Goal: Task Accomplishment & Management: Manage account settings

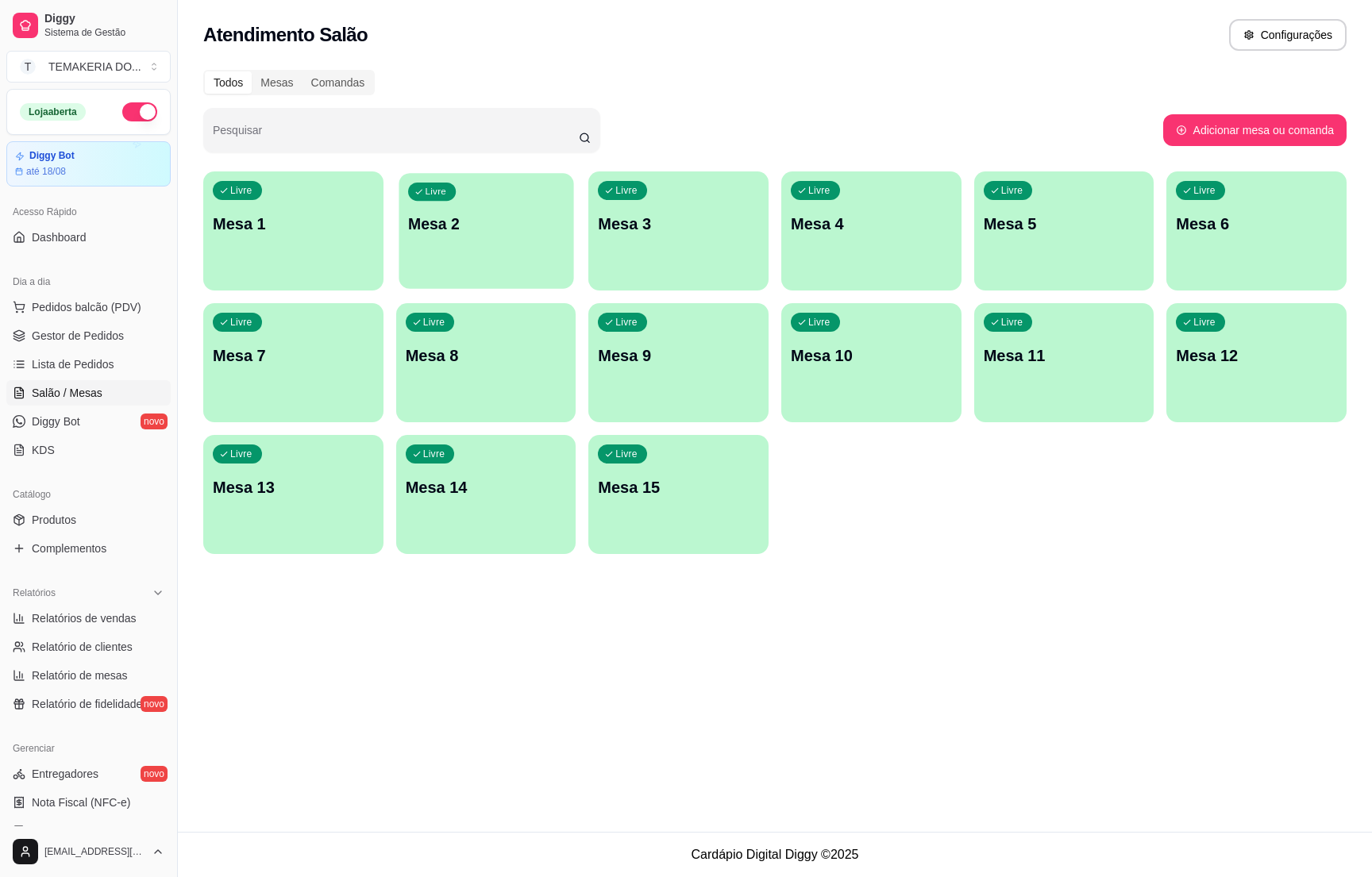
click at [503, 258] on div "Livre Mesa 2" at bounding box center [486, 221] width 175 height 97
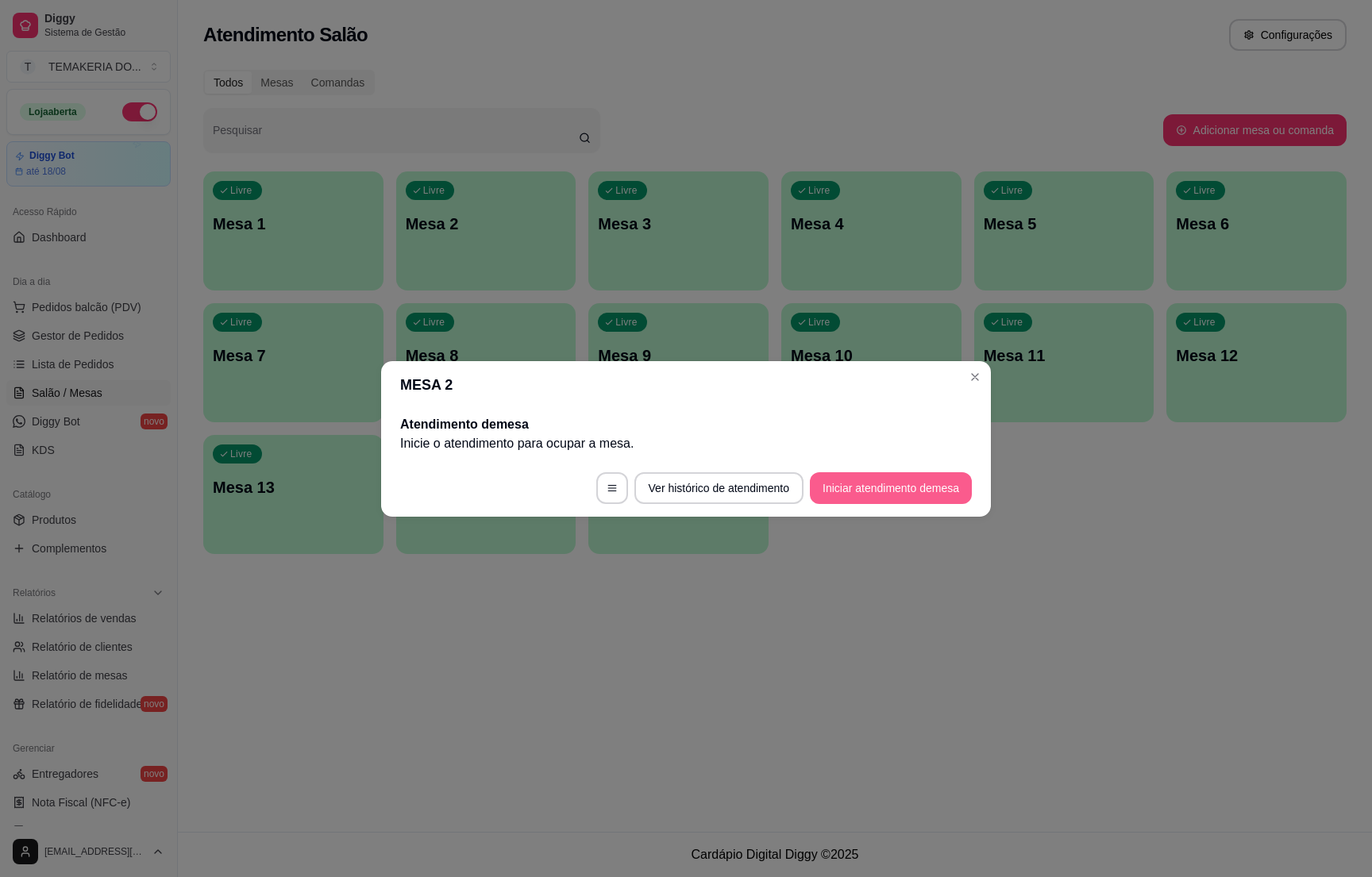
click at [822, 486] on button "Iniciar atendimento de mesa" at bounding box center [890, 488] width 162 height 32
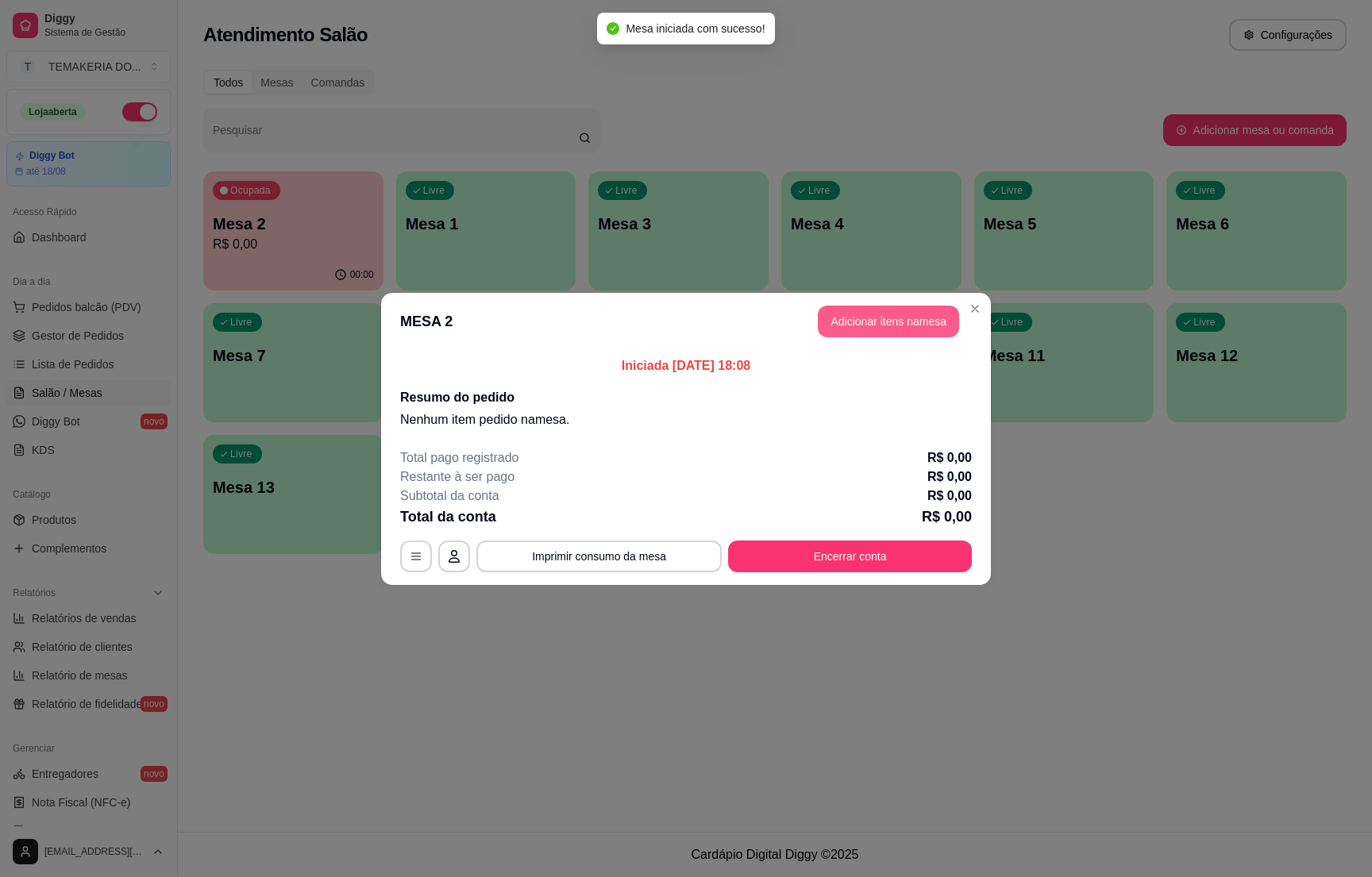
click at [891, 324] on button "Adicionar itens na mesa" at bounding box center [888, 321] width 141 height 32
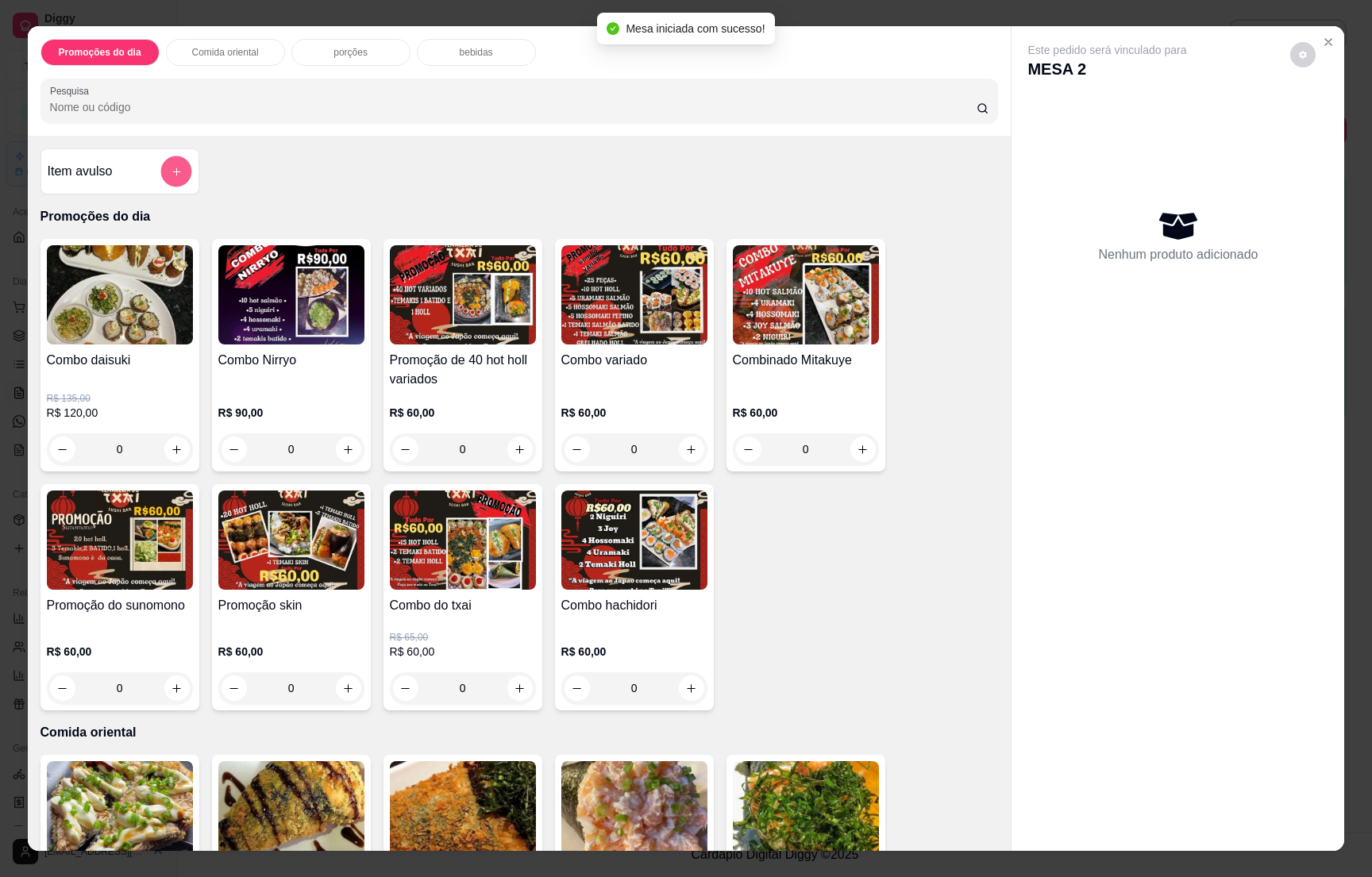
click at [170, 176] on icon "add-separate-item" at bounding box center [176, 172] width 12 height 12
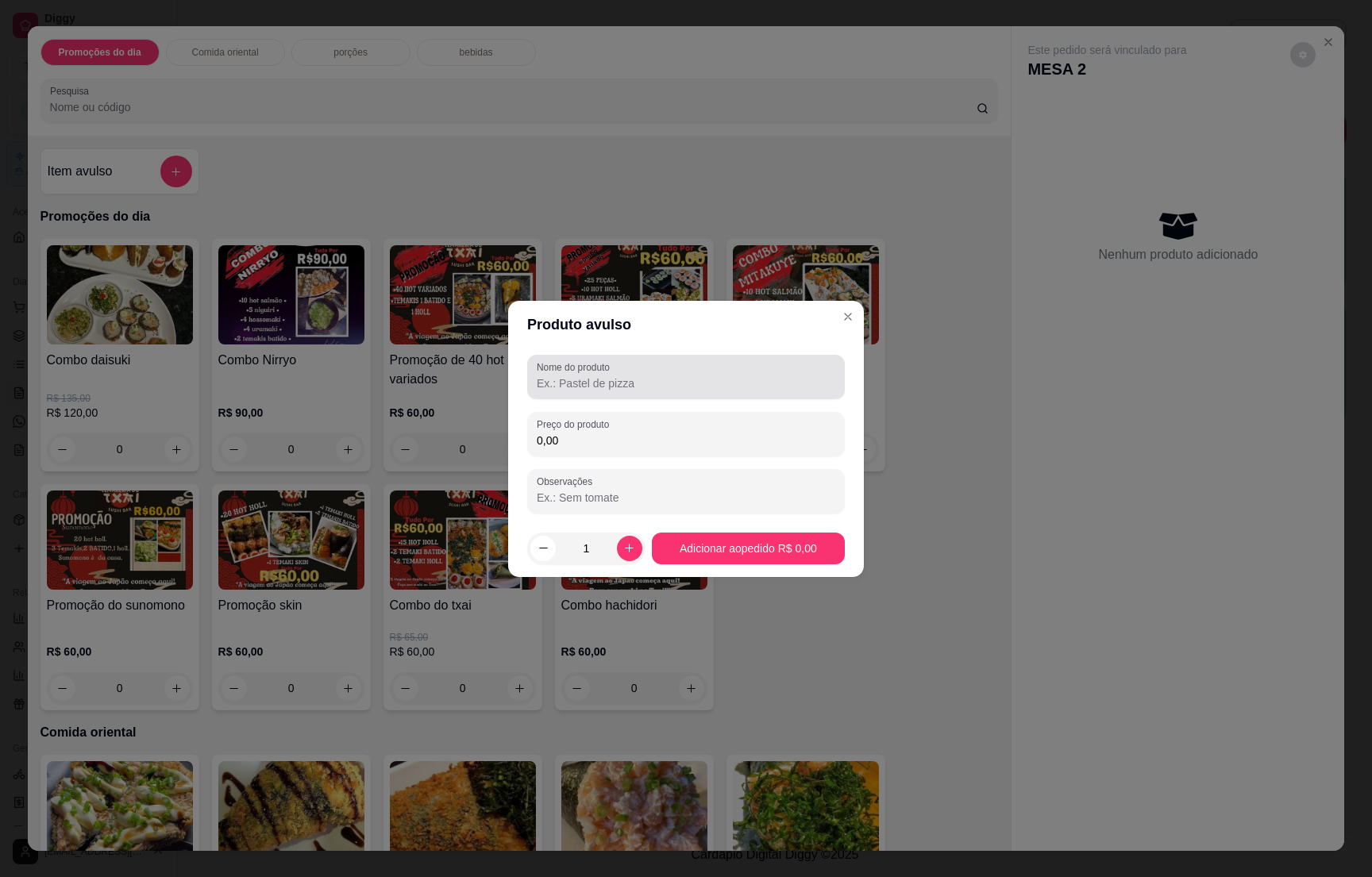
click at [582, 377] on input "Nome do produto" at bounding box center [686, 383] width 299 height 16
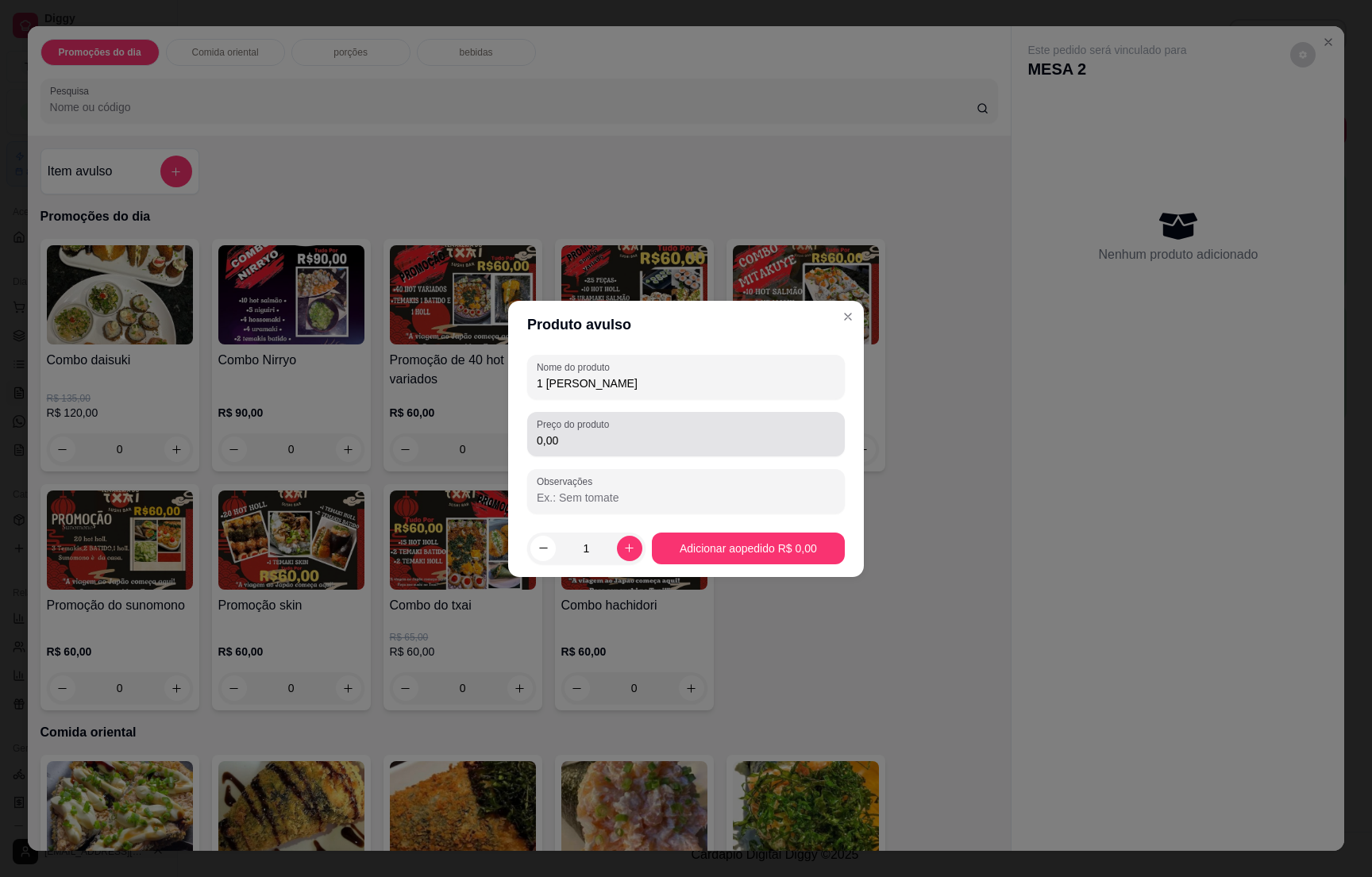
type input "1 [PERSON_NAME]"
click at [575, 430] on label "Preço do produto" at bounding box center [575, 424] width 78 height 14
click at [575, 433] on input "0,00" at bounding box center [686, 441] width 299 height 16
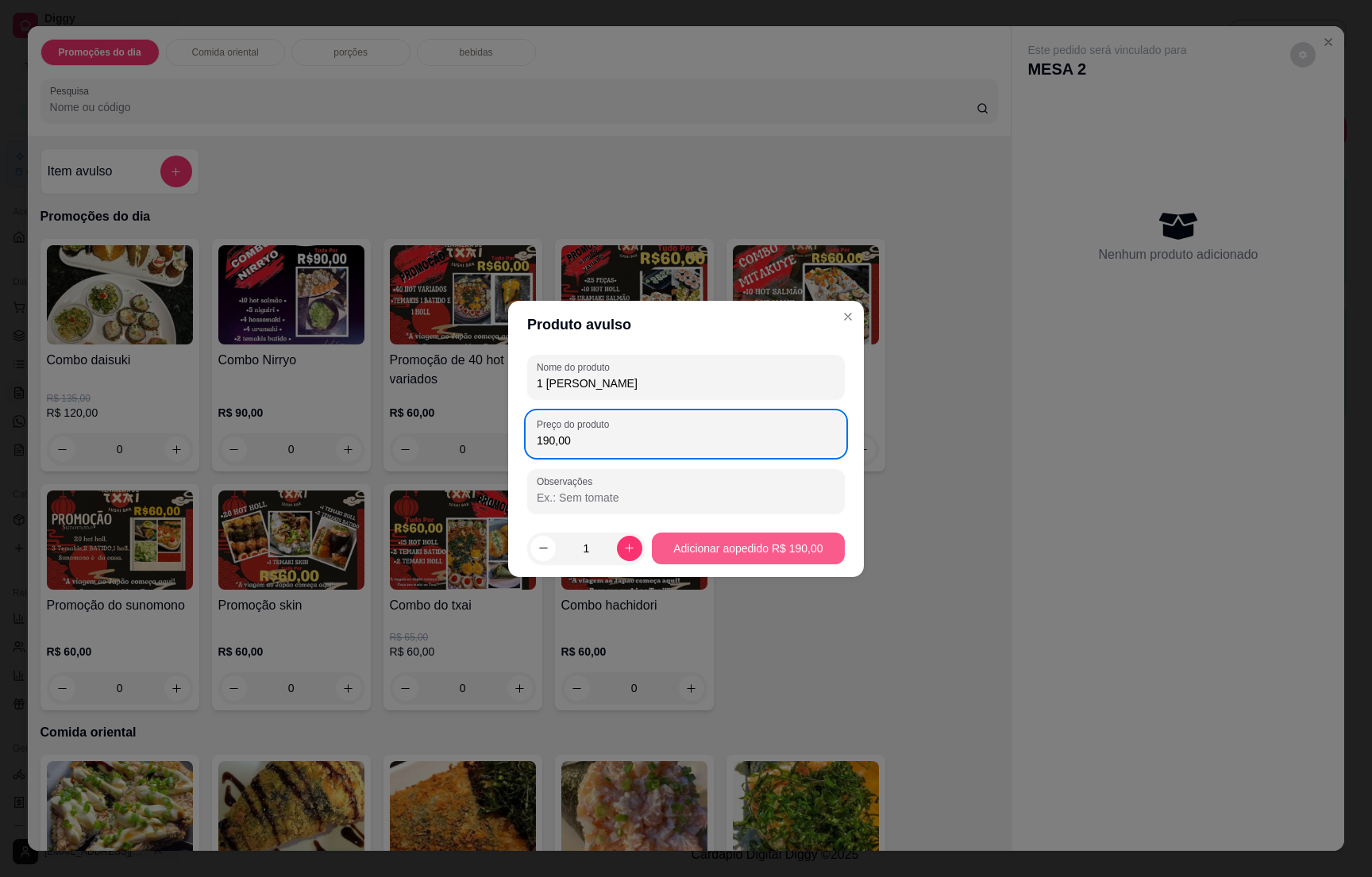
type input "190,00"
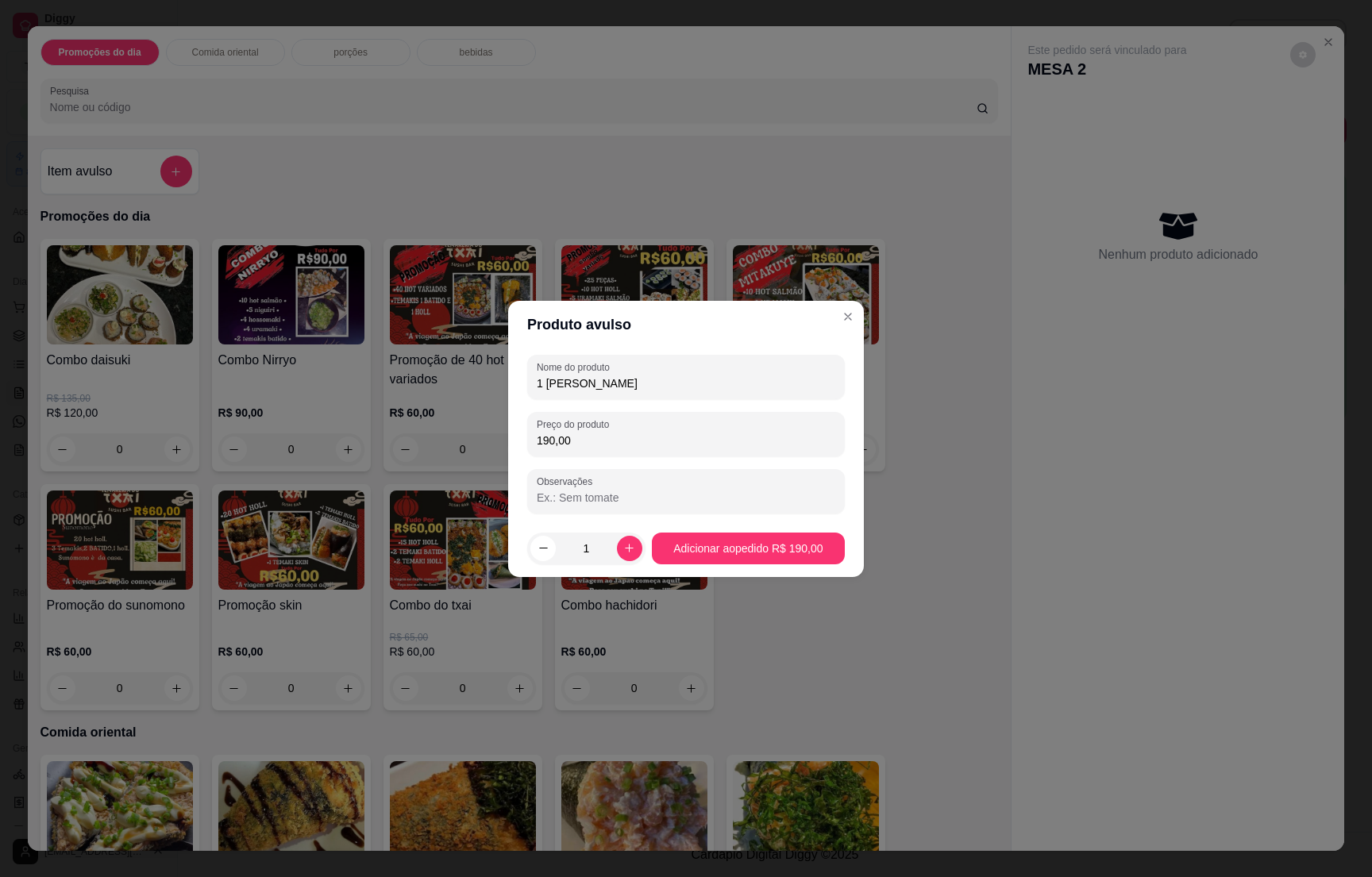
click at [725, 566] on footer "1 Adicionar ao pedido R$ 190,00" at bounding box center [686, 548] width 356 height 57
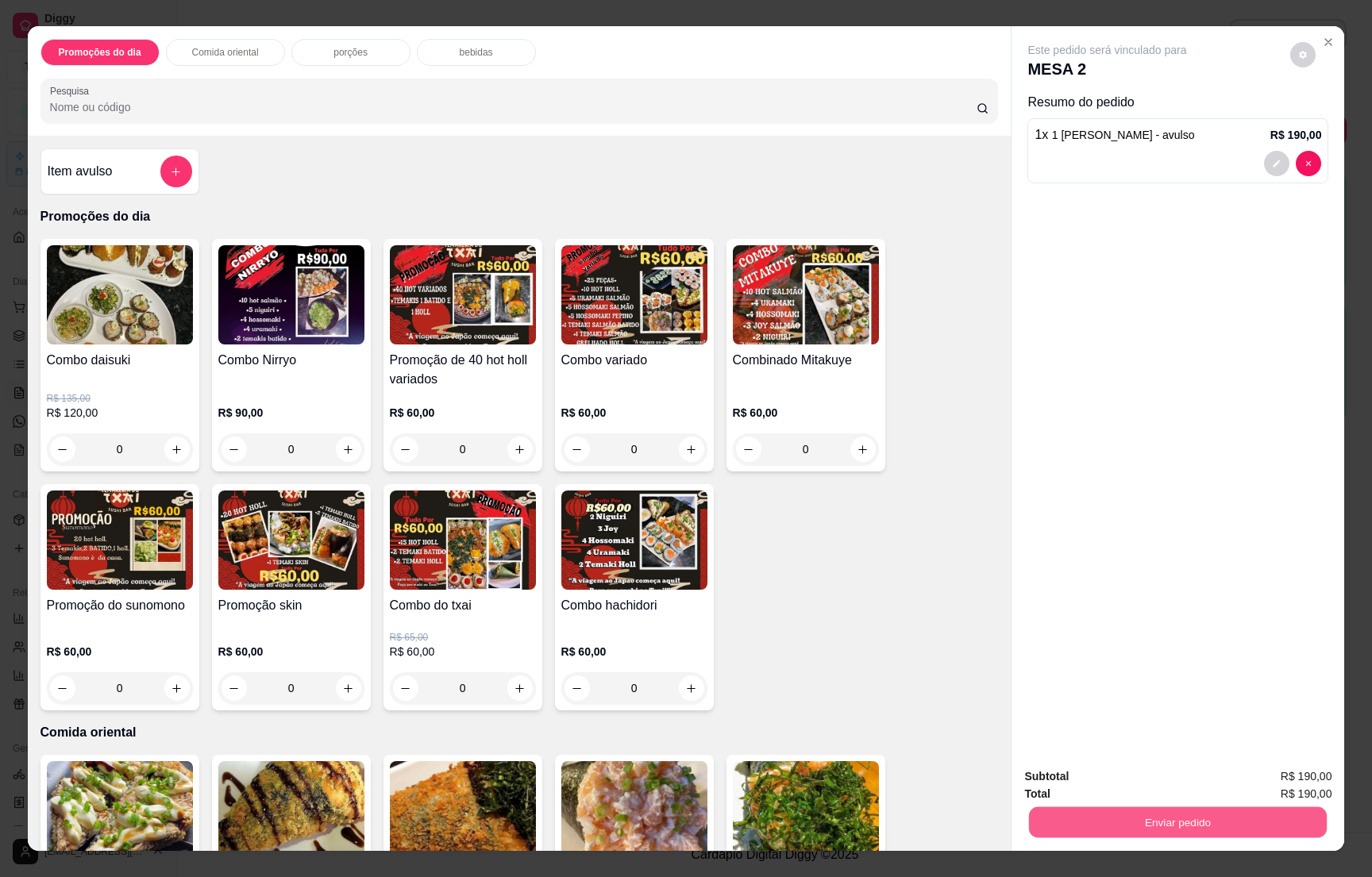
click at [1213, 808] on button "Enviar pedido" at bounding box center [1179, 822] width 298 height 31
click at [1177, 779] on button "Não registrar e enviar pedido" at bounding box center [1123, 783] width 165 height 30
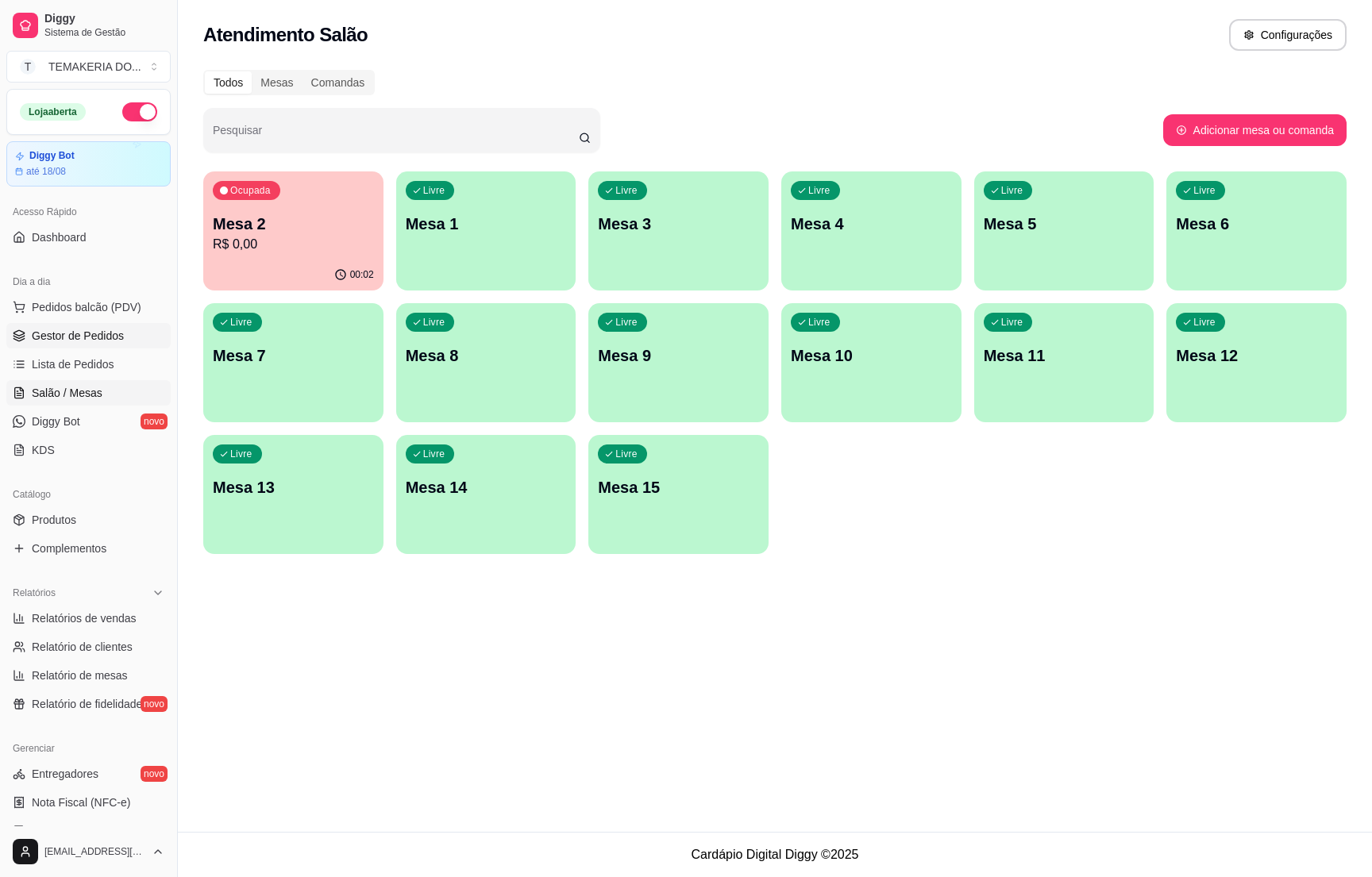
click at [64, 336] on span "Gestor de Pedidos" at bounding box center [78, 335] width 92 height 16
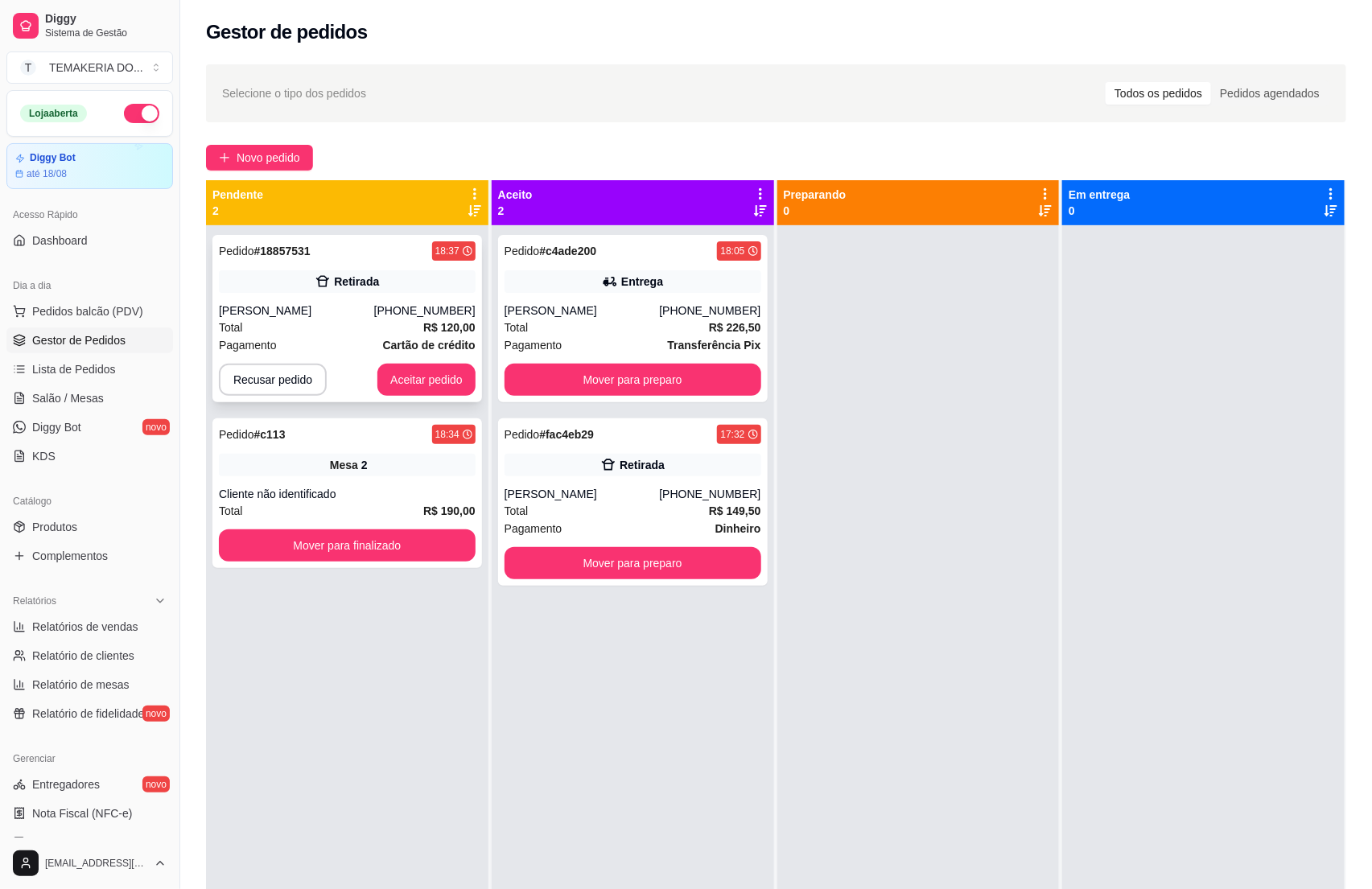
click at [349, 343] on div "Pagamento Cartão de crédito" at bounding box center [347, 345] width 257 height 17
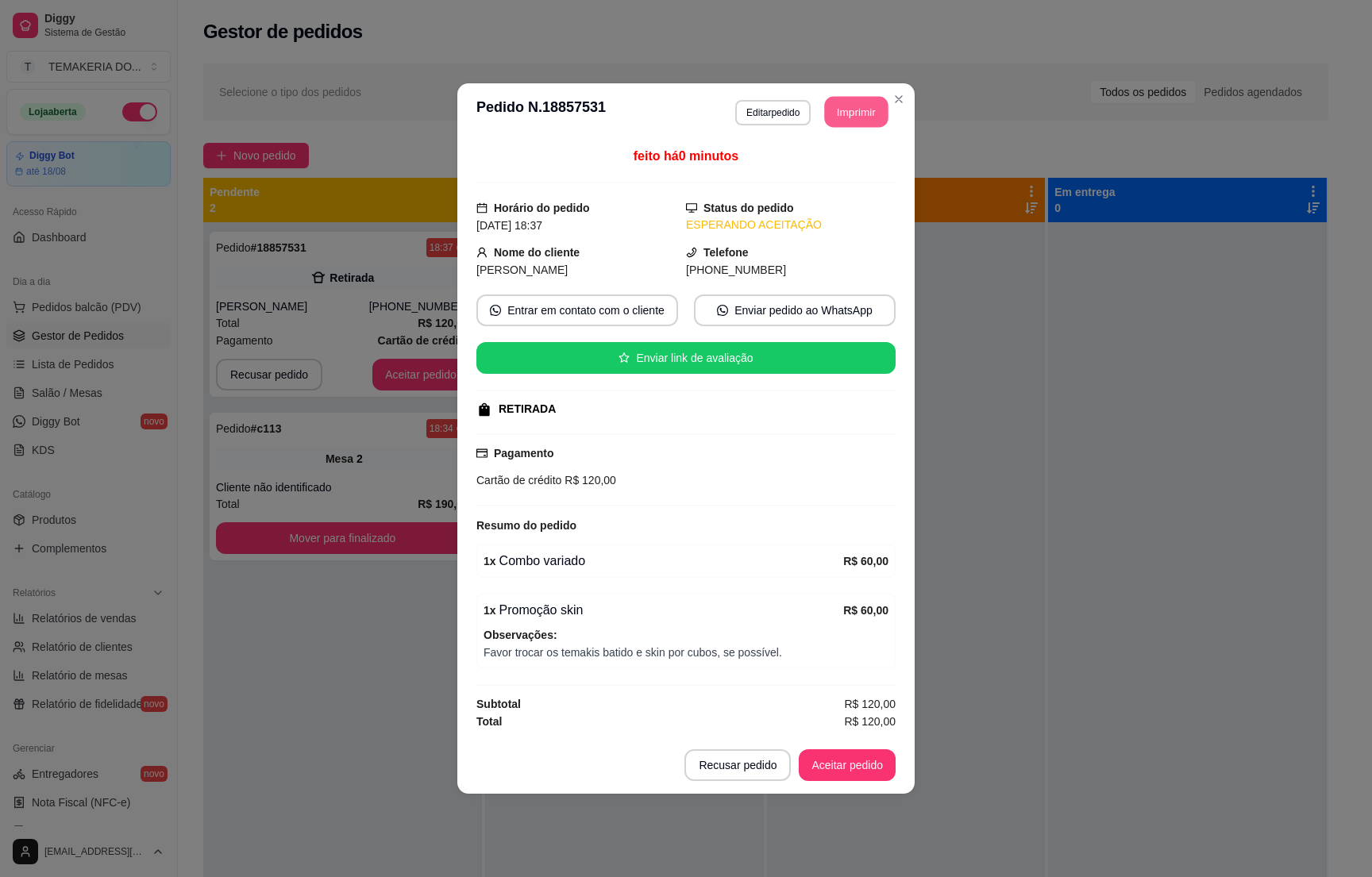
click at [843, 113] on button "Imprimir" at bounding box center [857, 112] width 63 height 31
click at [839, 770] on button "Aceitar pedido" at bounding box center [846, 765] width 97 height 32
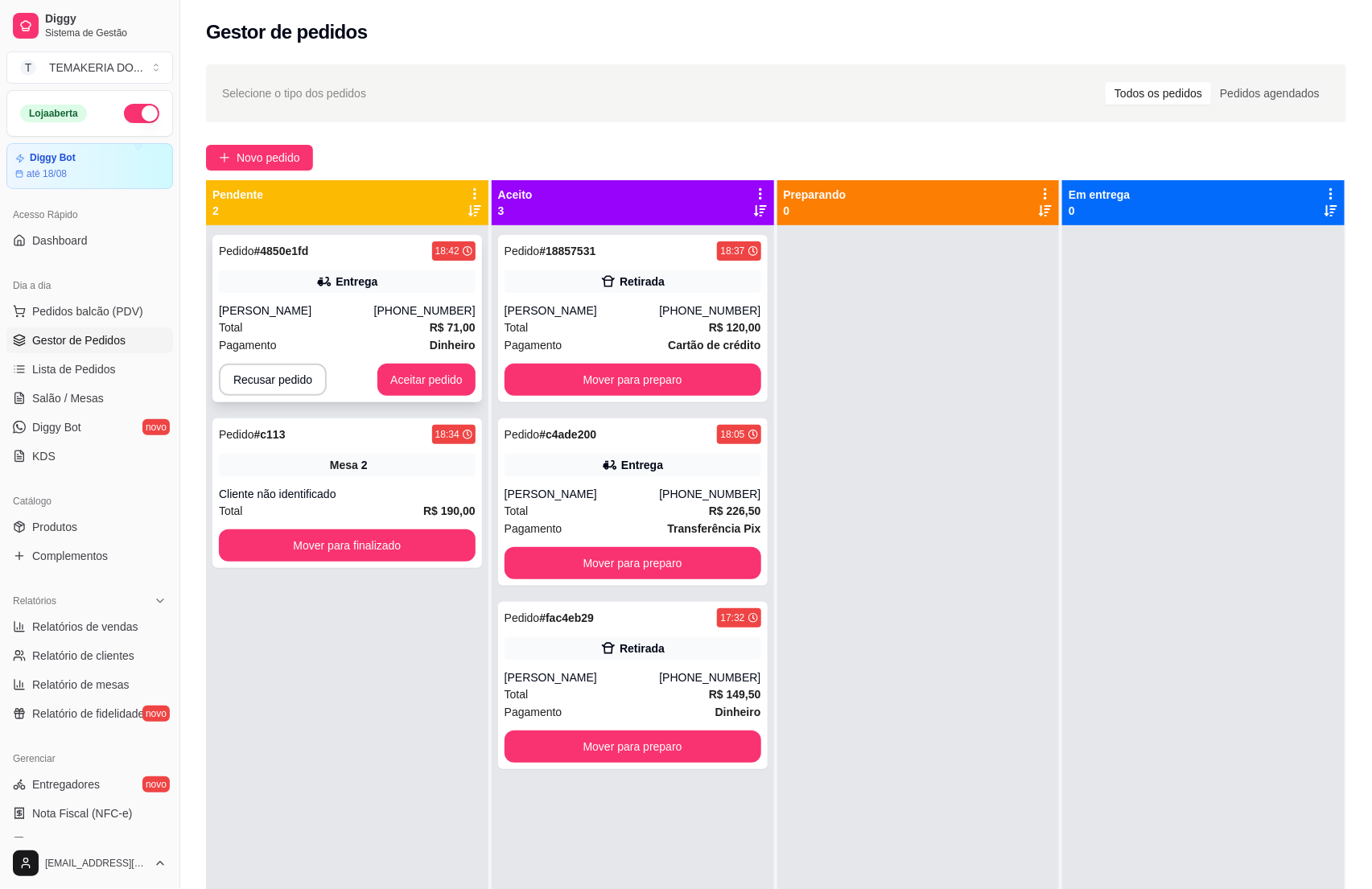
click at [338, 329] on div "Total R$ 71,00" at bounding box center [347, 327] width 257 height 17
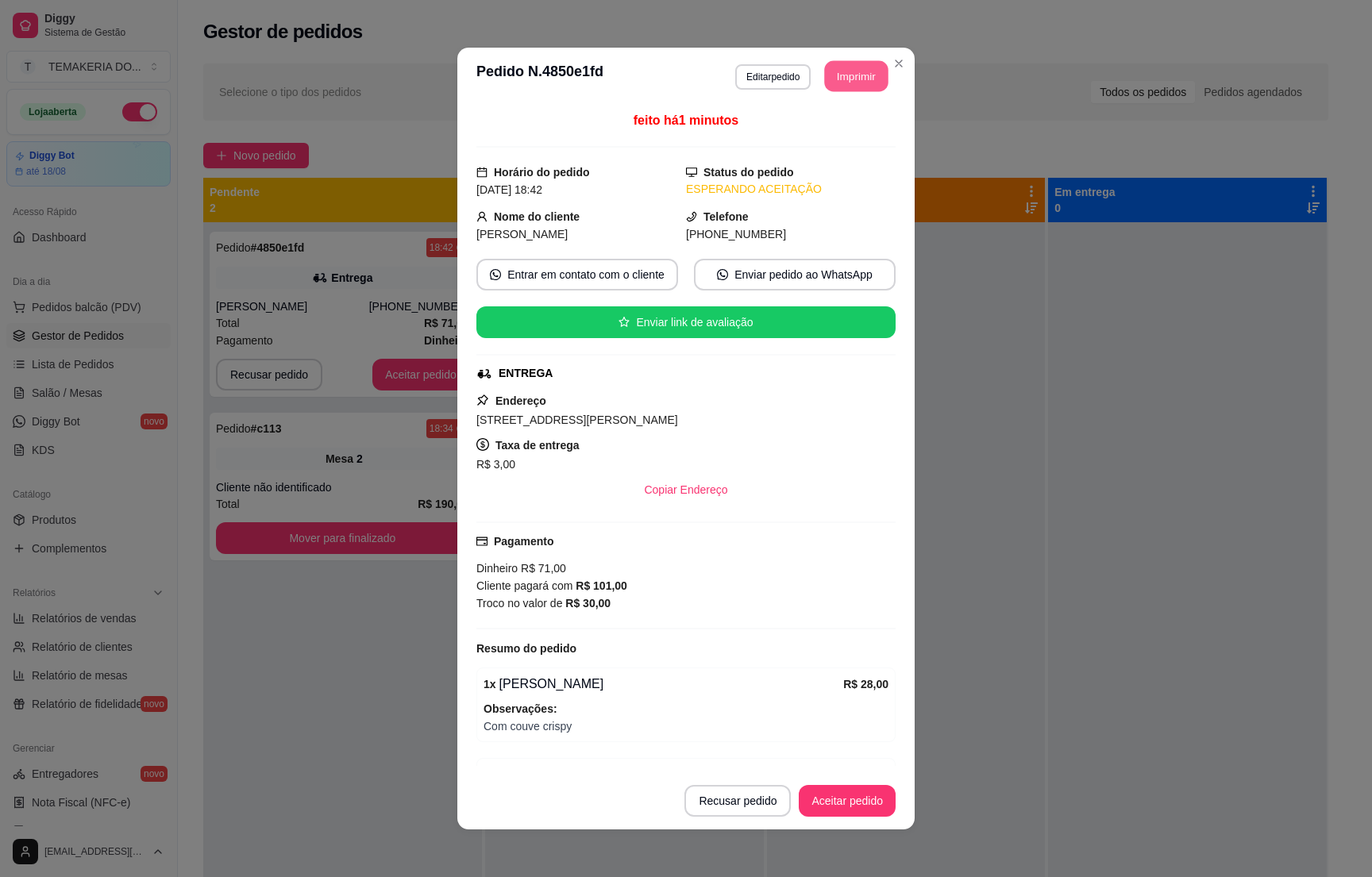
click at [846, 84] on button "Imprimir" at bounding box center [857, 76] width 63 height 31
click at [823, 801] on button "Aceitar pedido" at bounding box center [846, 802] width 93 height 31
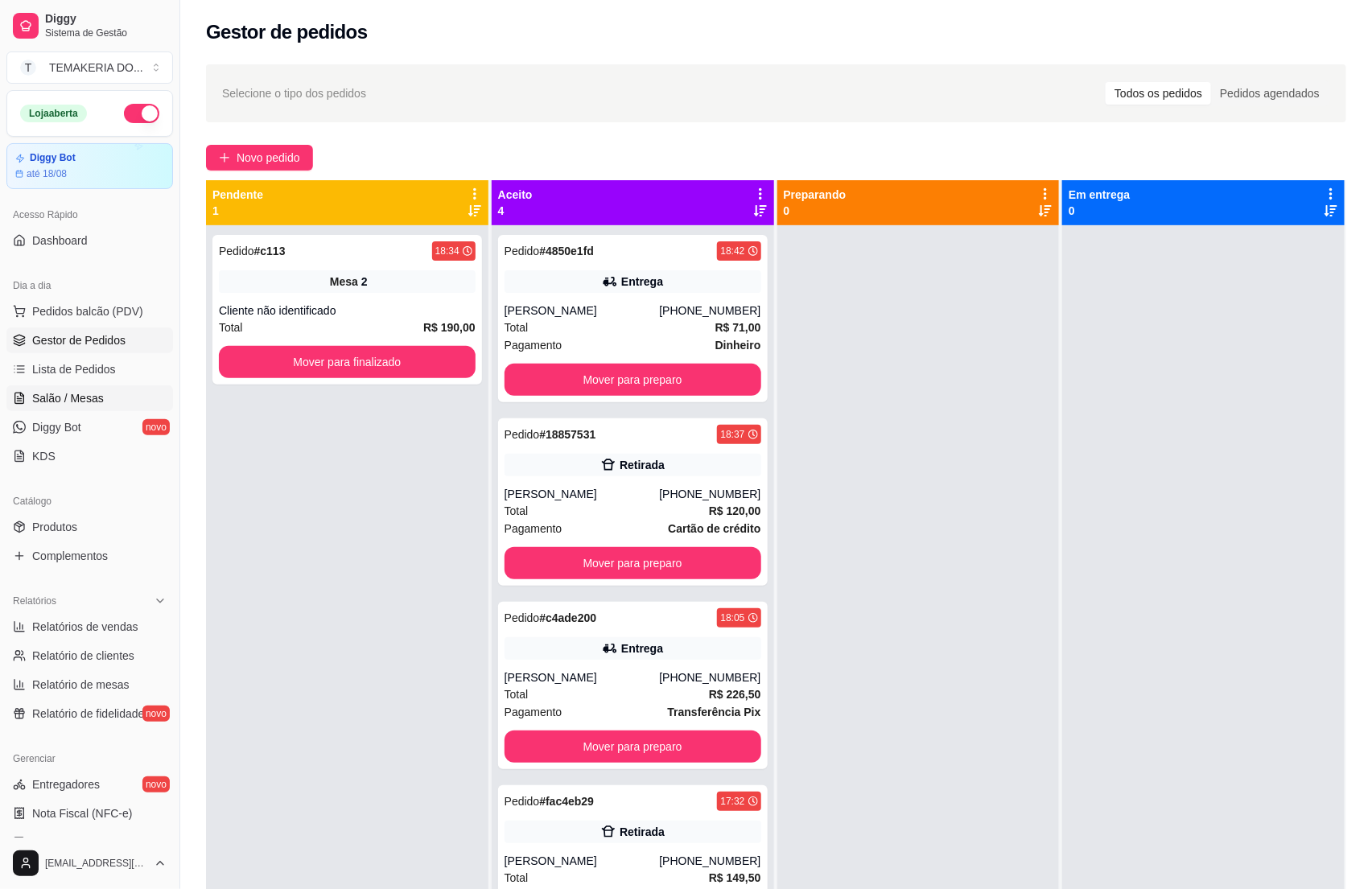
click at [61, 402] on span "Salão / Mesas" at bounding box center [68, 398] width 72 height 16
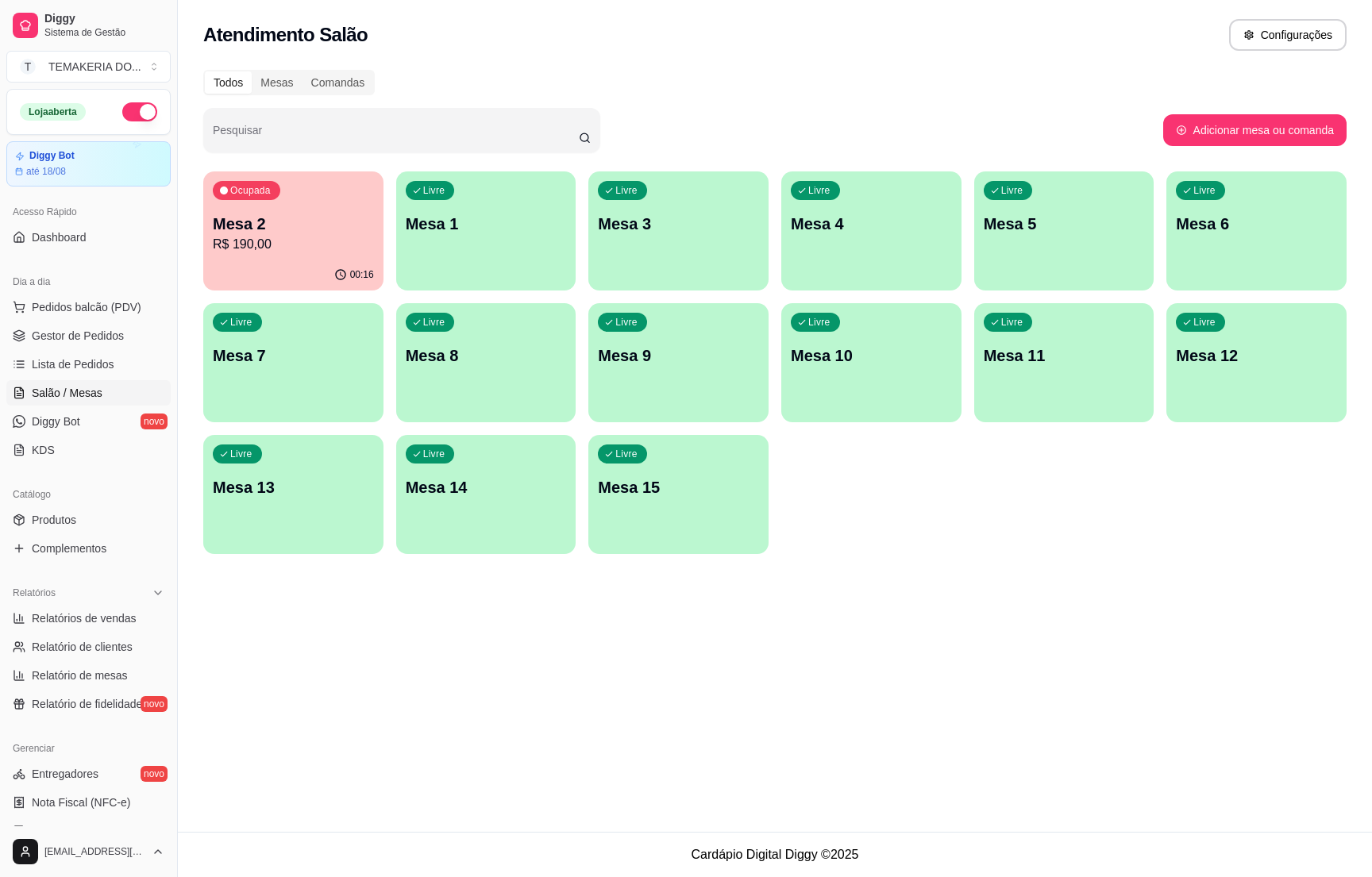
click at [681, 244] on div "Livre Mesa 3" at bounding box center [679, 221] width 181 height 100
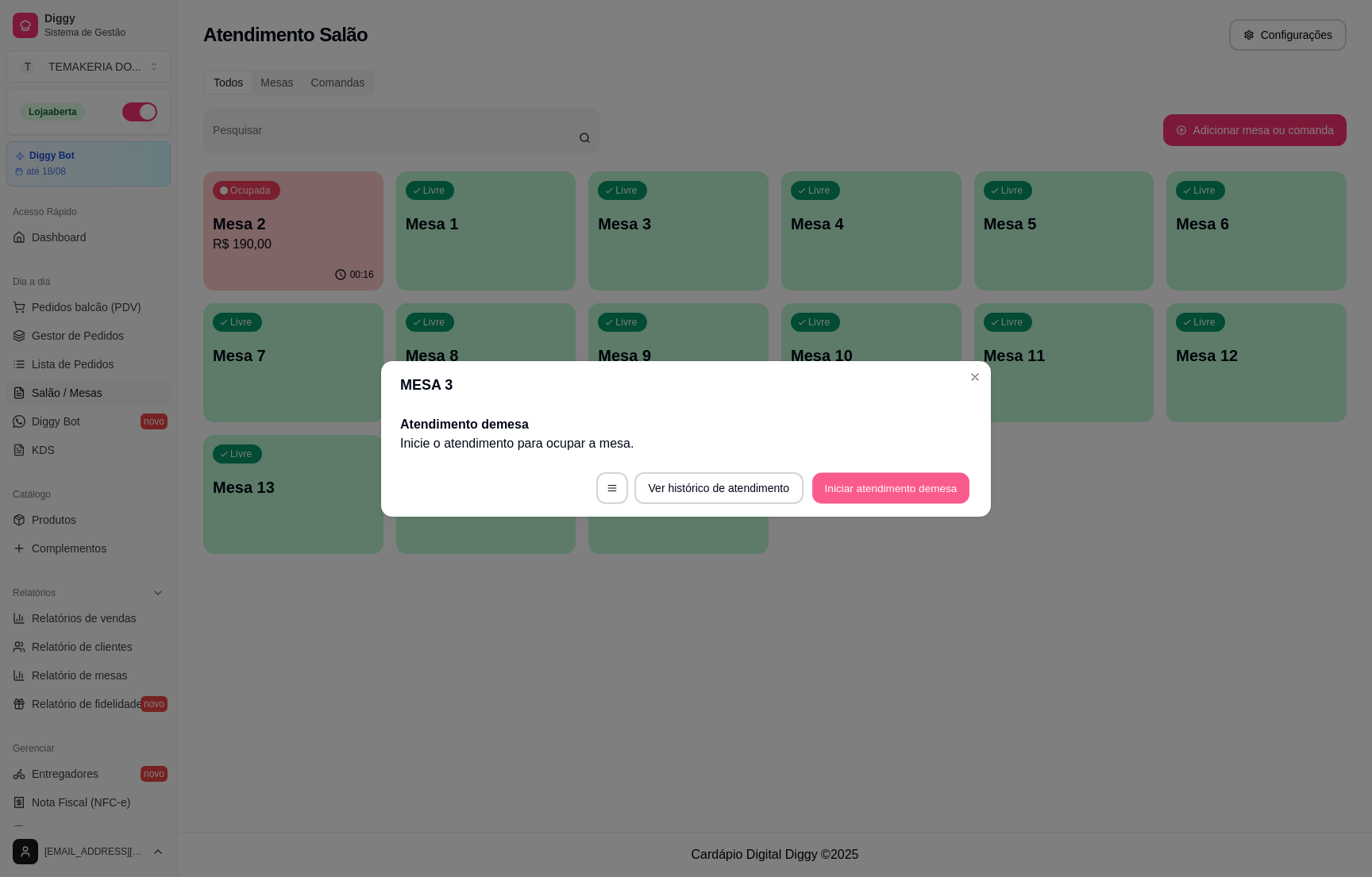
click at [877, 490] on button "Iniciar atendimento de mesa" at bounding box center [891, 488] width 157 height 31
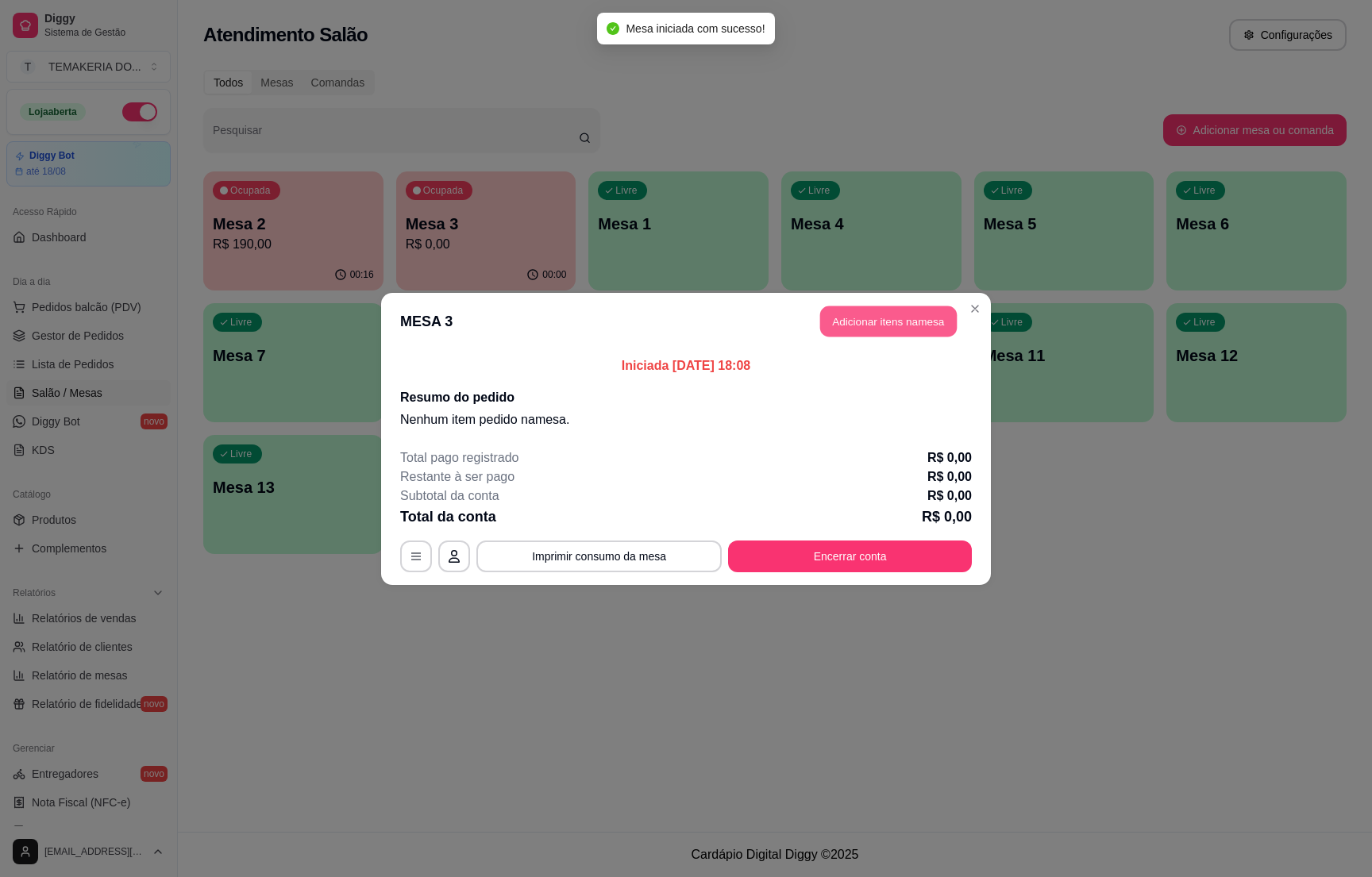
click at [909, 315] on button "Adicionar itens na mesa" at bounding box center [889, 321] width 137 height 31
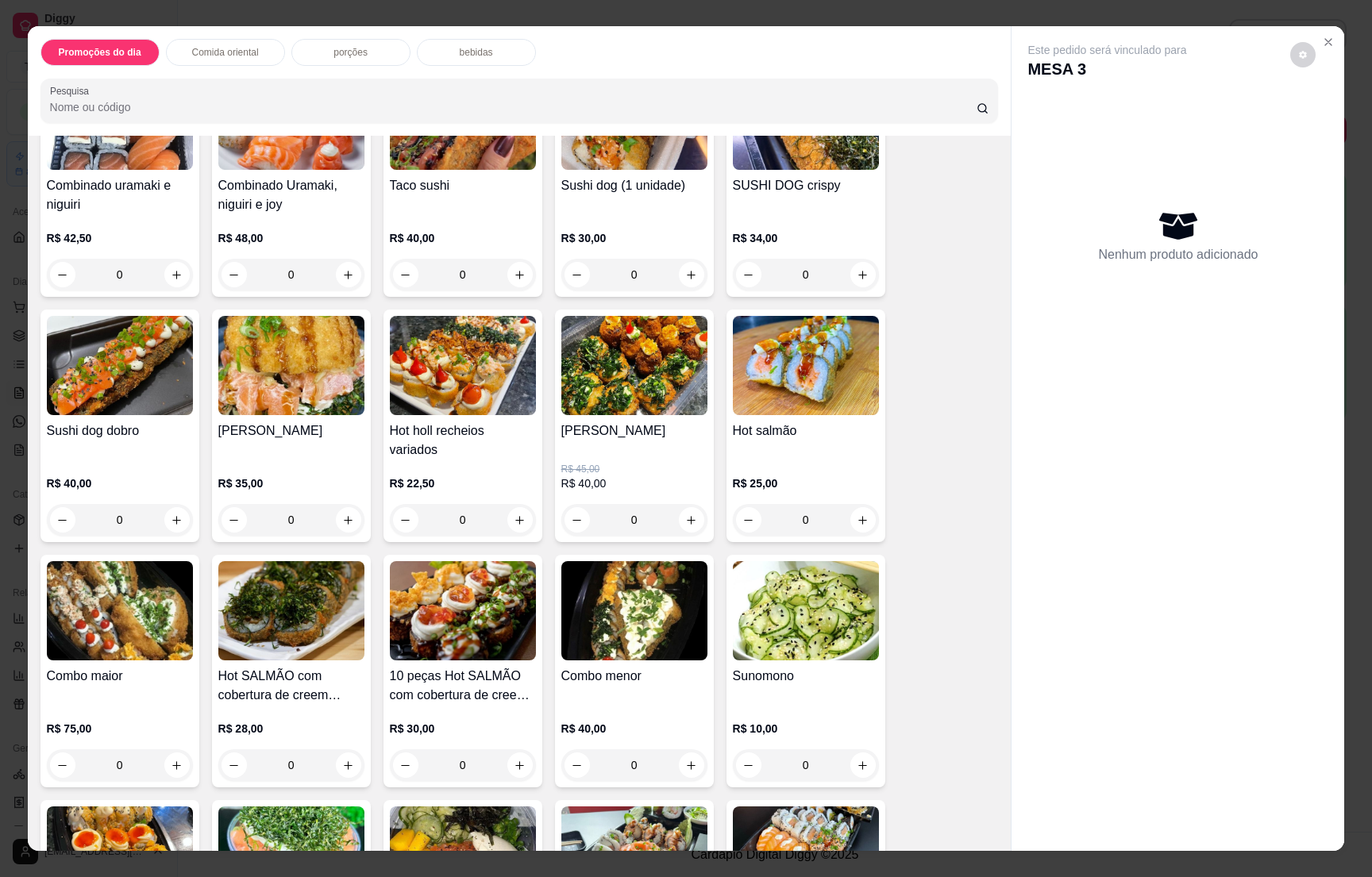
scroll to position [2501, 0]
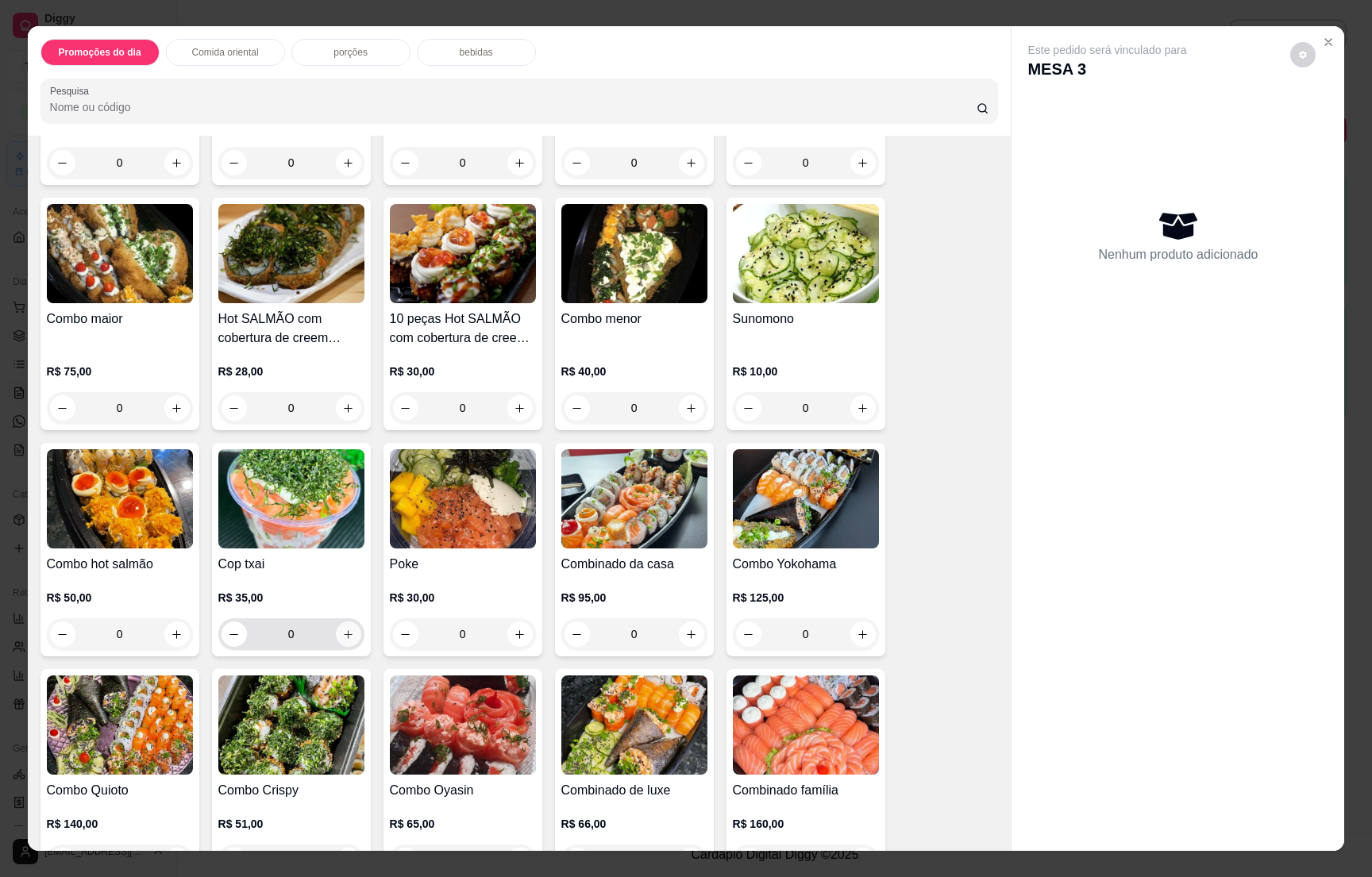
click at [342, 629] on icon "increase-product-quantity" at bounding box center [348, 635] width 12 height 12
type input "1"
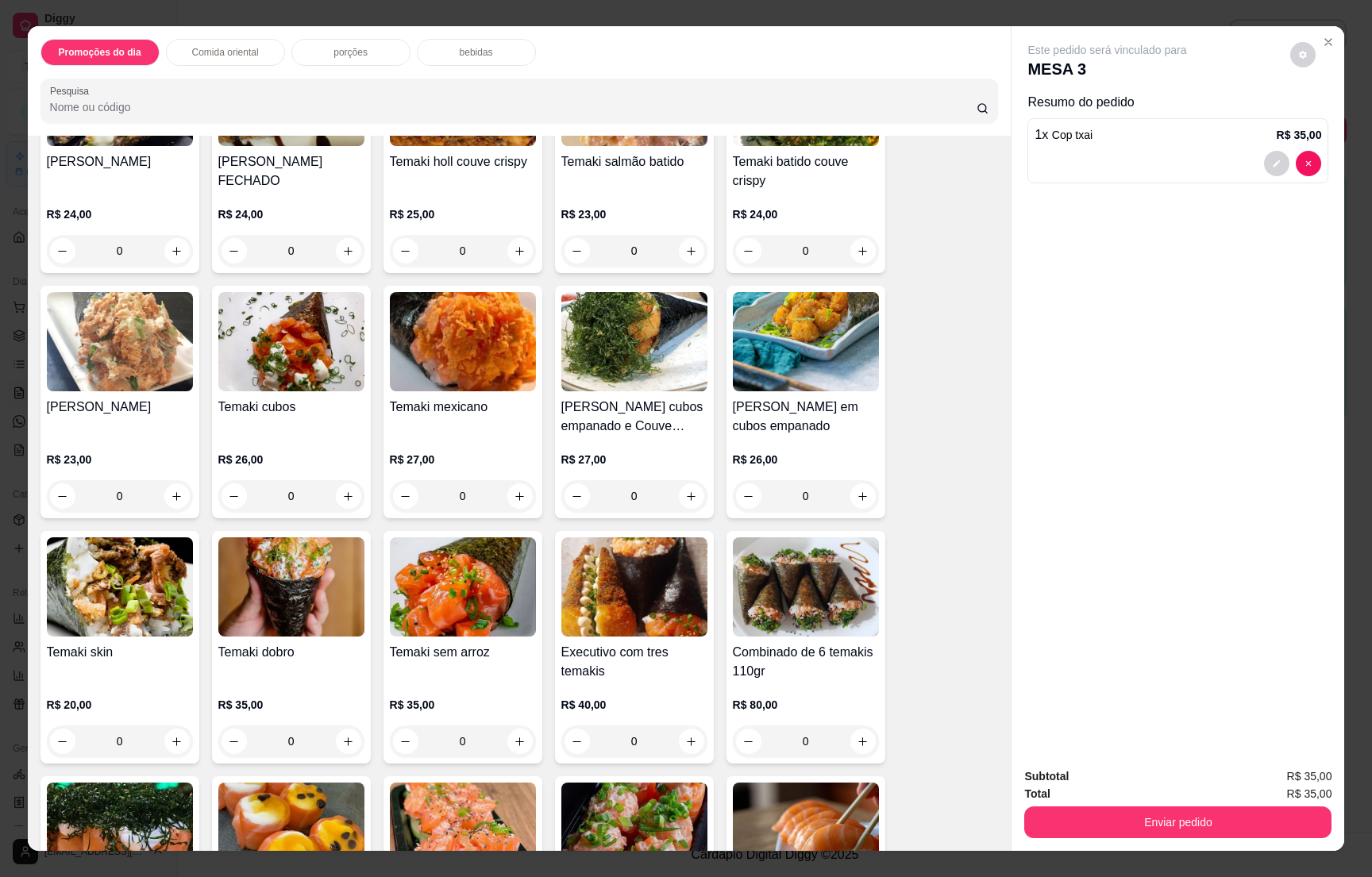
scroll to position [596, 0]
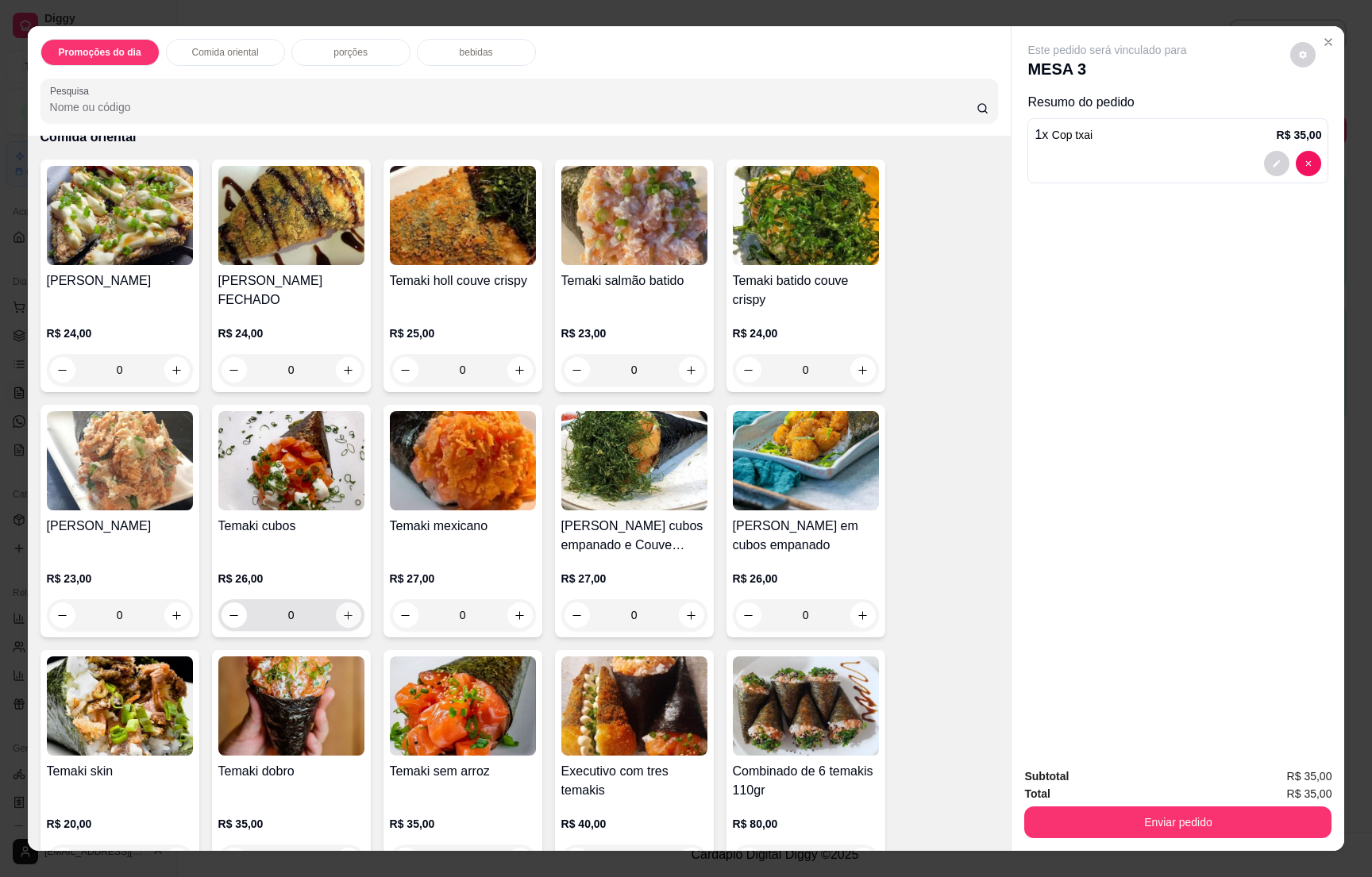
click at [342, 622] on icon "increase-product-quantity" at bounding box center [348, 616] width 12 height 12
type input "1"
click at [460, 46] on p "bebidas" at bounding box center [476, 52] width 33 height 13
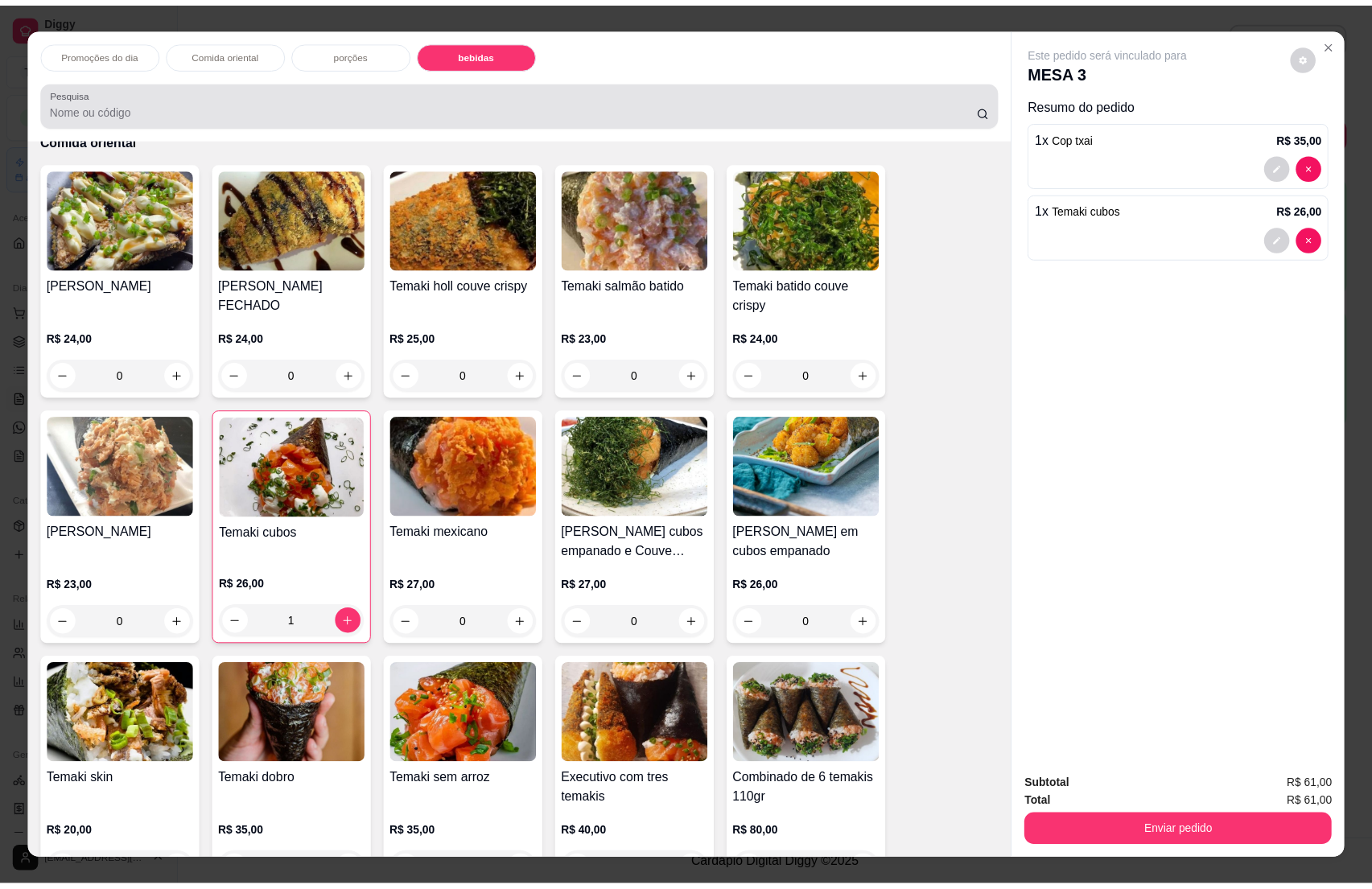
scroll to position [25, 0]
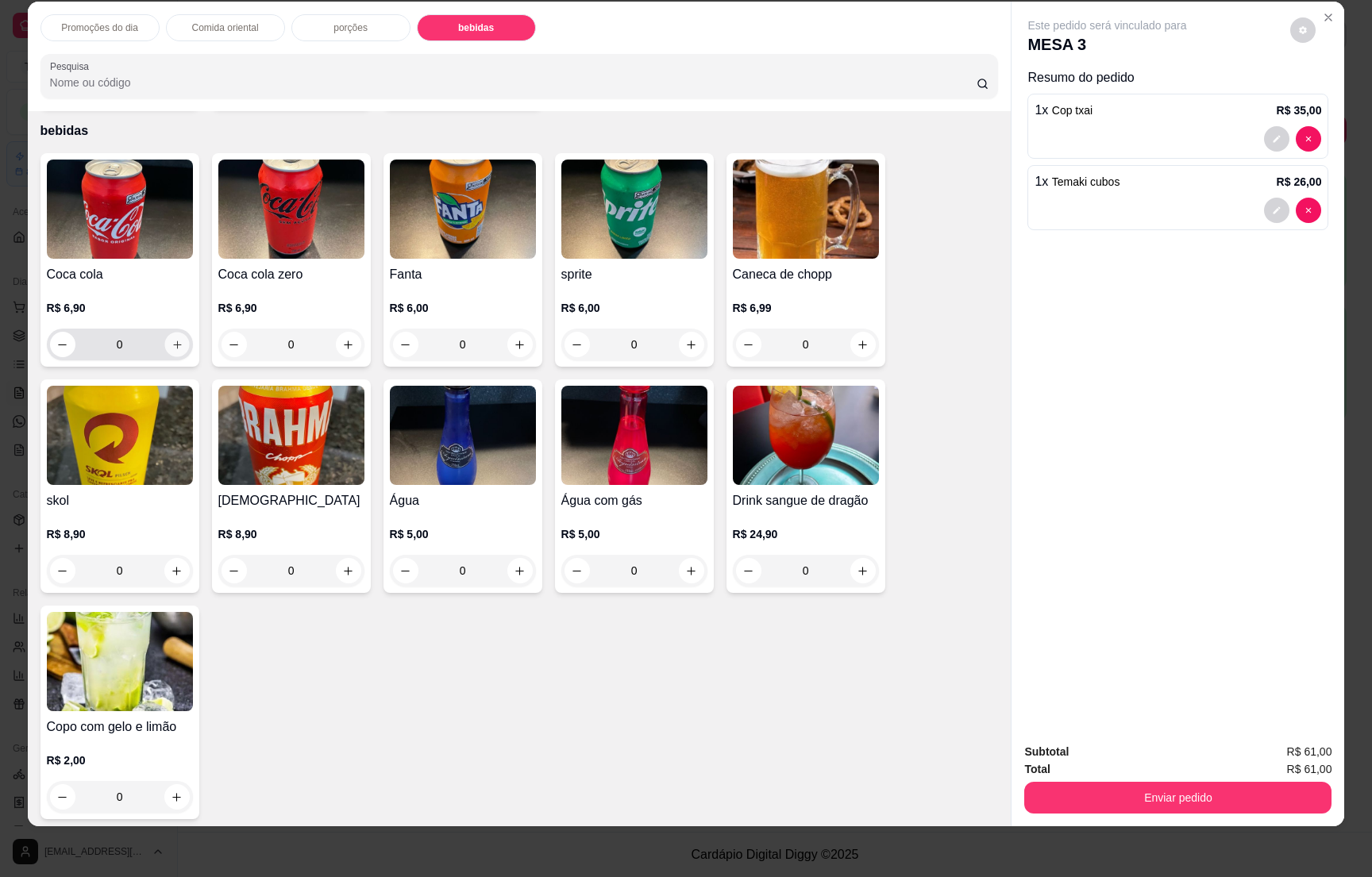
click at [164, 333] on button "increase-product-quantity" at bounding box center [176, 345] width 25 height 25
type input "1"
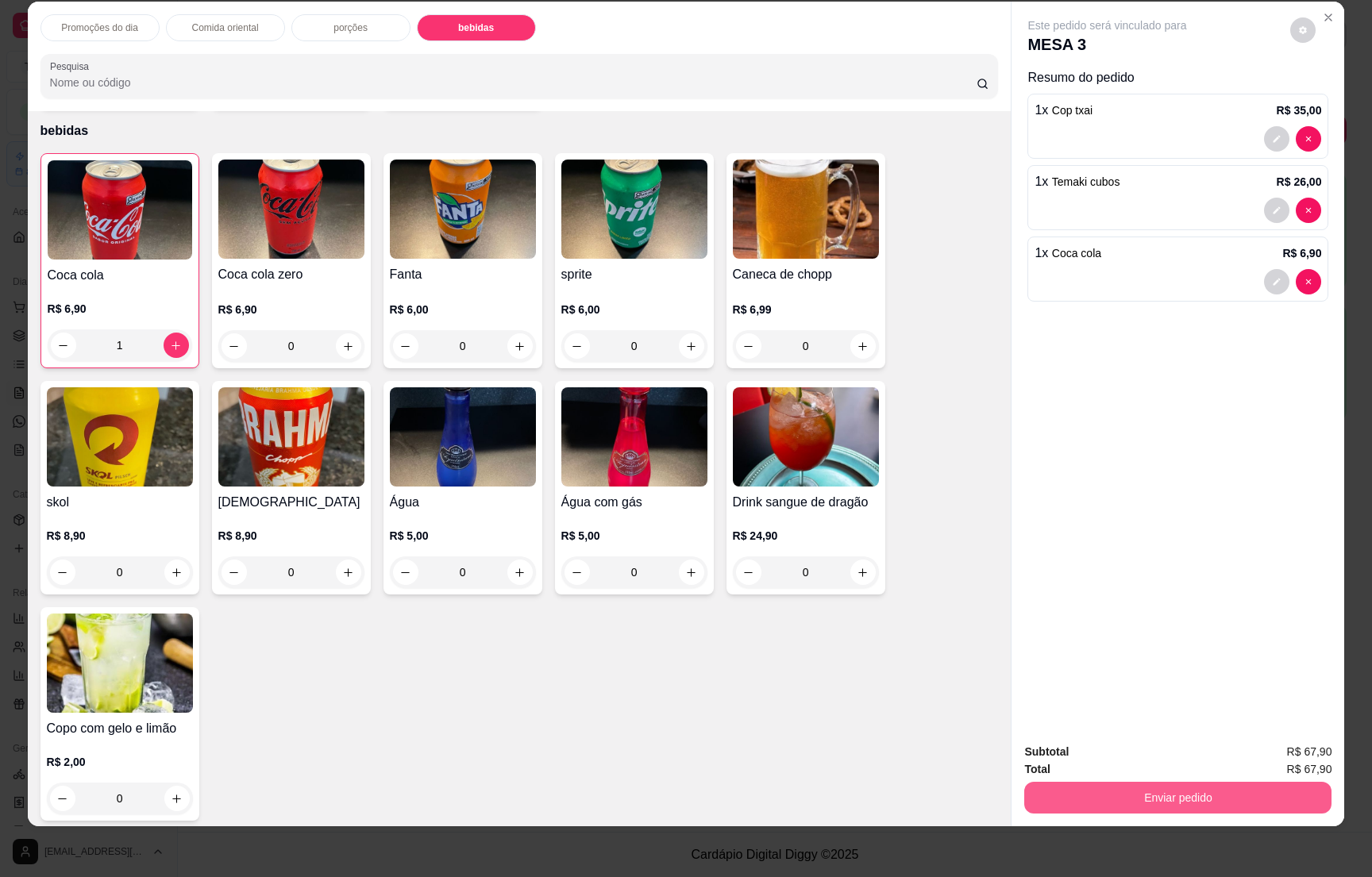
click at [1184, 798] on button "Enviar pedido" at bounding box center [1178, 797] width 307 height 32
click at [1142, 757] on button "Não registrar e enviar pedido" at bounding box center [1123, 758] width 165 height 30
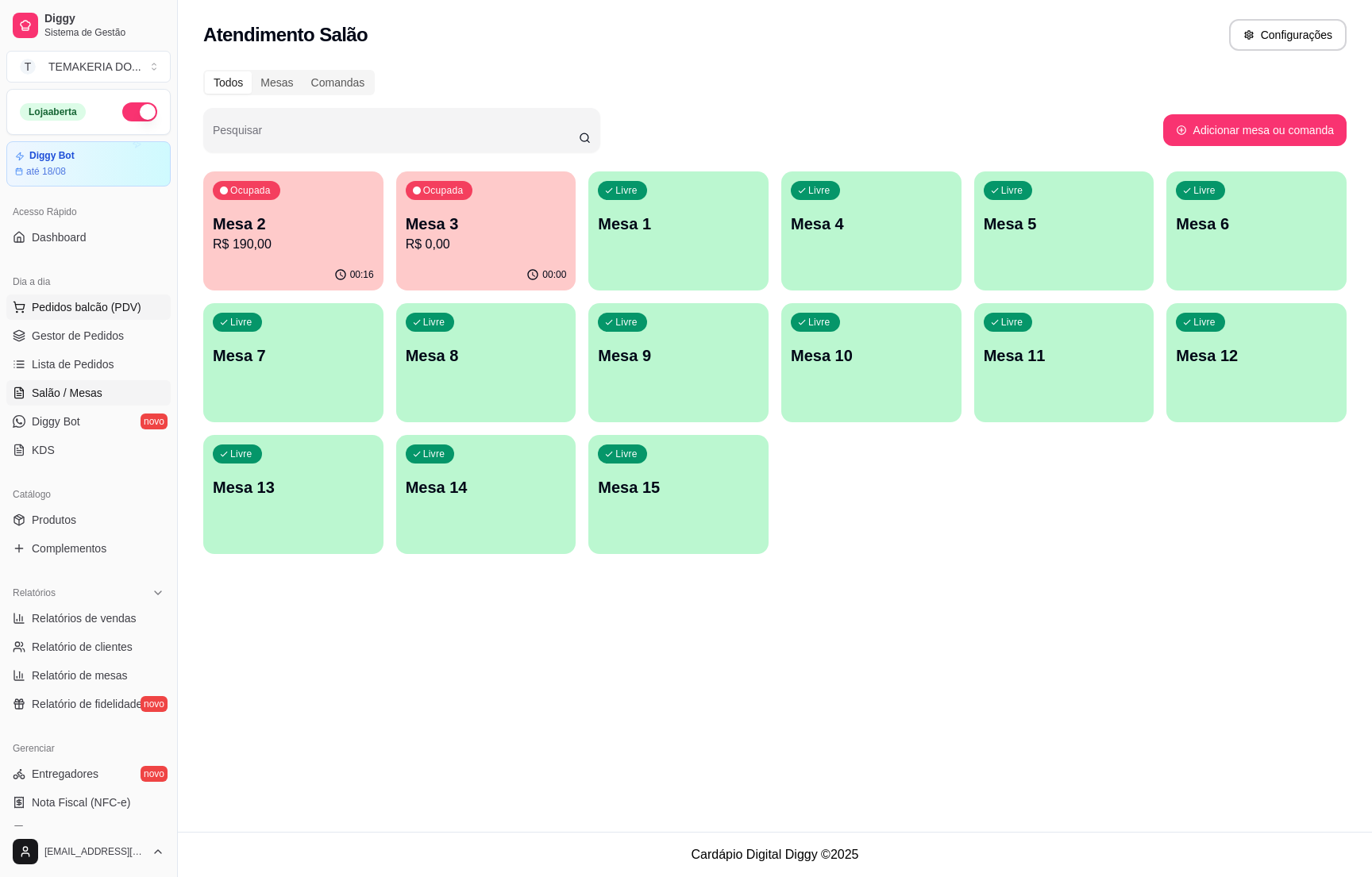
click at [68, 315] on span "Pedidos balcão (PDV)" at bounding box center [86, 307] width 110 height 16
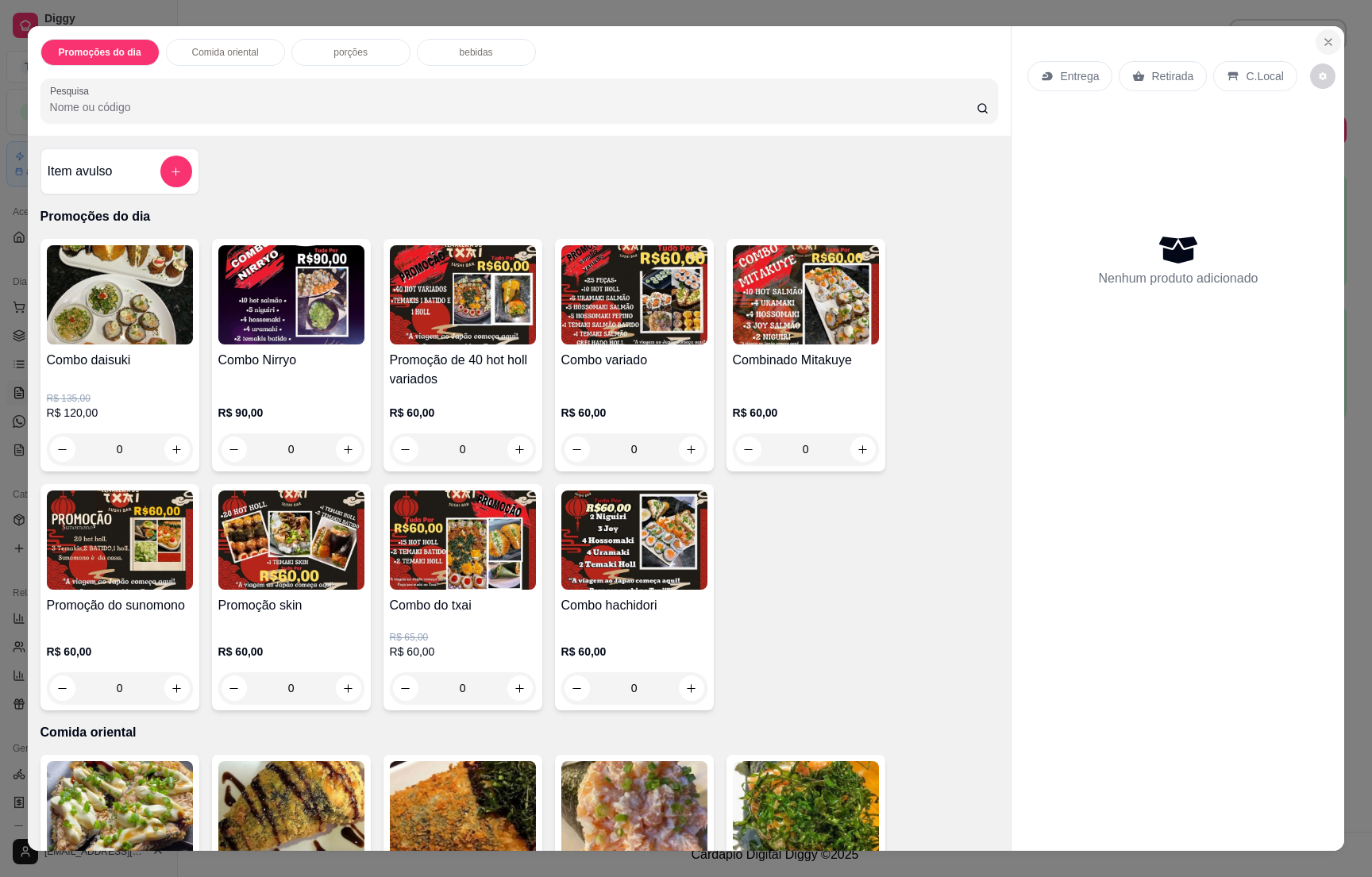
click at [1326, 39] on icon "Close" at bounding box center [1328, 41] width 6 height 6
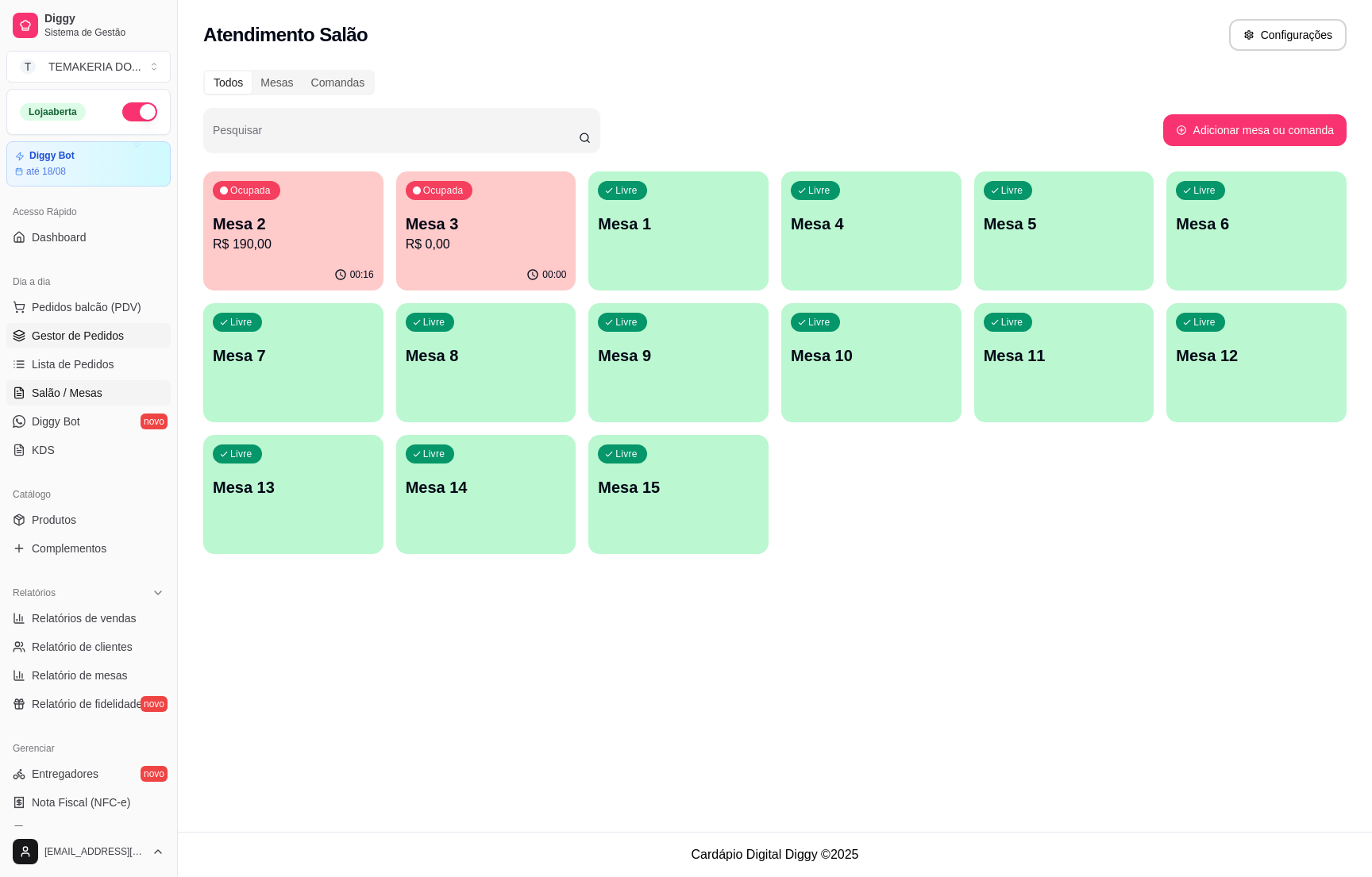
click at [86, 331] on span "Gestor de Pedidos" at bounding box center [78, 335] width 92 height 16
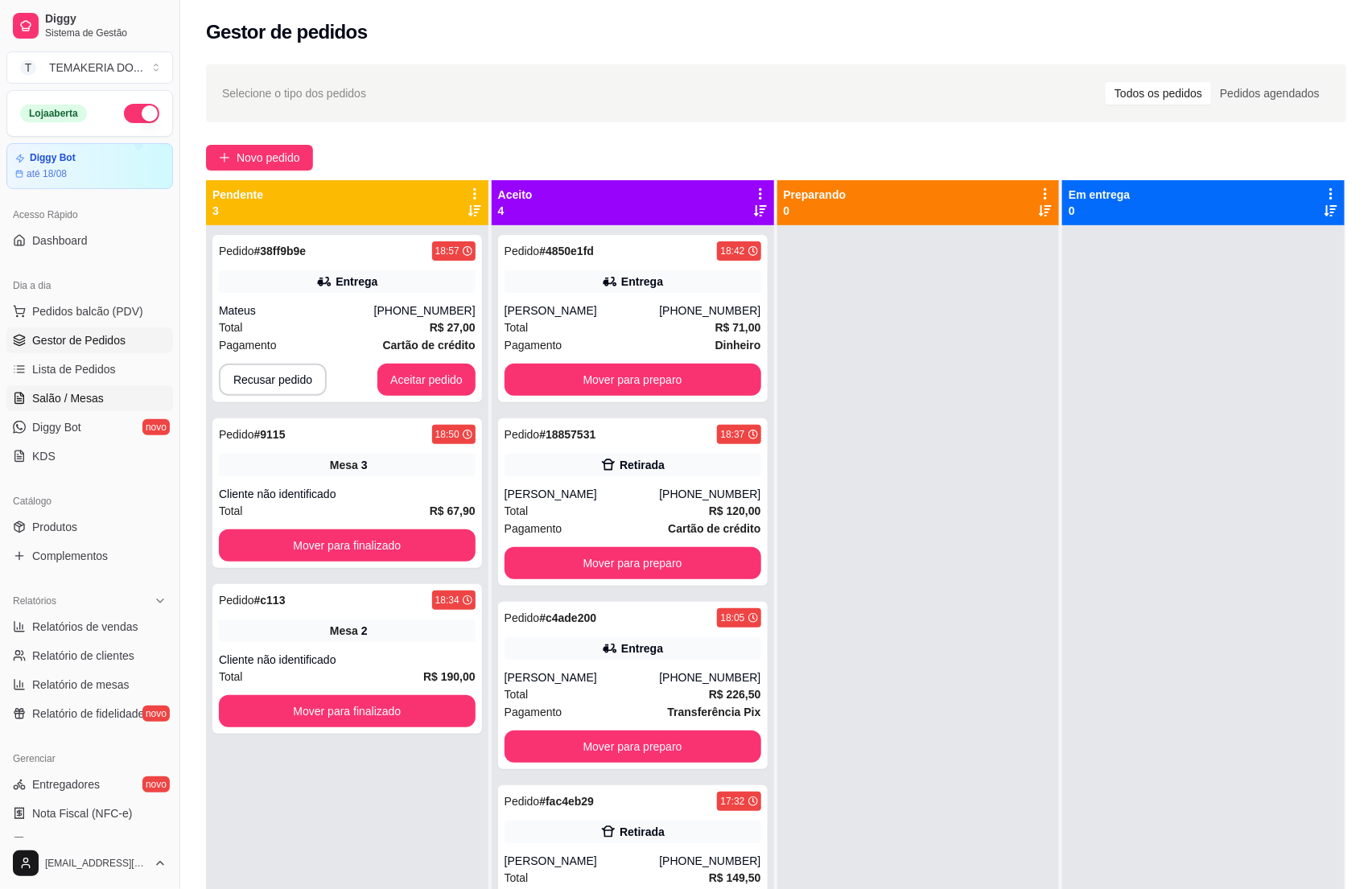
click at [82, 399] on span "Salão / Mesas" at bounding box center [68, 398] width 72 height 16
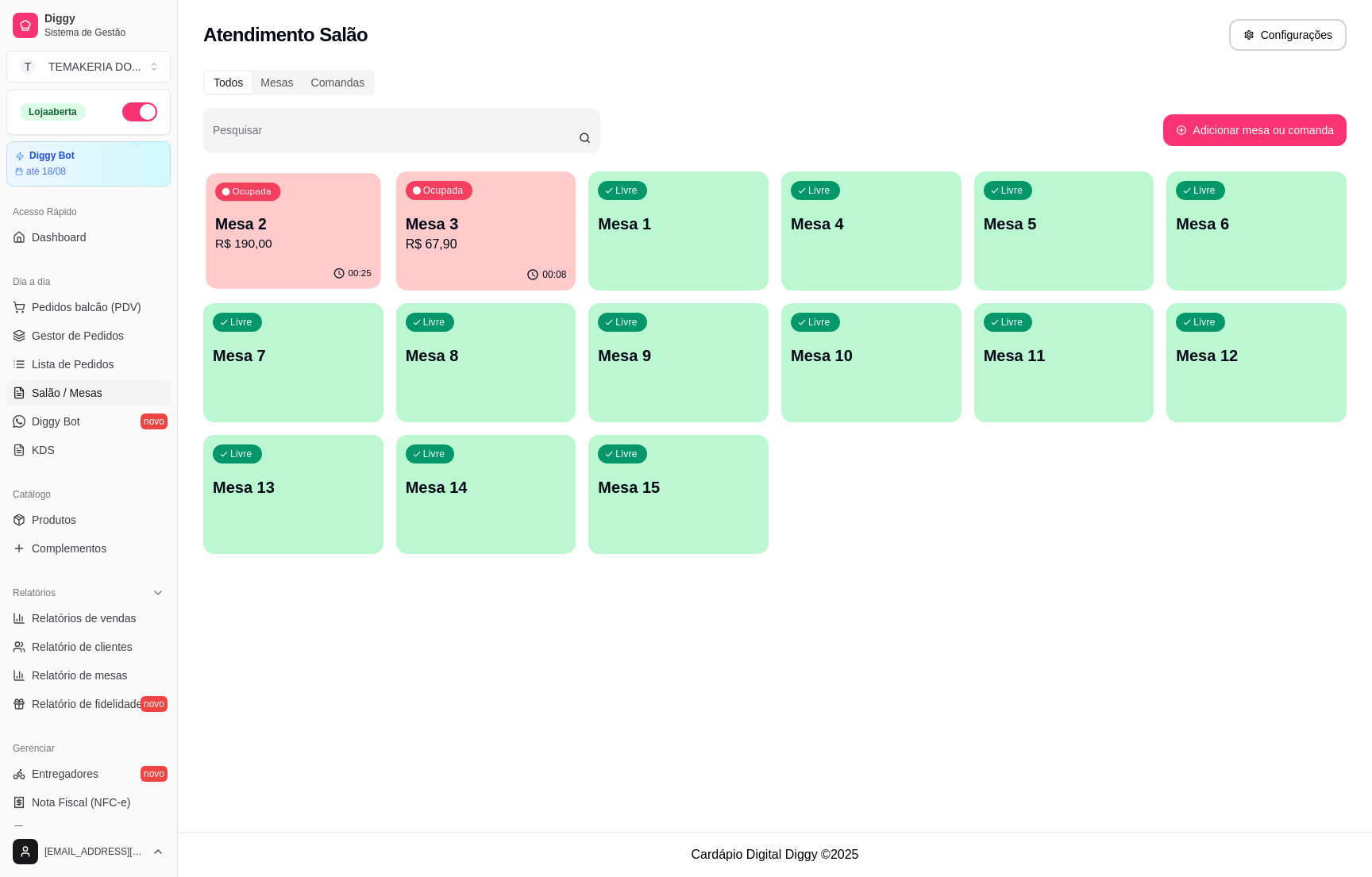
click at [358, 258] on div "Ocupada Mesa 2 R$ 190,00" at bounding box center [293, 216] width 175 height 86
click at [432, 272] on div "00:08" at bounding box center [486, 273] width 175 height 30
click at [276, 250] on p "R$ 190,00" at bounding box center [294, 245] width 161 height 19
click at [80, 341] on span "Gestor de Pedidos" at bounding box center [78, 335] width 92 height 16
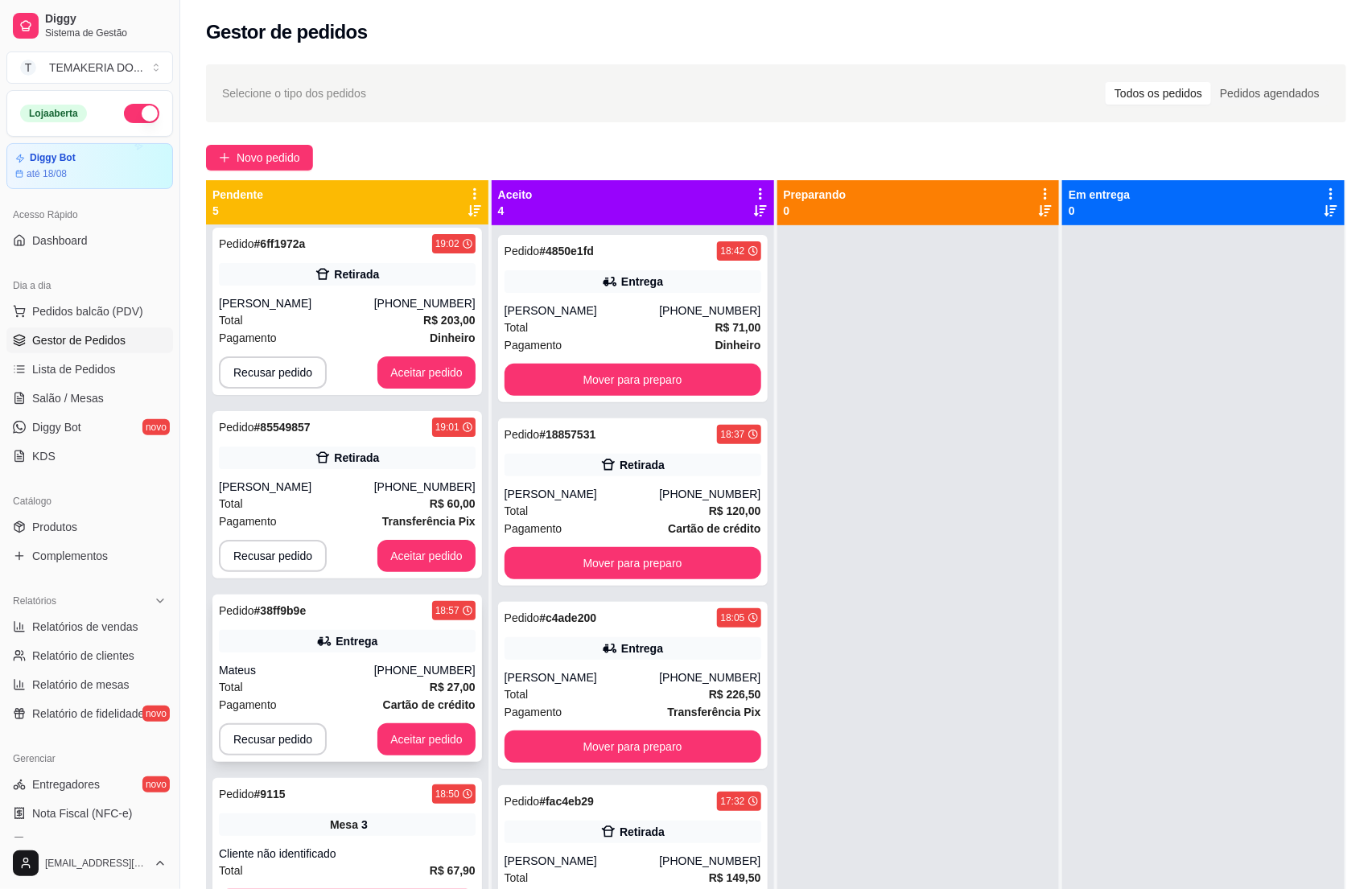
scroll to position [44, 0]
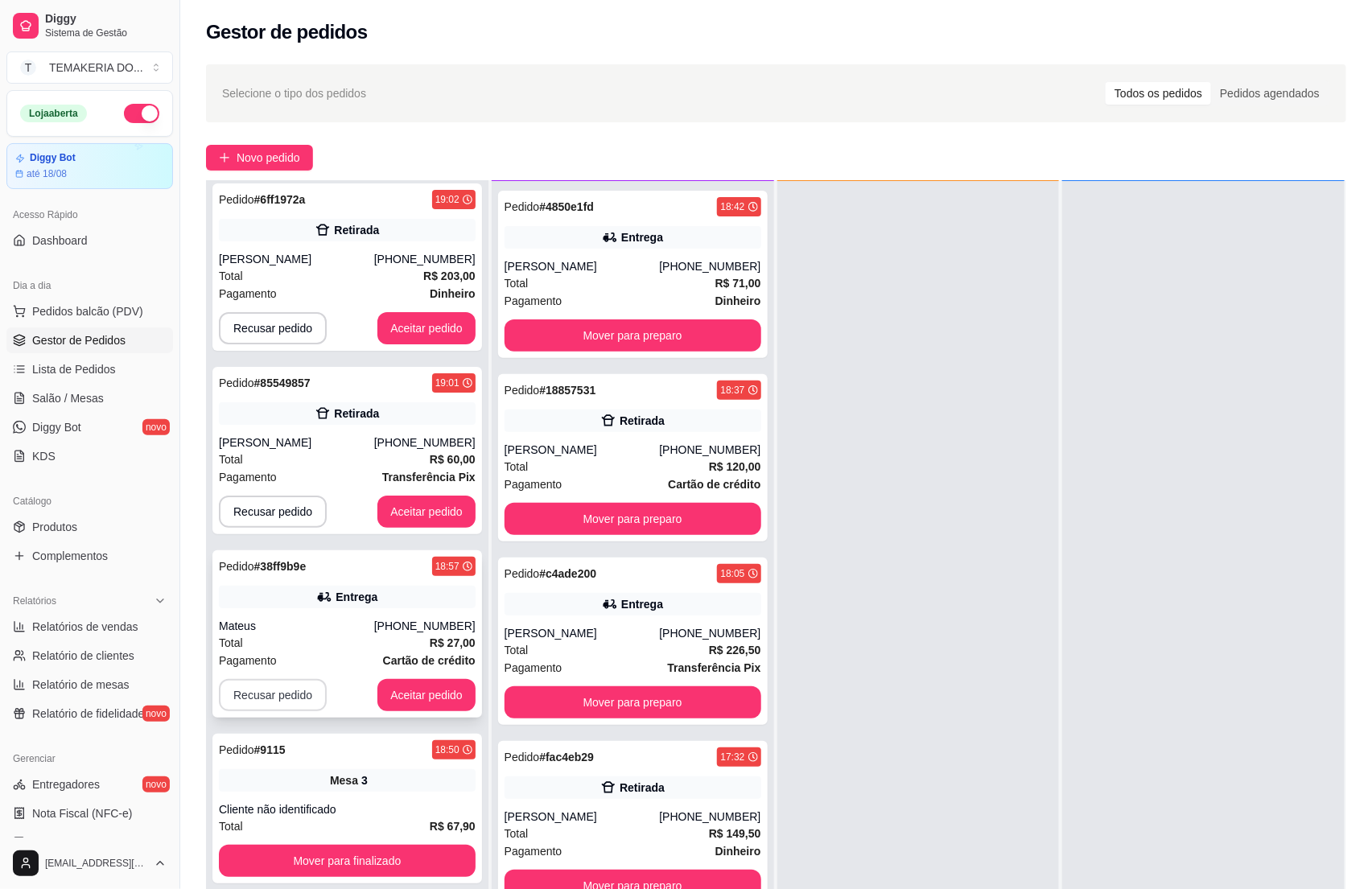
click at [278, 689] on button "Recusar pedido" at bounding box center [272, 695] width 108 height 32
click at [303, 648] on button "Sim" at bounding box center [316, 654] width 64 height 32
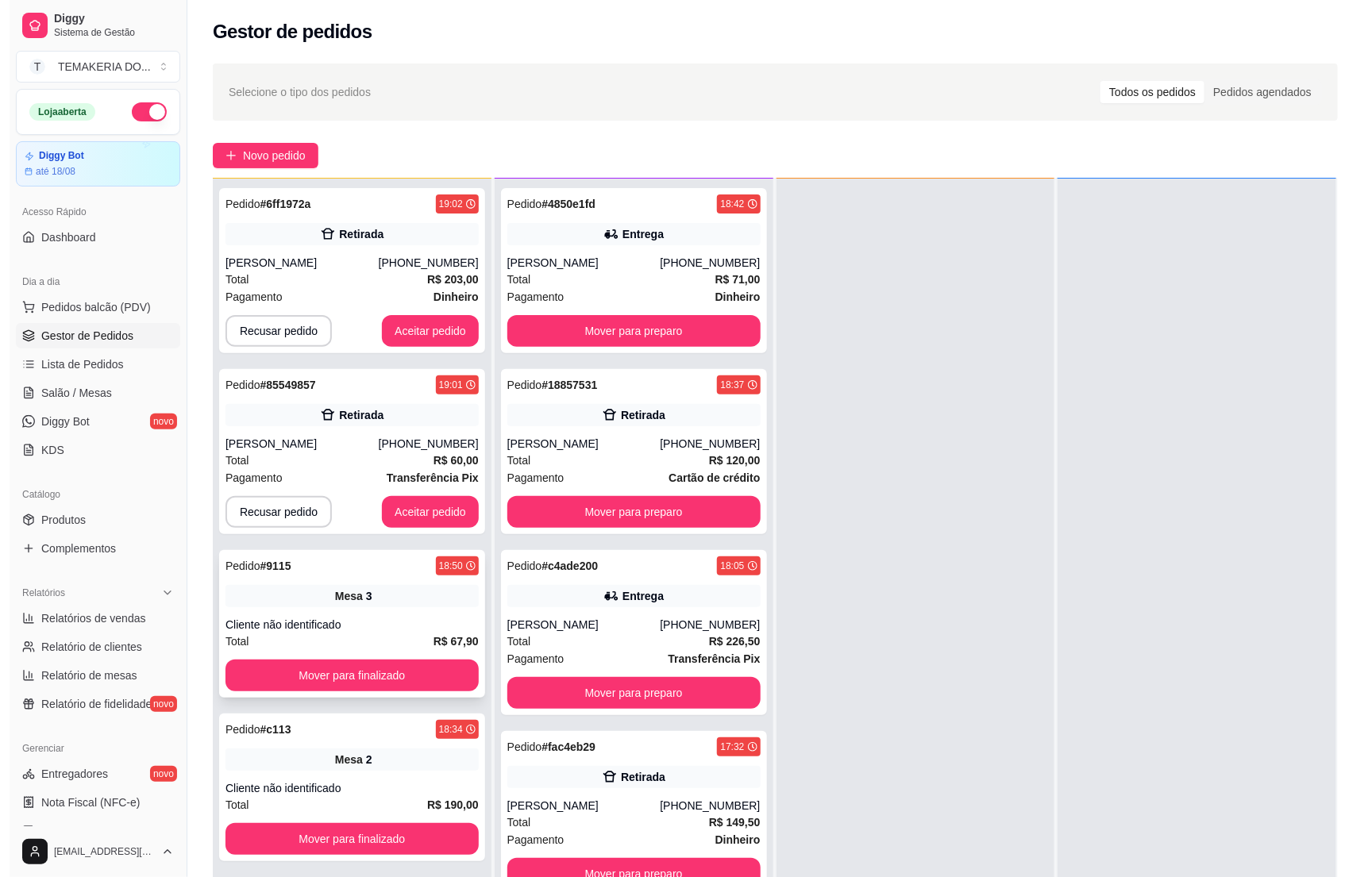
scroll to position [0, 0]
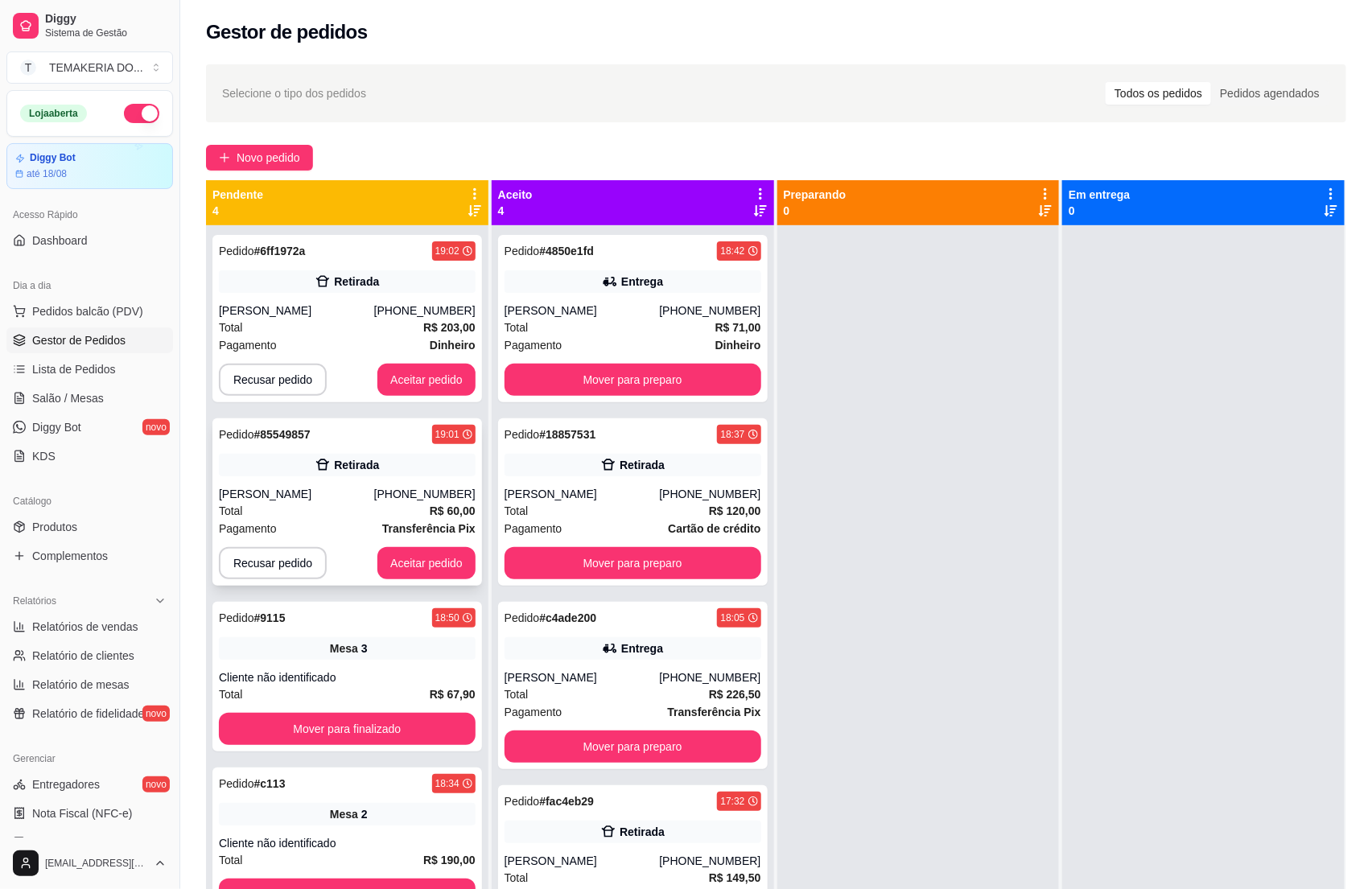
click at [330, 534] on div "Pagamento Transferência Pix" at bounding box center [347, 528] width 257 height 17
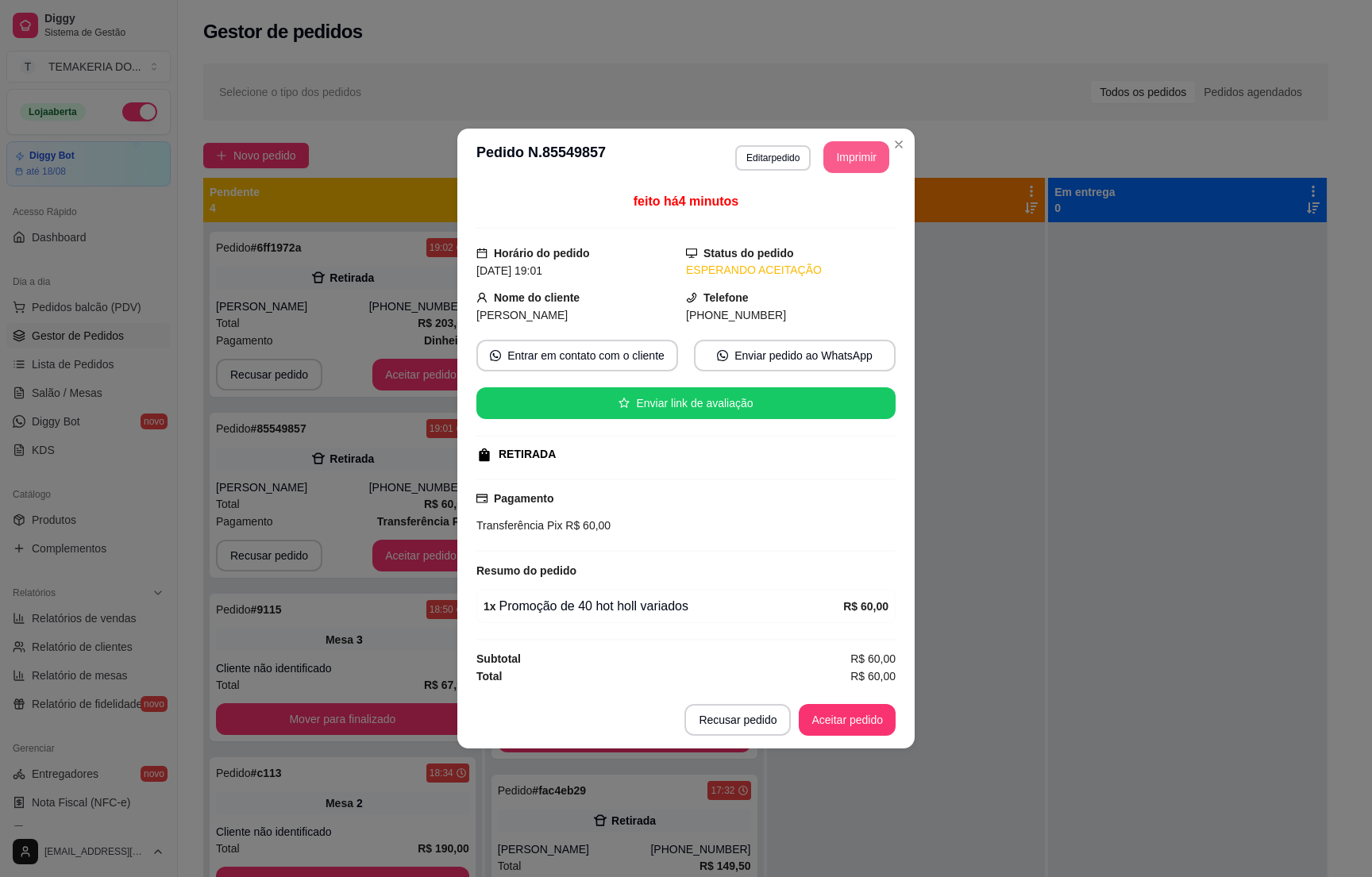
click at [852, 153] on button "Imprimir" at bounding box center [856, 157] width 66 height 32
click at [828, 721] on button "Aceitar pedido" at bounding box center [846, 720] width 97 height 32
click at [846, 720] on button "Aceitar pedido" at bounding box center [846, 720] width 97 height 32
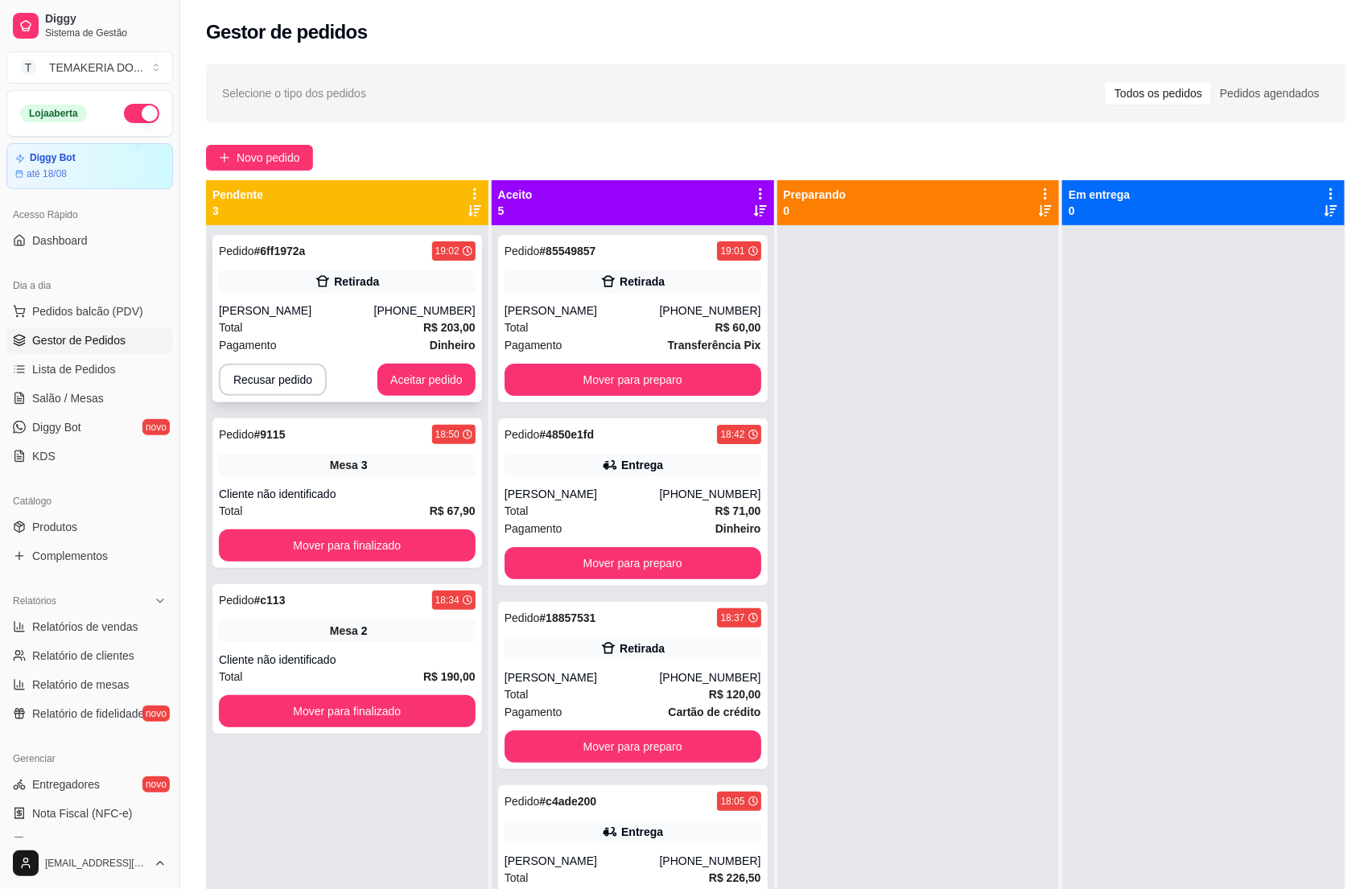
click at [351, 334] on div "Total R$ 203,00" at bounding box center [347, 327] width 257 height 17
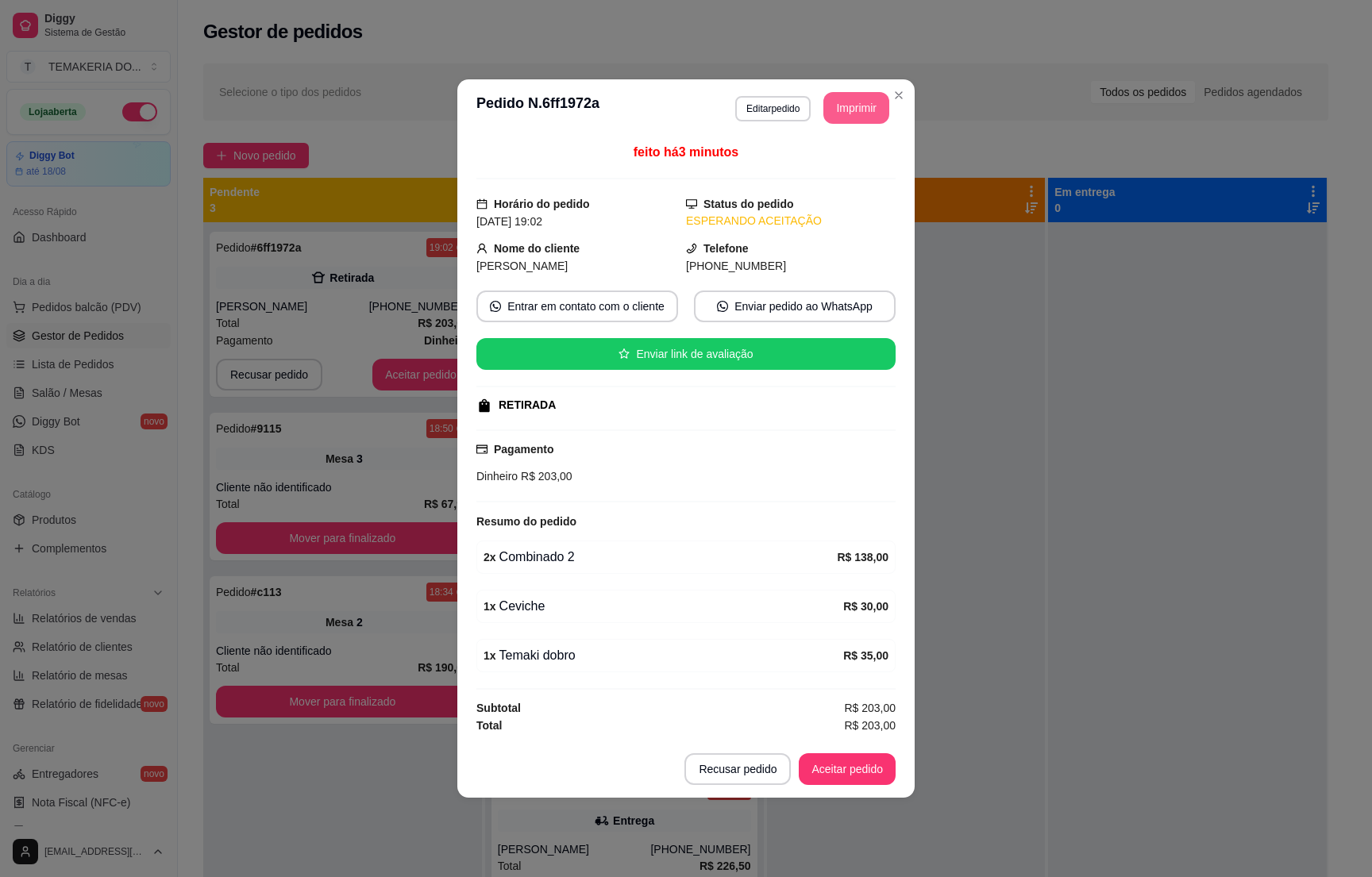
click at [844, 100] on button "Imprimir" at bounding box center [856, 108] width 66 height 32
click at [842, 765] on button "Aceitar pedido" at bounding box center [846, 769] width 97 height 32
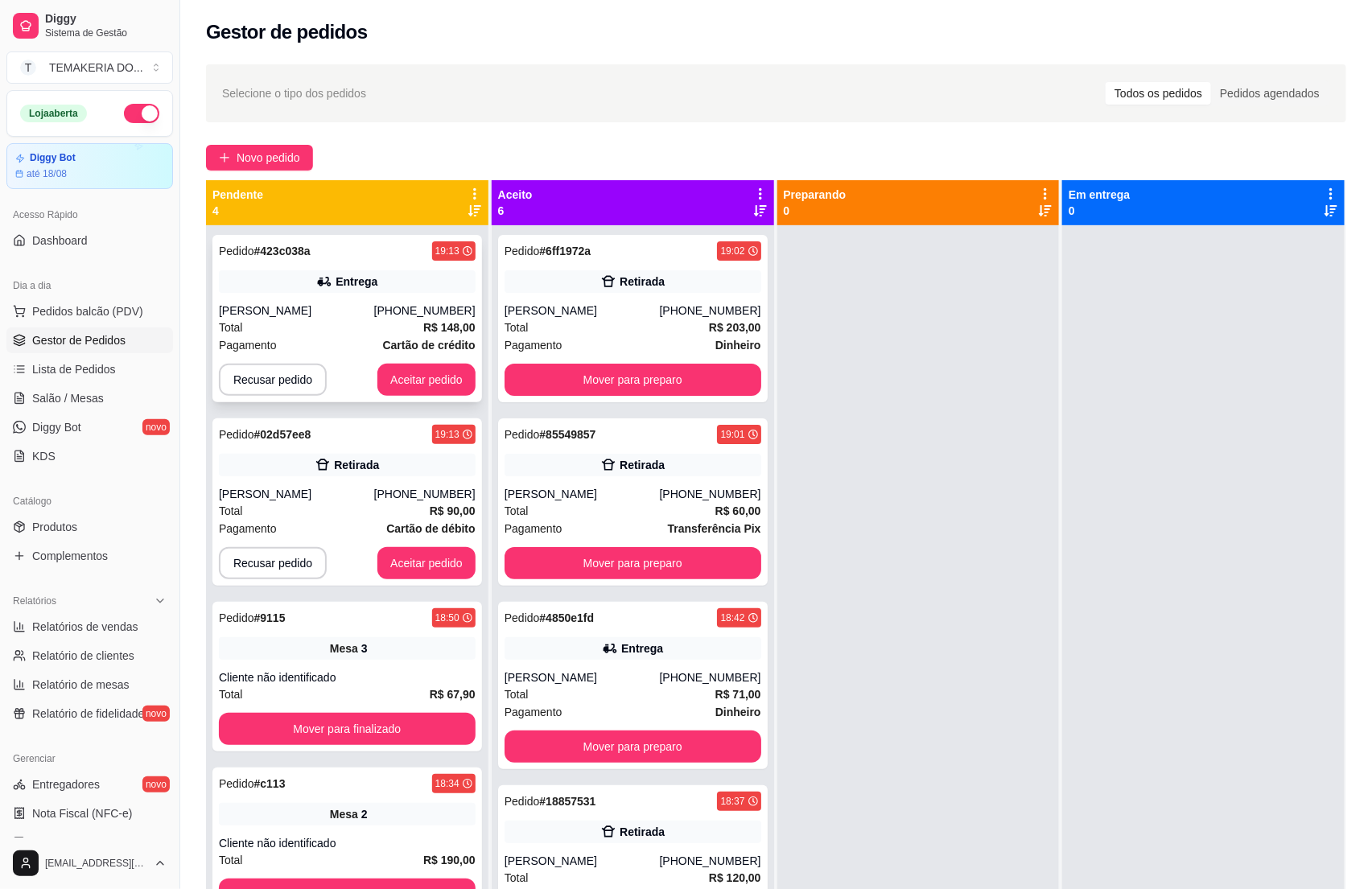
click at [323, 312] on div "[PERSON_NAME]" at bounding box center [296, 310] width 155 height 16
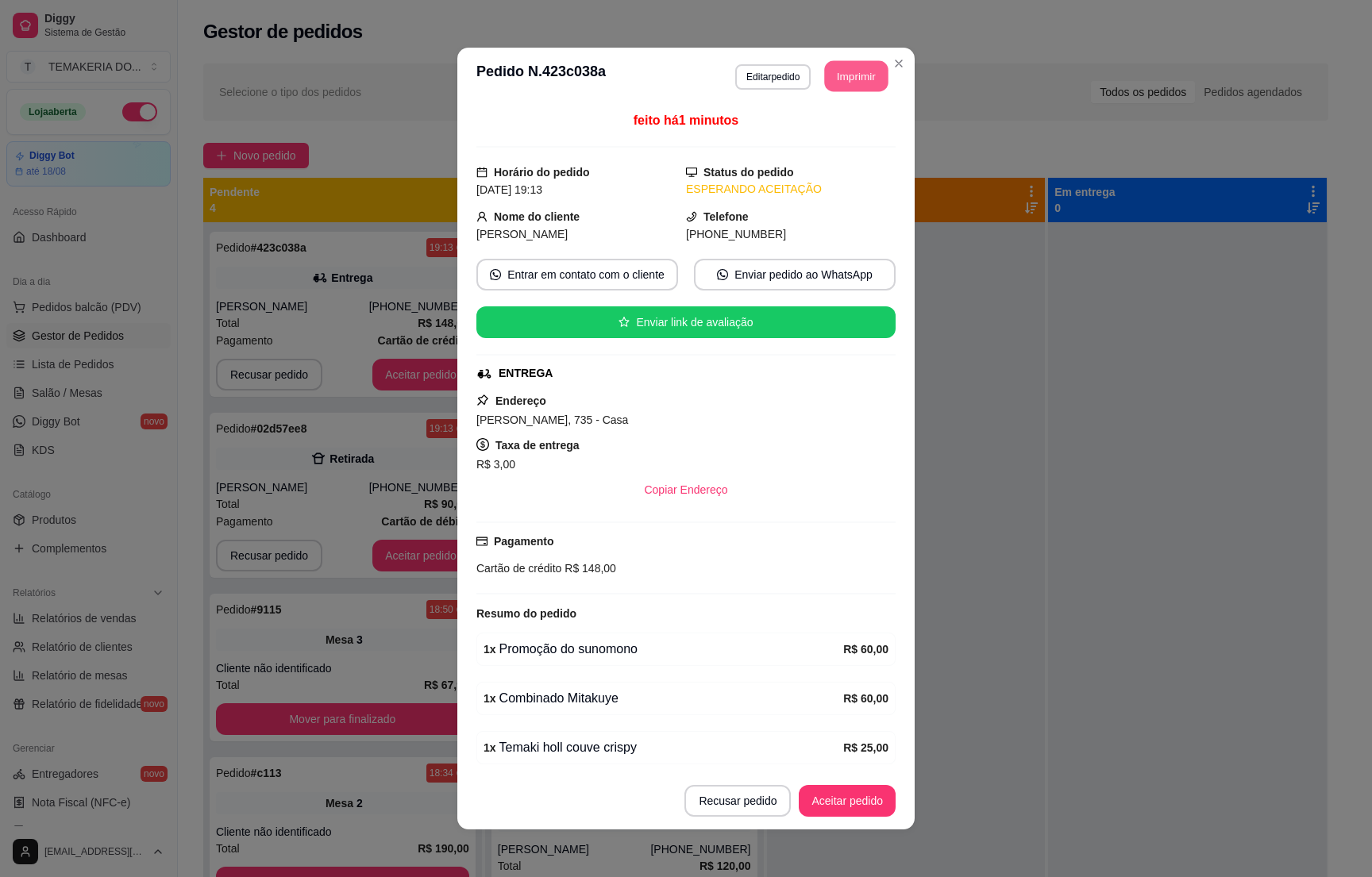
click at [846, 84] on button "Imprimir" at bounding box center [857, 76] width 63 height 31
click at [817, 796] on button "Aceitar pedido" at bounding box center [846, 801] width 97 height 32
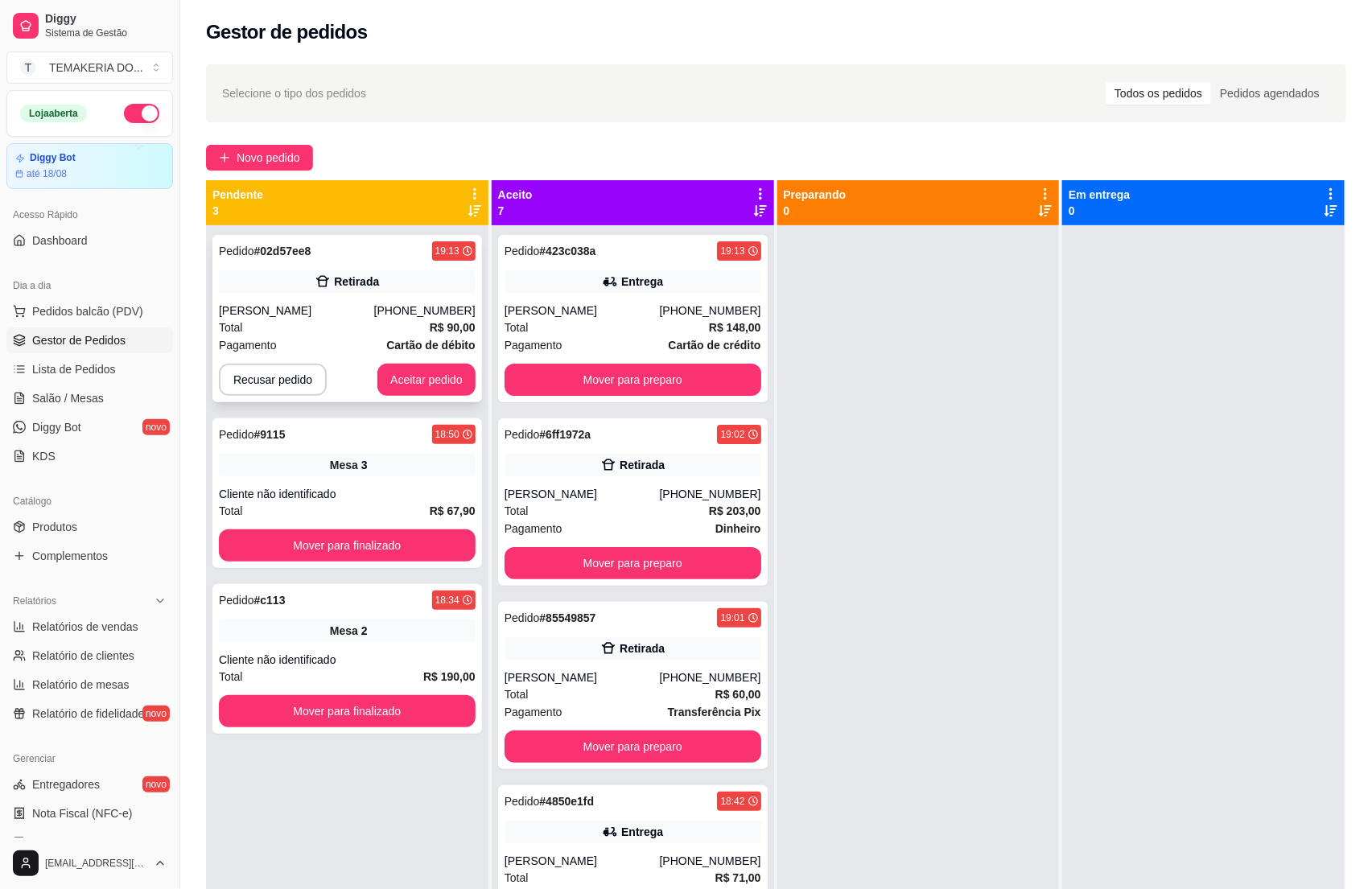
click at [349, 329] on div "Total R$ 90,00" at bounding box center [347, 327] width 257 height 17
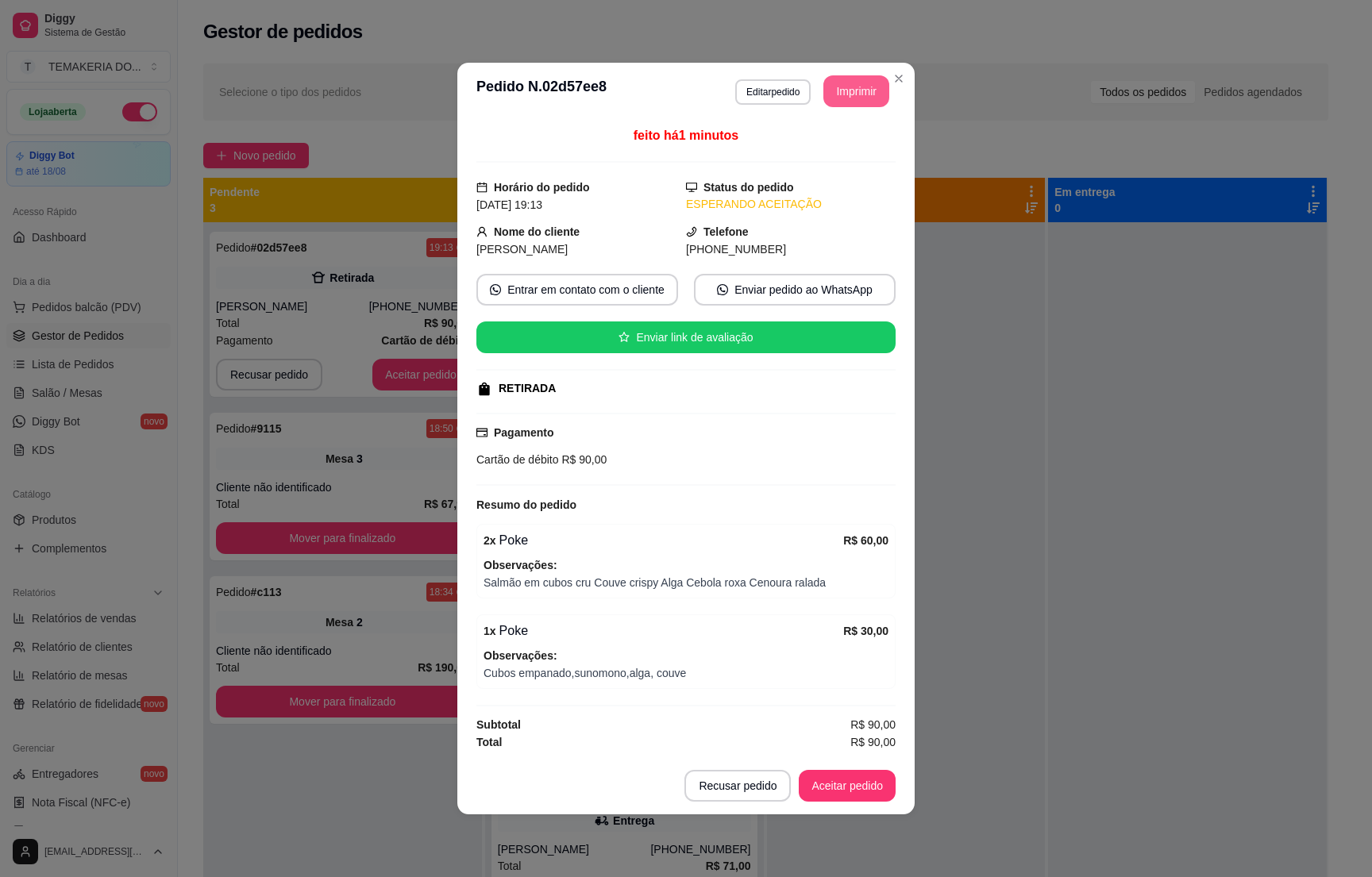
click at [837, 95] on button "Imprimir" at bounding box center [856, 91] width 66 height 32
click at [863, 779] on button "Aceitar pedido" at bounding box center [846, 786] width 93 height 31
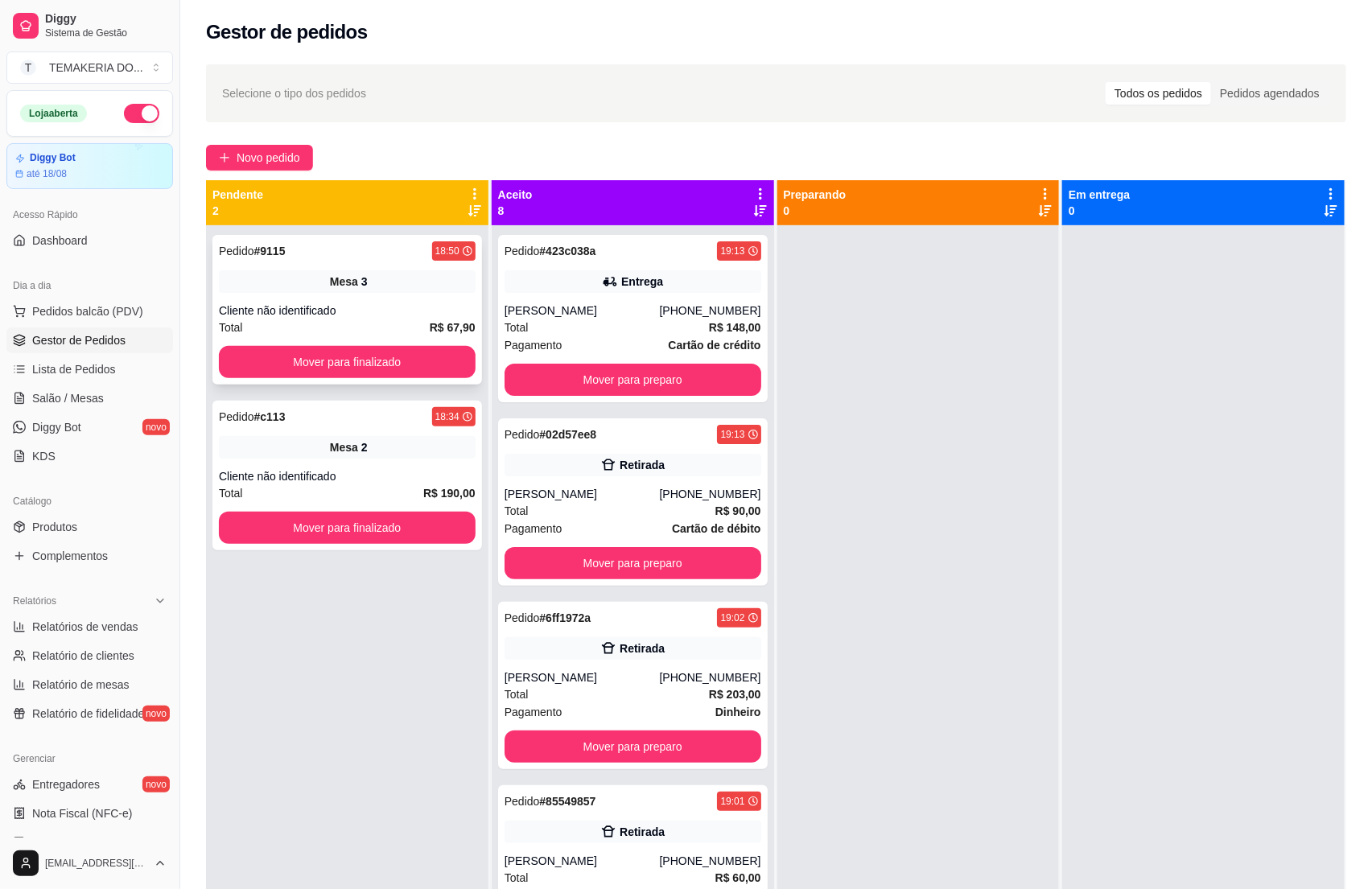
click at [370, 315] on div "Cliente não identificado" at bounding box center [347, 310] width 257 height 16
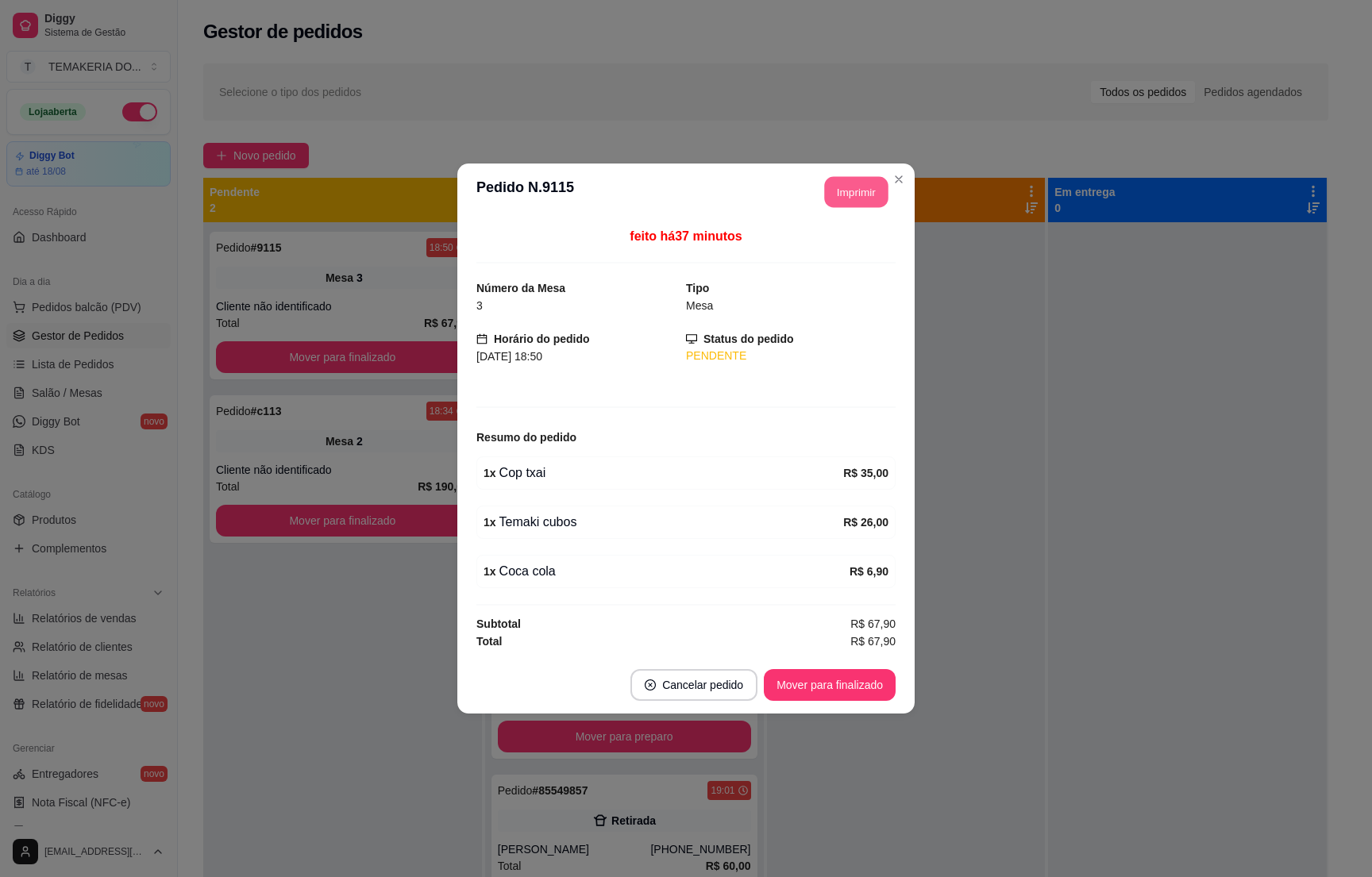
click at [860, 195] on button "Imprimir" at bounding box center [857, 193] width 63 height 31
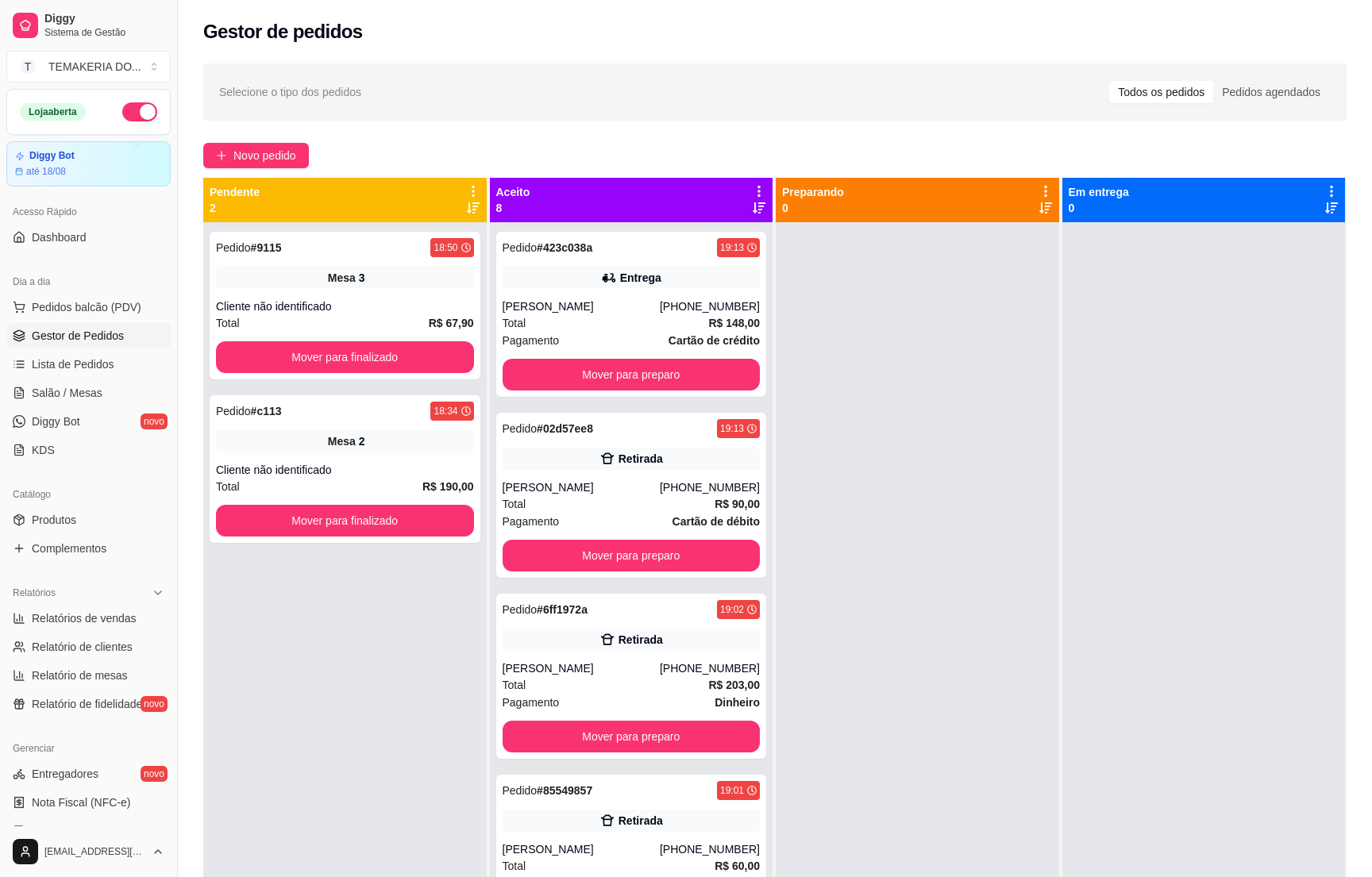
click at [258, 653] on div "Pedido # 9115 18:50 Mesa 3 Cliente não identificado Total R$ 67,90 Mover para f…" at bounding box center [345, 661] width 283 height 877
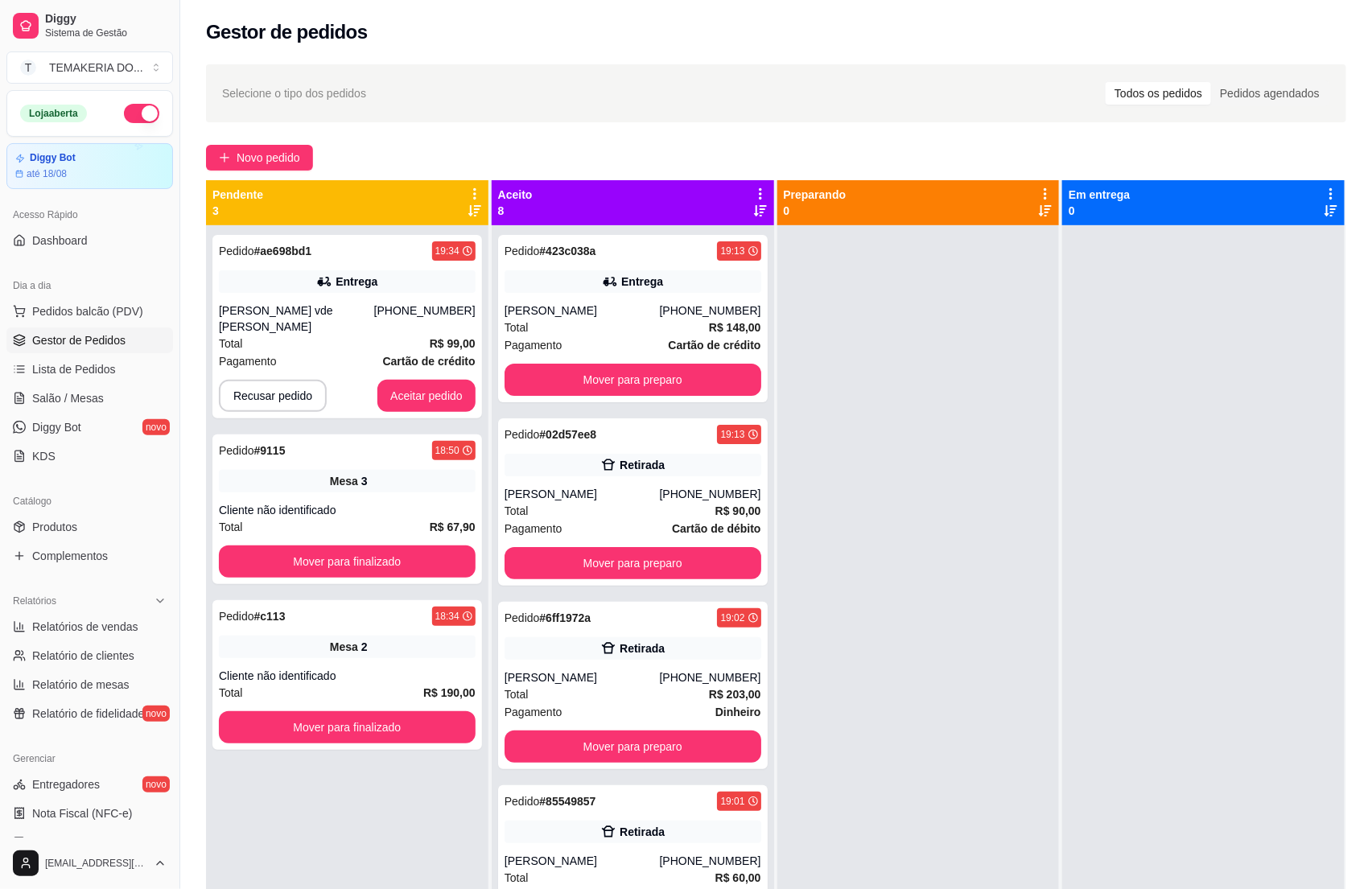
click at [867, 449] on div at bounding box center [918, 670] width 283 height 889
click at [77, 401] on span "Salão / Mesas" at bounding box center [68, 398] width 72 height 16
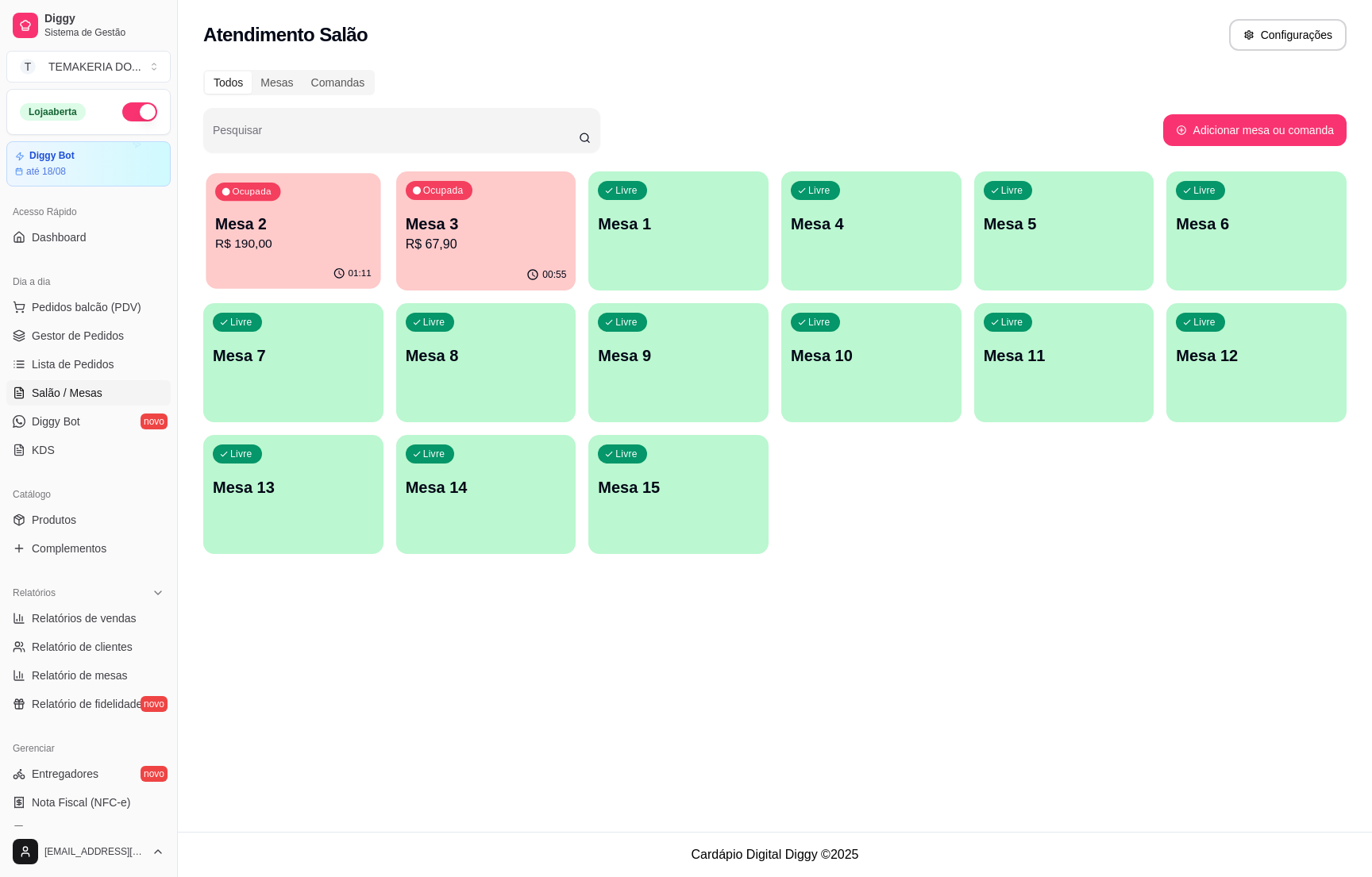
click at [324, 258] on div "Ocupada Mesa 2 R$ 190,00" at bounding box center [293, 216] width 175 height 86
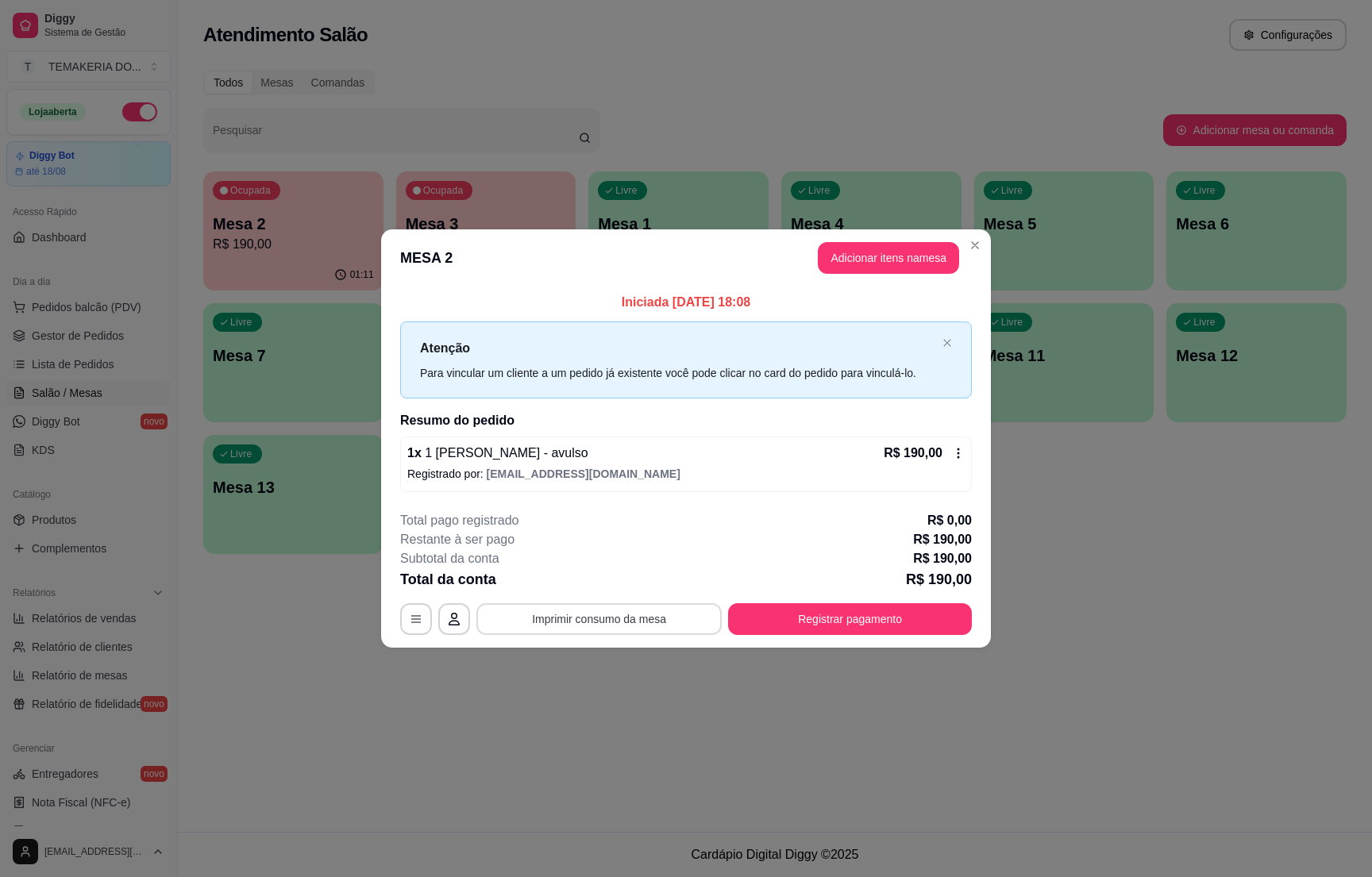
click at [653, 619] on button "Imprimir consumo da mesa" at bounding box center [599, 619] width 246 height 32
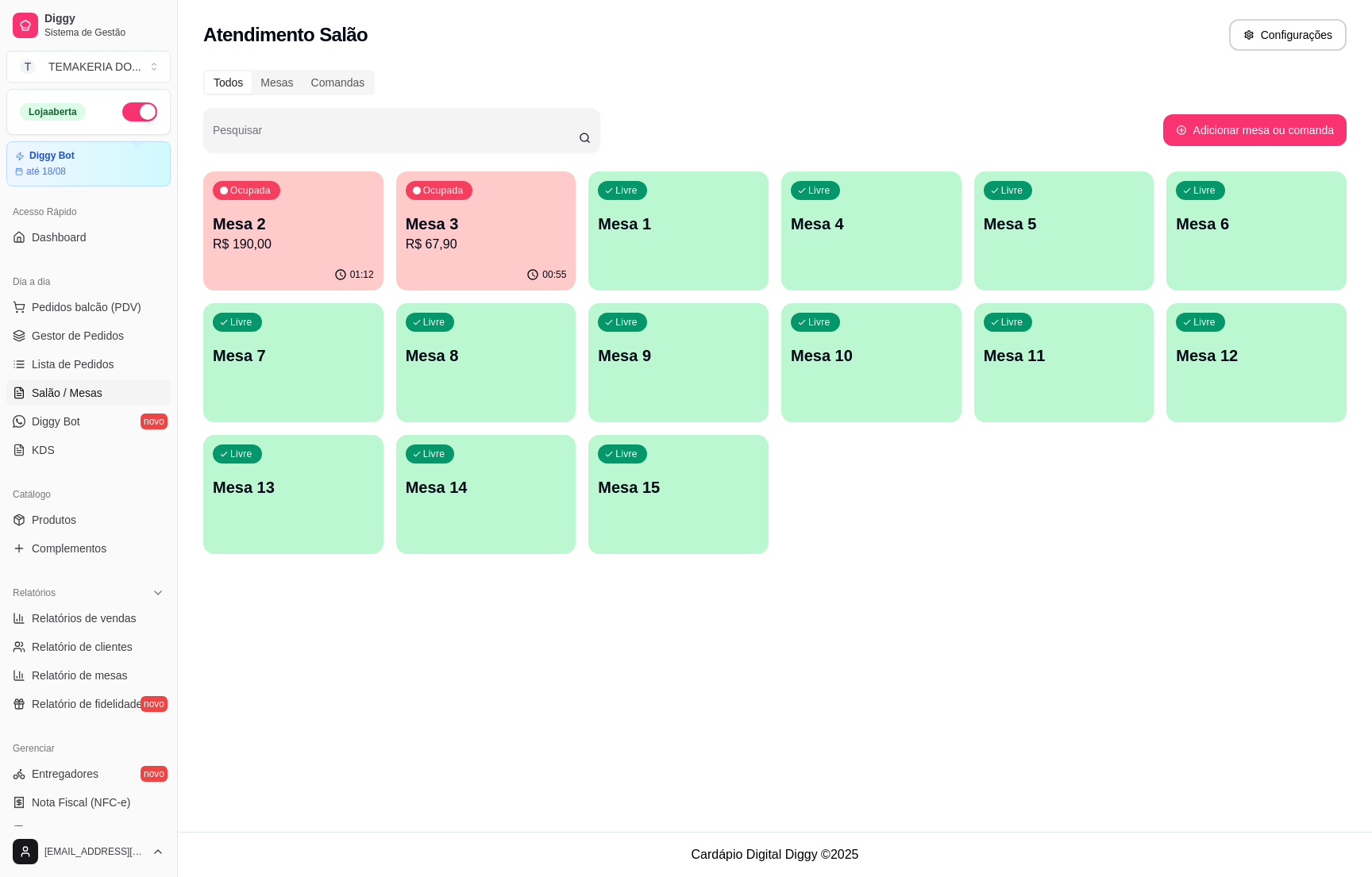
click at [283, 253] on div "Ocupada Mesa 2 R$ 190,00" at bounding box center [294, 215] width 181 height 88
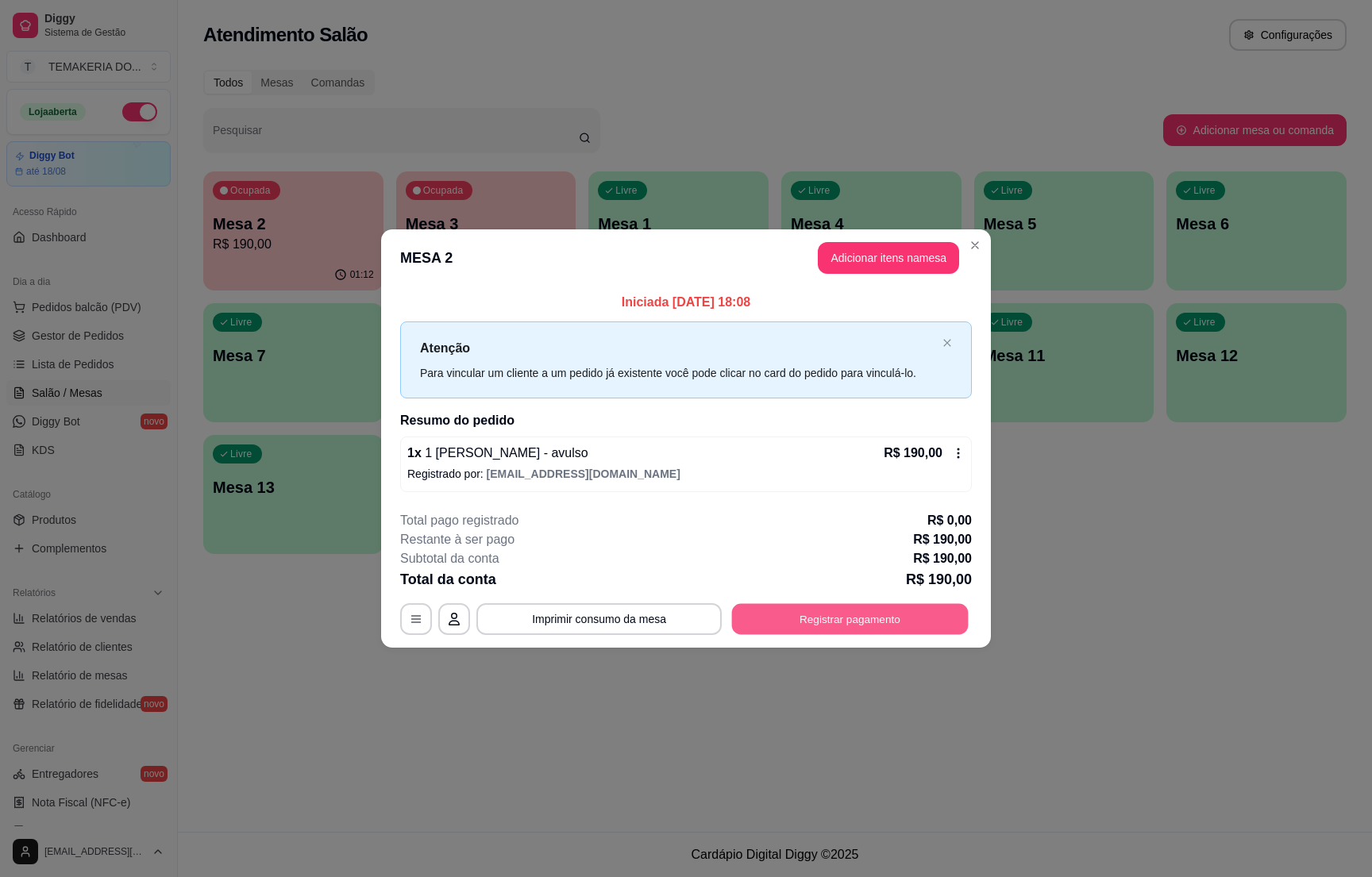
click at [824, 615] on button "Registrar pagamento" at bounding box center [851, 619] width 237 height 31
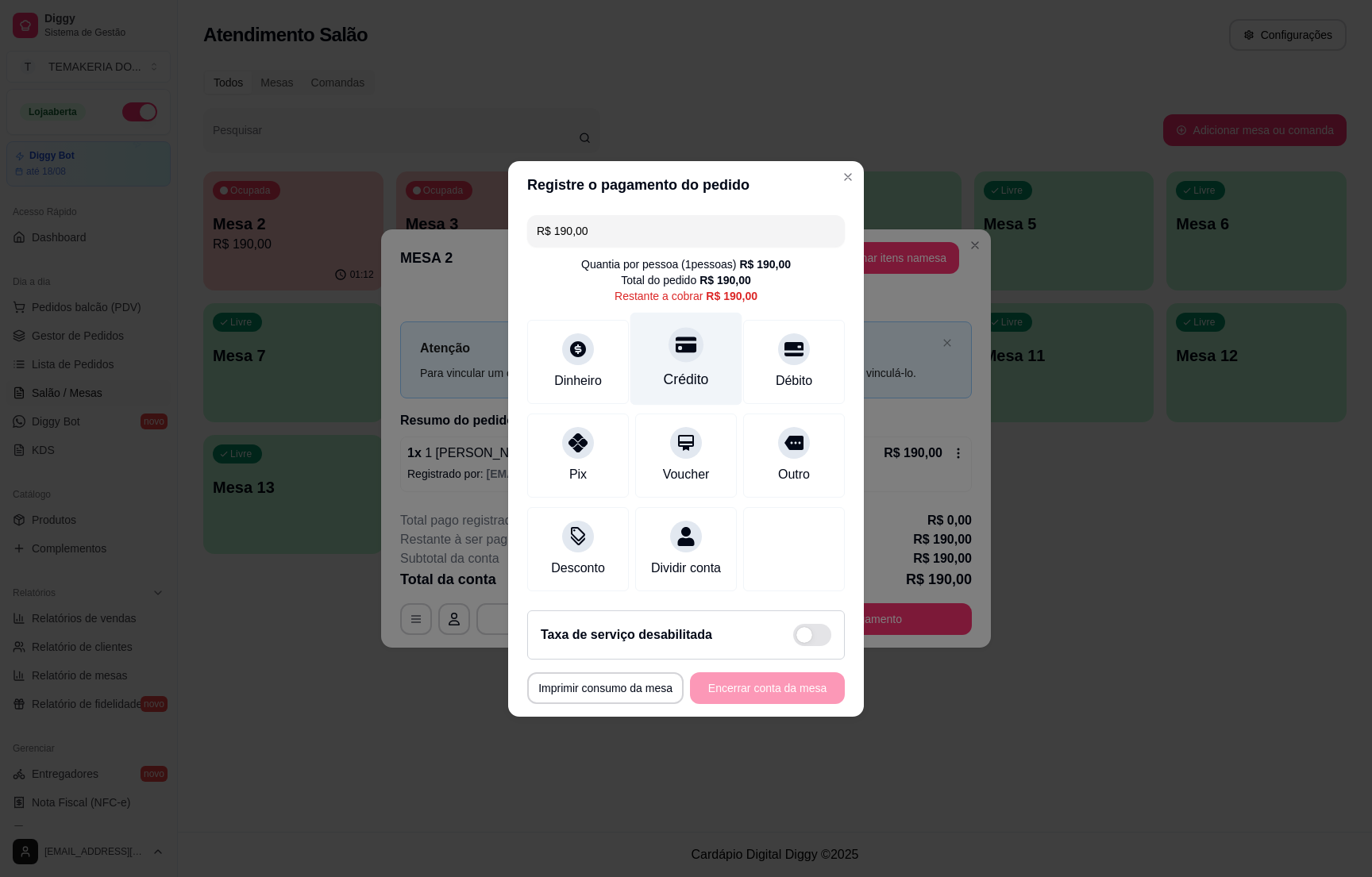
click at [673, 356] on div "Crédito" at bounding box center [686, 359] width 112 height 93
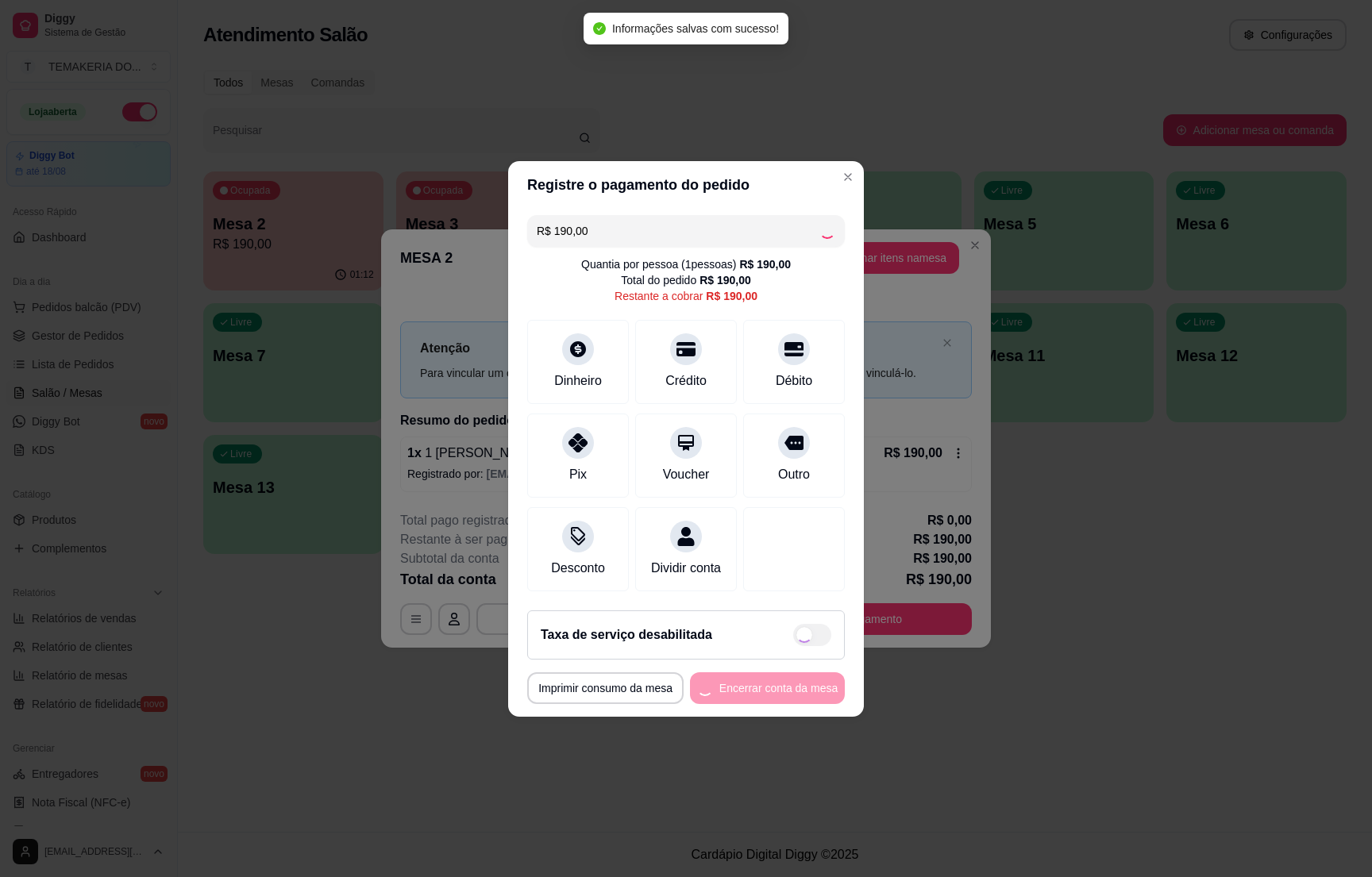
type input "R$ 0,00"
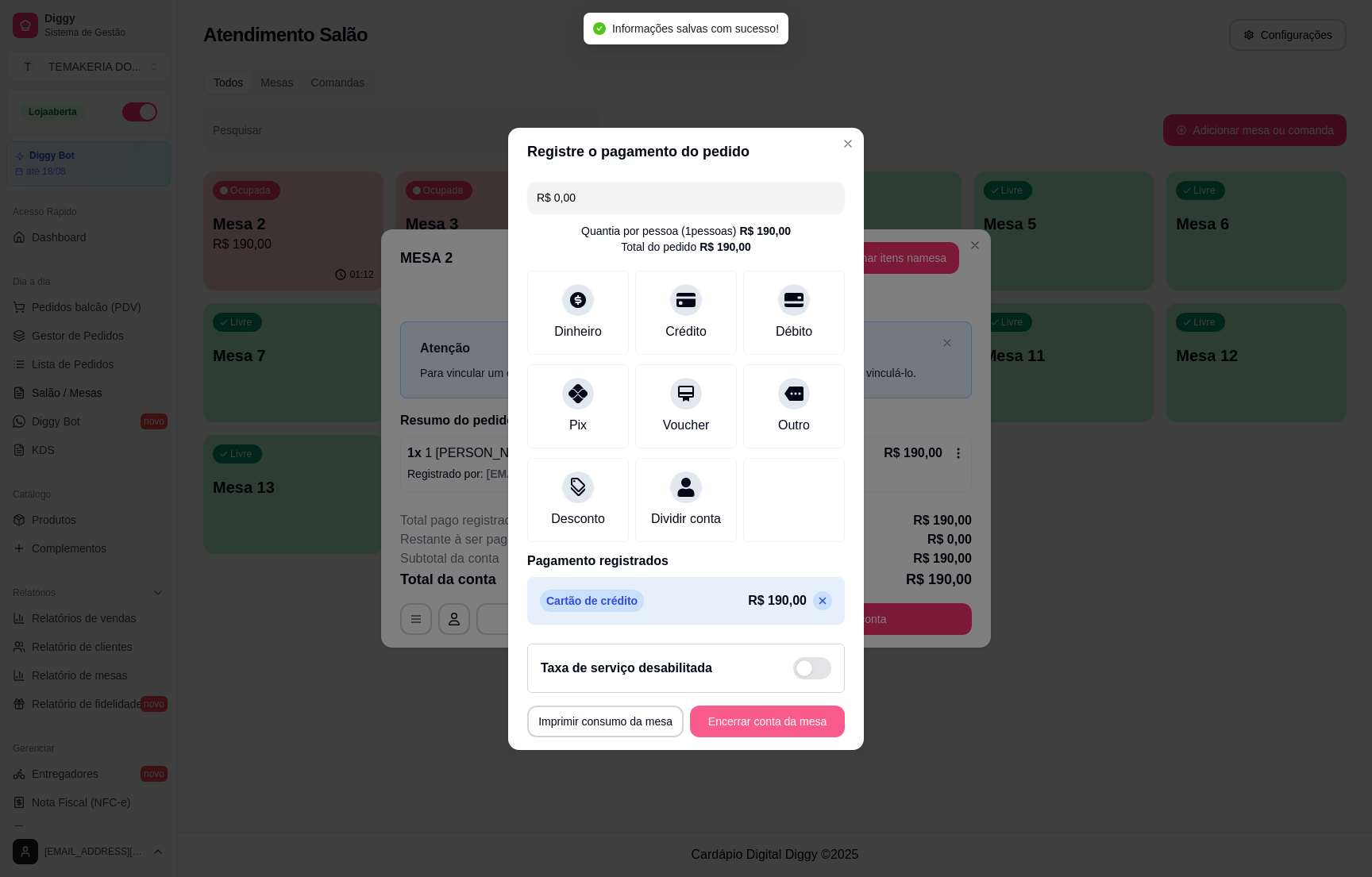
click at [744, 724] on button "Encerrar conta da mesa" at bounding box center [767, 721] width 155 height 32
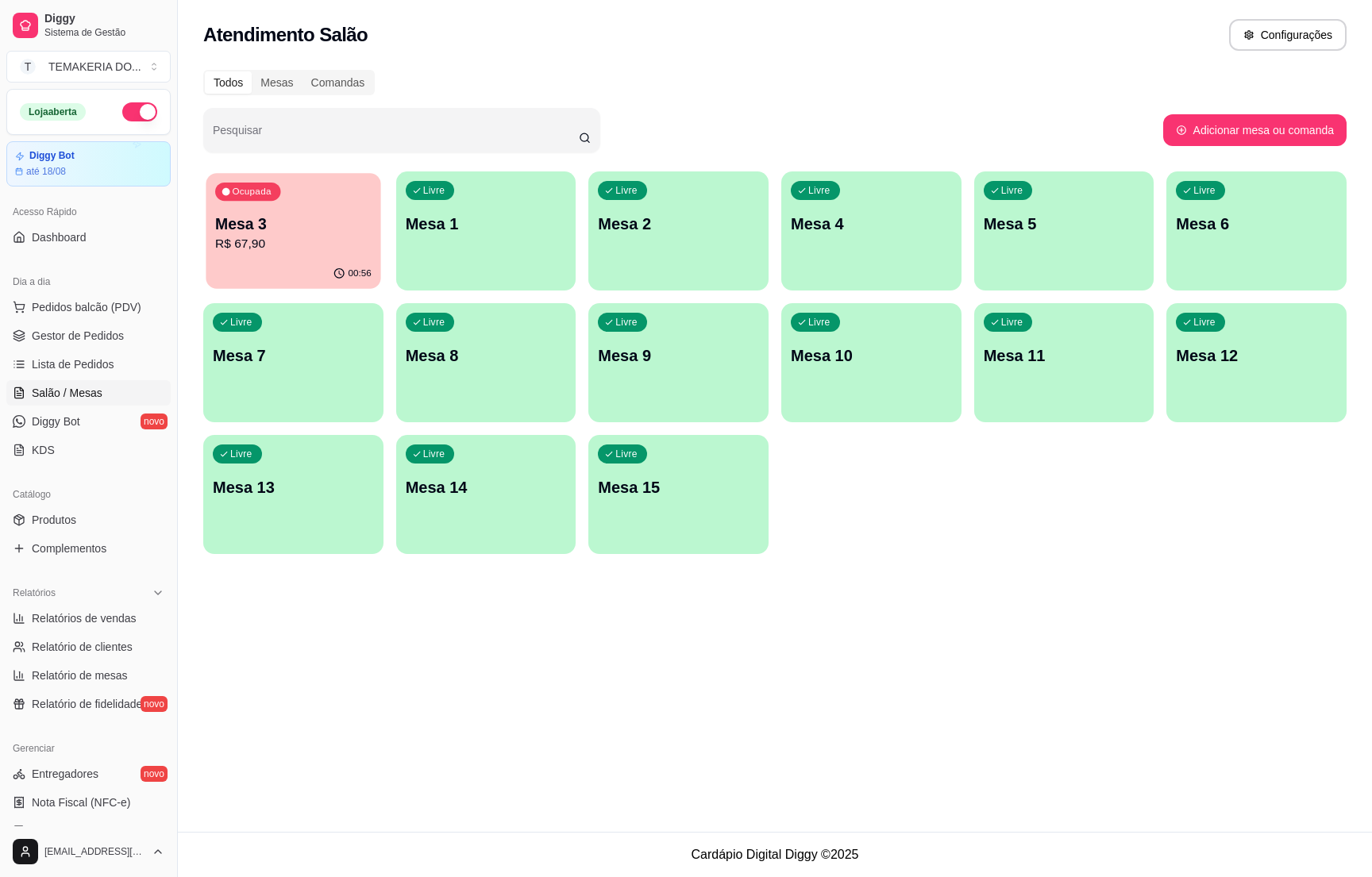
click at [270, 252] on p "R$ 67,90" at bounding box center [293, 244] width 157 height 18
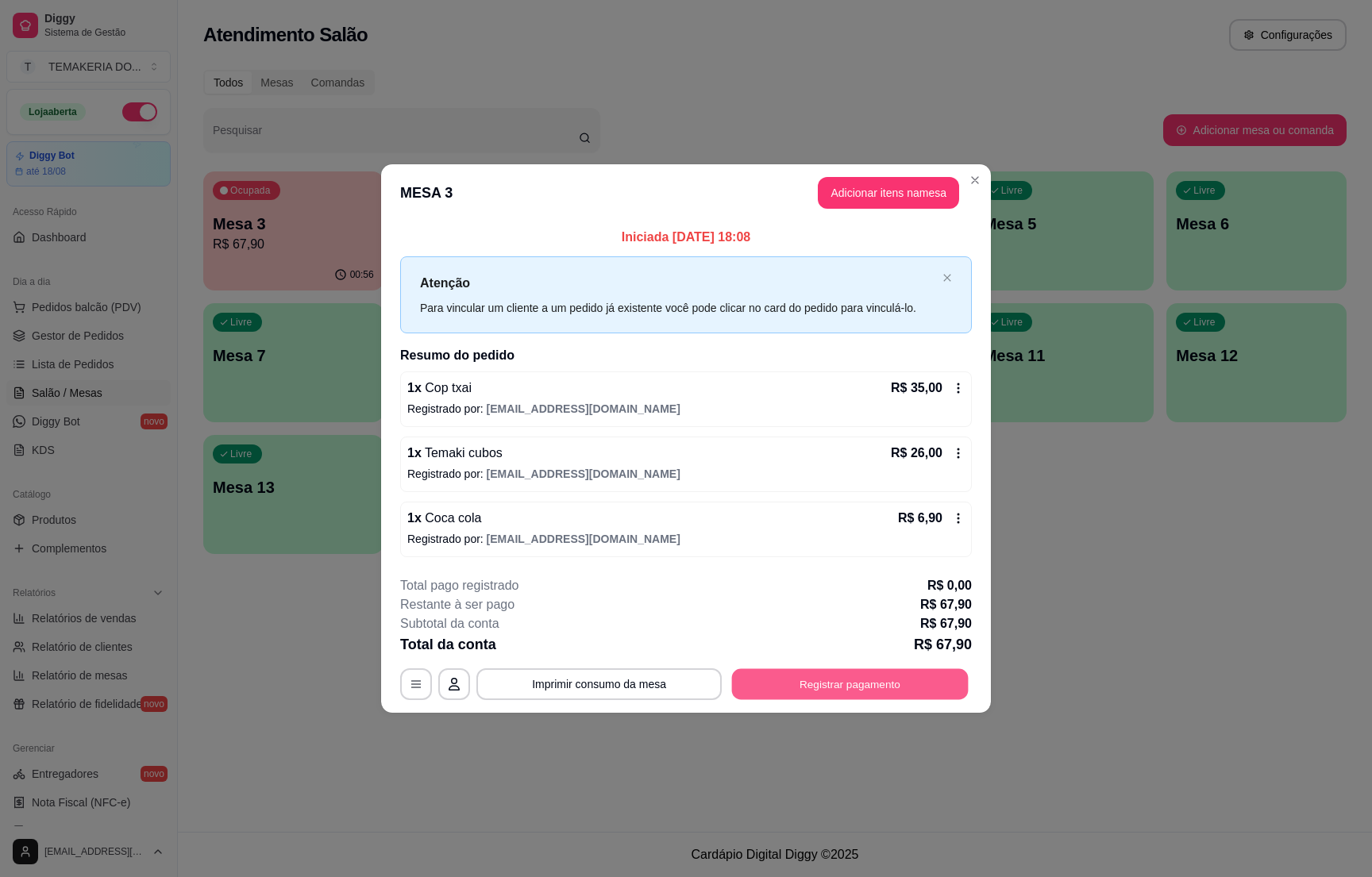
click at [828, 681] on button "Registrar pagamento" at bounding box center [851, 684] width 237 height 31
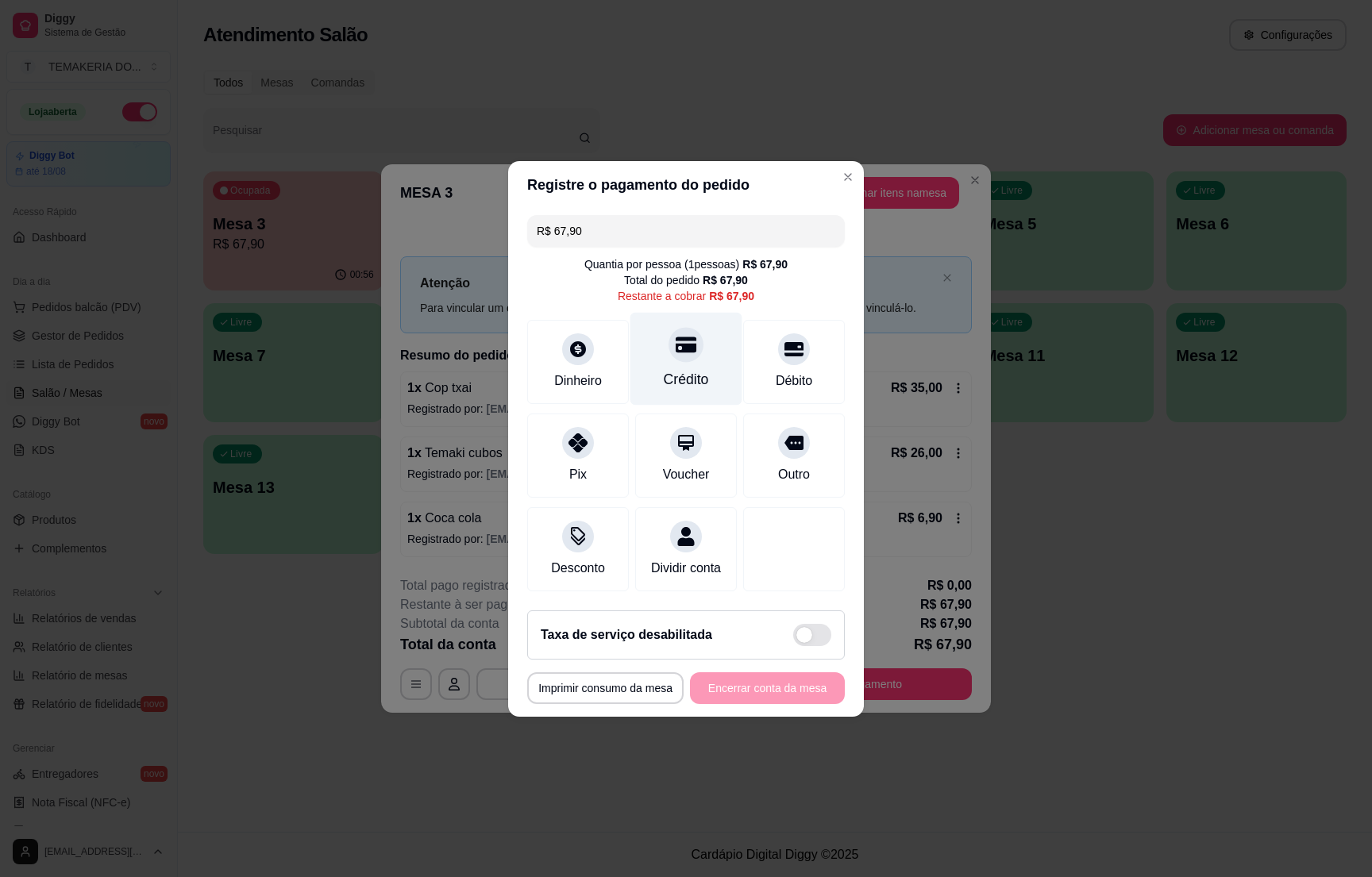
click at [658, 347] on div "Crédito" at bounding box center [686, 359] width 112 height 93
click at [674, 369] on div "Crédito" at bounding box center [686, 379] width 45 height 21
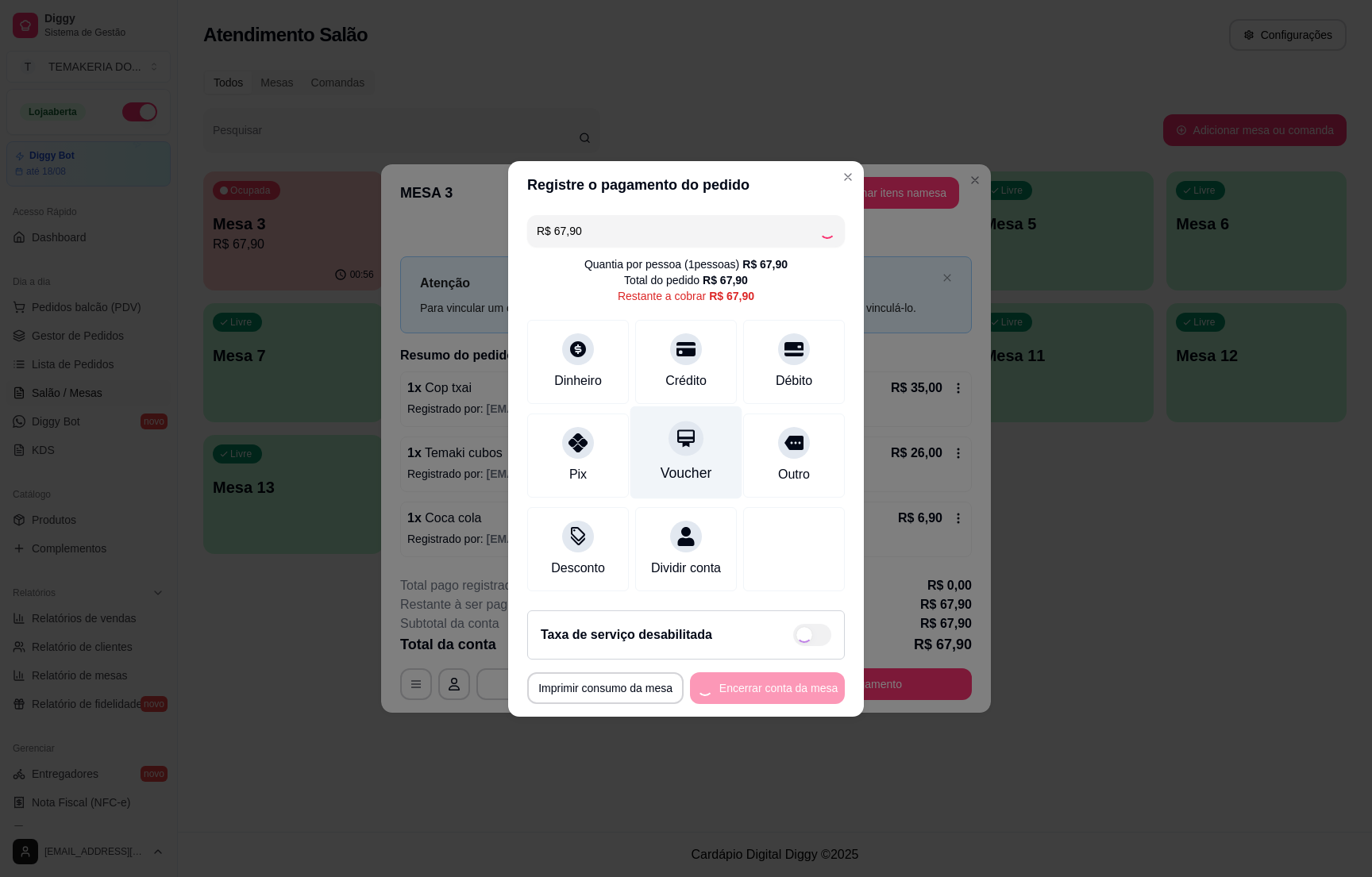
type input "R$ 0,00"
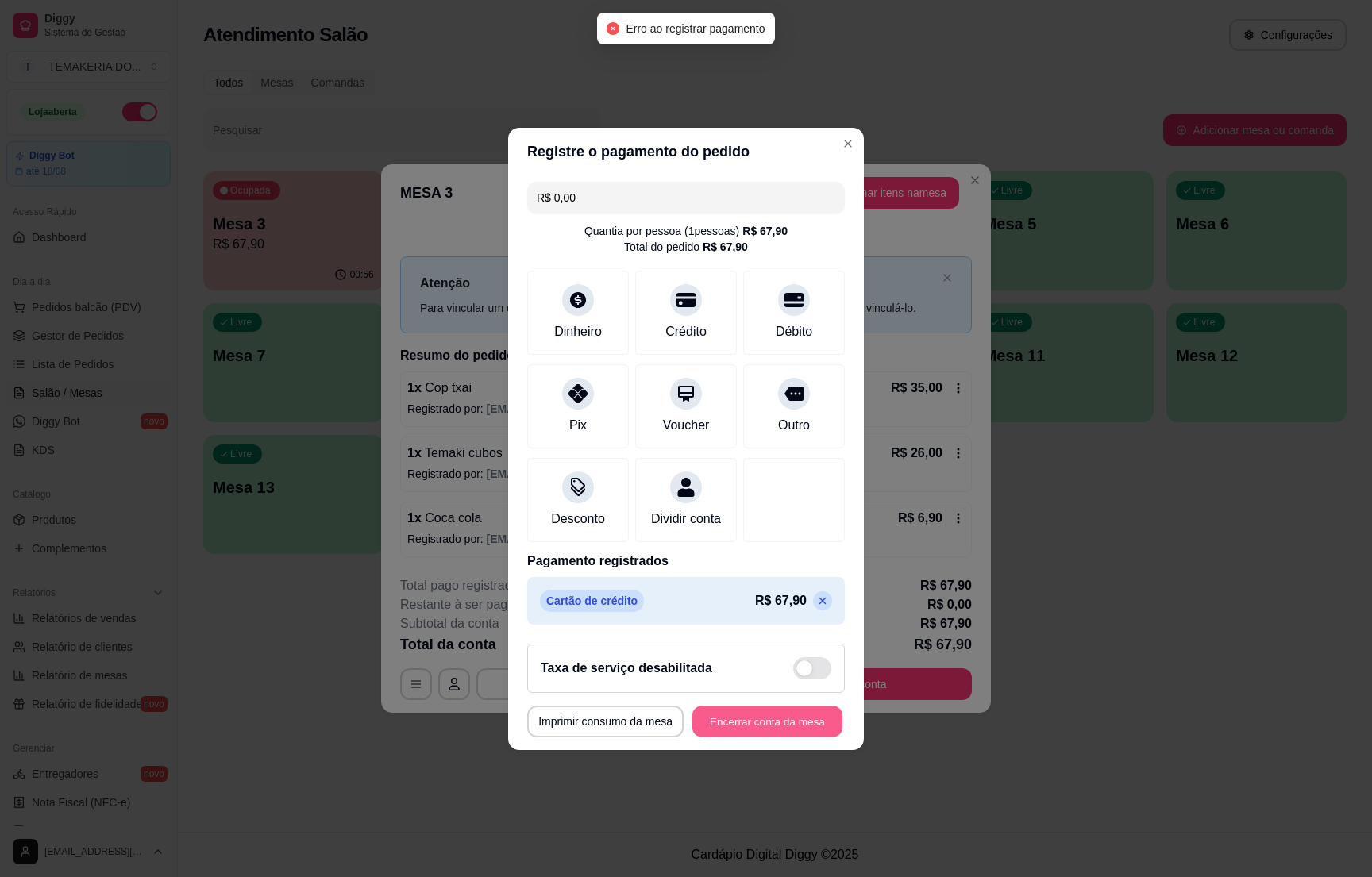
click at [724, 727] on button "Encerrar conta da mesa" at bounding box center [767, 721] width 150 height 31
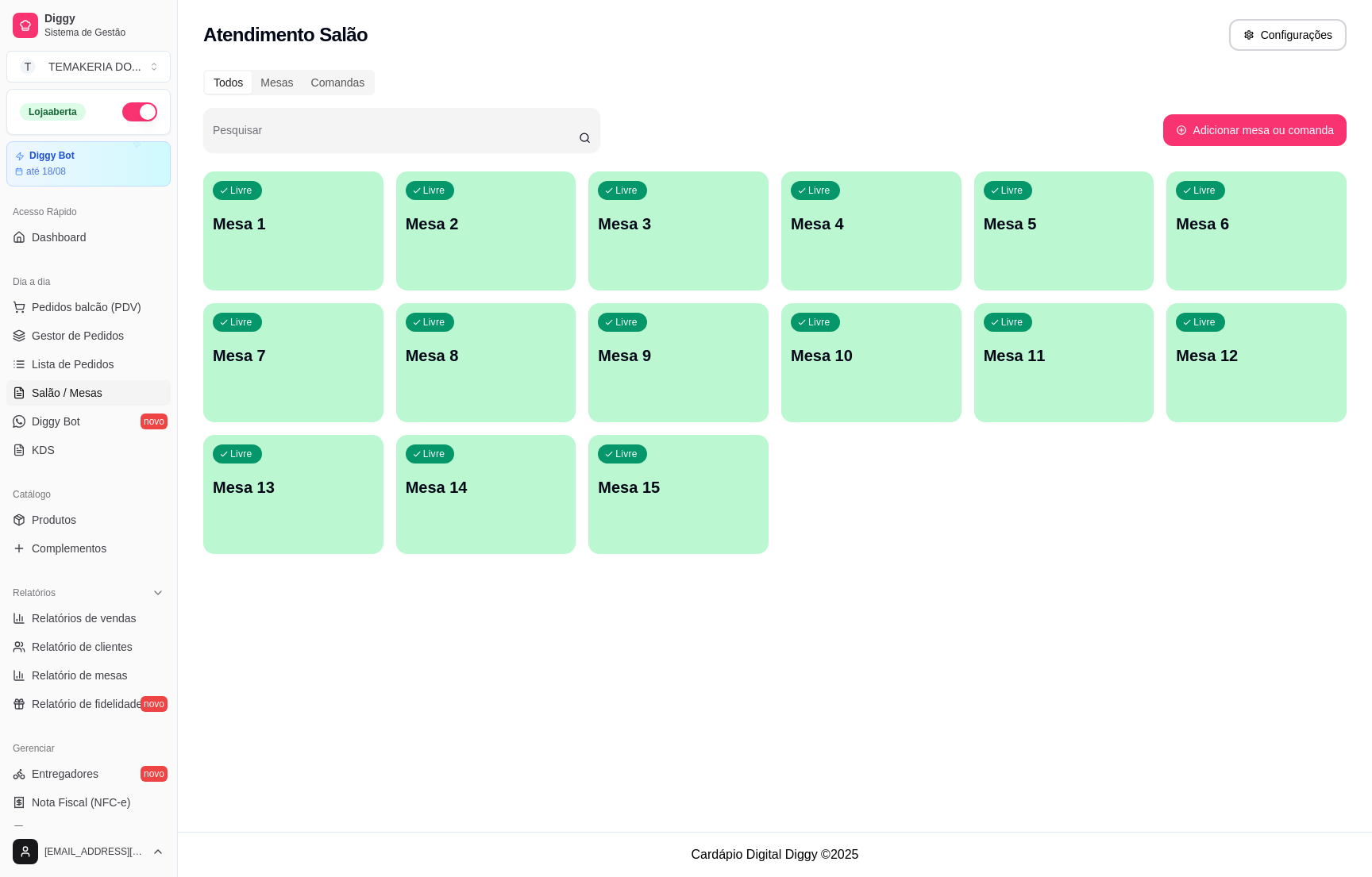
click at [853, 238] on div "Livre Mesa 4" at bounding box center [871, 221] width 181 height 100
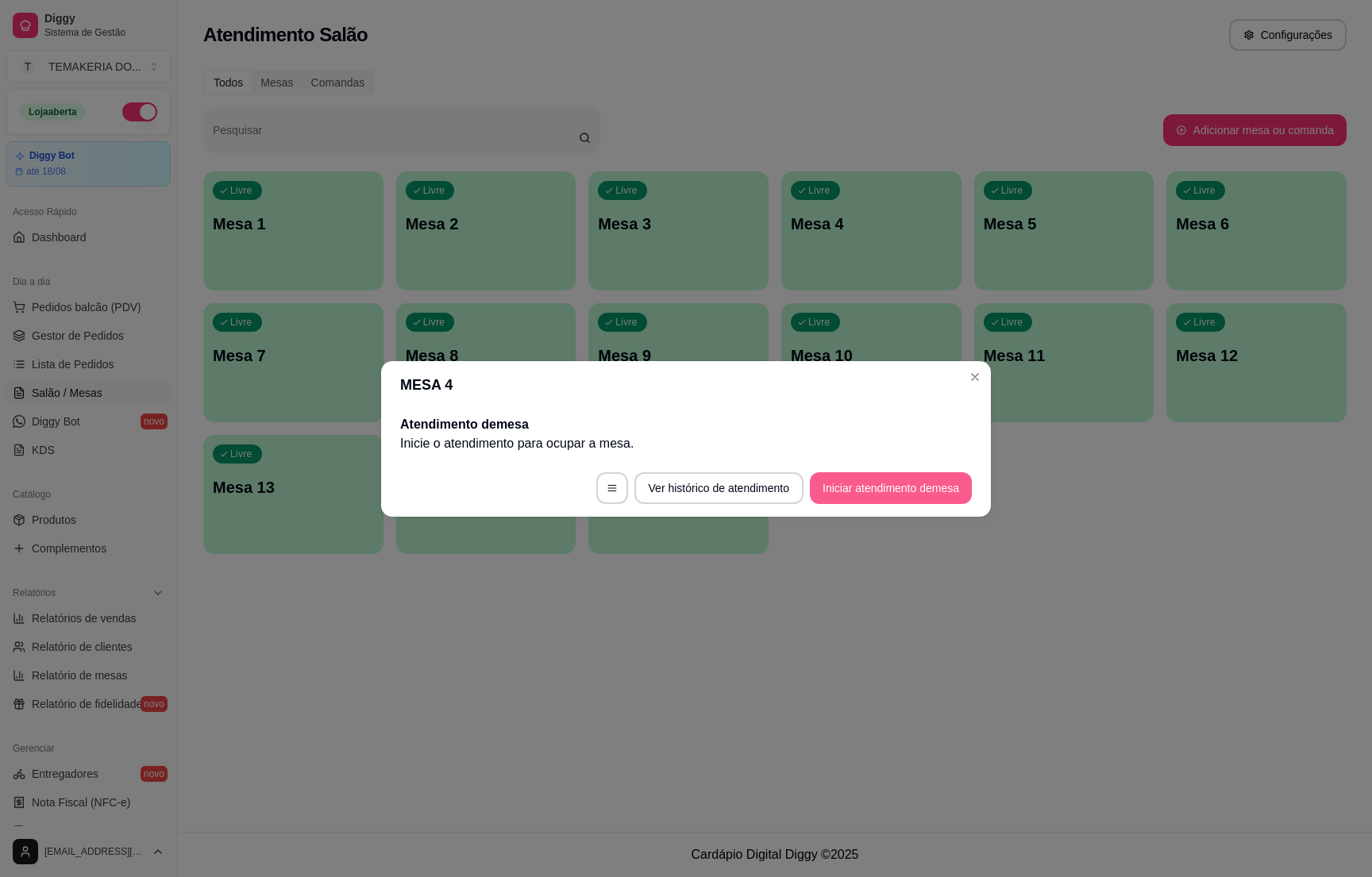
click at [865, 501] on button "Iniciar atendimento de mesa" at bounding box center [890, 488] width 162 height 32
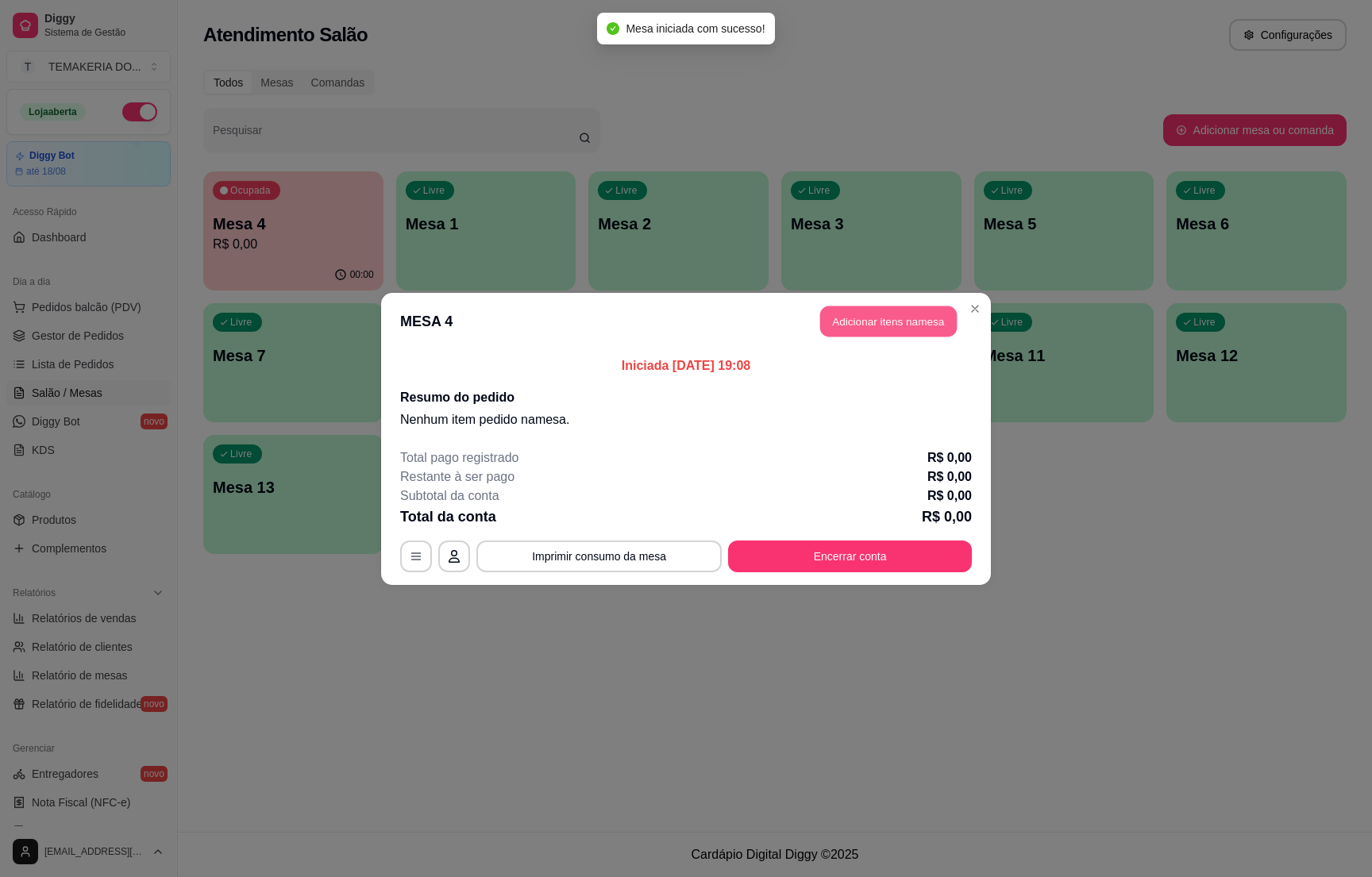
click at [882, 313] on button "Adicionar itens na mesa" at bounding box center [889, 321] width 137 height 31
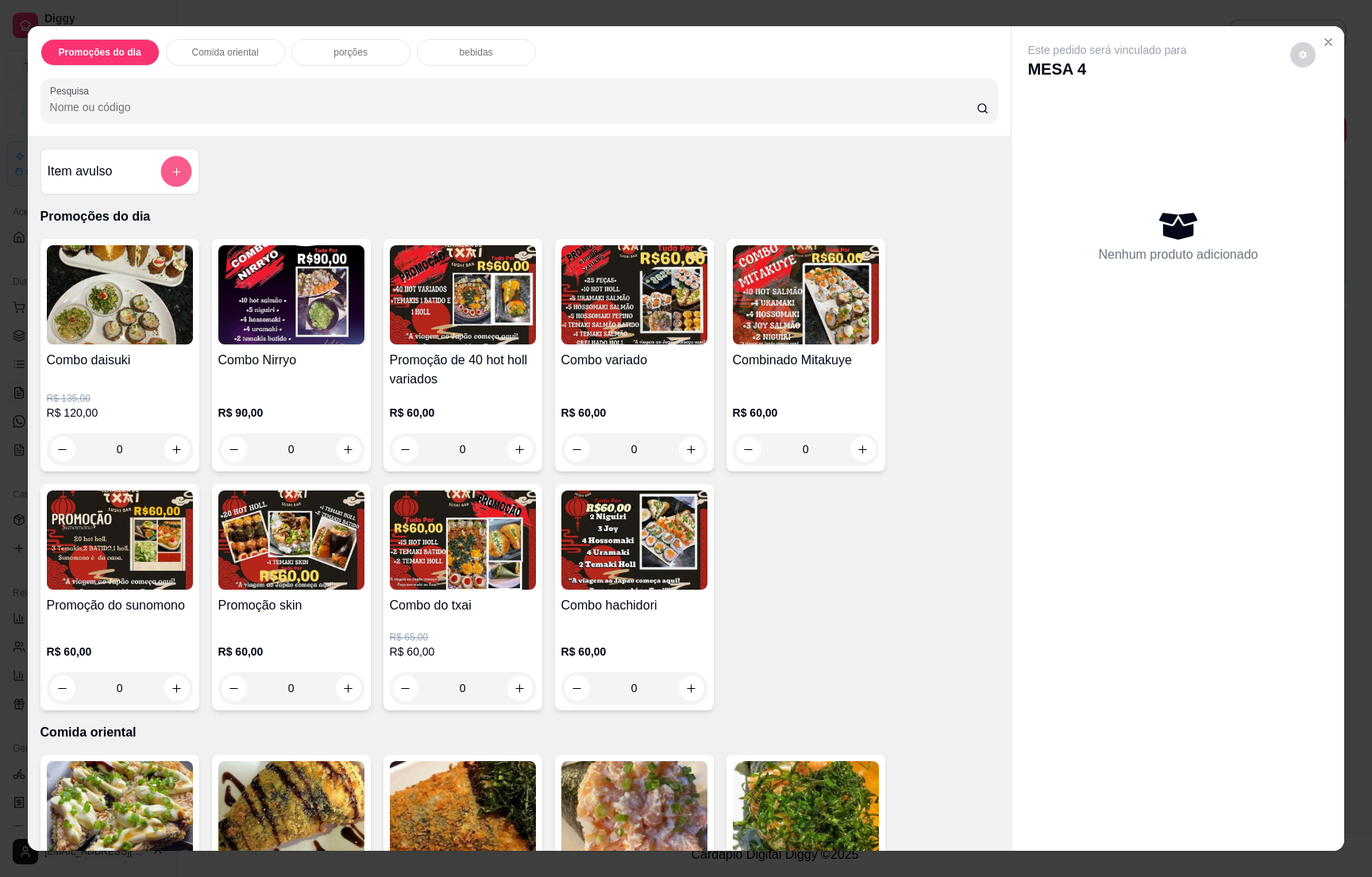
click at [170, 169] on icon "add-separate-item" at bounding box center [176, 172] width 12 height 12
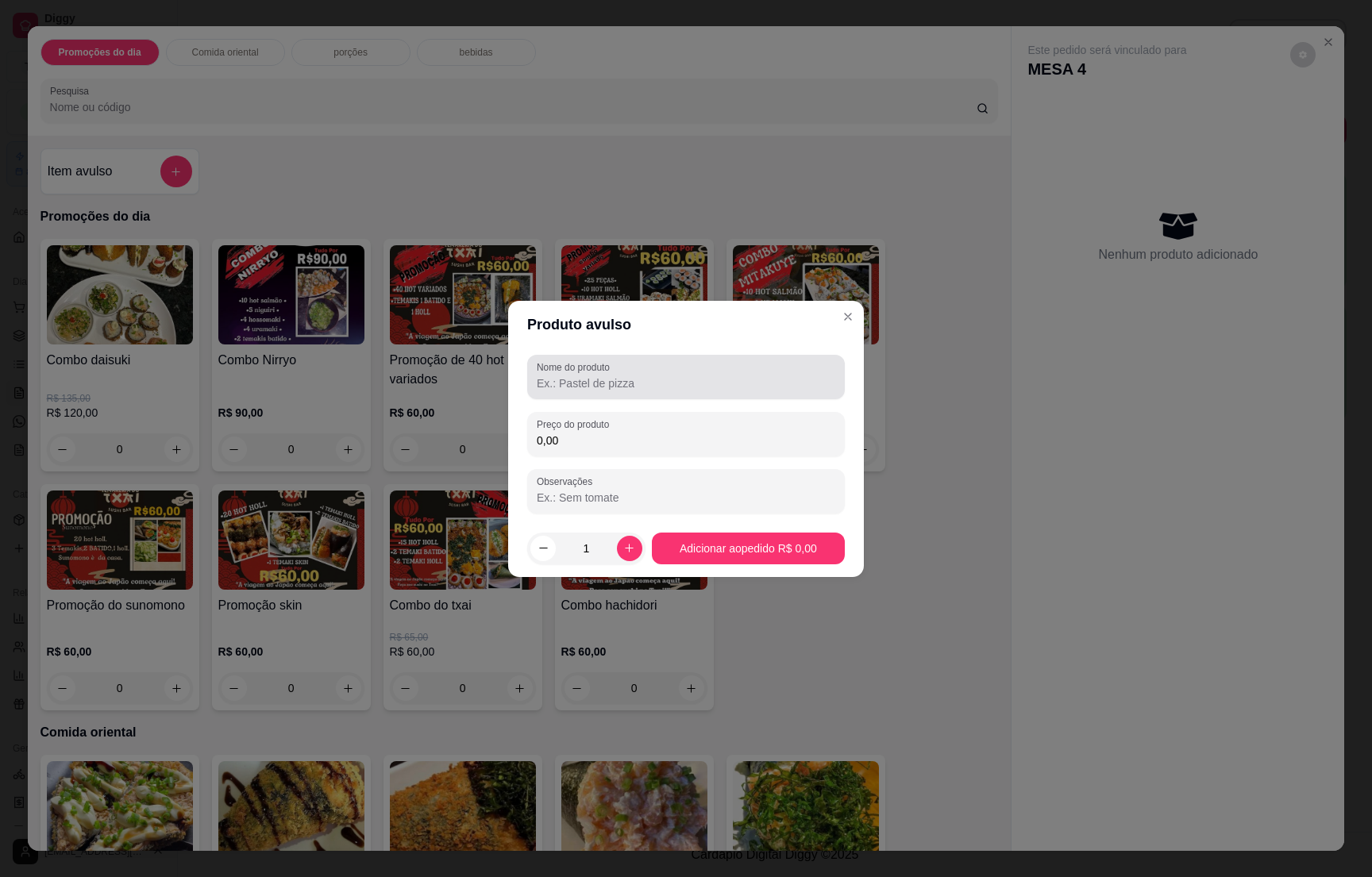
click at [603, 369] on label "Nome do produto" at bounding box center [576, 367] width 79 height 14
click at [603, 376] on input "Nome do produto" at bounding box center [686, 383] width 299 height 16
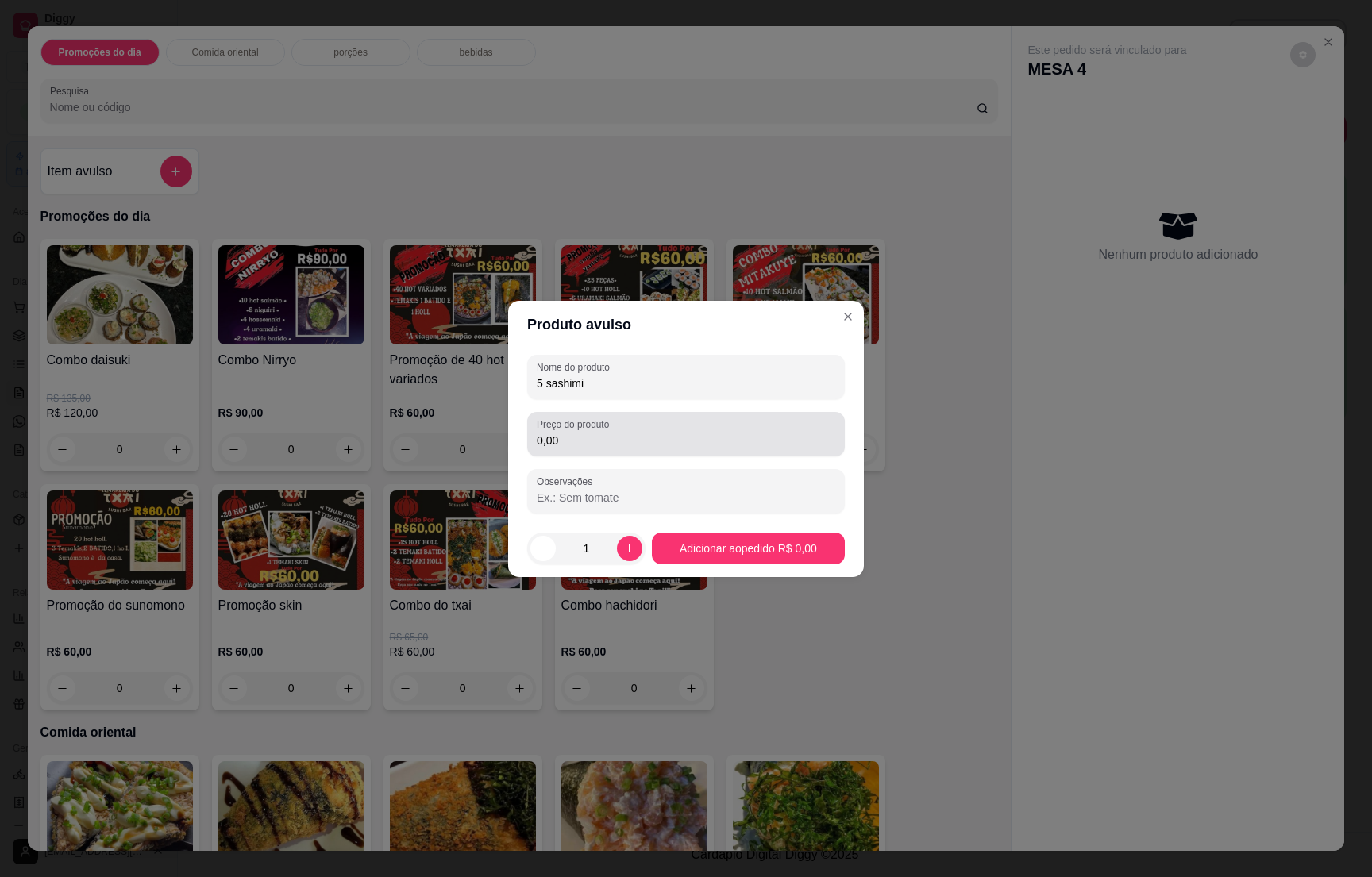
type input "5 sashimi"
click at [589, 441] on input "0,00" at bounding box center [686, 441] width 299 height 16
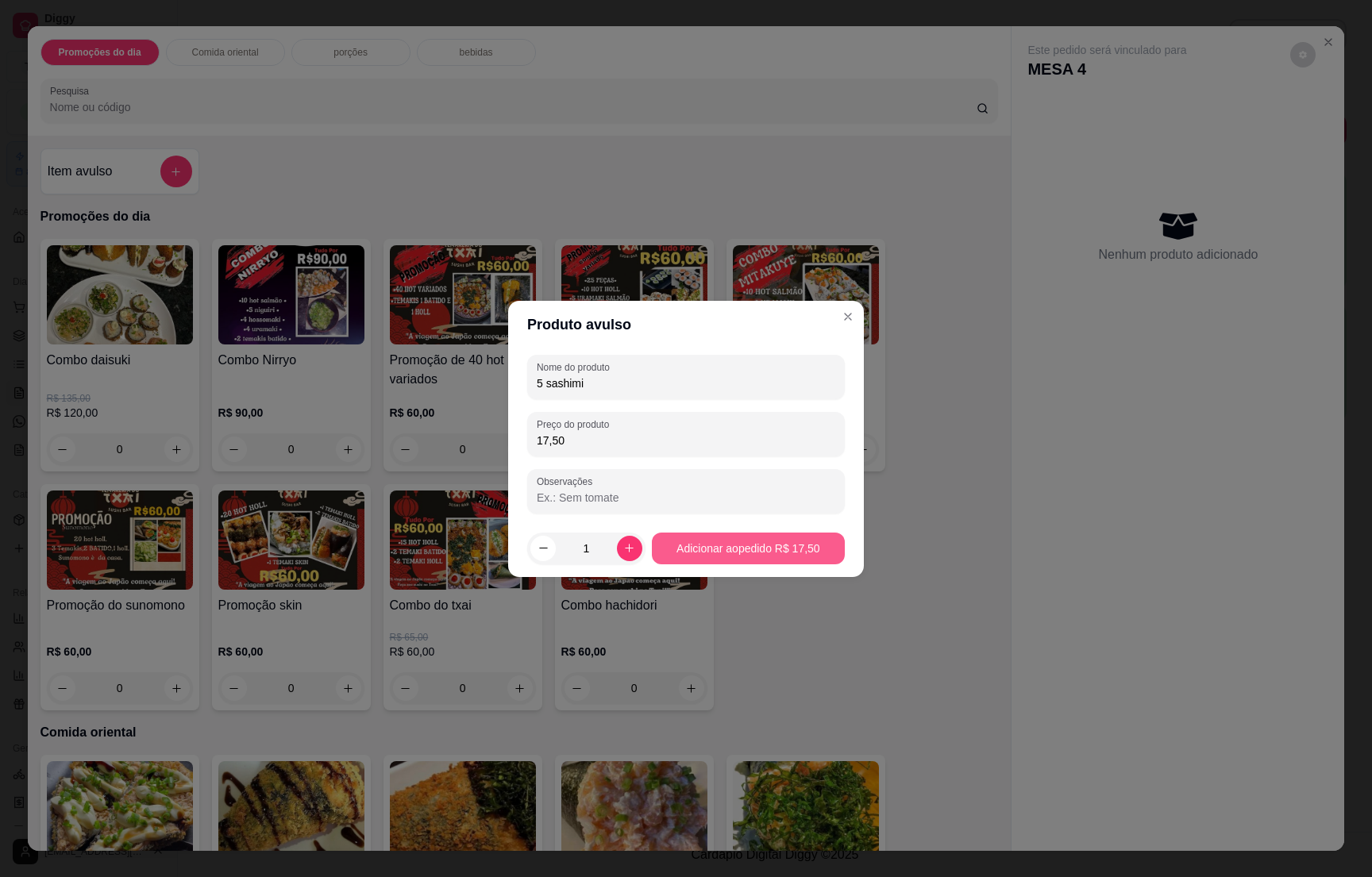
type input "17,50"
click at [765, 565] on footer "1 Adicionar ao pedido R$ 17,50" at bounding box center [686, 548] width 356 height 57
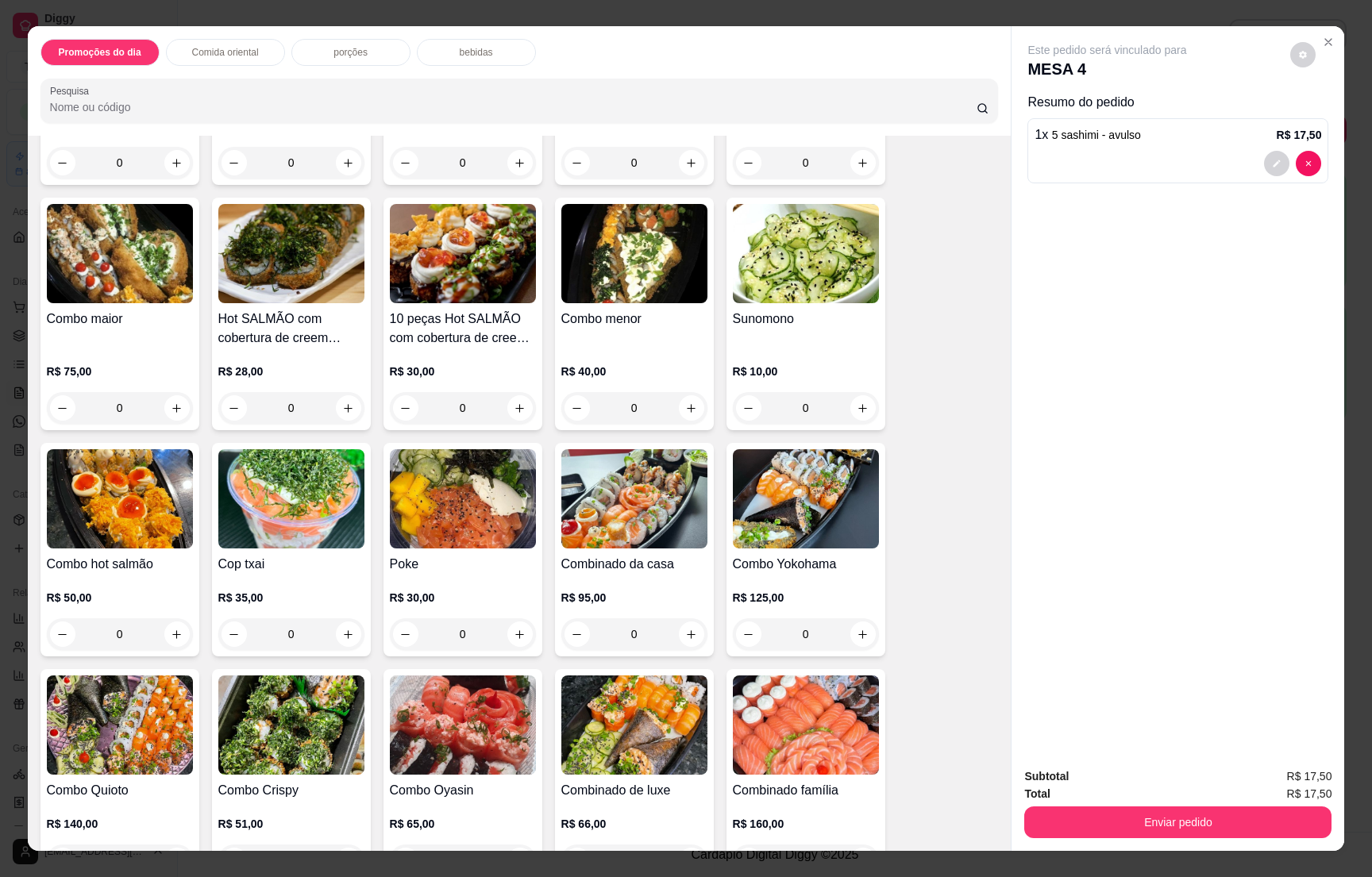
scroll to position [2024, 0]
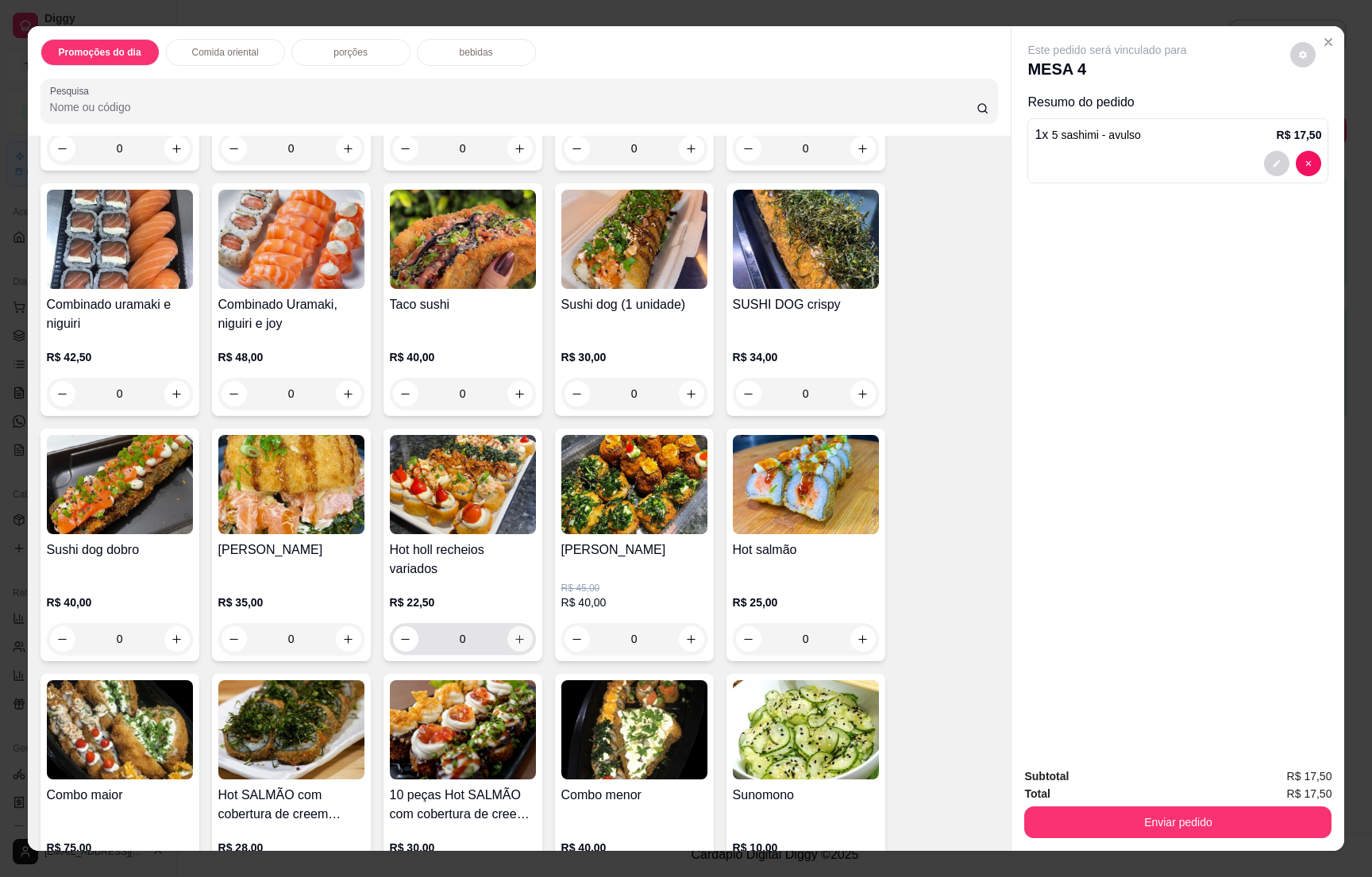
click at [515, 626] on button "increase-product-quantity" at bounding box center [520, 639] width 26 height 26
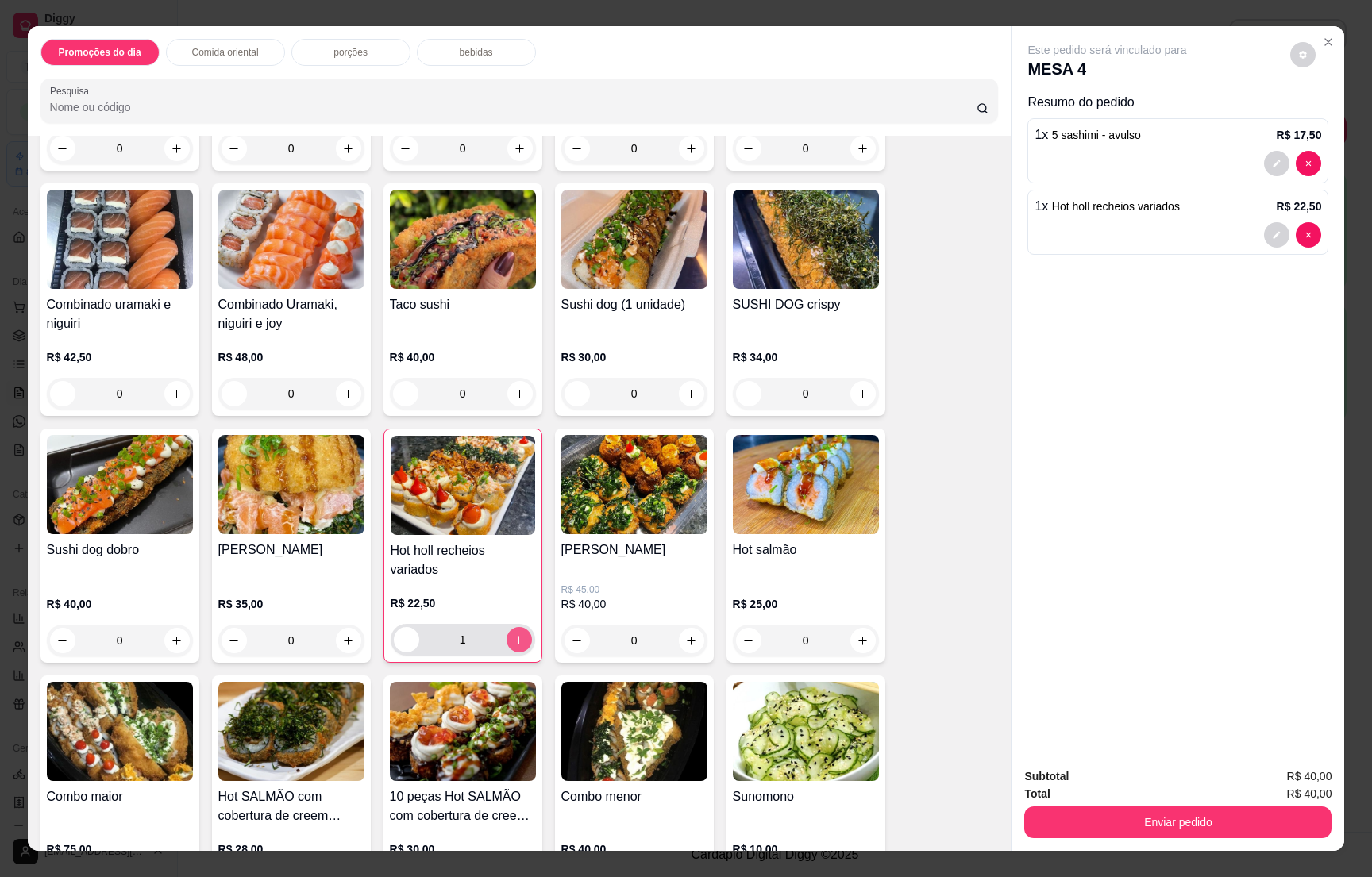
type input "1"
click at [448, 52] on div "bebidas" at bounding box center [476, 52] width 119 height 27
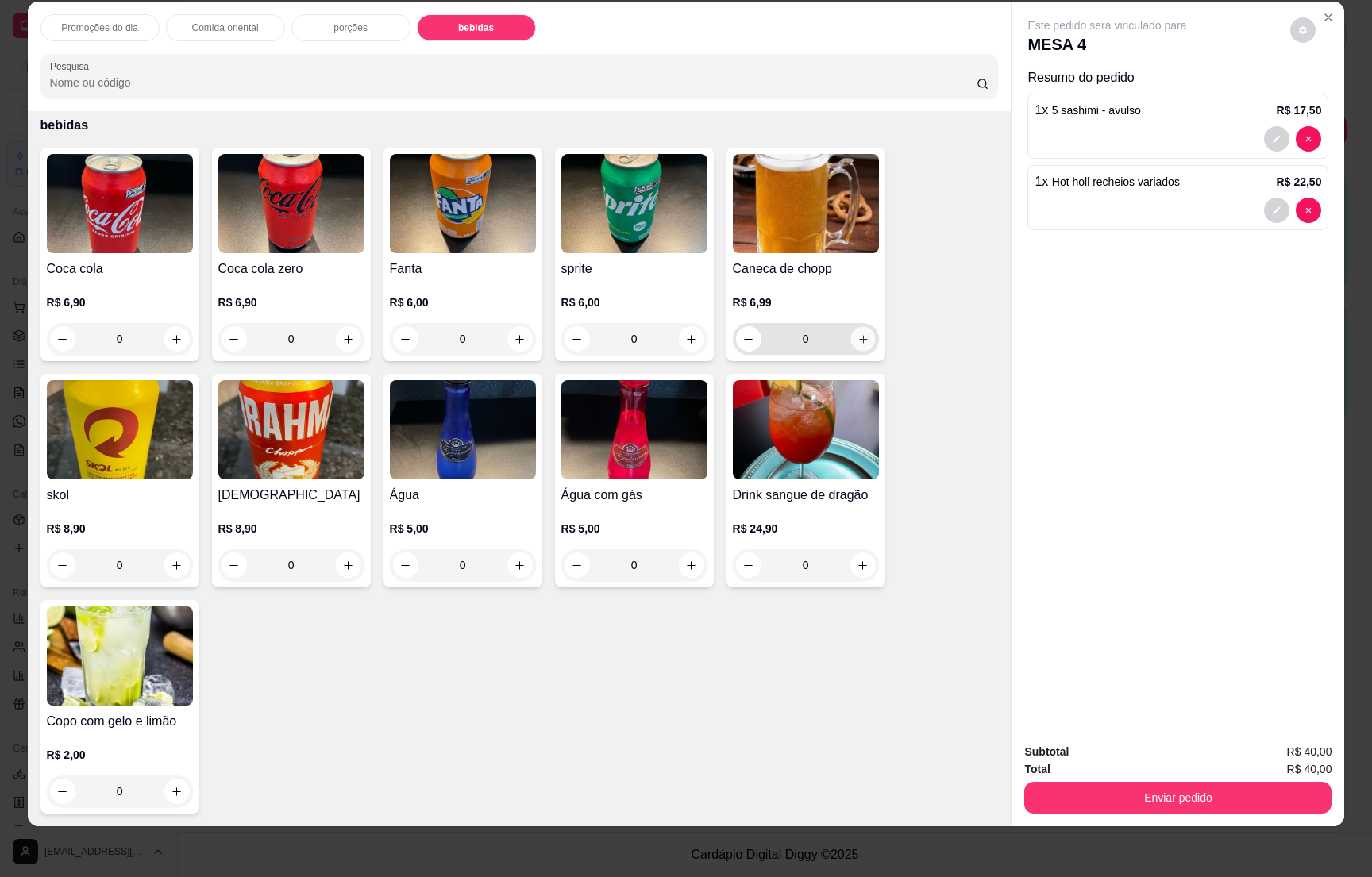
click at [857, 336] on icon "increase-product-quantity" at bounding box center [863, 340] width 12 height 12
type input "1"
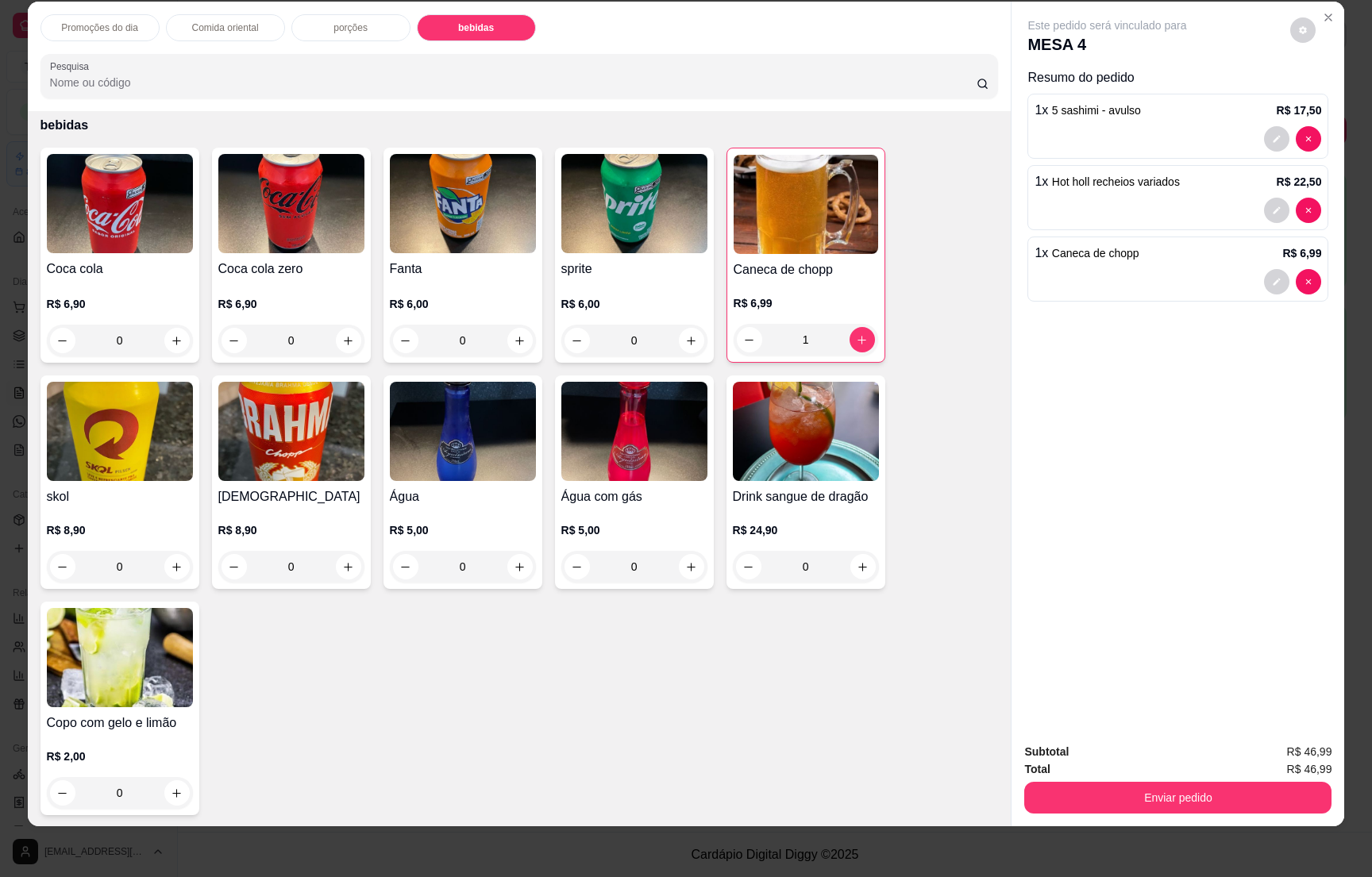
click at [1137, 779] on div "Enviar pedido" at bounding box center [1178, 796] width 307 height 36
click at [1149, 791] on button "Enviar pedido" at bounding box center [1178, 797] width 307 height 32
click at [1131, 748] on button "Não registrar e enviar pedido" at bounding box center [1122, 758] width 160 height 29
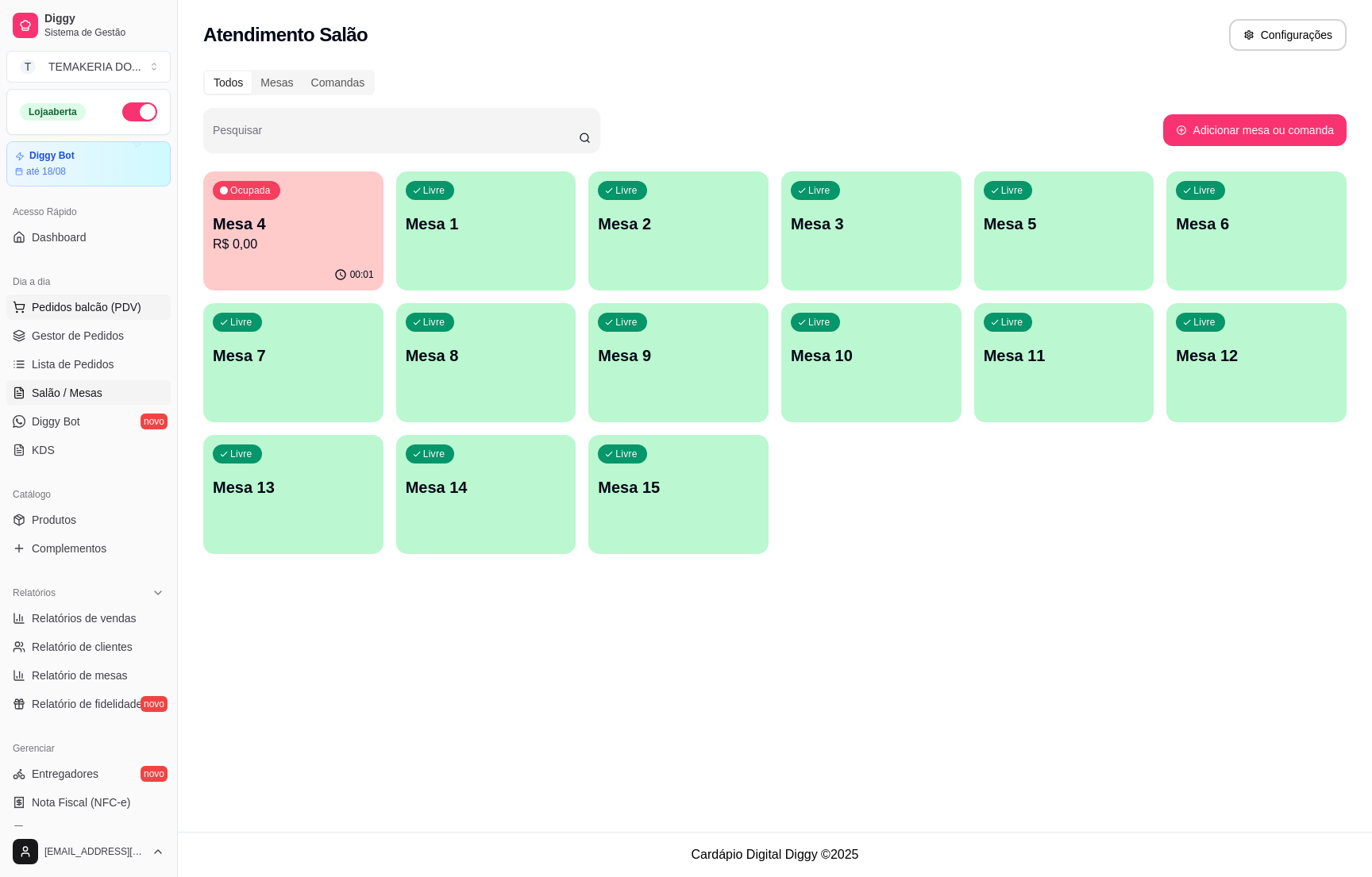
click at [86, 319] on button "Pedidos balcão (PDV)" at bounding box center [88, 307] width 164 height 26
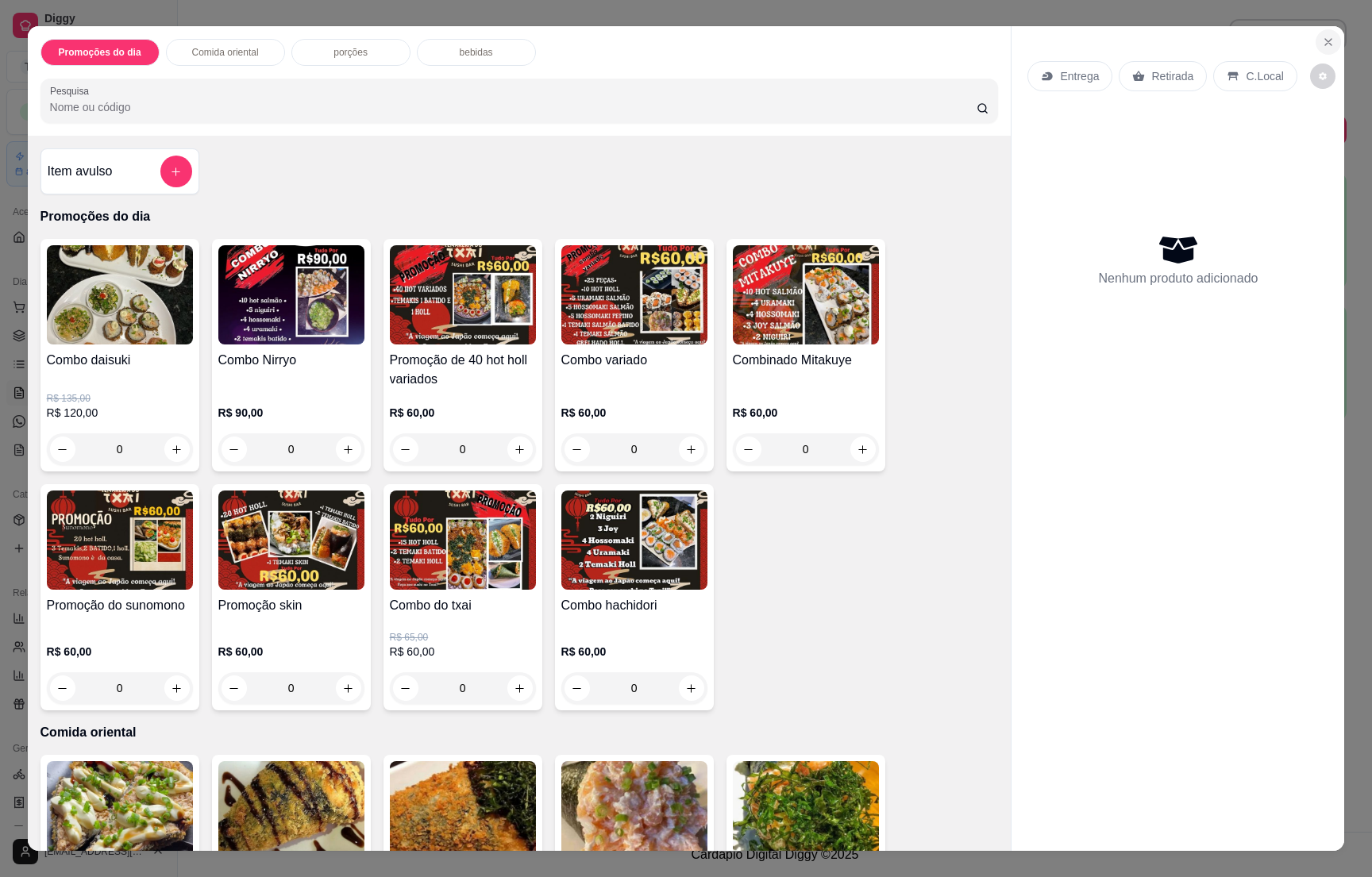
click at [1326, 45] on icon "Close" at bounding box center [1328, 42] width 13 height 13
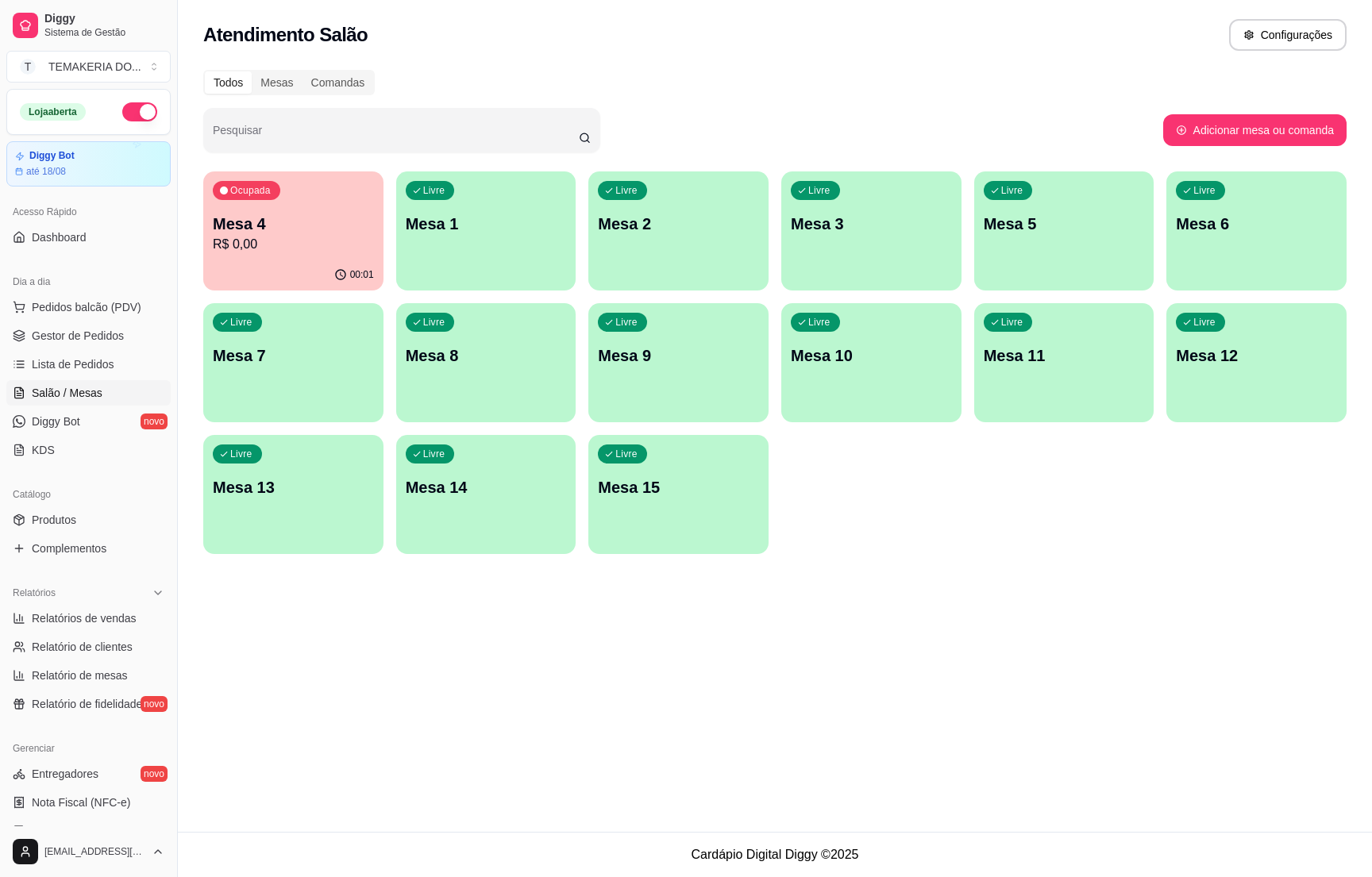
click at [89, 351] on ul "Pedidos balcão (PDV) Gestor de Pedidos Lista de Pedidos Salão / Mesas Diggy Bot…" at bounding box center [88, 378] width 164 height 169
click at [93, 335] on span "Gestor de Pedidos" at bounding box center [78, 335] width 92 height 16
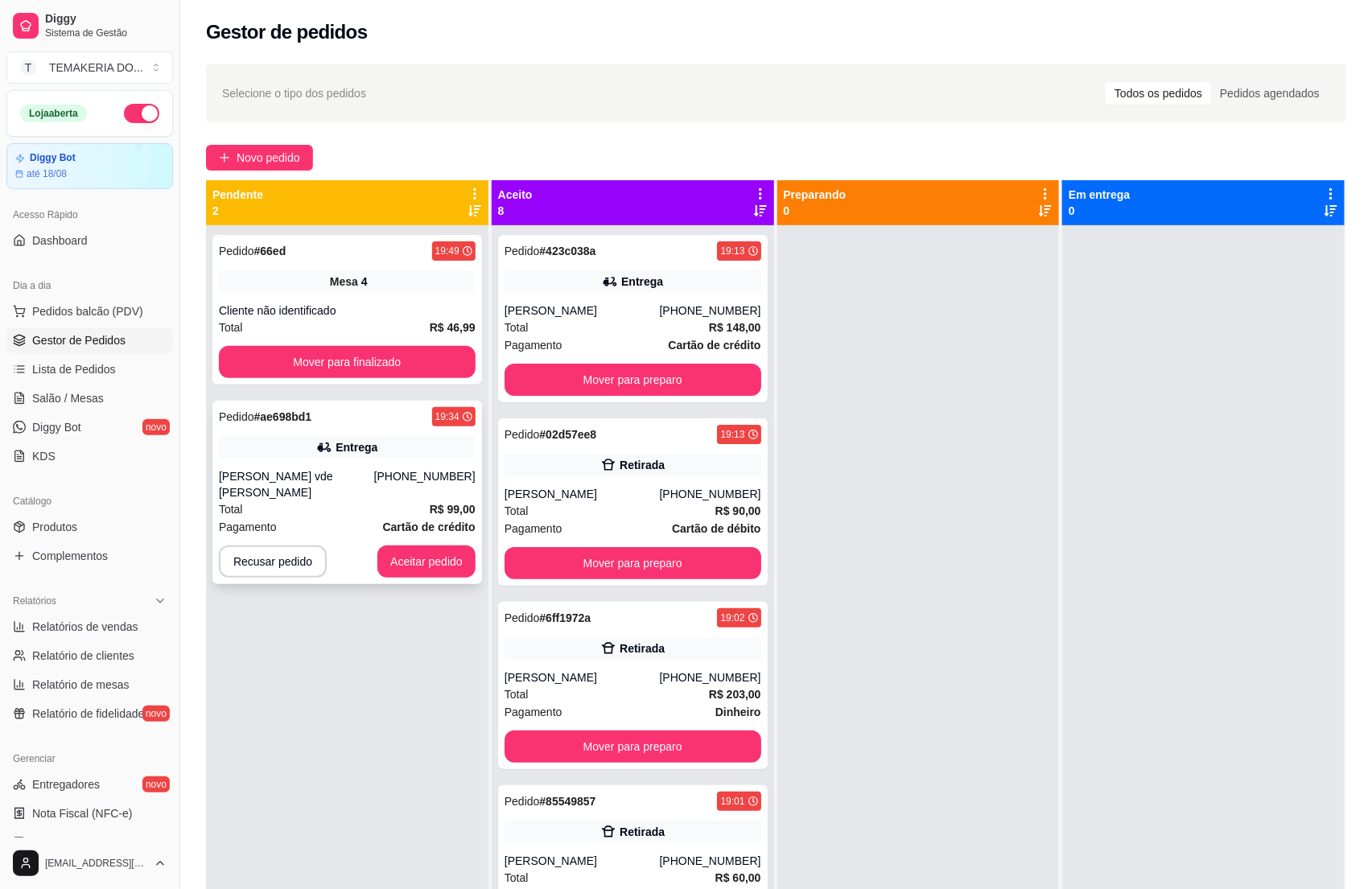
click at [343, 464] on div "Pedido # ae698bd1 19:34 Entrega [PERSON_NAME] vde [PERSON_NAME] [PHONE_NUMBER] …" at bounding box center [347, 493] width 270 height 184
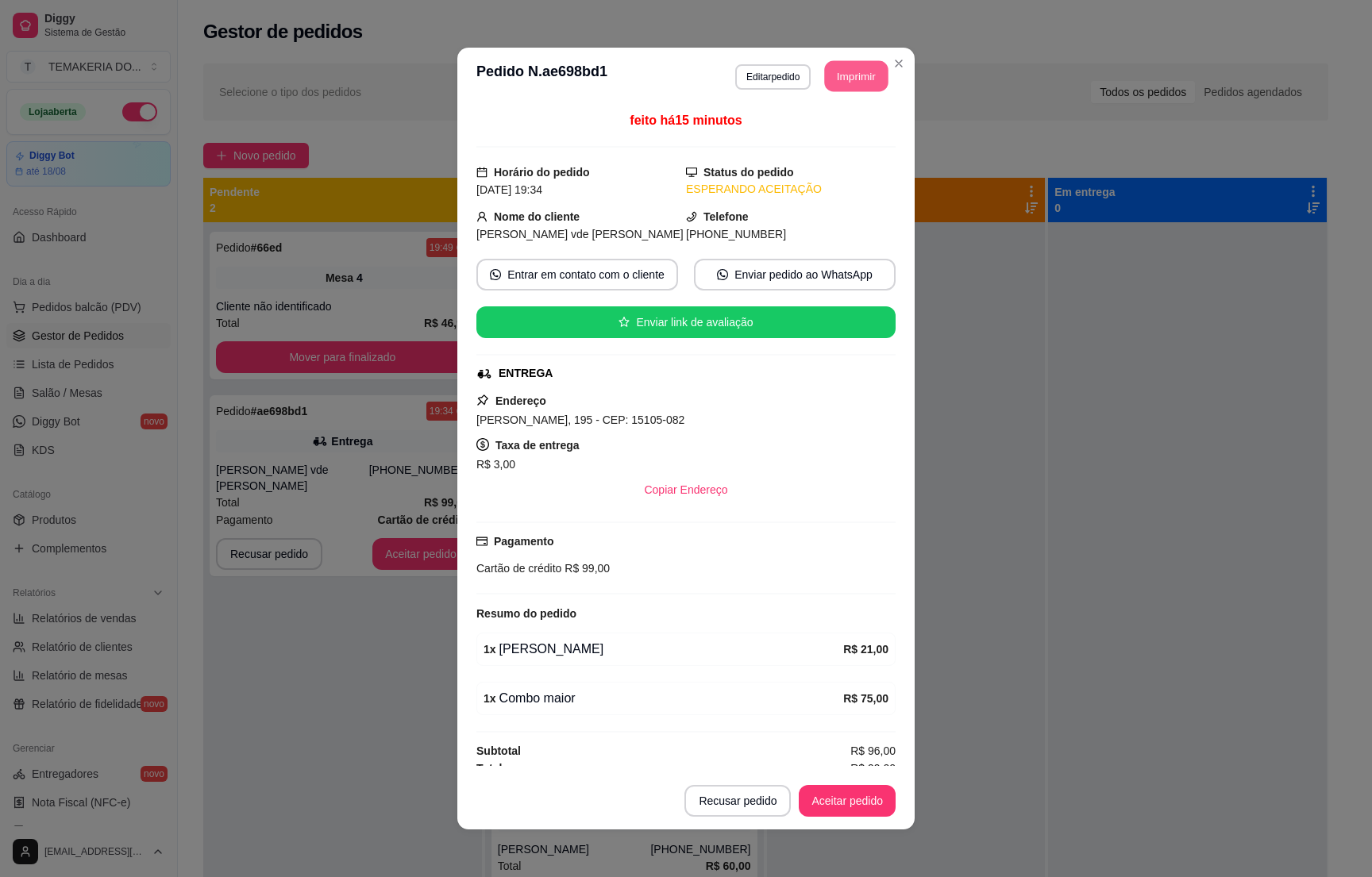
click at [837, 80] on button "Imprimir" at bounding box center [857, 76] width 63 height 31
click at [824, 794] on button "Aceitar pedido" at bounding box center [846, 801] width 97 height 32
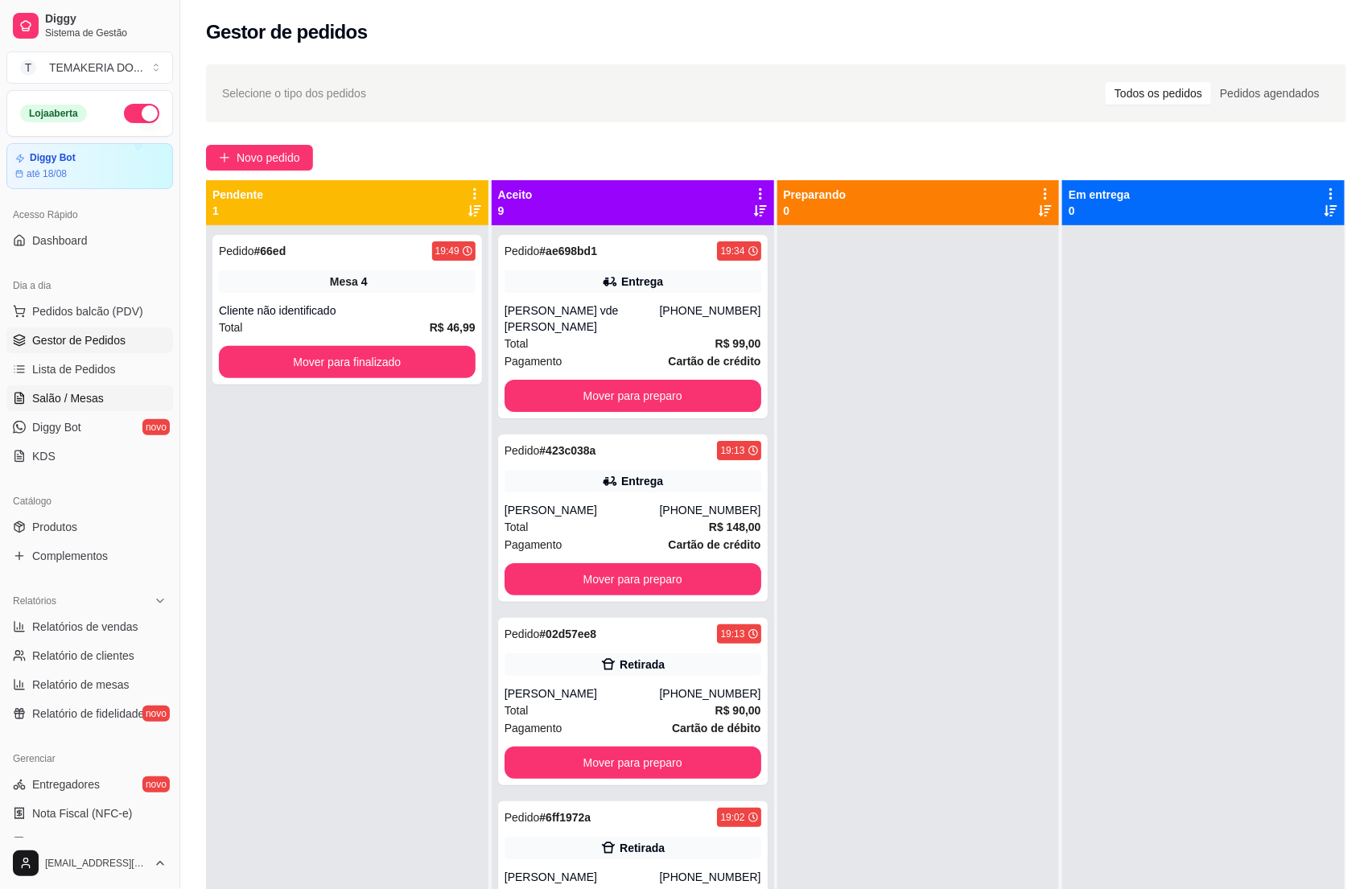
click at [58, 404] on span "Salão / Mesas" at bounding box center [68, 398] width 72 height 16
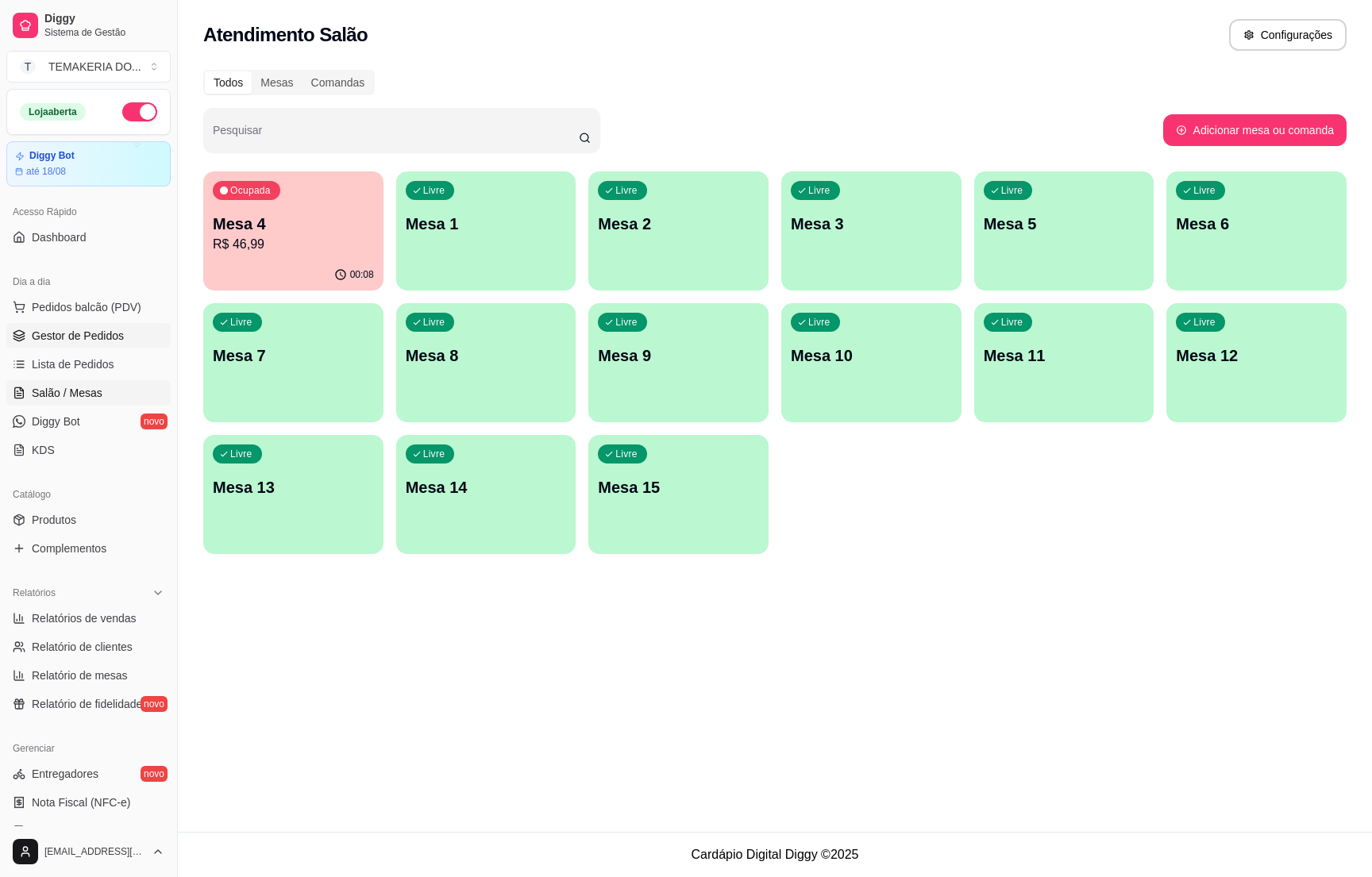
click at [93, 329] on span "Gestor de Pedidos" at bounding box center [78, 335] width 92 height 16
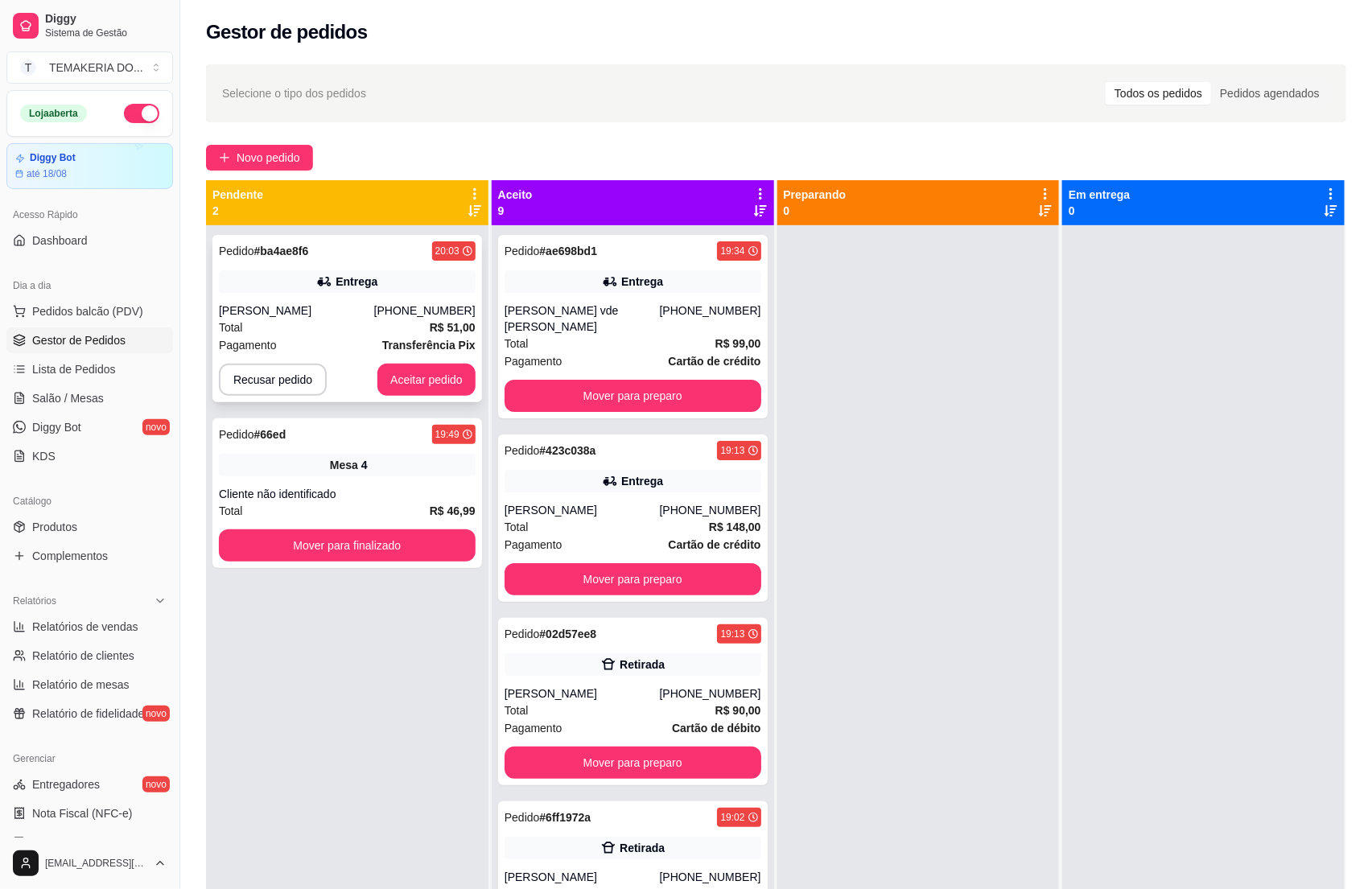
click at [317, 346] on div "Pagamento Transferência Pix" at bounding box center [347, 345] width 257 height 17
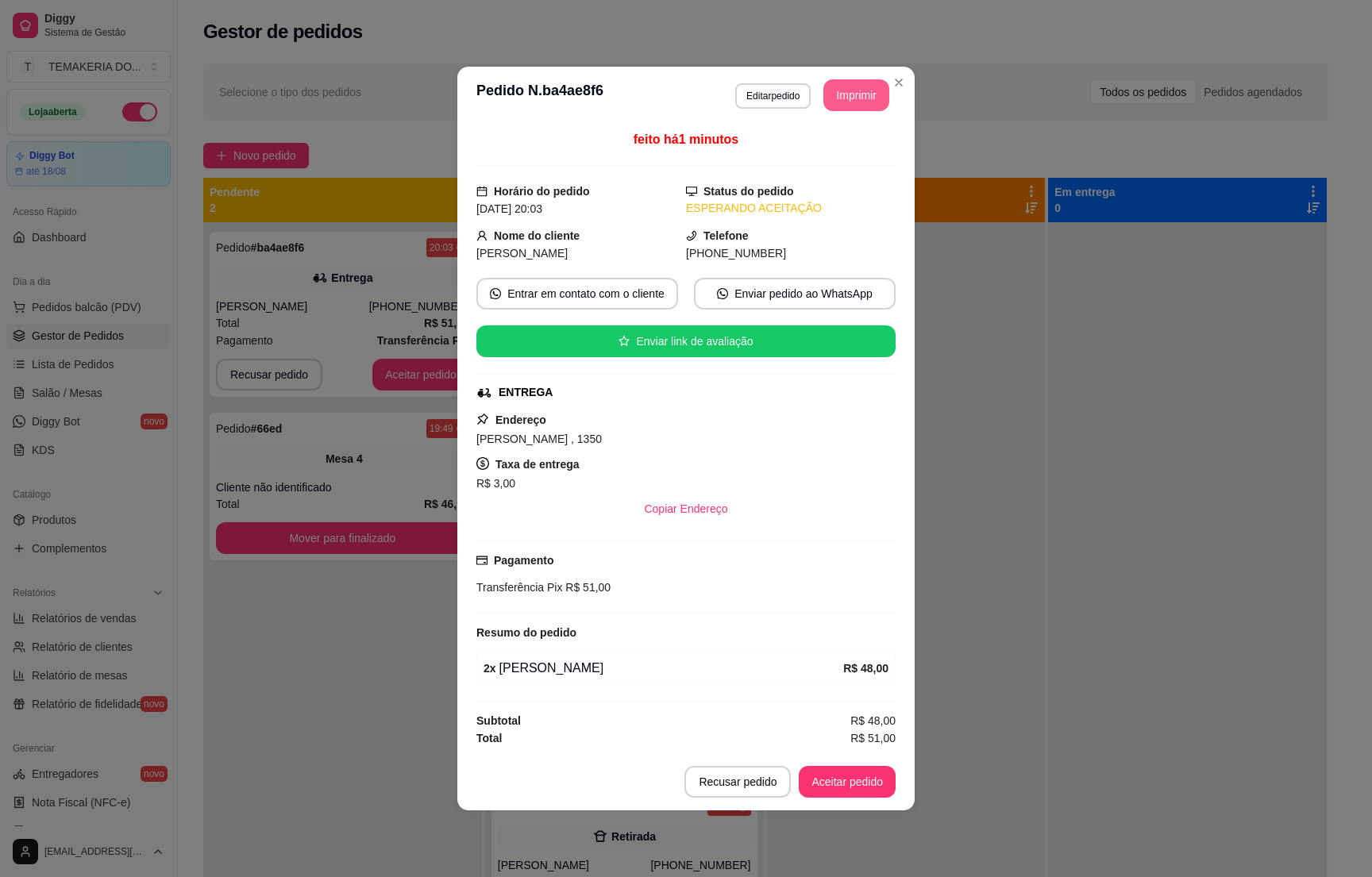
click at [846, 98] on button "Imprimir" at bounding box center [856, 95] width 66 height 32
click at [830, 777] on button "Aceitar pedido" at bounding box center [846, 782] width 93 height 31
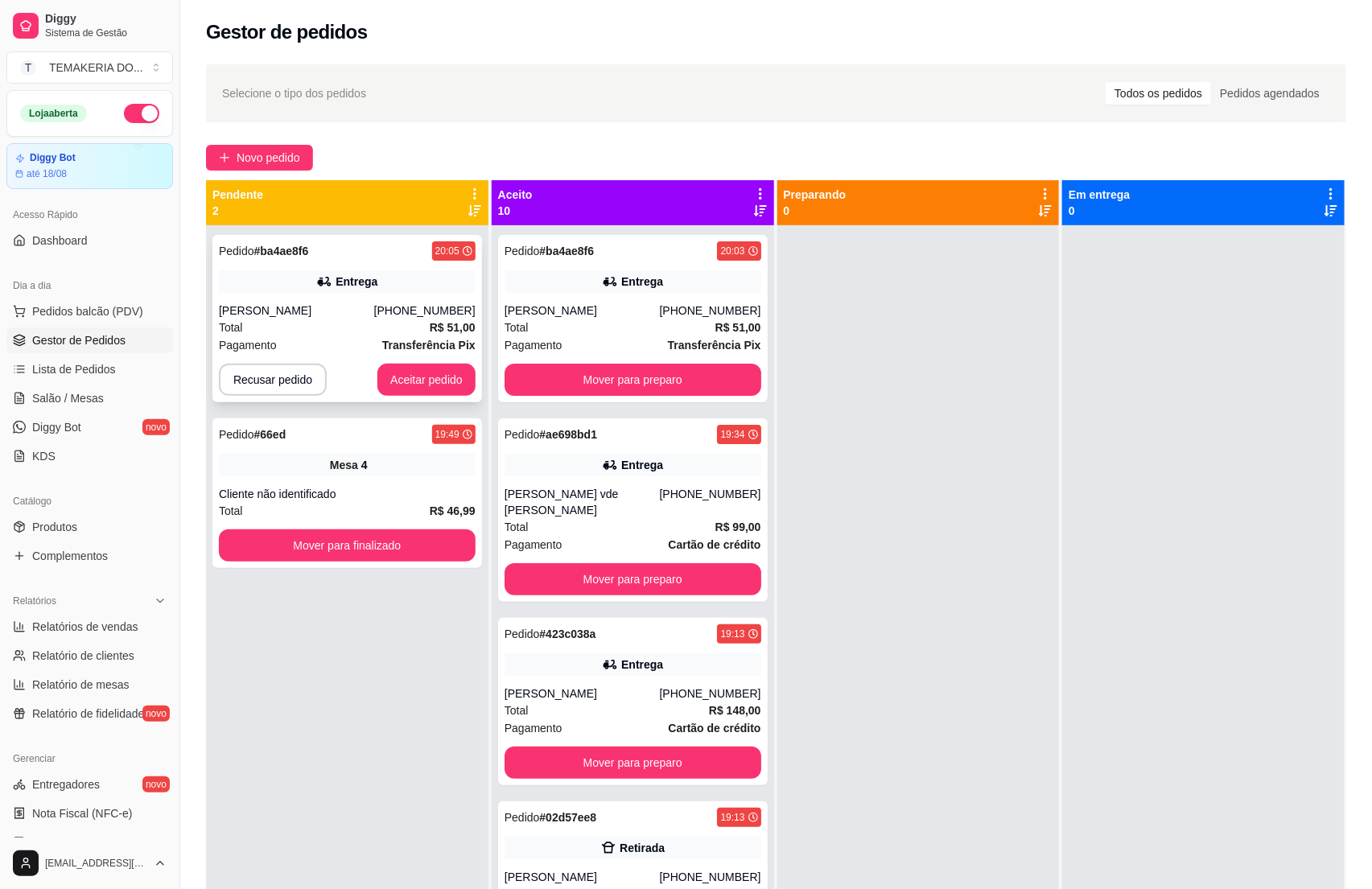
click at [299, 338] on div "Pagamento Transferência Pix" at bounding box center [347, 345] width 257 height 17
click at [621, 287] on div "Entrega" at bounding box center [642, 281] width 42 height 16
click at [266, 384] on button "Recusar pedido" at bounding box center [272, 380] width 105 height 31
click at [315, 349] on button "Sim" at bounding box center [316, 340] width 62 height 31
click at [50, 402] on span "Salão / Mesas" at bounding box center [68, 398] width 72 height 16
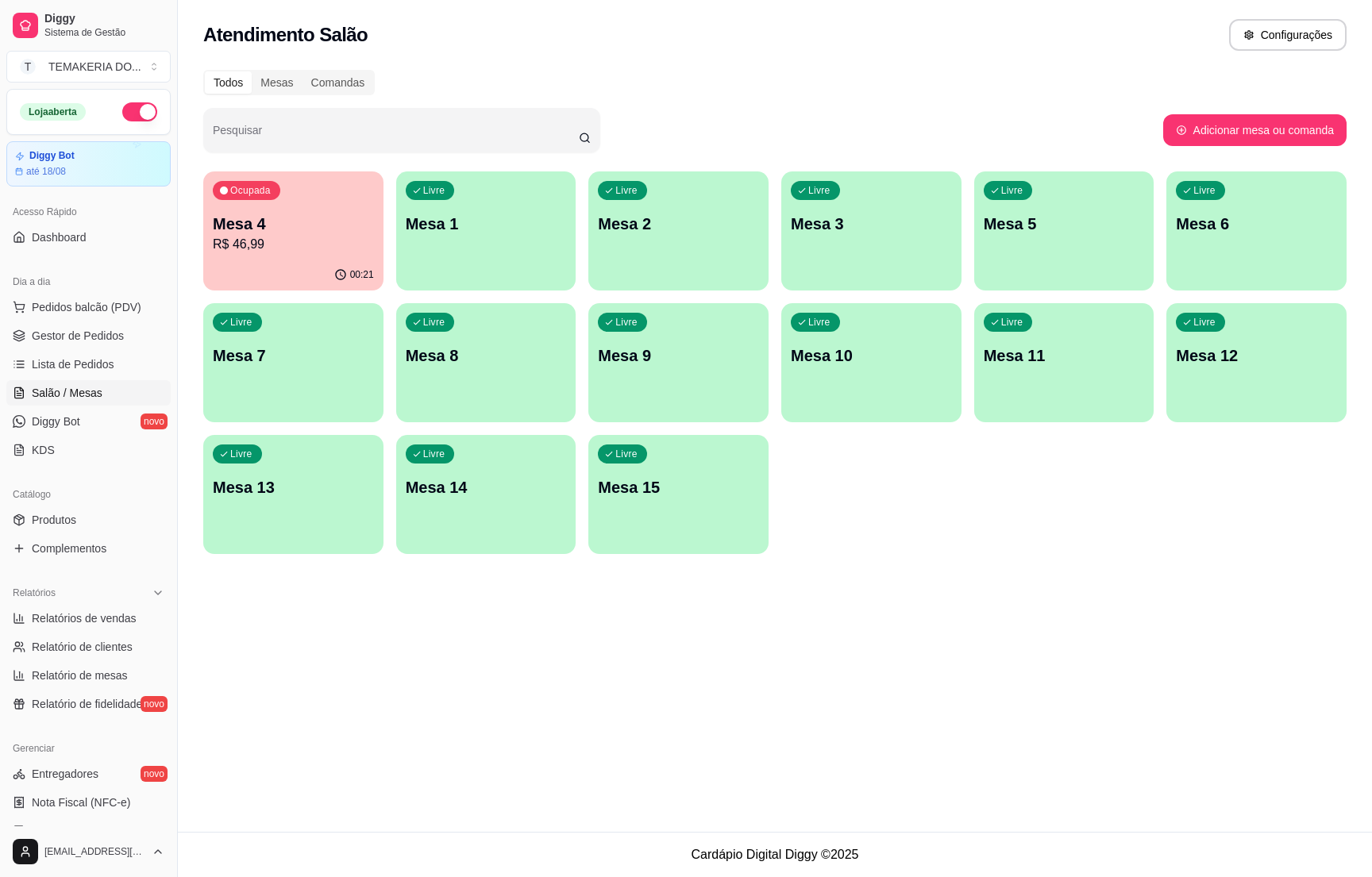
click at [286, 201] on div "Ocupada Mesa 4 R$ 46,99" at bounding box center [294, 215] width 181 height 88
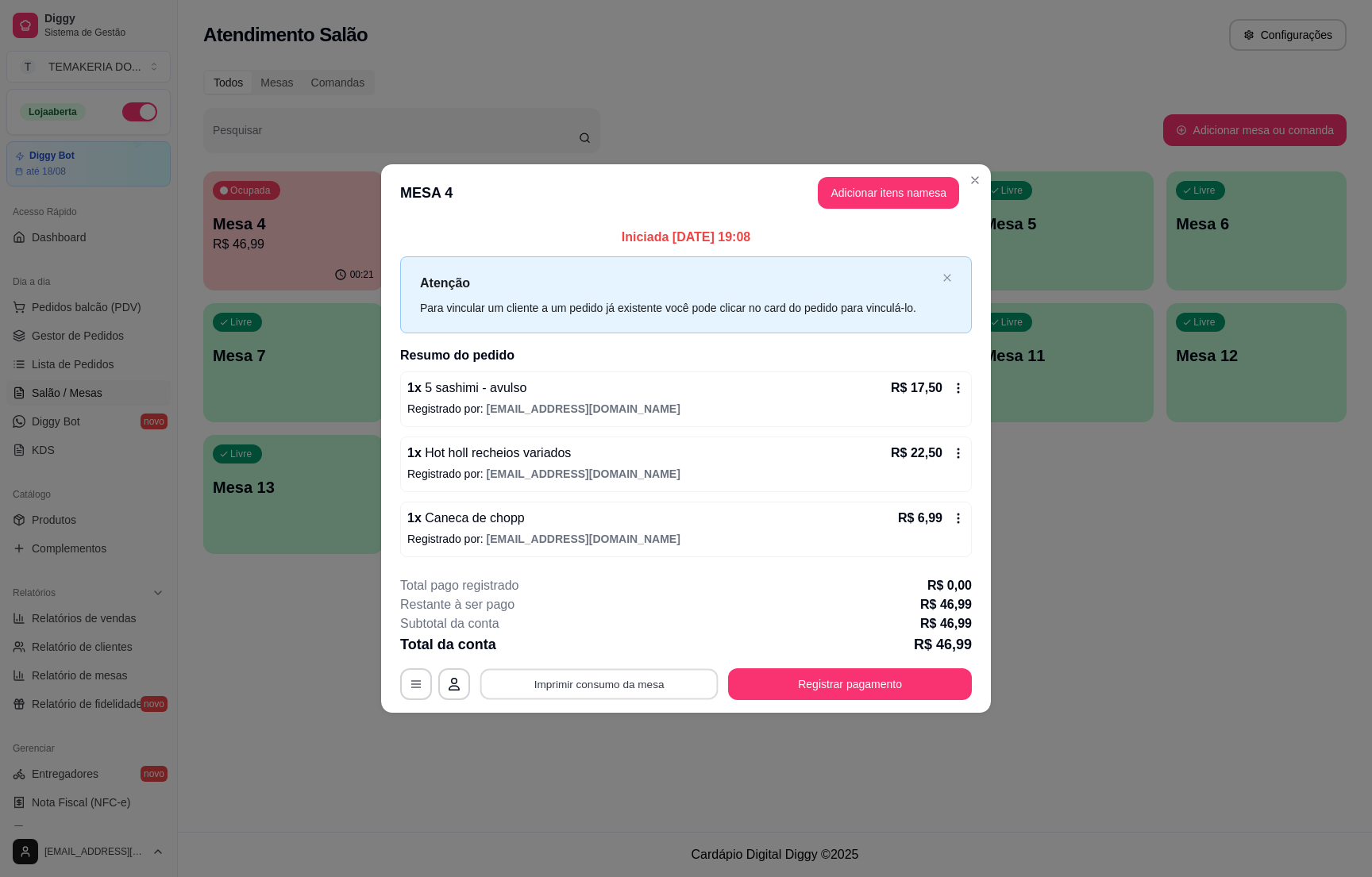
click at [625, 686] on button "Imprimir consumo da mesa" at bounding box center [599, 684] width 238 height 31
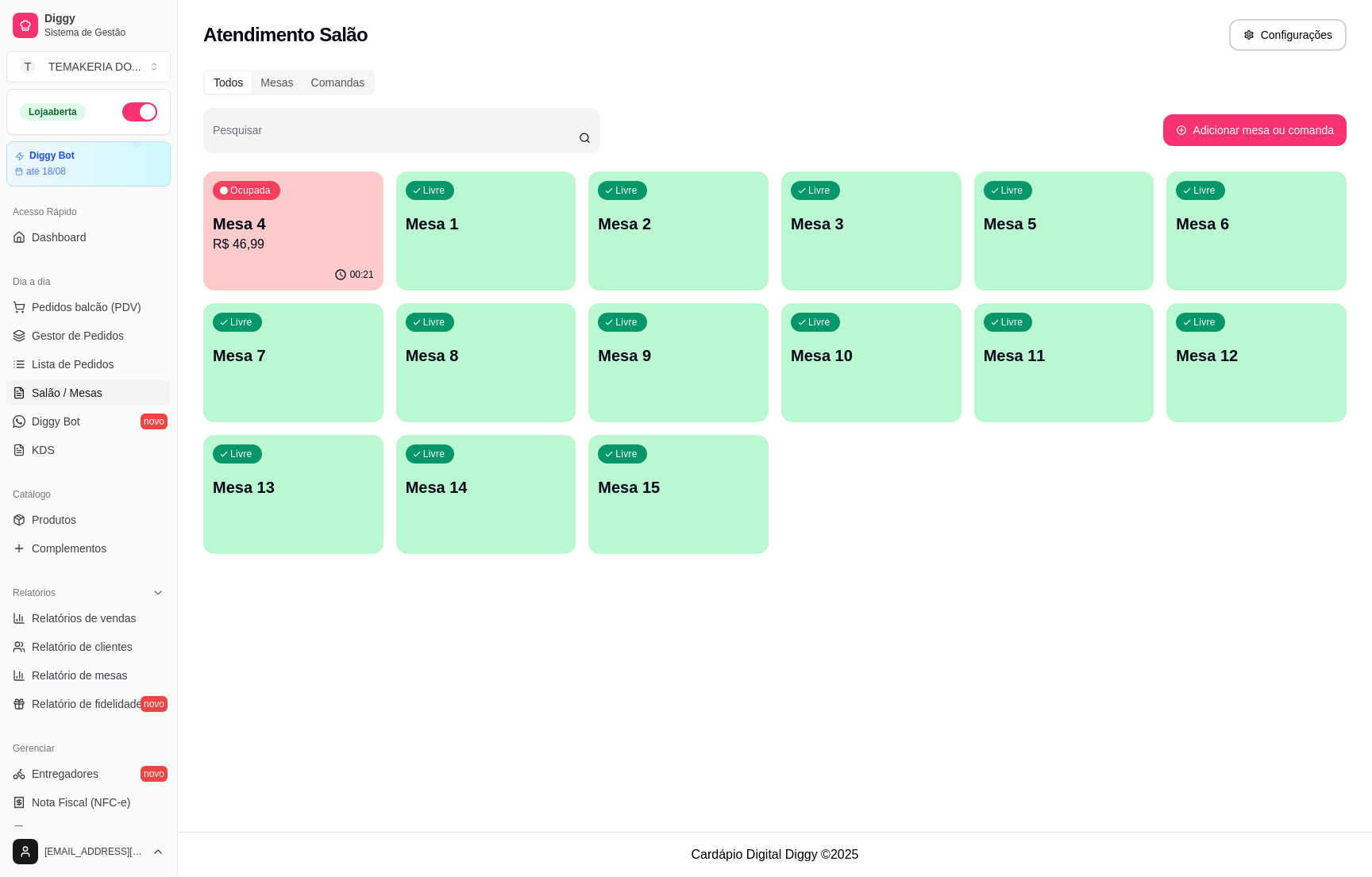
click at [246, 231] on p "Mesa 4" at bounding box center [294, 224] width 161 height 22
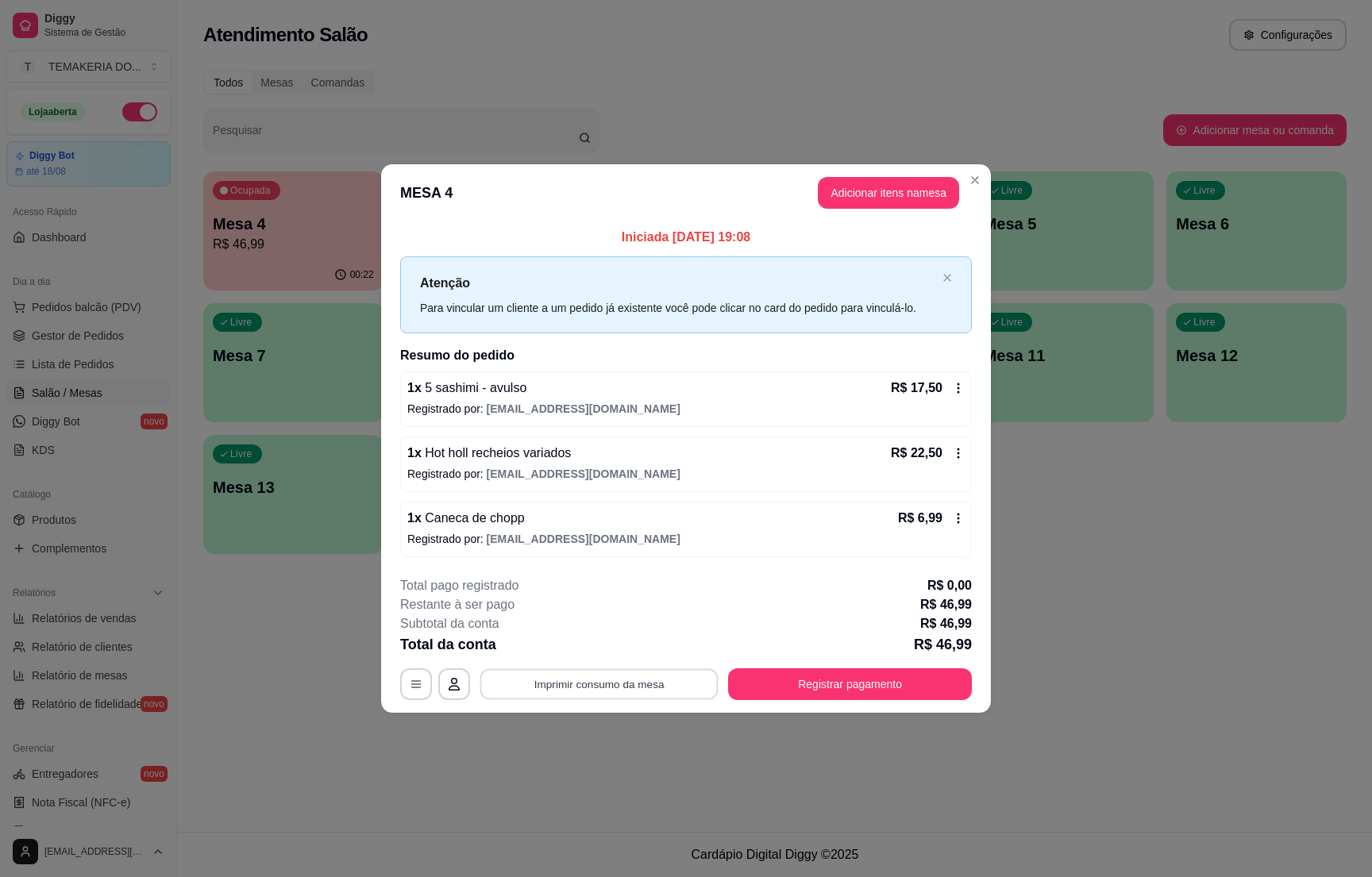
click at [656, 677] on button "Imprimir consumo da mesa" at bounding box center [599, 684] width 238 height 31
click at [900, 691] on button "Registrar pagamento" at bounding box center [851, 684] width 237 height 31
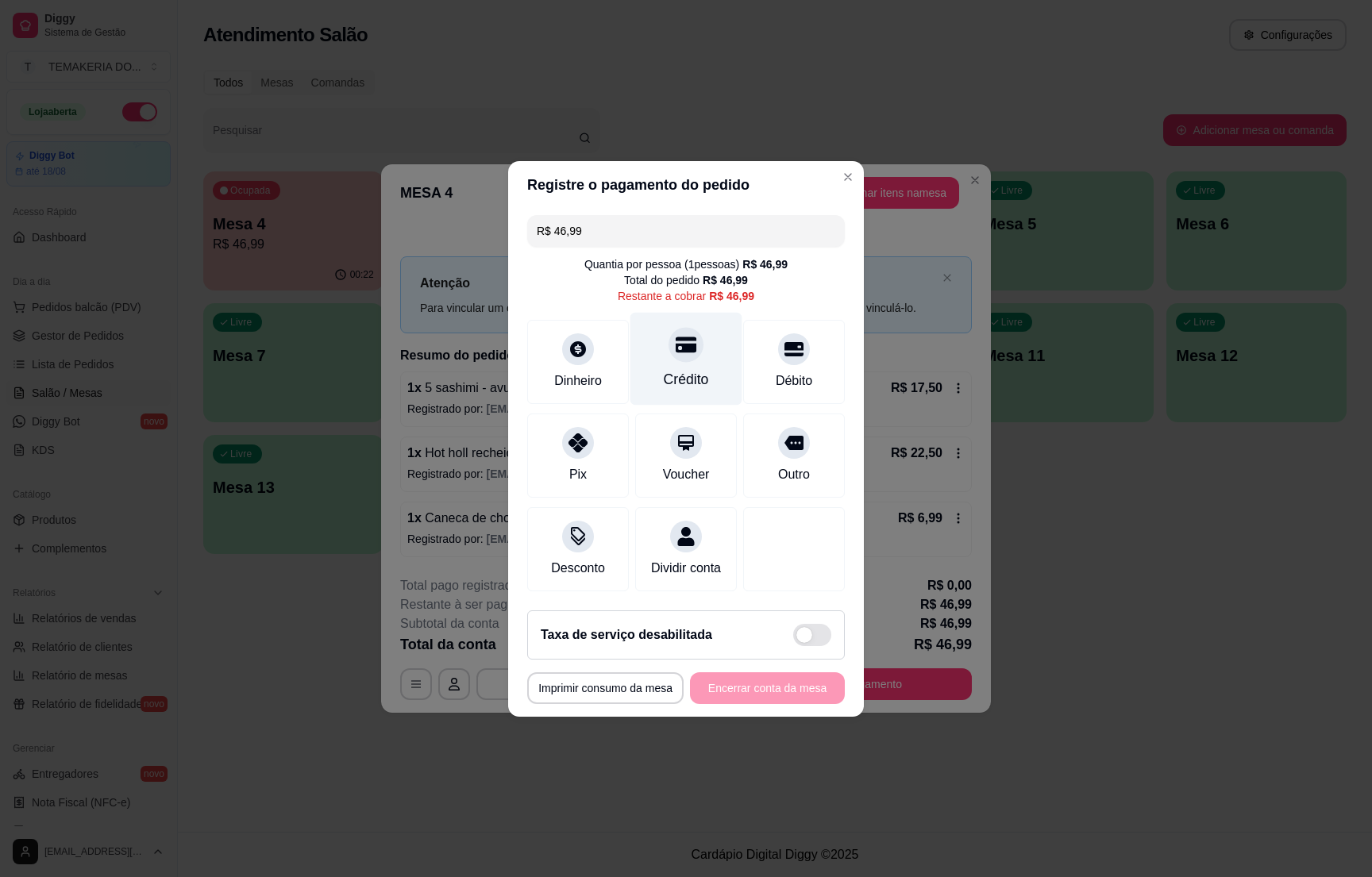
click at [681, 356] on div "Crédito" at bounding box center [686, 359] width 112 height 93
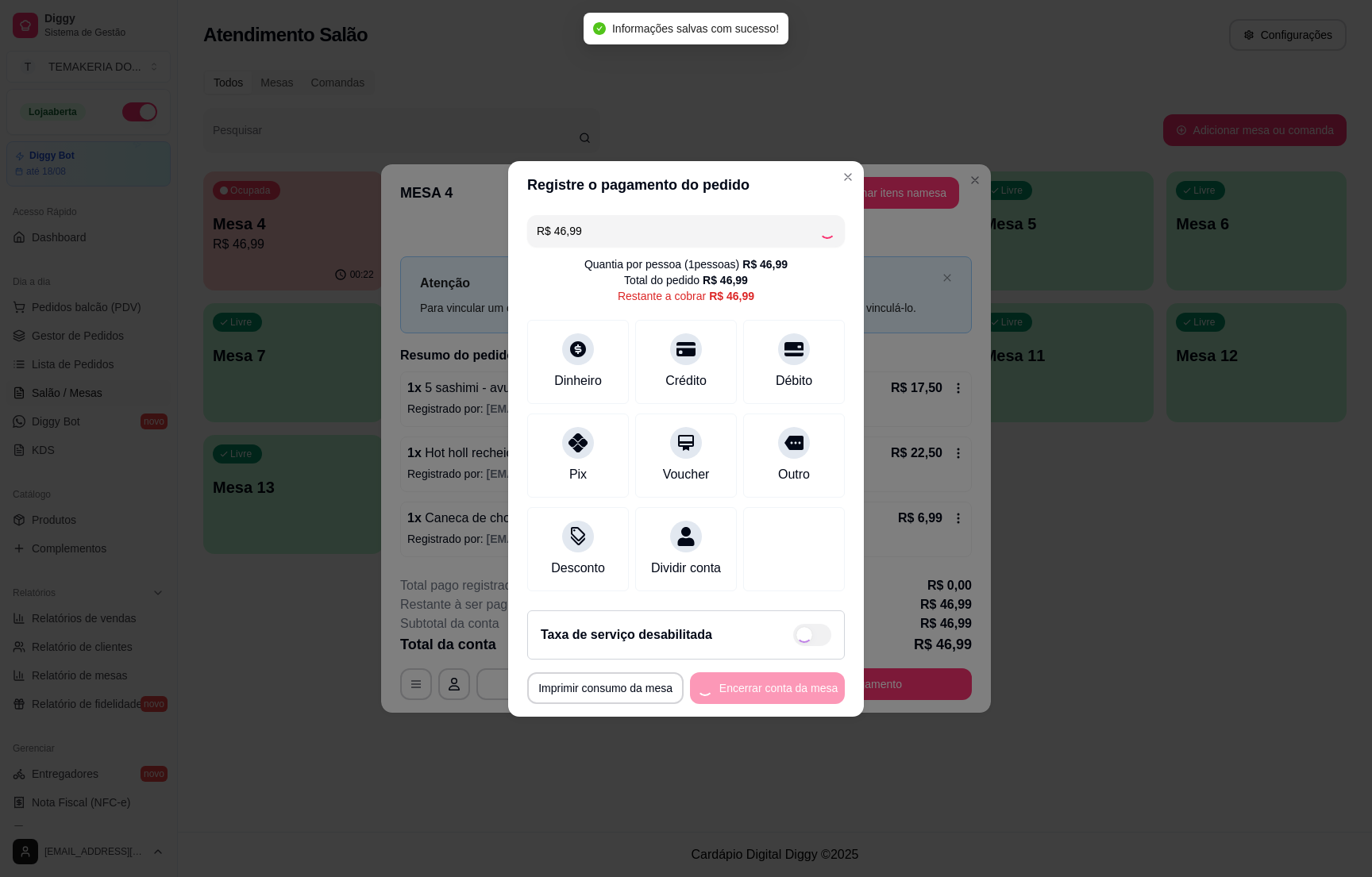
type input "R$ 0,00"
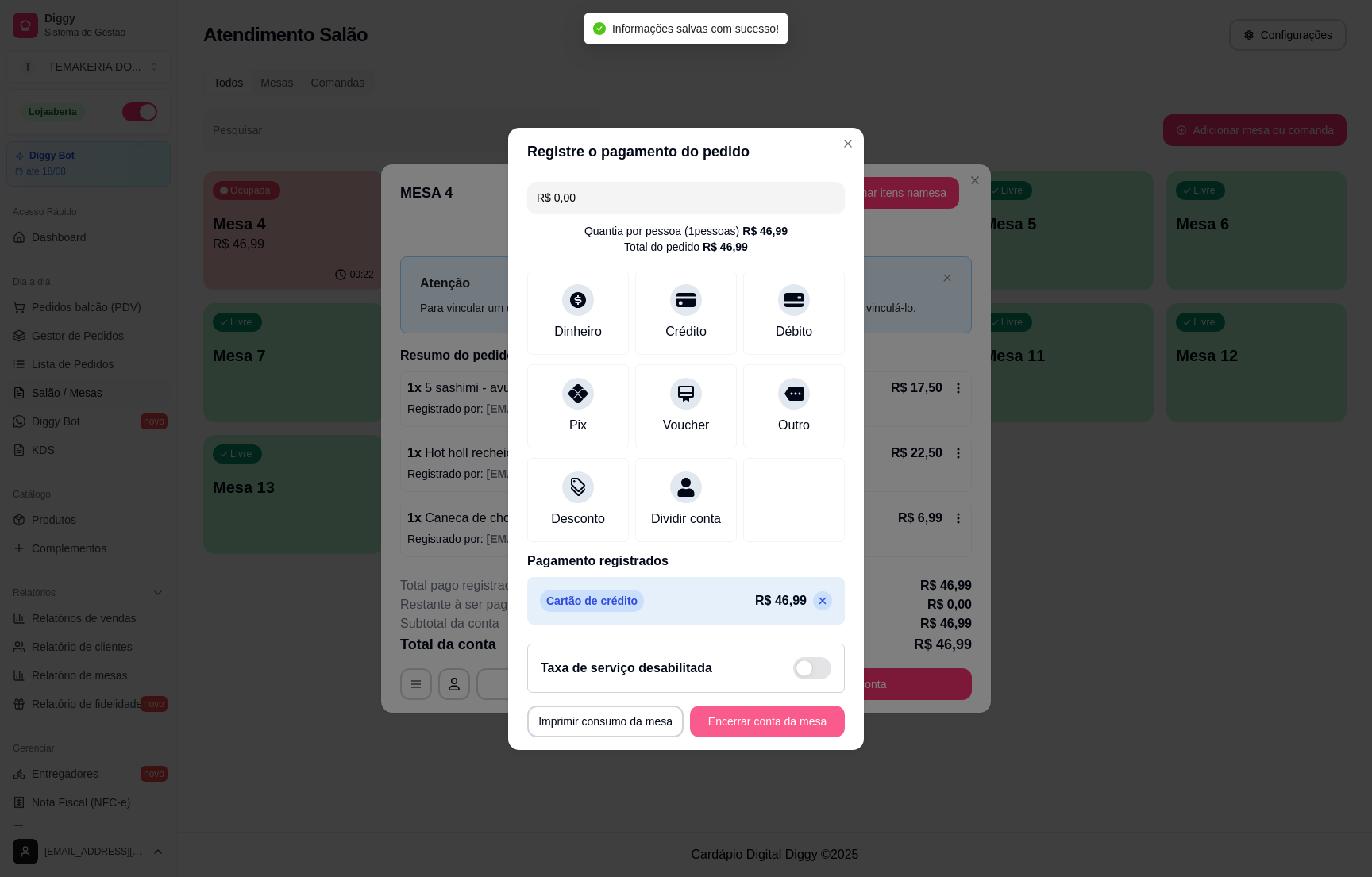
click at [787, 727] on button "Encerrar conta da mesa" at bounding box center [767, 721] width 155 height 32
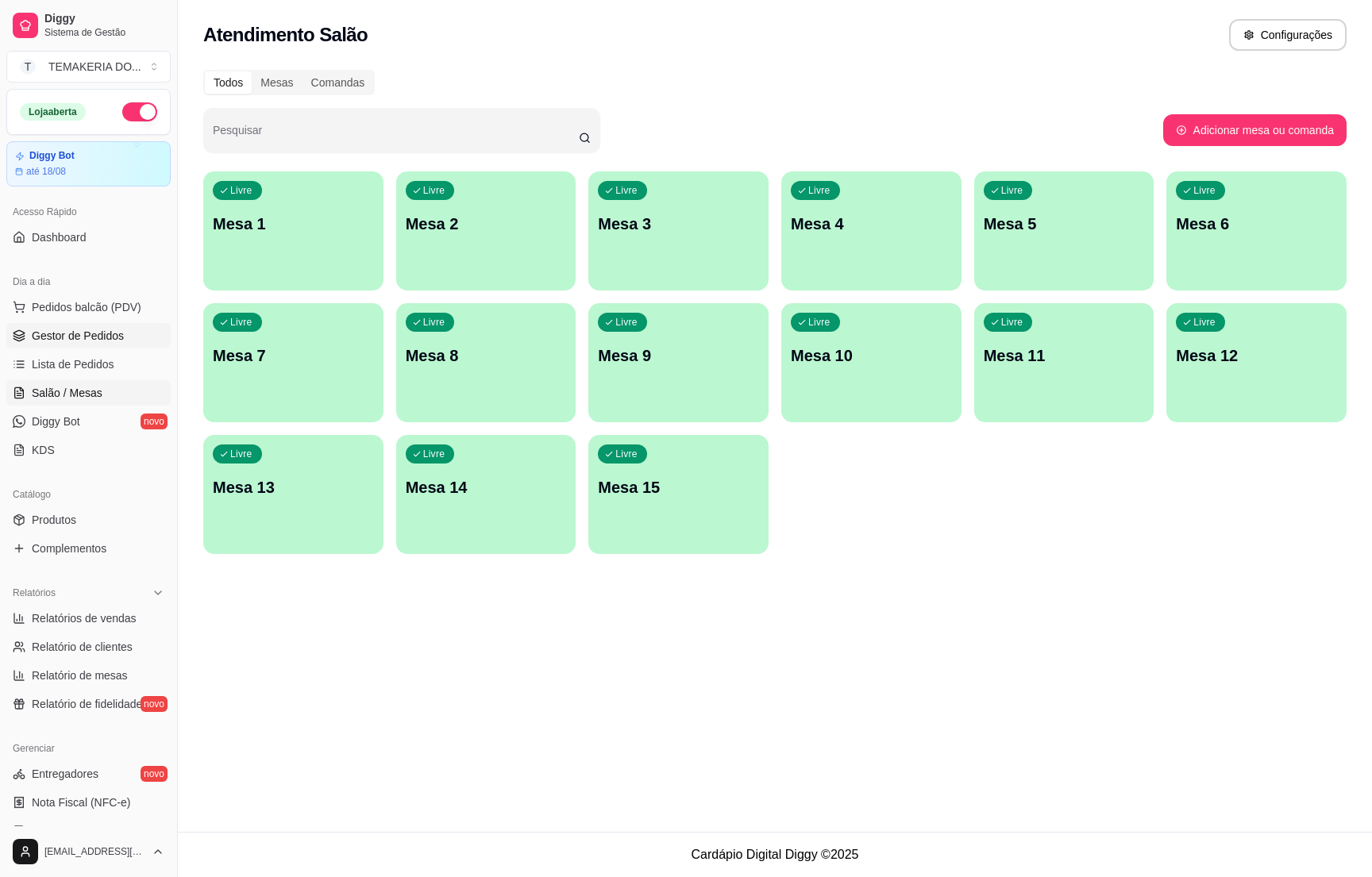
click at [29, 326] on link "Gestor de Pedidos" at bounding box center [88, 336] width 164 height 26
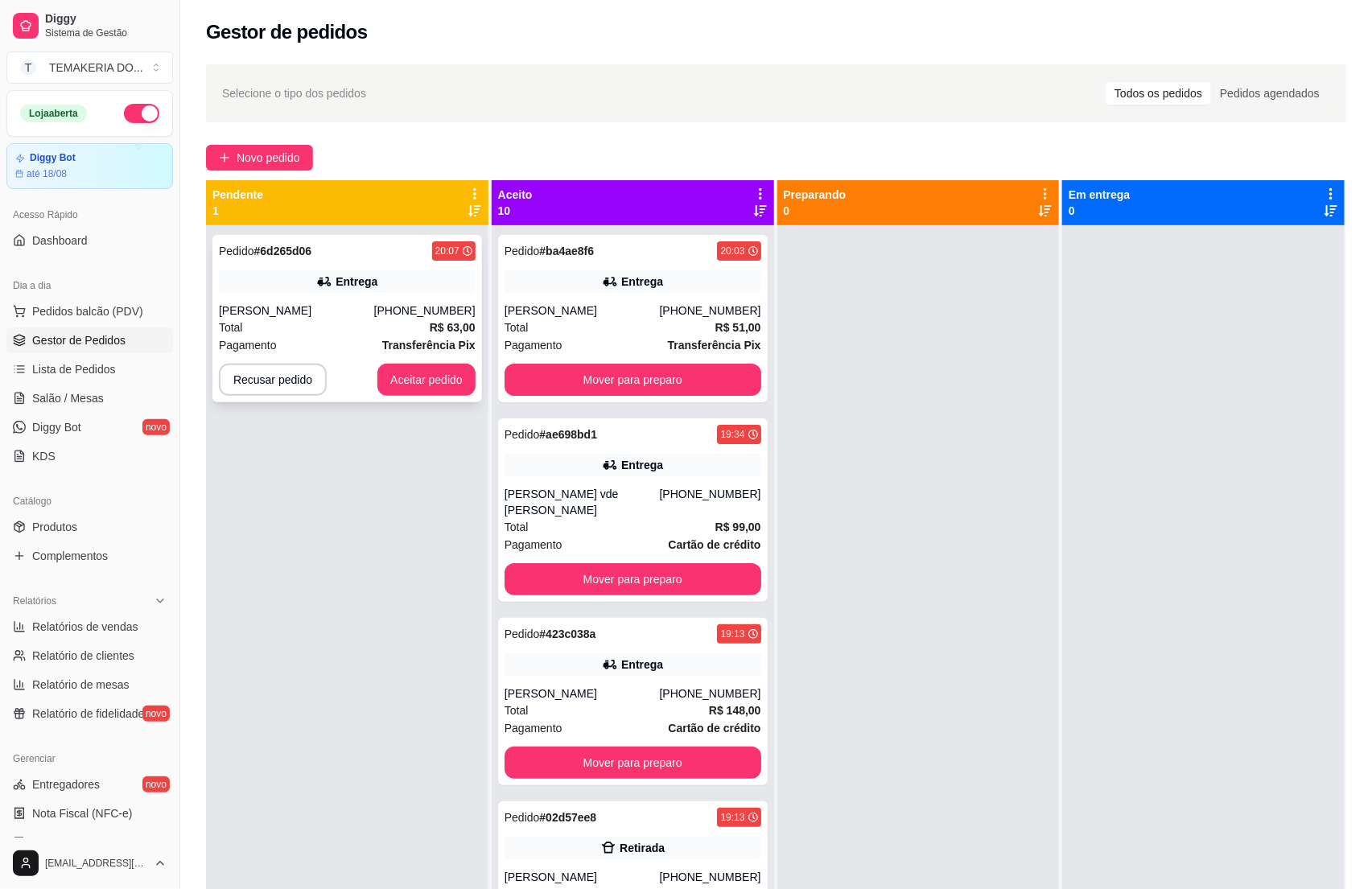
click at [370, 337] on div "Pagamento Transferência Pix" at bounding box center [347, 345] width 257 height 17
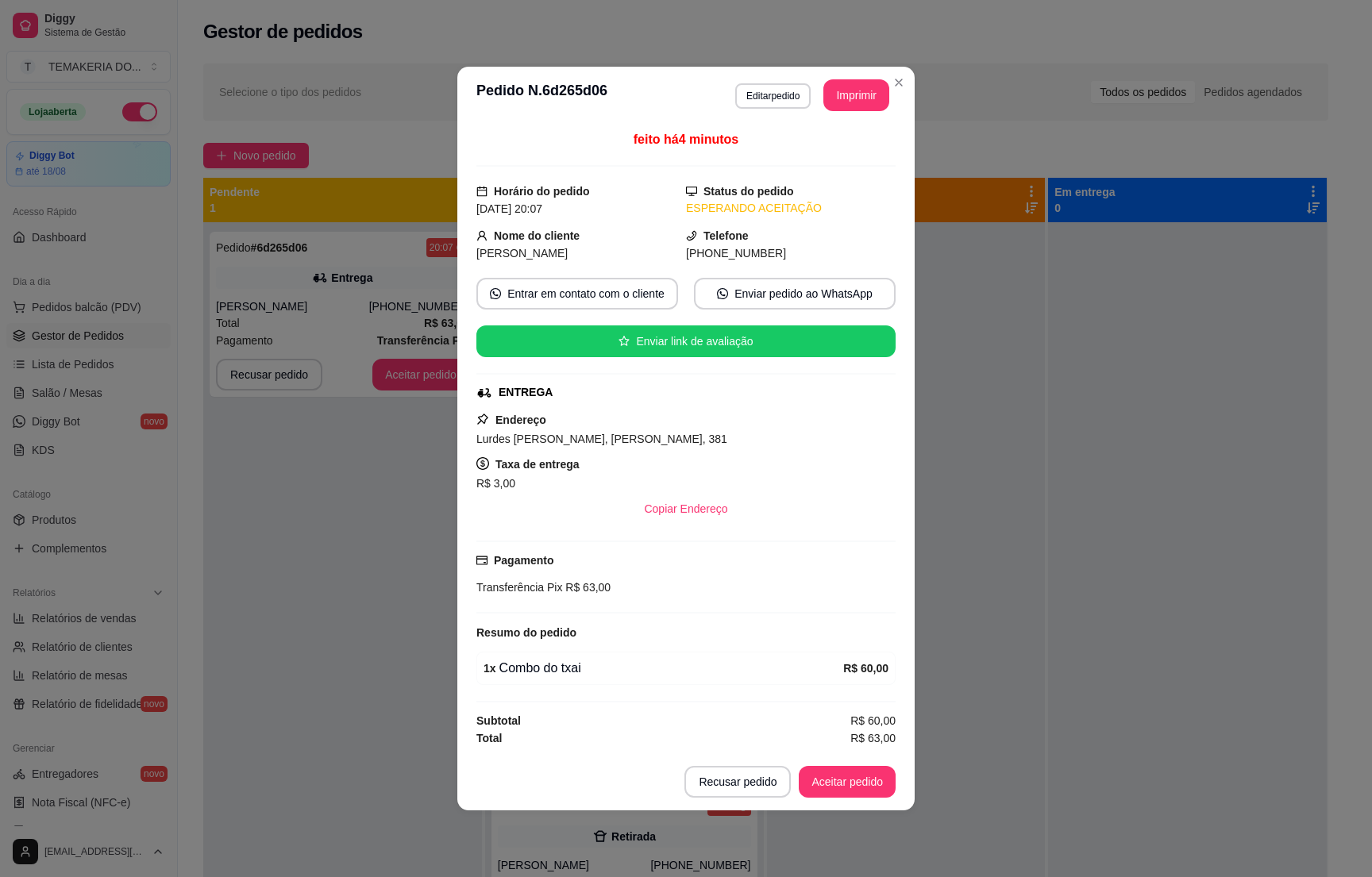
click at [841, 72] on header "**********" at bounding box center [686, 95] width 457 height 57
click at [841, 89] on button "Imprimir" at bounding box center [856, 95] width 66 height 32
click at [856, 787] on button "Aceitar pedido" at bounding box center [846, 782] width 93 height 31
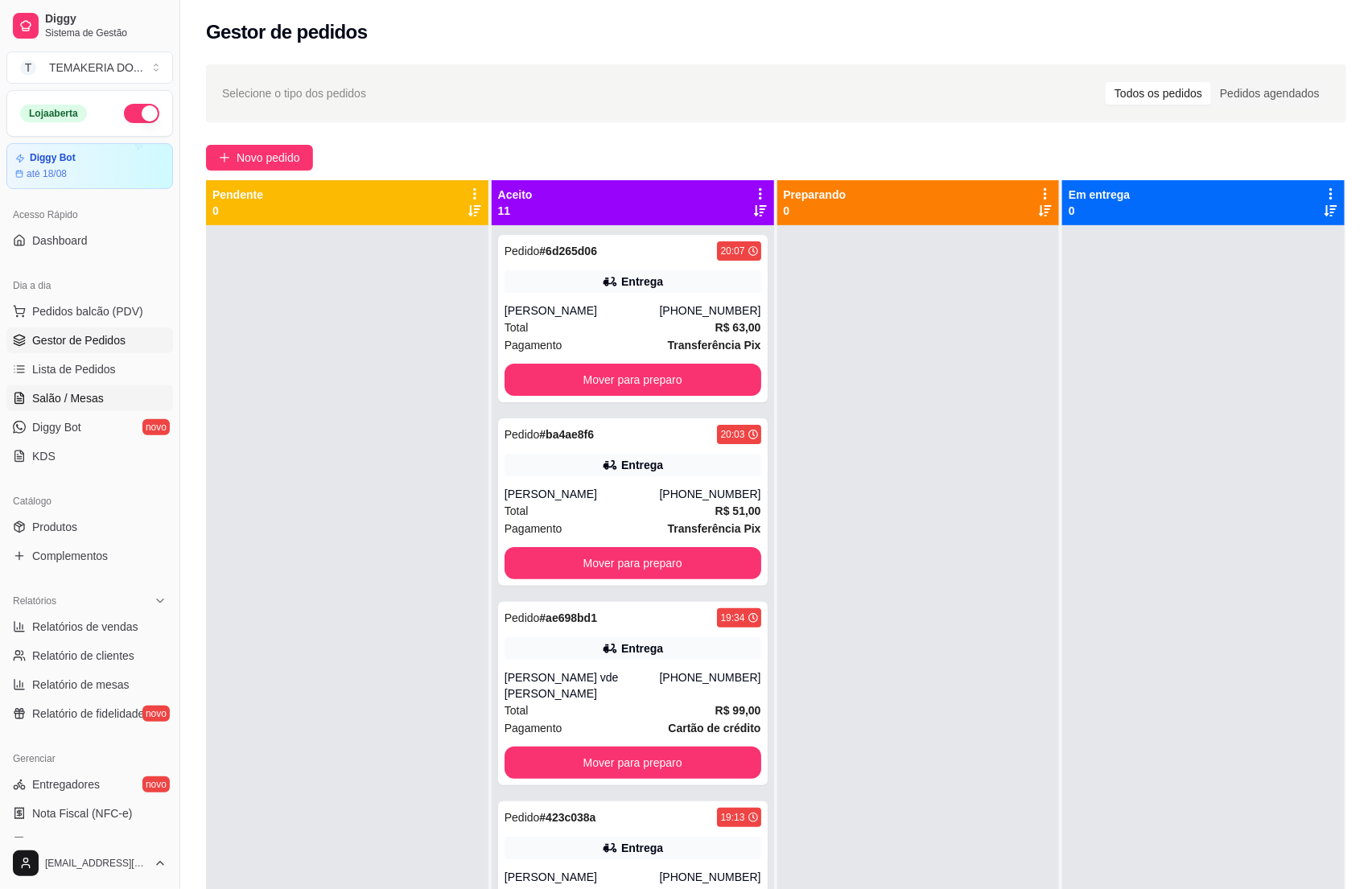
click at [39, 404] on span "Salão / Mesas" at bounding box center [68, 398] width 72 height 16
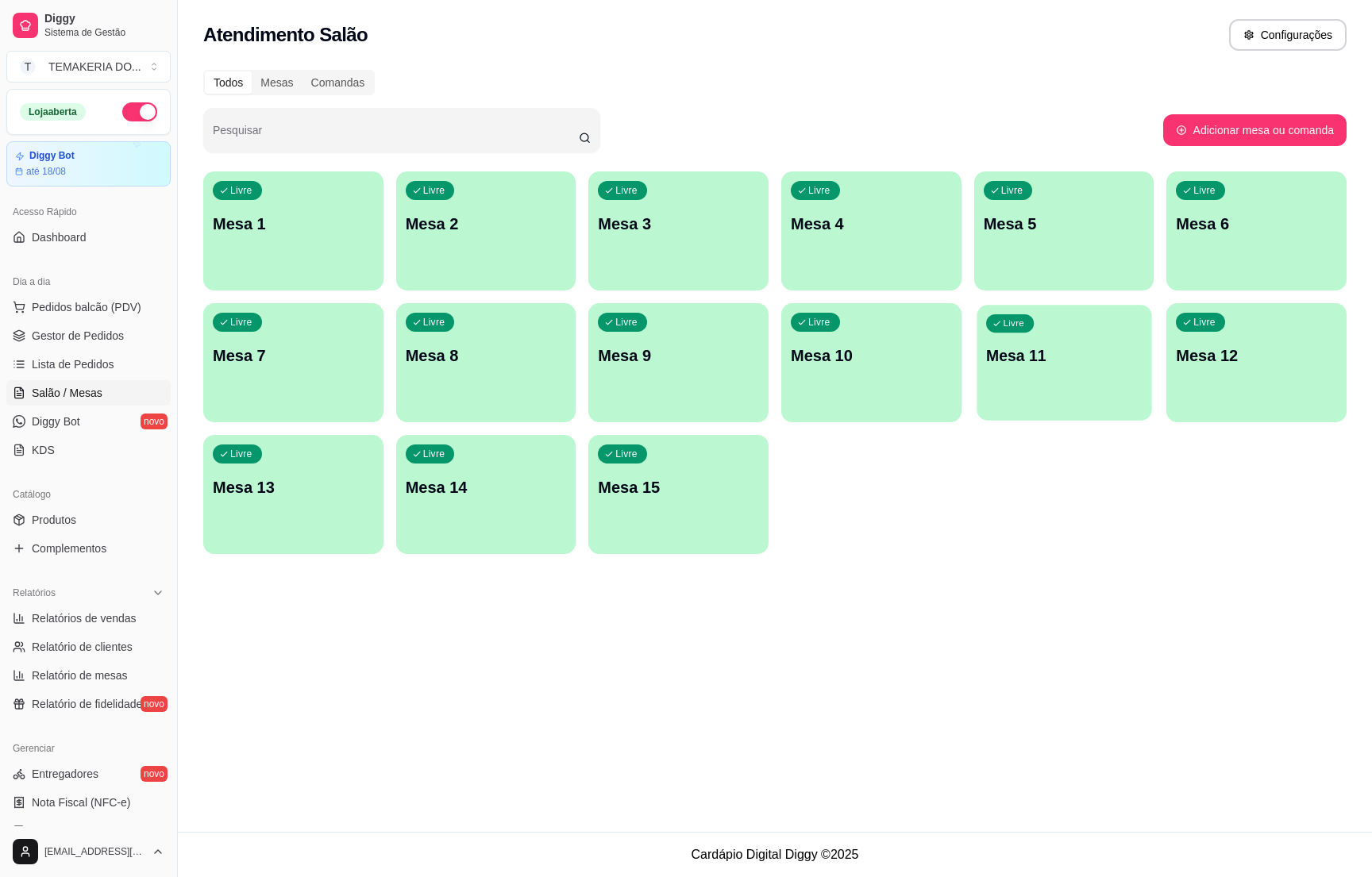
click at [1032, 363] on p "Mesa 11" at bounding box center [1064, 356] width 157 height 21
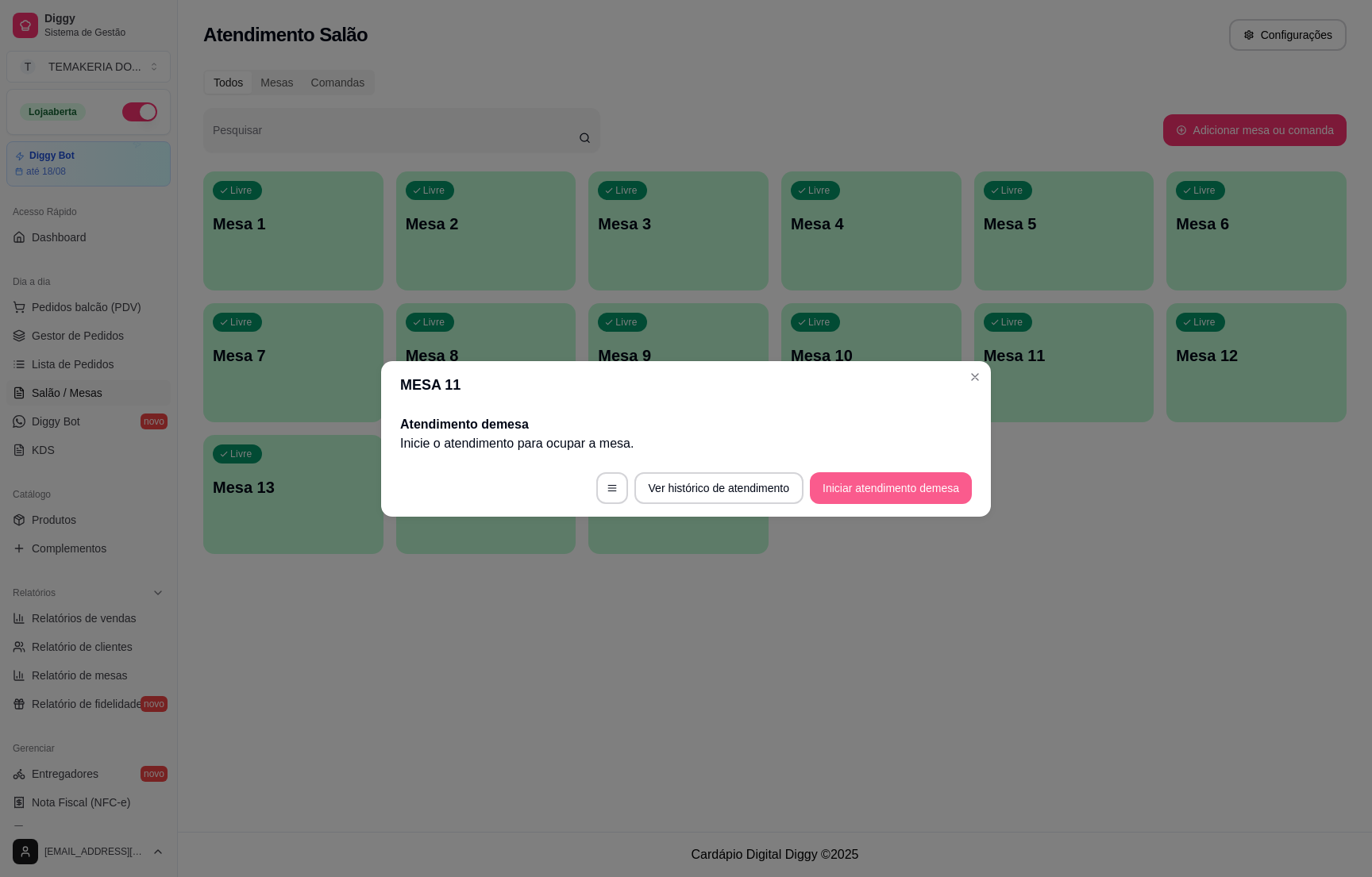
click at [889, 489] on button "Iniciar atendimento de mesa" at bounding box center [890, 488] width 162 height 32
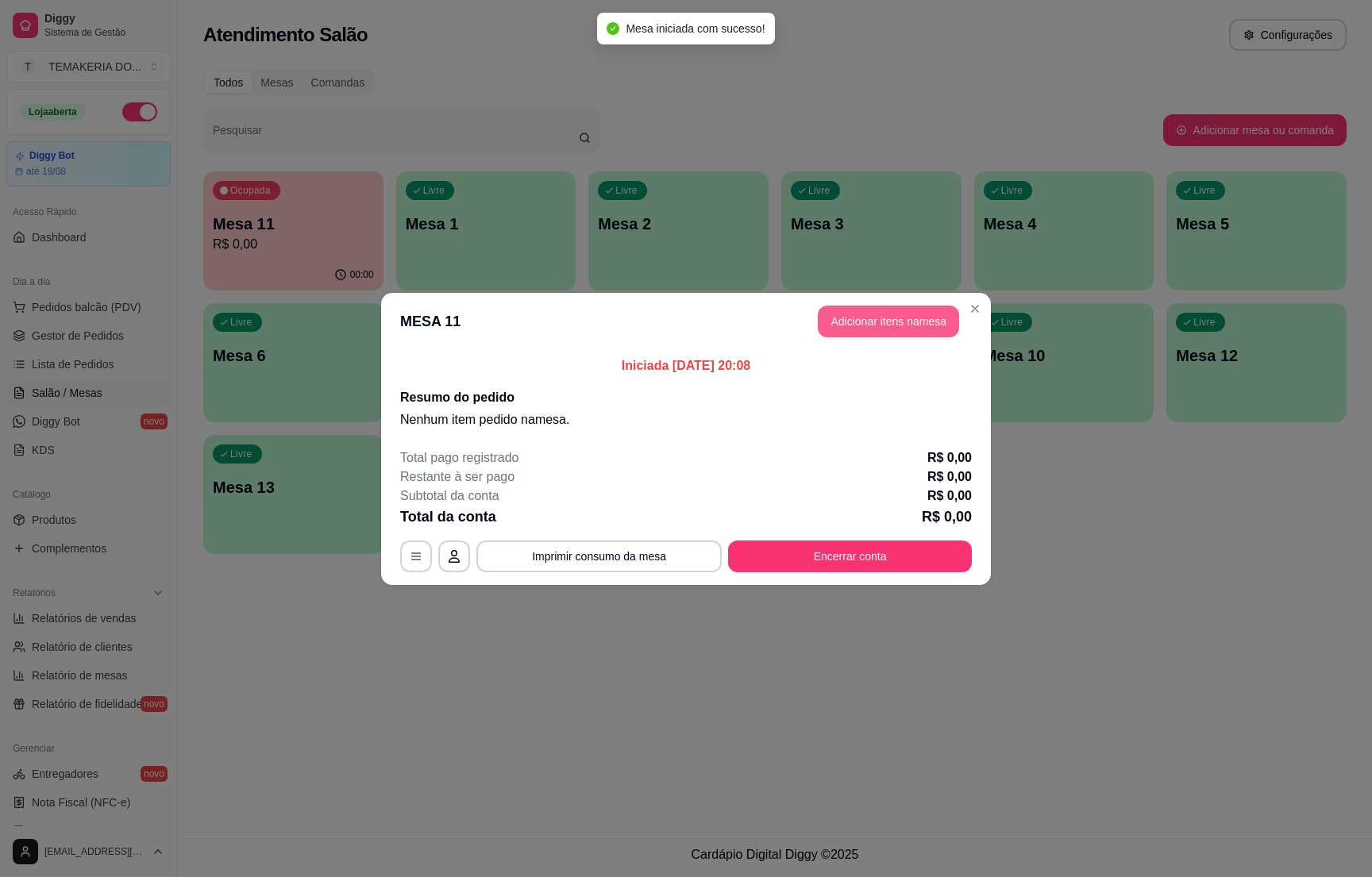
click at [848, 326] on button "Adicionar itens na mesa" at bounding box center [888, 321] width 141 height 32
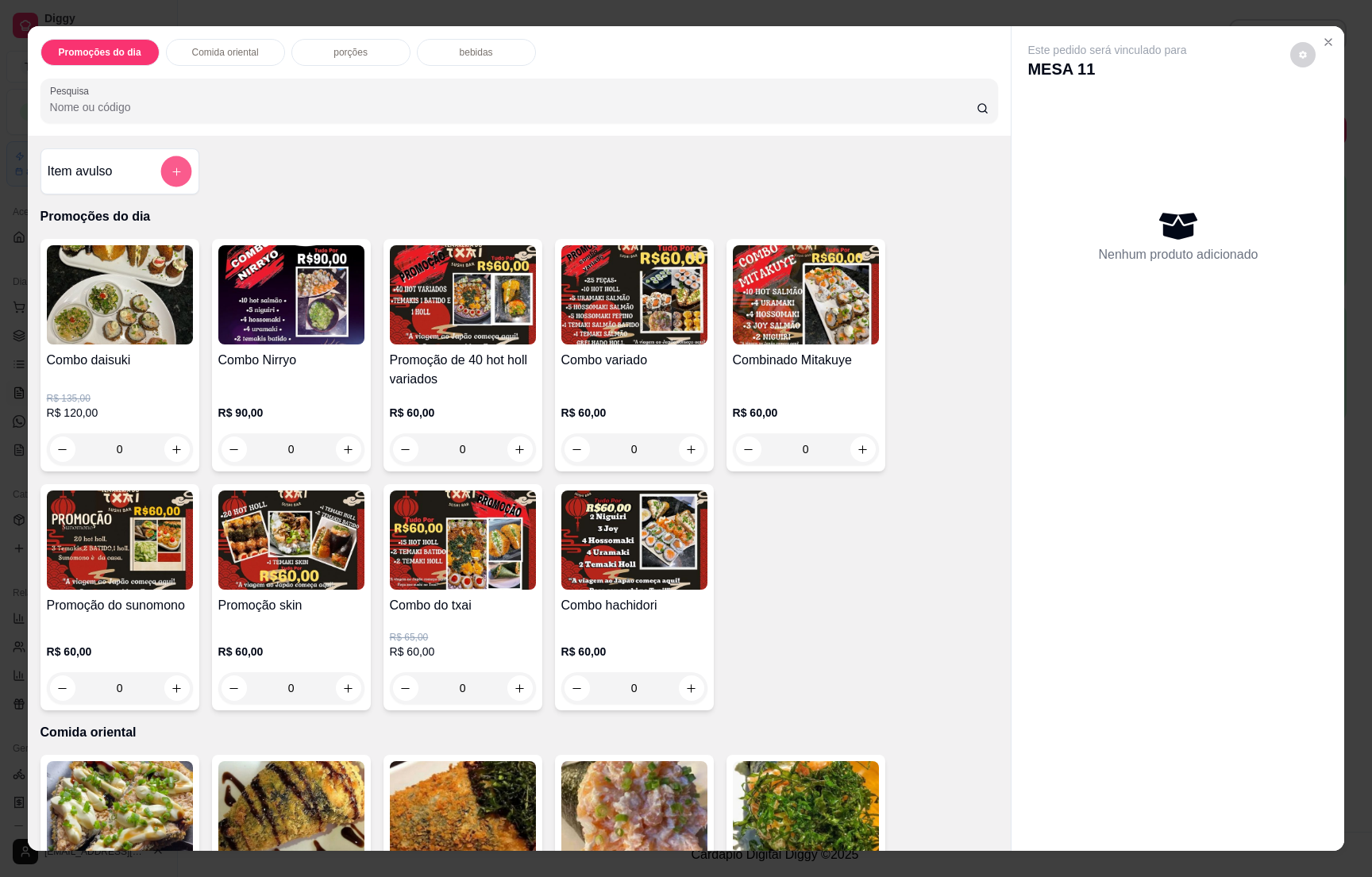
click at [160, 181] on button "add-separate-item" at bounding box center [175, 172] width 31 height 31
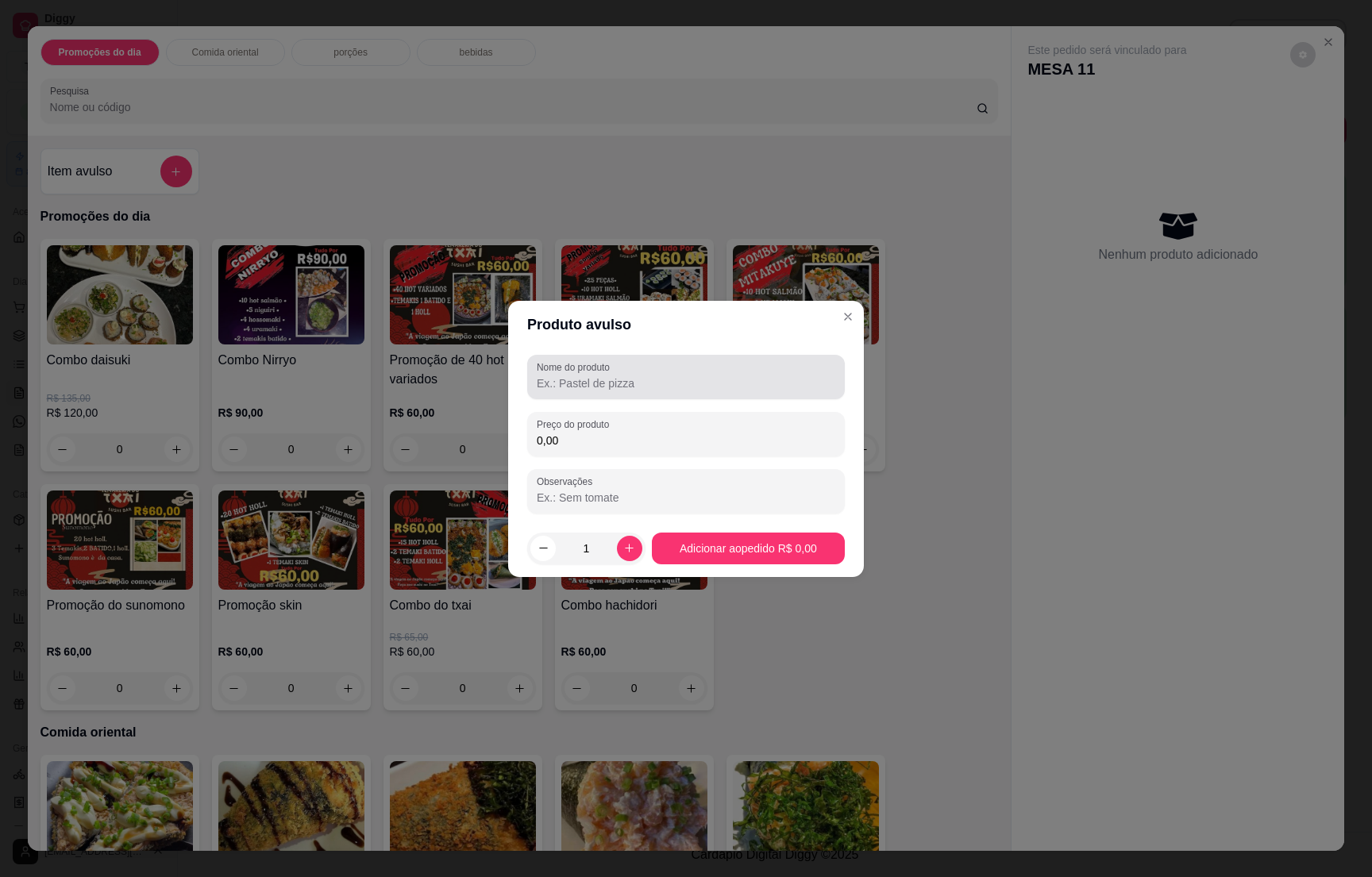
click at [598, 382] on input "Nome do produto" at bounding box center [686, 383] width 299 height 16
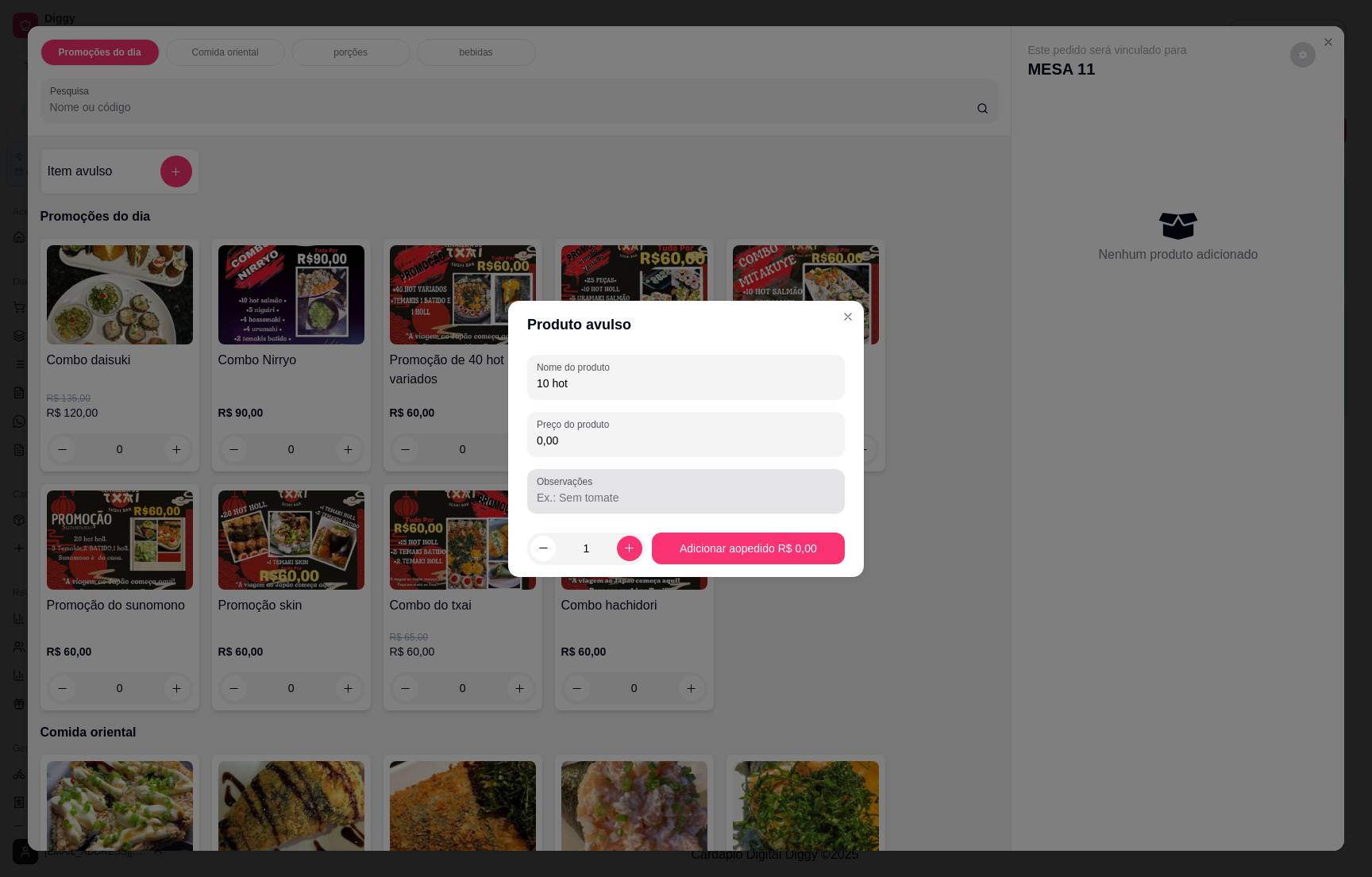
type input "10 hot"
click at [578, 447] on input "0,00" at bounding box center [686, 441] width 299 height 16
type input "10,00"
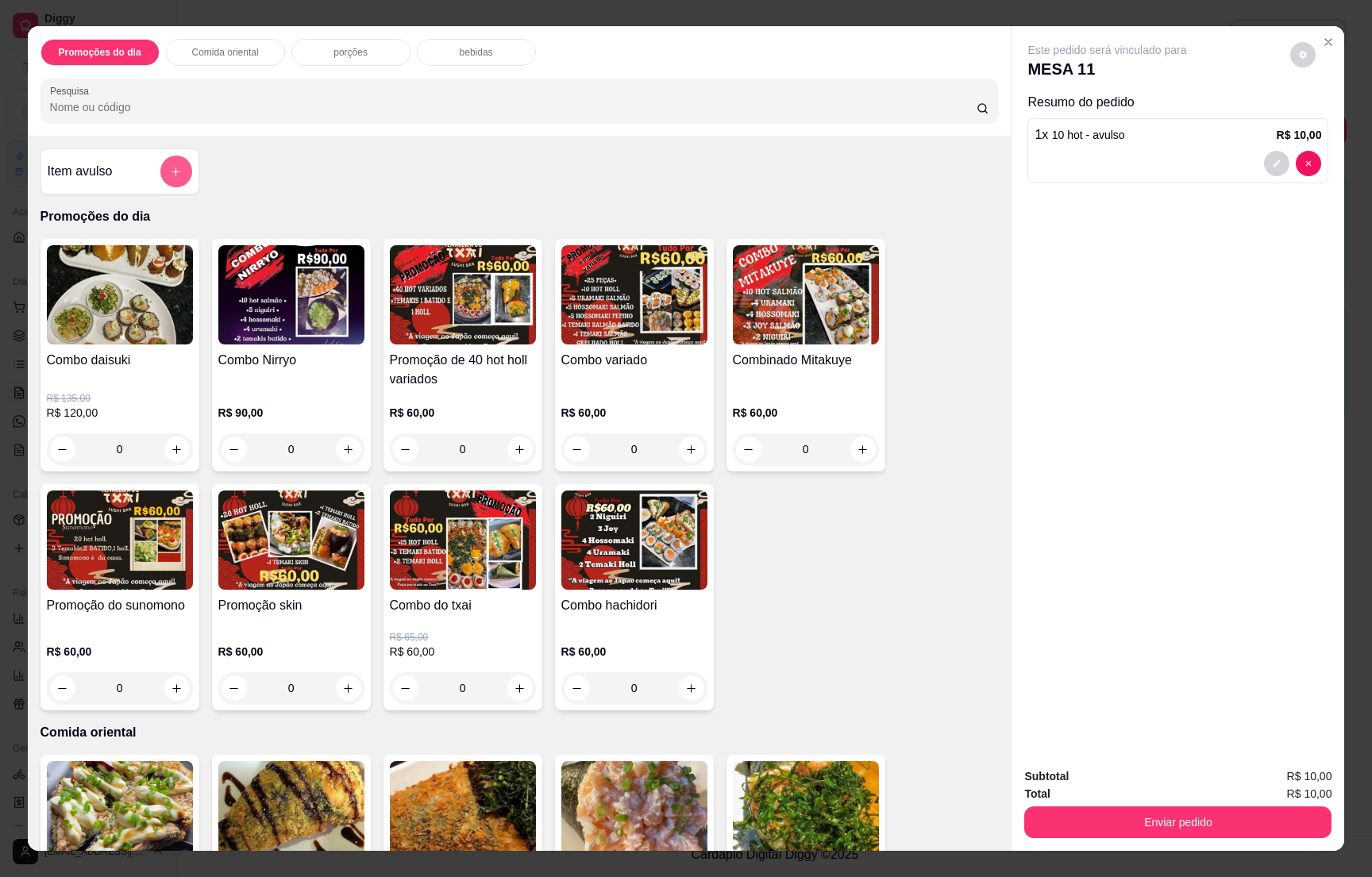
click at [169, 181] on button "add-separate-item" at bounding box center [175, 171] width 32 height 32
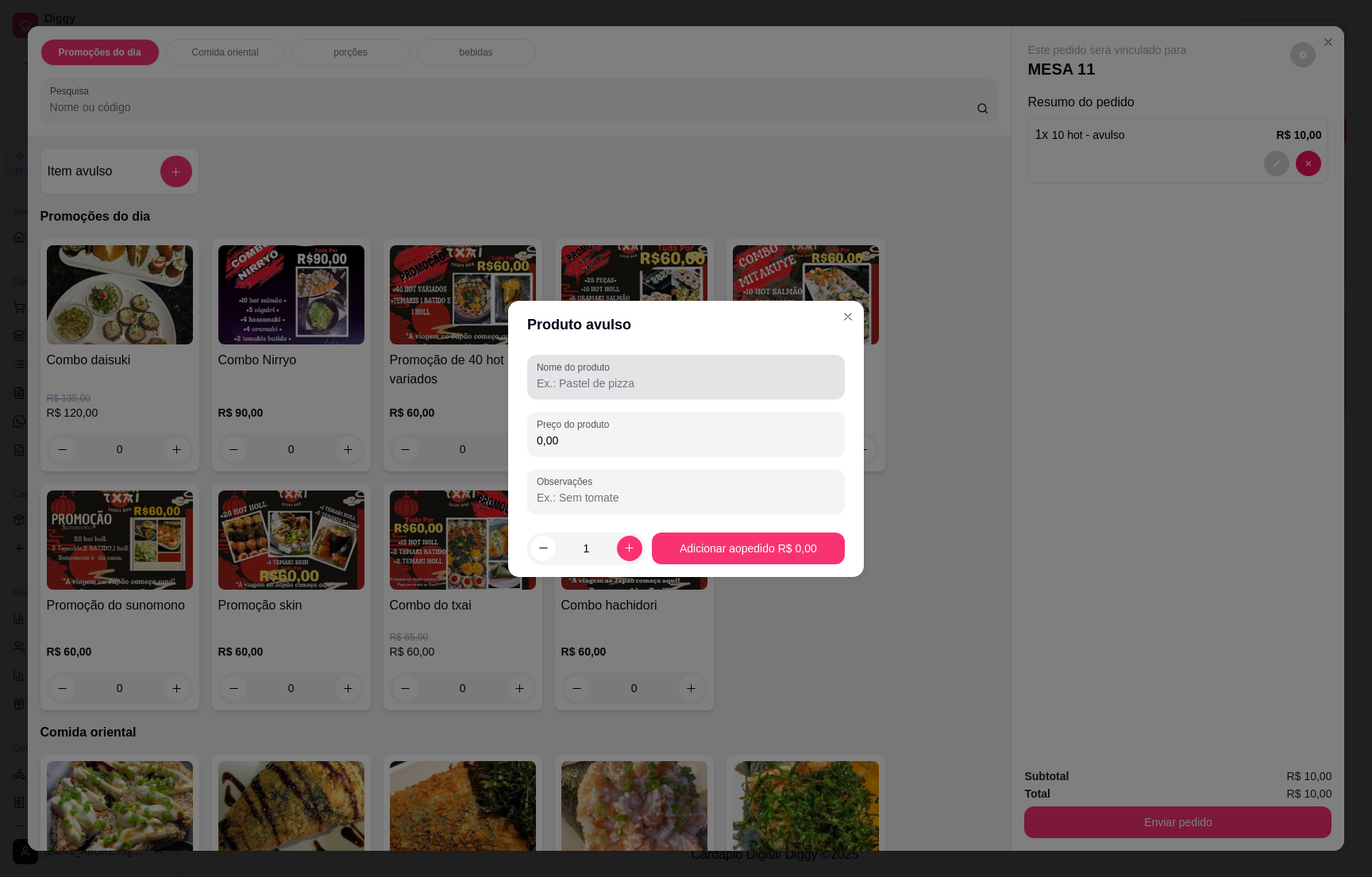
click at [584, 389] on input "Nome do produto" at bounding box center [686, 383] width 299 height 16
click at [584, 386] on input "Nome do produto" at bounding box center [686, 383] width 299 height 16
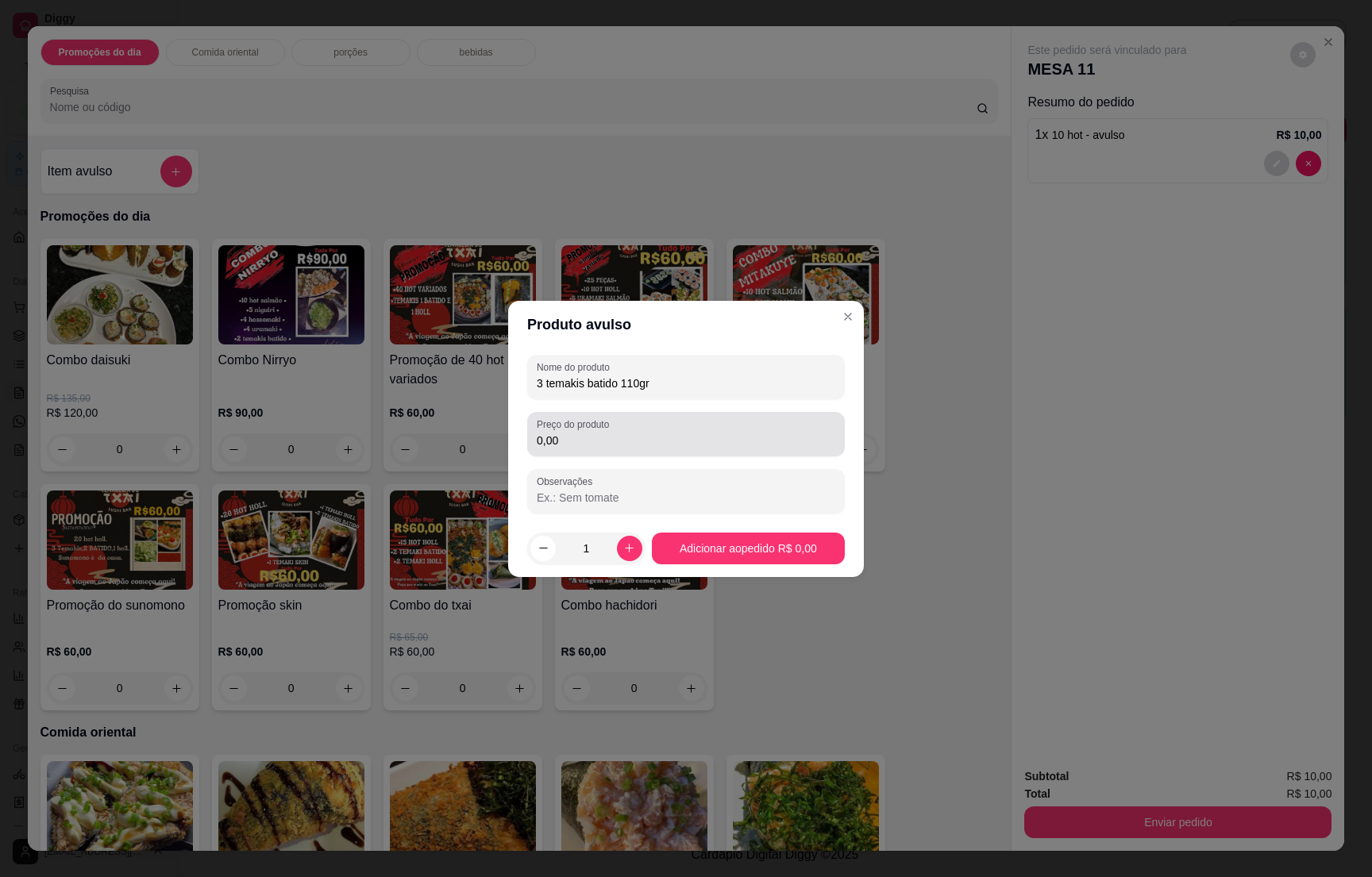
type input "3 temakis batido 110gr"
click at [591, 434] on input "0,00" at bounding box center [686, 441] width 299 height 16
type input "42,00"
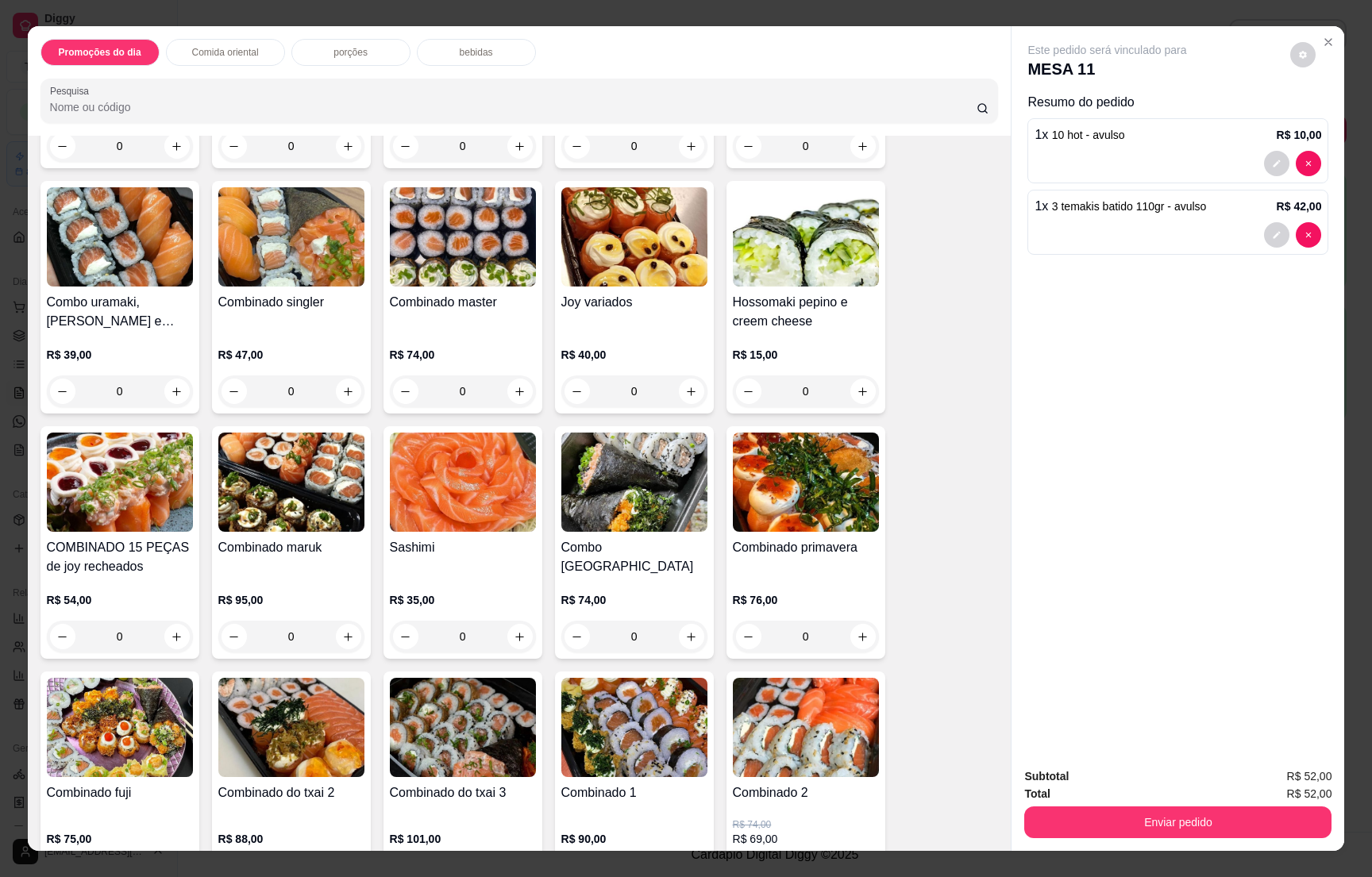
scroll to position [3453, 0]
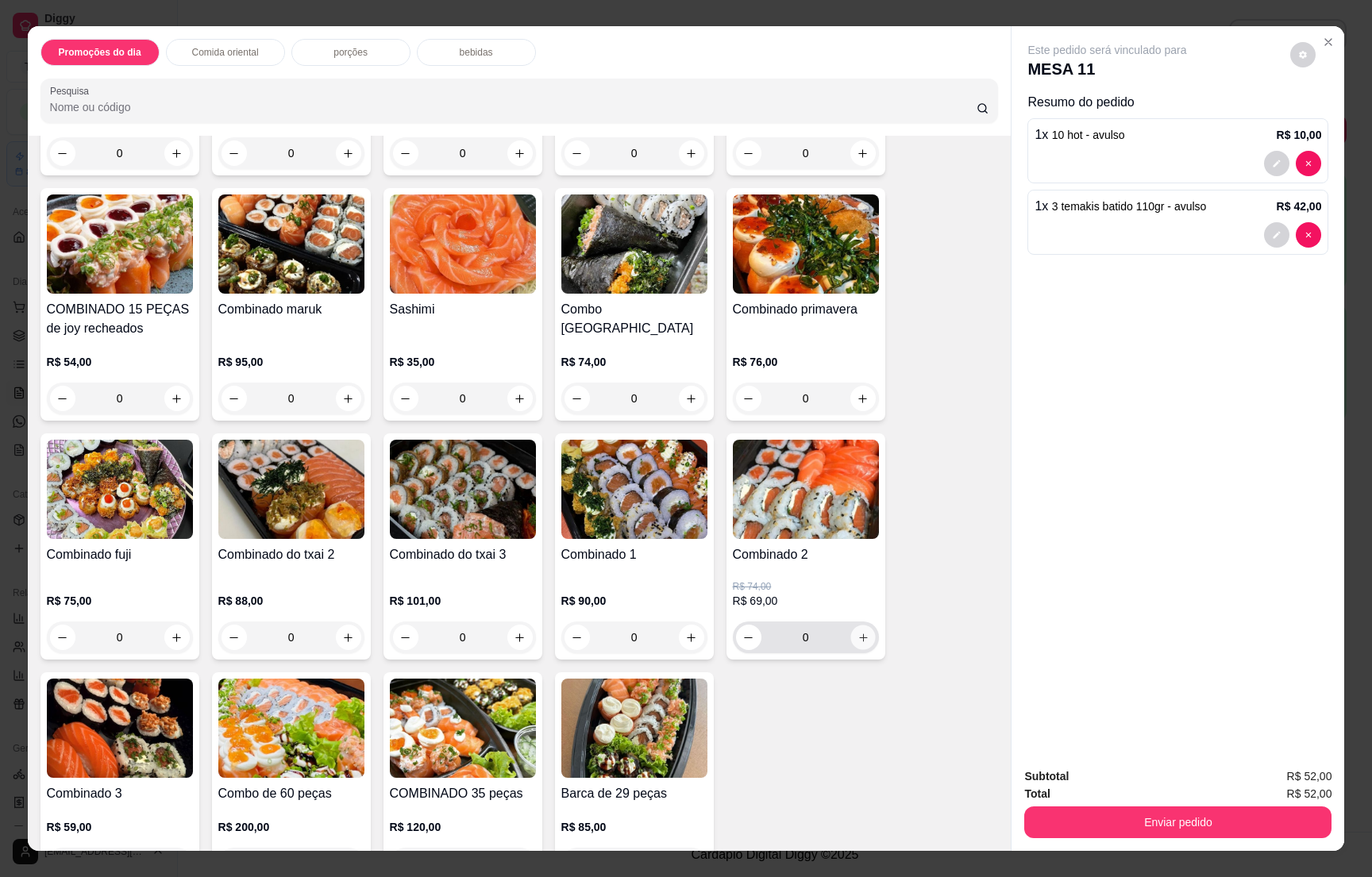
click at [857, 632] on icon "increase-product-quantity" at bounding box center [863, 638] width 12 height 12
type input "1"
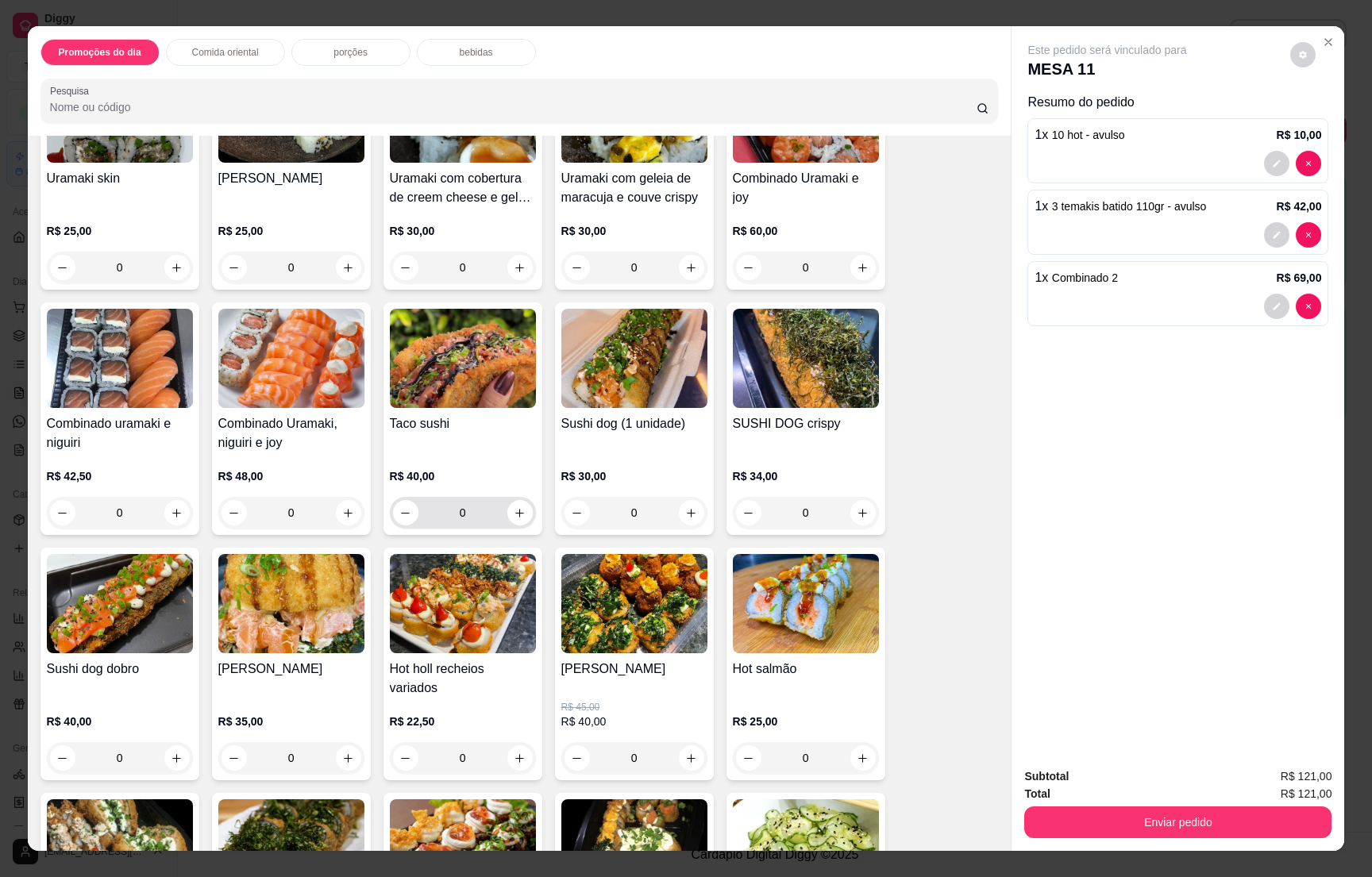
scroll to position [1668, 0]
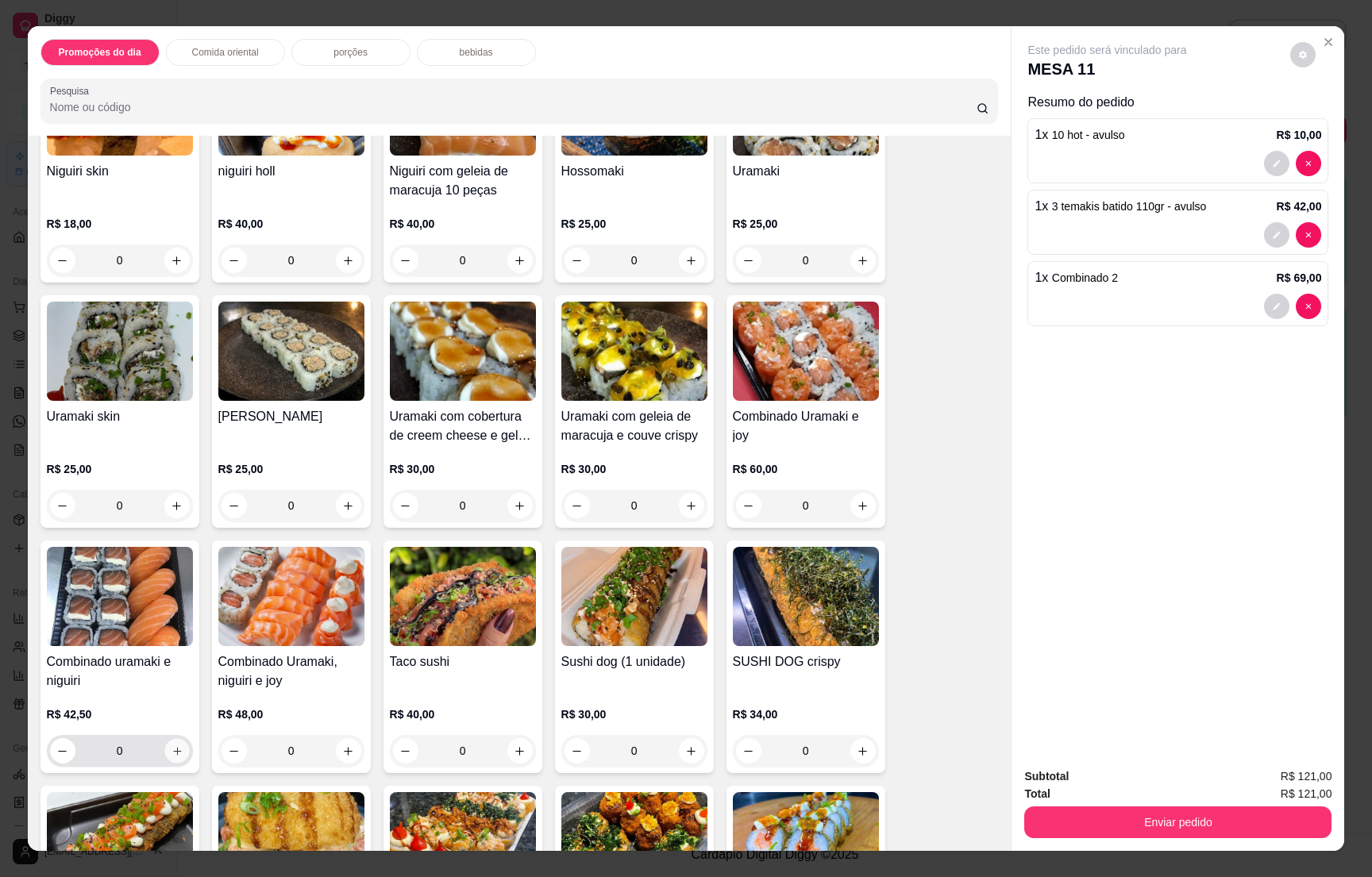
click at [170, 745] on icon "increase-product-quantity" at bounding box center [176, 751] width 12 height 12
type input "1"
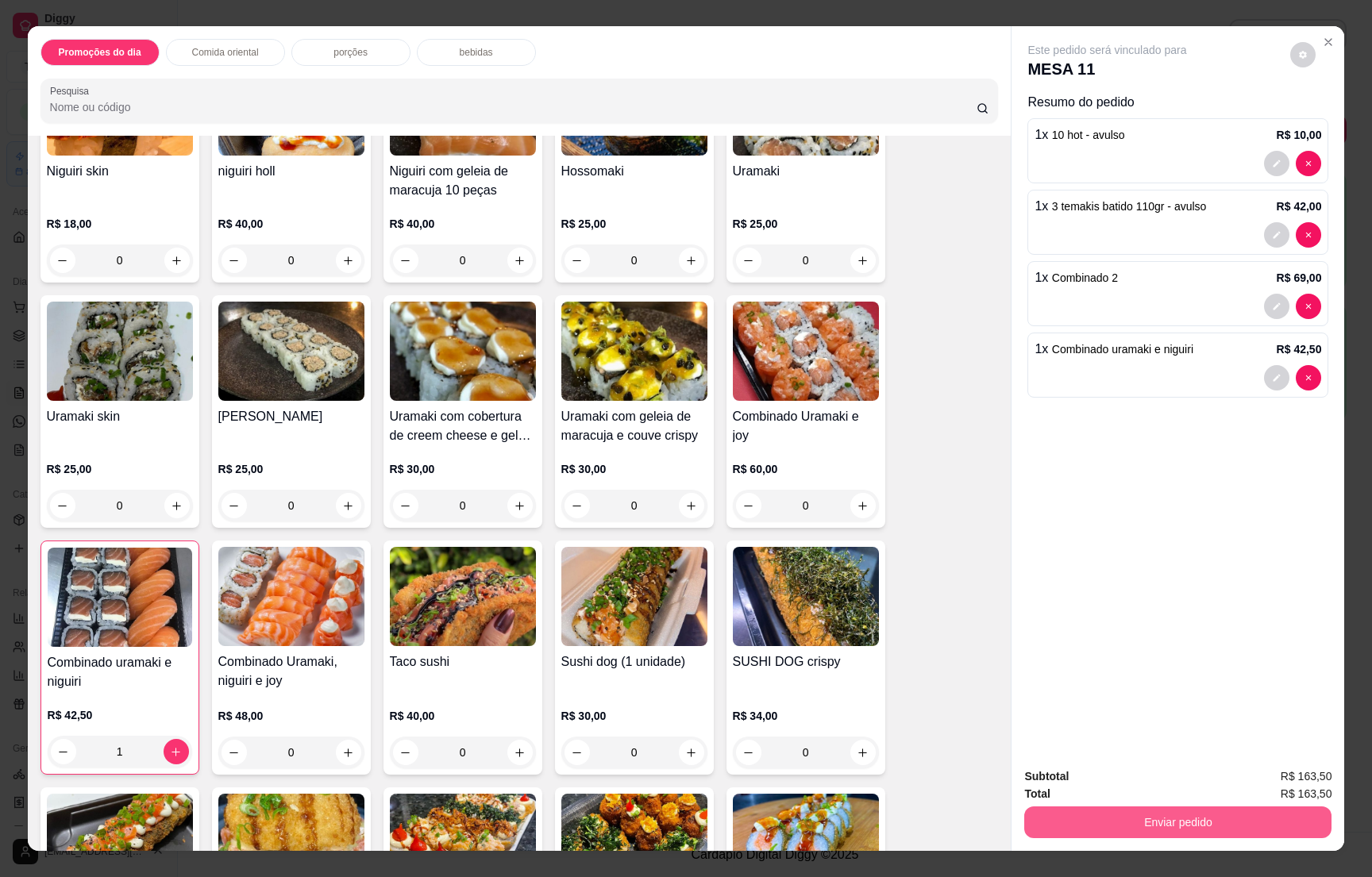
click at [1211, 832] on button "Enviar pedido" at bounding box center [1178, 822] width 307 height 32
click at [1127, 773] on button "Não registrar e enviar pedido" at bounding box center [1123, 783] width 165 height 30
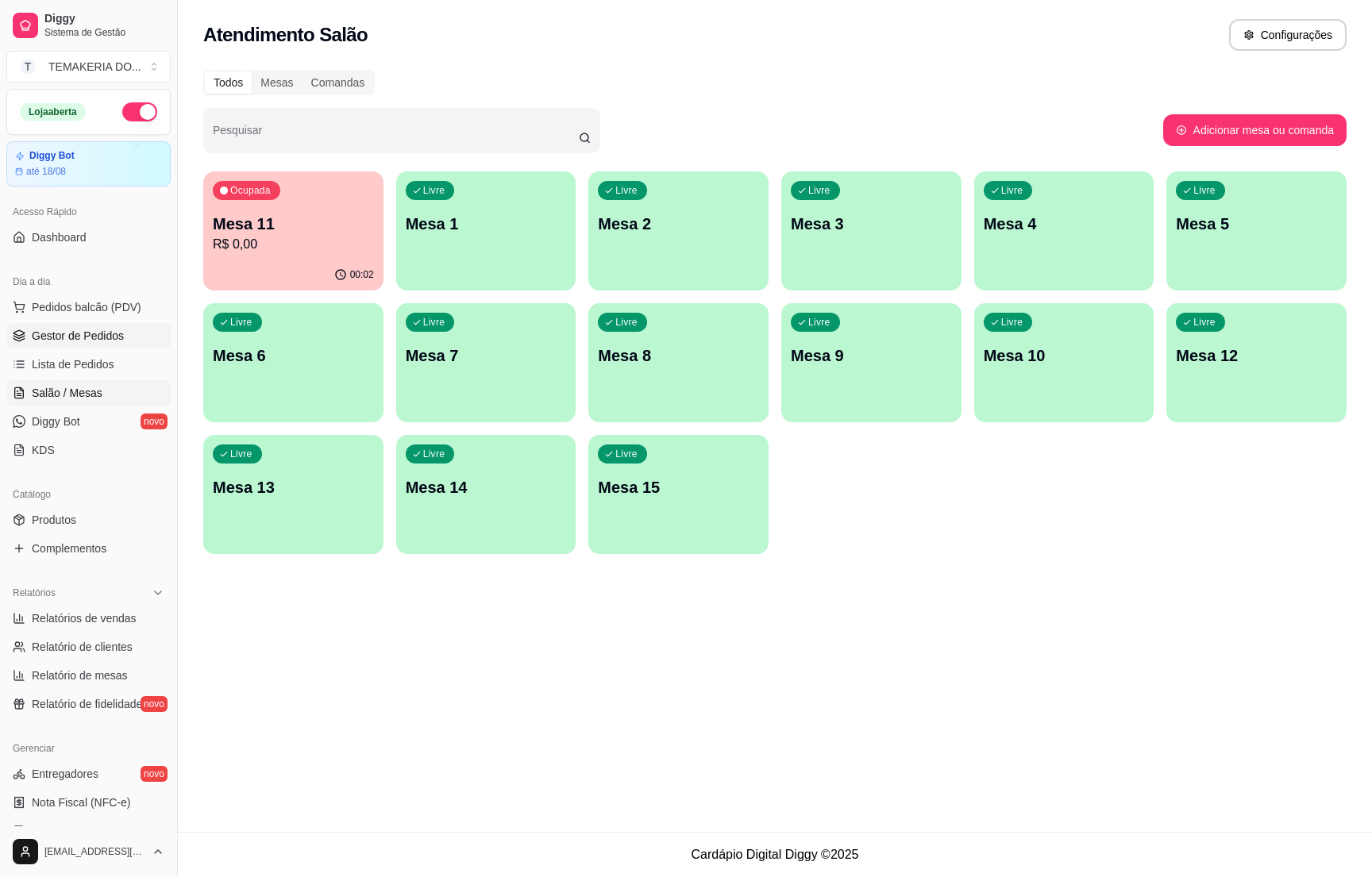
click at [81, 334] on span "Gestor de Pedidos" at bounding box center [78, 335] width 92 height 16
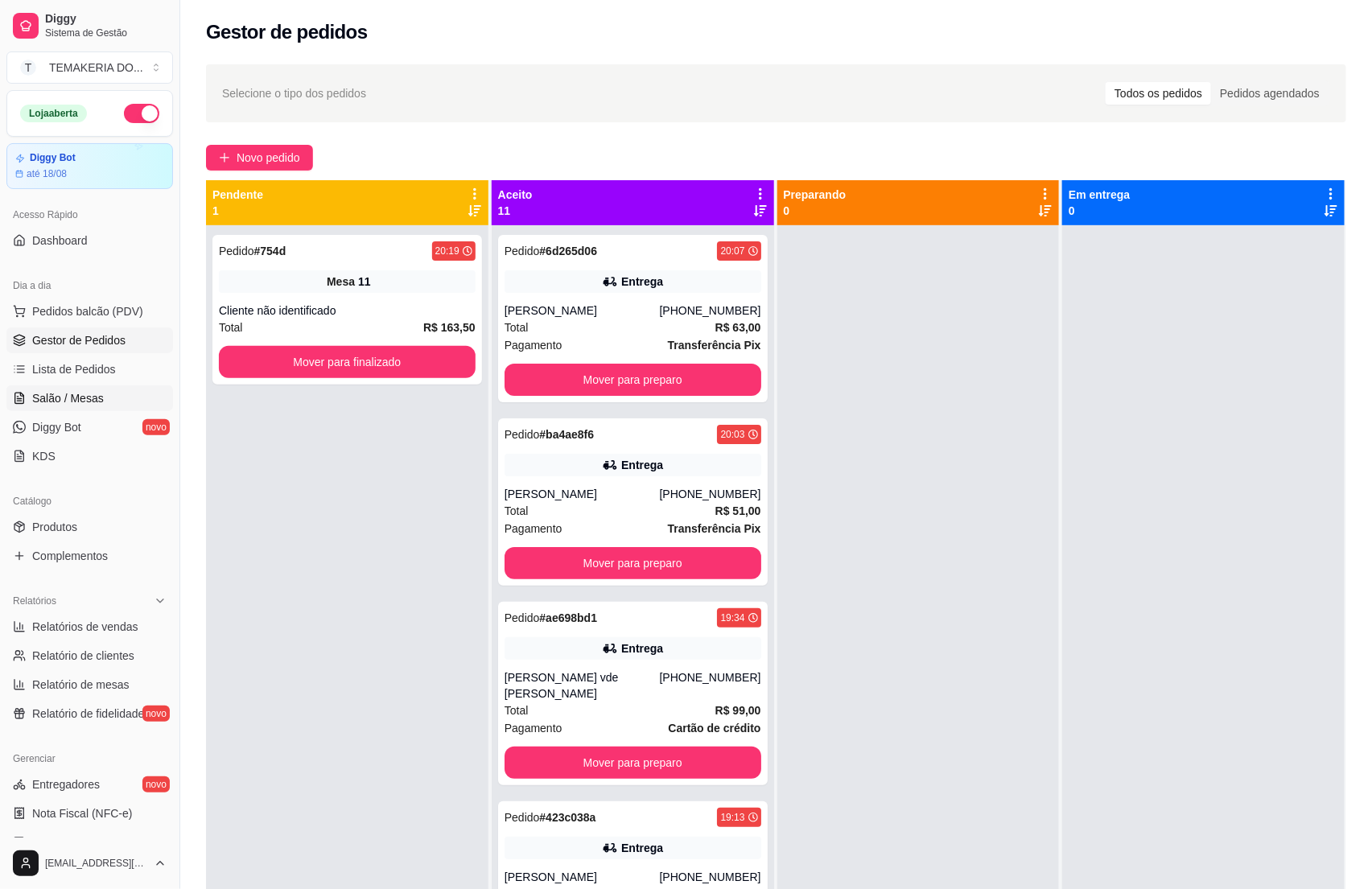
click at [50, 391] on span "Salão / Mesas" at bounding box center [68, 398] width 72 height 16
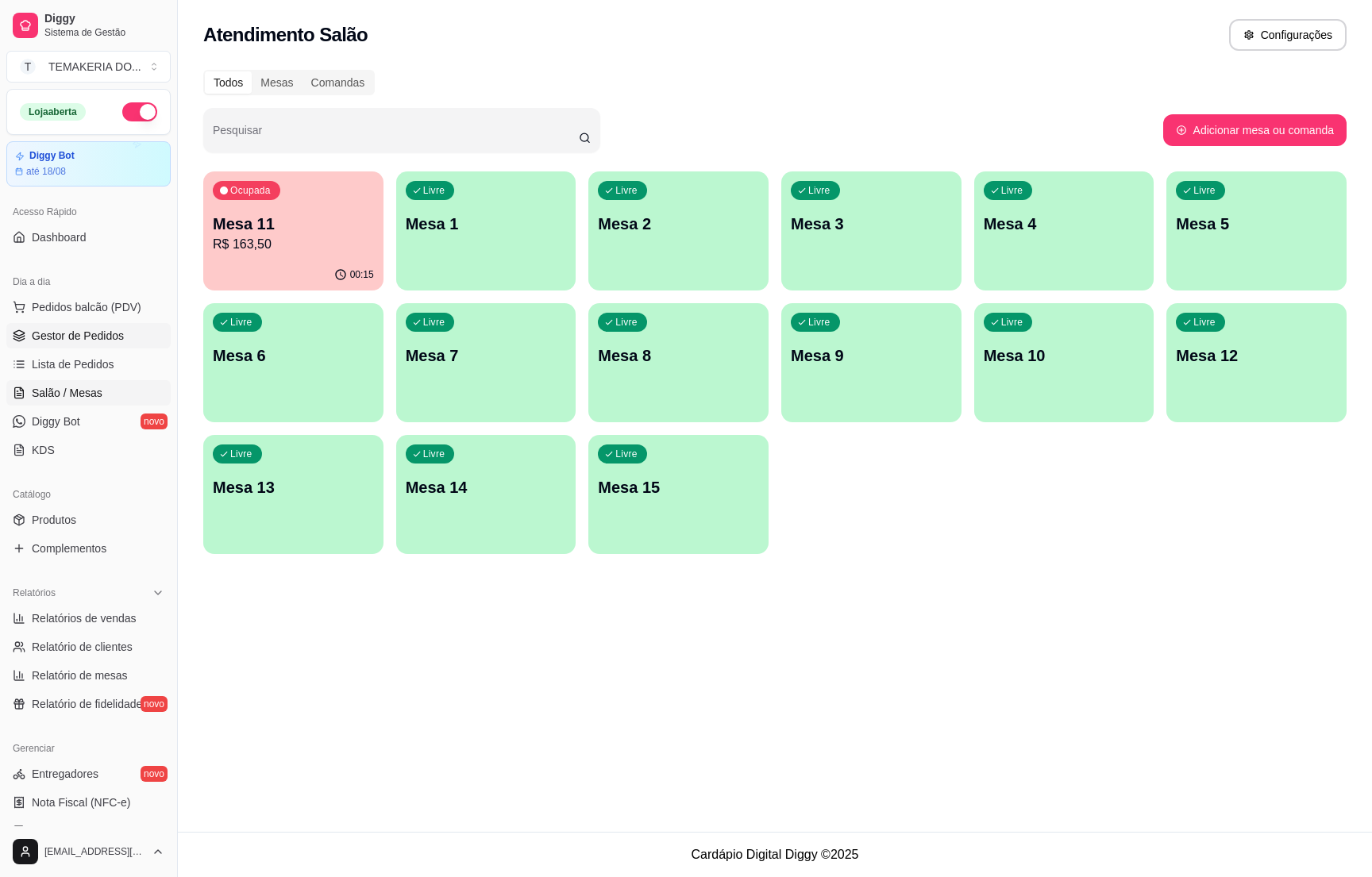
click at [98, 341] on span "Gestor de Pedidos" at bounding box center [78, 335] width 92 height 16
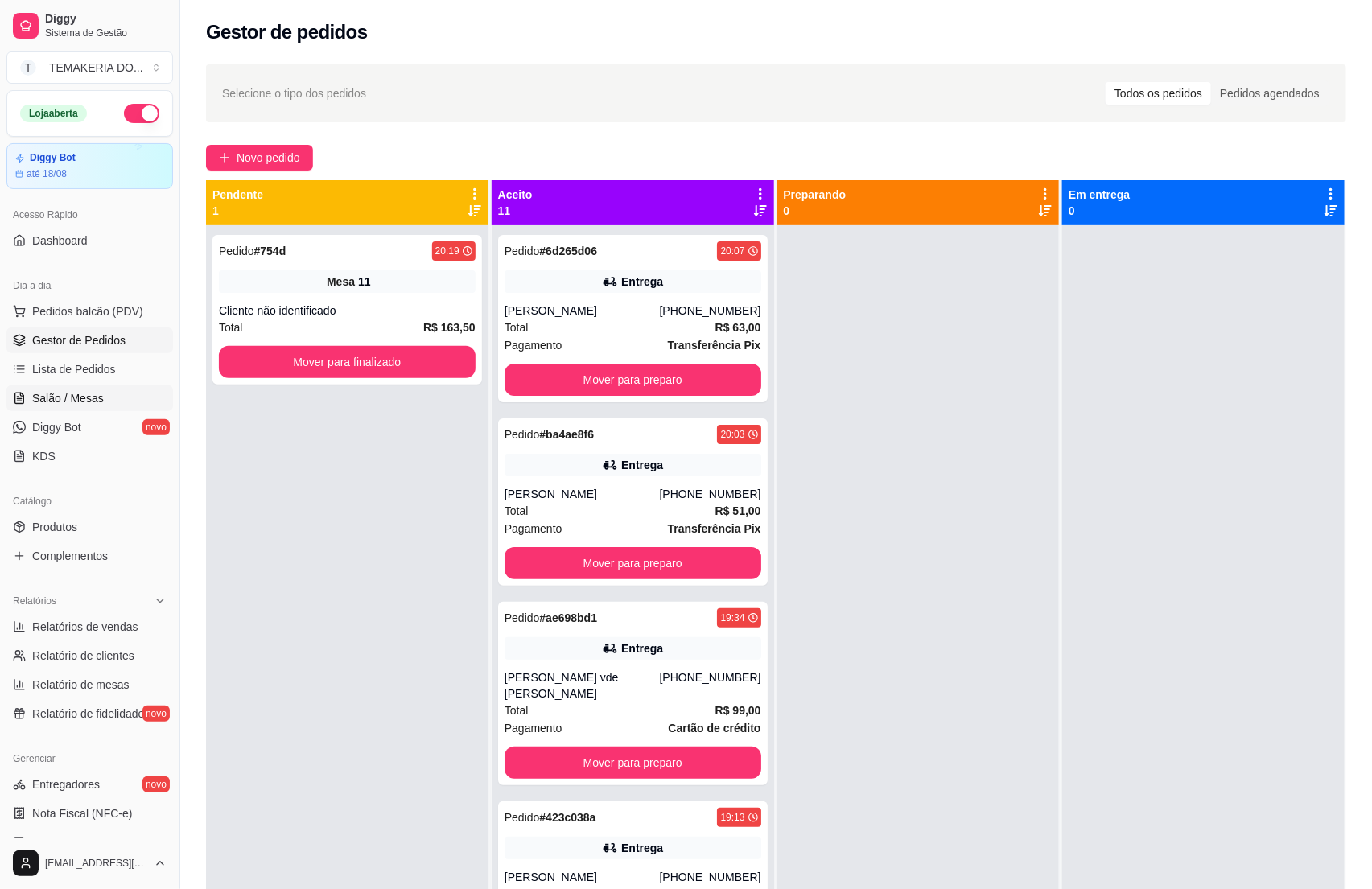
click at [70, 410] on link "Salão / Mesas" at bounding box center [89, 398] width 167 height 26
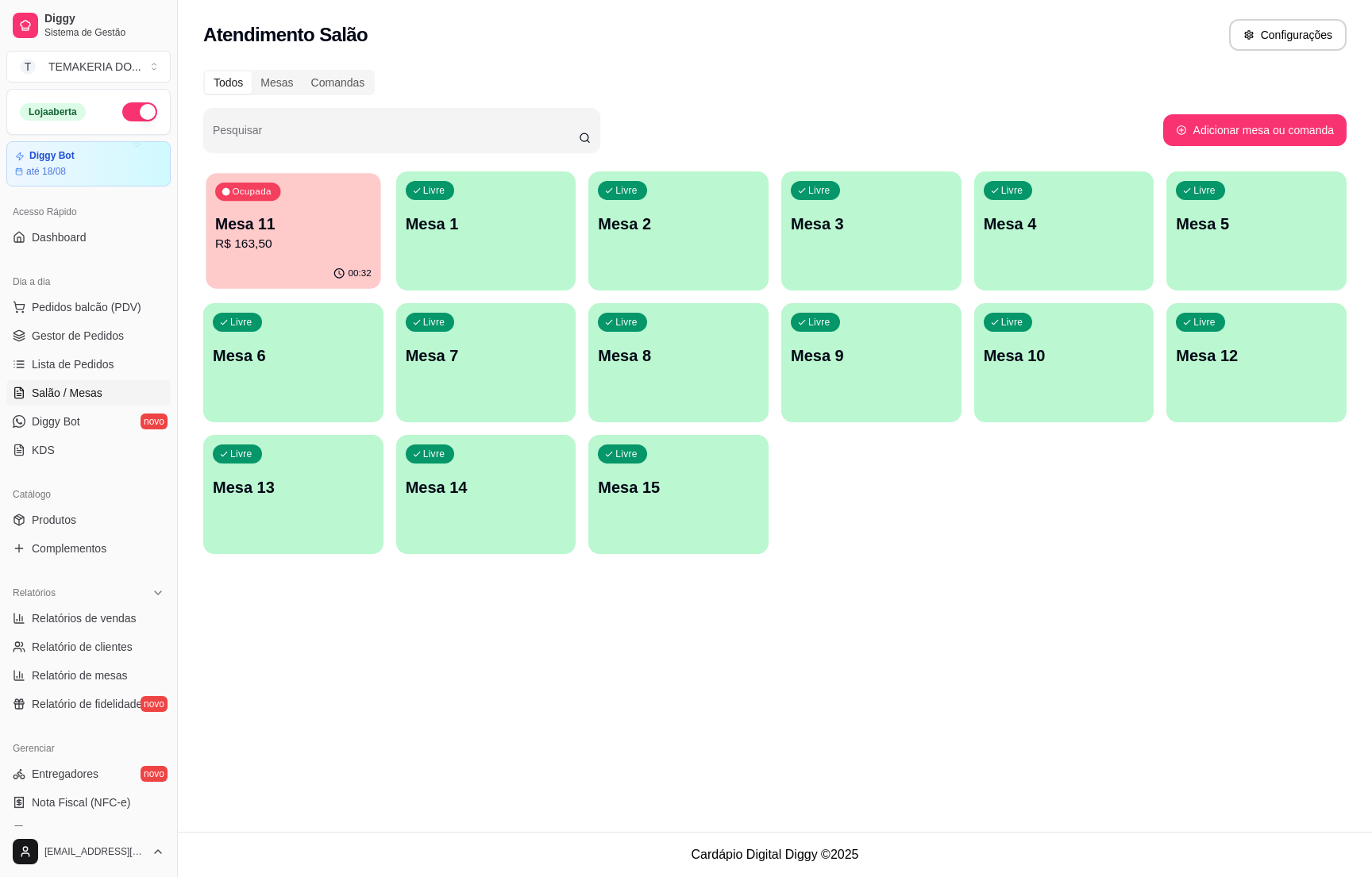
click at [300, 235] on p "R$ 163,50" at bounding box center [293, 244] width 157 height 18
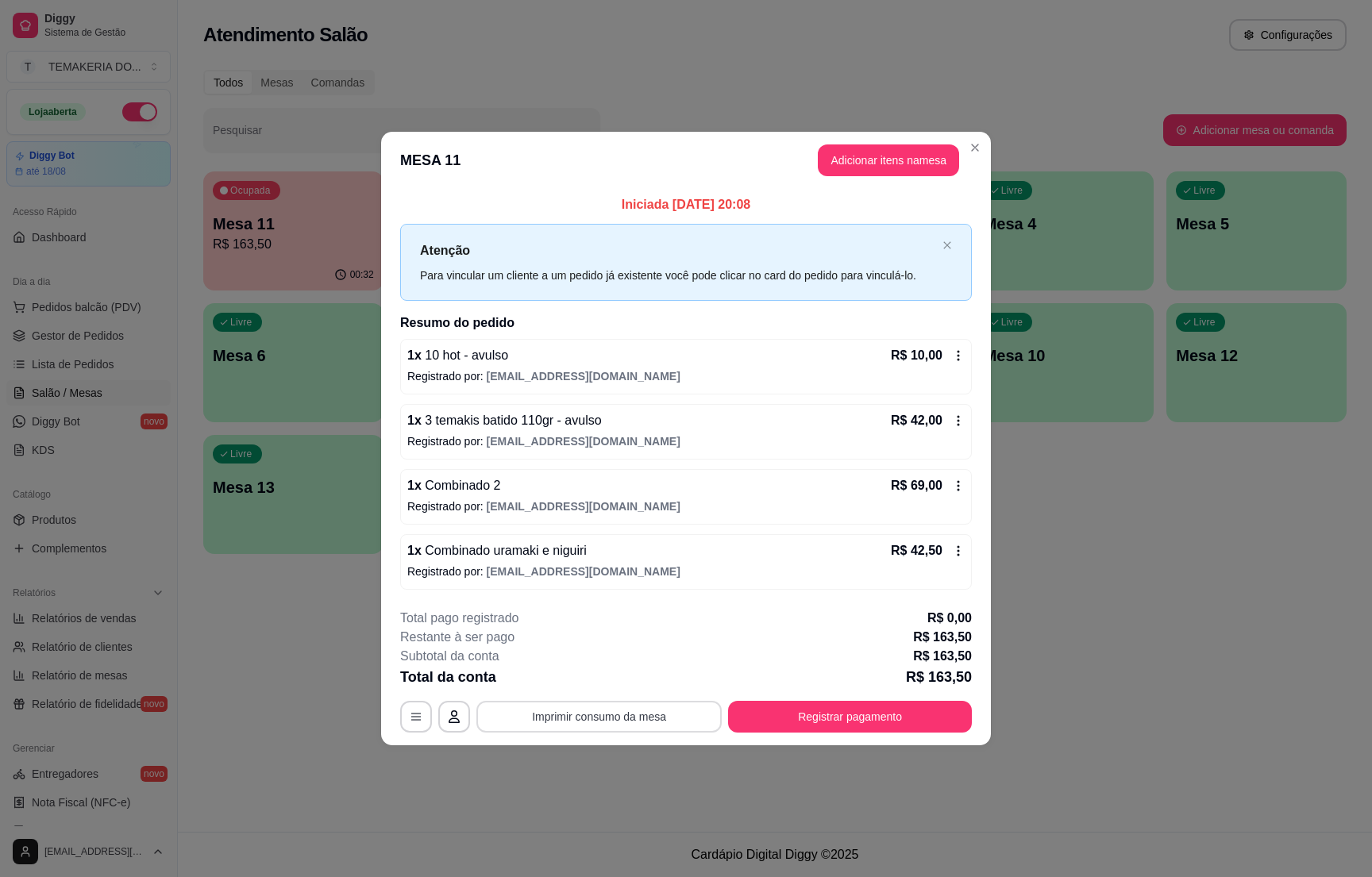
click at [656, 706] on button "Imprimir consumo da mesa" at bounding box center [599, 716] width 246 height 32
click at [799, 720] on button "Registrar pagamento" at bounding box center [851, 717] width 237 height 31
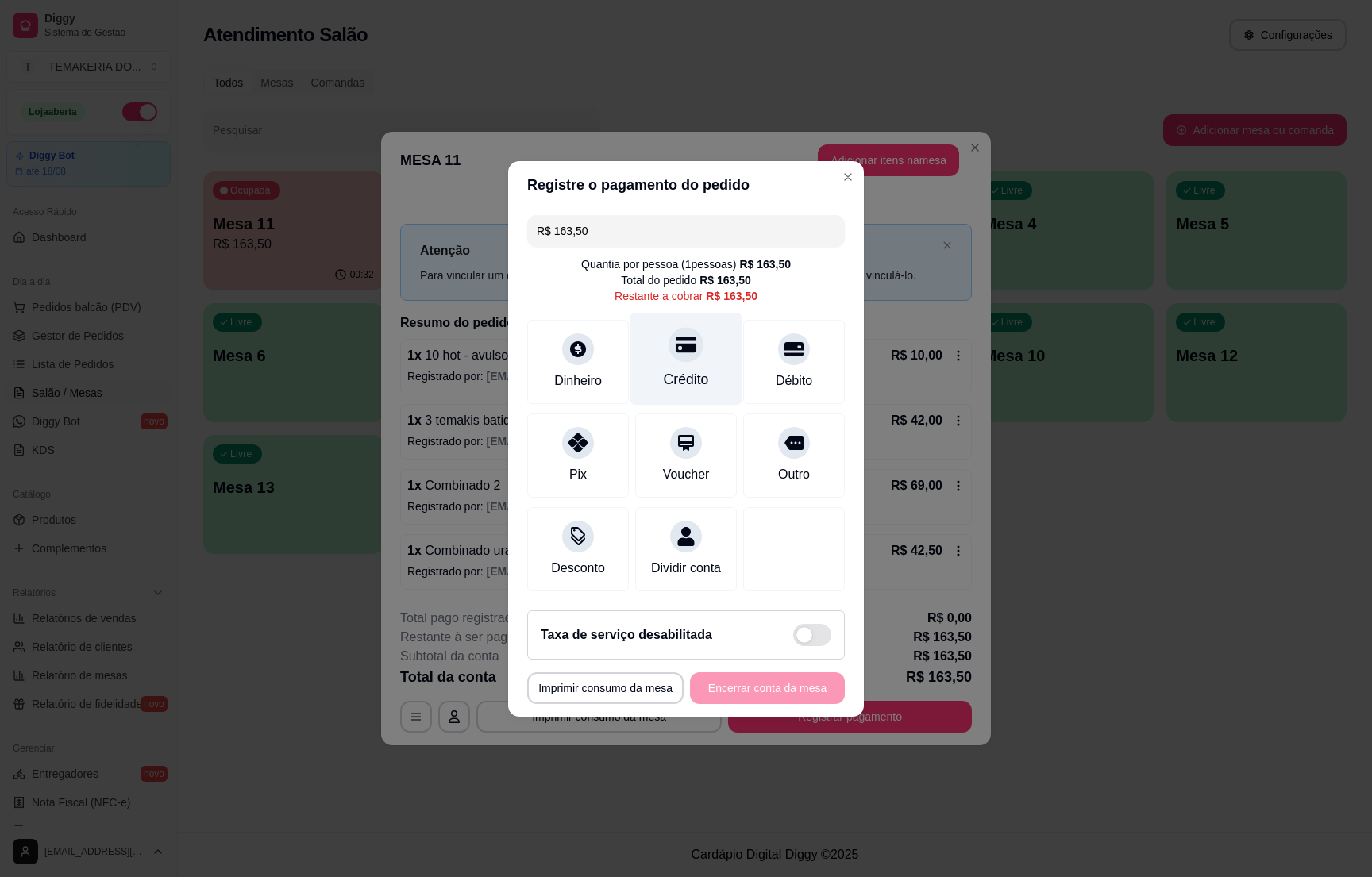
click at [676, 339] on icon at bounding box center [686, 345] width 21 height 21
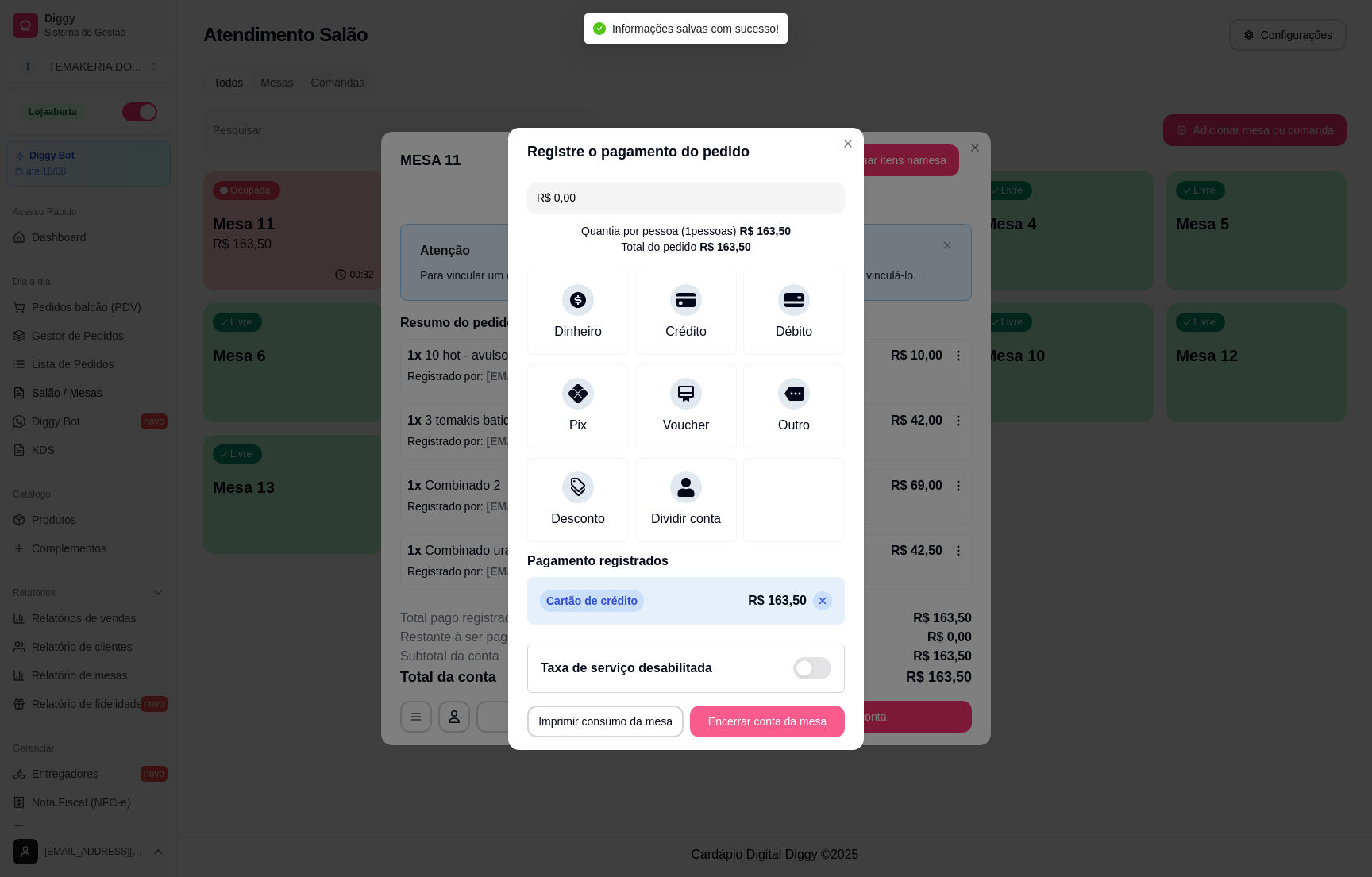
click at [739, 724] on button "Encerrar conta da mesa" at bounding box center [767, 721] width 155 height 32
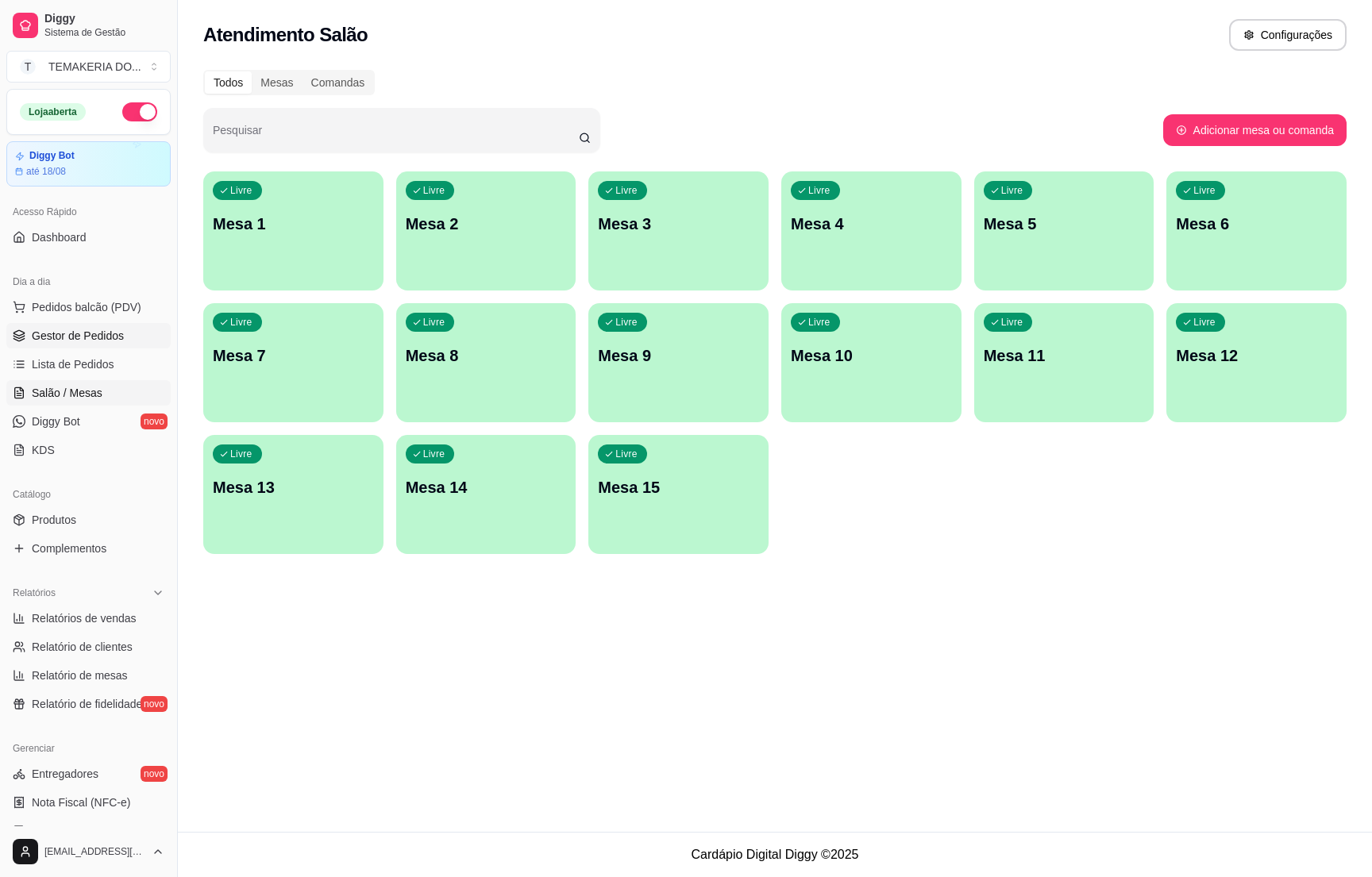
click at [93, 335] on span "Gestor de Pedidos" at bounding box center [78, 335] width 92 height 16
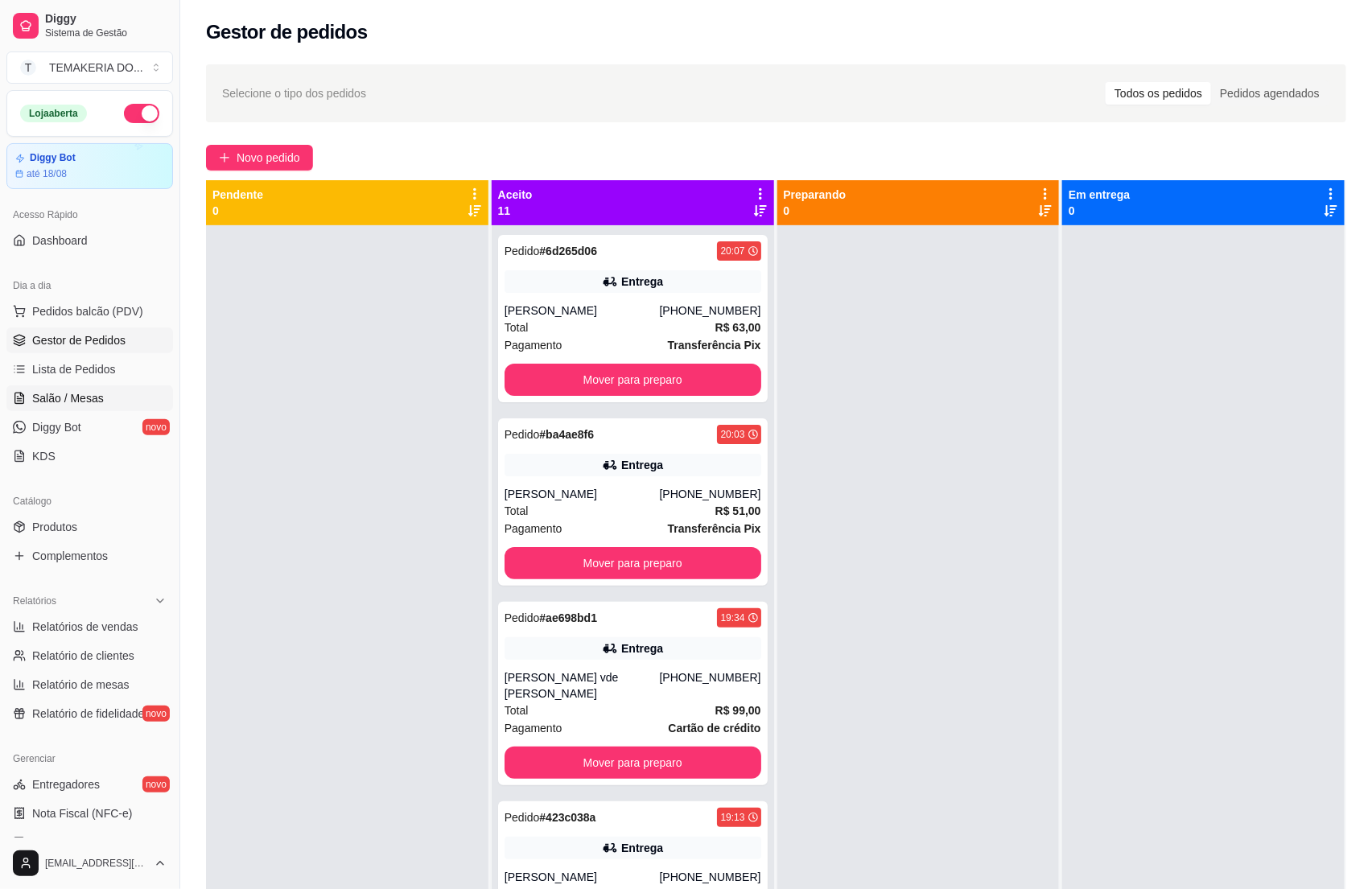
click at [108, 391] on link "Salão / Mesas" at bounding box center [89, 398] width 167 height 26
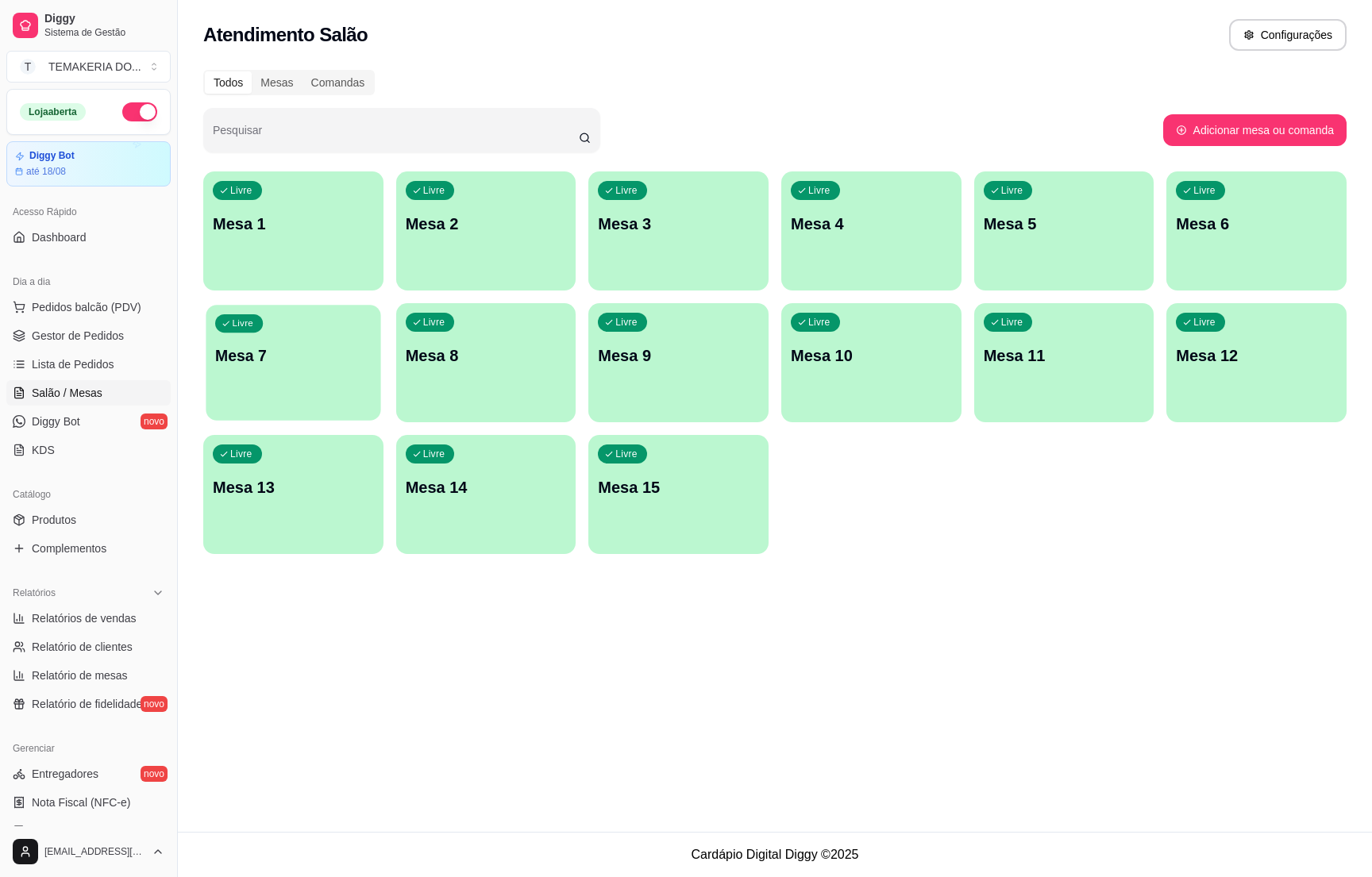
click at [288, 391] on div "Livre Mesa 7" at bounding box center [293, 353] width 175 height 97
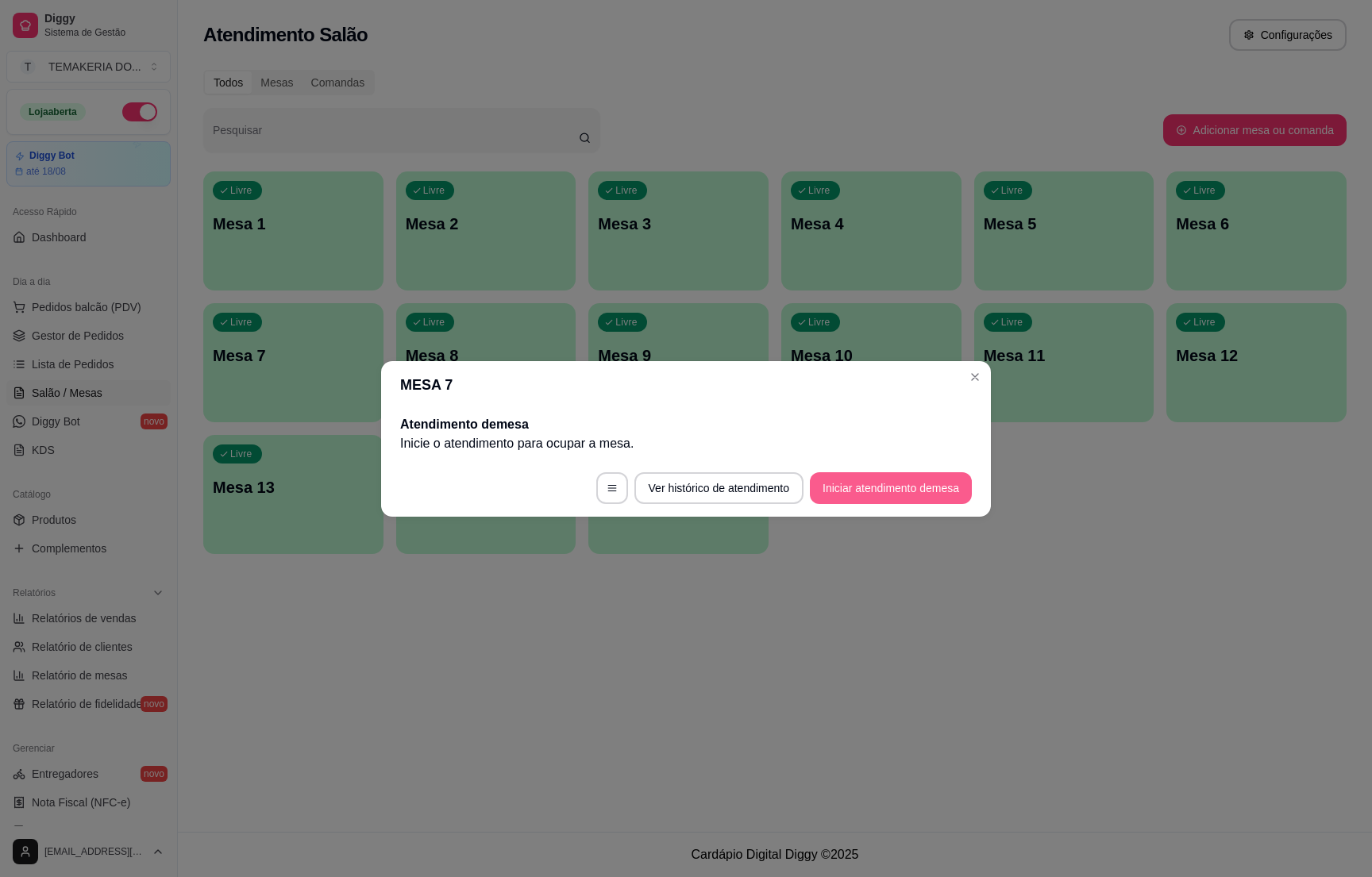
click at [860, 474] on button "Iniciar atendimento de mesa" at bounding box center [890, 488] width 162 height 32
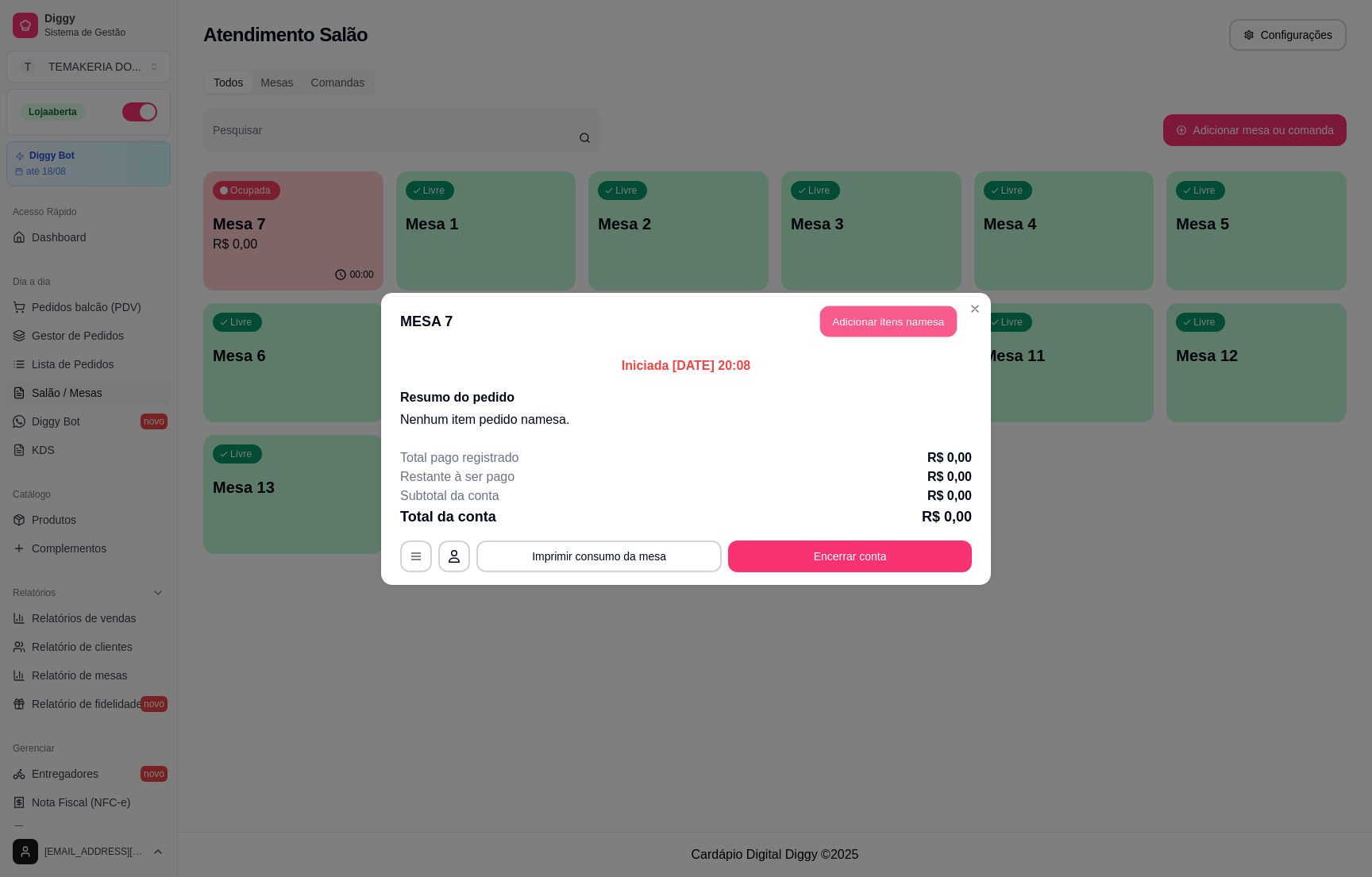
click at [904, 325] on button "Adicionar itens na mesa" at bounding box center [889, 321] width 137 height 31
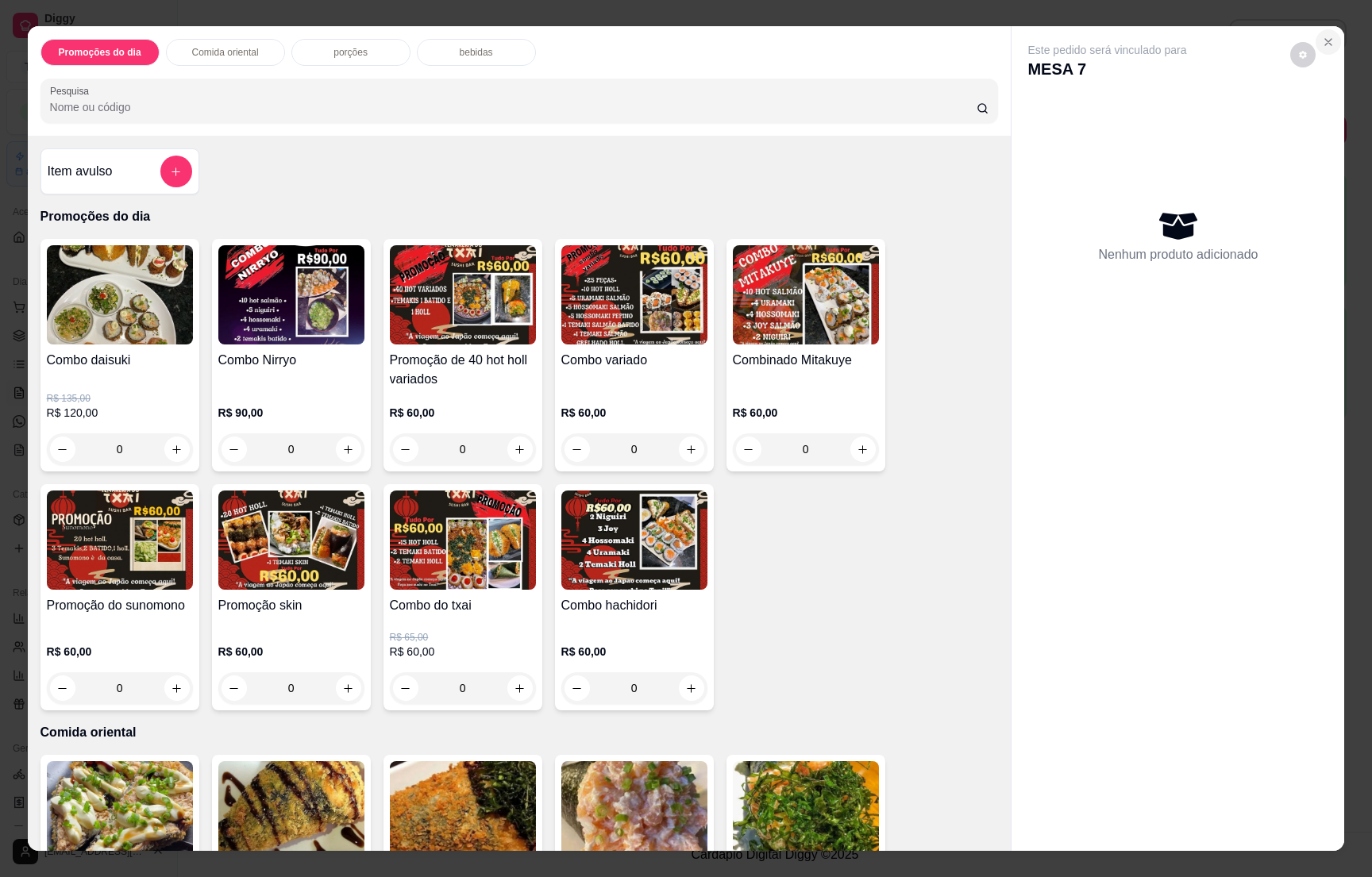
click at [1316, 50] on button "Close" at bounding box center [1329, 42] width 26 height 26
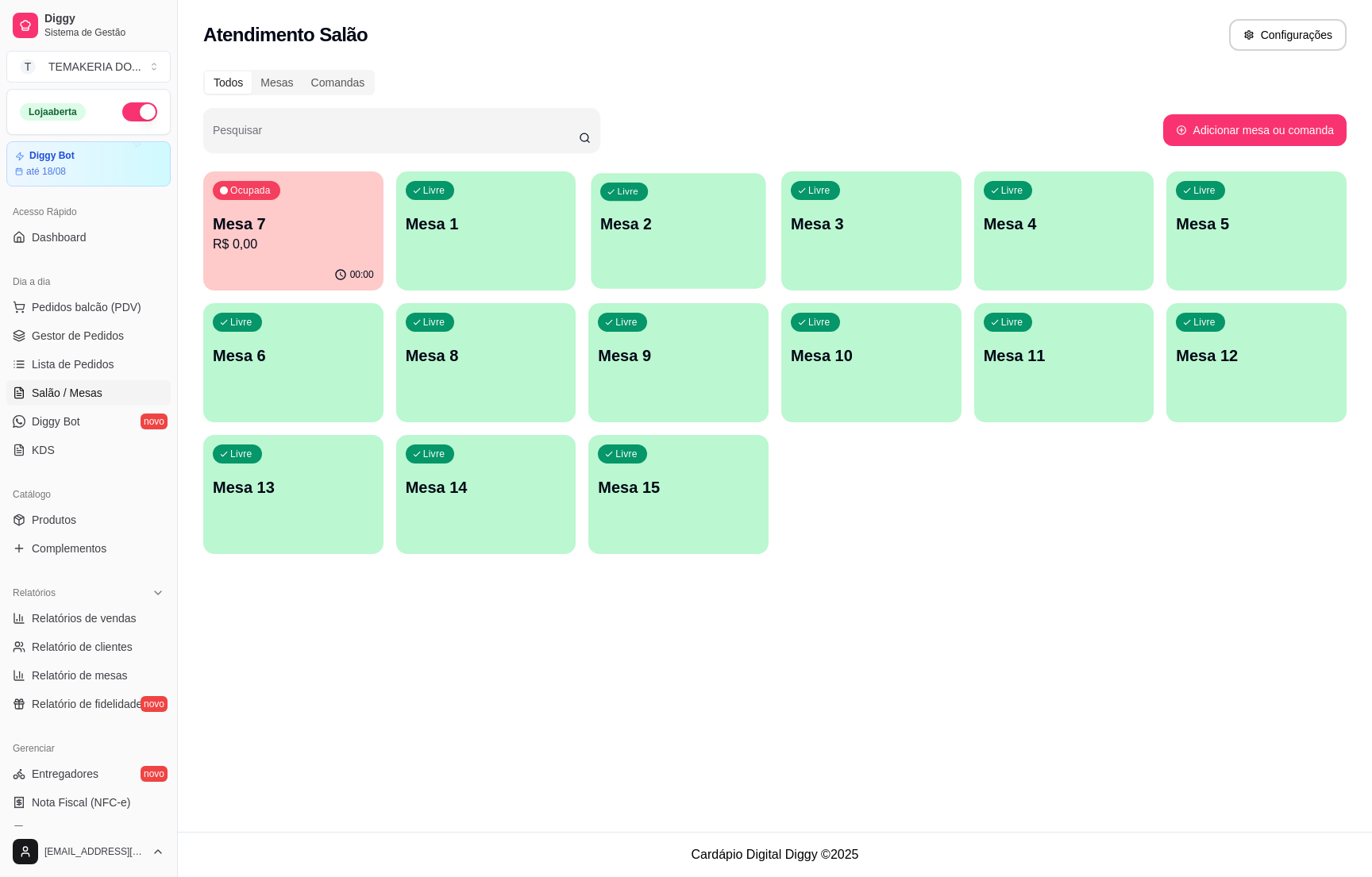
click at [700, 260] on div "Livre Mesa 2" at bounding box center [679, 221] width 175 height 97
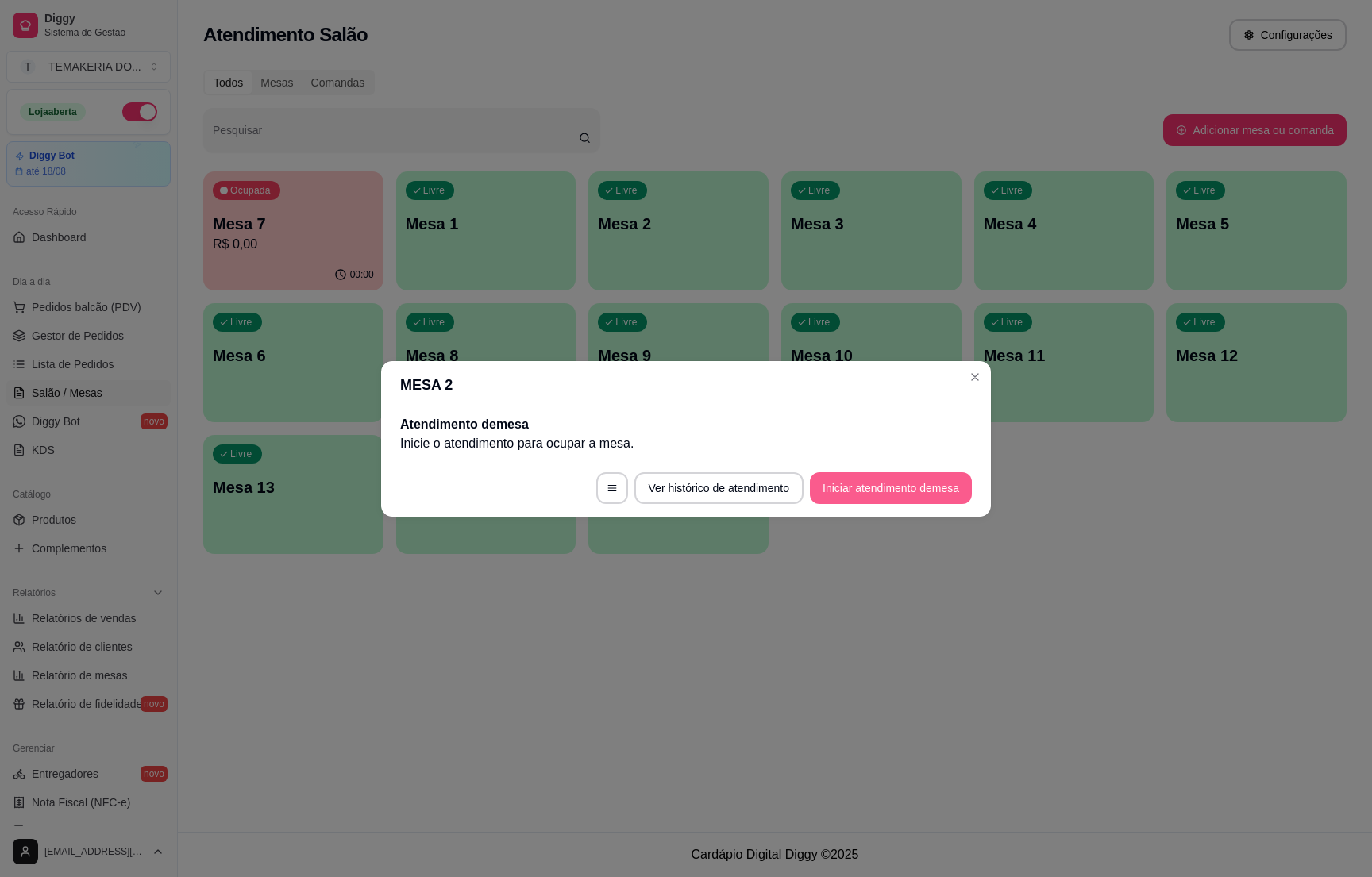
click at [872, 483] on button "Iniciar atendimento de mesa" at bounding box center [890, 488] width 162 height 32
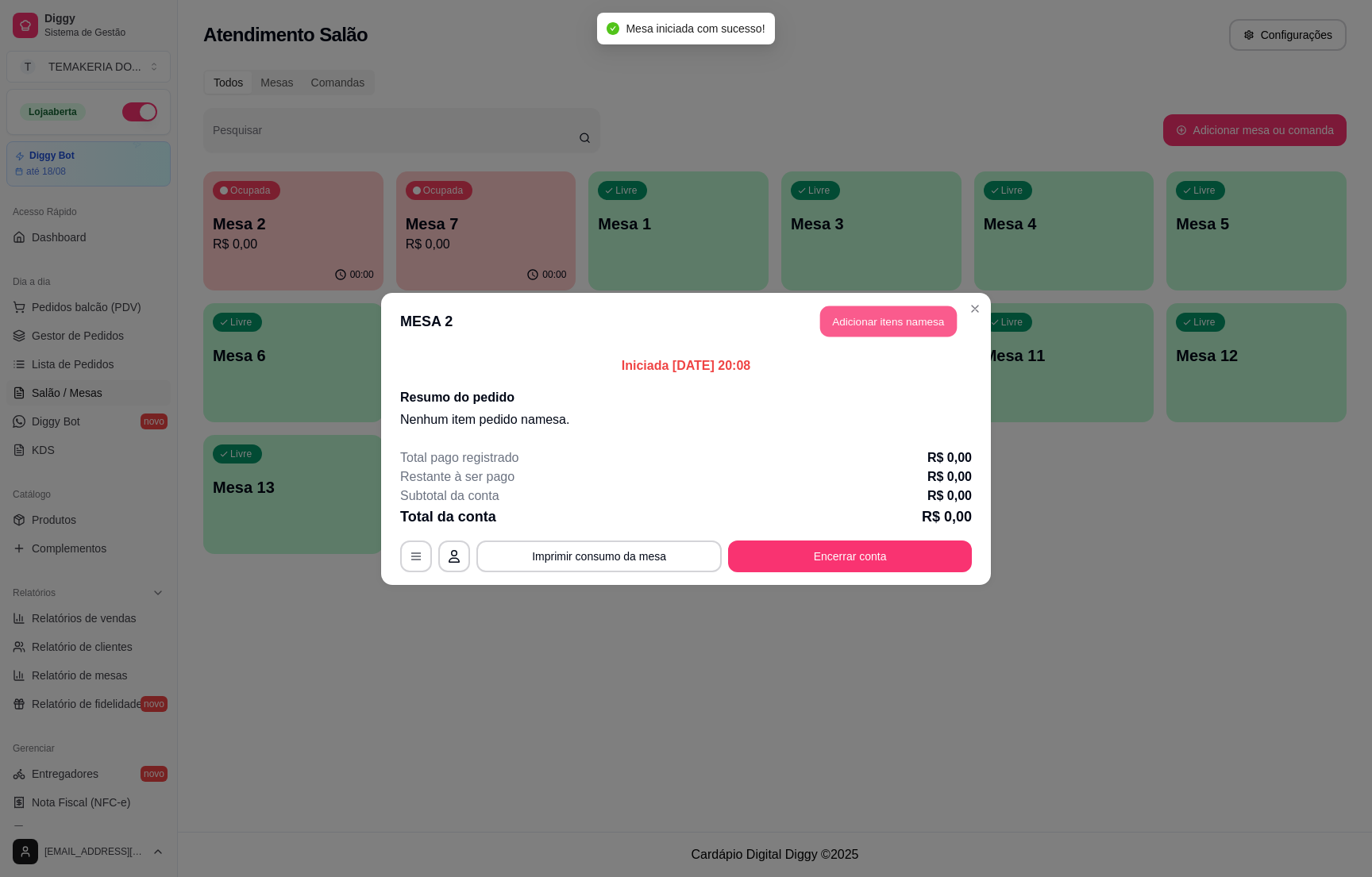
click at [909, 311] on button "Adicionar itens na mesa" at bounding box center [889, 321] width 137 height 31
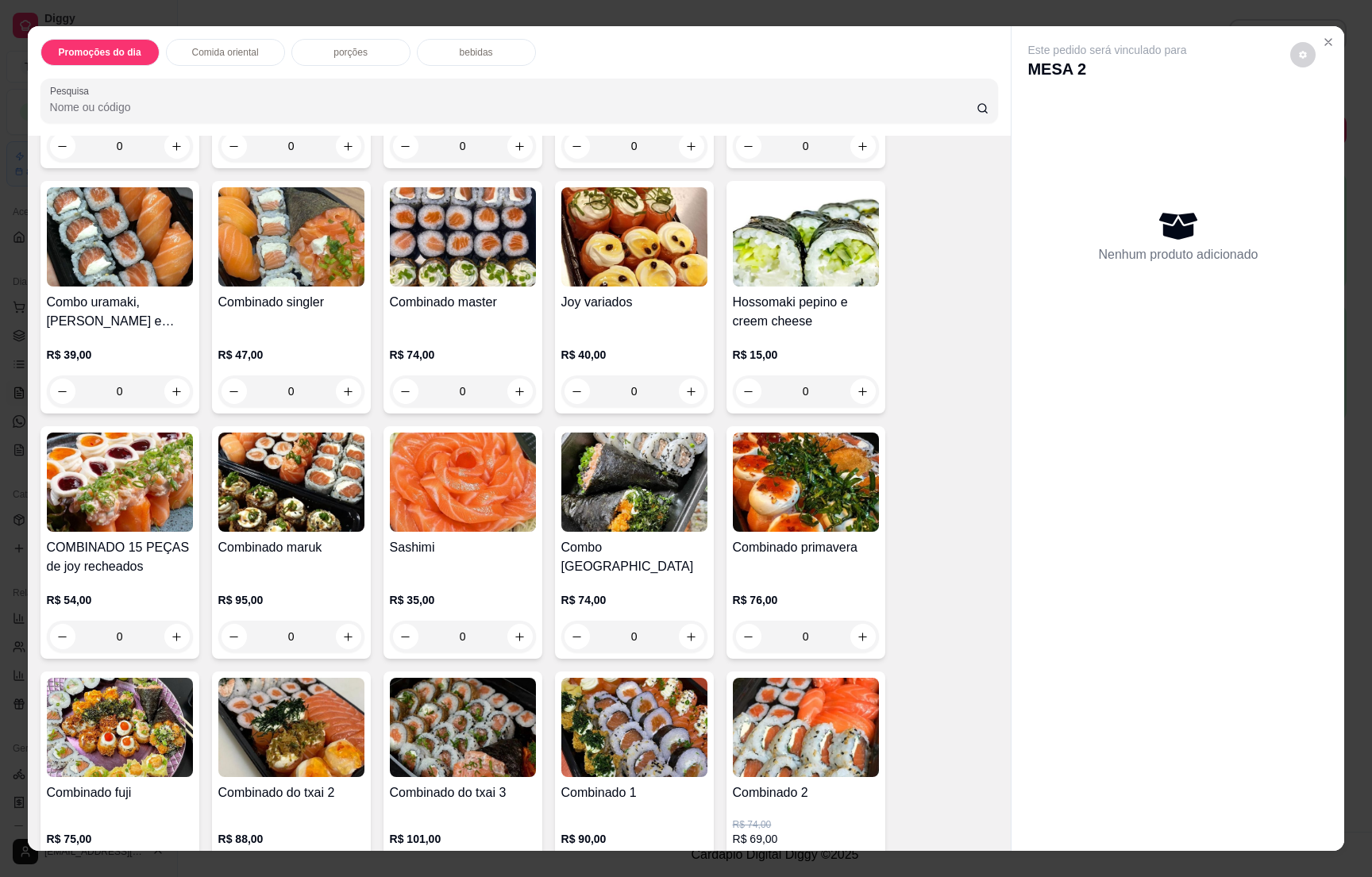
scroll to position [2978, 0]
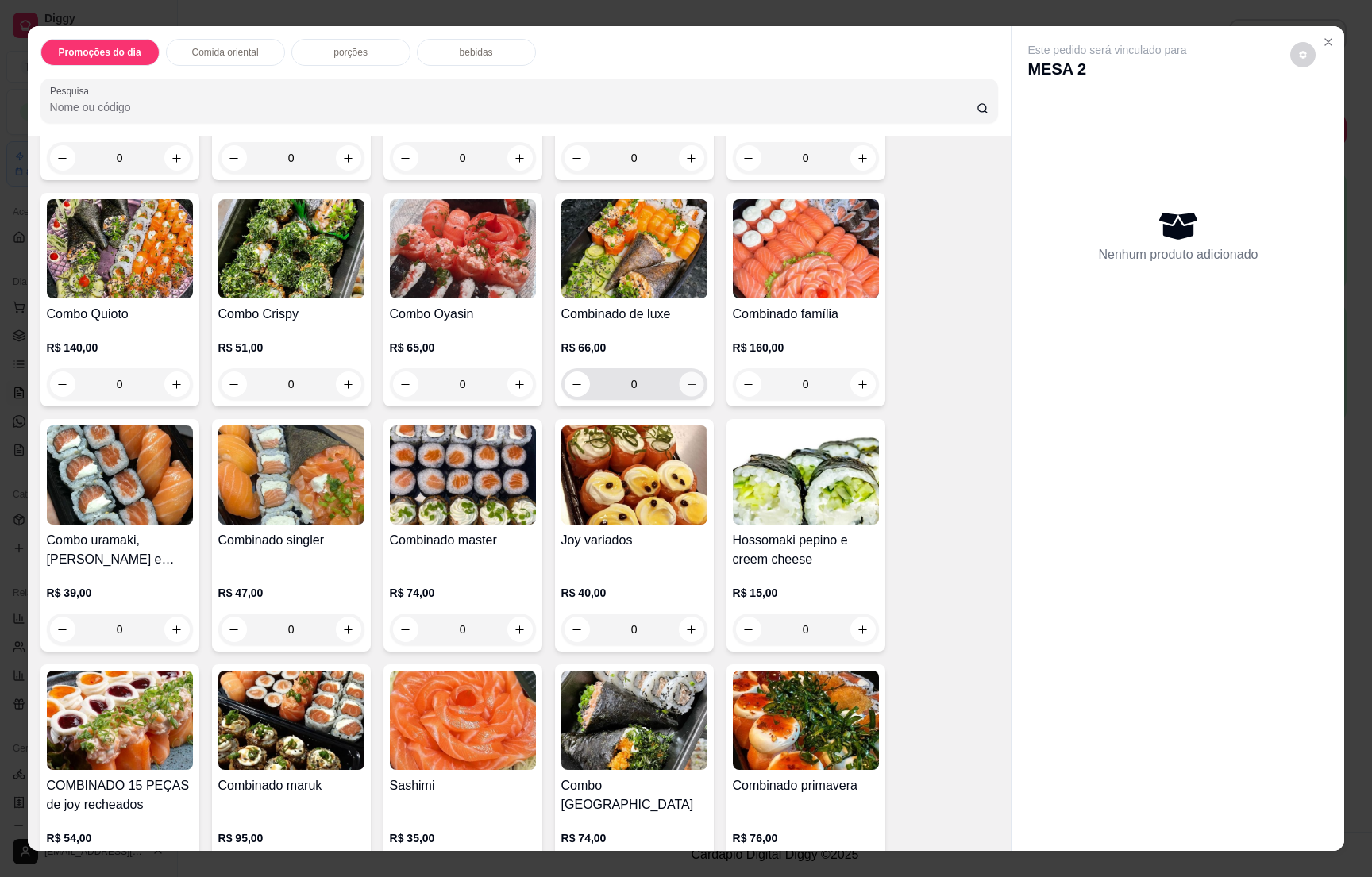
click at [686, 383] on icon "increase-product-quantity" at bounding box center [692, 385] width 12 height 12
type input "1"
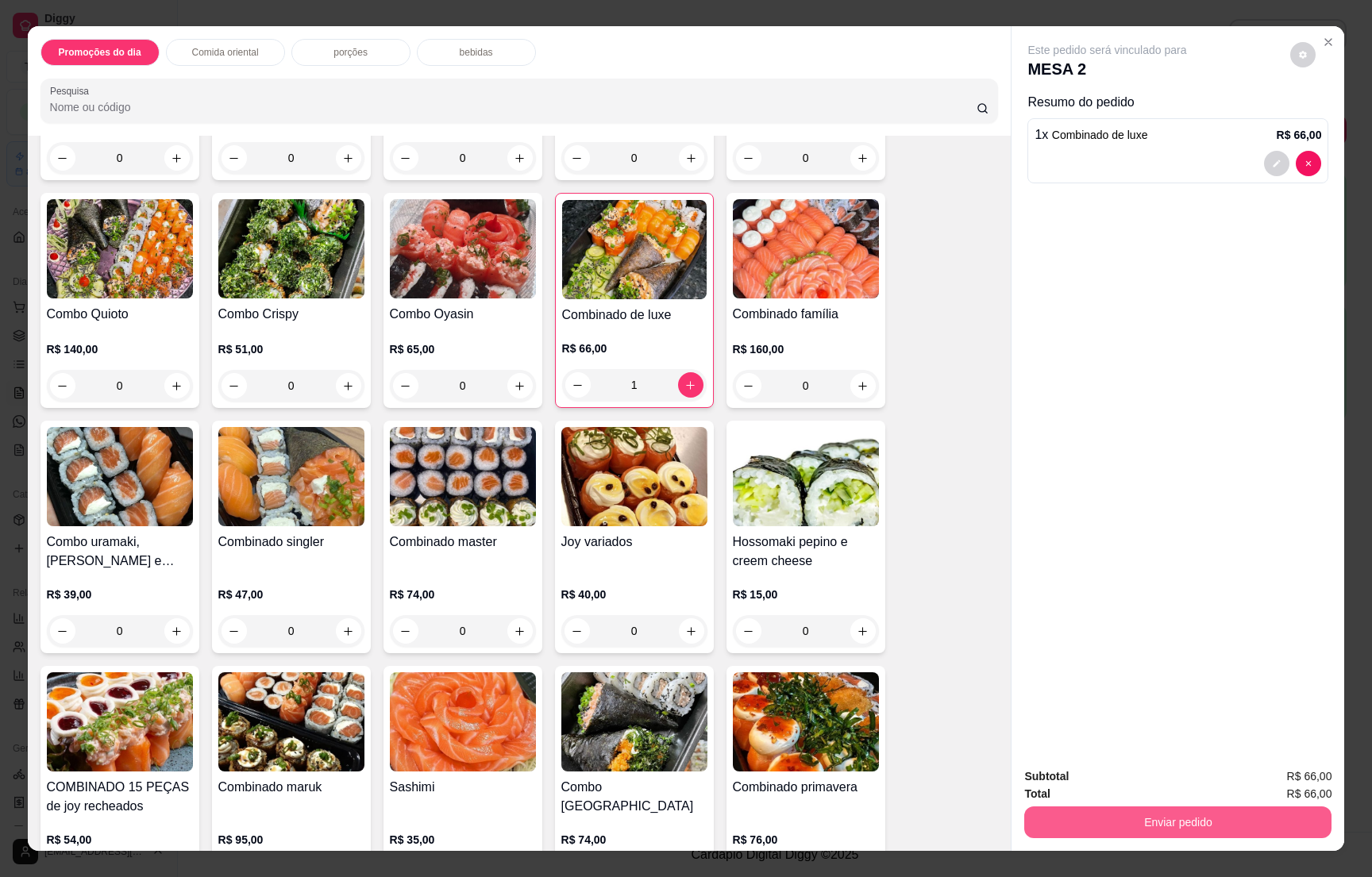
click at [1242, 822] on button "Enviar pedido" at bounding box center [1178, 822] width 307 height 32
click at [1134, 782] on button "Não registrar e enviar pedido" at bounding box center [1122, 783] width 160 height 29
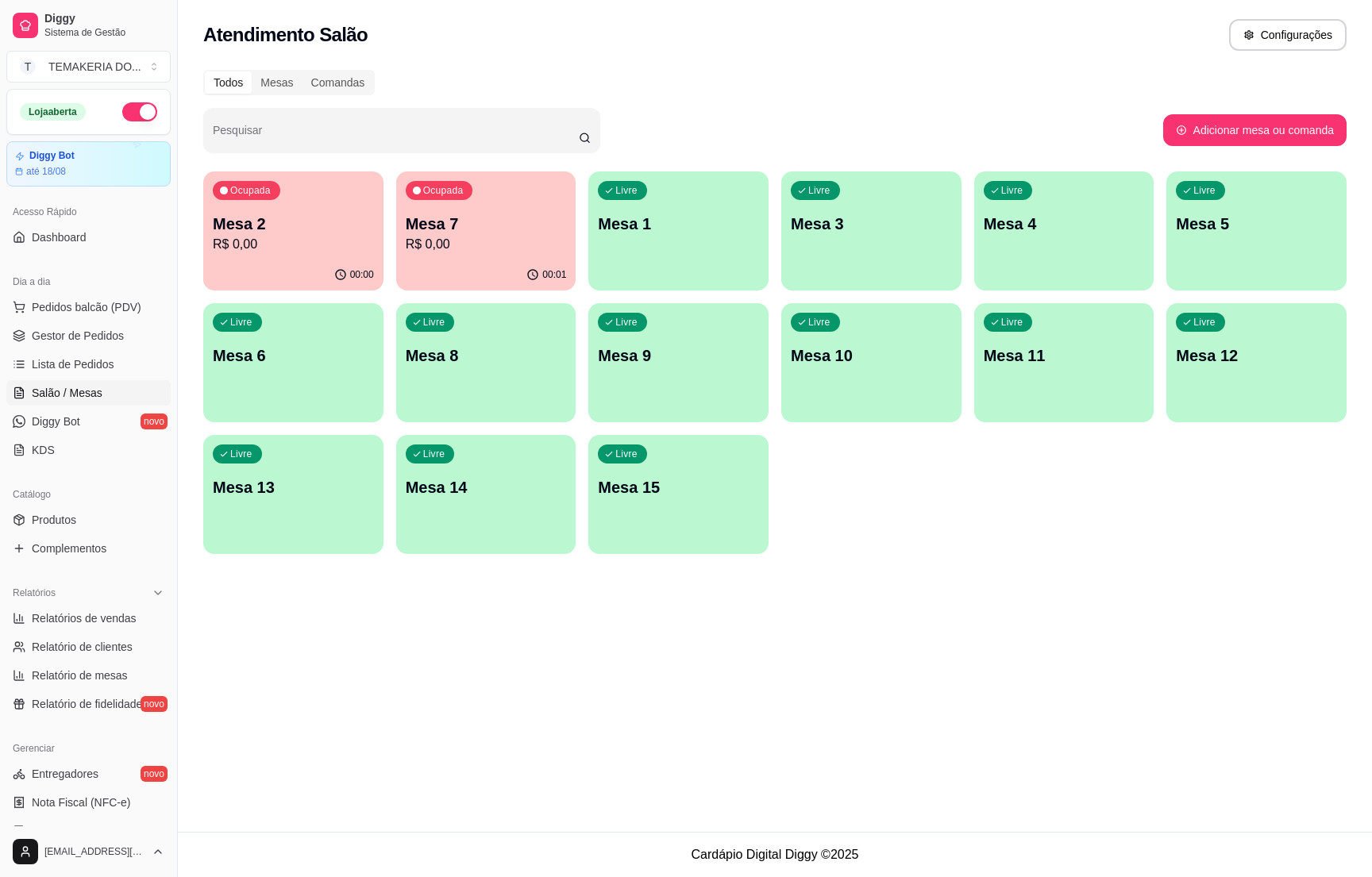
click at [359, 360] on p "Mesa 6" at bounding box center [294, 356] width 161 height 22
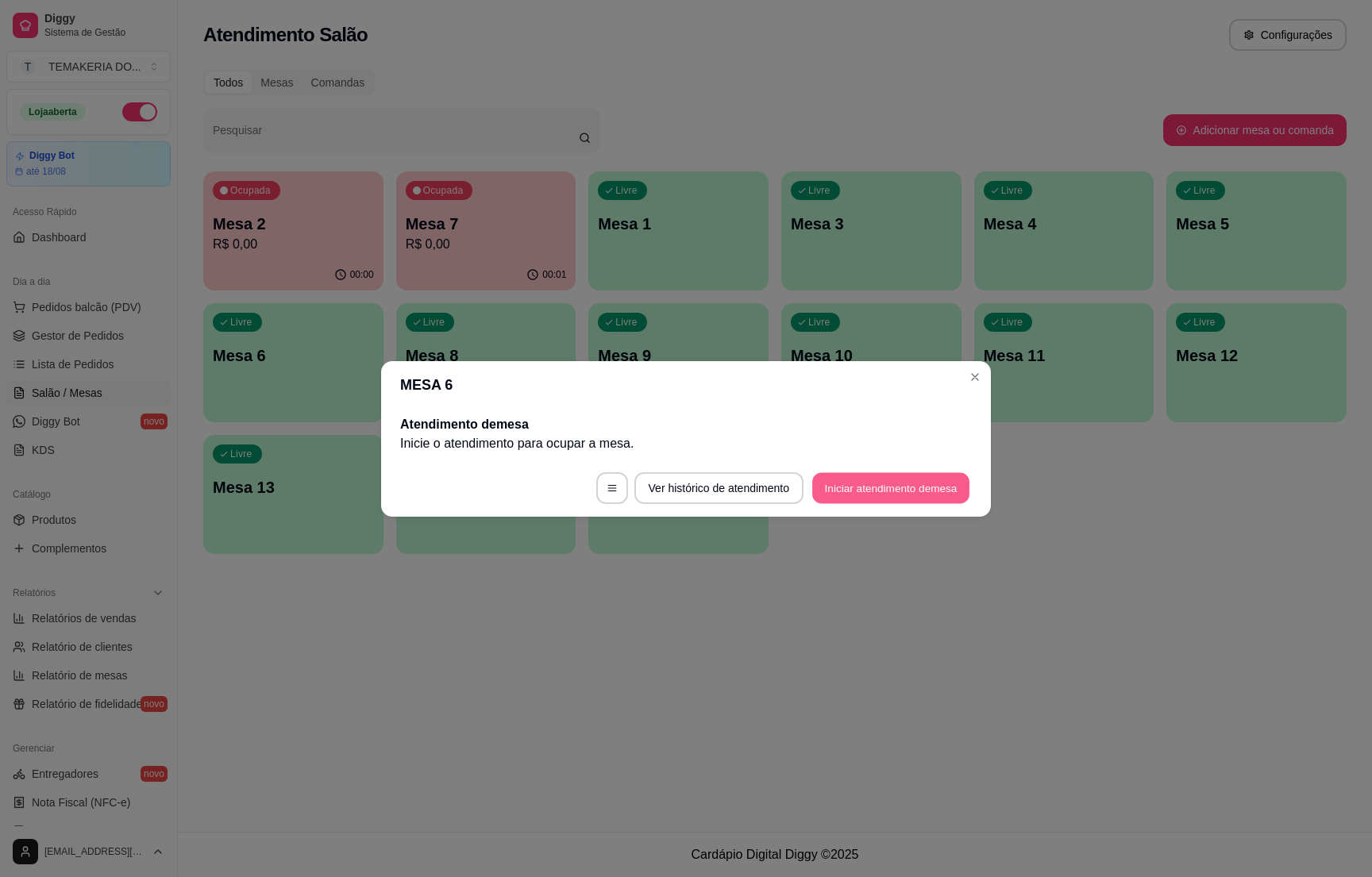
click at [834, 482] on button "Iniciar atendimento de mesa" at bounding box center [891, 488] width 157 height 31
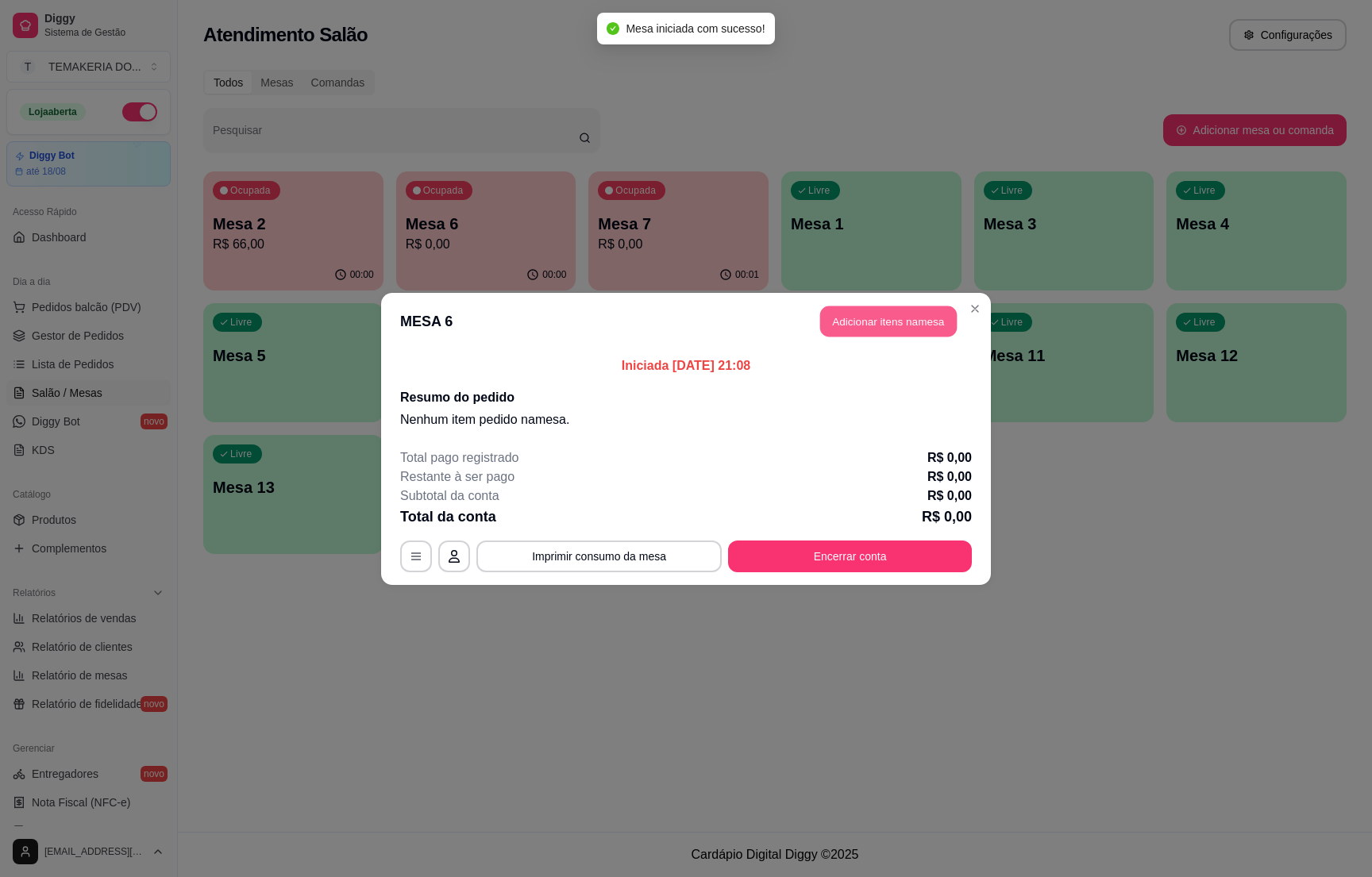
click at [870, 332] on button "Adicionar itens na mesa" at bounding box center [889, 321] width 137 height 31
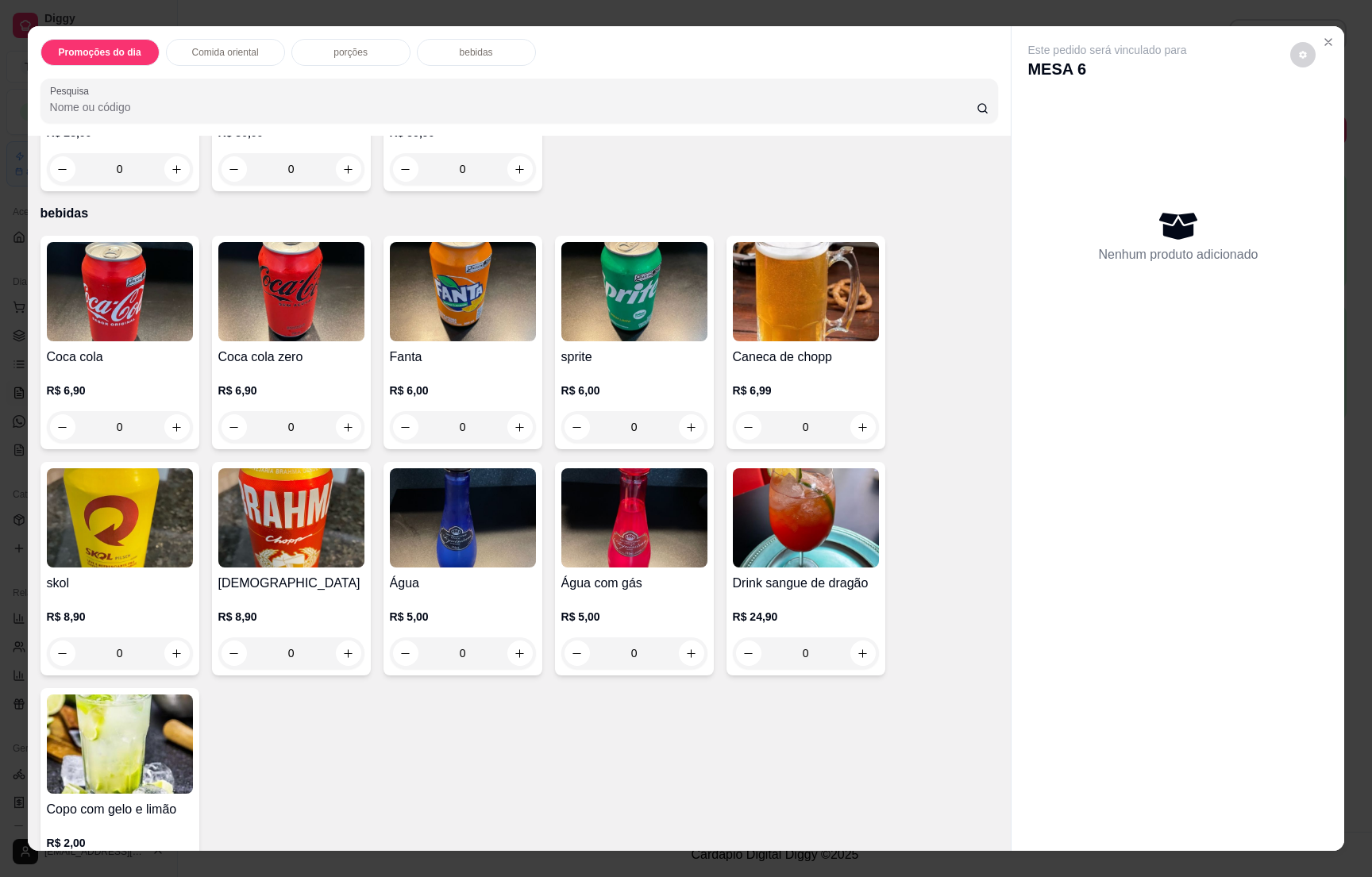
scroll to position [4464, 0]
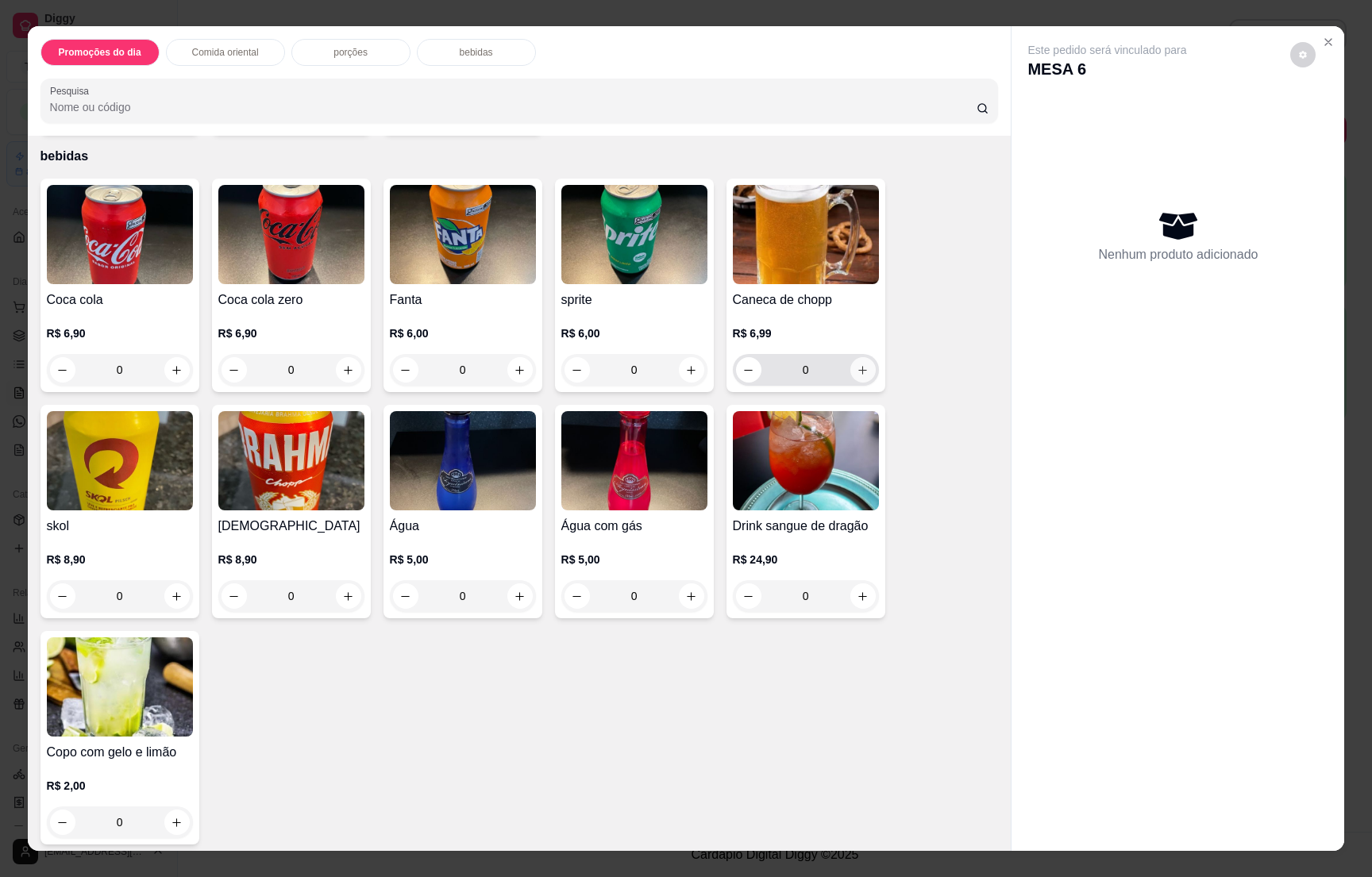
click at [857, 369] on icon "increase-product-quantity" at bounding box center [863, 370] width 12 height 12
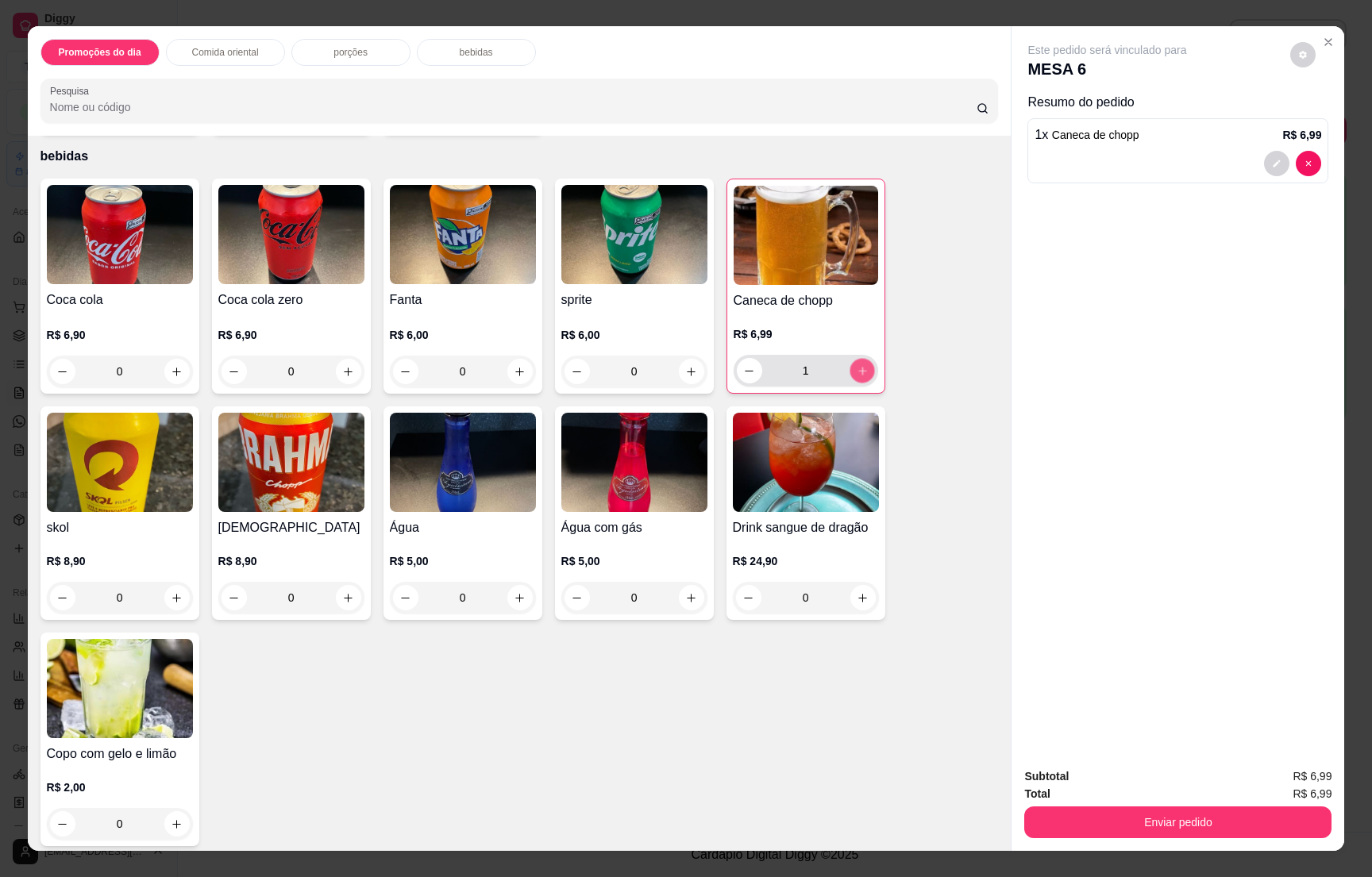
click at [856, 369] on icon "increase-product-quantity" at bounding box center [862, 371] width 12 height 12
type input "2"
click at [170, 821] on icon "increase-product-quantity" at bounding box center [176, 825] width 12 height 12
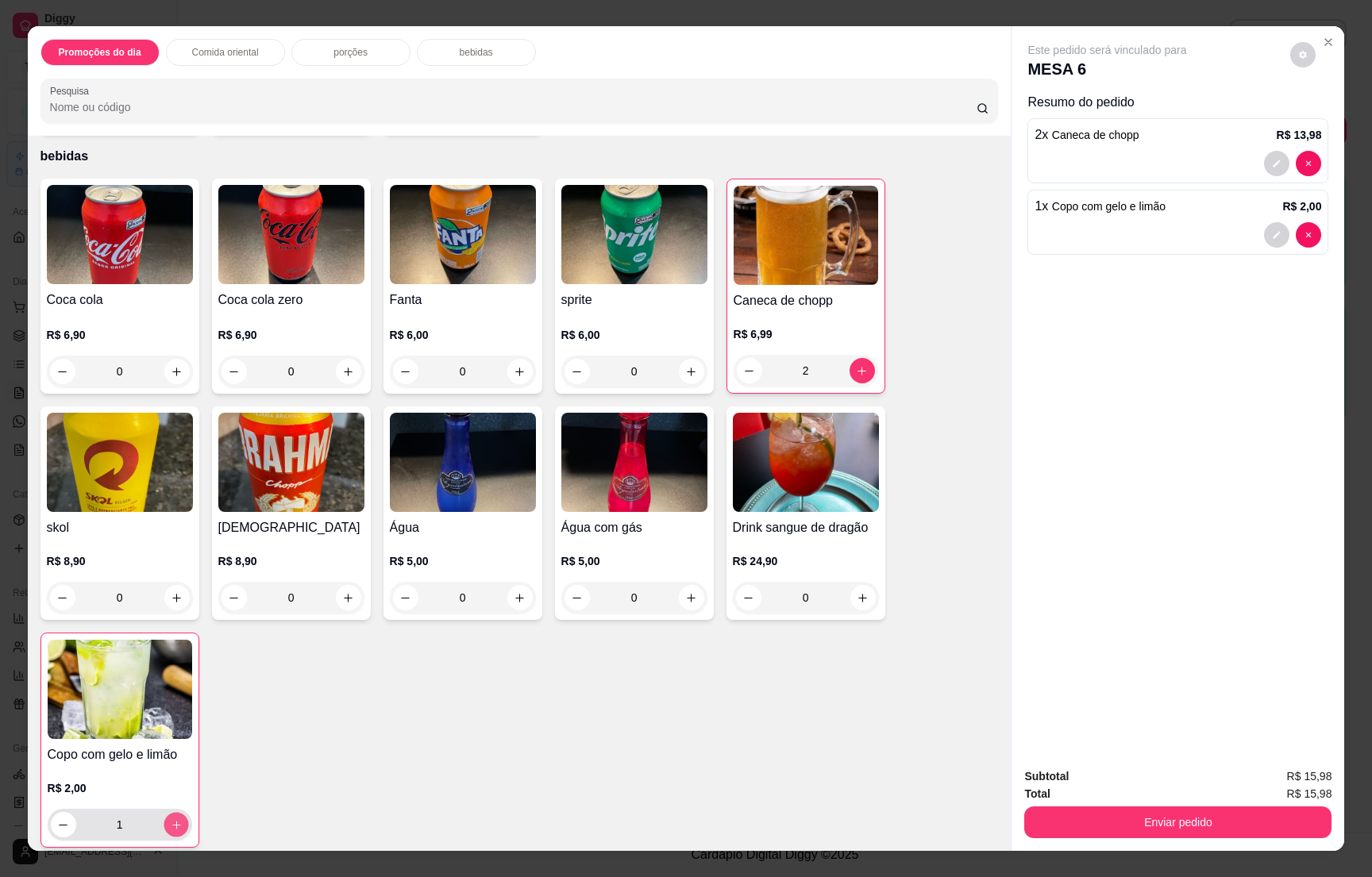
click at [170, 821] on icon "increase-product-quantity" at bounding box center [176, 826] width 12 height 12
type input "2"
click at [164, 374] on button "increase-product-quantity" at bounding box center [176, 371] width 25 height 25
type input "1"
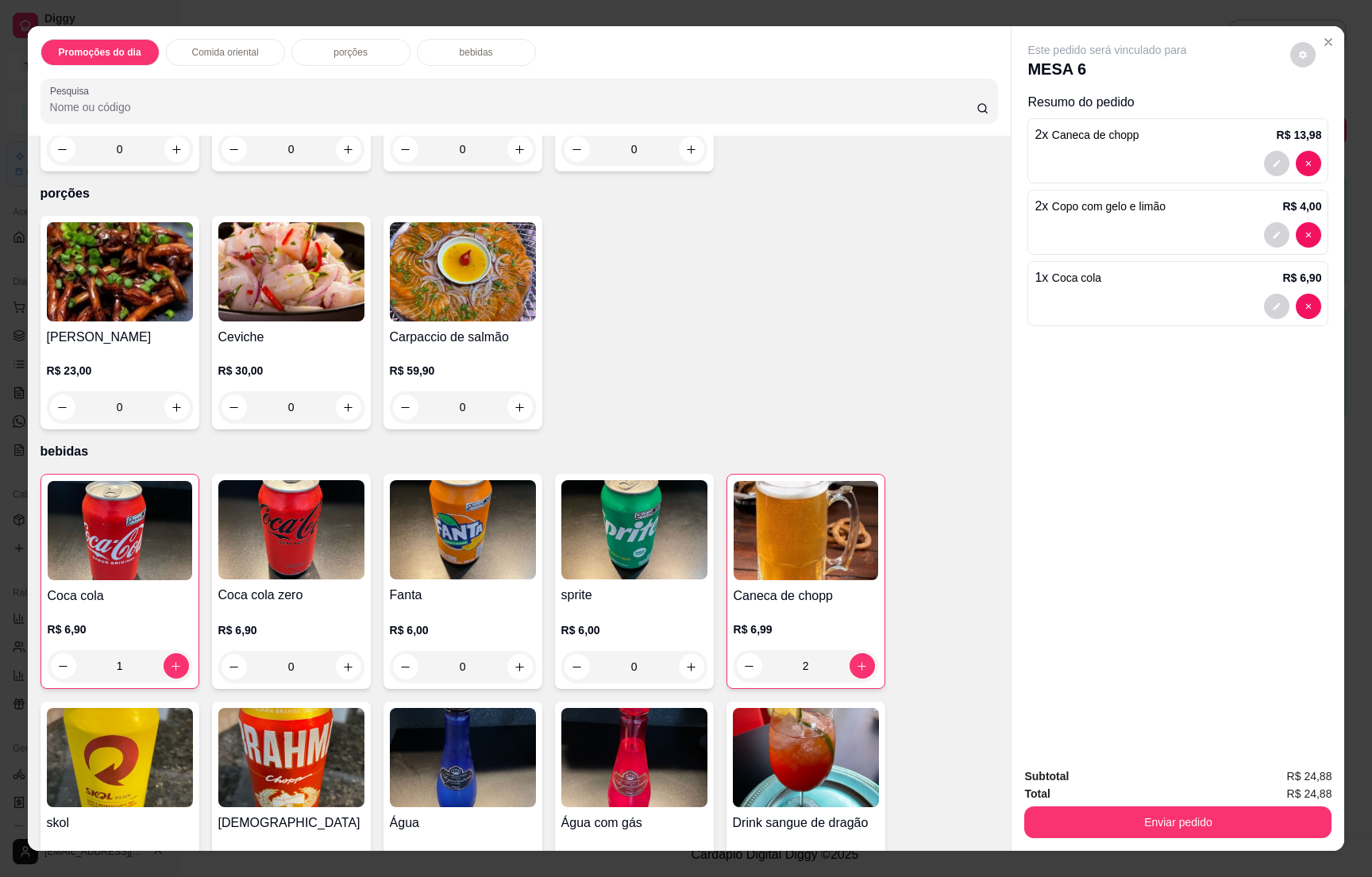
scroll to position [4468, 0]
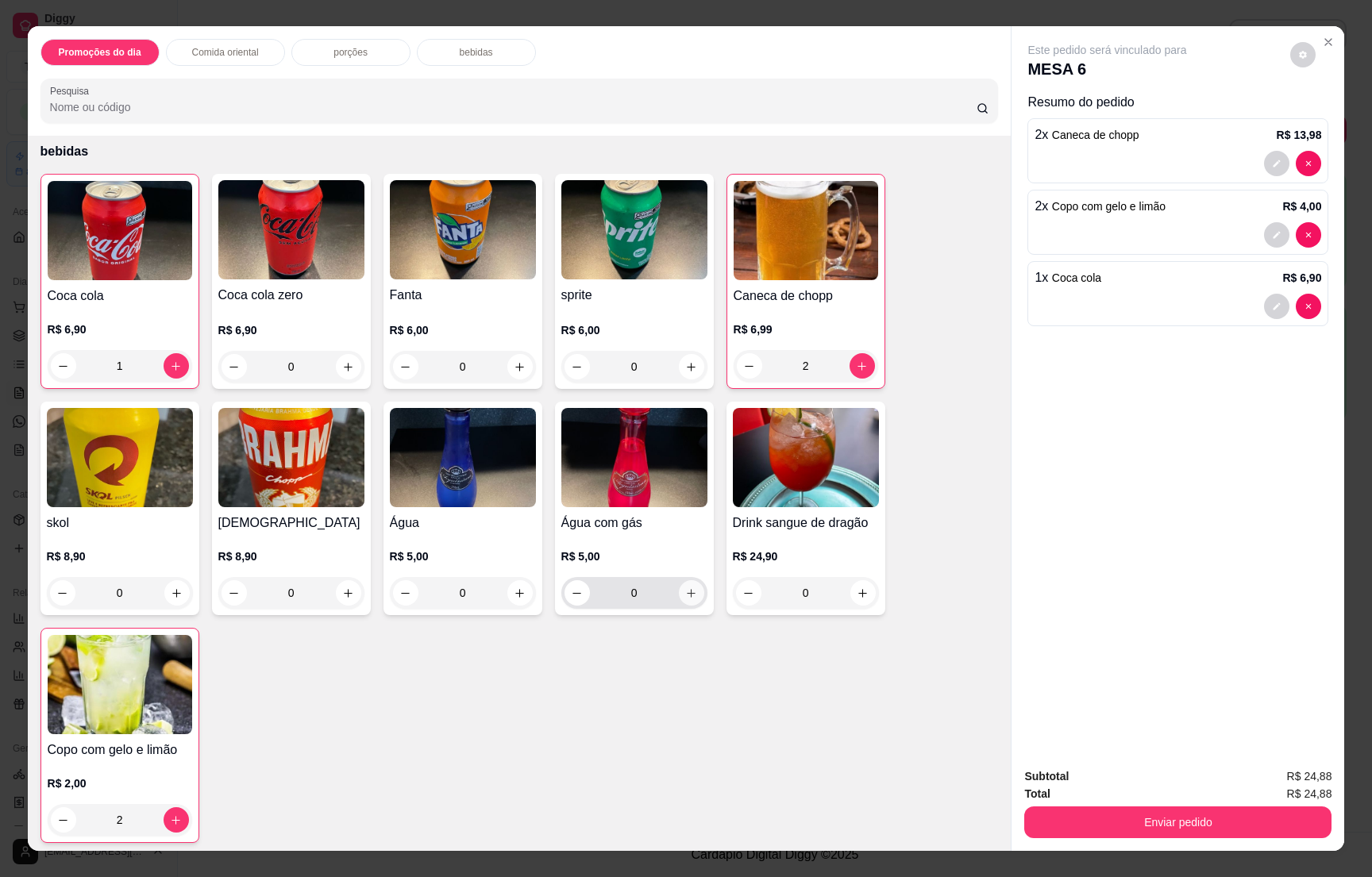
click at [679, 596] on button "increase-product-quantity" at bounding box center [692, 593] width 26 height 26
click at [685, 591] on icon "increase-product-quantity" at bounding box center [691, 595] width 12 height 12
type input "2"
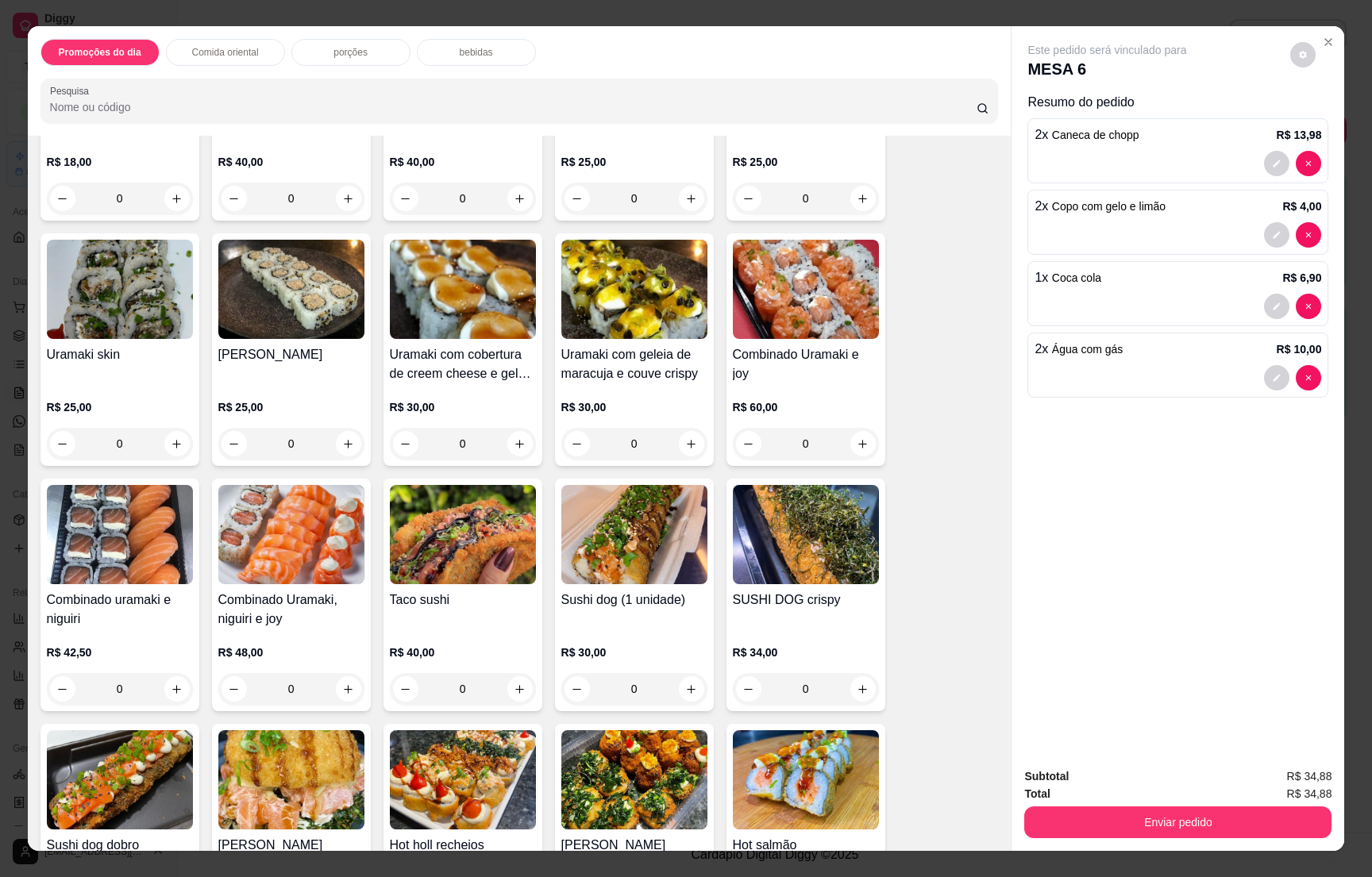
scroll to position [0, 0]
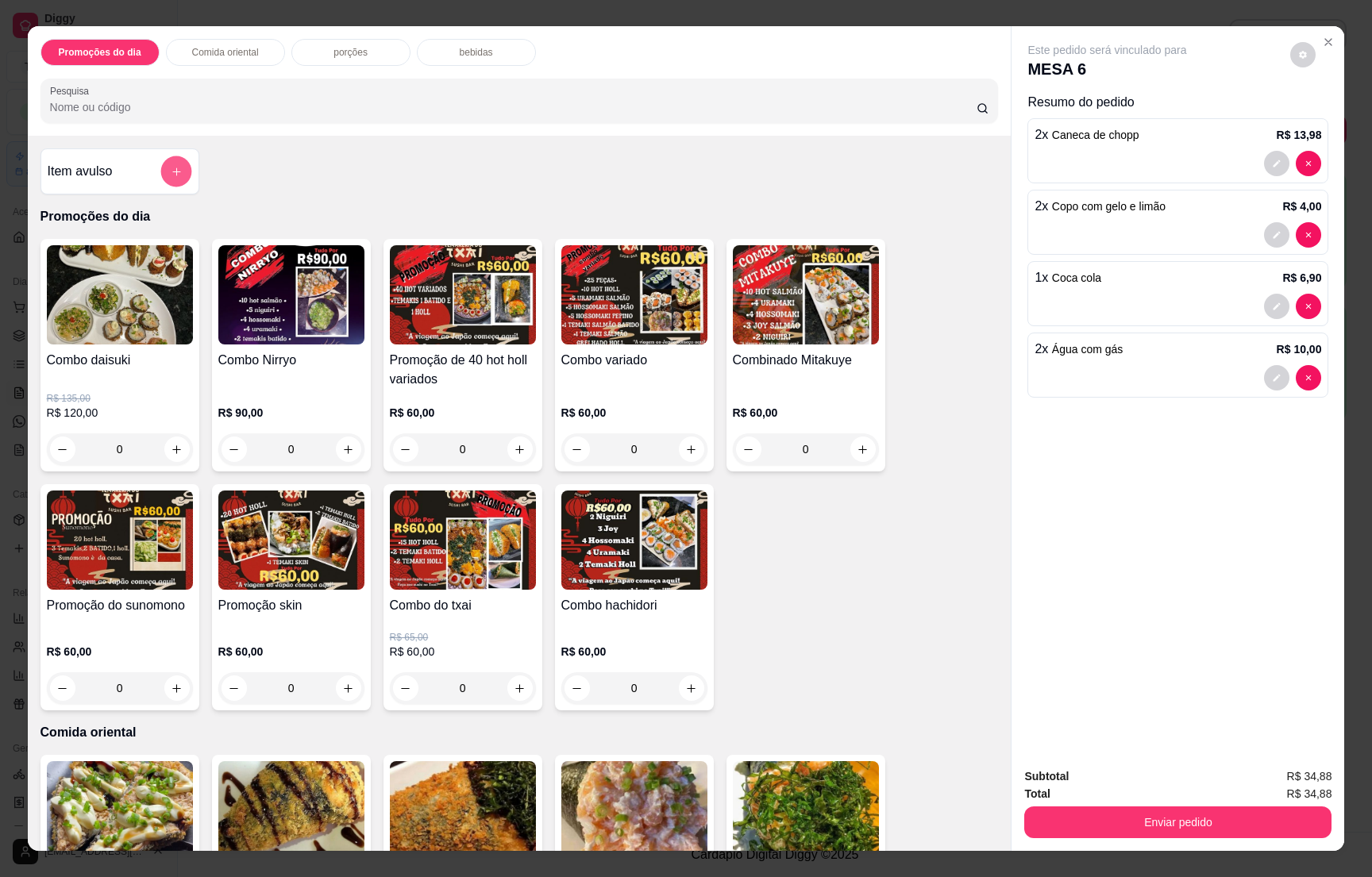
click at [170, 180] on button "add-separate-item" at bounding box center [175, 172] width 31 height 31
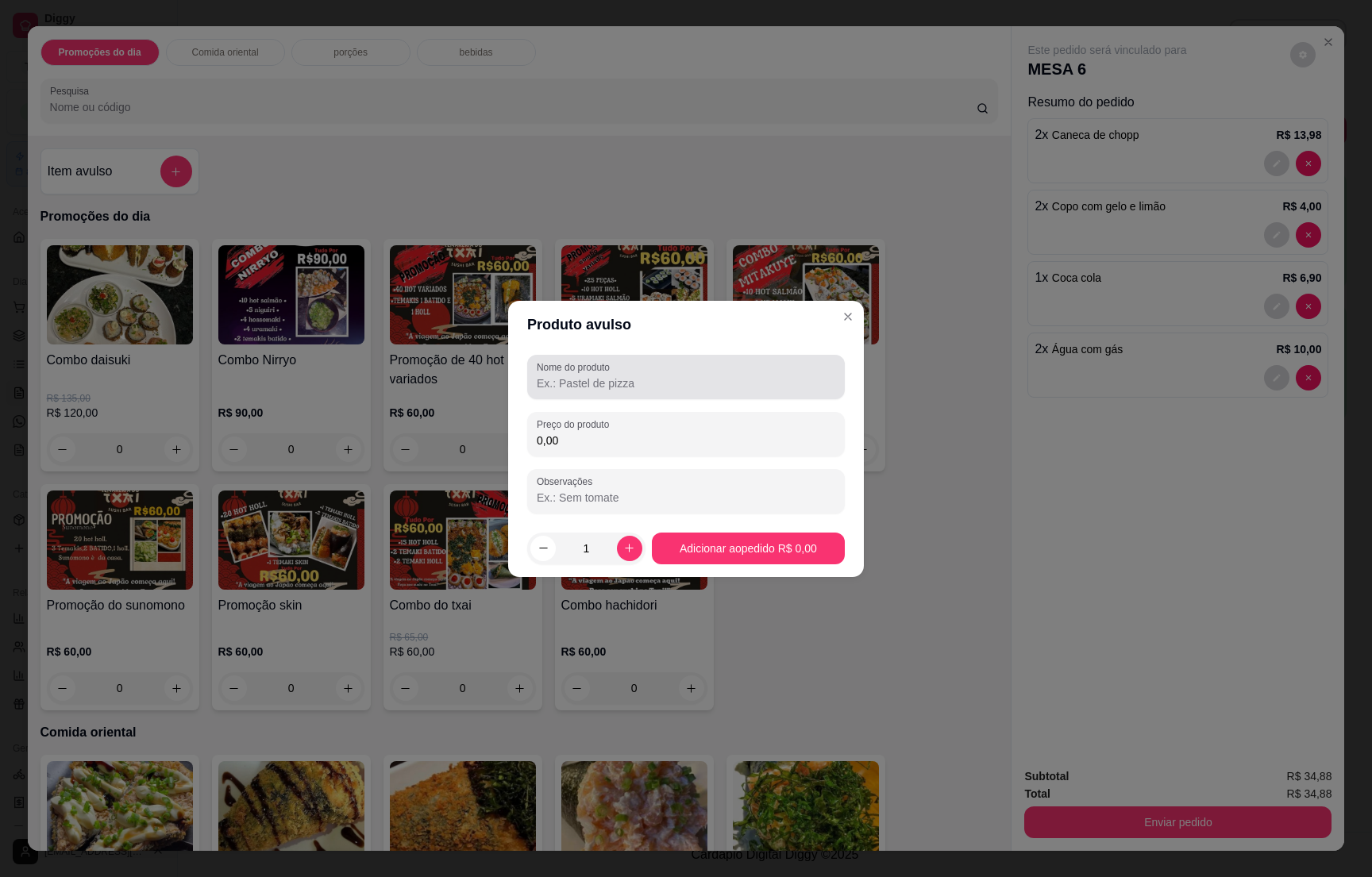
click at [653, 367] on div at bounding box center [686, 376] width 299 height 32
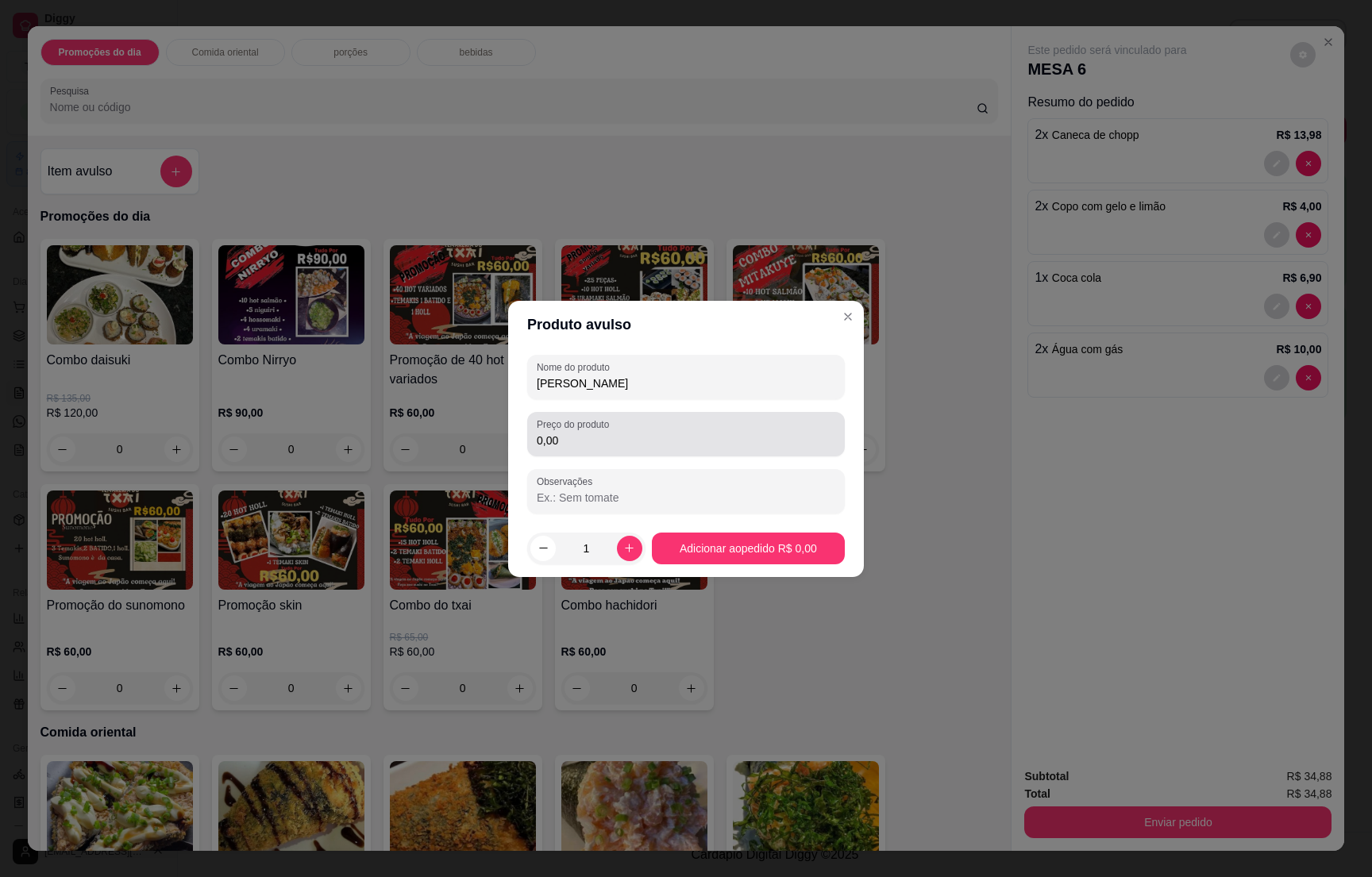
type input "[PERSON_NAME]"
click at [617, 448] on div "0,00" at bounding box center [686, 434] width 299 height 32
type input "190,00"
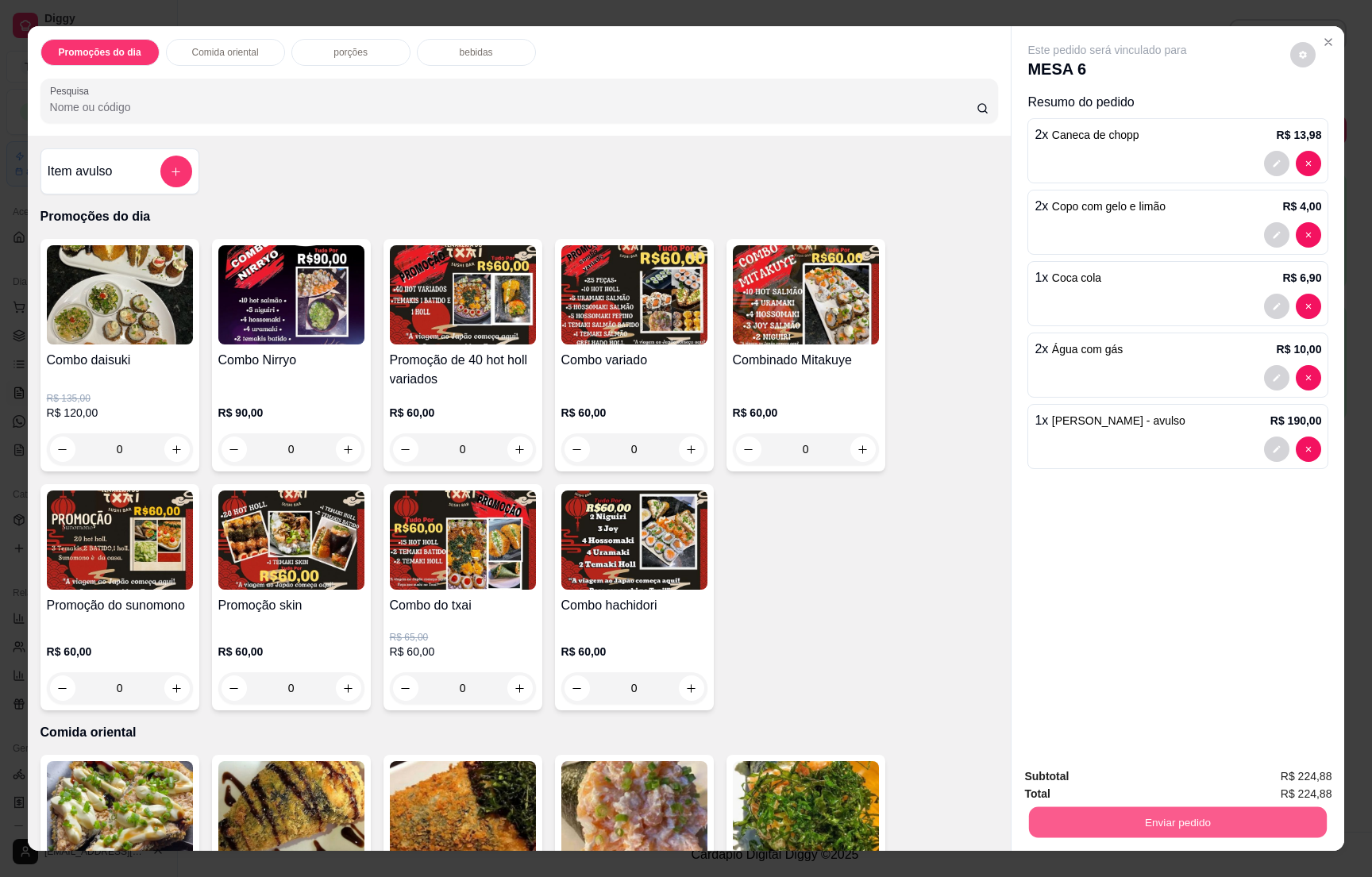
click at [1197, 820] on button "Enviar pedido" at bounding box center [1179, 822] width 298 height 31
click at [1159, 782] on button "Não registrar e enviar pedido" at bounding box center [1123, 783] width 165 height 30
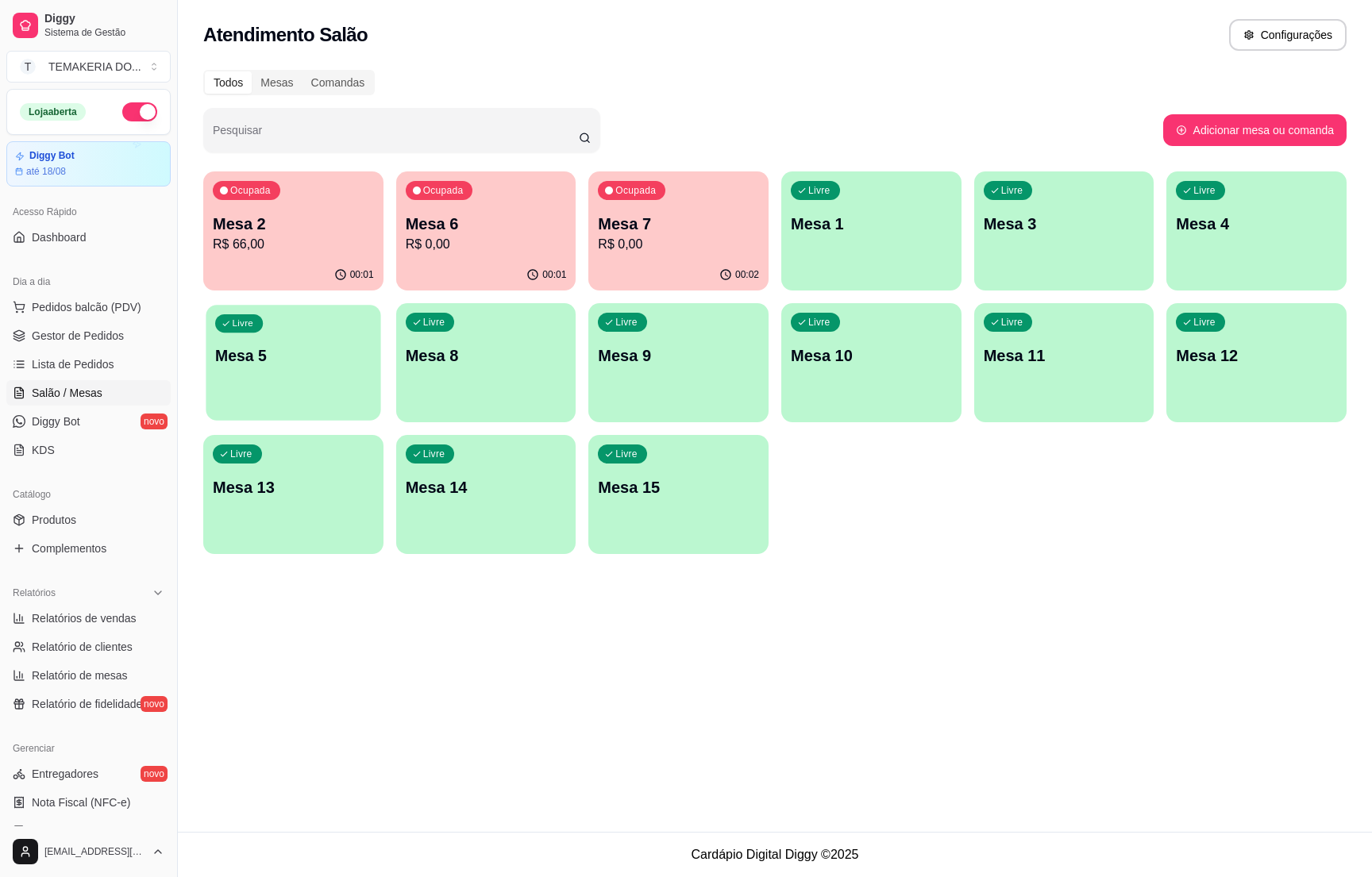
click at [243, 375] on div "Livre Mesa 5" at bounding box center [293, 353] width 175 height 97
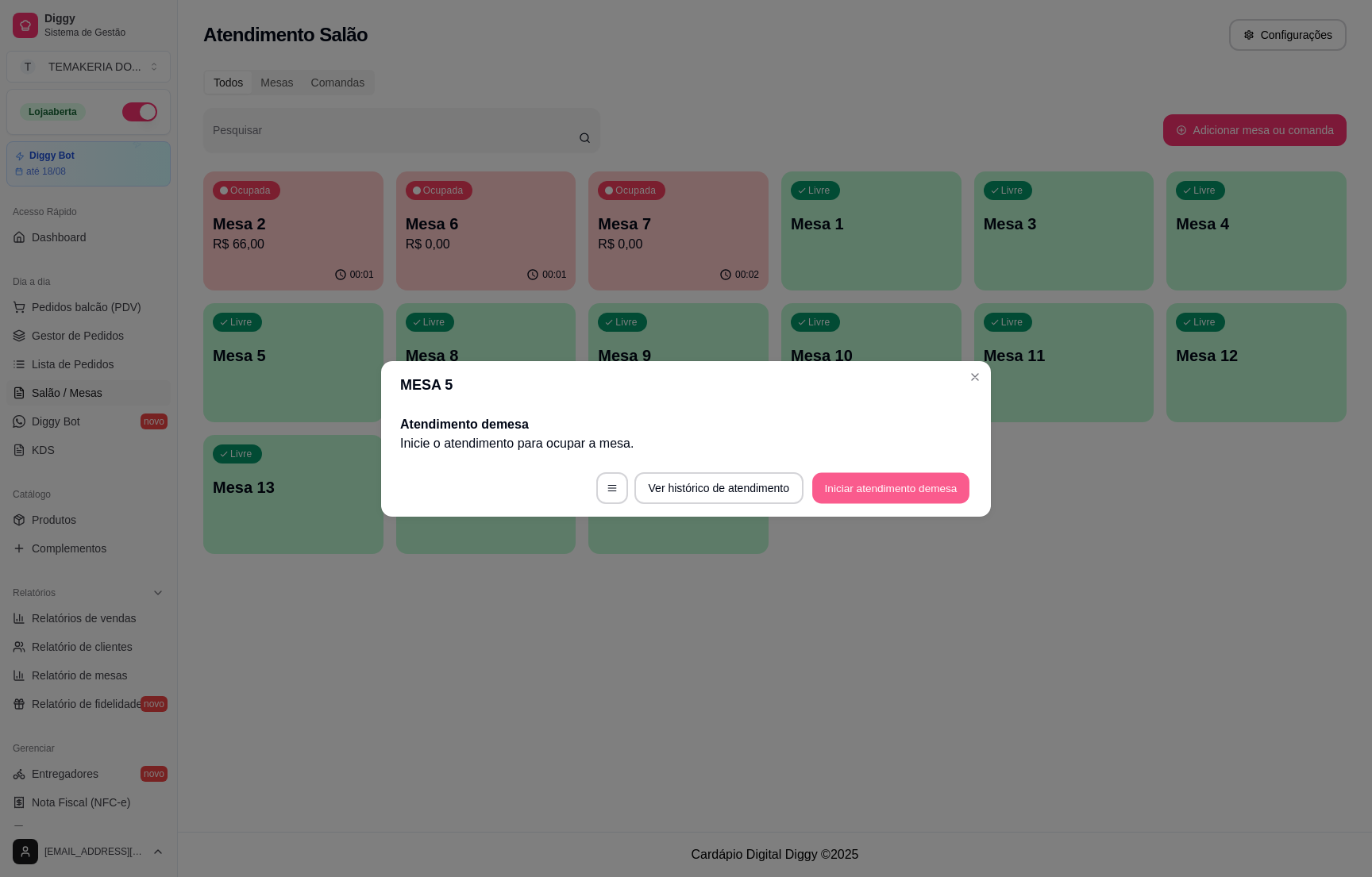
click at [900, 483] on button "Iniciar atendimento de mesa" at bounding box center [891, 488] width 157 height 31
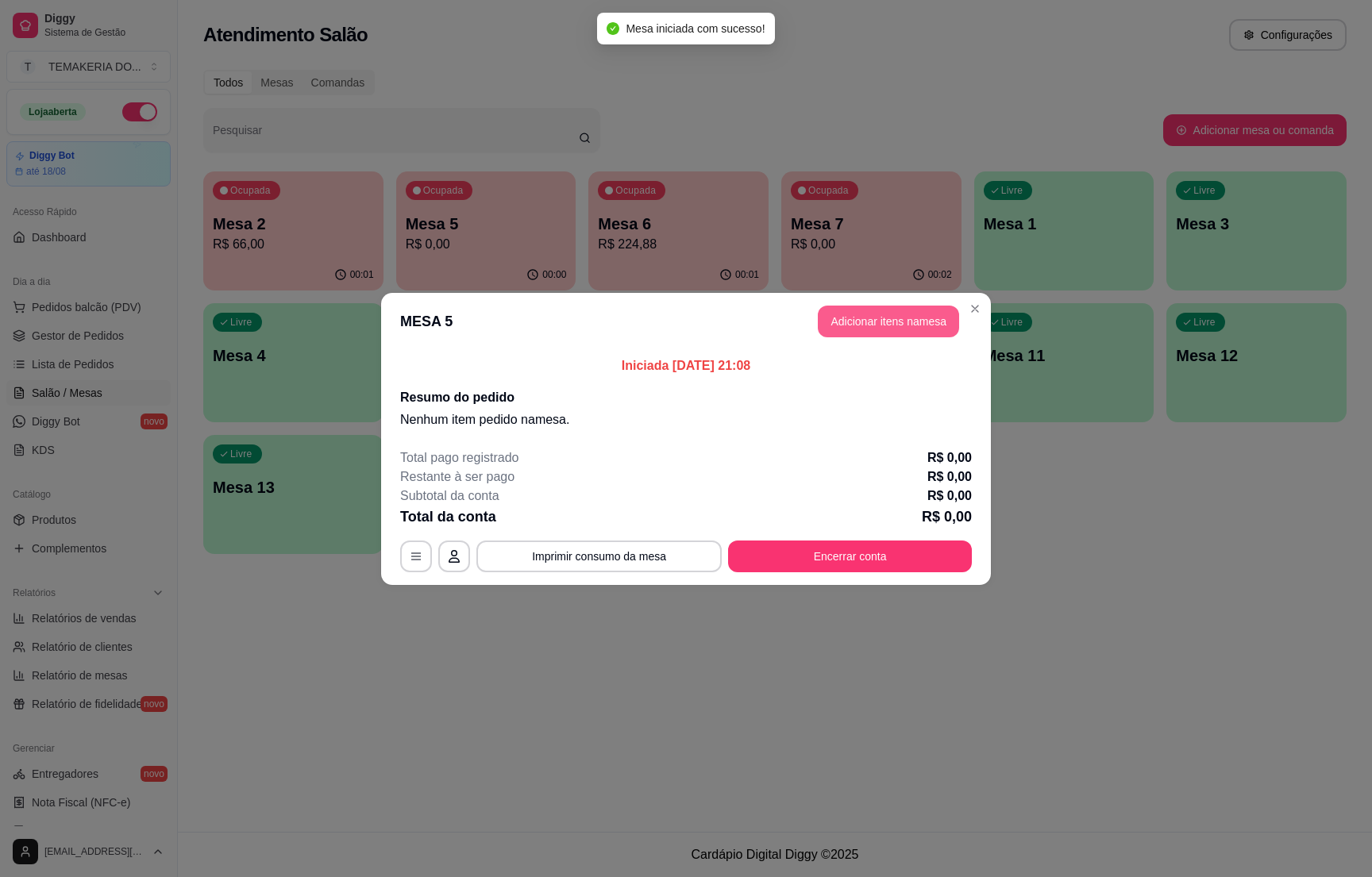
click at [919, 311] on button "Adicionar itens na mesa" at bounding box center [888, 321] width 141 height 32
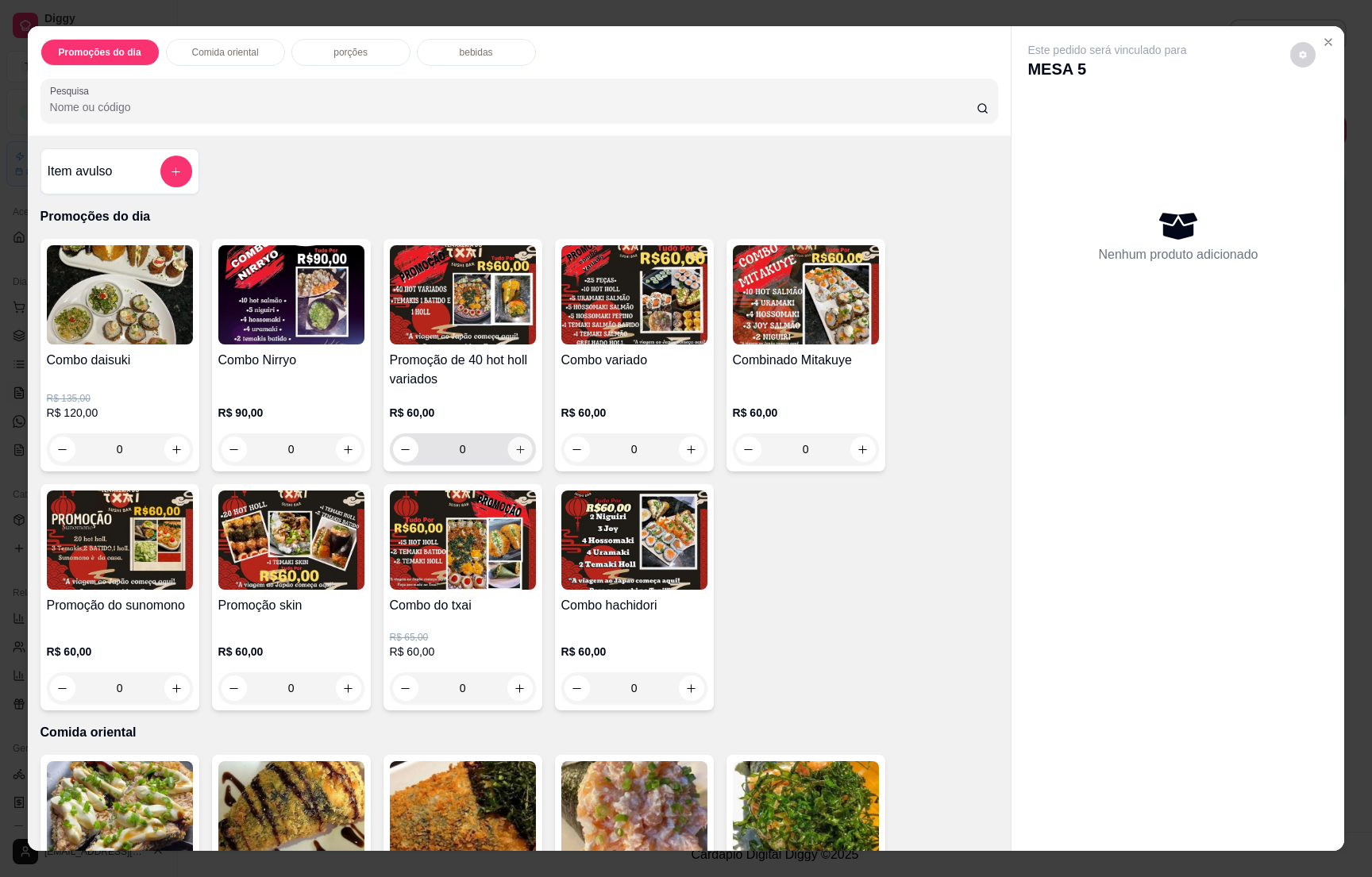
click at [508, 458] on button "increase-product-quantity" at bounding box center [520, 449] width 25 height 25
type input "1"
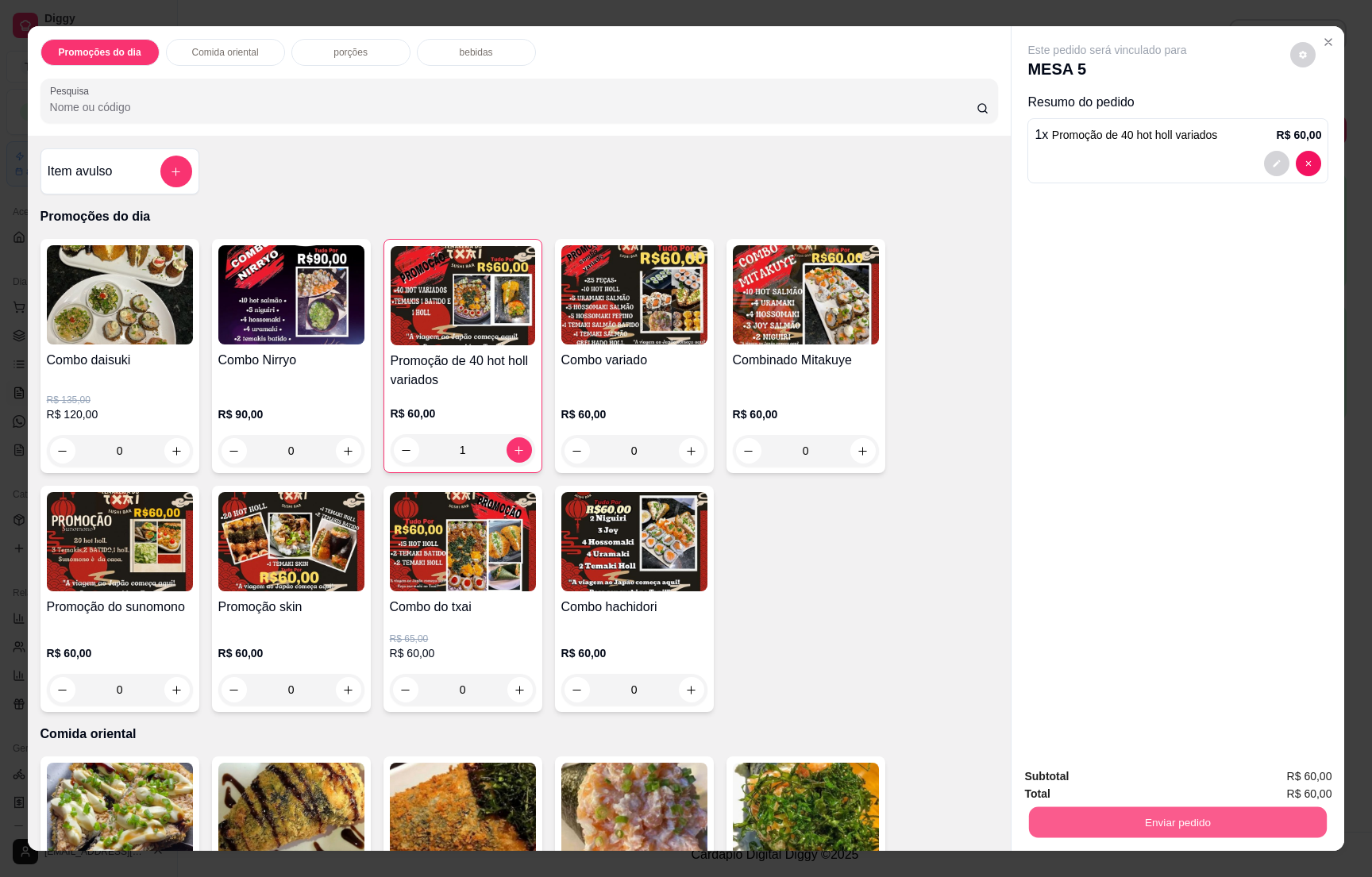
click at [1144, 832] on button "Enviar pedido" at bounding box center [1179, 822] width 298 height 31
click at [1118, 772] on button "Não registrar e enviar pedido" at bounding box center [1123, 783] width 165 height 30
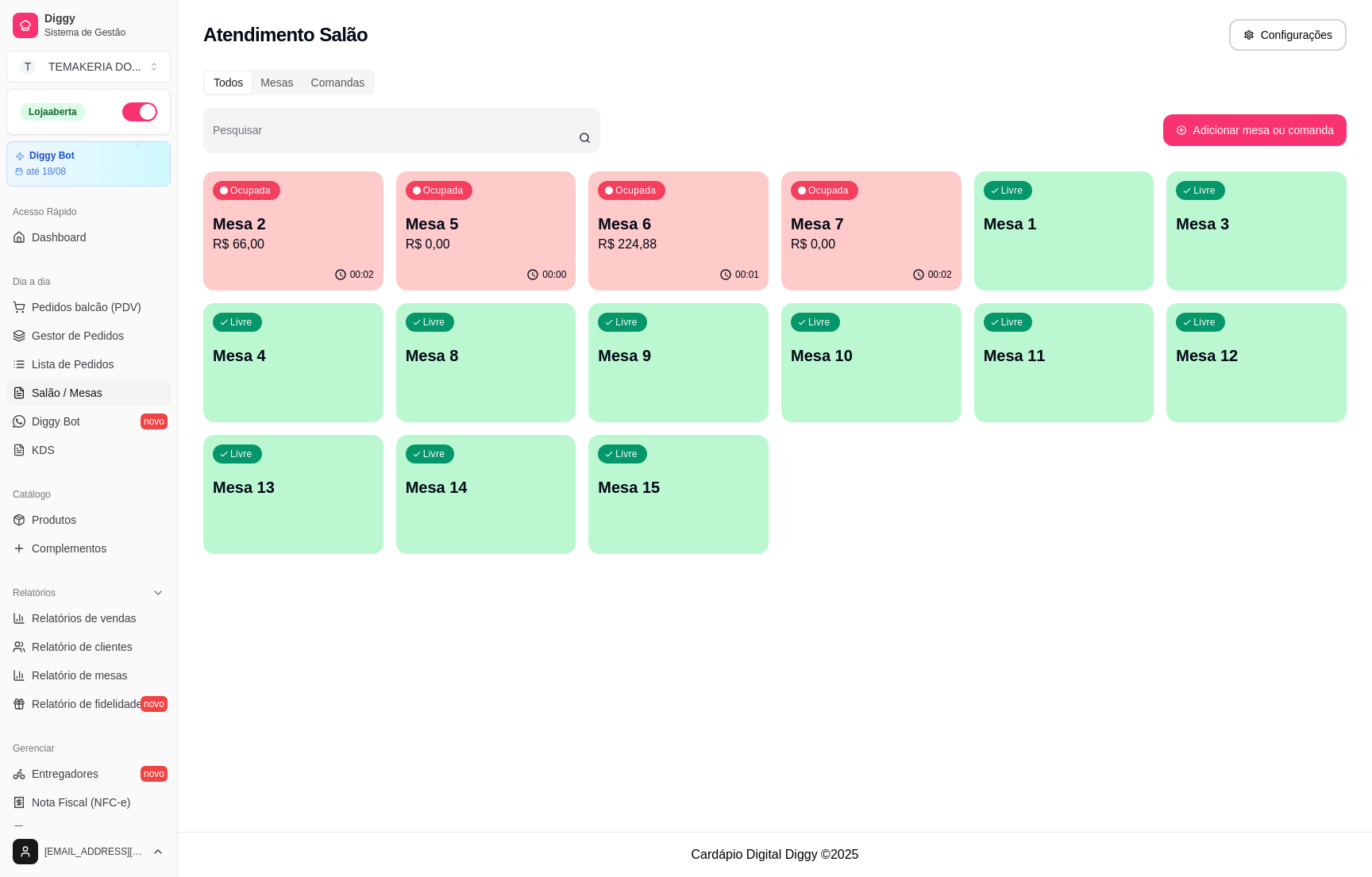
click at [312, 384] on div "Livre Mesa 4" at bounding box center [294, 353] width 181 height 100
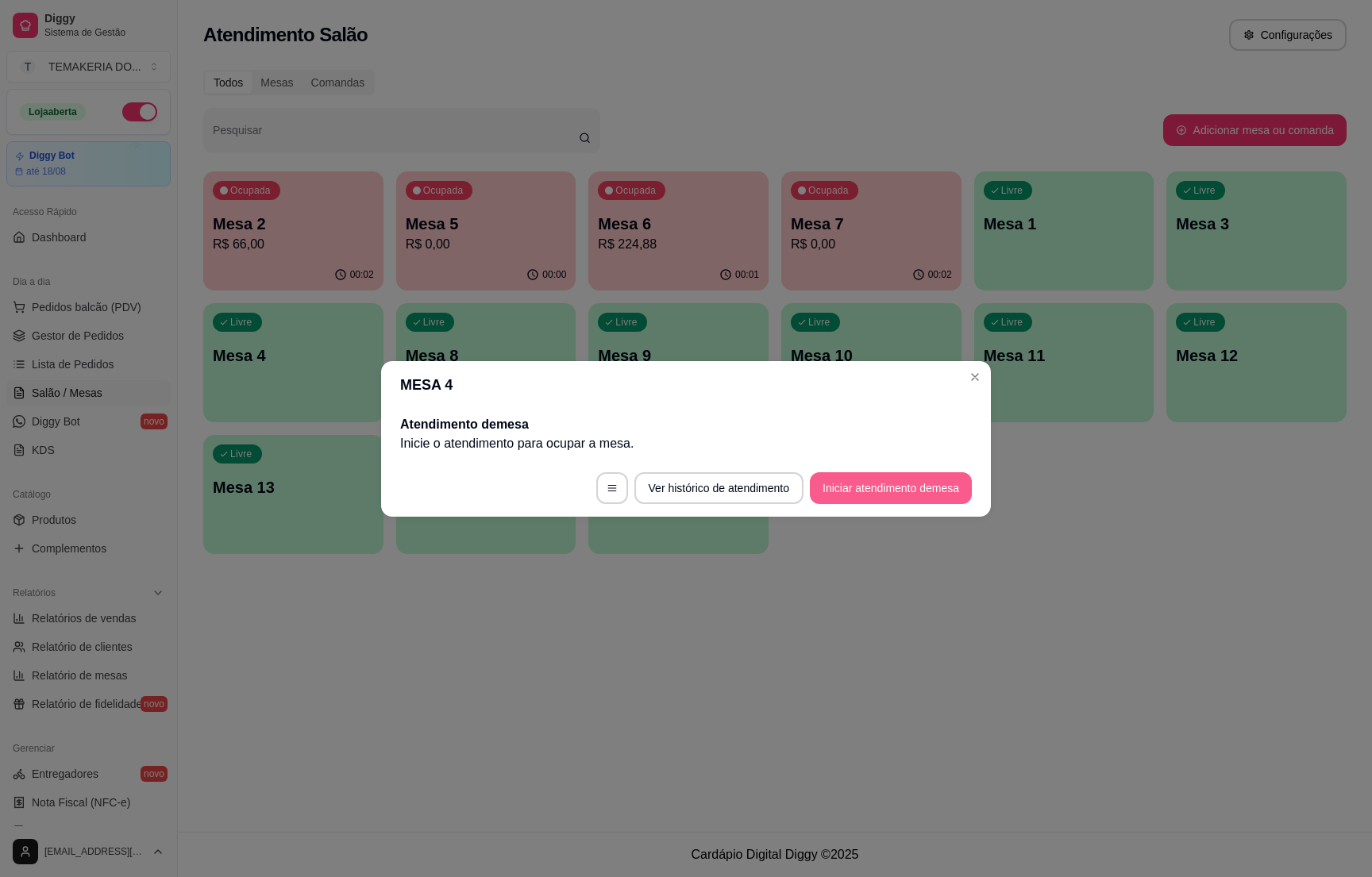
click at [872, 477] on button "Iniciar atendimento de mesa" at bounding box center [890, 488] width 162 height 32
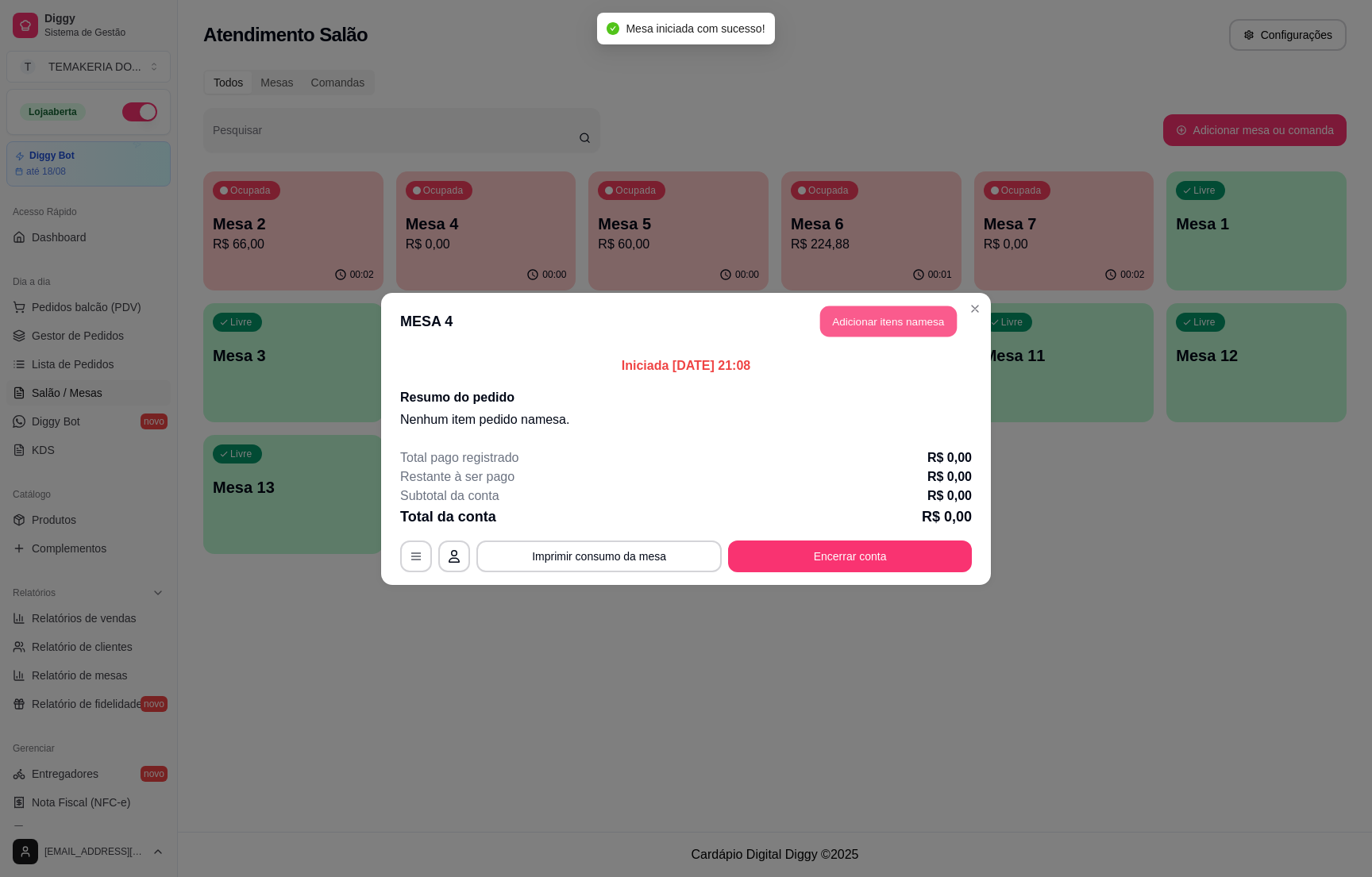
click at [888, 325] on button "Adicionar itens na mesa" at bounding box center [889, 321] width 137 height 31
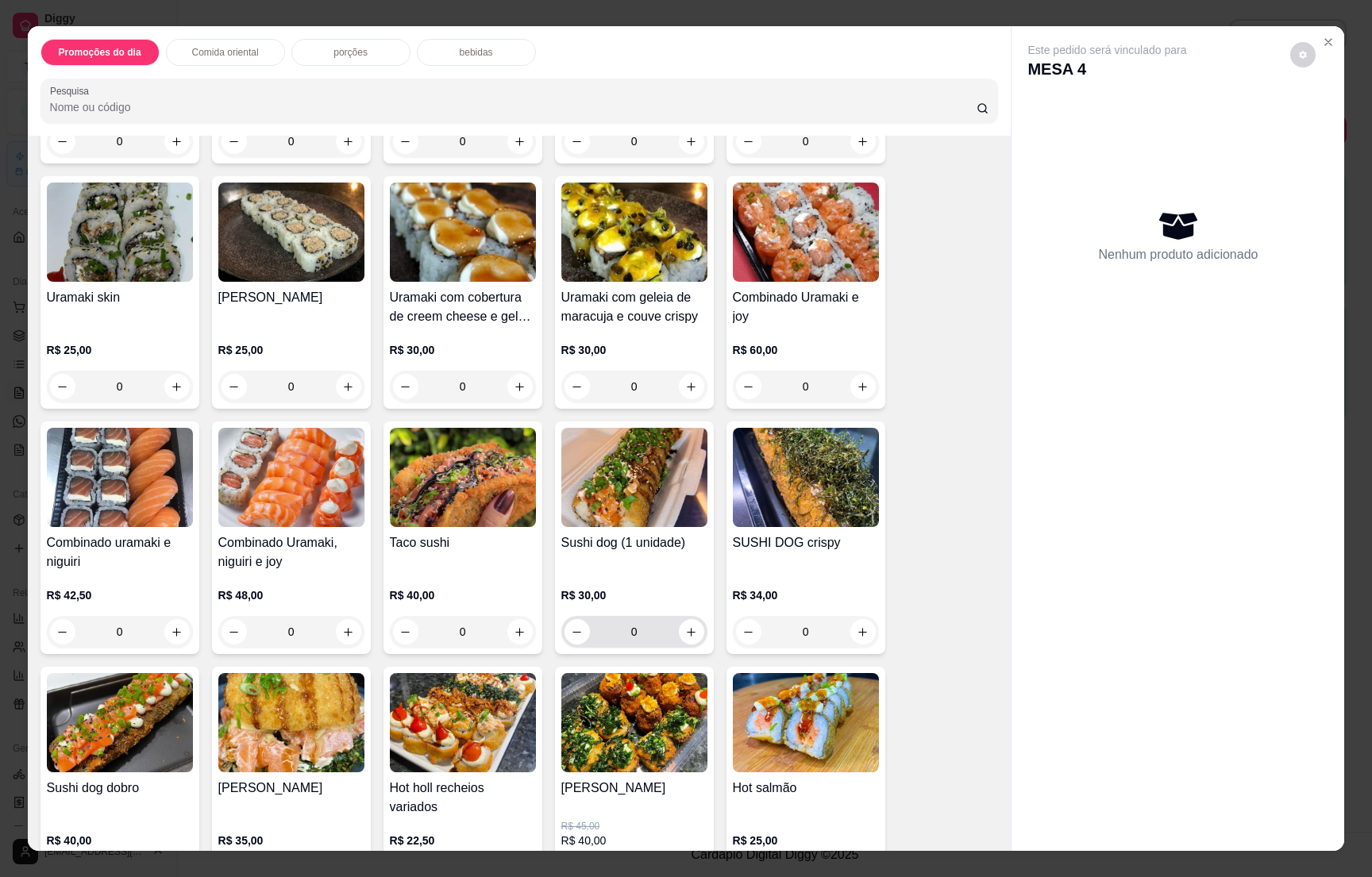
scroll to position [2262, 0]
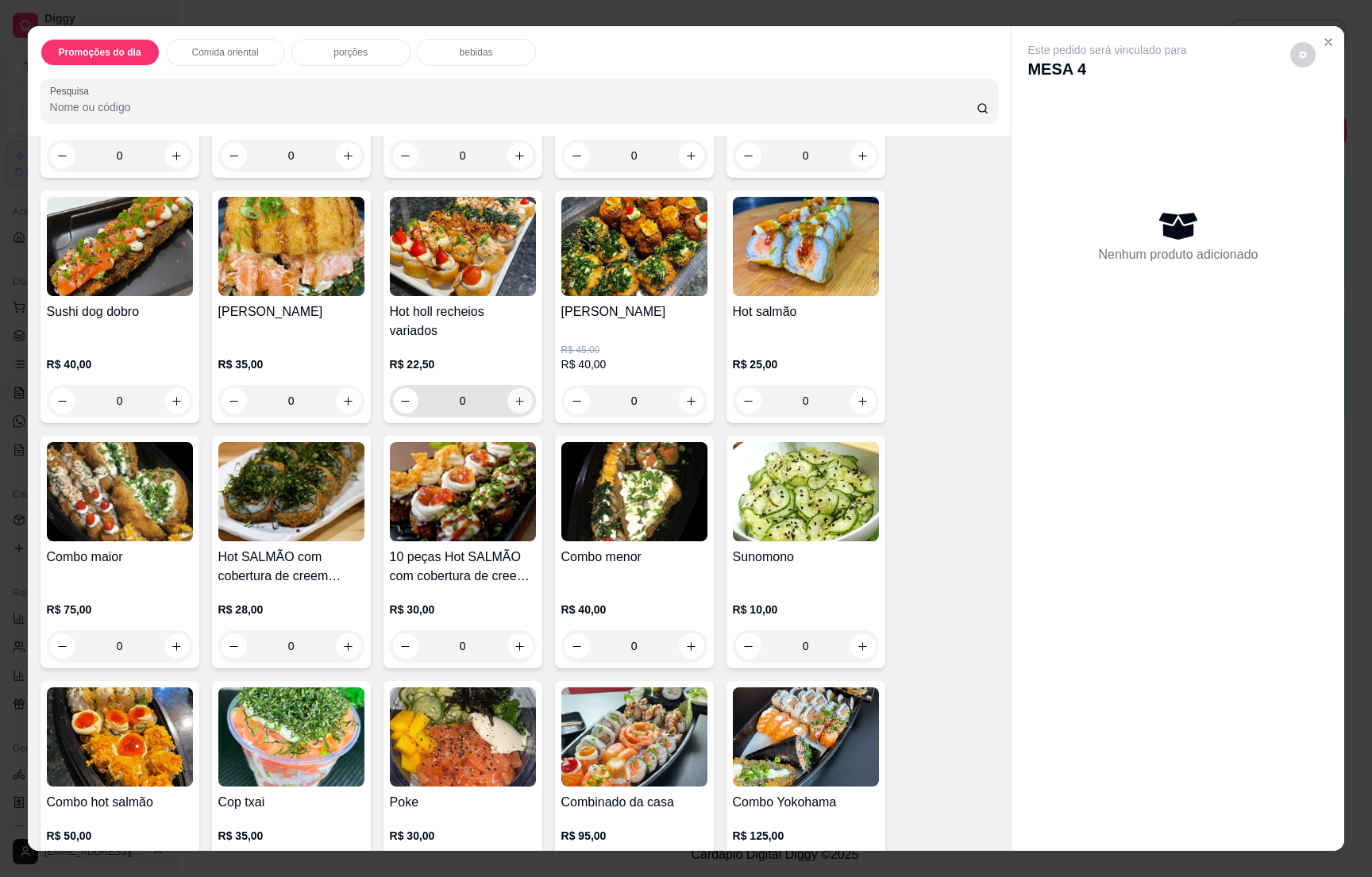
click at [515, 398] on button "increase-product-quantity" at bounding box center [520, 401] width 26 height 26
type input "1"
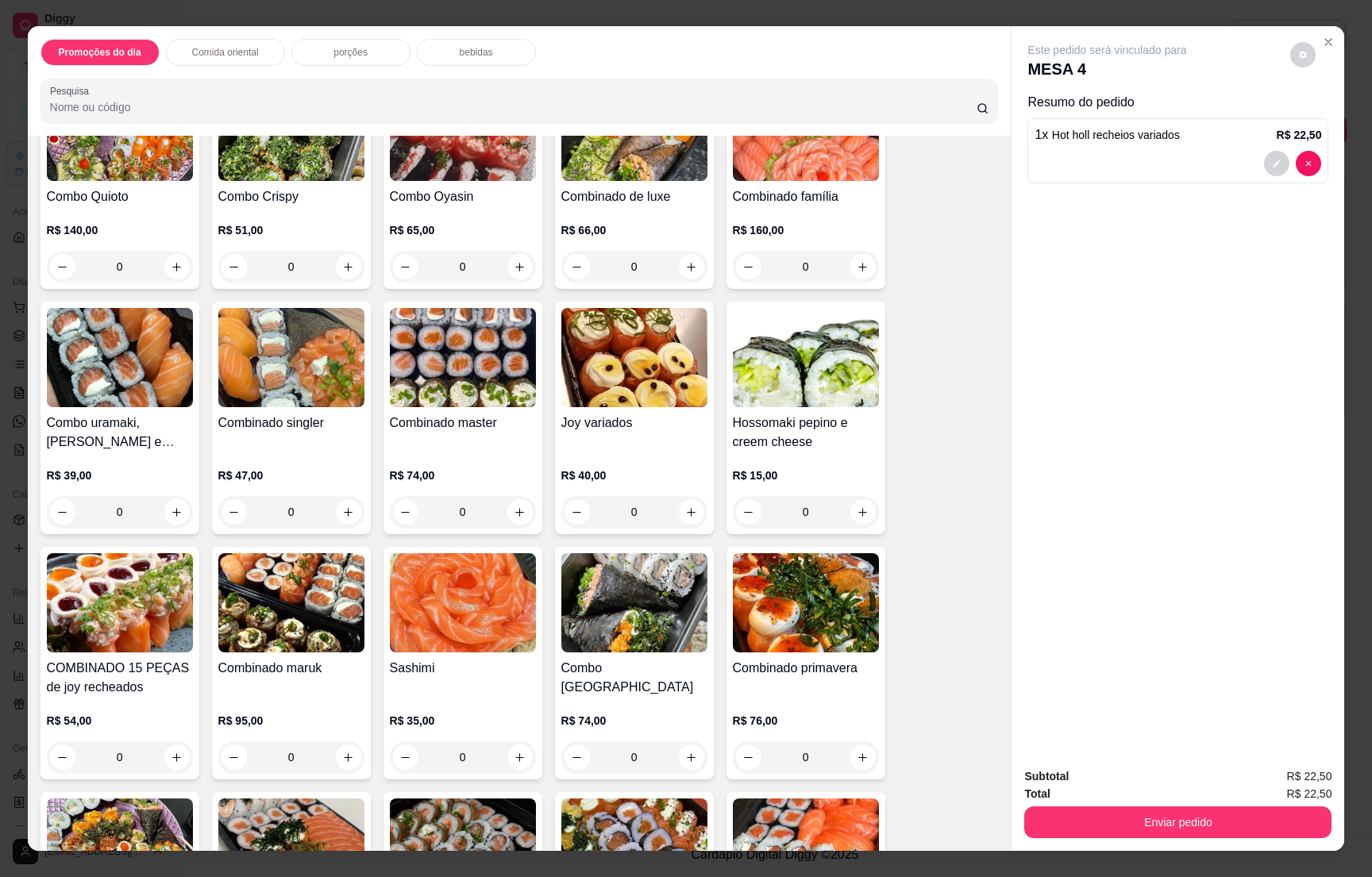
scroll to position [3334, 0]
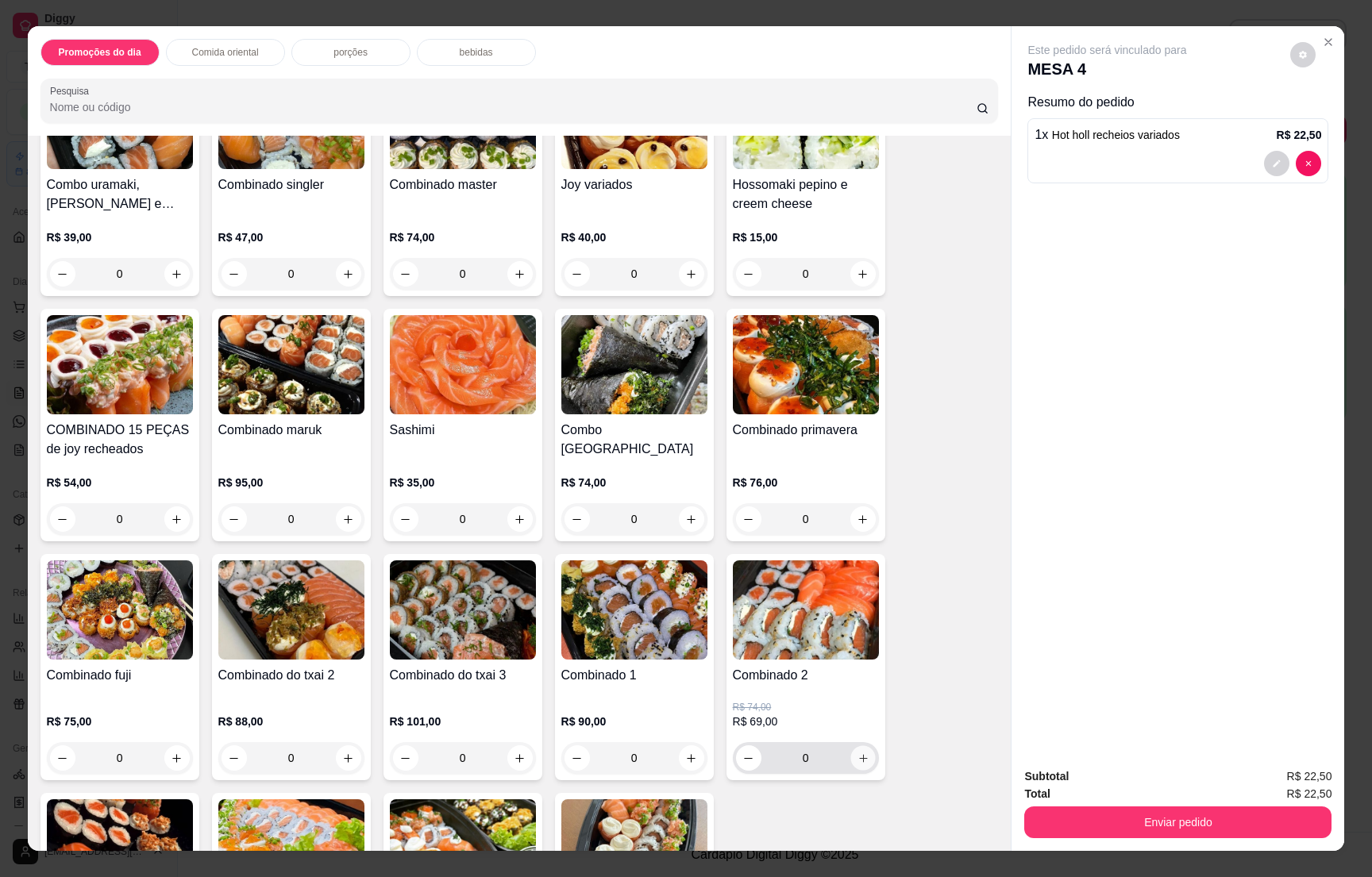
click at [857, 757] on icon "increase-product-quantity" at bounding box center [863, 759] width 12 height 12
type input "1"
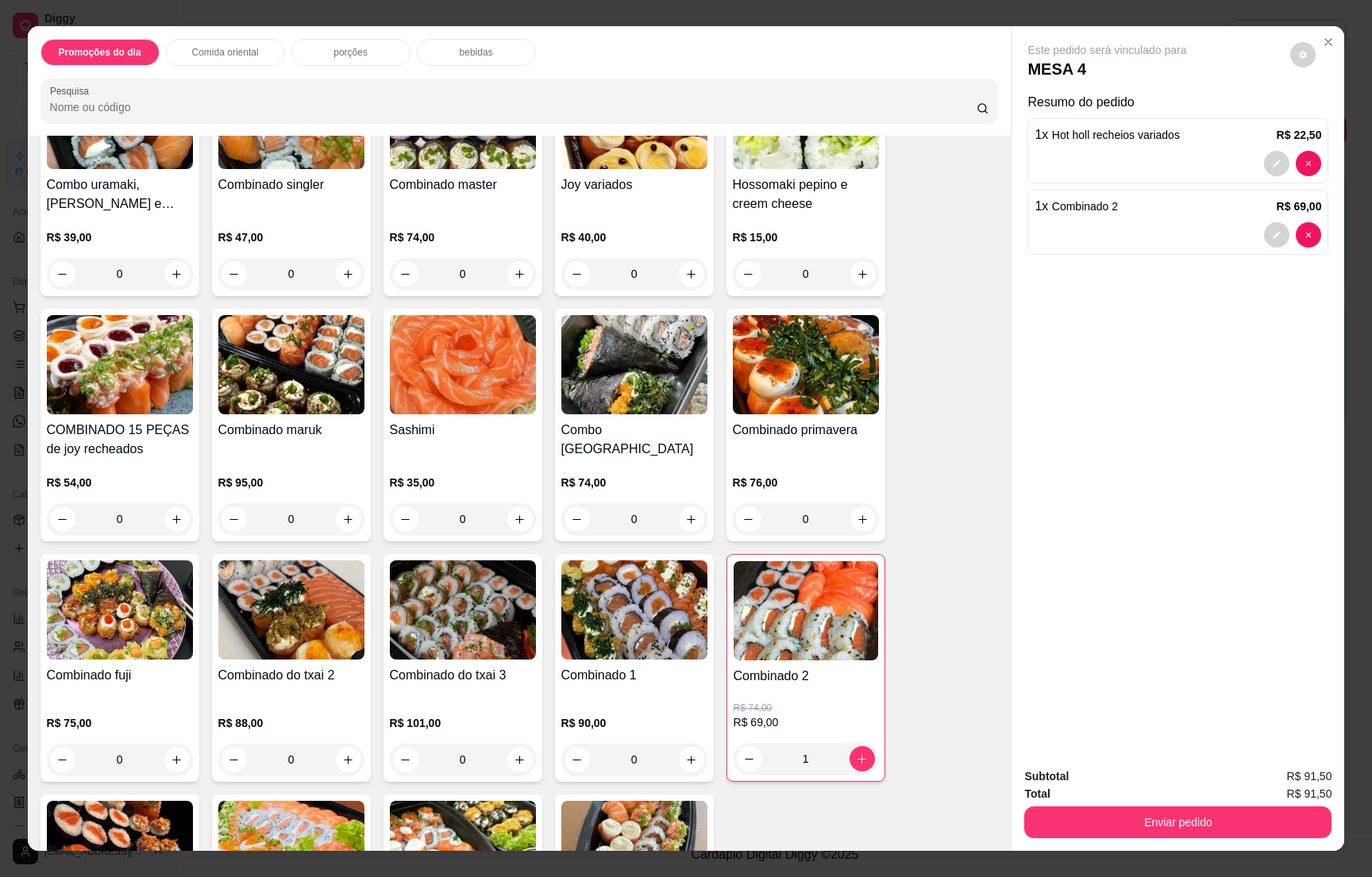
scroll to position [4474, 0]
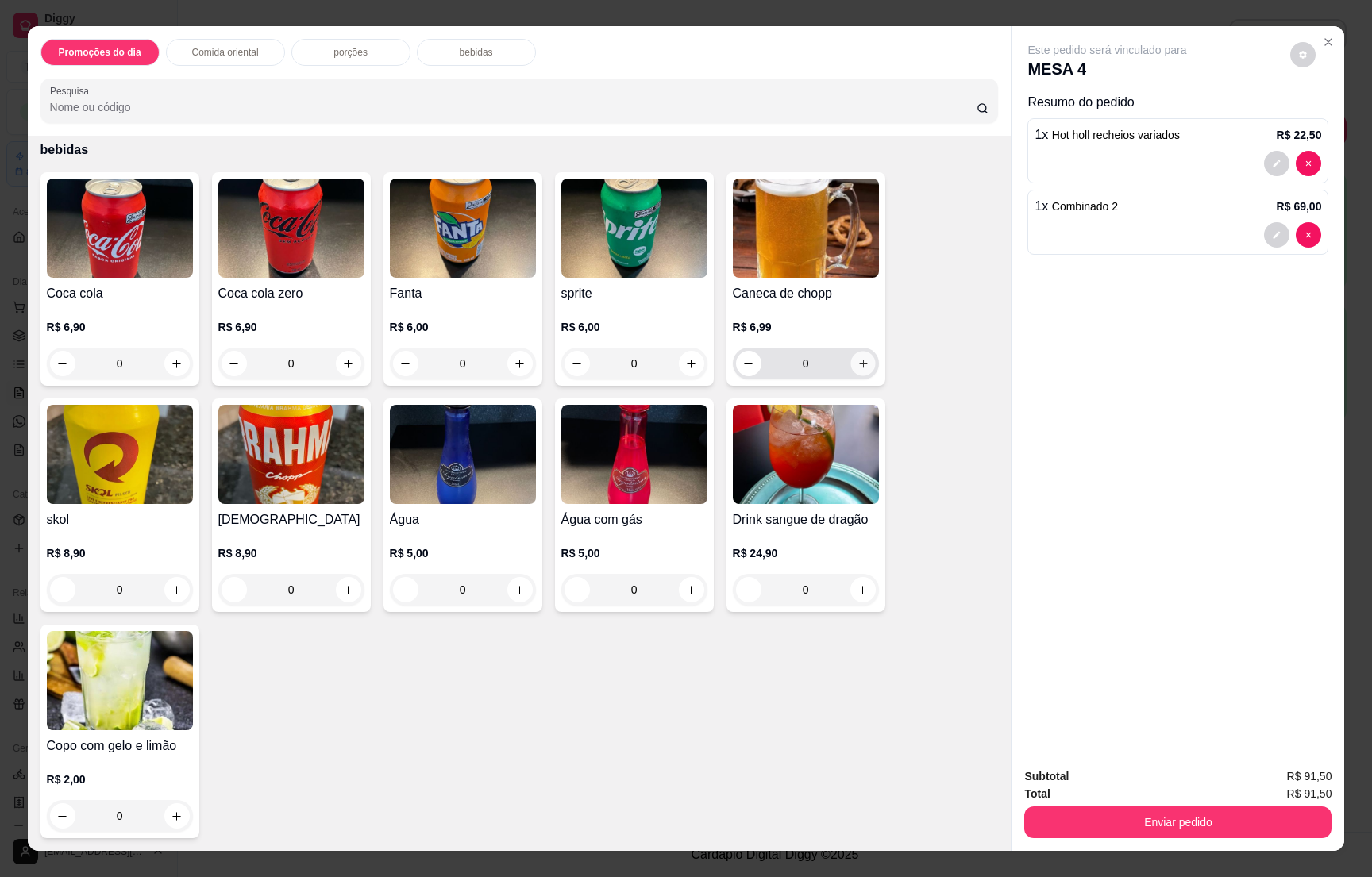
click at [851, 374] on button "increase-product-quantity" at bounding box center [863, 364] width 25 height 25
click at [856, 369] on icon "increase-product-quantity" at bounding box center [862, 364] width 12 height 12
type input "4"
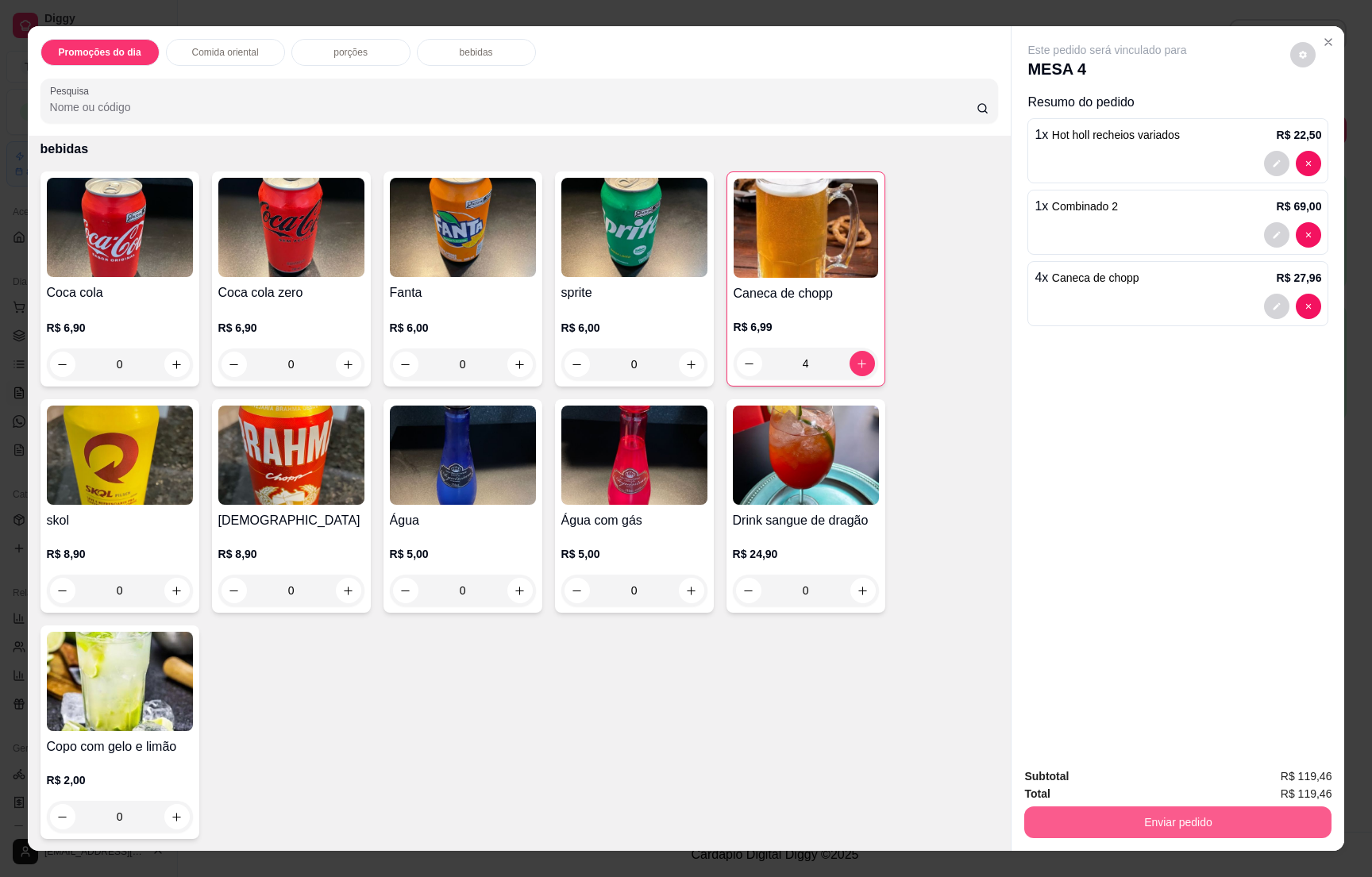
click at [1151, 832] on button "Enviar pedido" at bounding box center [1178, 822] width 307 height 32
click at [1125, 787] on button "Não registrar e enviar pedido" at bounding box center [1123, 783] width 165 height 30
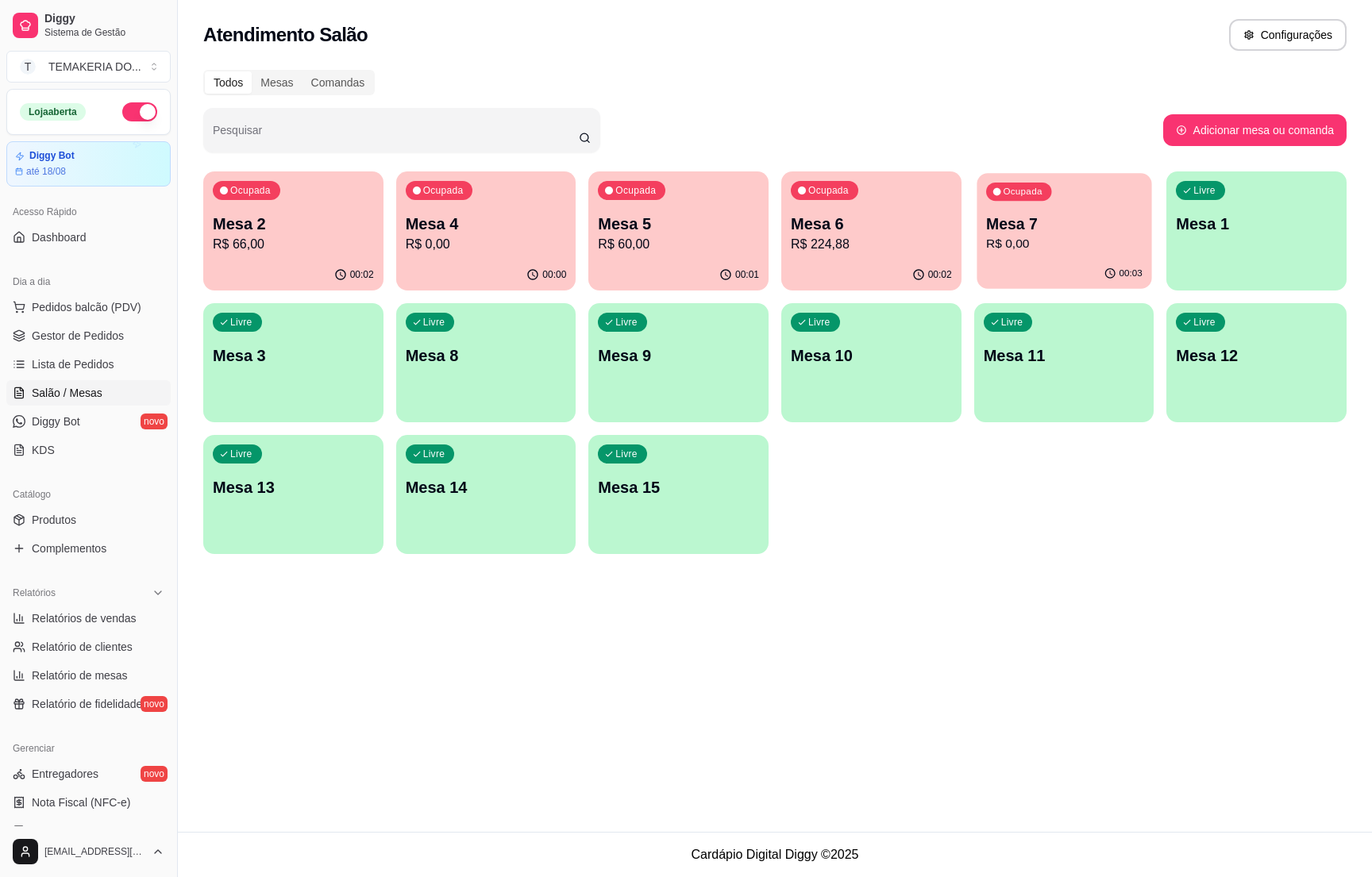
click at [1049, 228] on p "Mesa 7" at bounding box center [1064, 224] width 157 height 21
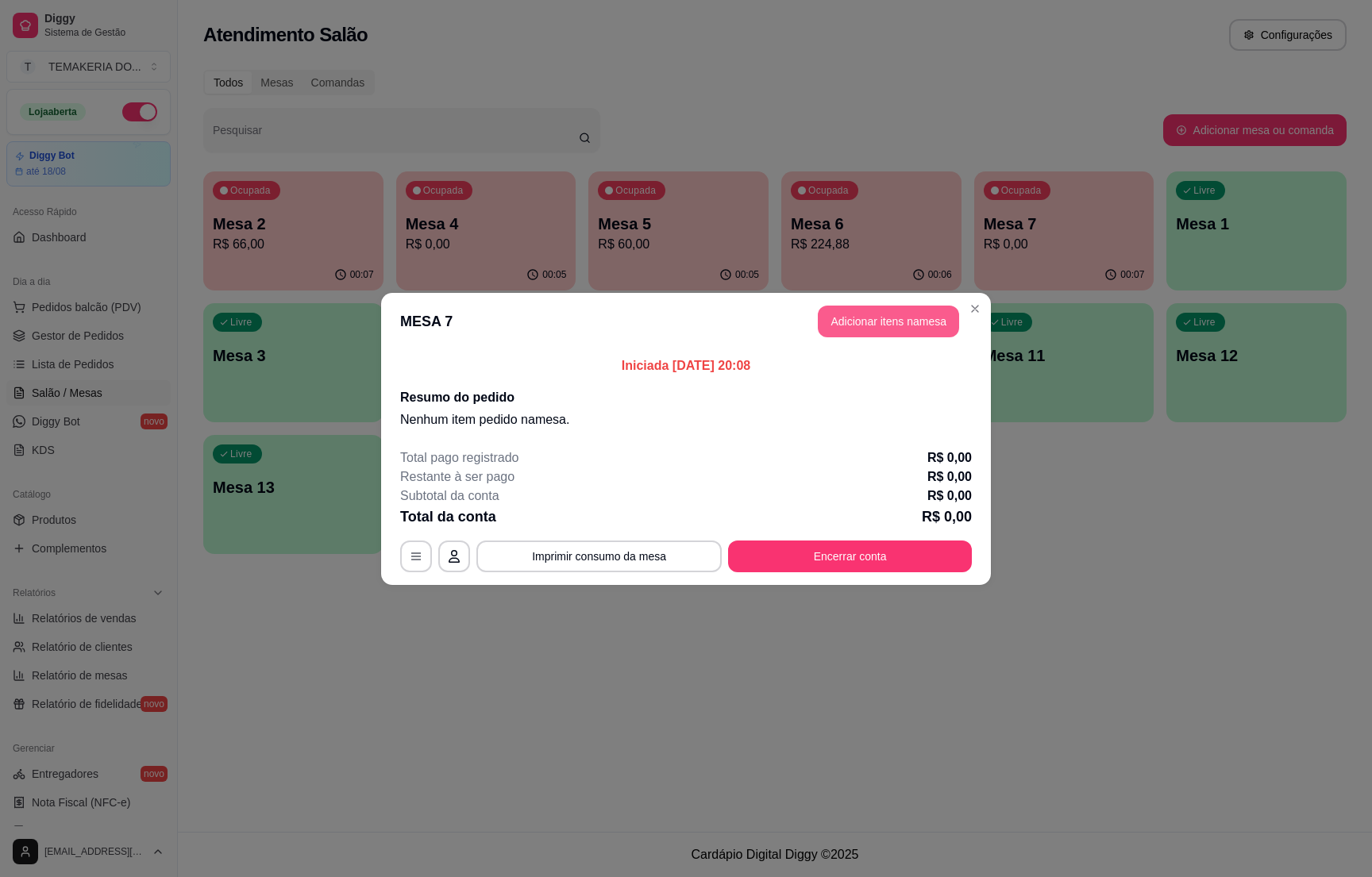
click at [848, 332] on button "Adicionar itens na mesa" at bounding box center [888, 321] width 141 height 32
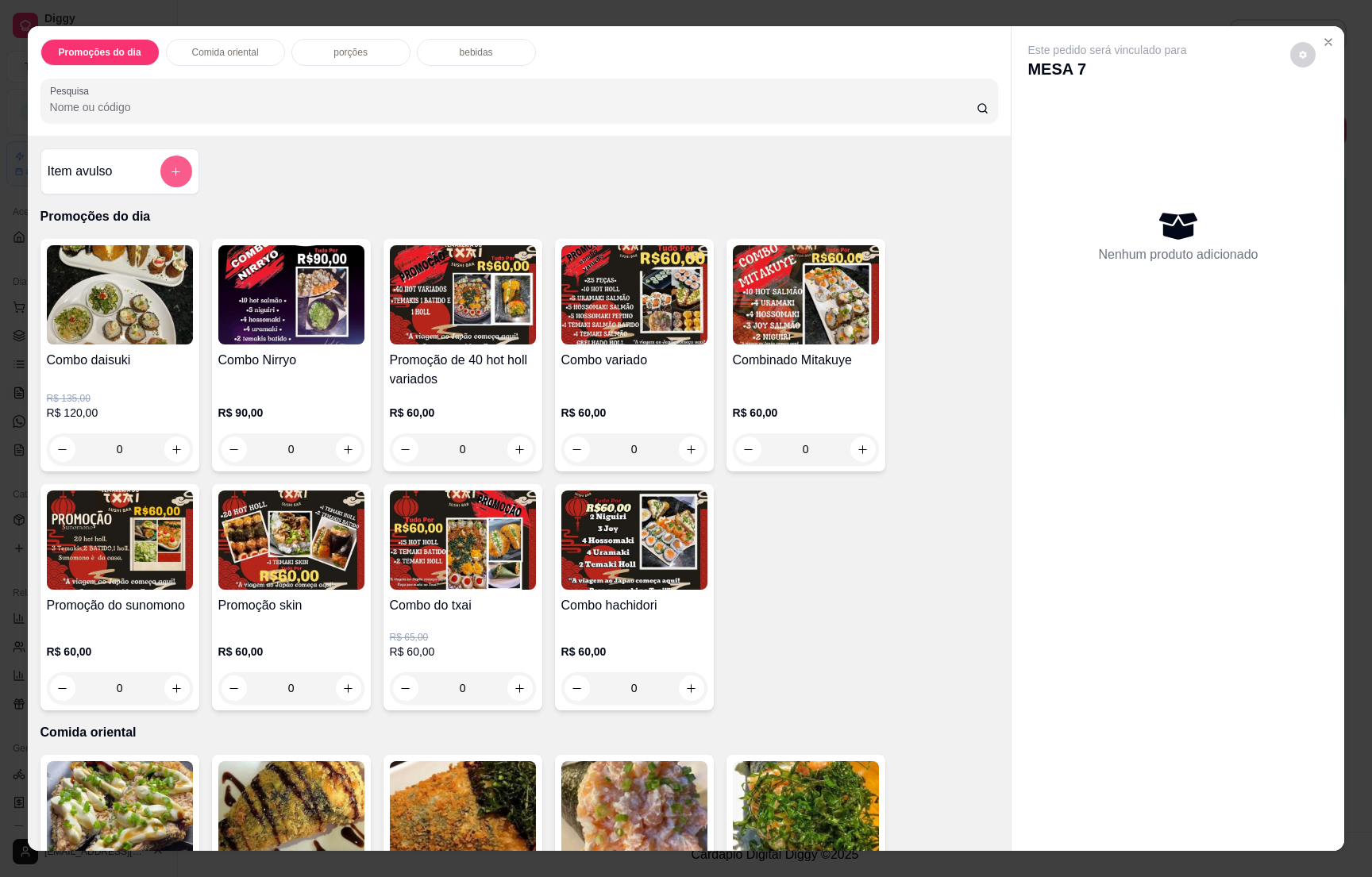
click at [170, 170] on icon "add-separate-item" at bounding box center [176, 172] width 12 height 12
click at [561, 387] on div "Combo variado" at bounding box center [634, 370] width 146 height 39
click at [170, 171] on icon "add-separate-item" at bounding box center [176, 172] width 12 height 12
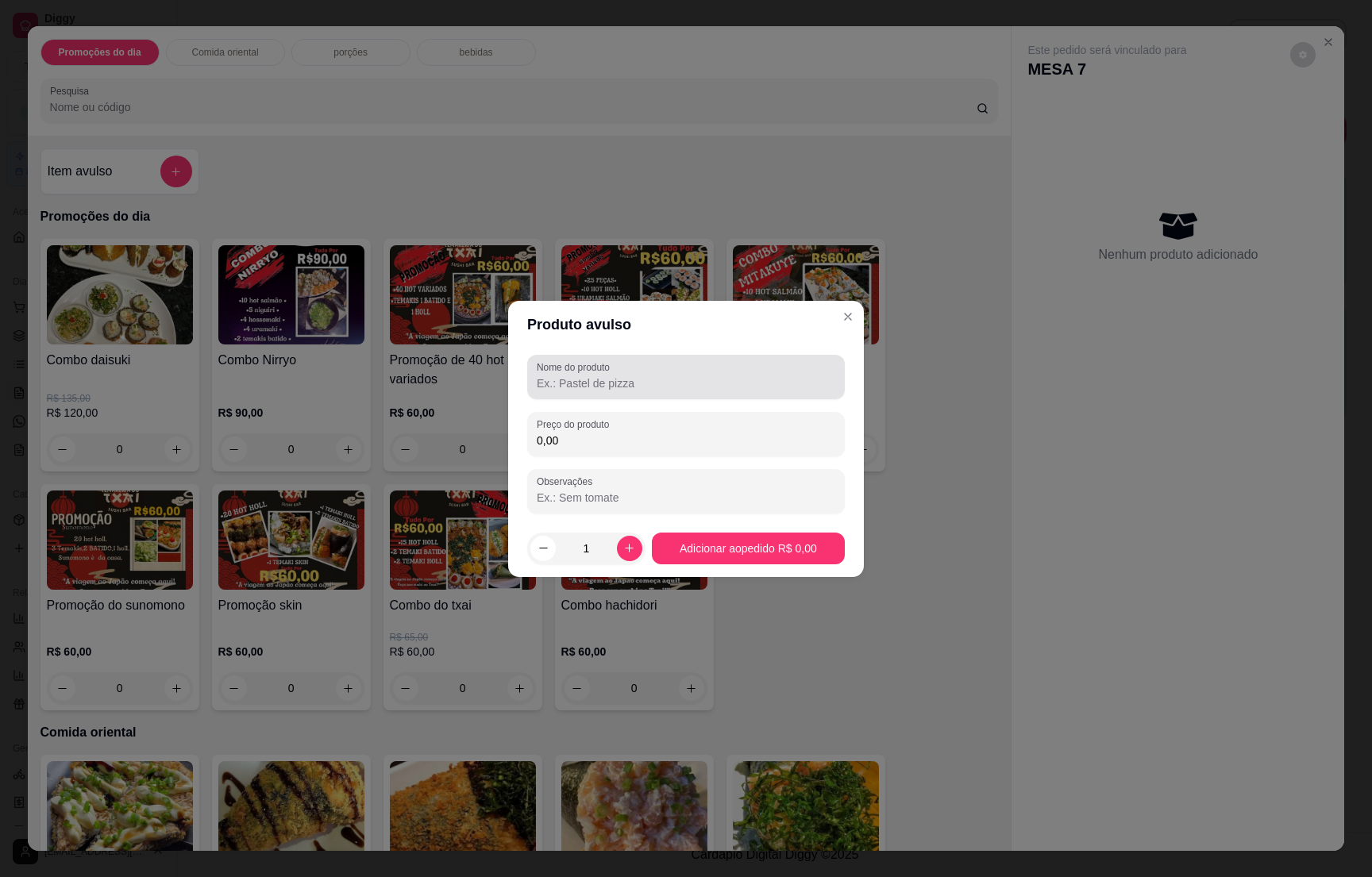
click at [556, 371] on label "Nome do produto" at bounding box center [576, 367] width 79 height 14
click at [556, 376] on input "Nome do produto" at bounding box center [686, 383] width 299 height 16
click at [556, 371] on label "Nome do produto" at bounding box center [576, 367] width 79 height 14
click at [556, 376] on input "Nome do produto" at bounding box center [686, 383] width 299 height 16
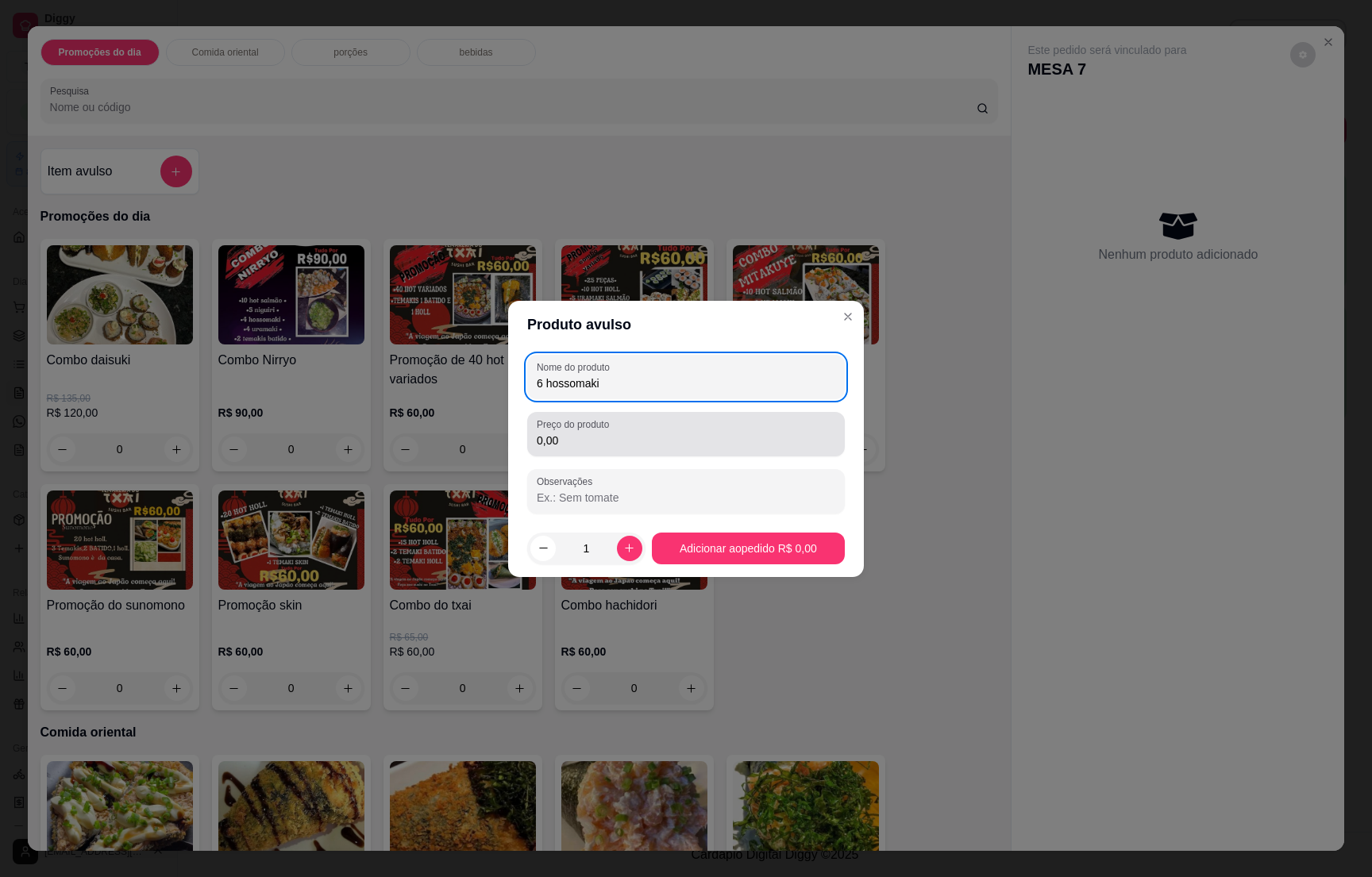
type input "6 hossomaki"
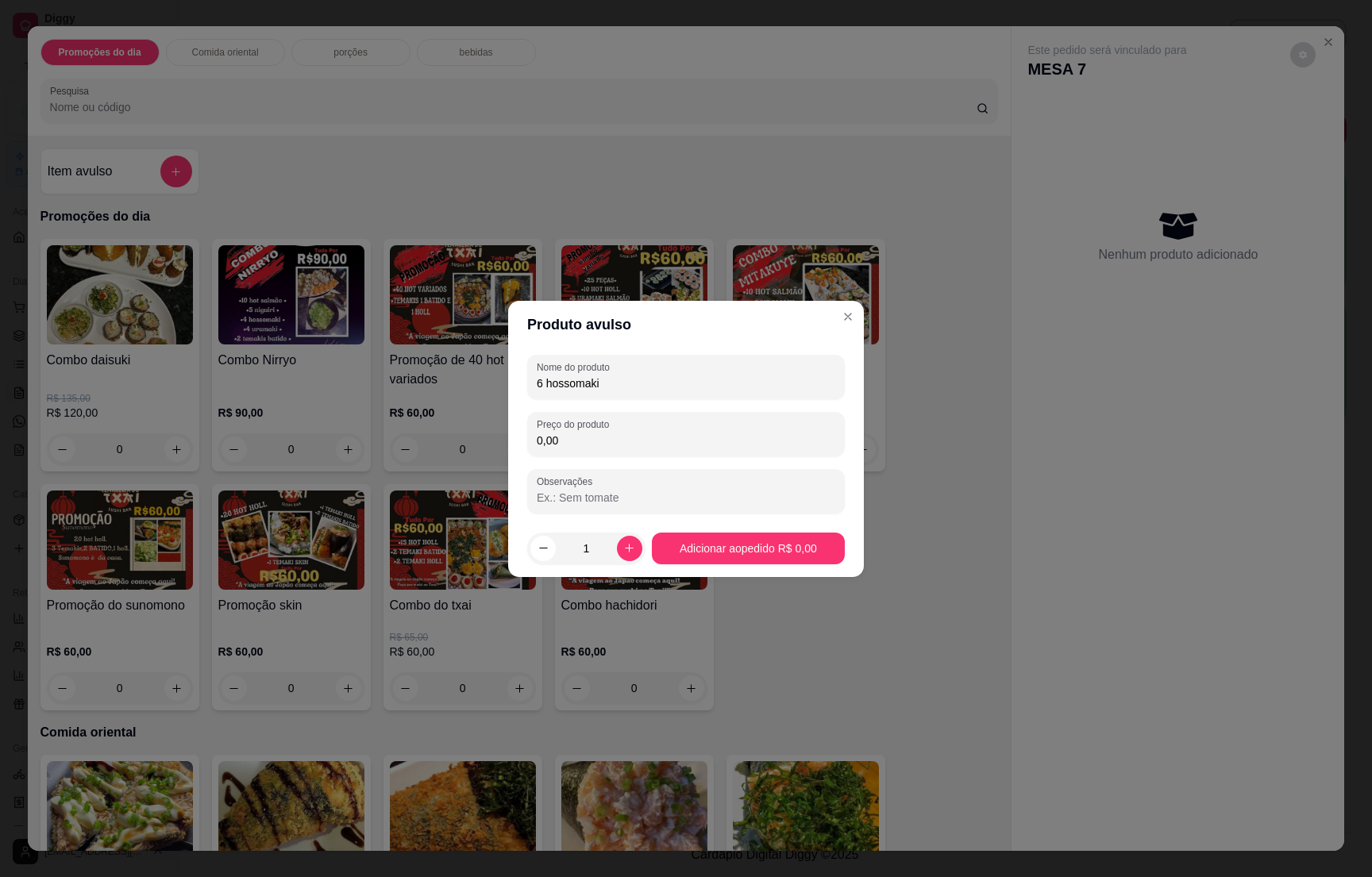
click at [605, 446] on input "0,00" at bounding box center [686, 441] width 299 height 16
type input "15,00"
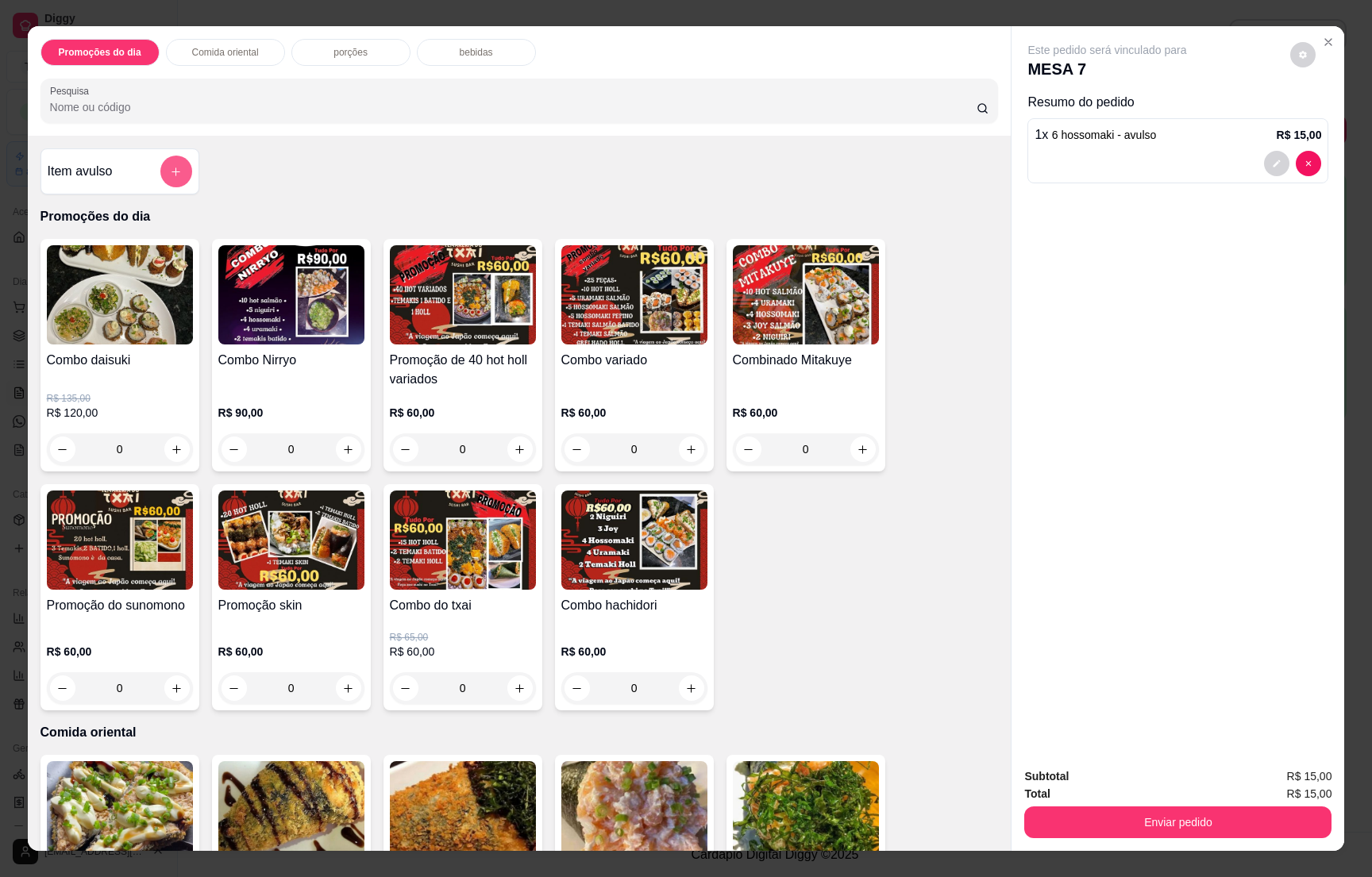
click at [172, 167] on button "add-separate-item" at bounding box center [175, 171] width 32 height 32
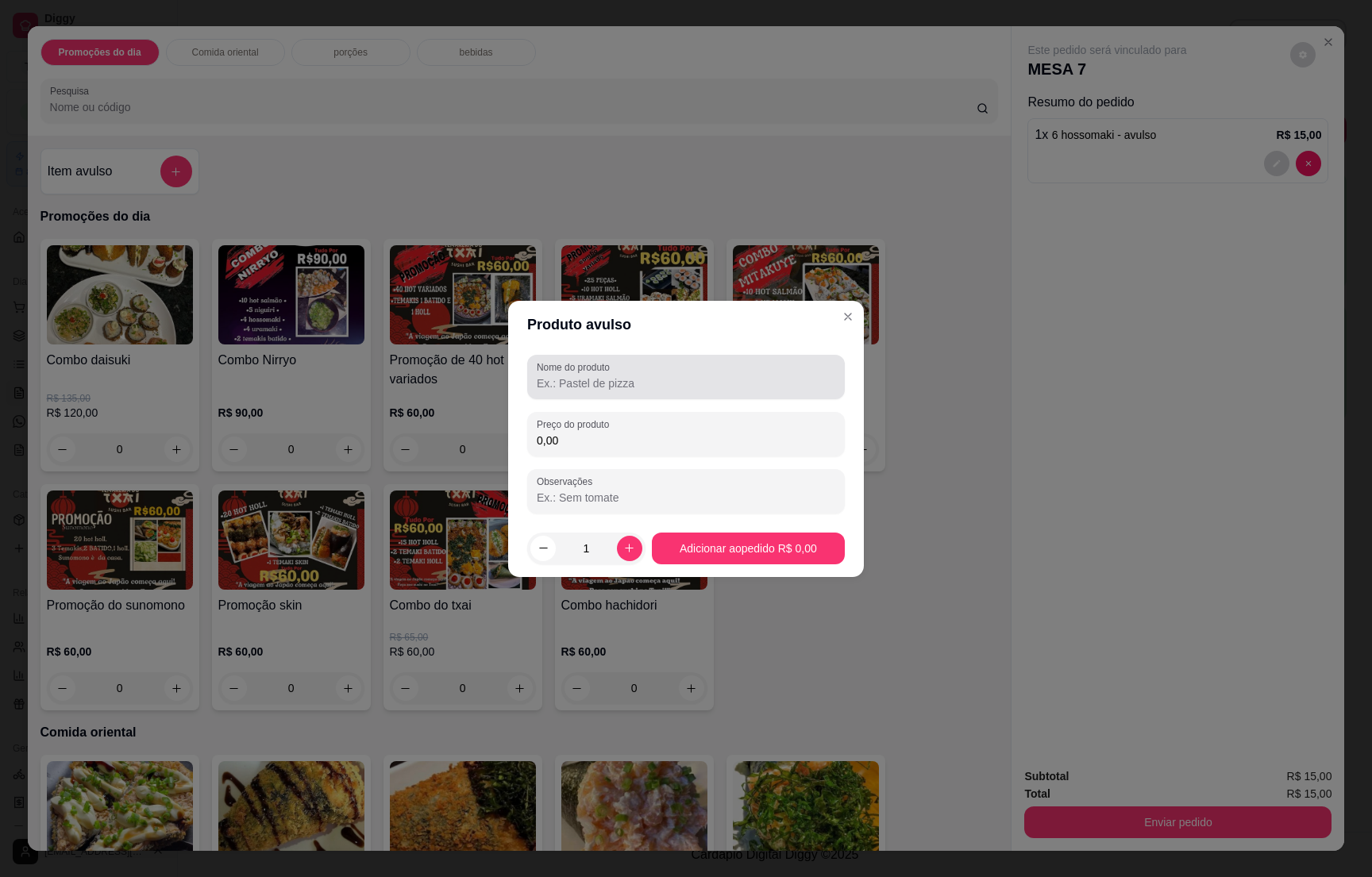
click at [541, 368] on label "Nome do produto" at bounding box center [576, 367] width 79 height 14
click at [541, 376] on input "Nome do produto" at bounding box center [686, 383] width 299 height 16
click at [558, 381] on input "Nome do produto" at bounding box center [686, 383] width 299 height 16
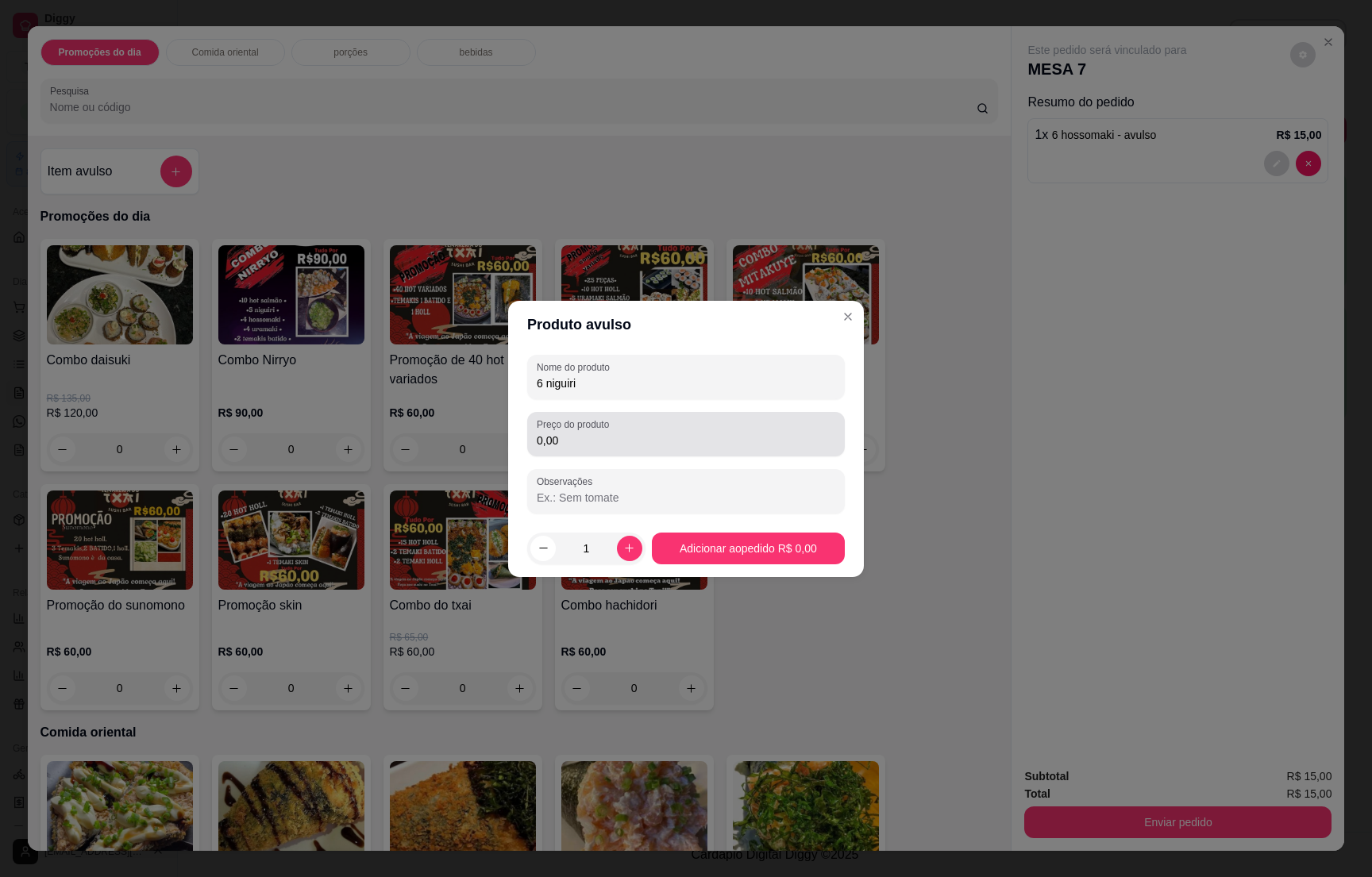
type input "6 niguiri"
click at [572, 441] on input "0,00" at bounding box center [686, 441] width 299 height 16
type input "21,00"
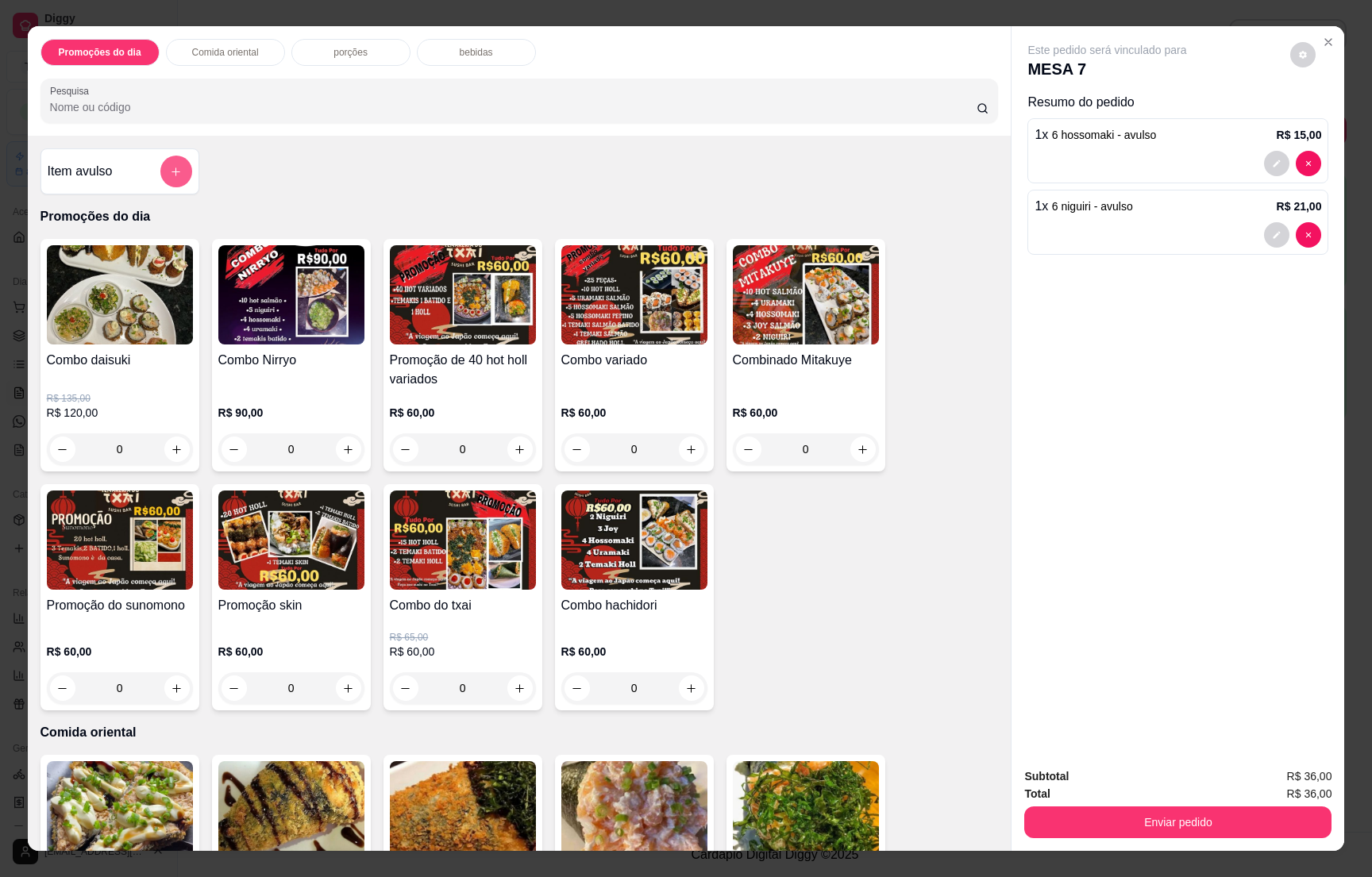
click at [170, 169] on icon "add-separate-item" at bounding box center [176, 172] width 12 height 12
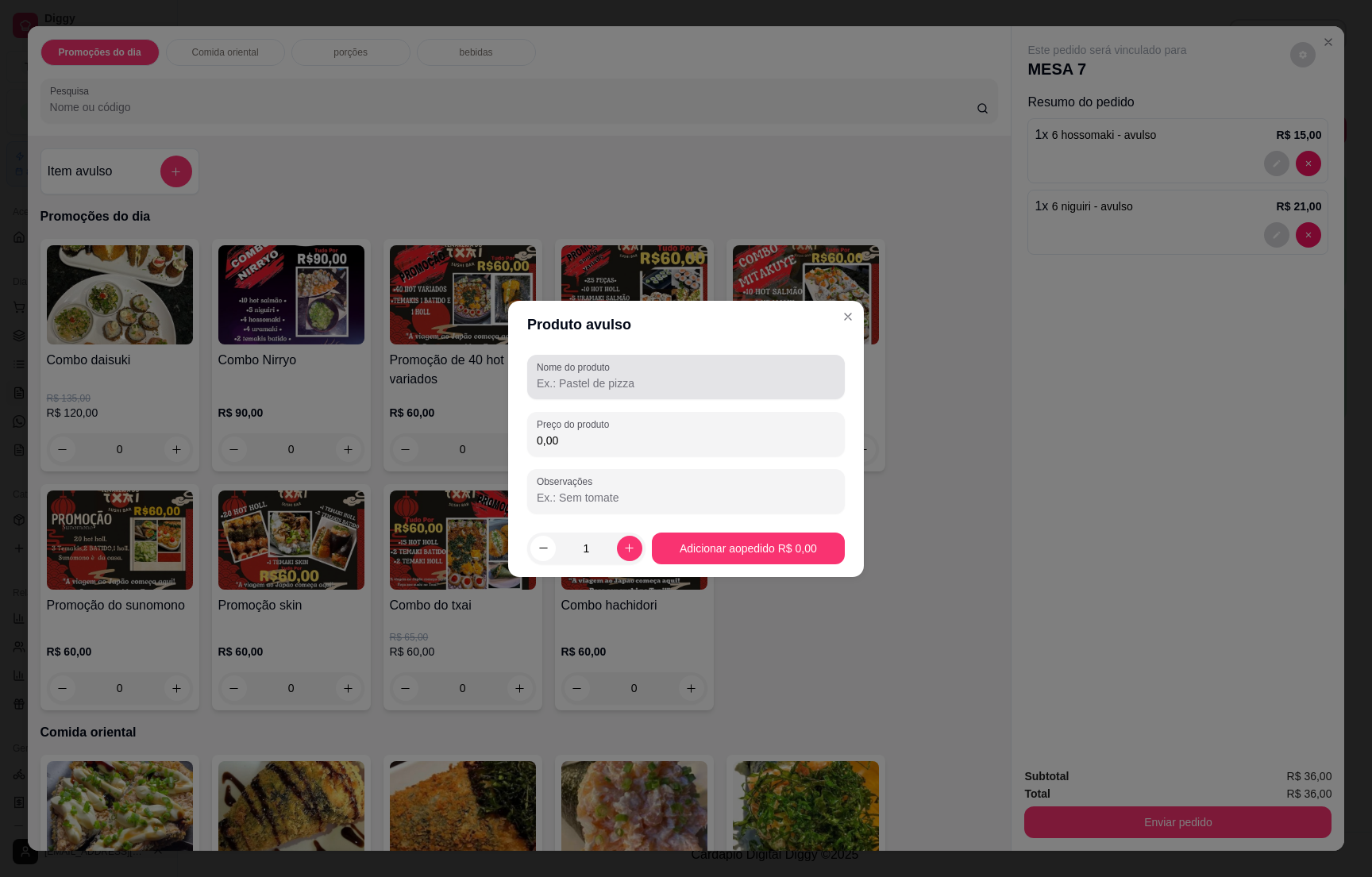
click at [636, 389] on input "Nome do produto" at bounding box center [686, 383] width 299 height 16
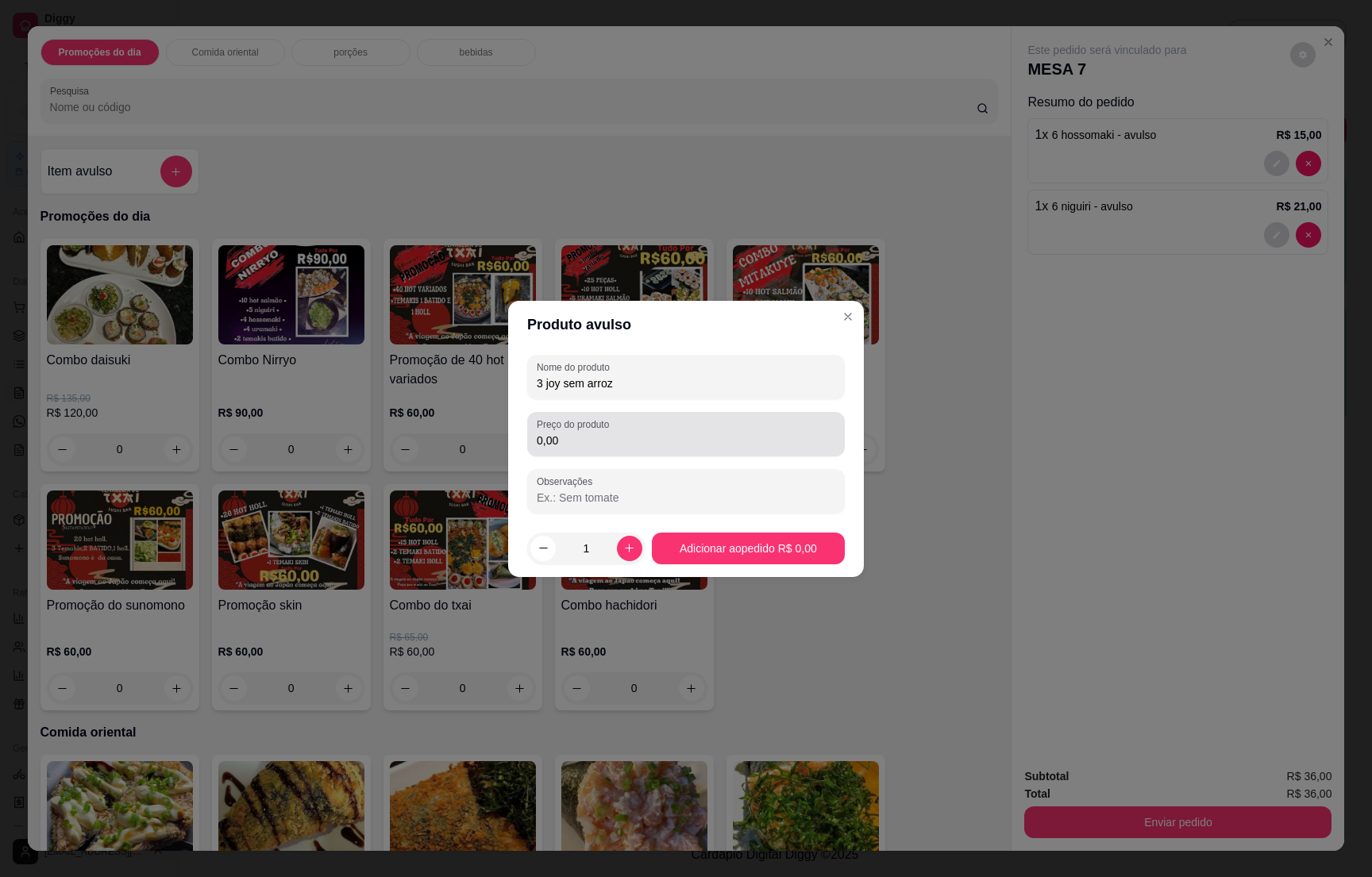
type input "3 joy sem arroz"
click at [622, 436] on input "0,00" at bounding box center [686, 441] width 299 height 16
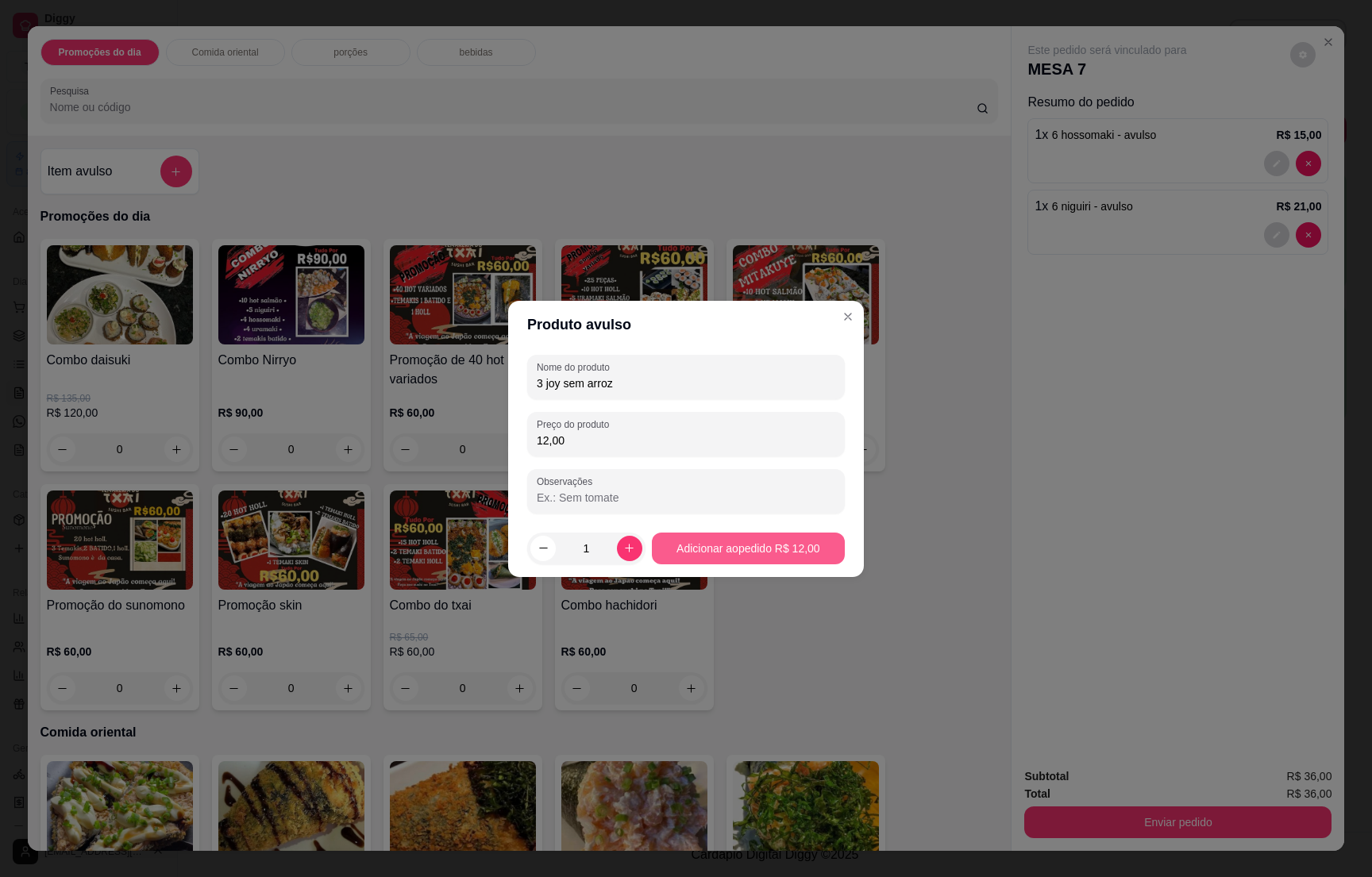
type input "12,00"
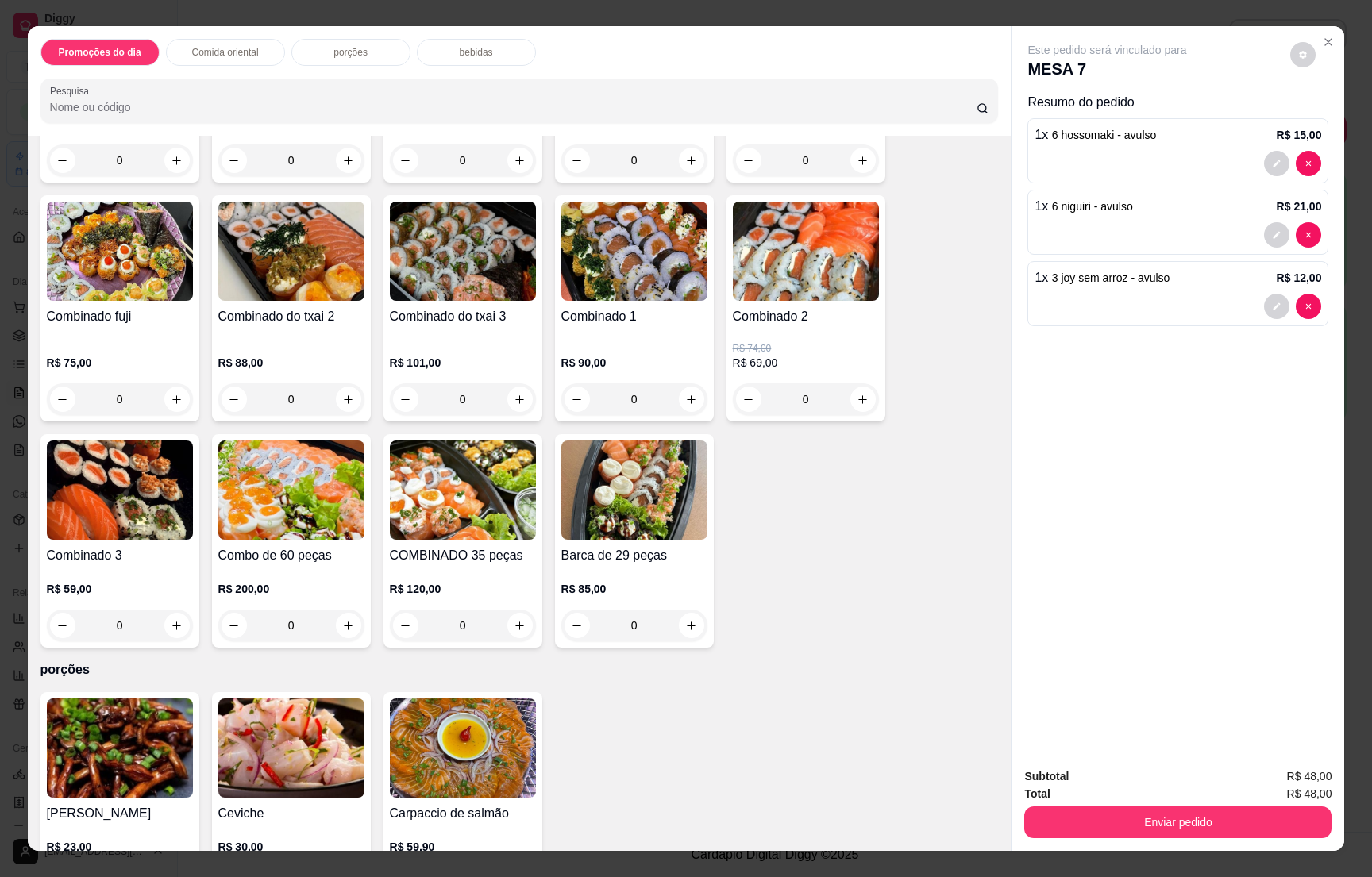
scroll to position [3334, 0]
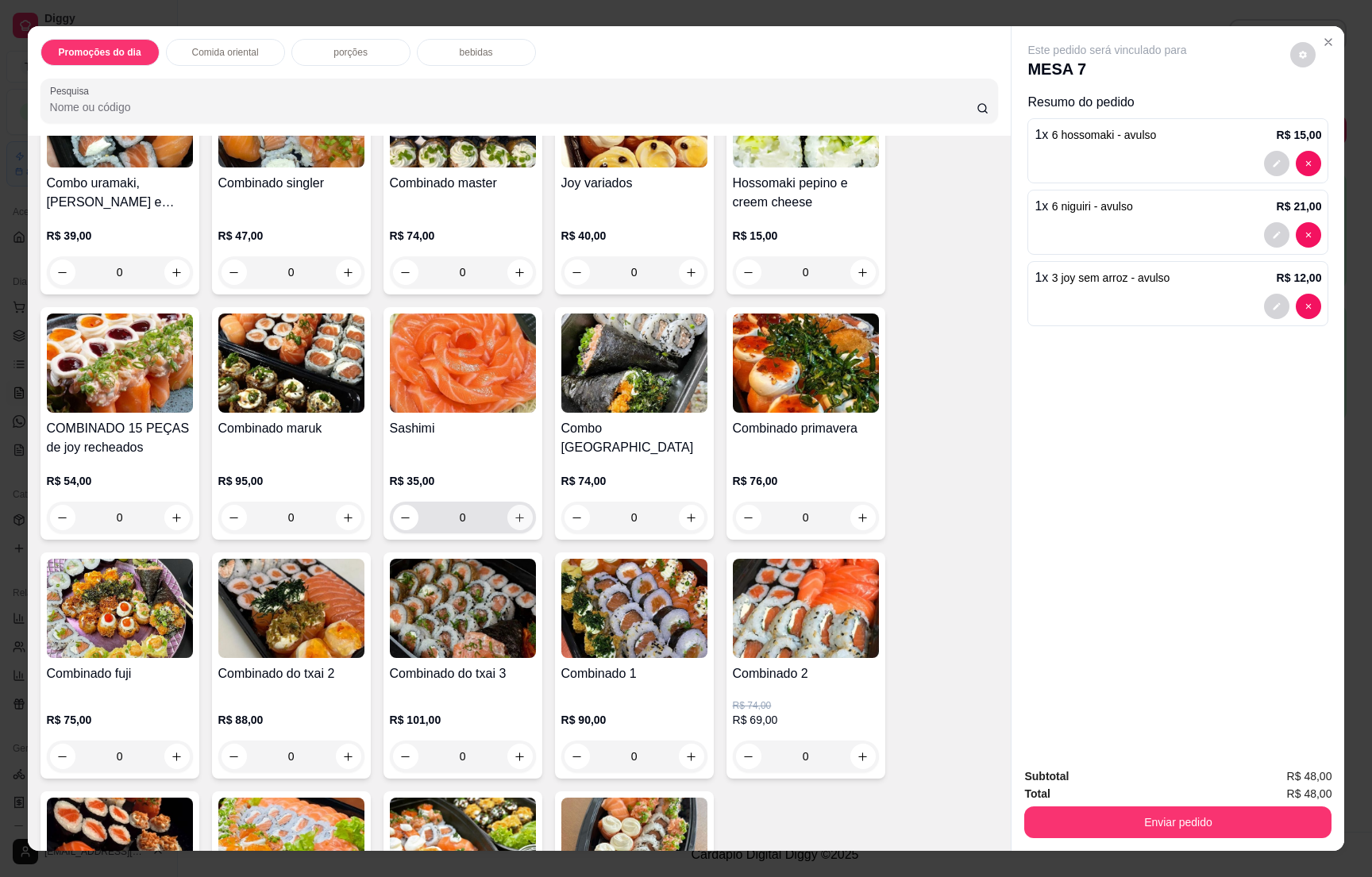
click at [512, 505] on button "increase-product-quantity" at bounding box center [520, 518] width 26 height 26
type input "1"
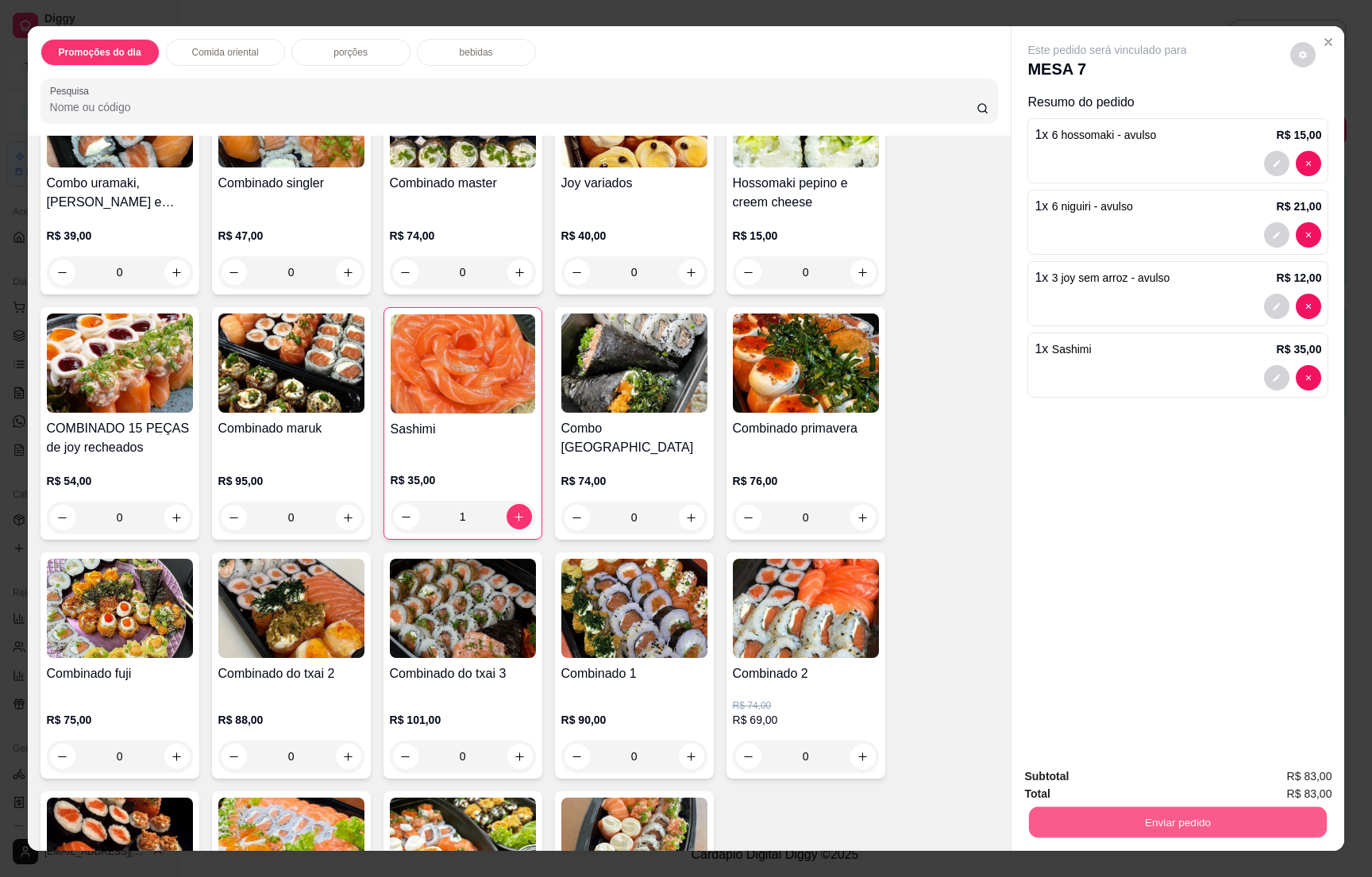
click at [1191, 815] on button "Enviar pedido" at bounding box center [1179, 822] width 298 height 31
click at [1155, 784] on button "Não registrar e enviar pedido" at bounding box center [1123, 783] width 165 height 30
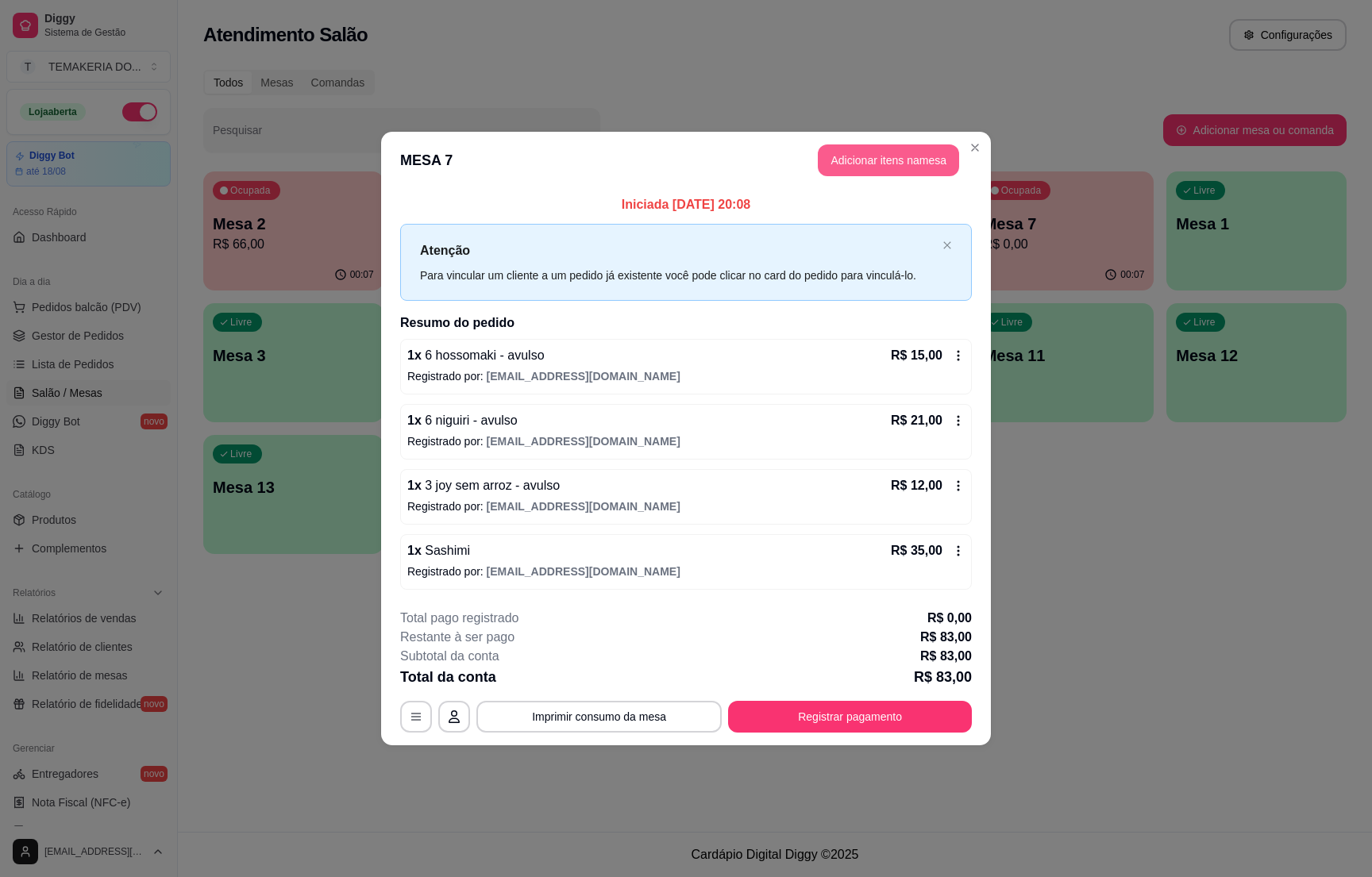
click at [875, 165] on button "Adicionar itens na mesa" at bounding box center [888, 160] width 141 height 32
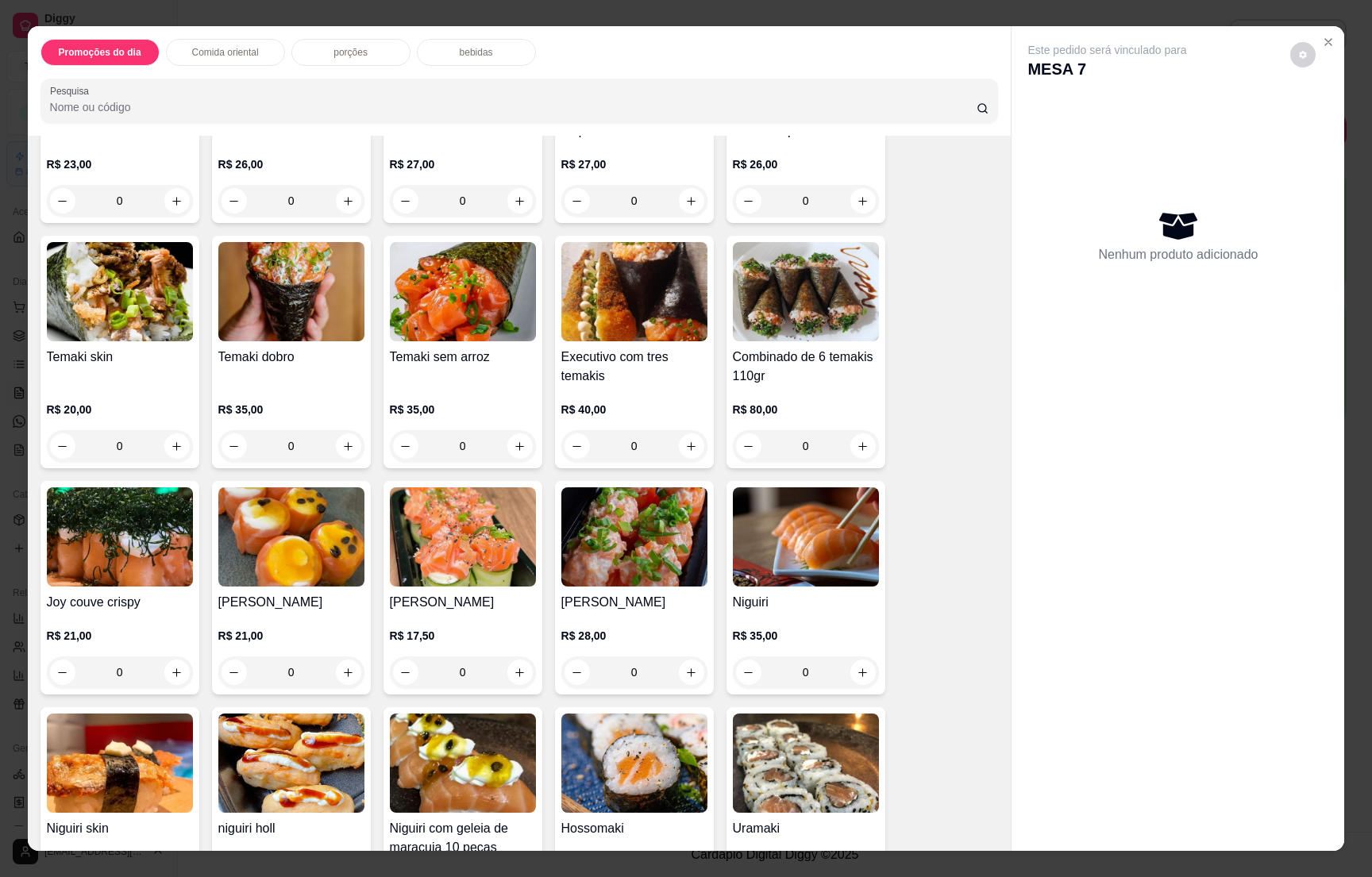
scroll to position [0, 0]
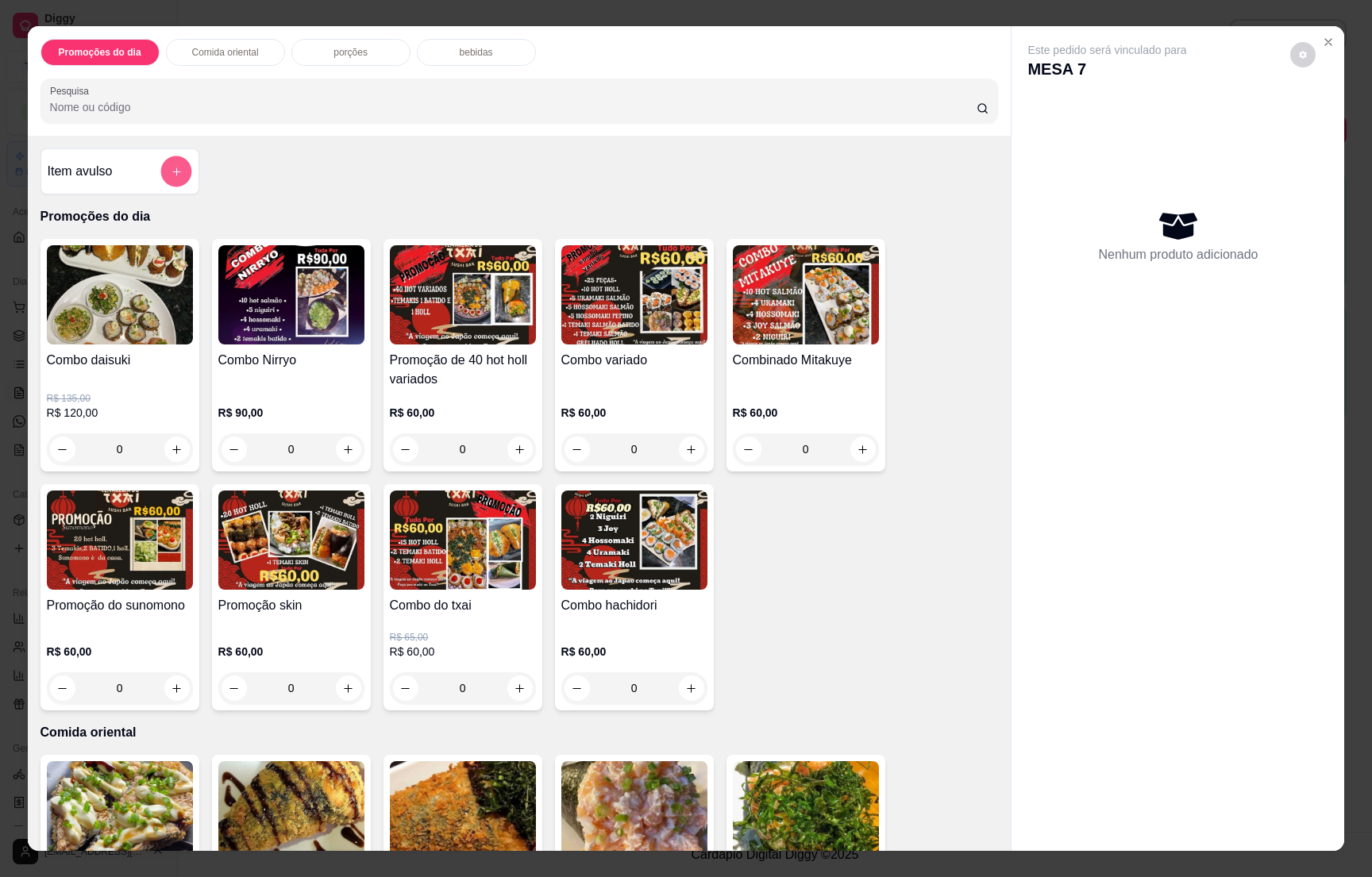
click at [171, 170] on icon "add-separate-item" at bounding box center [176, 172] width 12 height 12
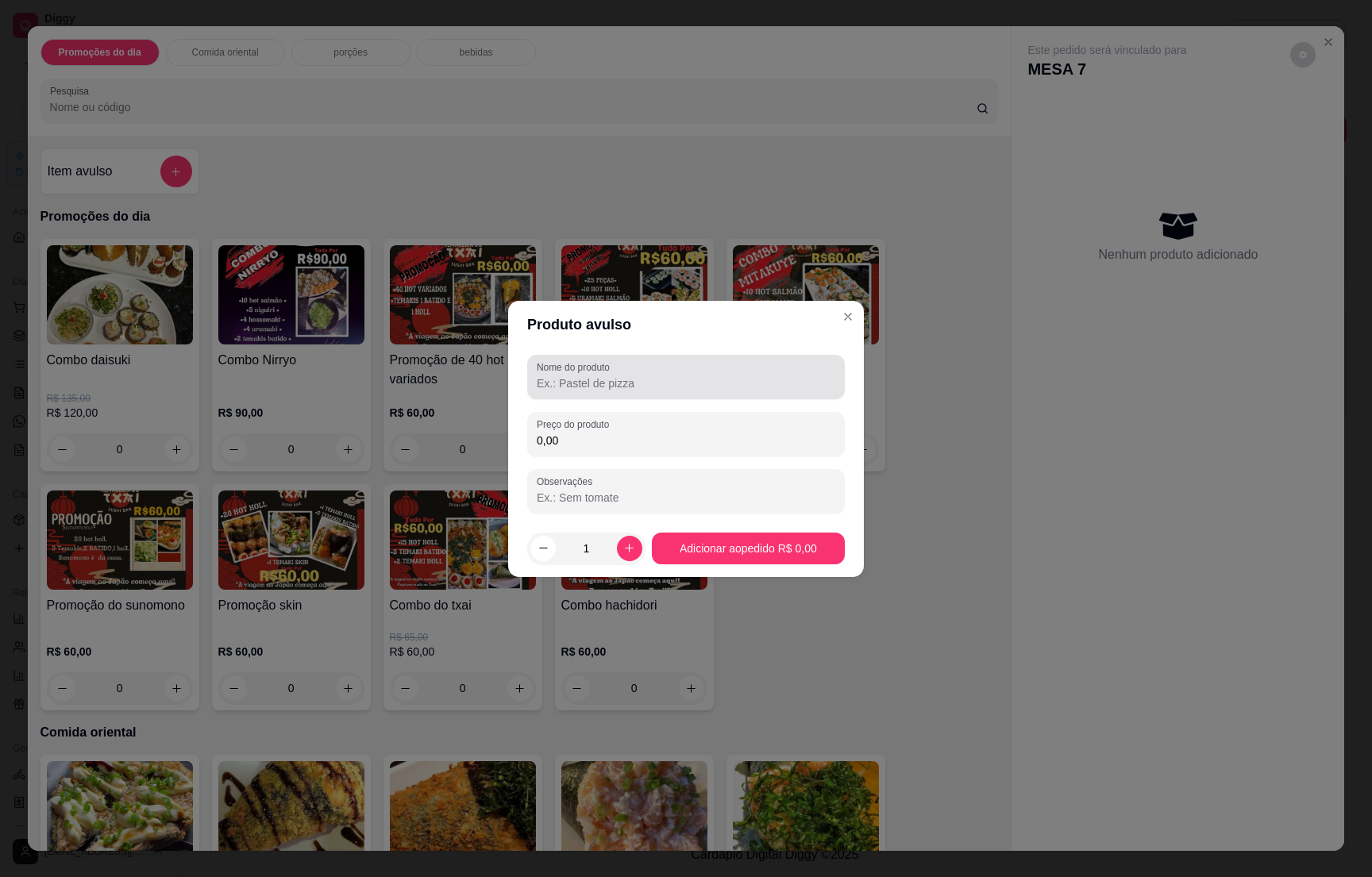
click at [666, 382] on input "Nome do produto" at bounding box center [686, 383] width 299 height 16
type input "del vale"
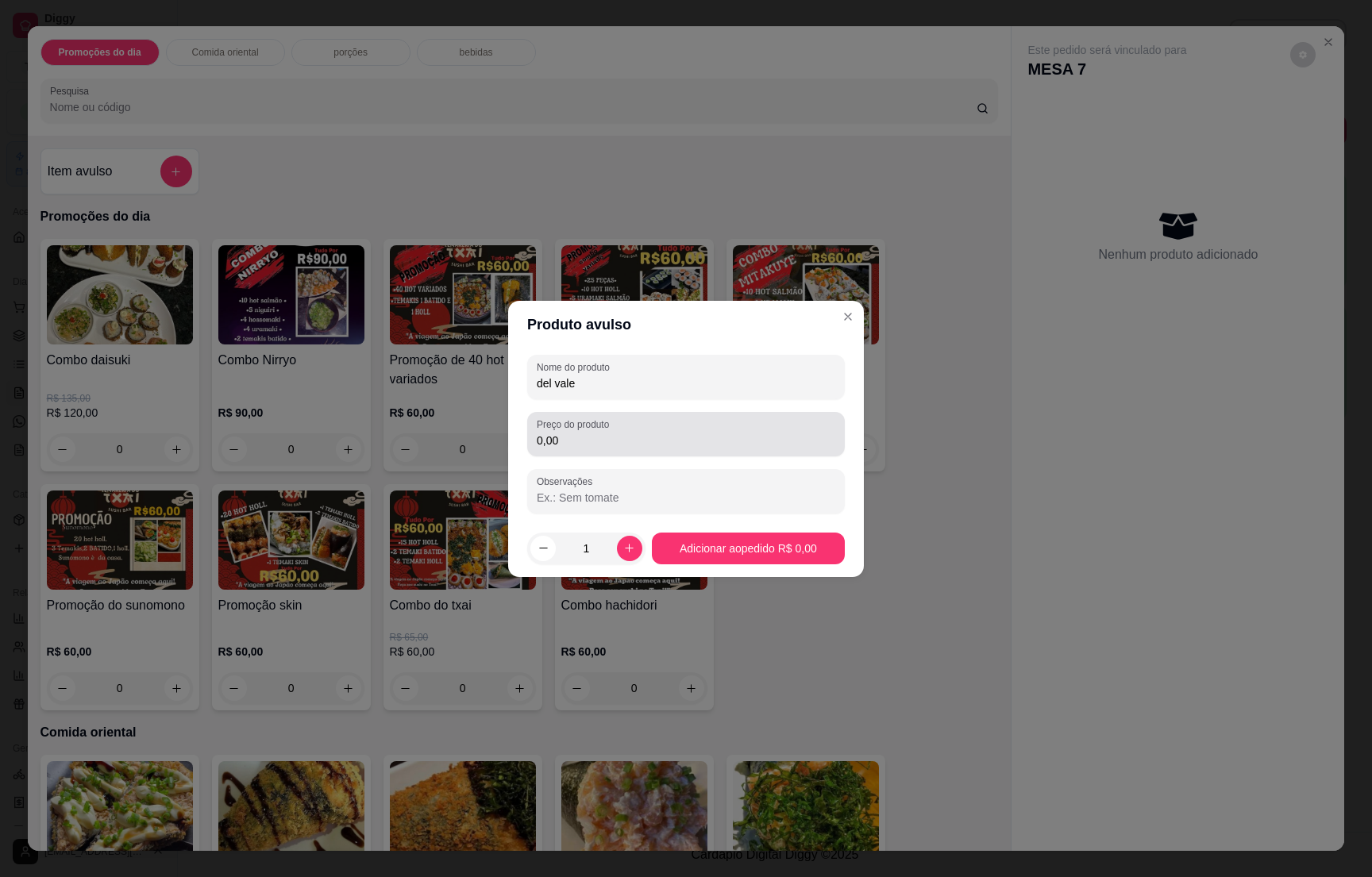
click at [651, 415] on div "Preço do produto 0,00" at bounding box center [686, 435] width 318 height 44
type input "7,00"
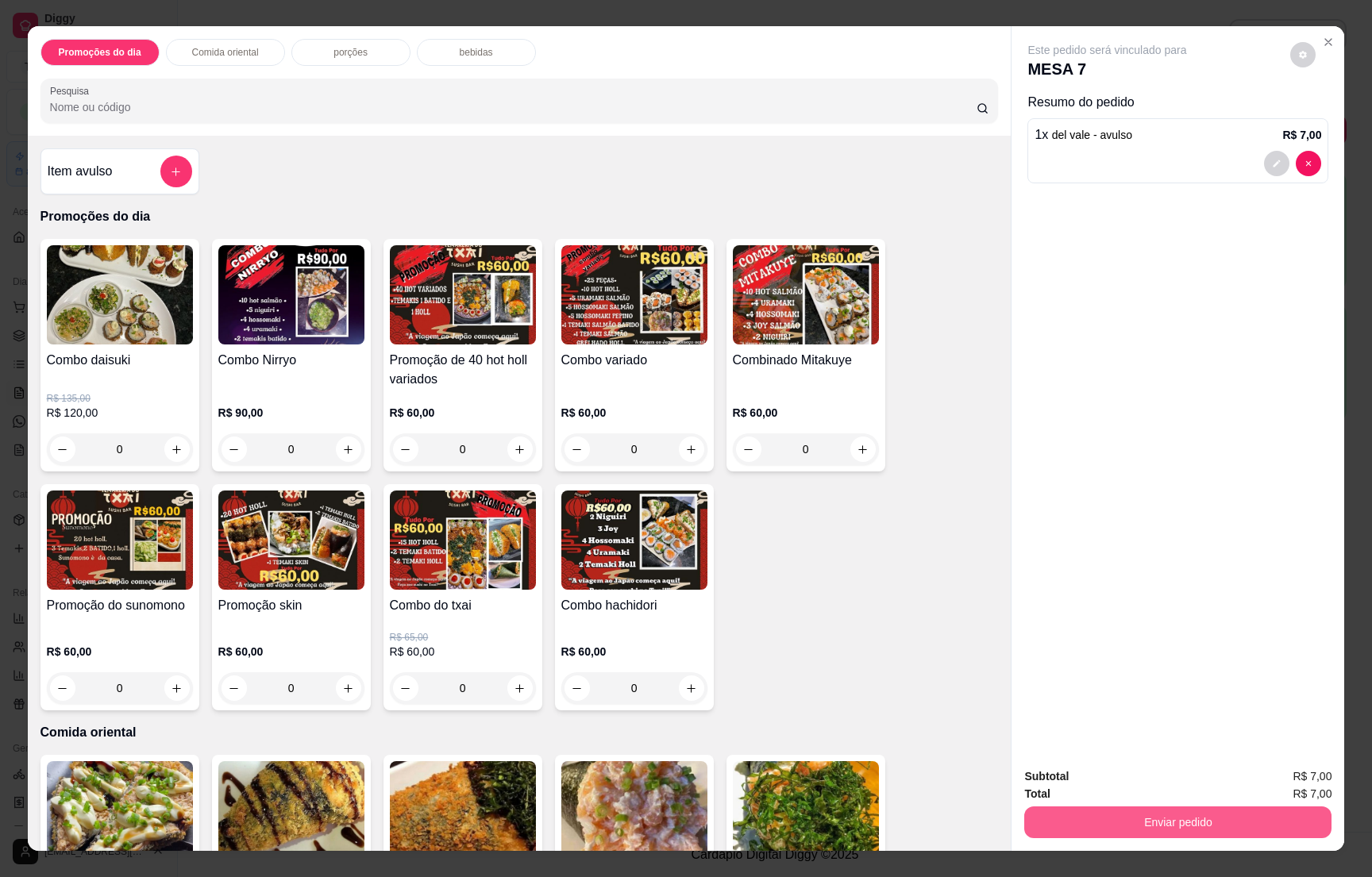
click at [1115, 832] on button "Enviar pedido" at bounding box center [1178, 822] width 307 height 32
click at [1166, 779] on button "Não registrar e enviar pedido" at bounding box center [1122, 783] width 160 height 29
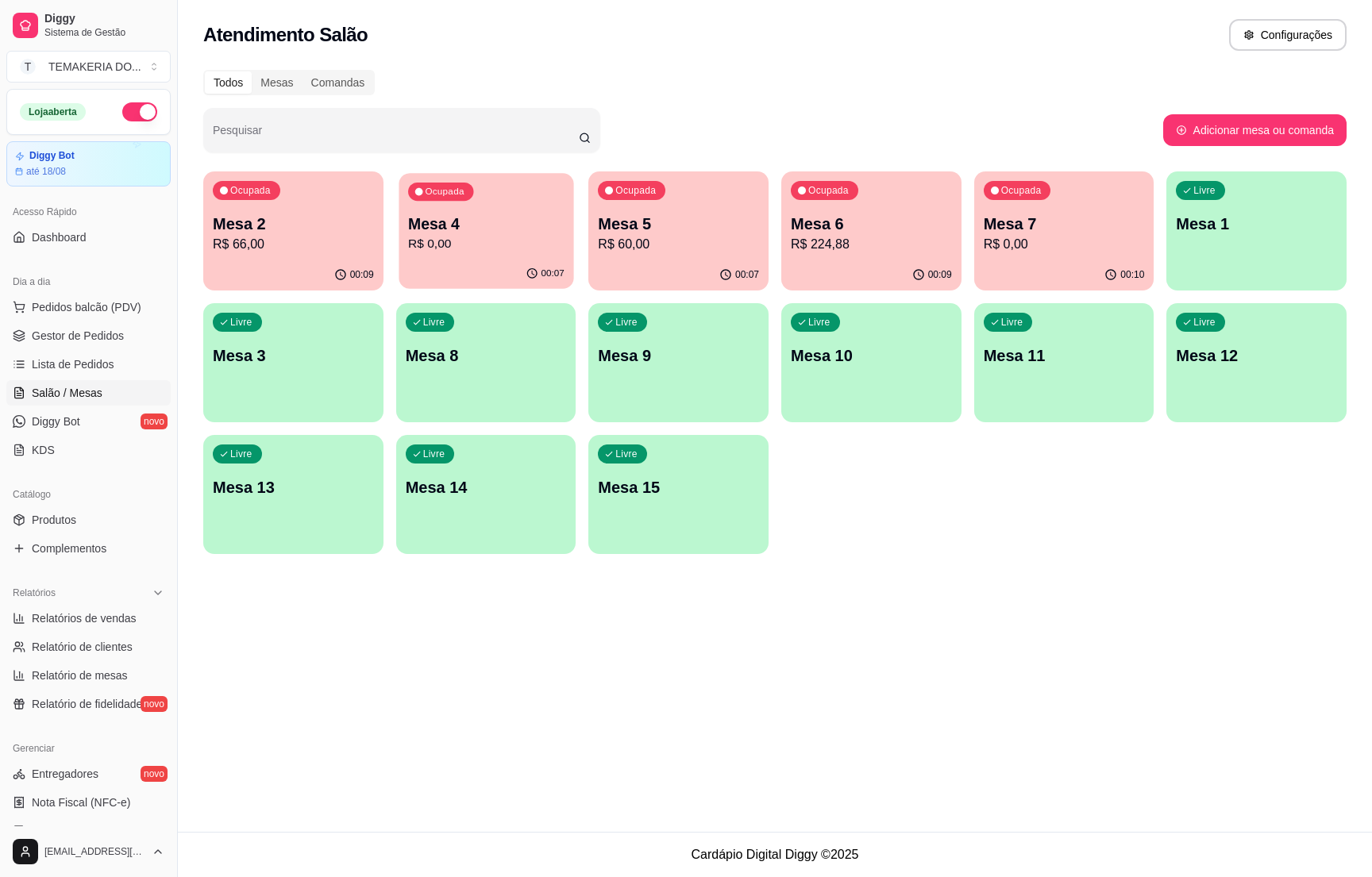
click at [477, 243] on p "R$ 0,00" at bounding box center [486, 244] width 157 height 18
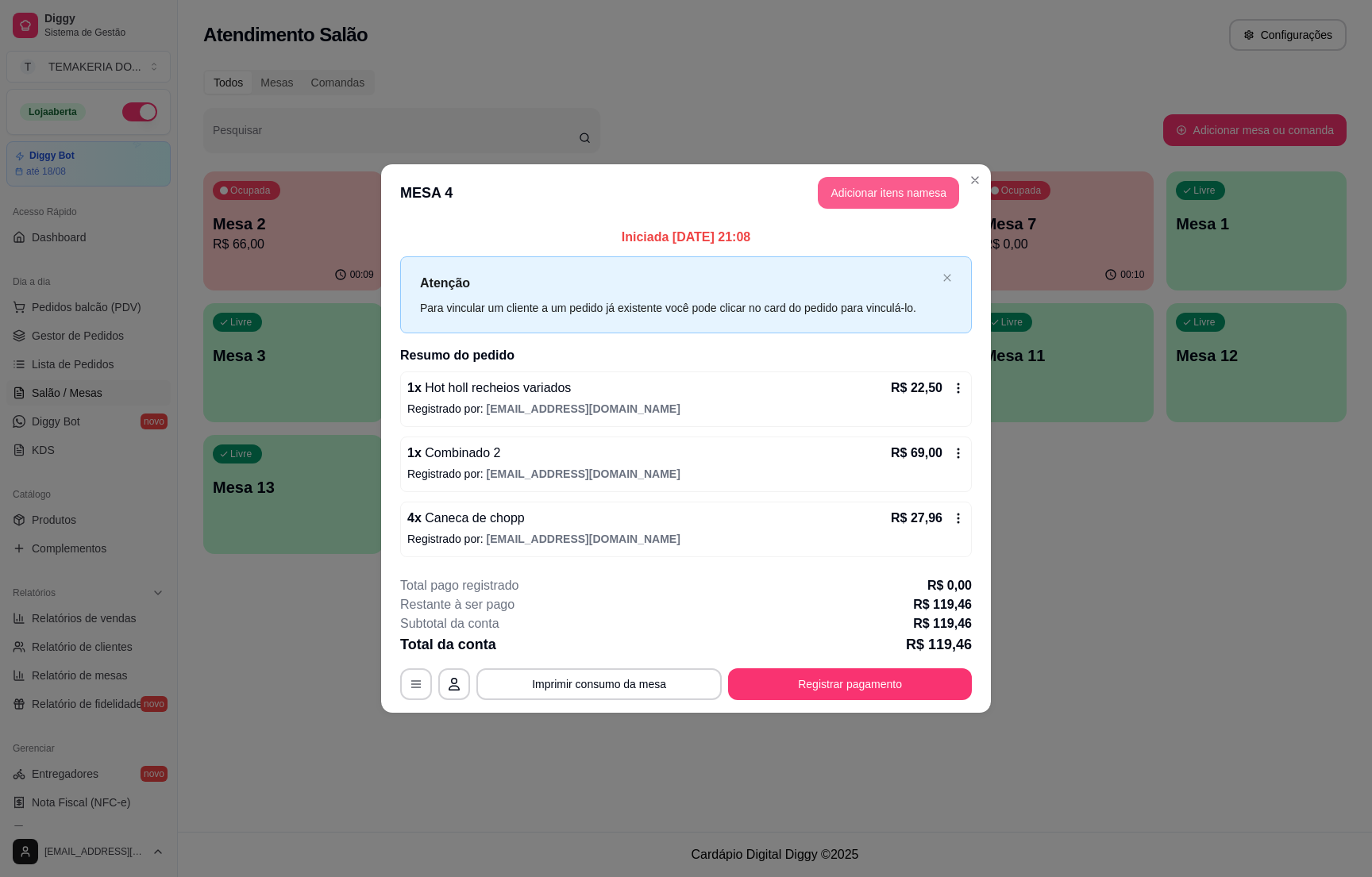
click at [887, 204] on button "Adicionar itens na mesa" at bounding box center [888, 193] width 141 height 32
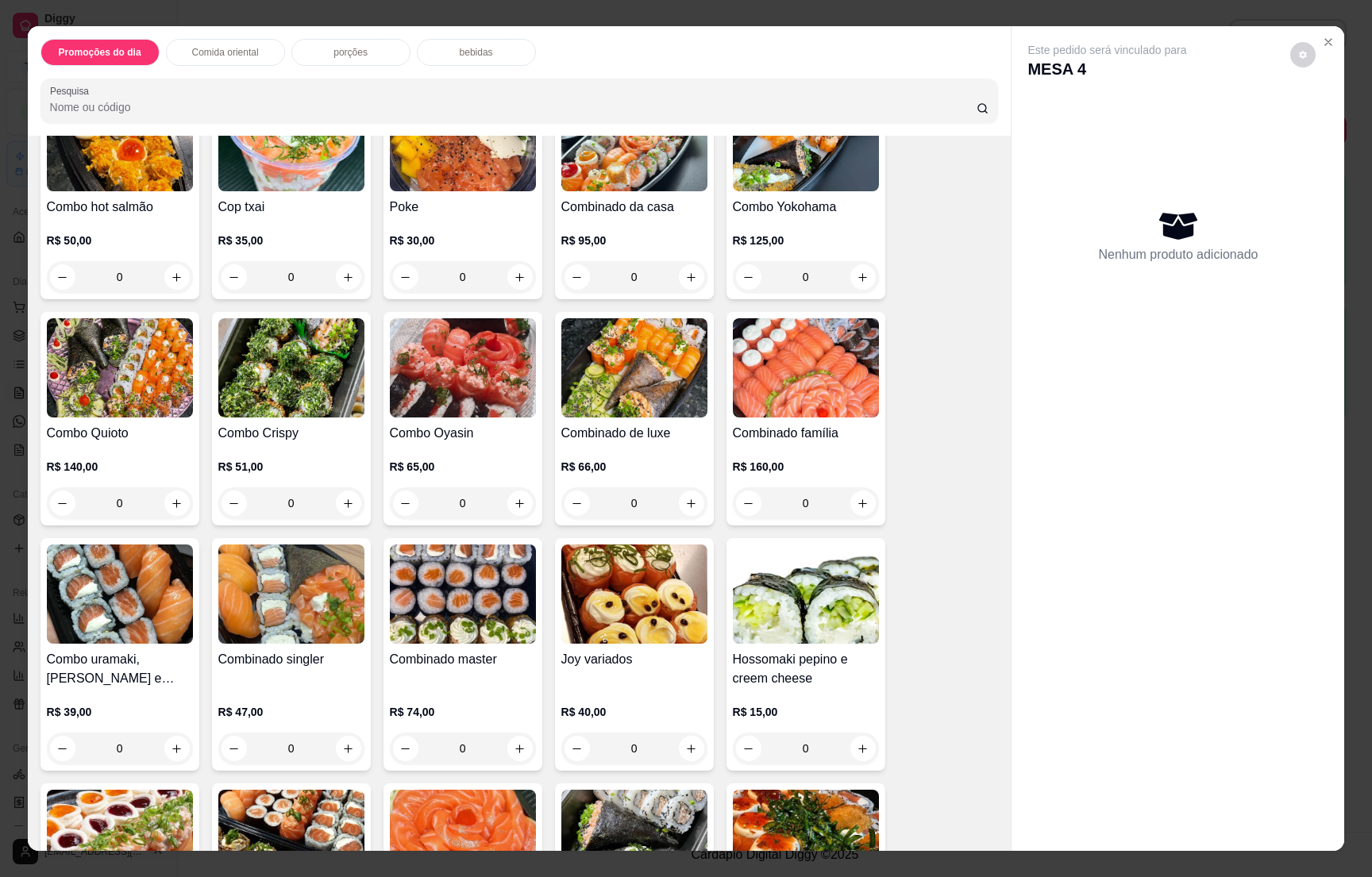
scroll to position [4464, 0]
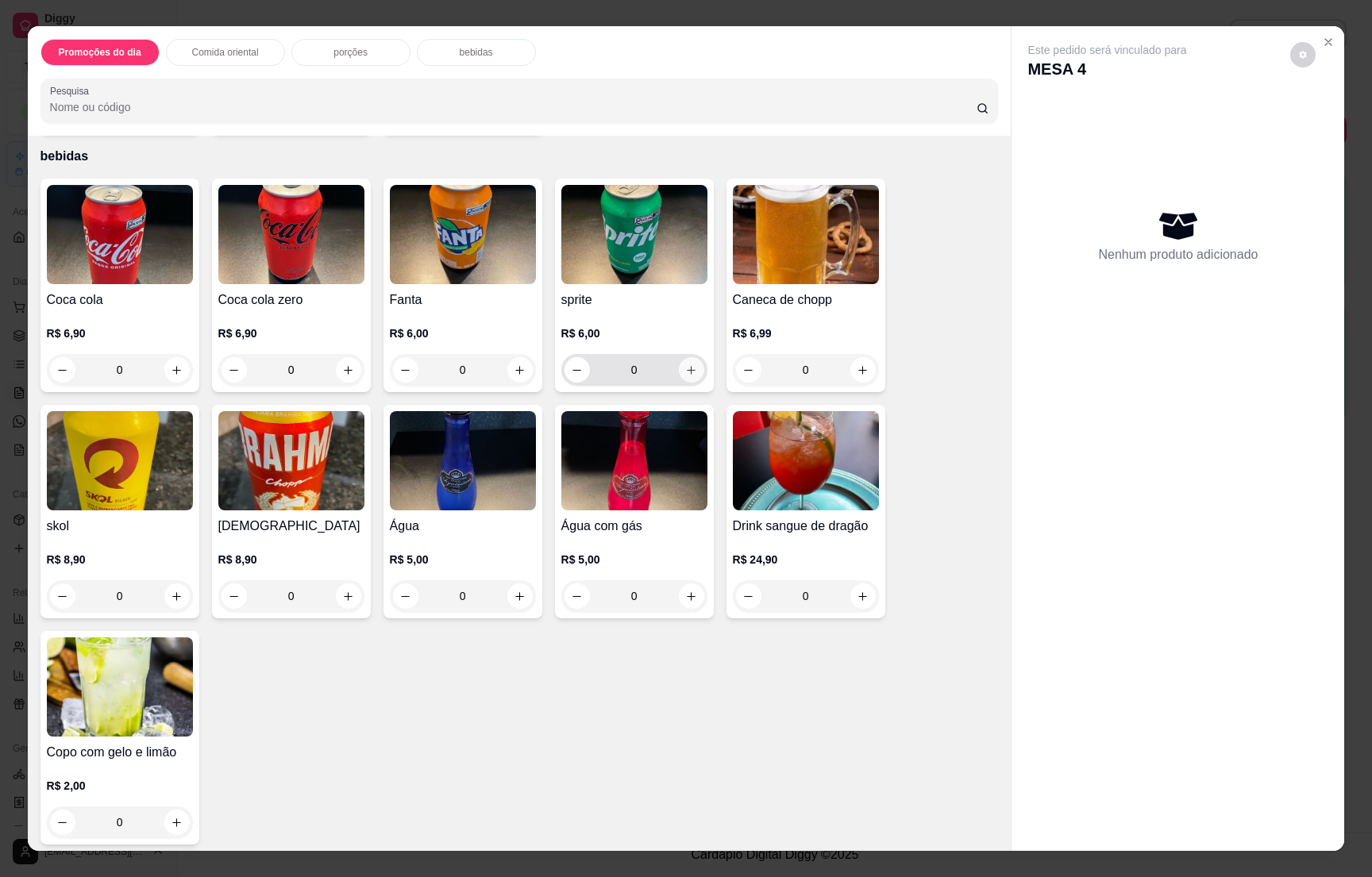
click at [686, 367] on icon "increase-product-quantity" at bounding box center [692, 370] width 12 height 12
type input "1"
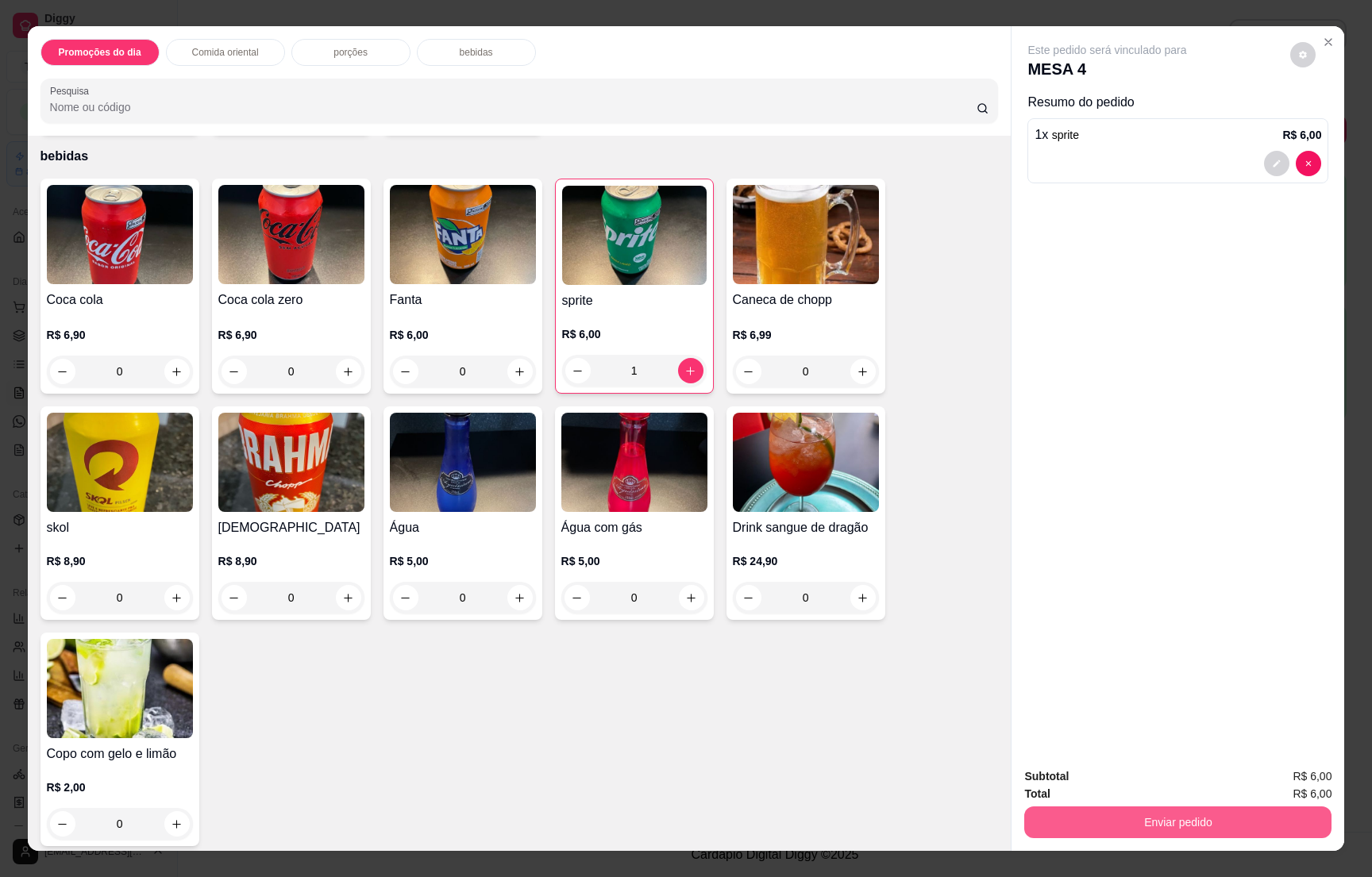
click at [1209, 834] on button "Enviar pedido" at bounding box center [1178, 822] width 307 height 32
click at [1113, 782] on button "Não registrar e enviar pedido" at bounding box center [1122, 783] width 160 height 29
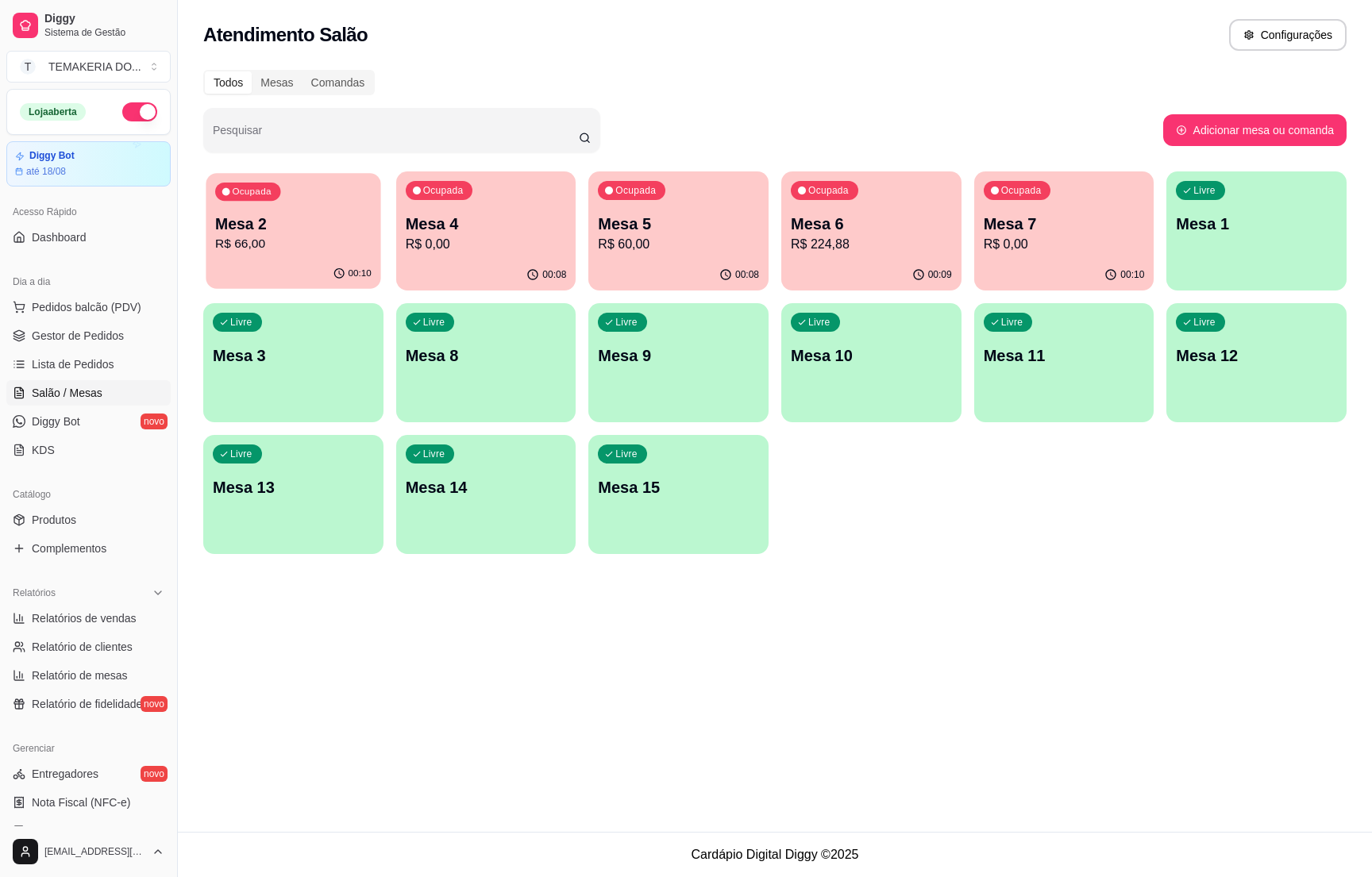
click at [294, 235] on p "R$ 66,00" at bounding box center [293, 244] width 157 height 18
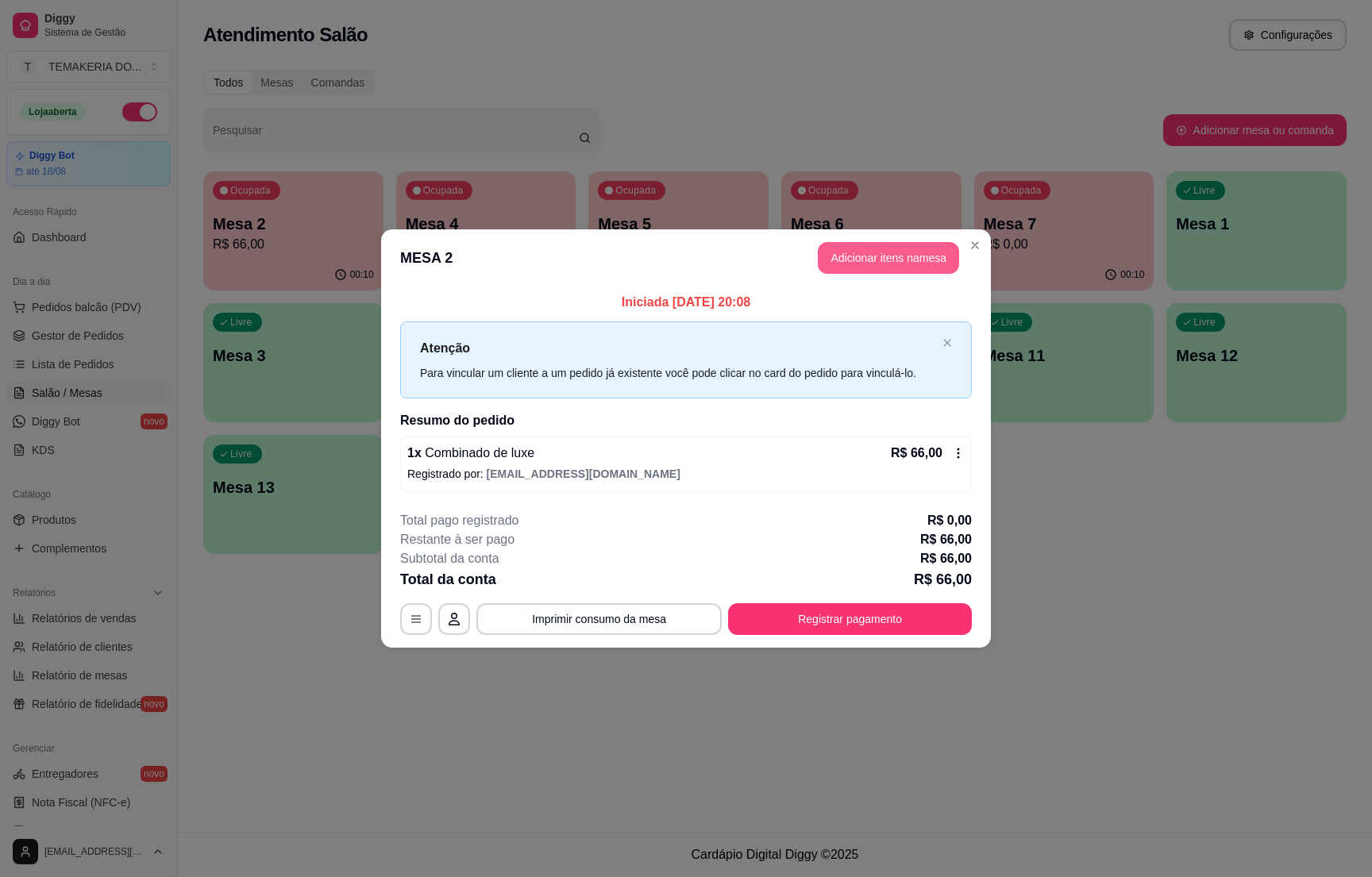
click at [853, 256] on button "Adicionar itens na mesa" at bounding box center [888, 258] width 141 height 32
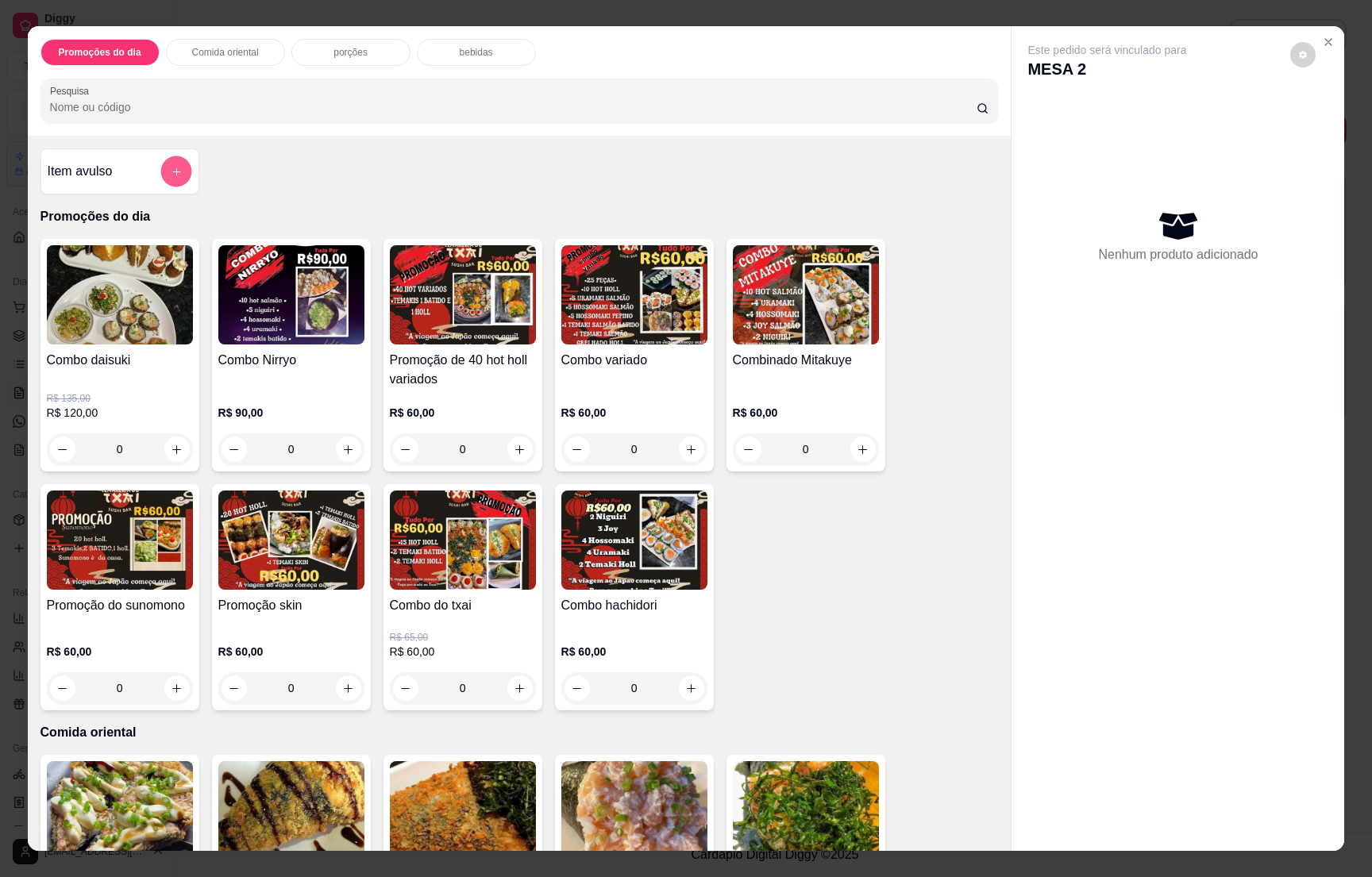
click at [170, 178] on icon "add-separate-item" at bounding box center [176, 172] width 12 height 12
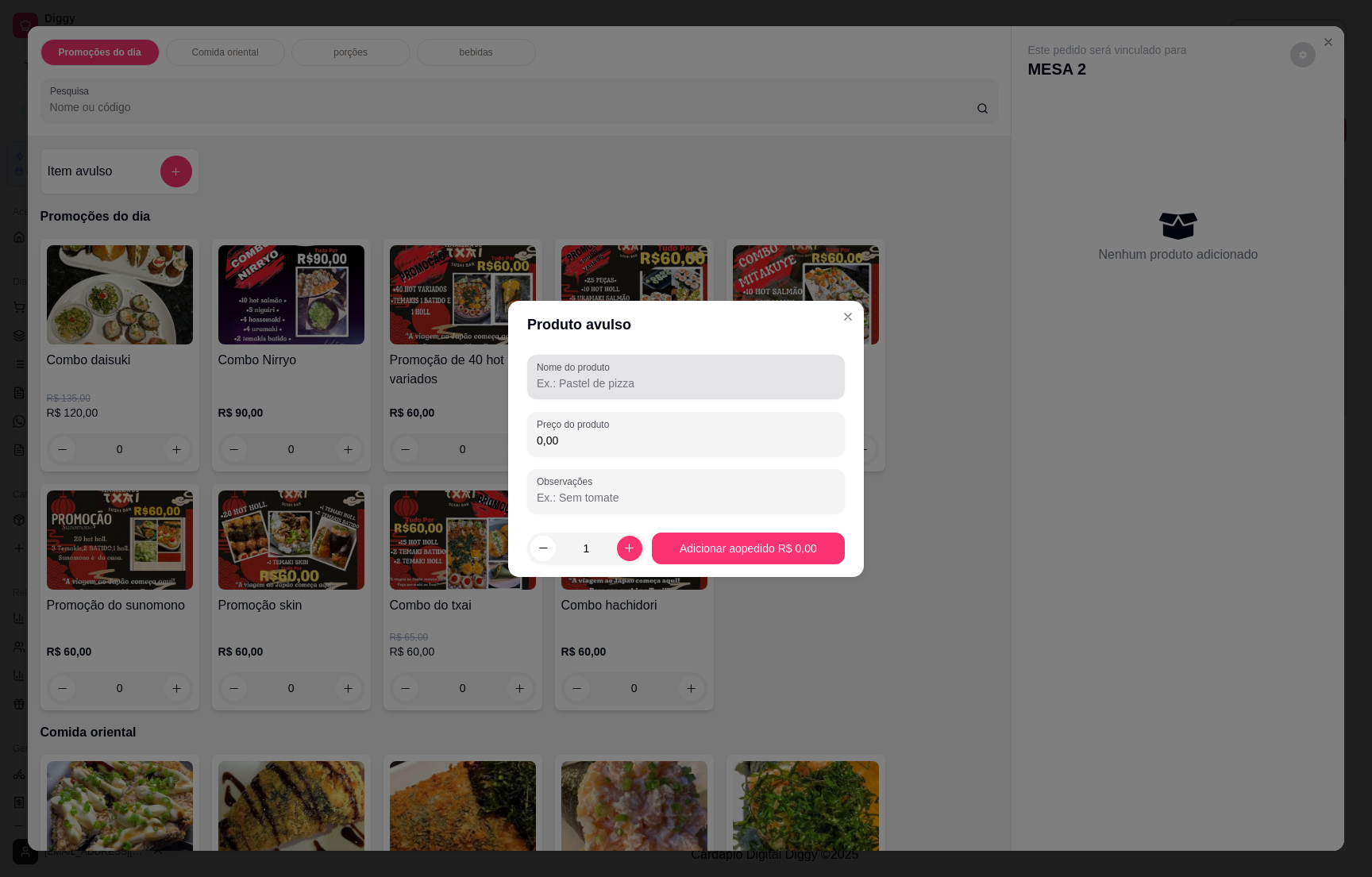
click at [606, 376] on input "Nome do produto" at bounding box center [686, 383] width 299 height 16
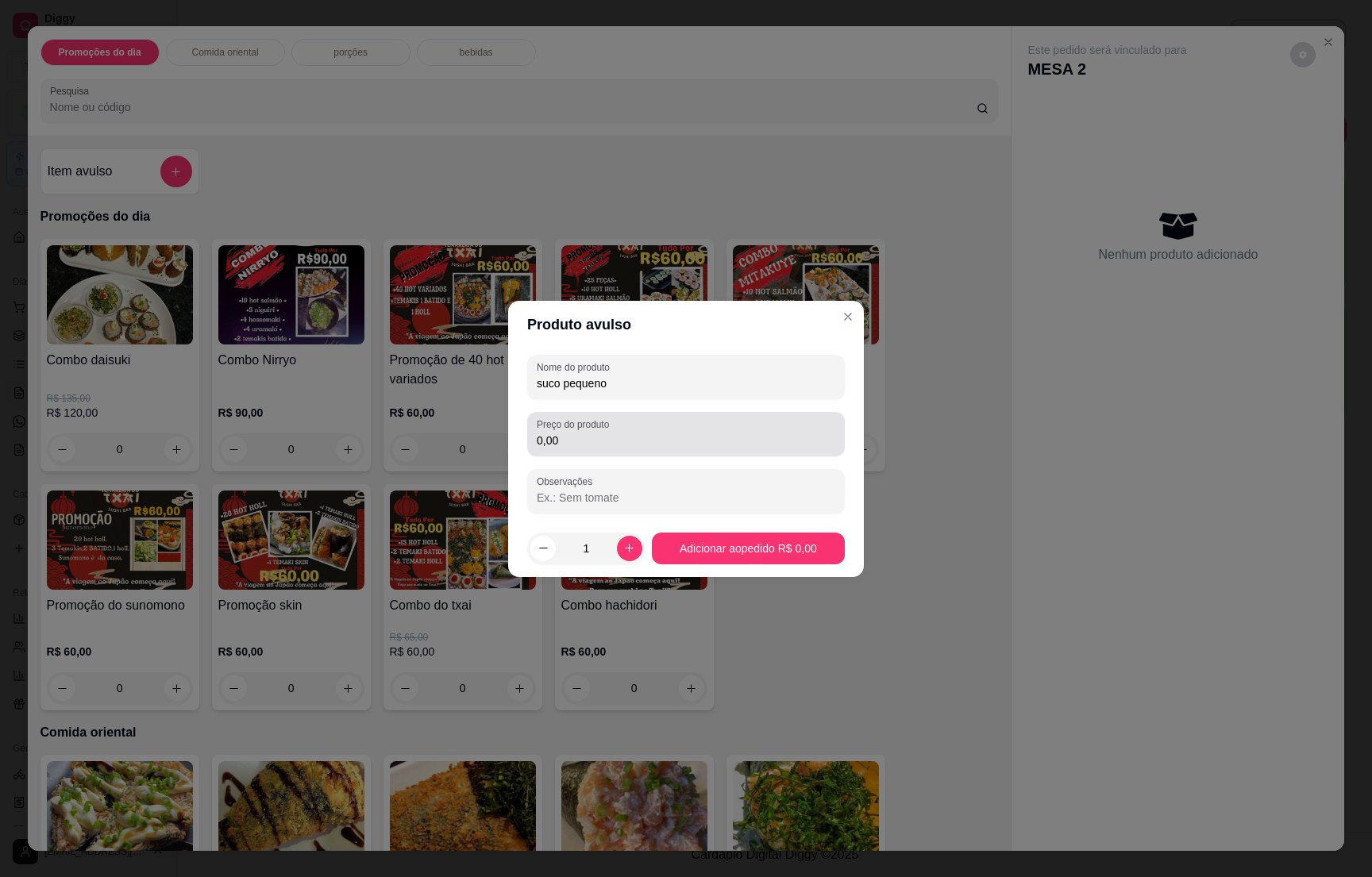
type input "suco pequeno"
click at [630, 429] on div "0,00" at bounding box center [686, 434] width 299 height 32
type input "7,00"
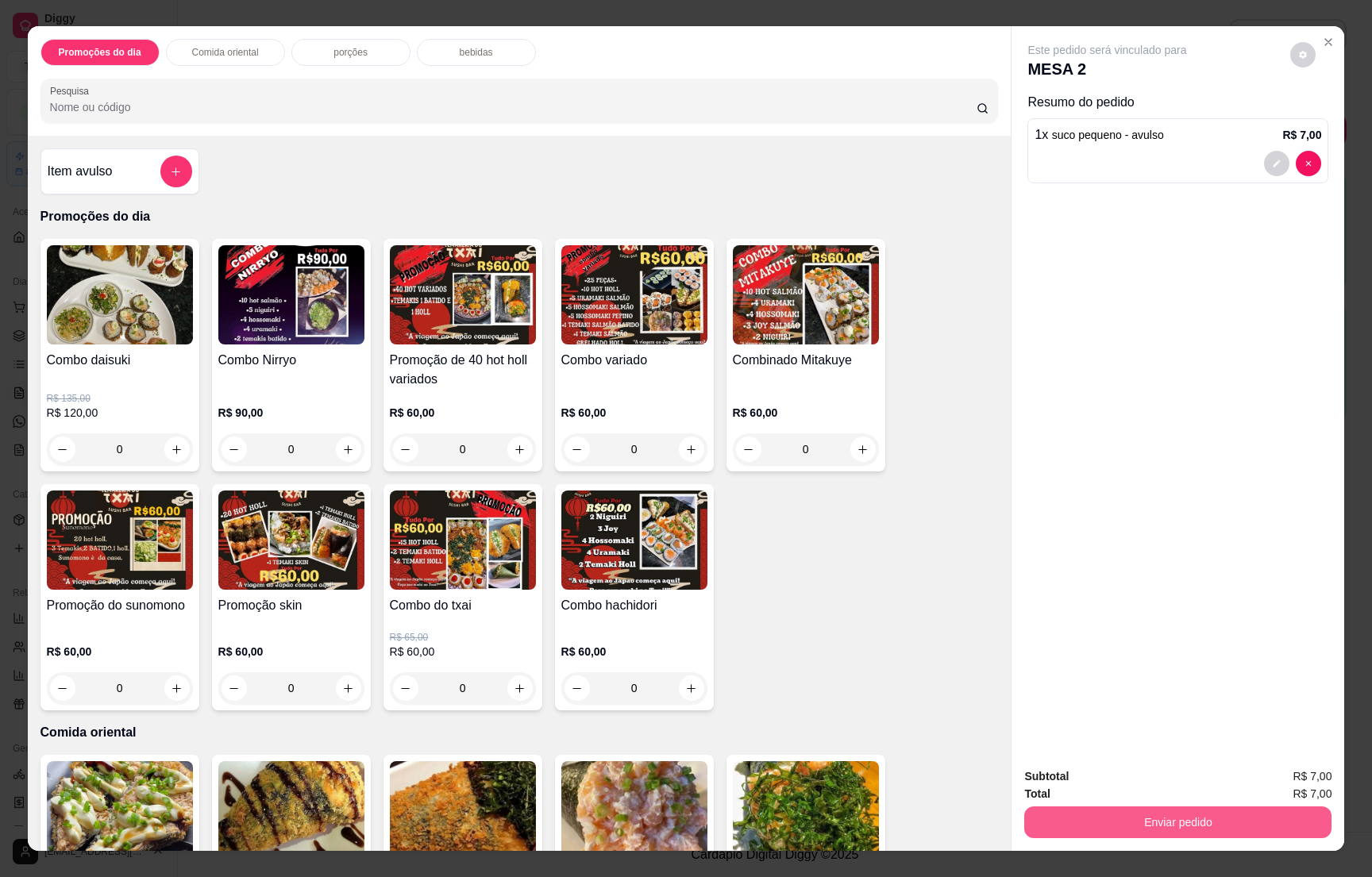
click at [1244, 827] on button "Enviar pedido" at bounding box center [1178, 822] width 307 height 32
click at [1106, 784] on button "Não registrar e enviar pedido" at bounding box center [1122, 783] width 160 height 29
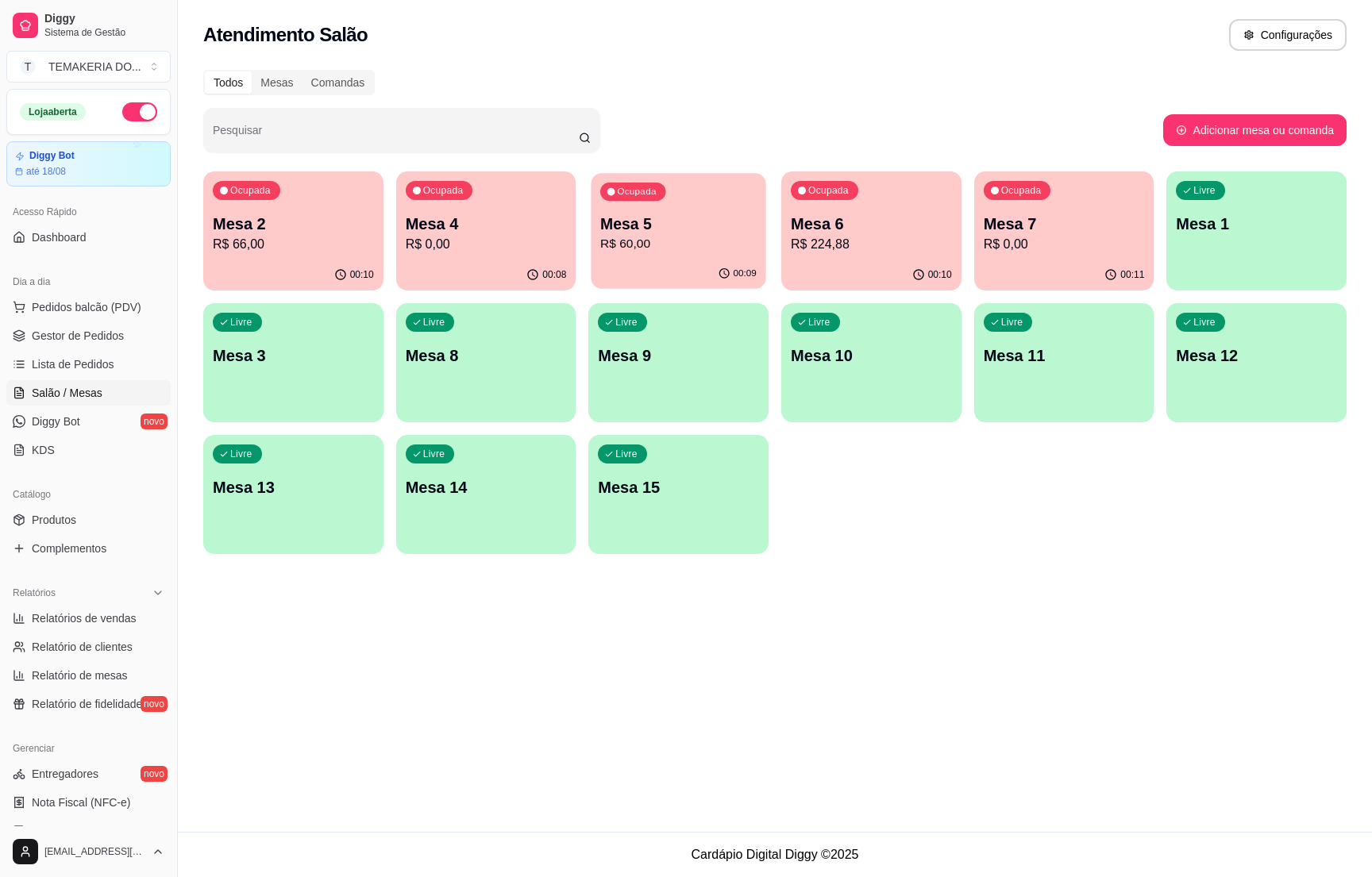
click at [693, 250] on p "R$ 60,00" at bounding box center [678, 244] width 157 height 18
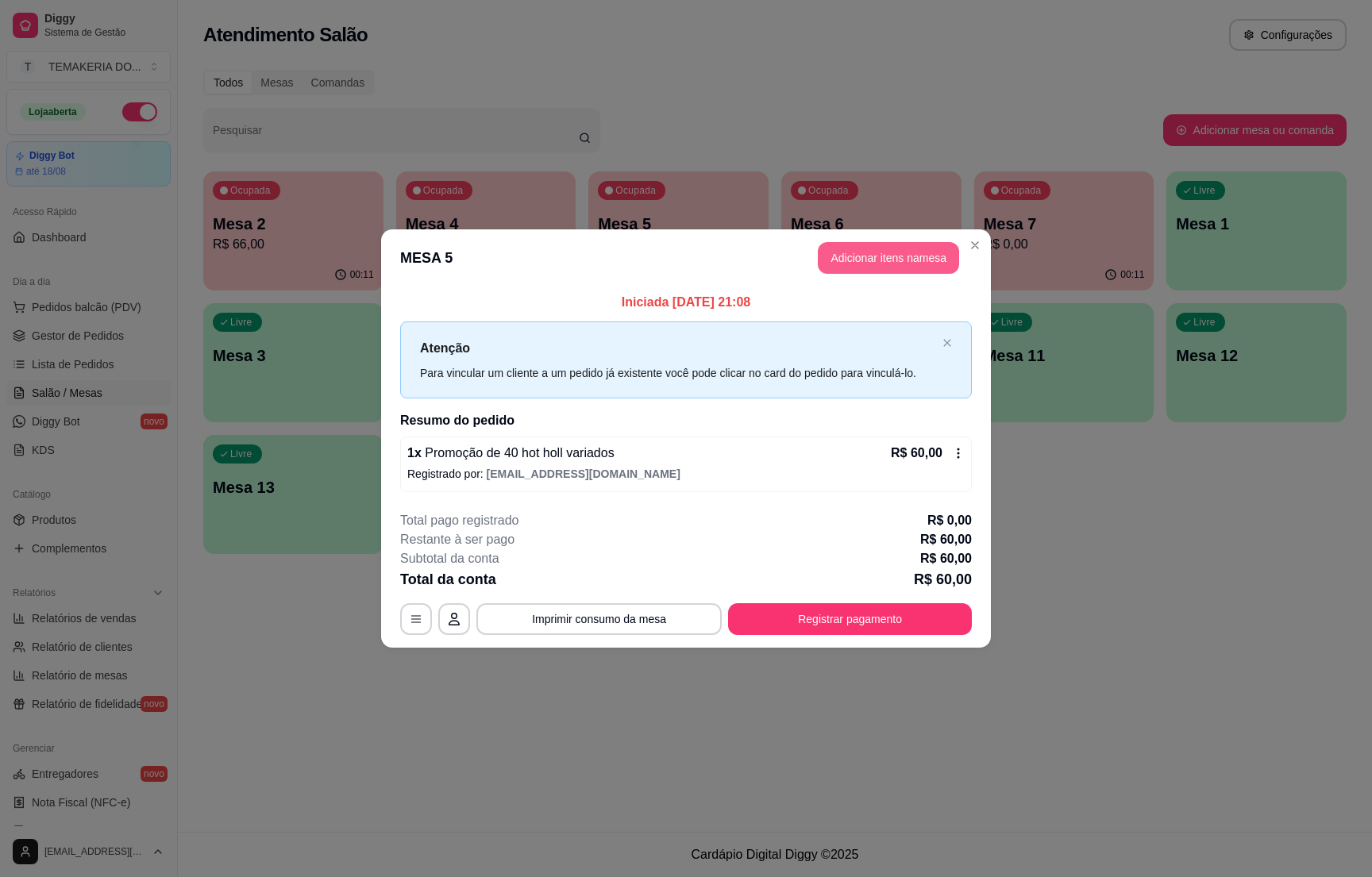
click at [887, 264] on button "Adicionar itens na mesa" at bounding box center [888, 258] width 141 height 32
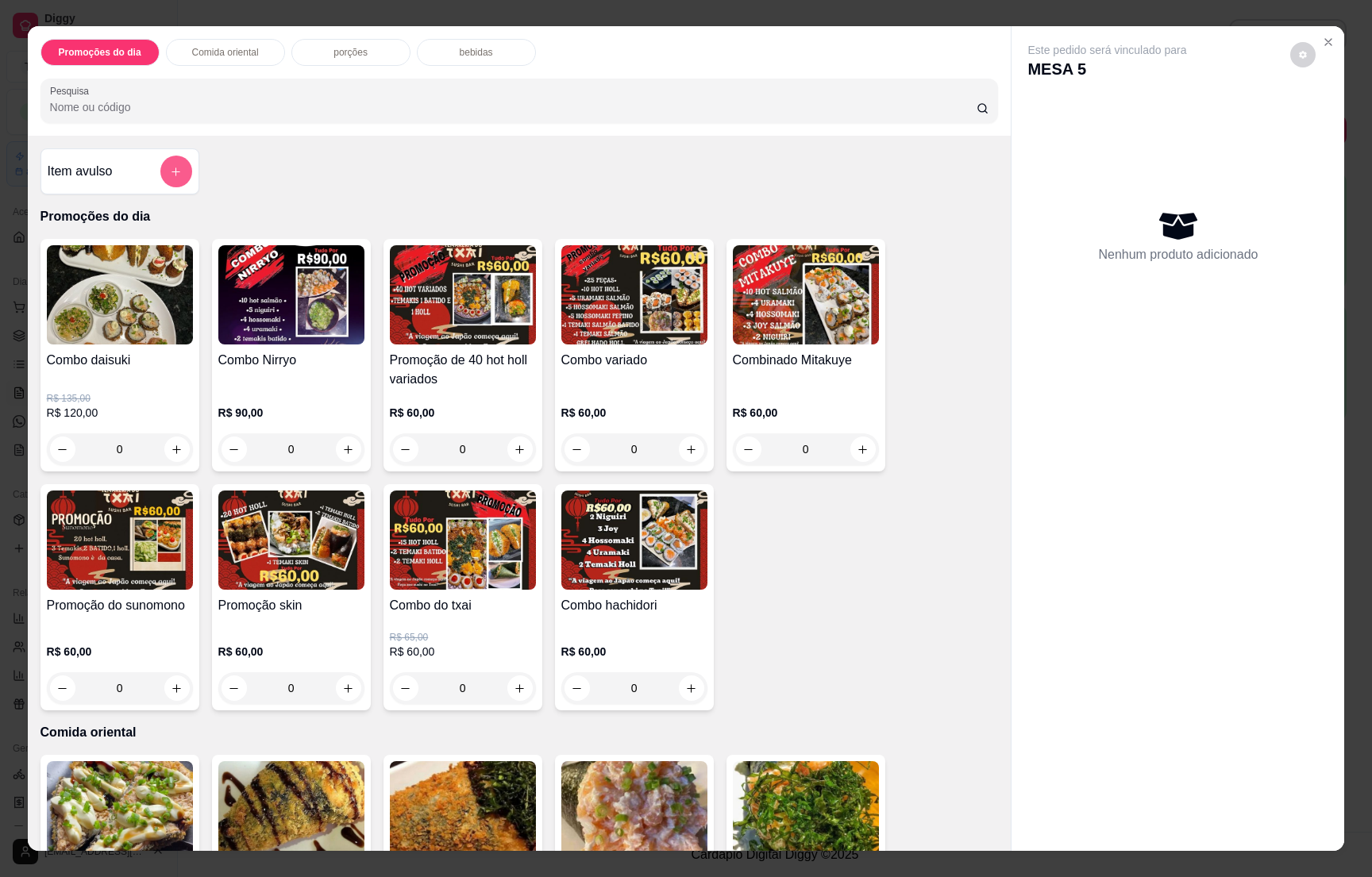
click at [165, 181] on button "add-separate-item" at bounding box center [175, 171] width 32 height 32
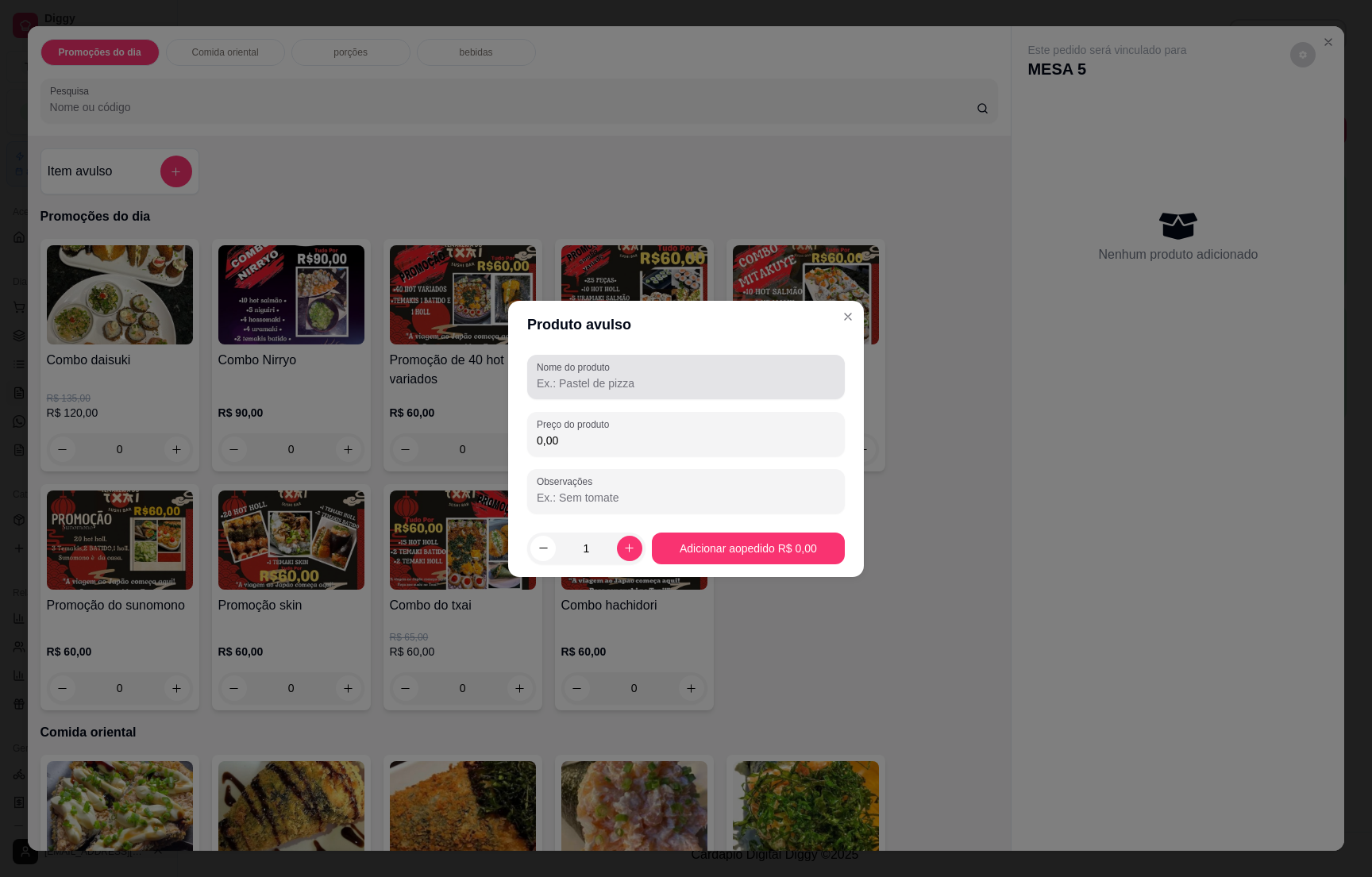
click at [634, 371] on div at bounding box center [686, 376] width 299 height 32
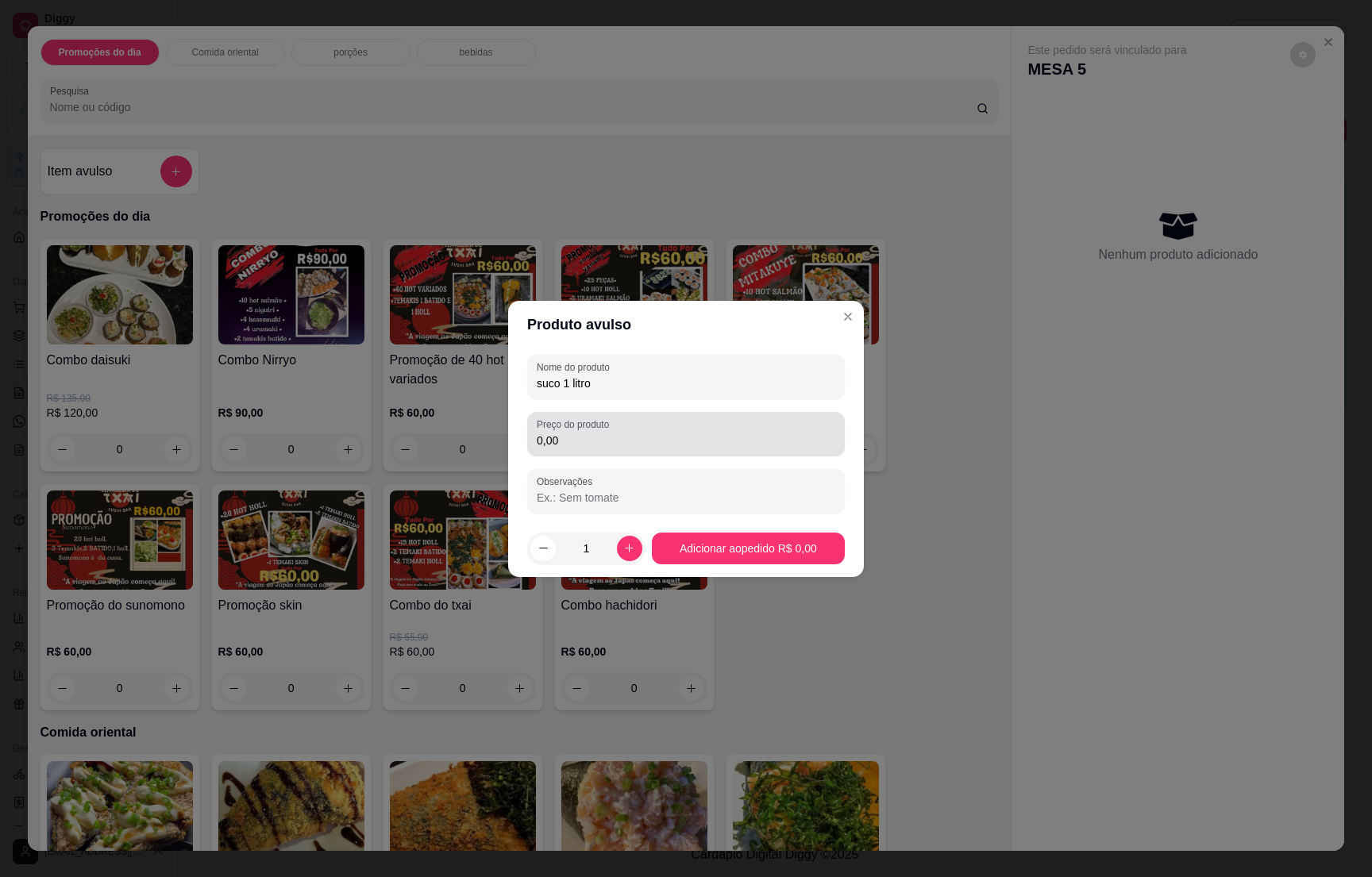
type input "suco 1 litro"
click at [681, 459] on div "Nome do produto suco 1 litro Preço do produto 0,00 Observações" at bounding box center [686, 435] width 318 height 159
click at [679, 436] on input "0,00" at bounding box center [686, 441] width 299 height 16
type input "16,00"
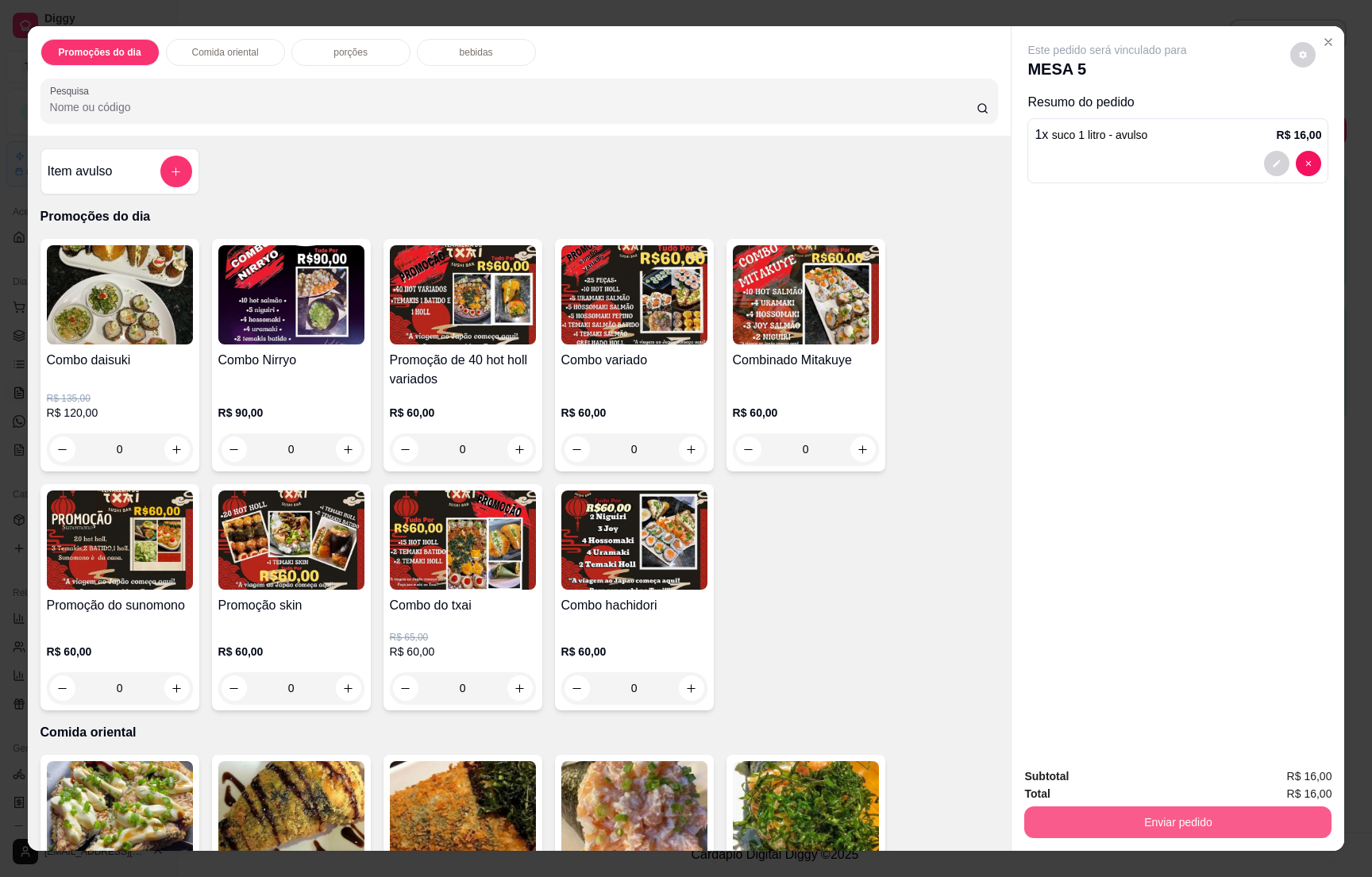
click at [1178, 827] on button "Enviar pedido" at bounding box center [1178, 822] width 307 height 32
click at [1175, 784] on button "Não registrar e enviar pedido" at bounding box center [1122, 783] width 160 height 29
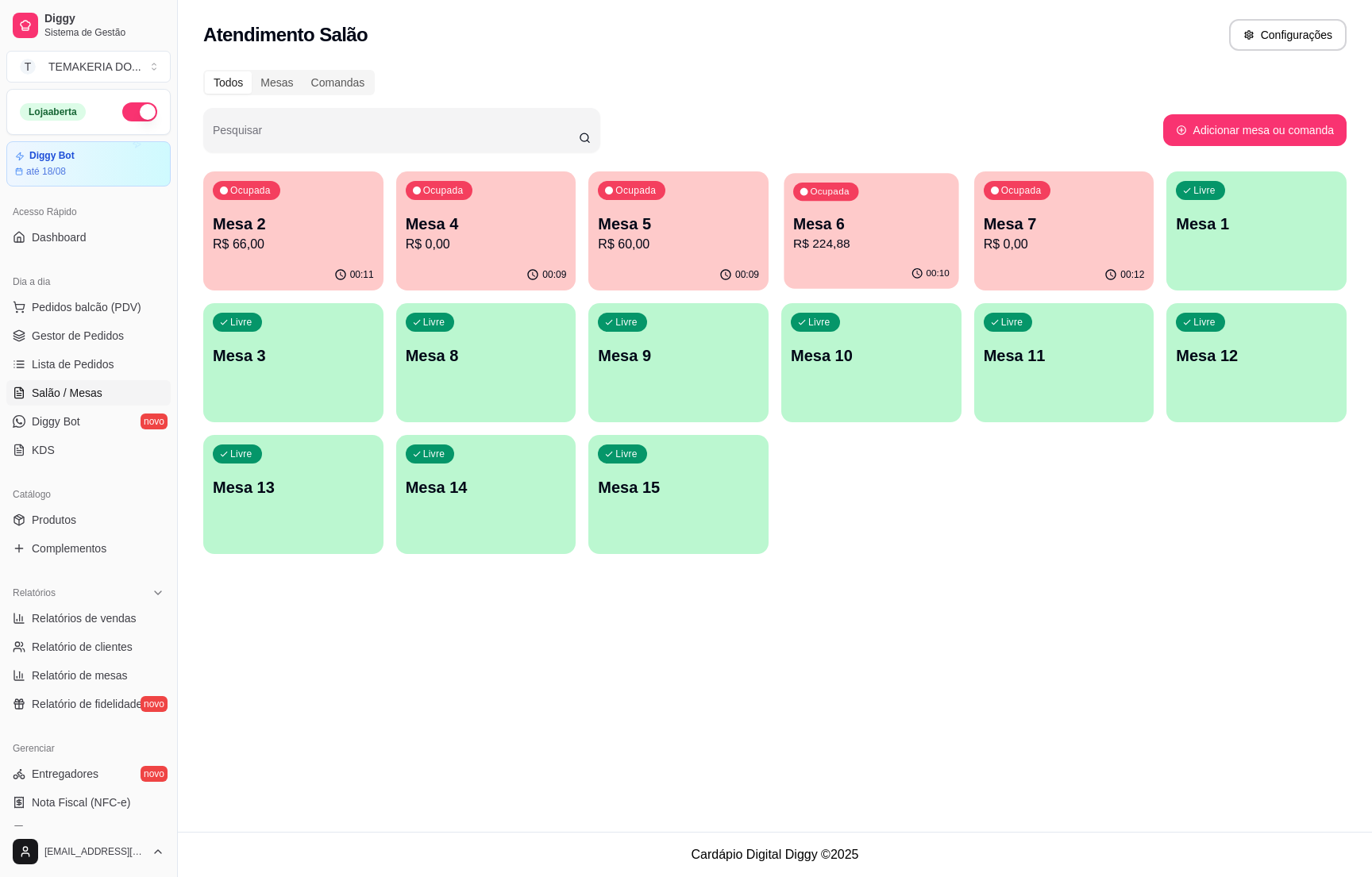
click at [865, 220] on p "Mesa 6" at bounding box center [871, 224] width 157 height 21
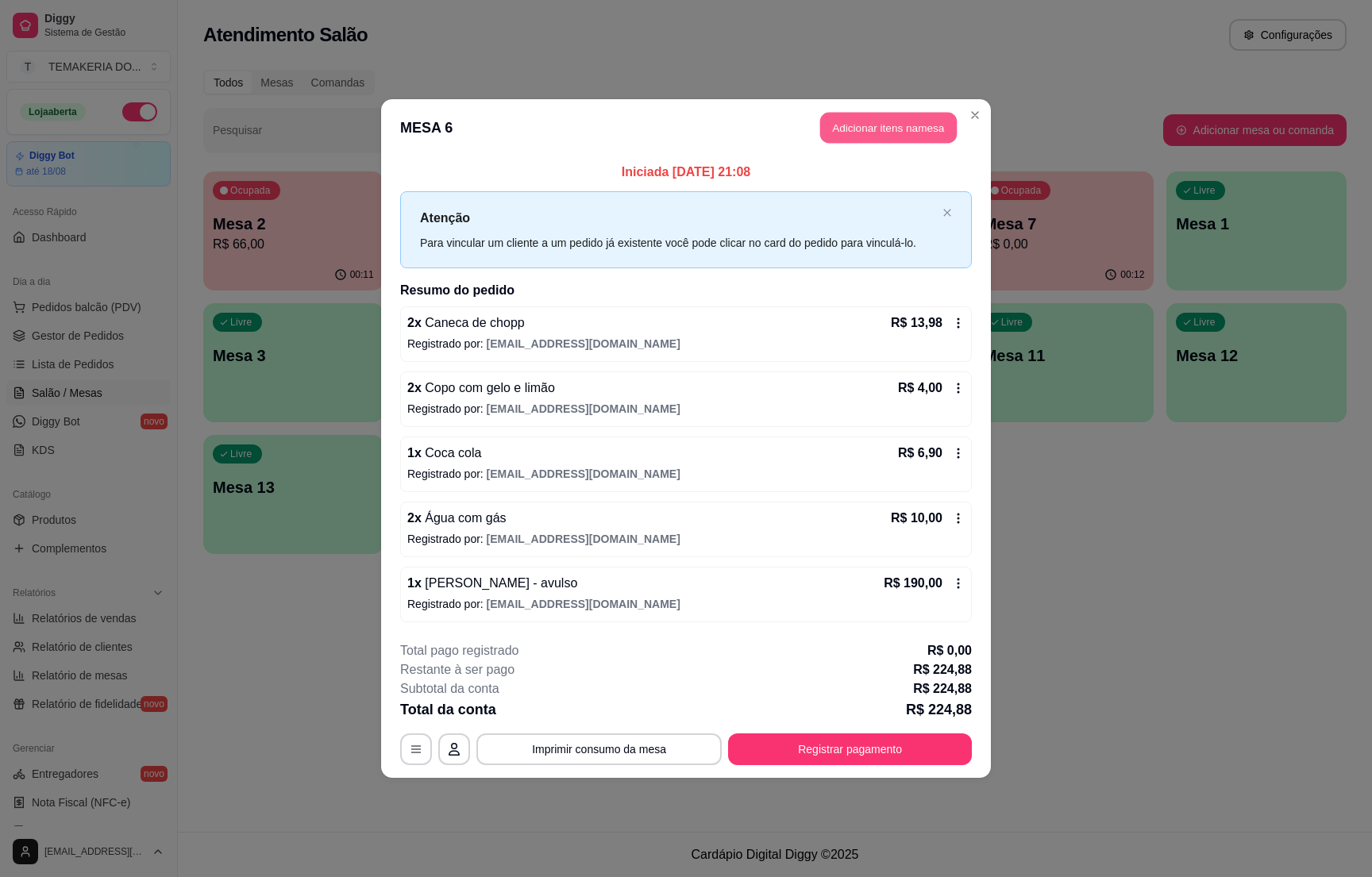
click at [867, 127] on button "Adicionar itens na mesa" at bounding box center [889, 128] width 137 height 31
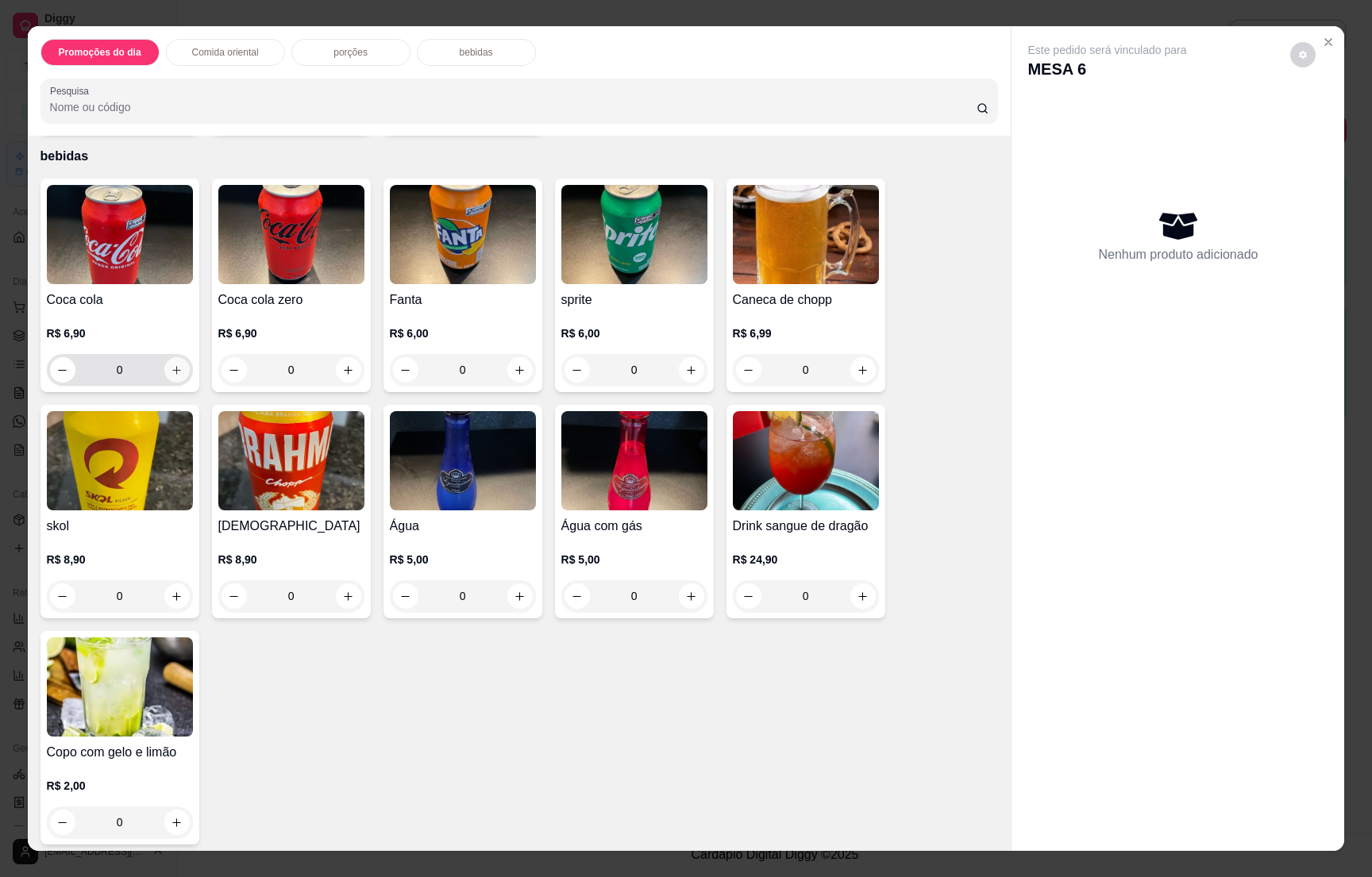
click at [164, 375] on button "increase-product-quantity" at bounding box center [177, 370] width 26 height 26
type input "1"
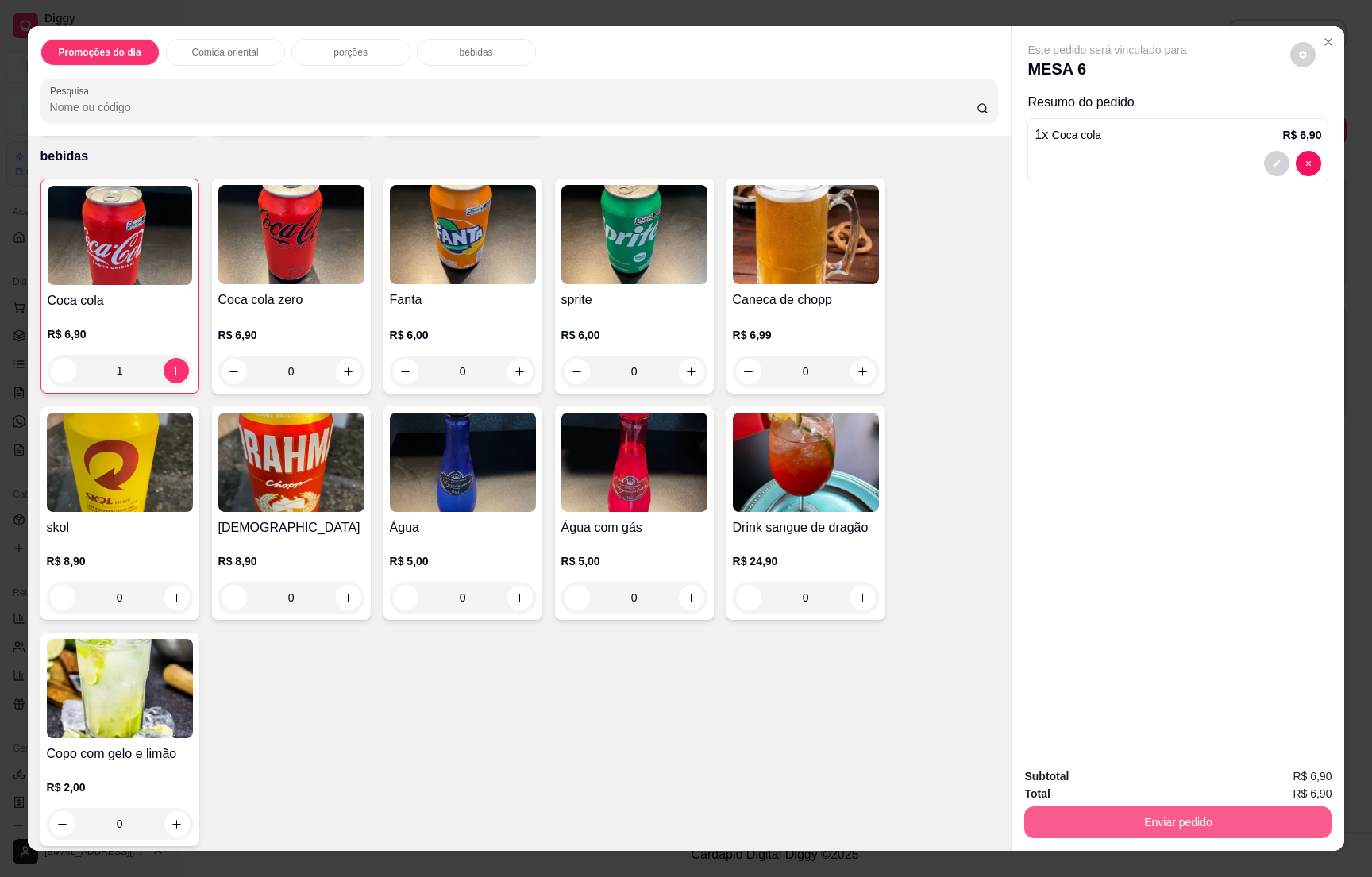
click at [1214, 824] on button "Enviar pedido" at bounding box center [1178, 822] width 307 height 32
click at [1149, 774] on button "Não registrar e enviar pedido" at bounding box center [1122, 783] width 160 height 29
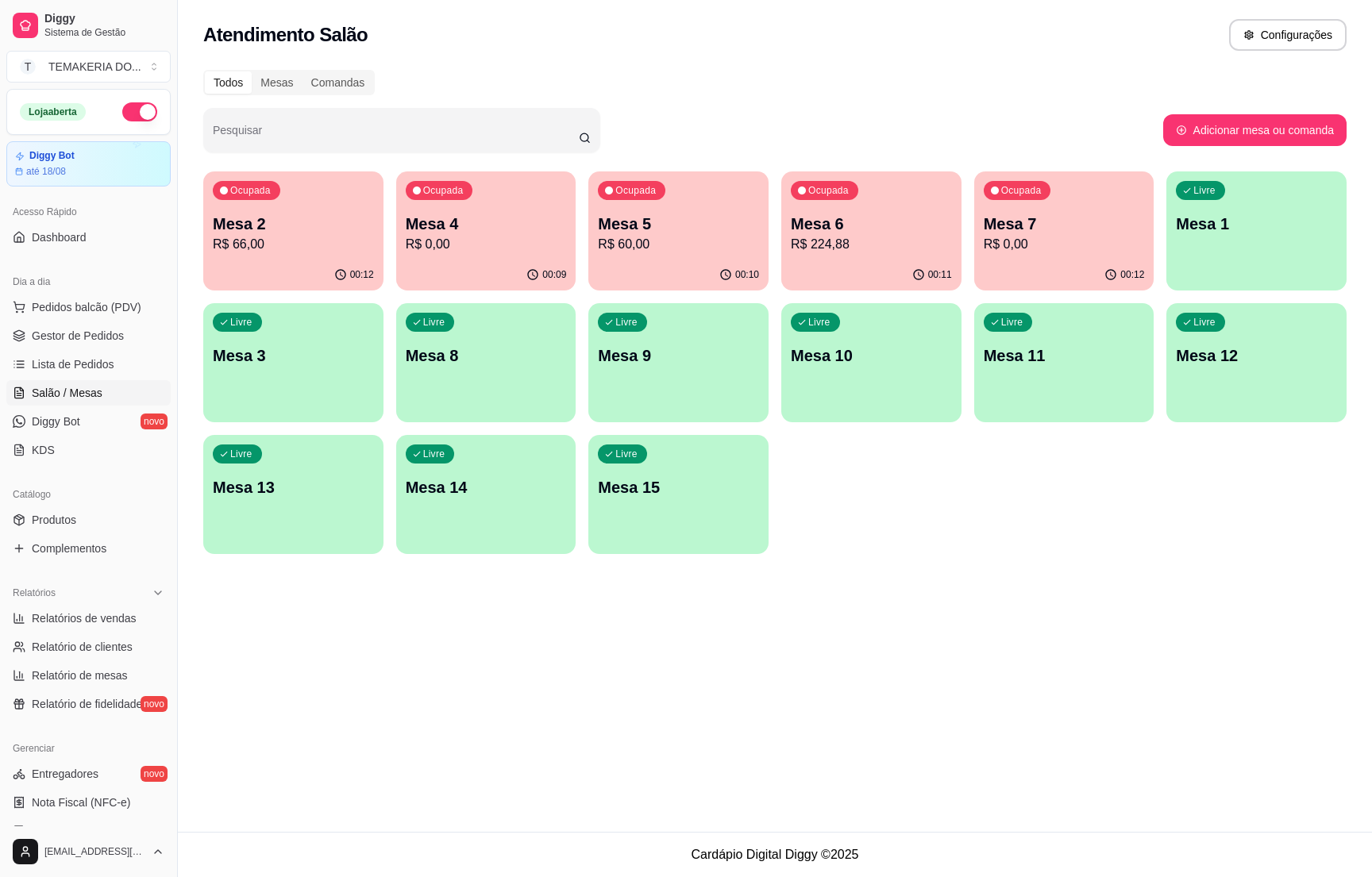
click at [1025, 238] on p "R$ 0,00" at bounding box center [1065, 245] width 161 height 19
click at [792, 255] on div "Ocupada Mesa 6 R$ 224,88" at bounding box center [871, 216] width 175 height 86
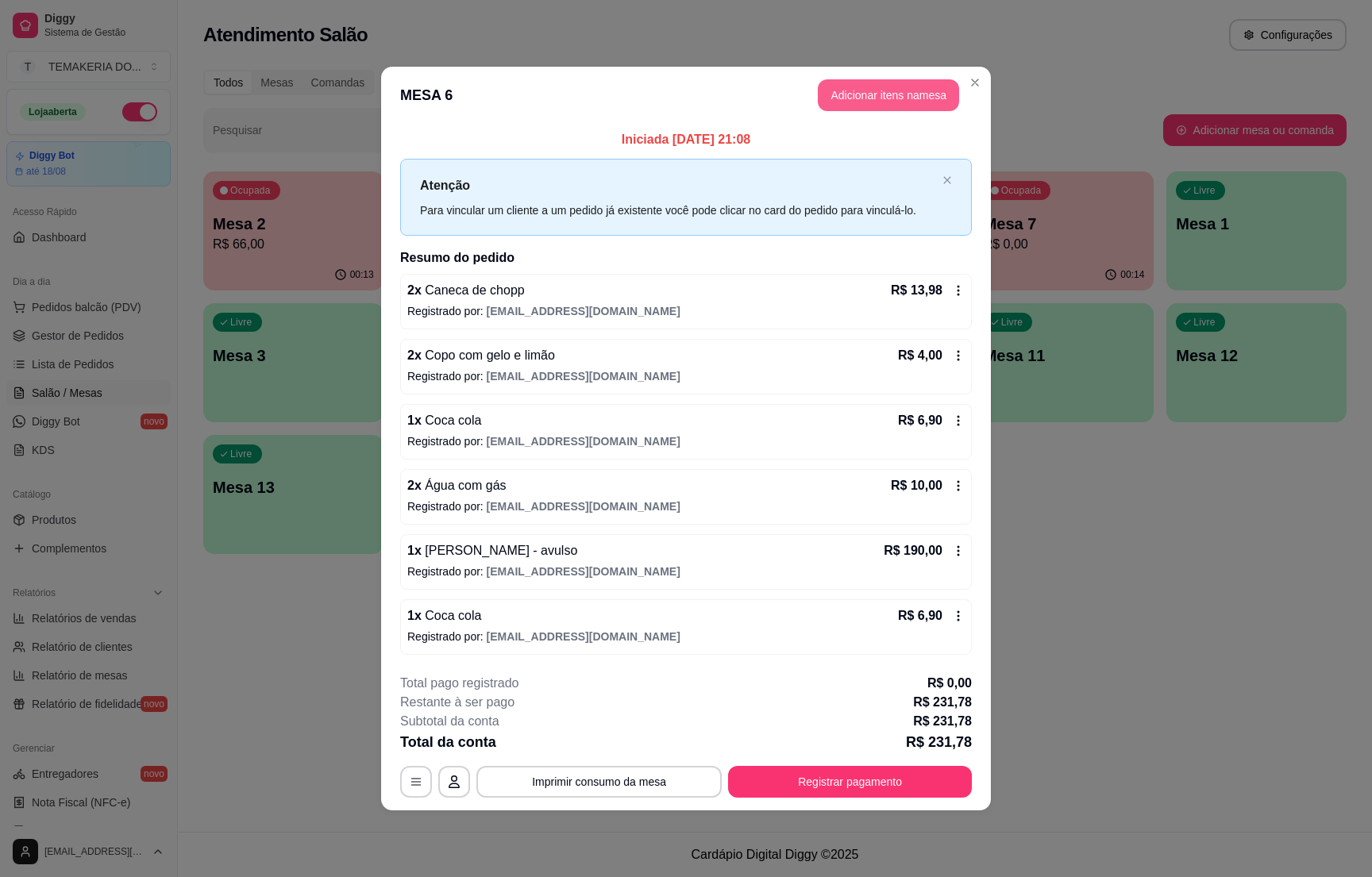
click at [879, 95] on button "Adicionar itens na mesa" at bounding box center [888, 95] width 141 height 32
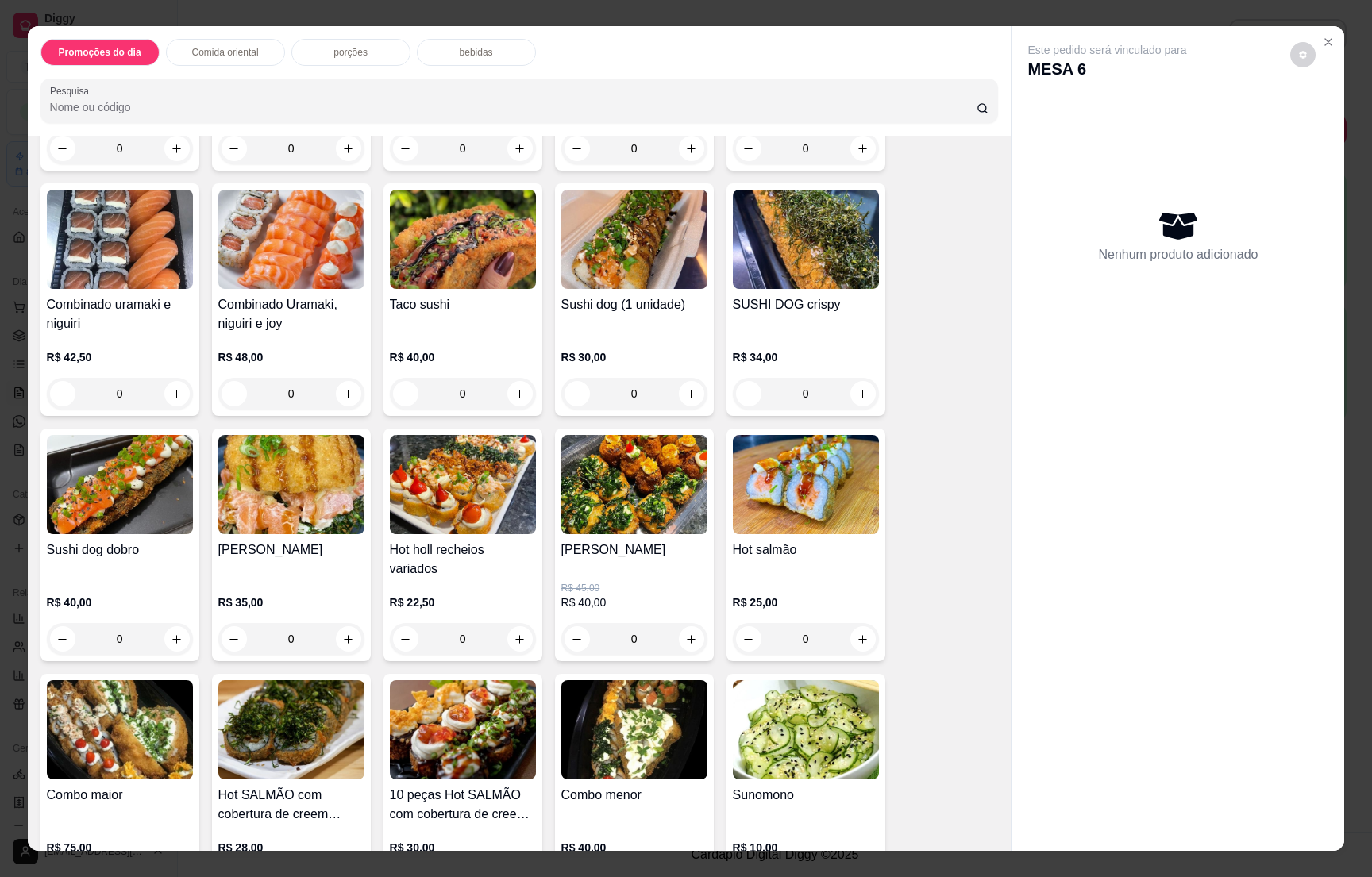
scroll to position [2143, 0]
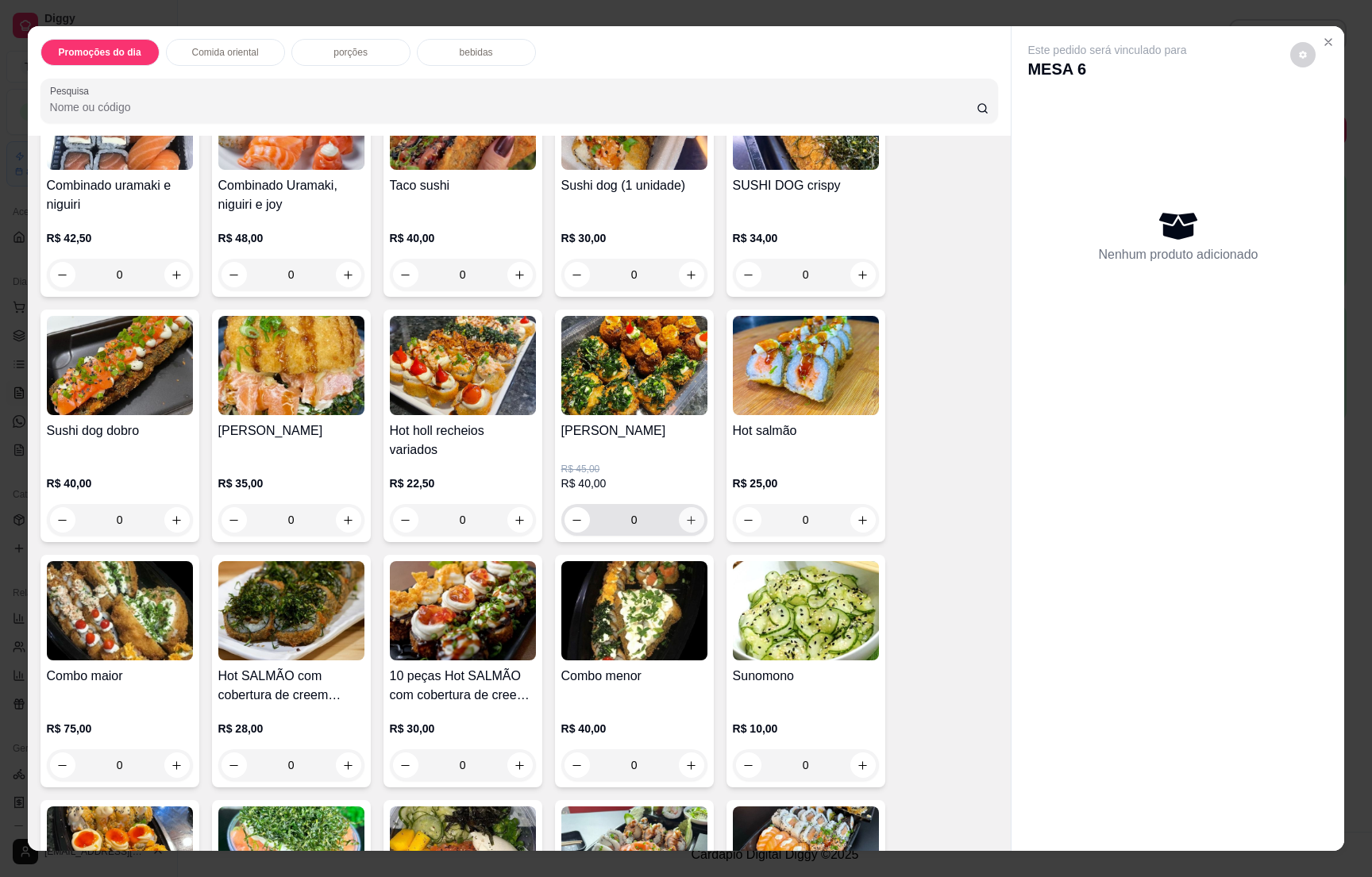
click at [686, 514] on icon "increase-product-quantity" at bounding box center [692, 520] width 12 height 12
type input "1"
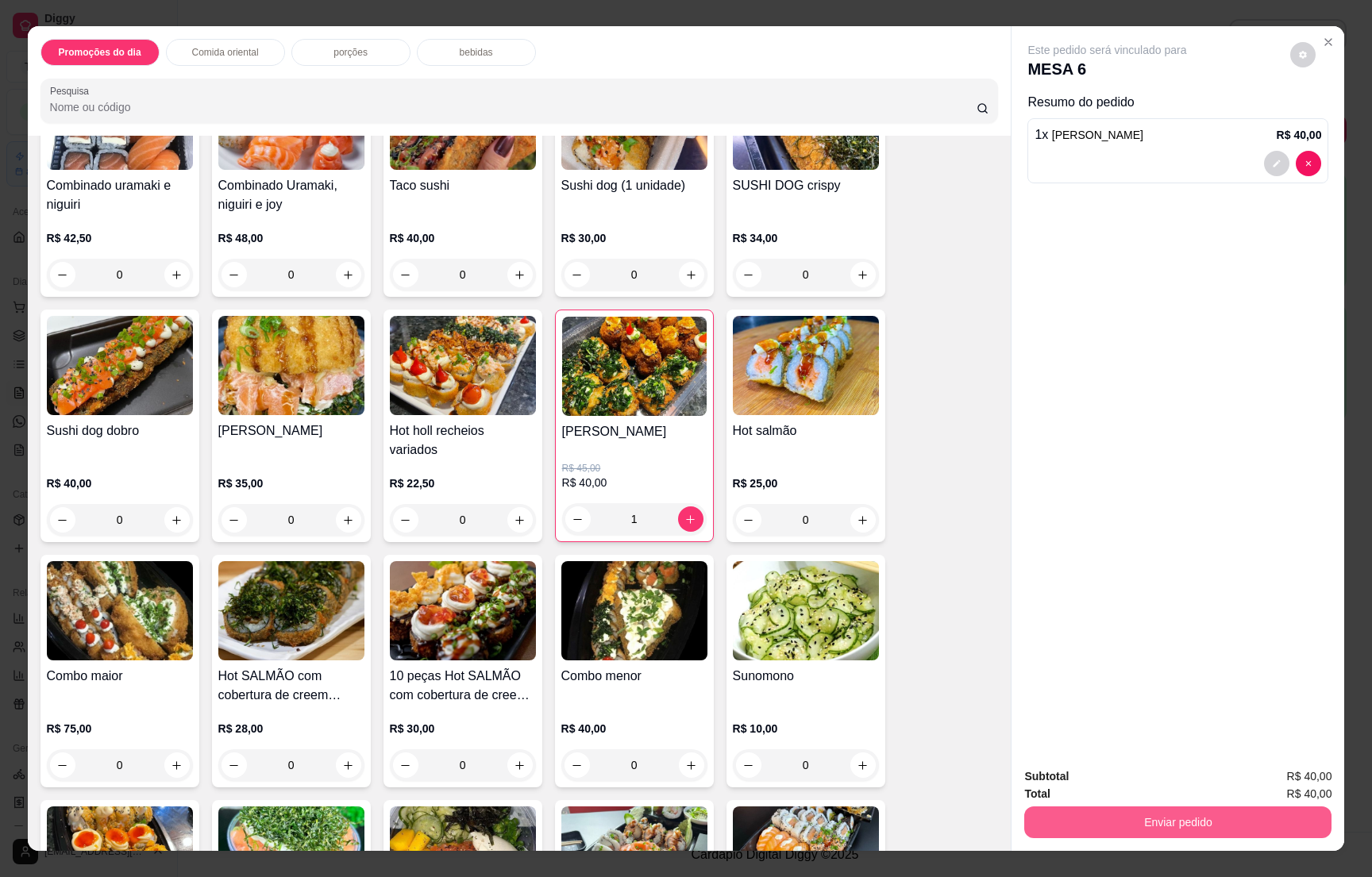
click at [1173, 832] on button "Enviar pedido" at bounding box center [1178, 822] width 307 height 32
click at [1120, 774] on button "Não registrar e enviar pedido" at bounding box center [1123, 783] width 165 height 30
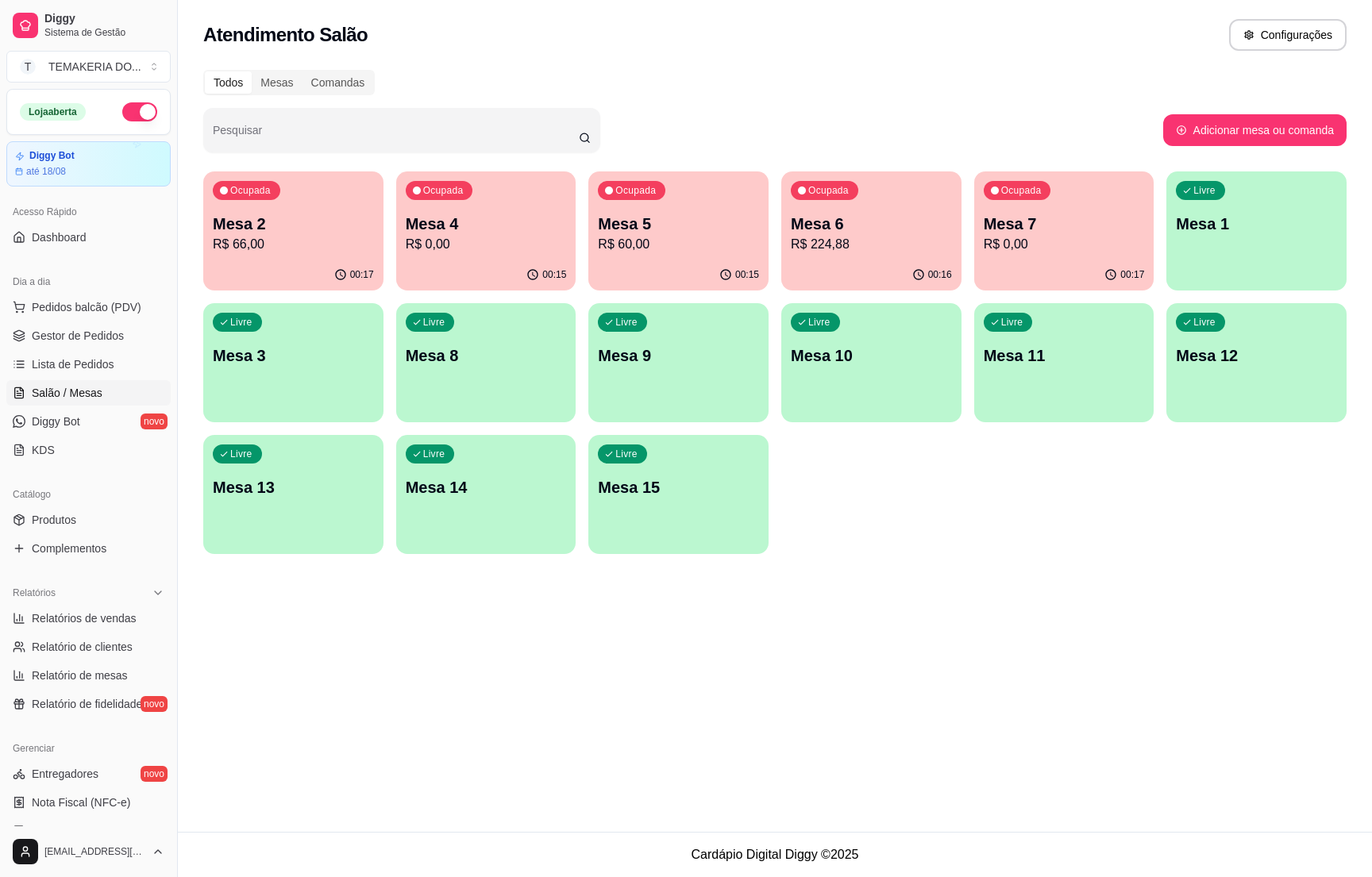
click at [303, 246] on p "R$ 66,00" at bounding box center [294, 245] width 161 height 19
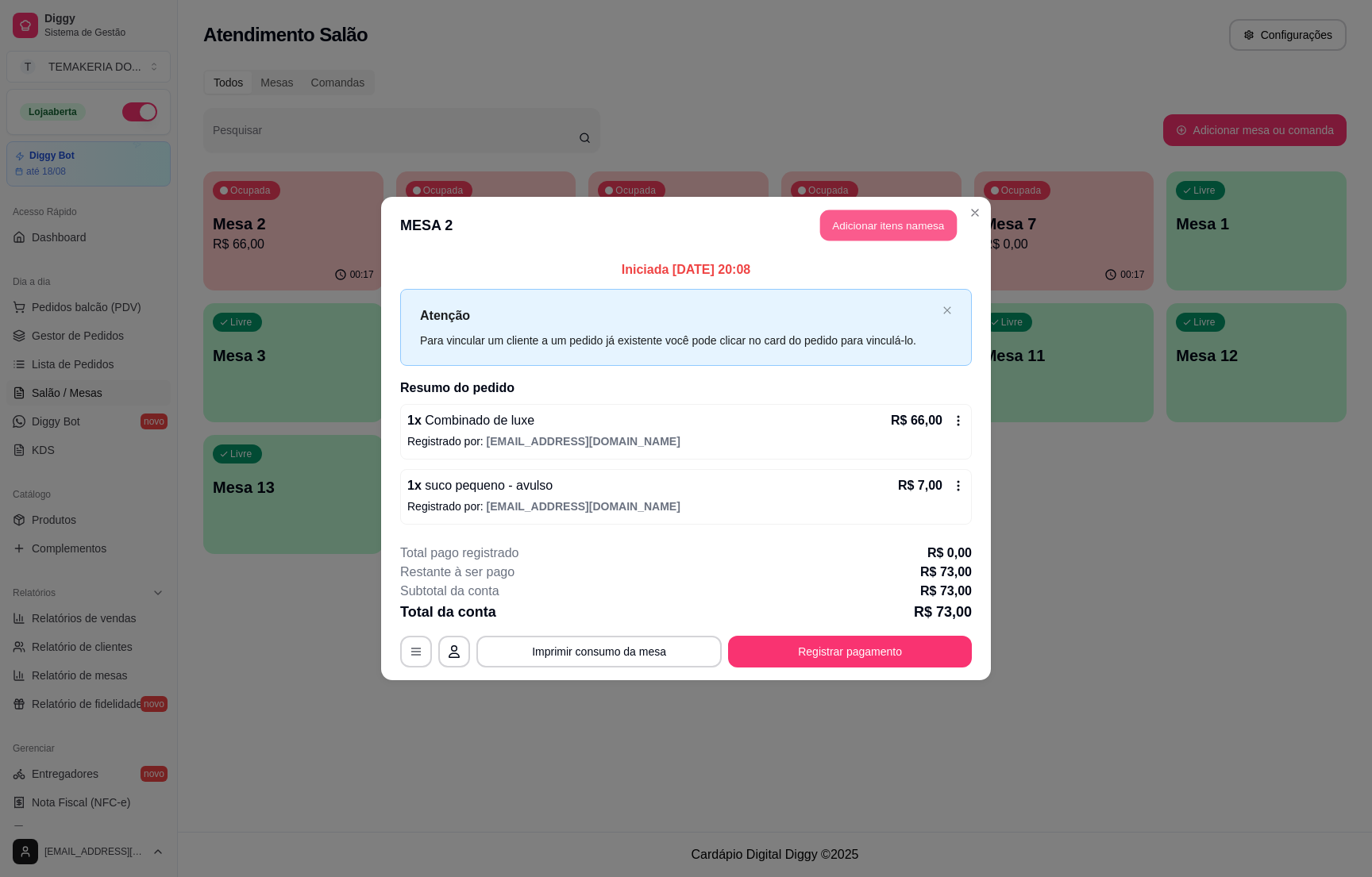
click at [852, 222] on button "Adicionar itens na mesa" at bounding box center [889, 226] width 137 height 31
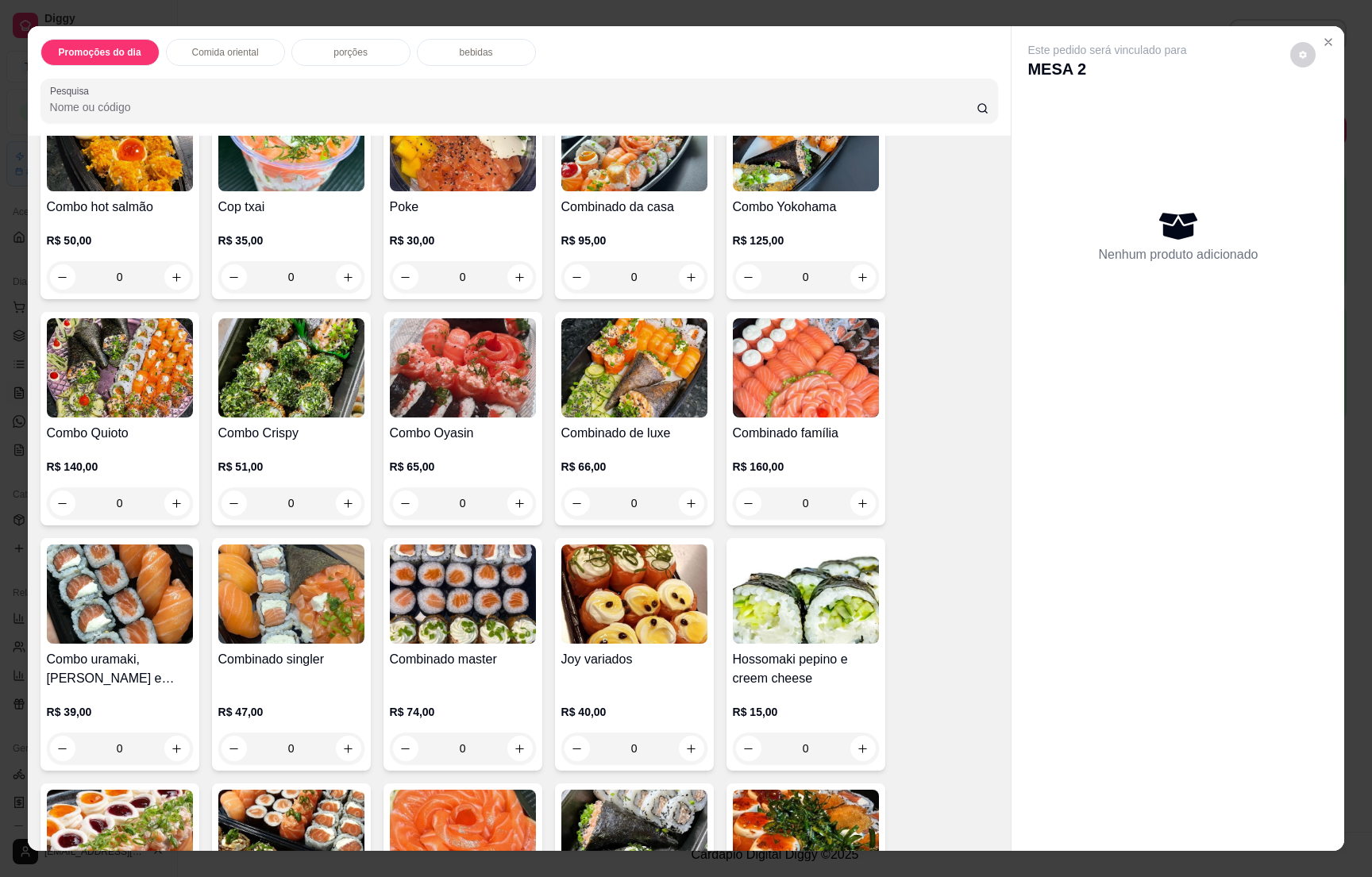
scroll to position [3453, 0]
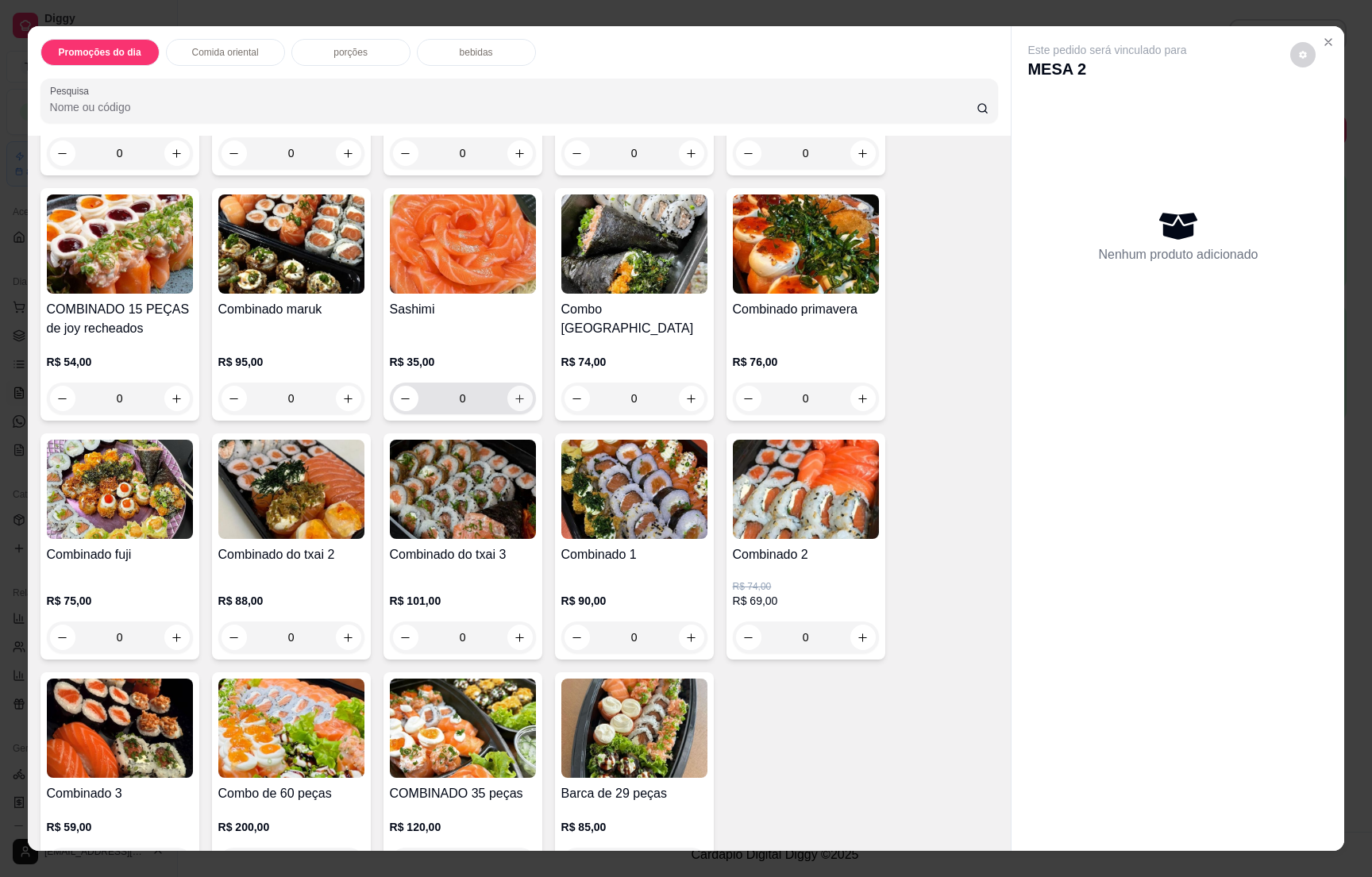
click at [508, 388] on button "increase-product-quantity" at bounding box center [520, 399] width 26 height 26
type input "1"
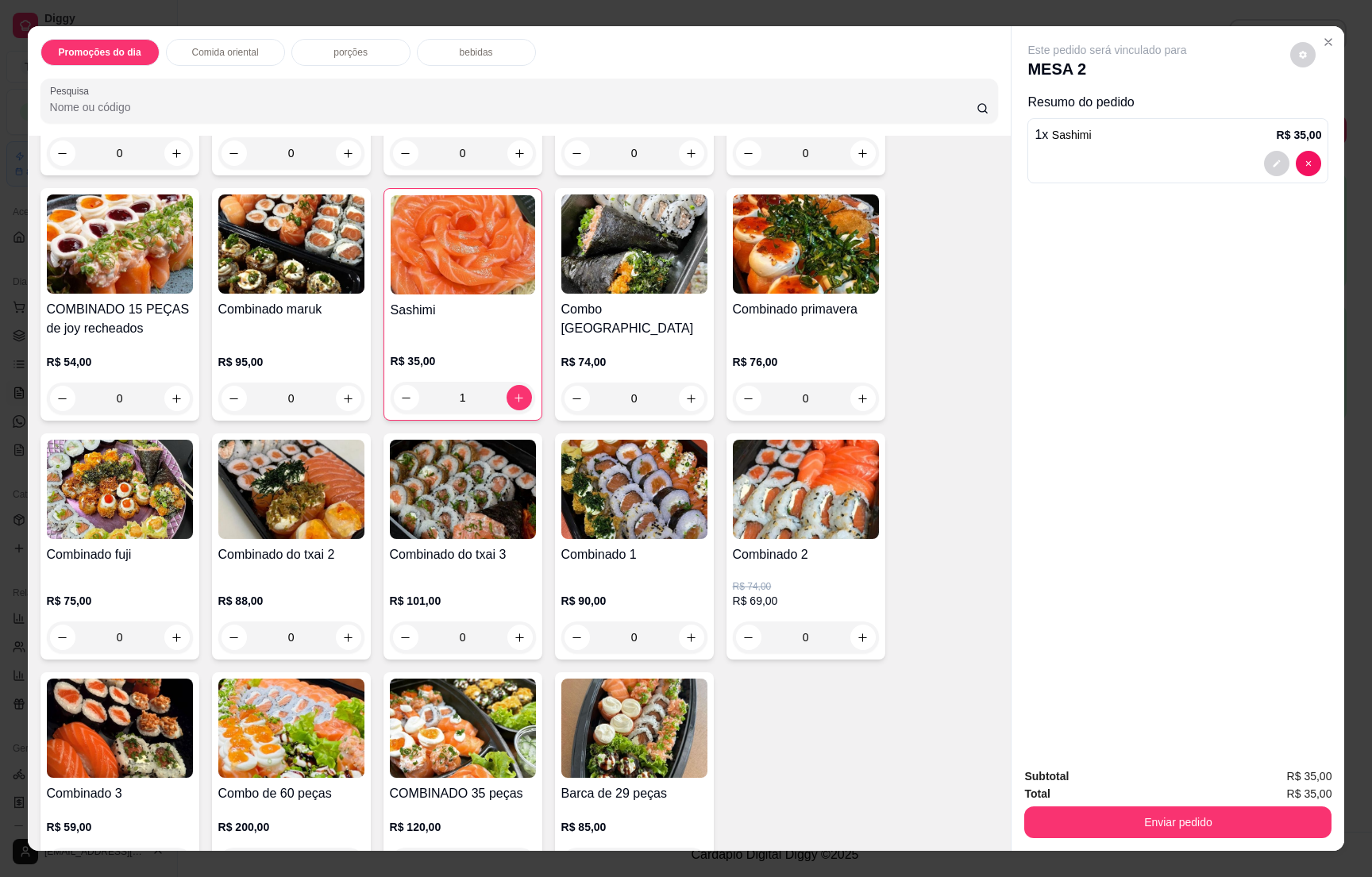
scroll to position [4168, 0]
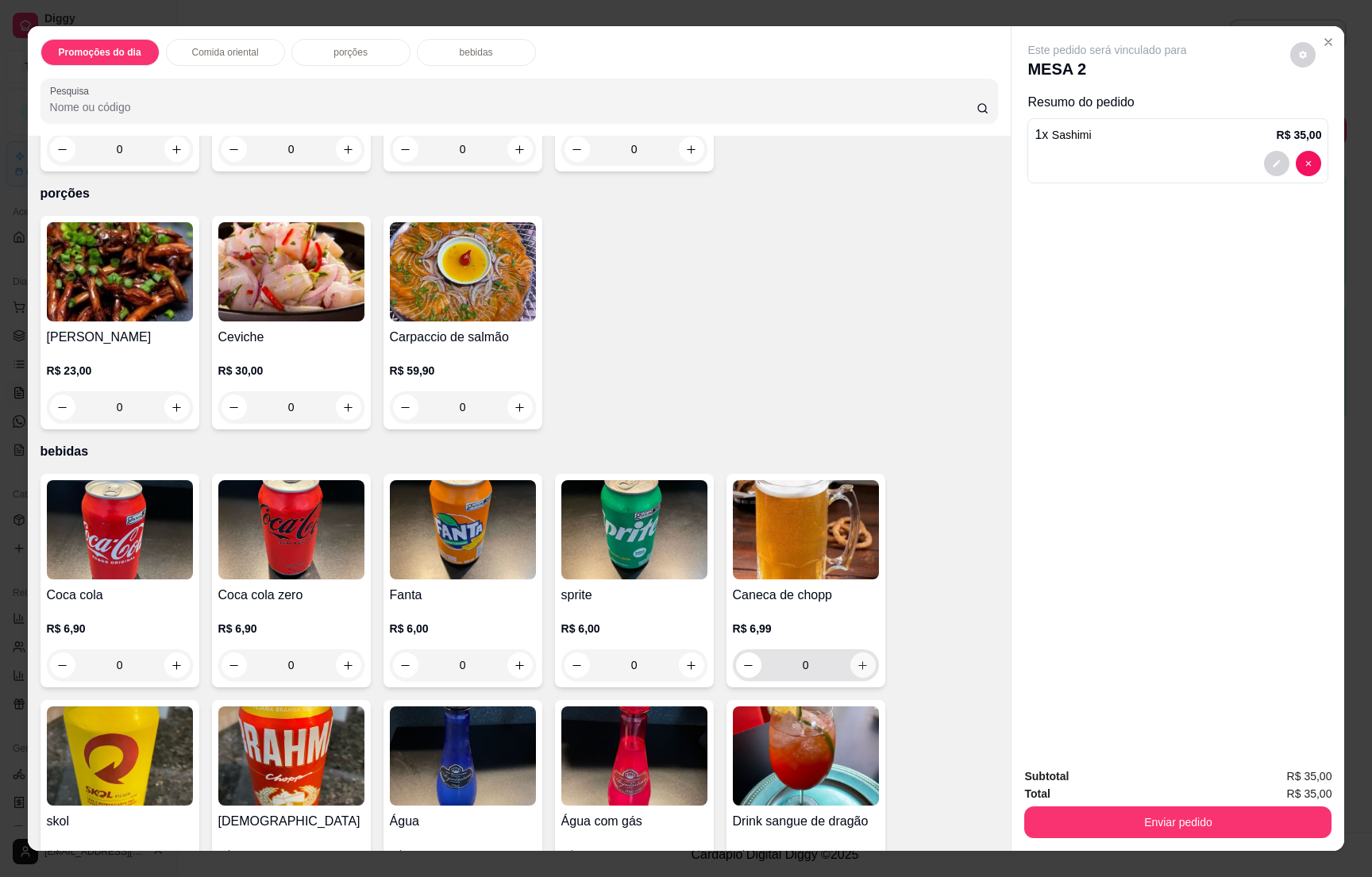
click at [857, 660] on icon "increase-product-quantity" at bounding box center [863, 666] width 12 height 12
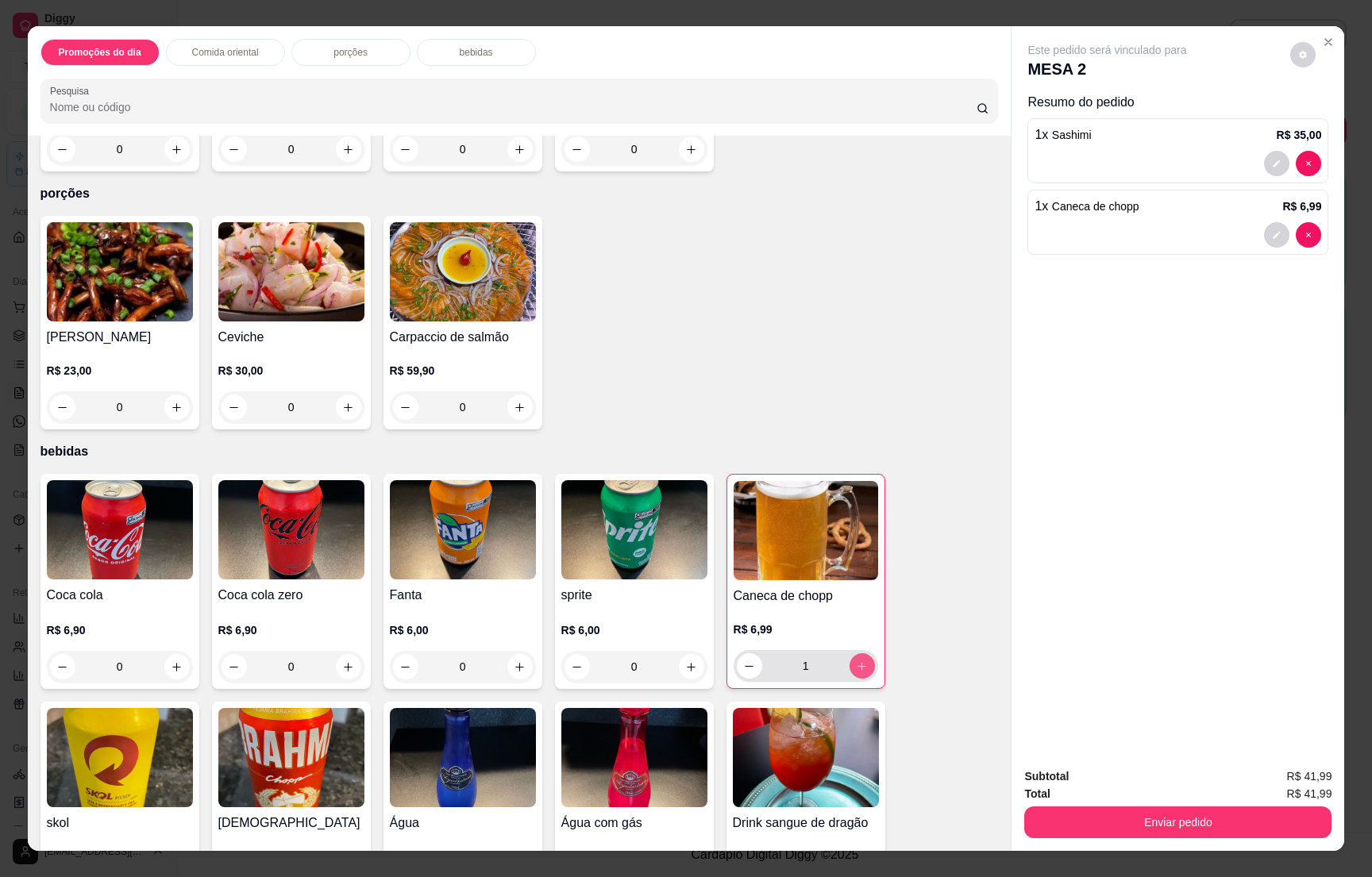
type input "1"
click at [1195, 817] on button "Enviar pedido" at bounding box center [1179, 822] width 298 height 31
click at [1162, 818] on button "Enviar pedido" at bounding box center [1179, 822] width 298 height 31
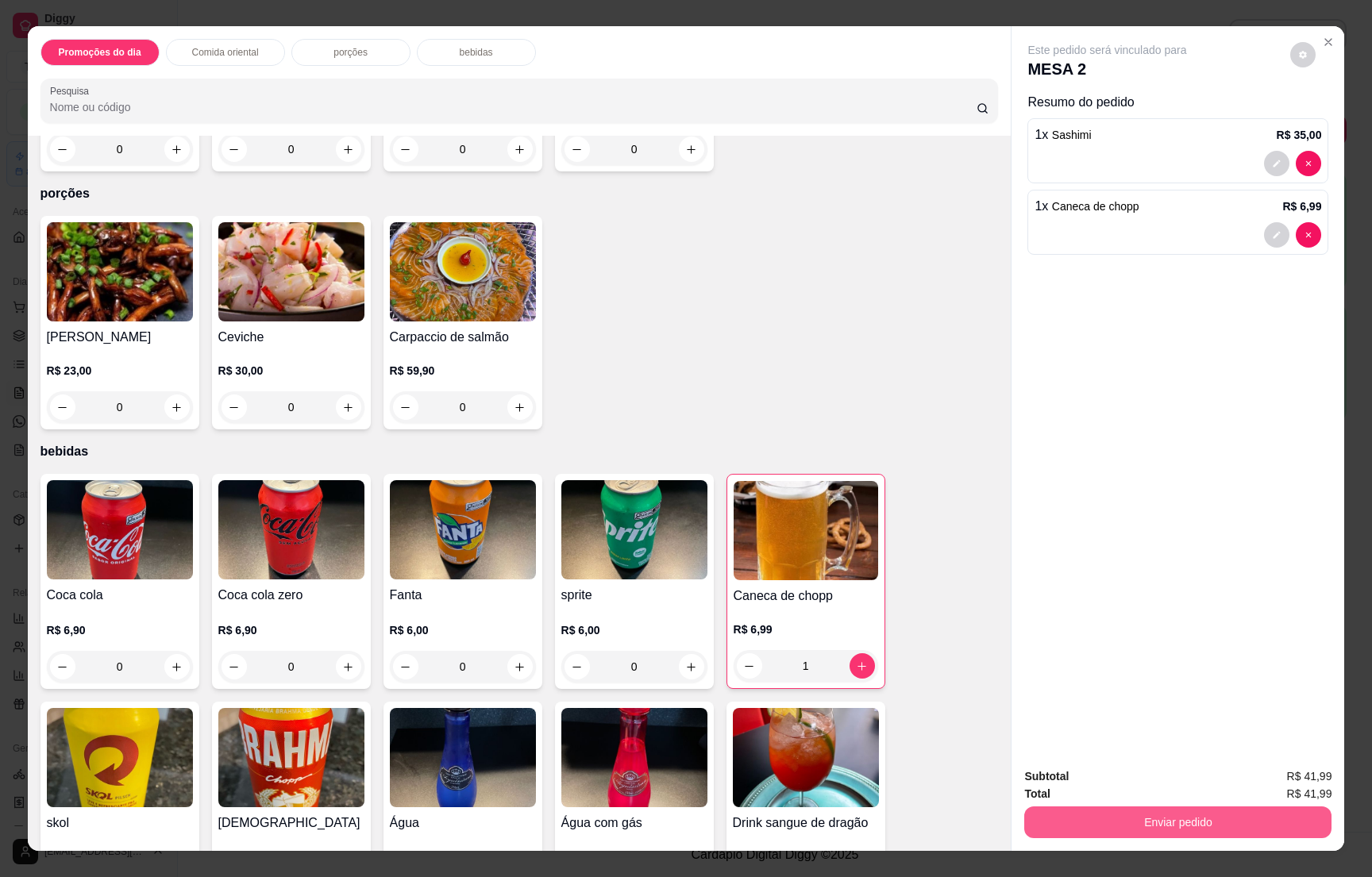
click at [1190, 837] on button "Enviar pedido" at bounding box center [1178, 822] width 307 height 32
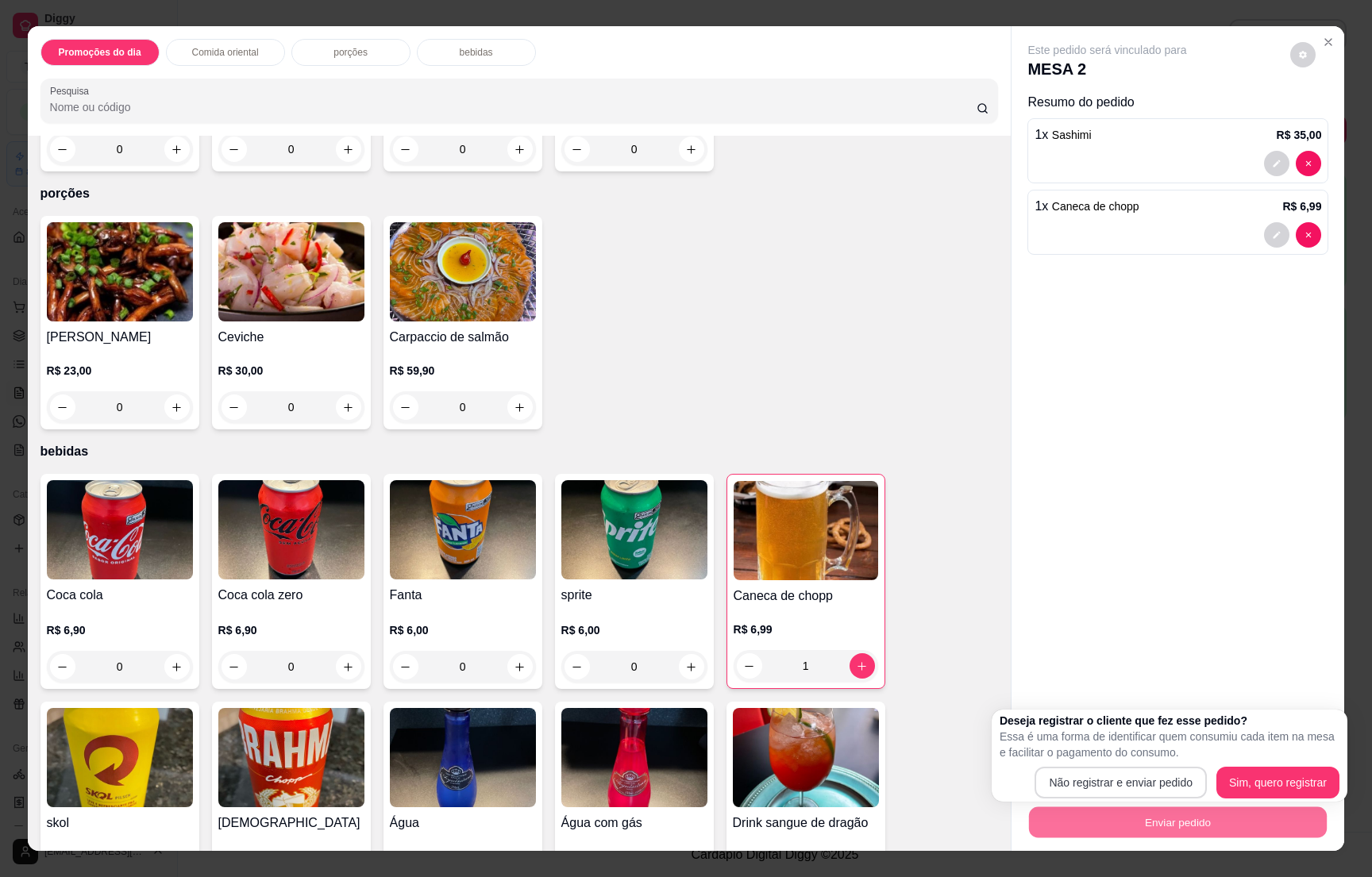
click at [1099, 763] on div "Deseja registrar o cliente que fez esse pedido? Essa é uma forma de identificar…" at bounding box center [1169, 756] width 340 height 86
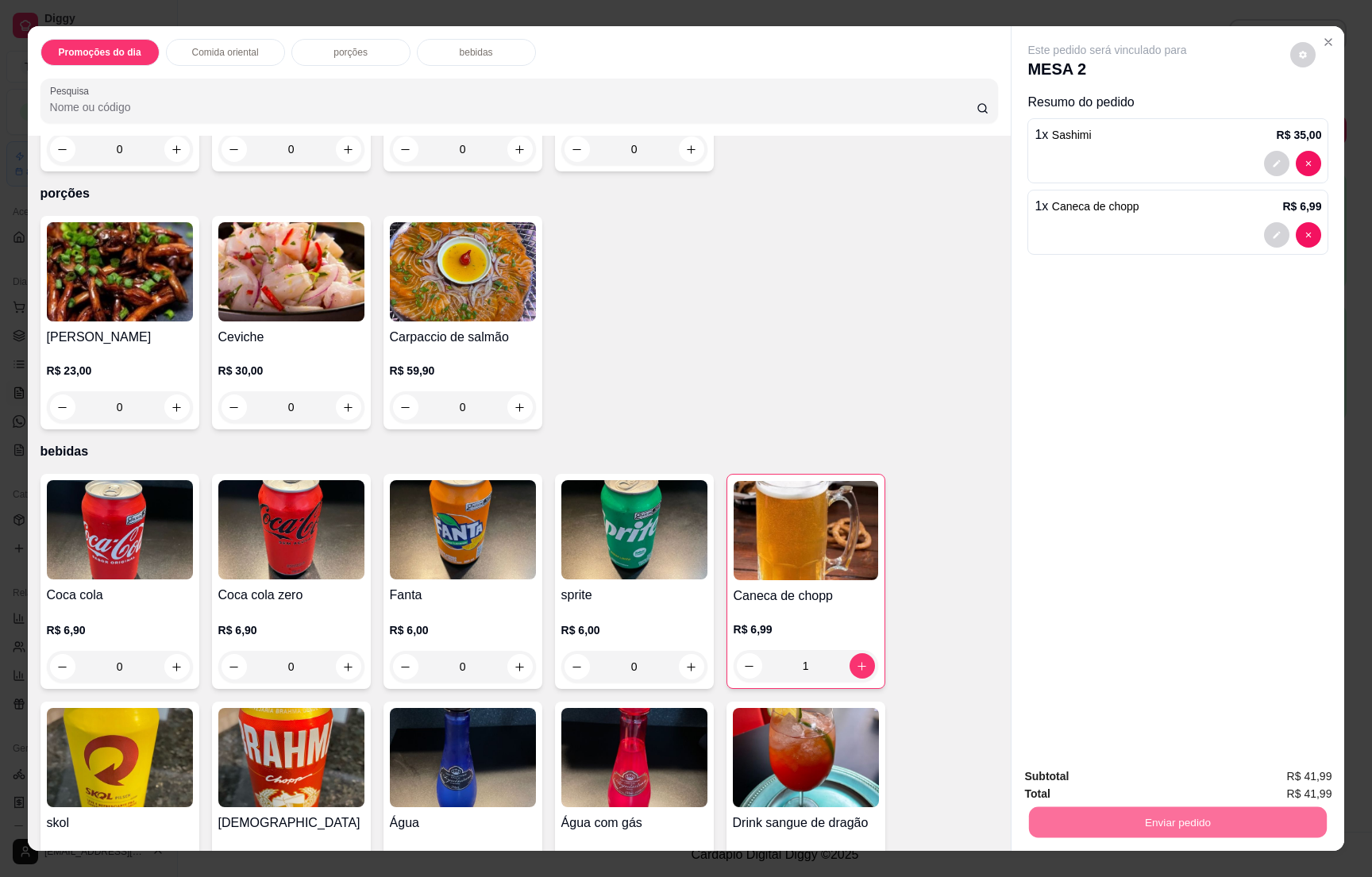
click at [1113, 773] on button "Não registrar e enviar pedido" at bounding box center [1123, 783] width 165 height 30
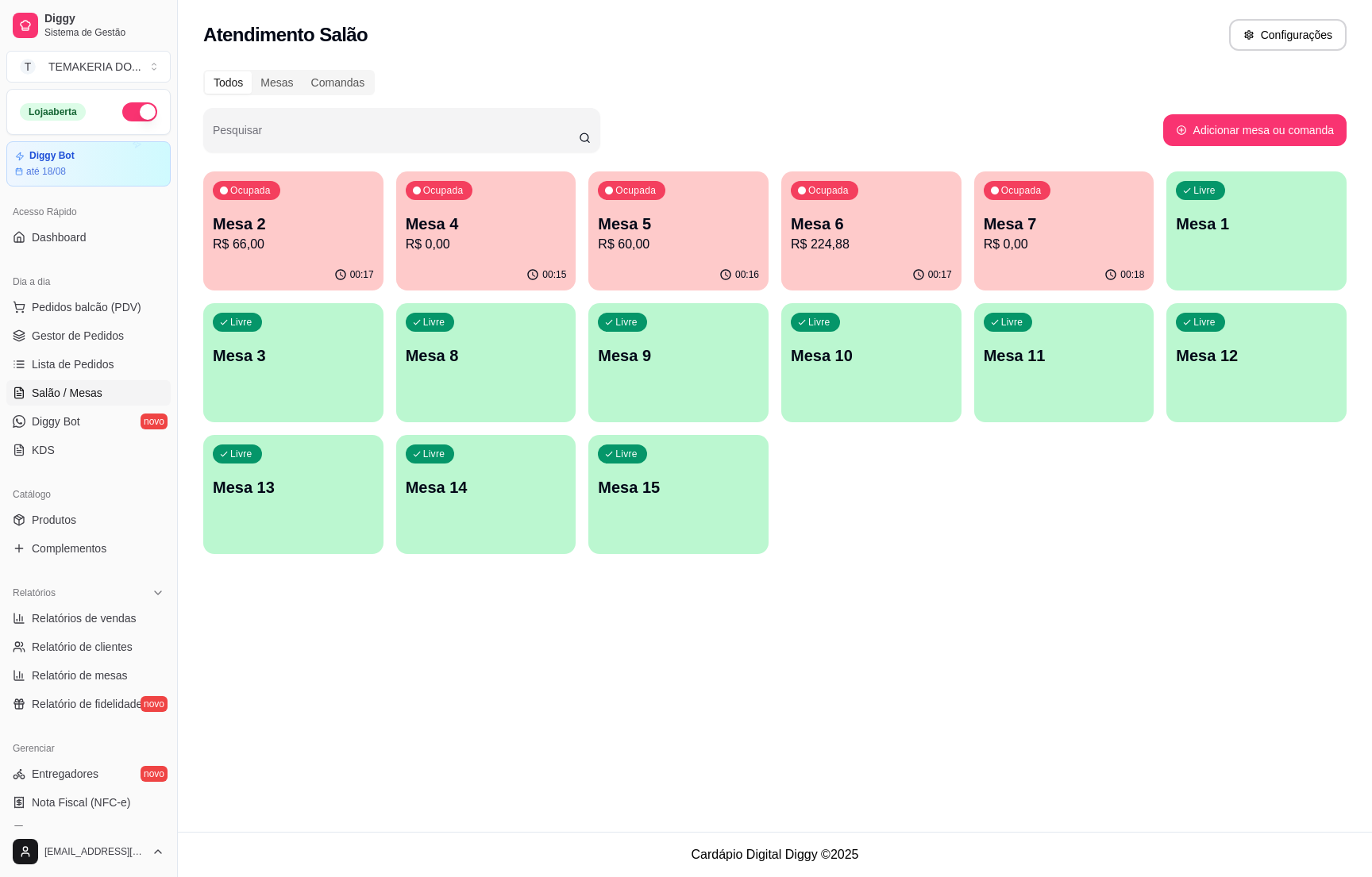
click at [272, 248] on p "R$ 66,00" at bounding box center [294, 245] width 161 height 19
click at [450, 263] on div "00:15" at bounding box center [486, 273] width 175 height 30
click at [122, 110] on button "button" at bounding box center [140, 112] width 35 height 19
click at [341, 256] on div "Ocupada Mesa 2 R$ 66,00" at bounding box center [293, 216] width 175 height 86
click at [536, 208] on div "Ocupada Mesa 4 R$ 0,00" at bounding box center [486, 216] width 175 height 86
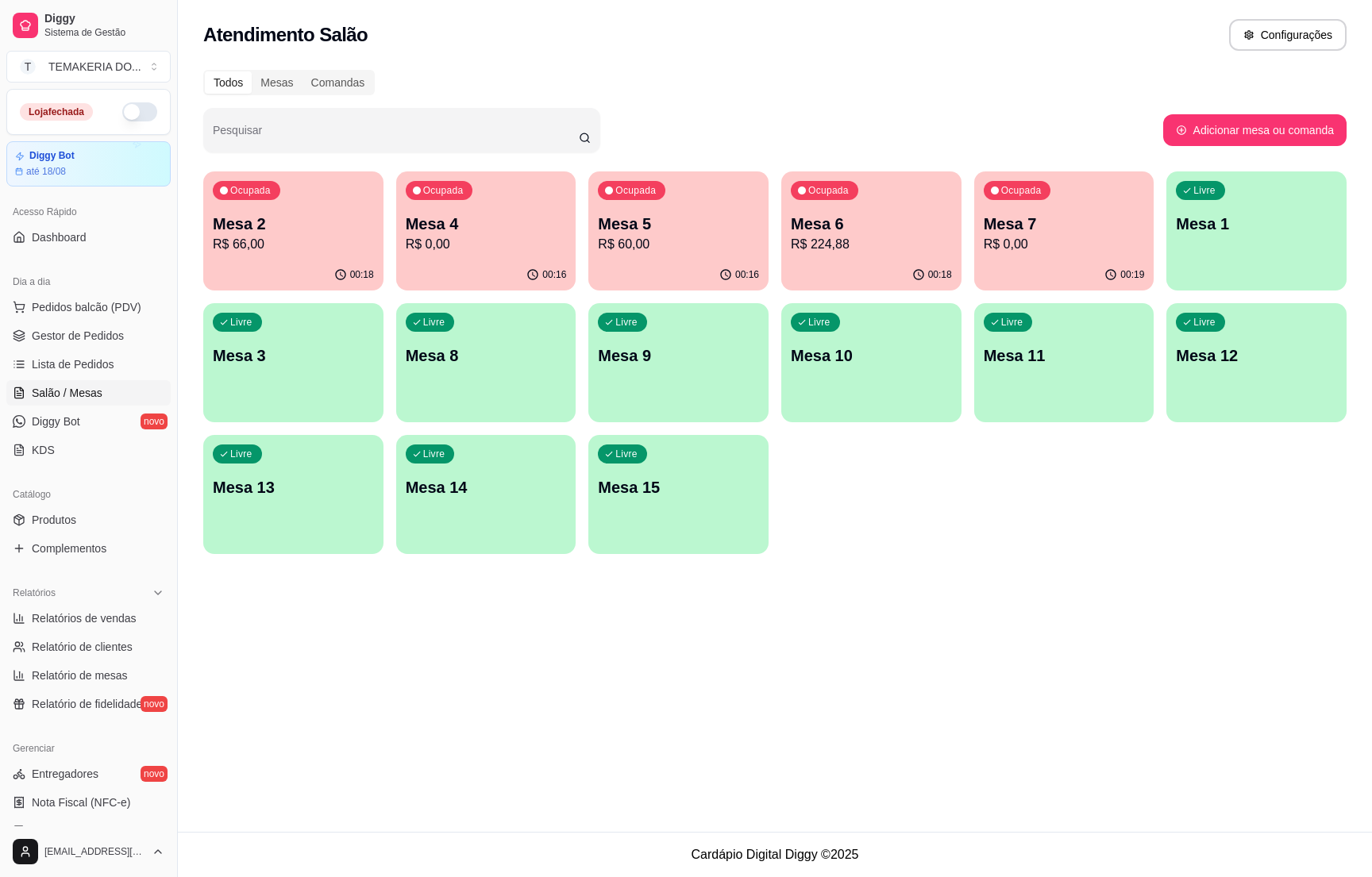
click at [712, 248] on p "R$ 60,00" at bounding box center [679, 245] width 161 height 19
click at [870, 237] on p "R$ 224,88" at bounding box center [871, 244] width 157 height 18
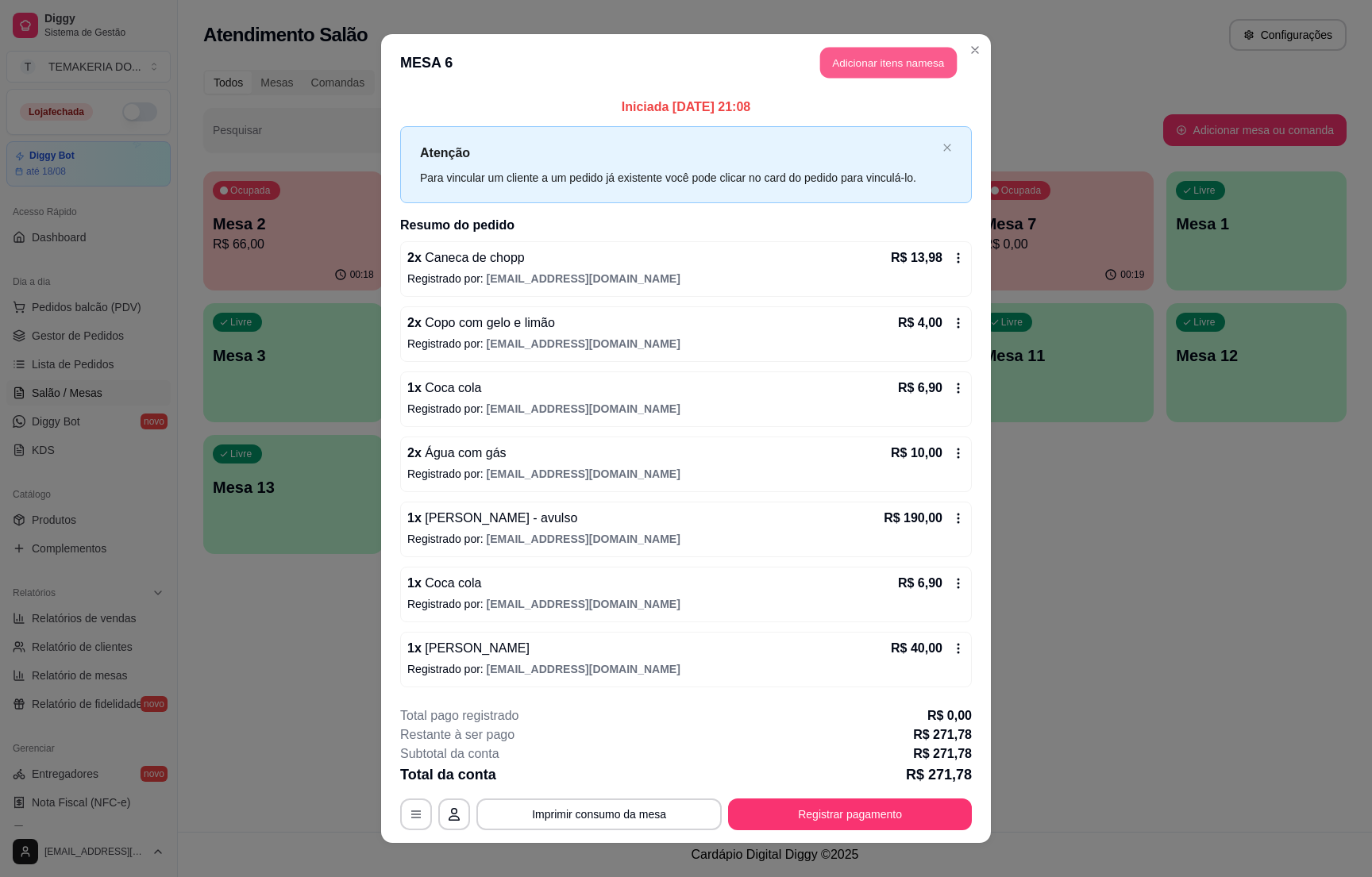
click at [885, 55] on button "Adicionar itens na mesa" at bounding box center [889, 63] width 137 height 31
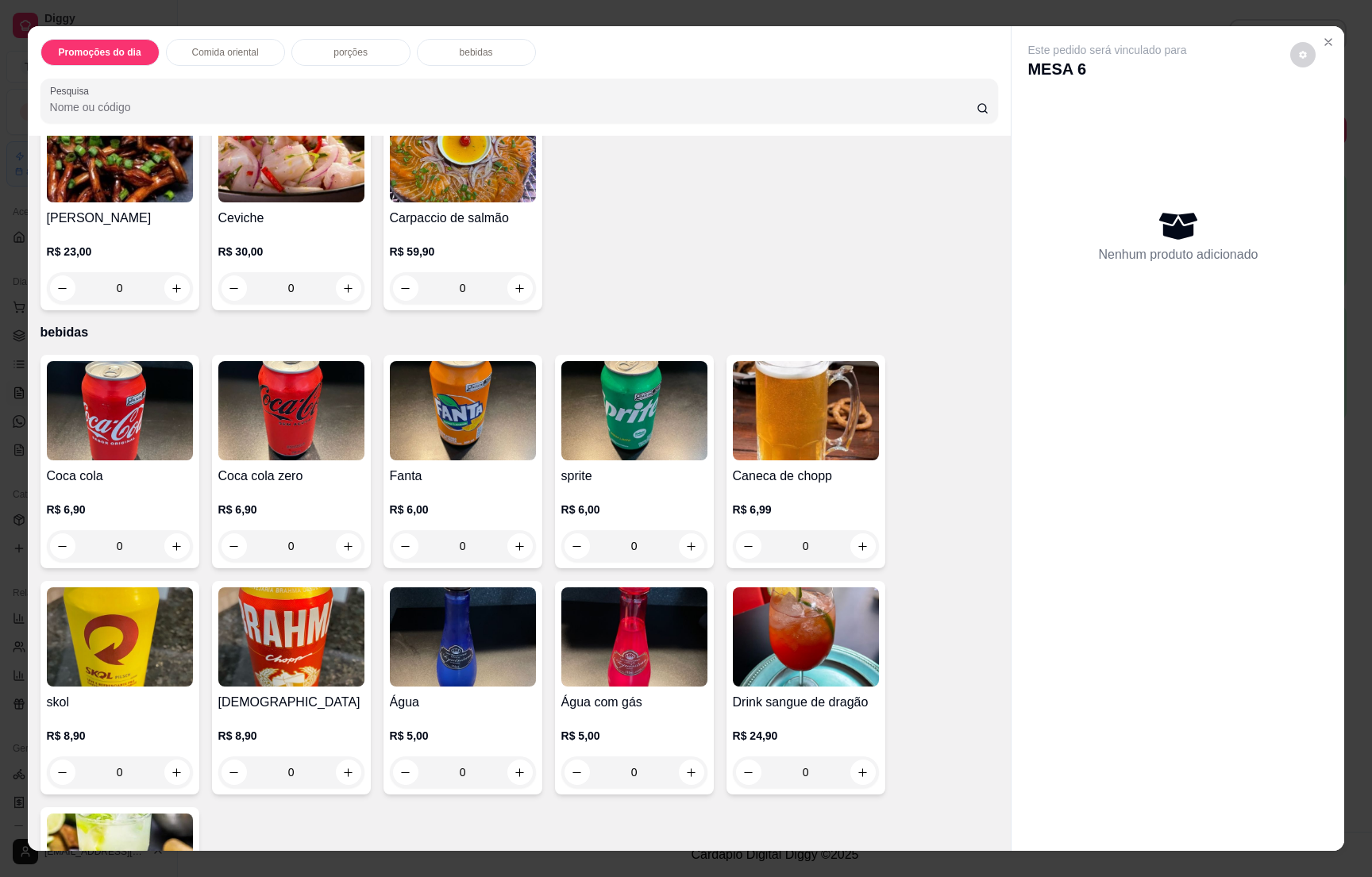
scroll to position [4464, 0]
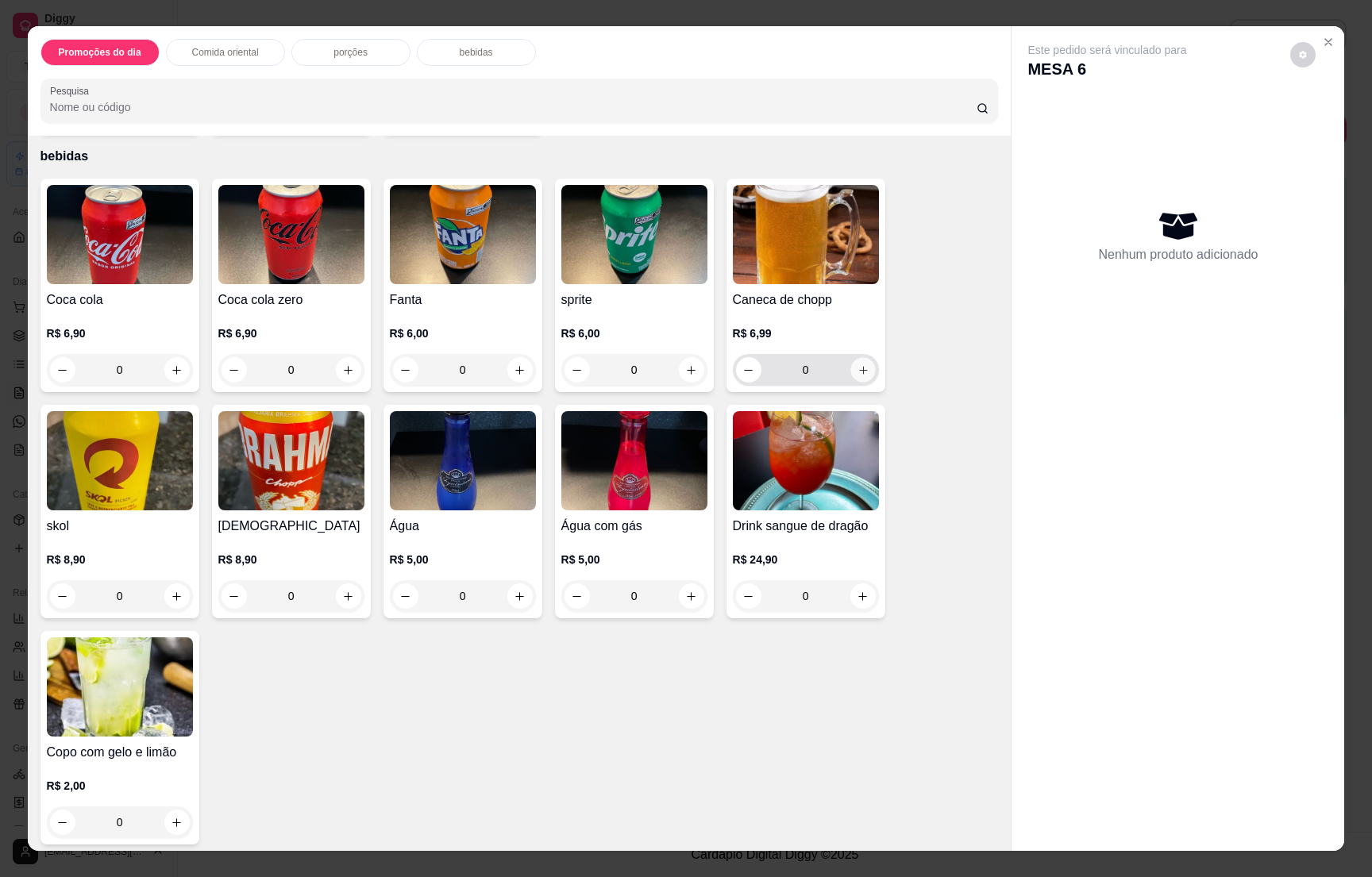
click at [857, 364] on icon "increase-product-quantity" at bounding box center [863, 370] width 12 height 12
type input "1"
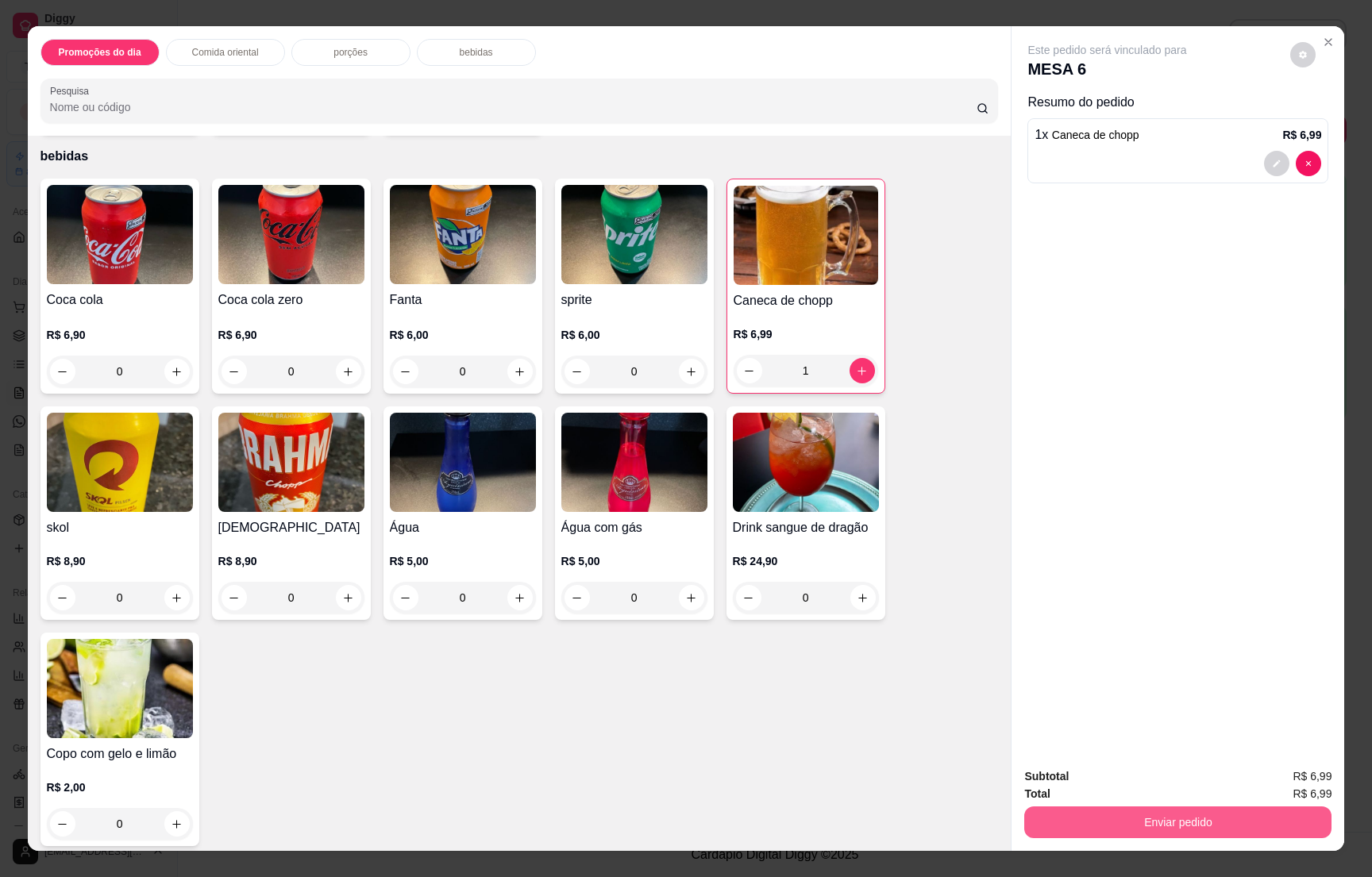
click at [1179, 810] on button "Enviar pedido" at bounding box center [1178, 822] width 307 height 32
click at [1128, 776] on button "Não registrar e enviar pedido" at bounding box center [1123, 783] width 165 height 30
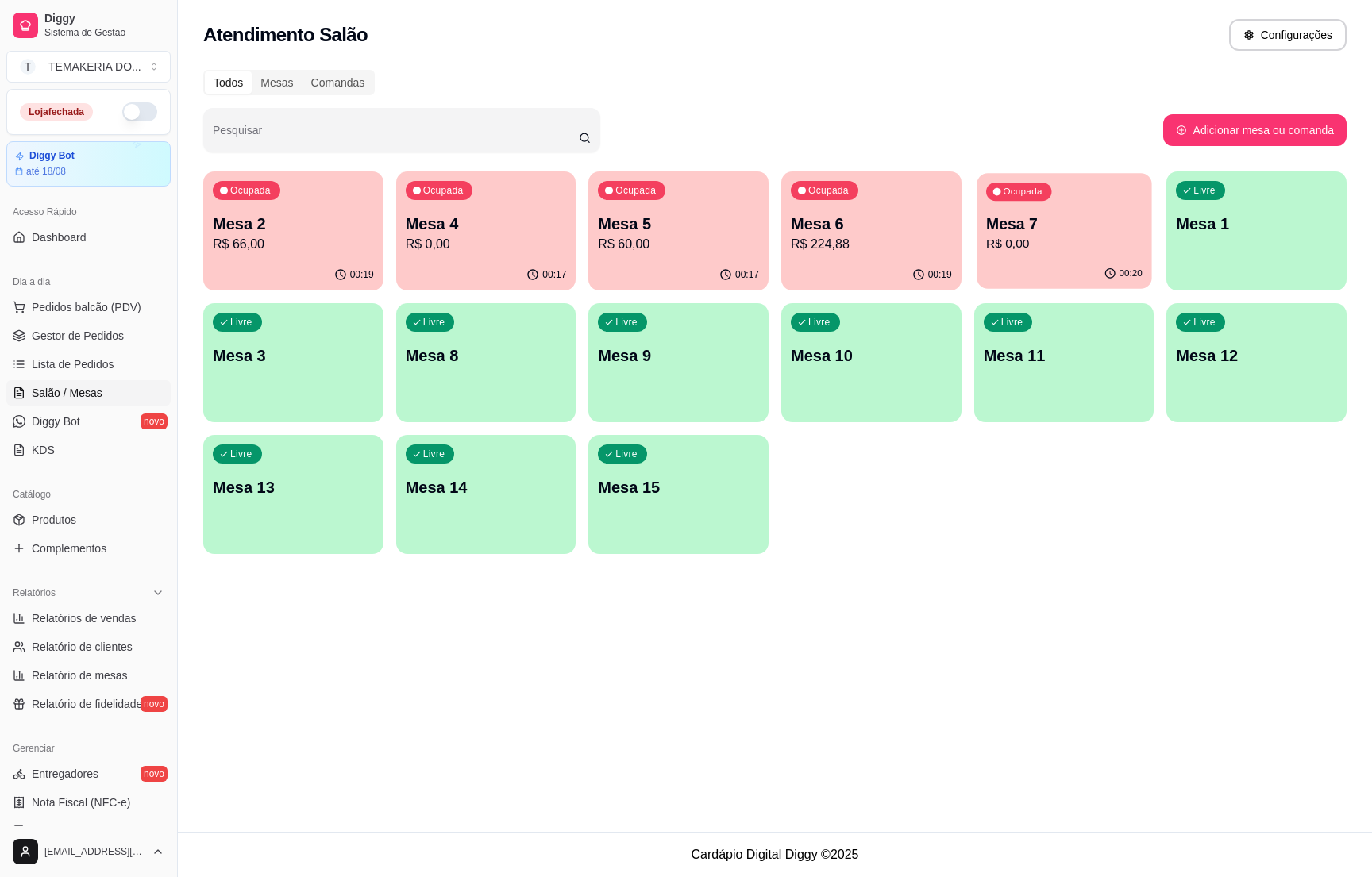
click at [1055, 207] on div "Ocupada Mesa 7 R$ 0,00" at bounding box center [1064, 216] width 175 height 86
click at [477, 220] on p "Mesa 4" at bounding box center [486, 224] width 161 height 22
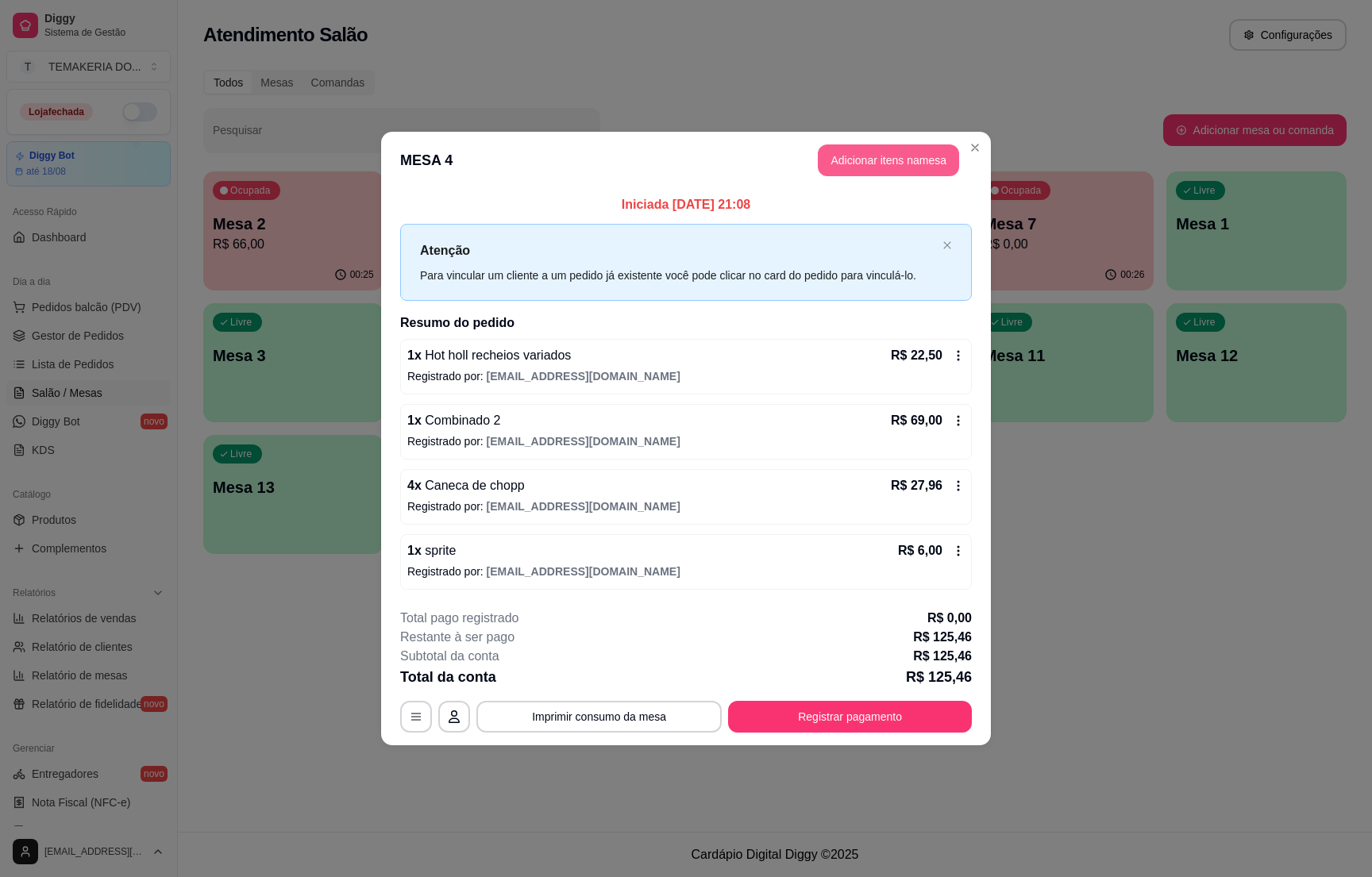
click at [884, 155] on button "Adicionar itens na mesa" at bounding box center [888, 160] width 141 height 32
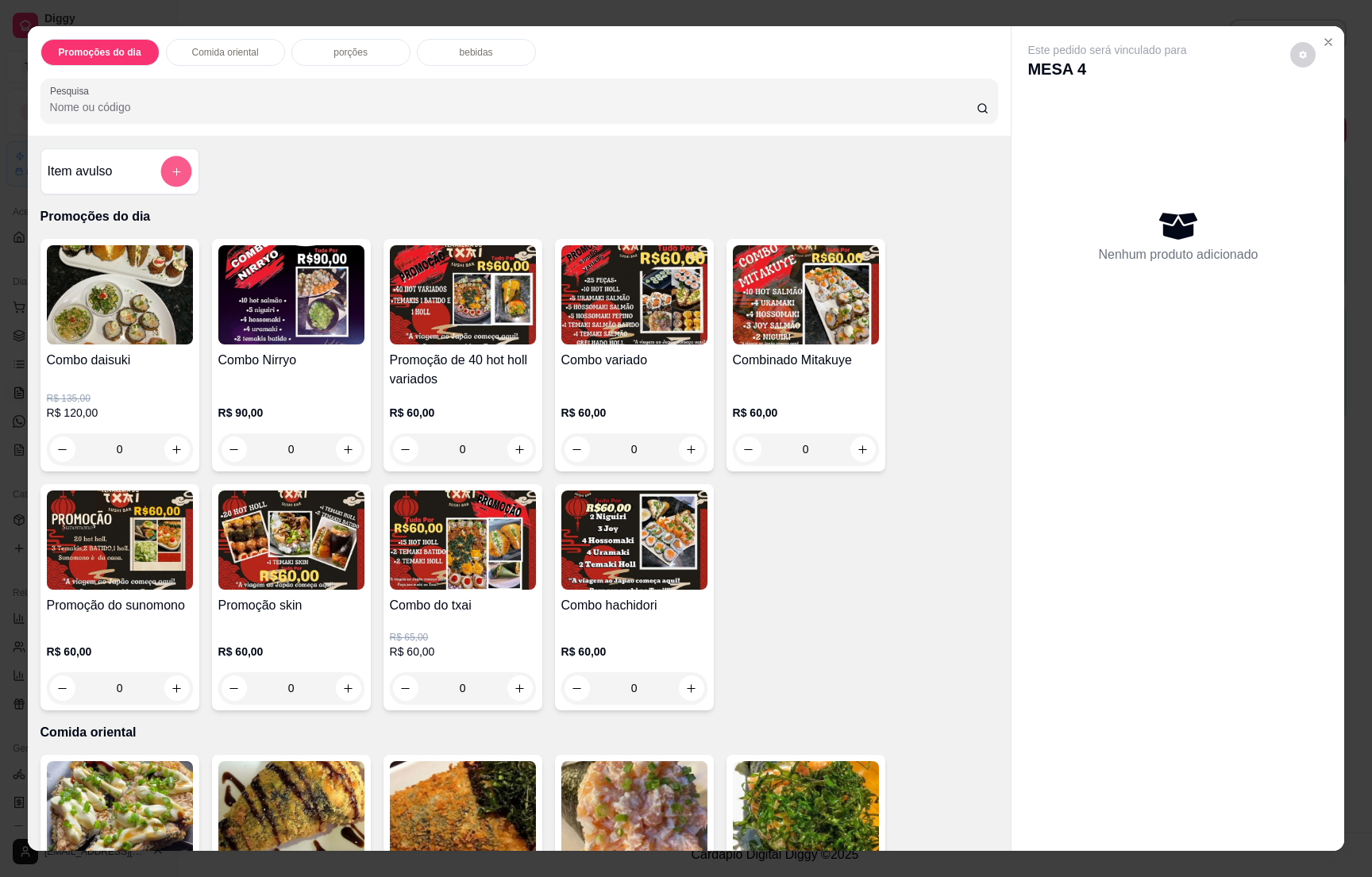
click at [170, 168] on icon "add-separate-item" at bounding box center [176, 172] width 12 height 12
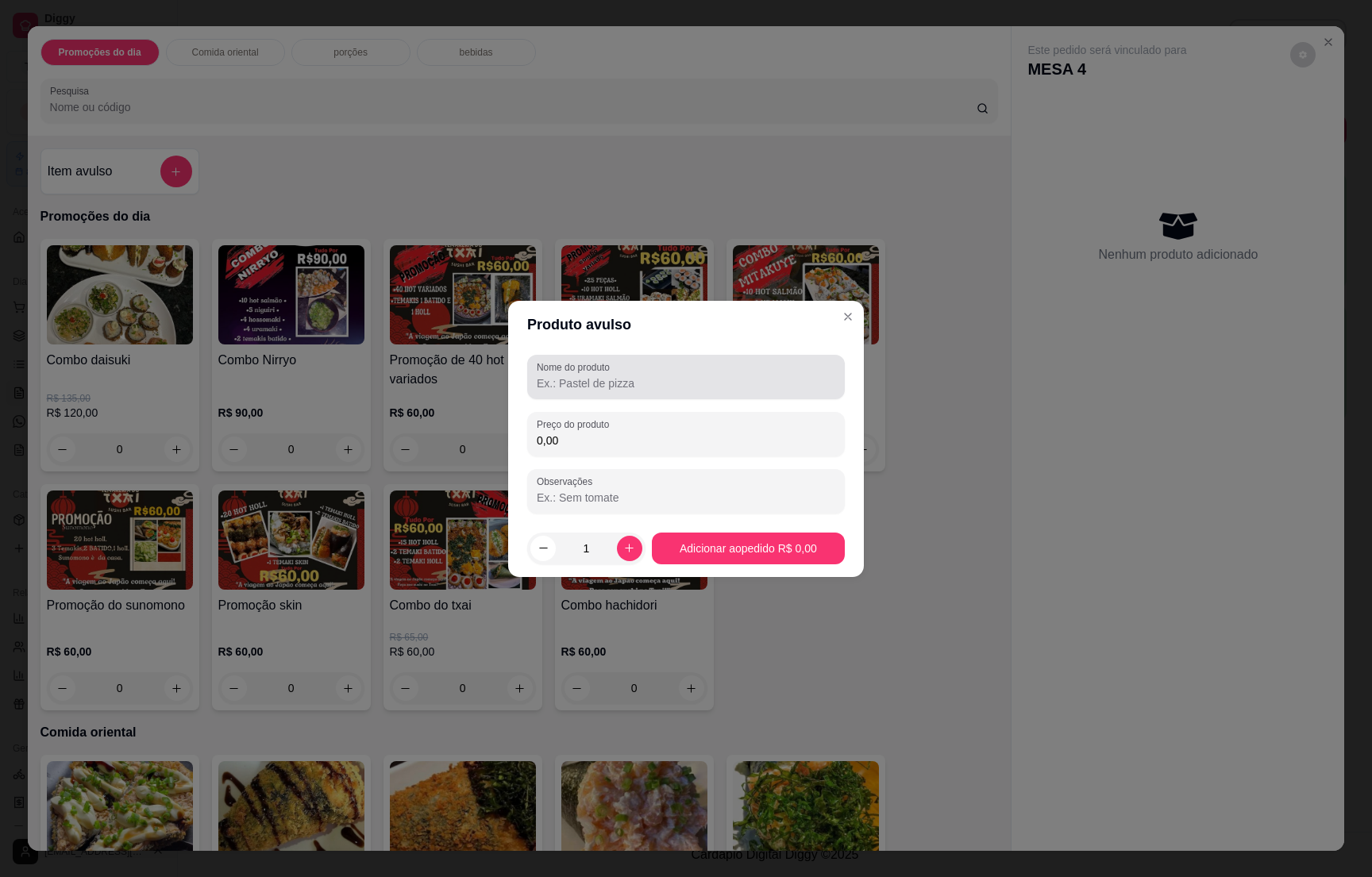
click at [705, 372] on div at bounding box center [686, 376] width 299 height 32
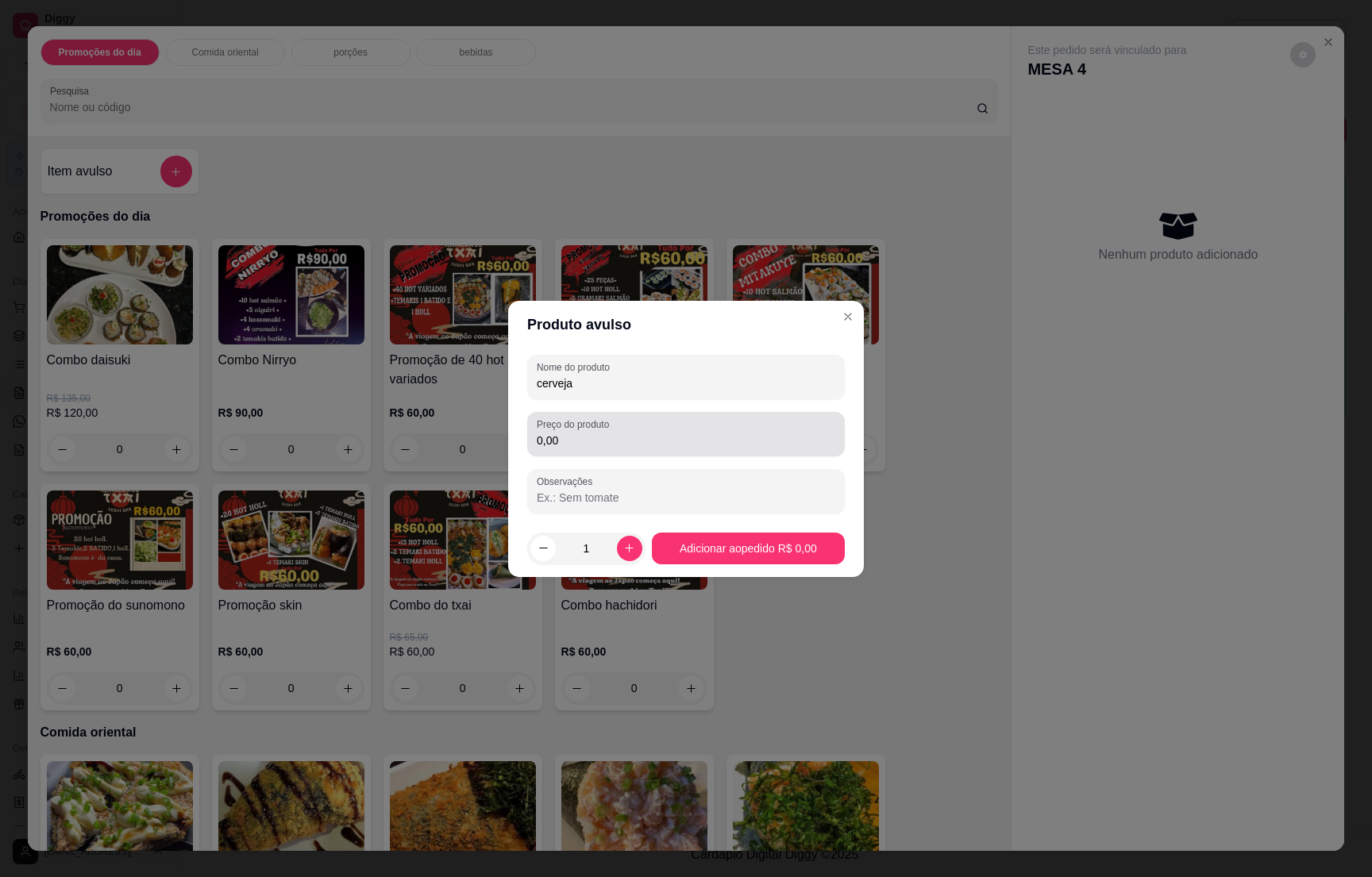
type input "cerveja"
click at [763, 444] on input "0,00" at bounding box center [686, 441] width 299 height 16
type input "7,00"
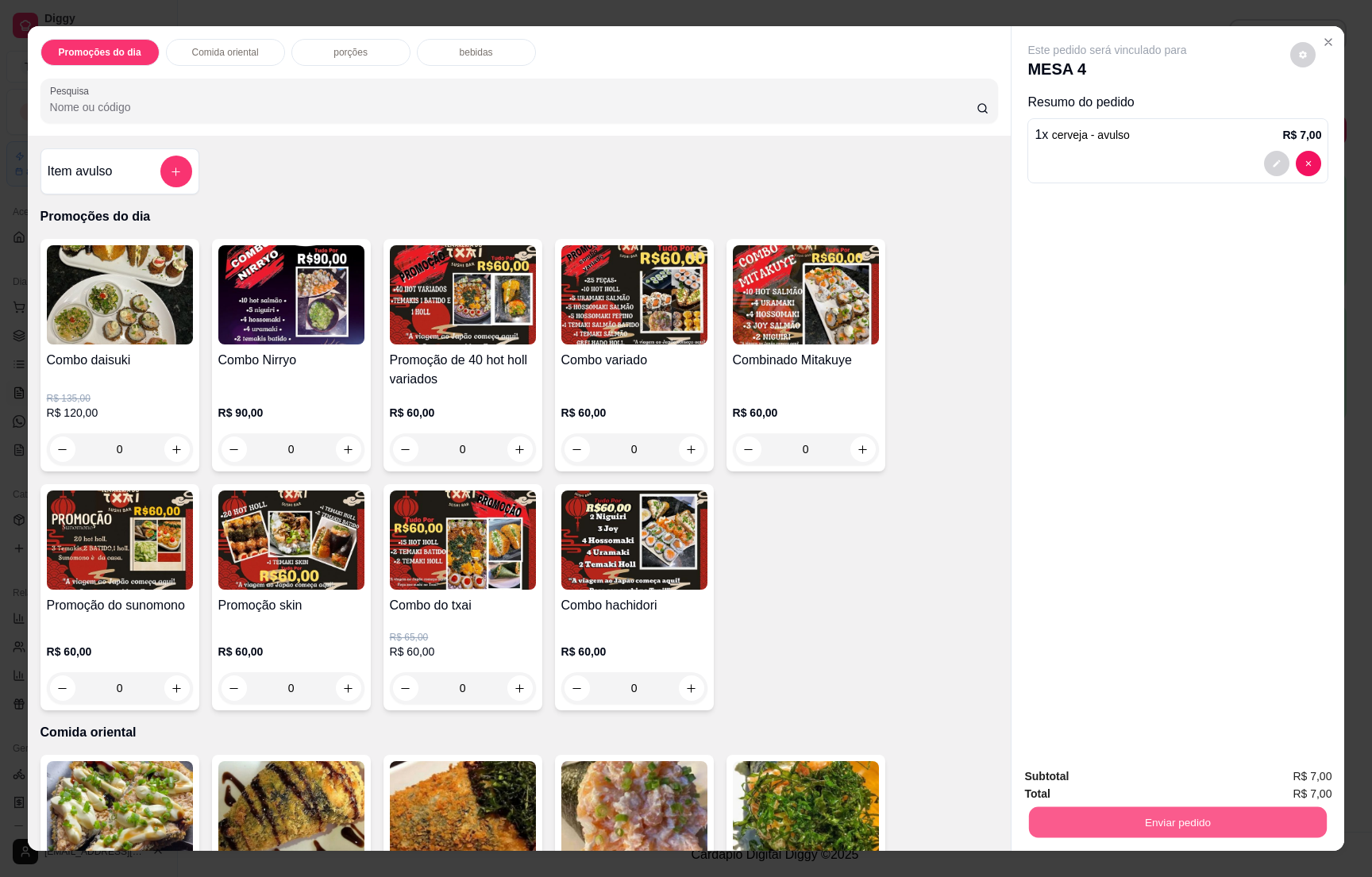
click at [1098, 832] on button "Enviar pedido" at bounding box center [1179, 822] width 298 height 31
click at [1128, 782] on button "Não registrar e enviar pedido" at bounding box center [1123, 783] width 165 height 30
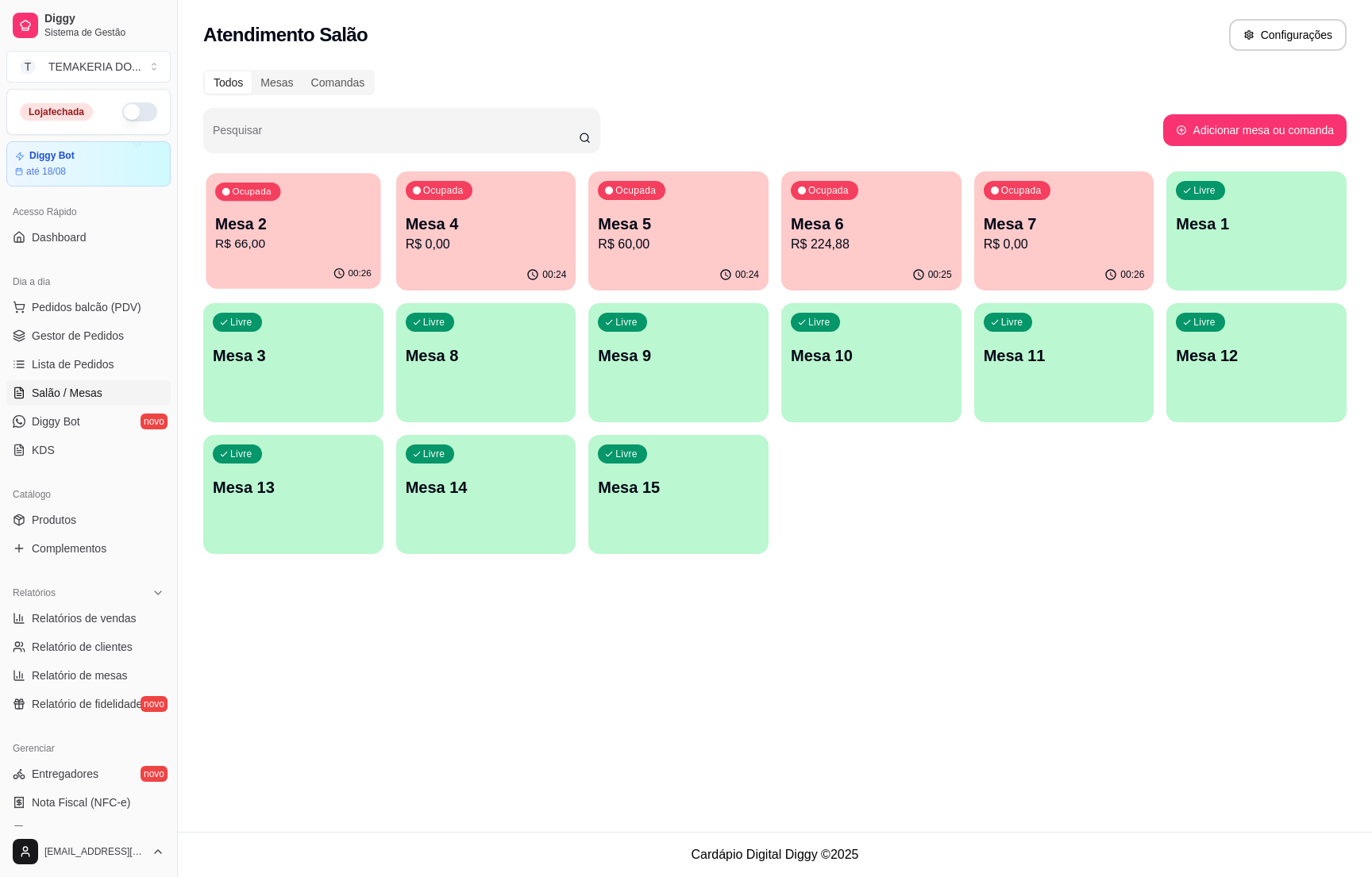
click at [306, 222] on p "Mesa 2" at bounding box center [293, 224] width 157 height 21
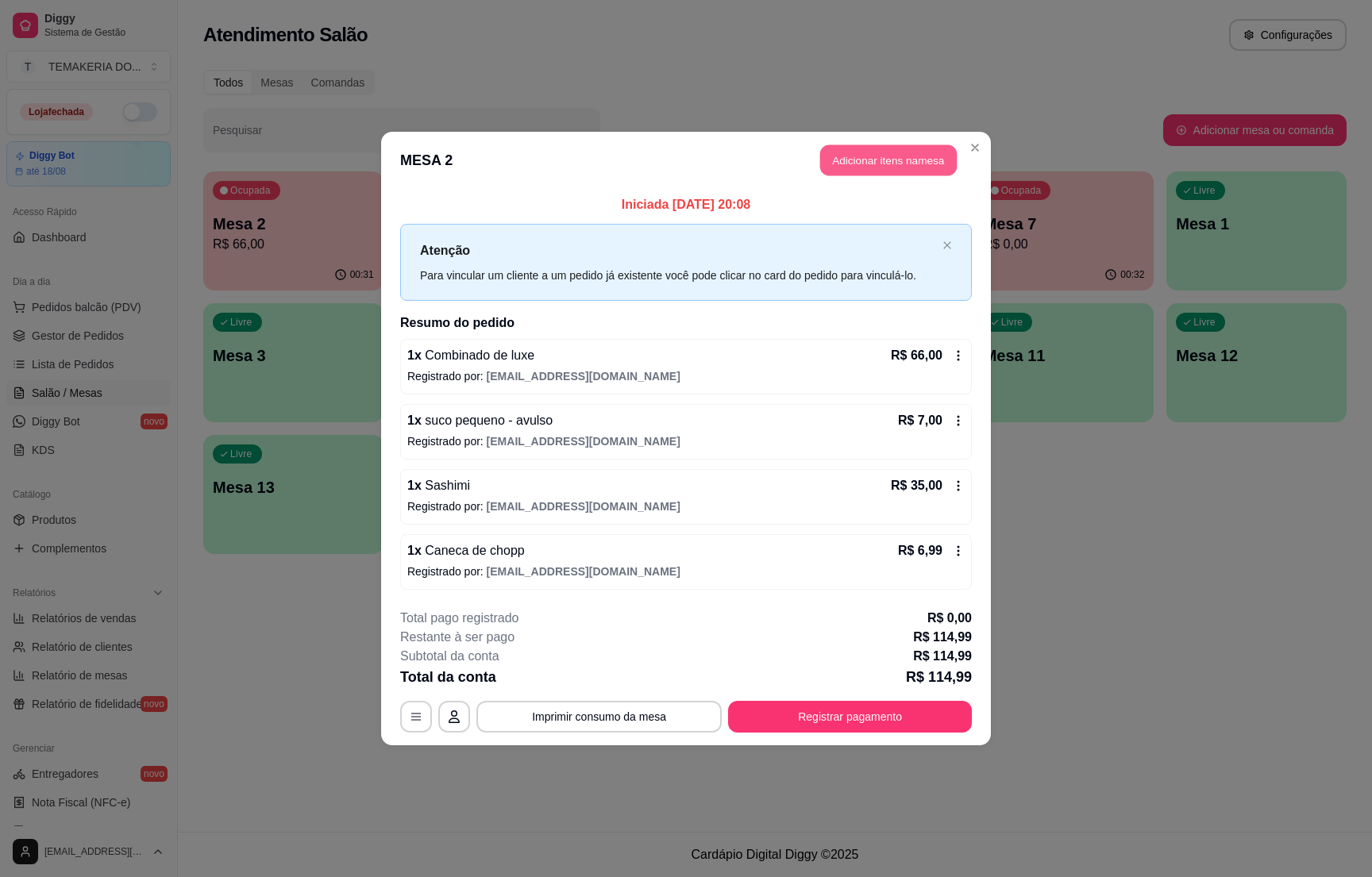
click at [832, 162] on button "Adicionar itens na mesa" at bounding box center [889, 161] width 137 height 31
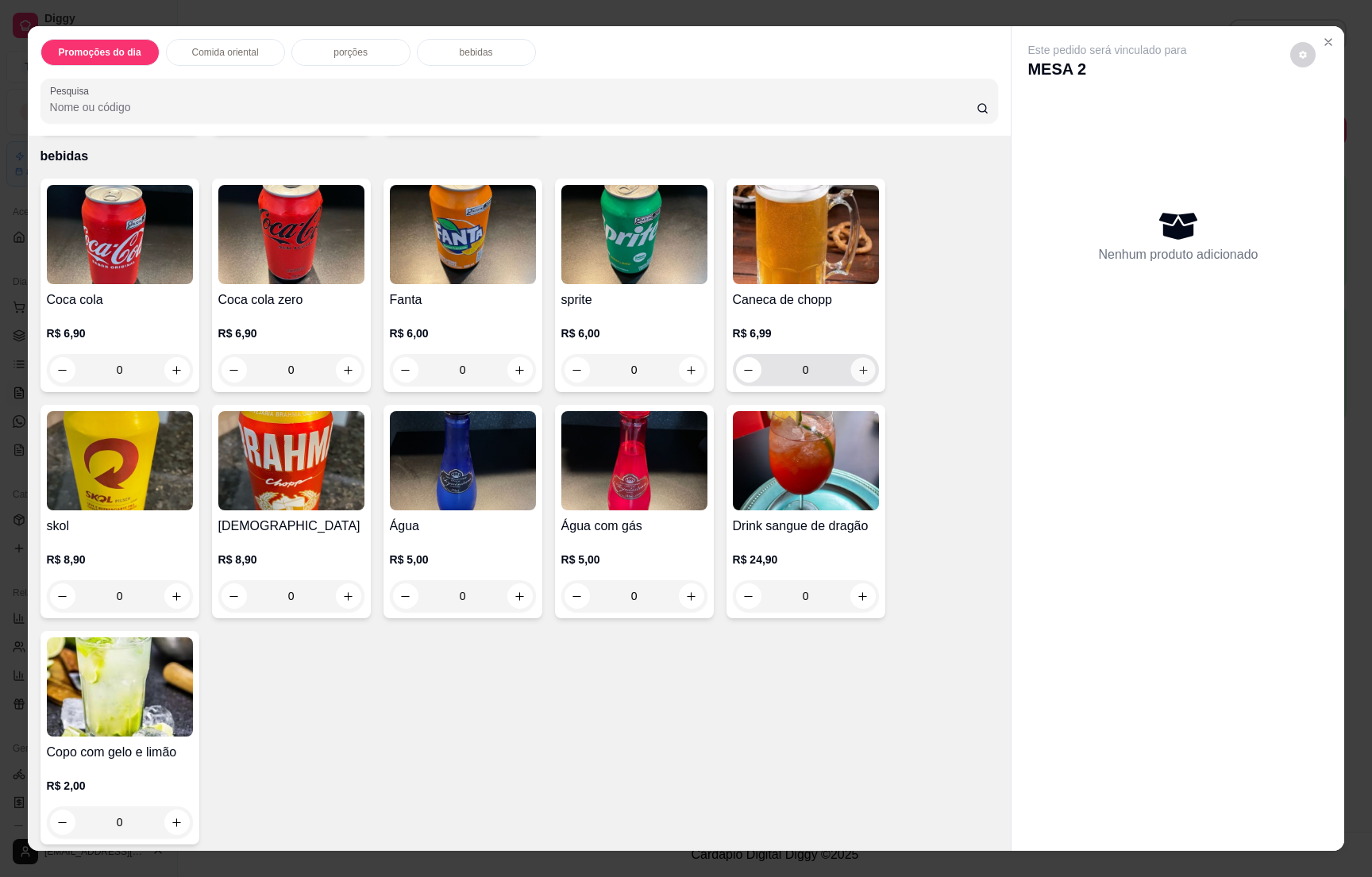
click at [853, 371] on button "increase-product-quantity" at bounding box center [863, 370] width 25 height 25
type input "1"
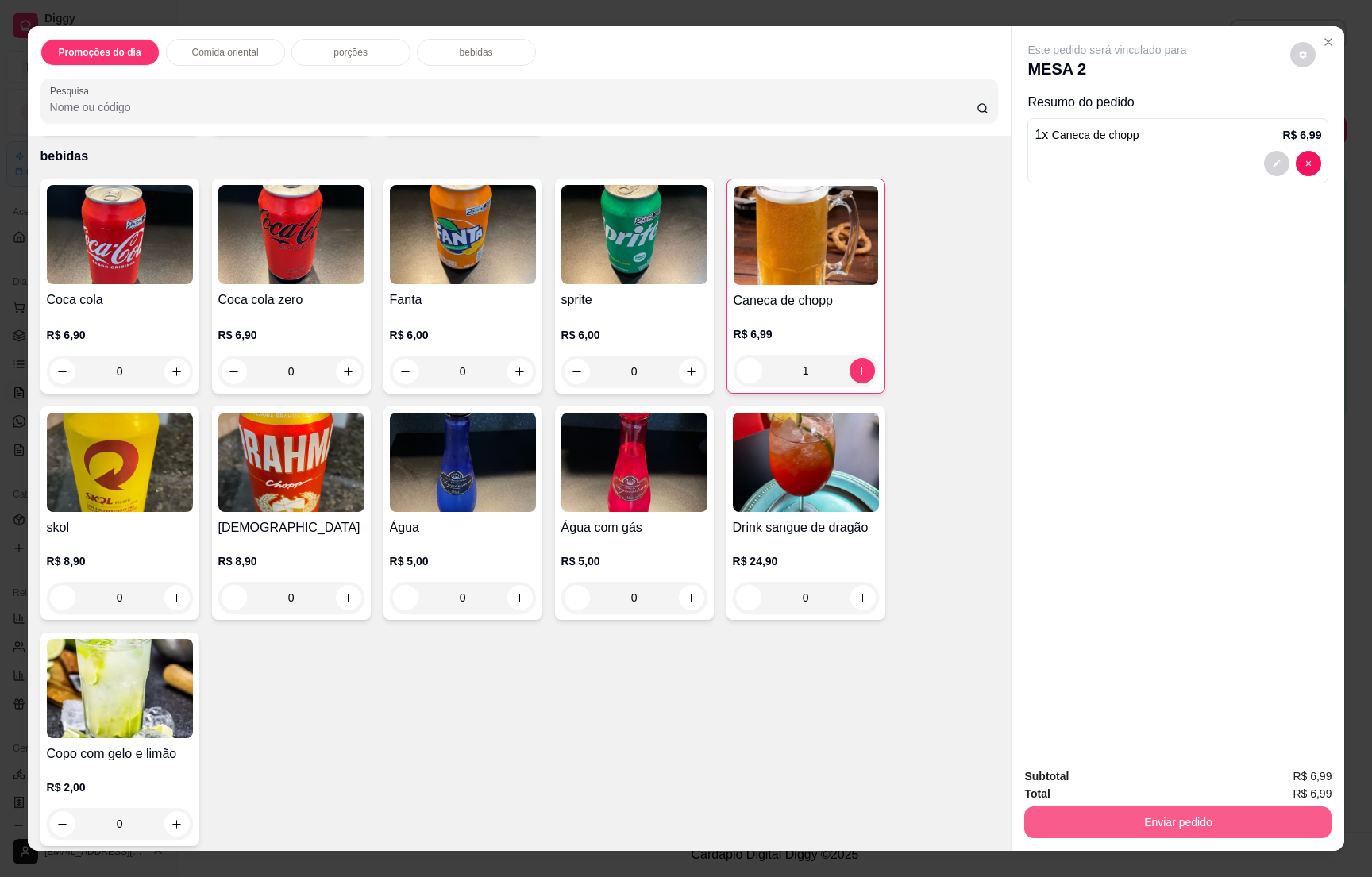
click at [1198, 827] on button "Enviar pedido" at bounding box center [1178, 822] width 307 height 32
click at [1137, 784] on button "Não registrar e enviar pedido" at bounding box center [1122, 783] width 160 height 29
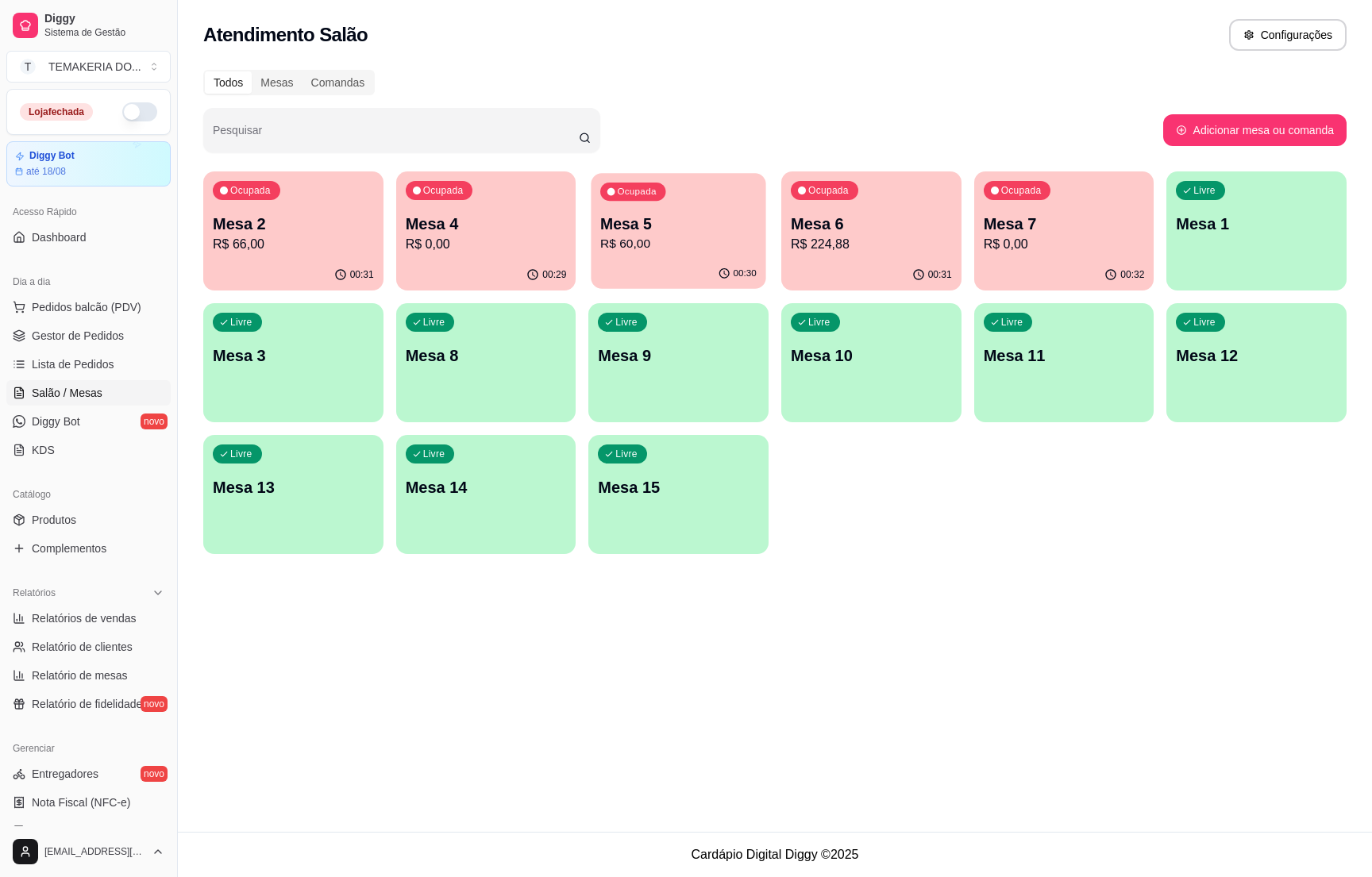
click at [638, 267] on div "00:30" at bounding box center [679, 273] width 175 height 30
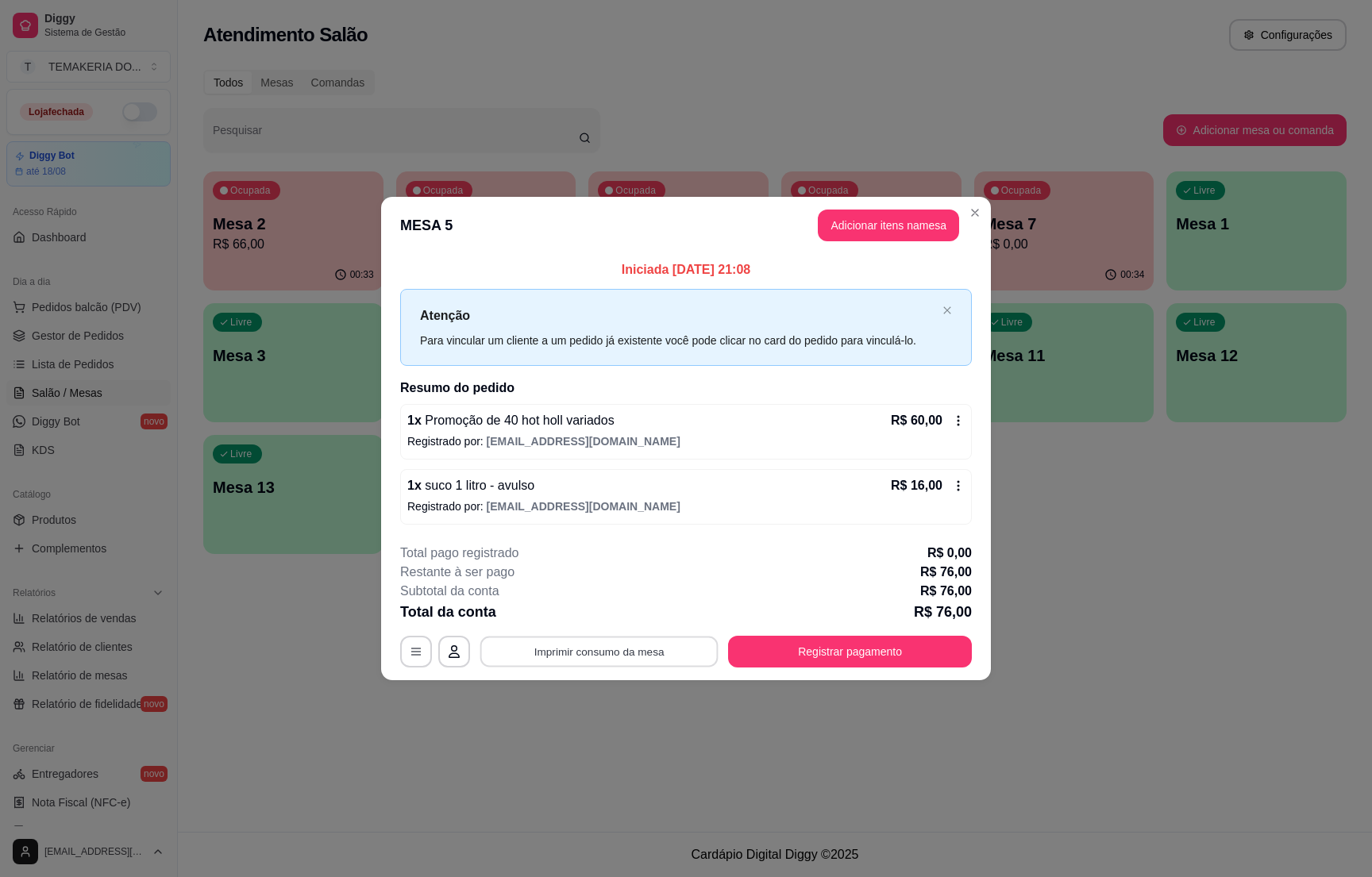
click at [634, 654] on button "Imprimir consumo da mesa" at bounding box center [599, 652] width 238 height 31
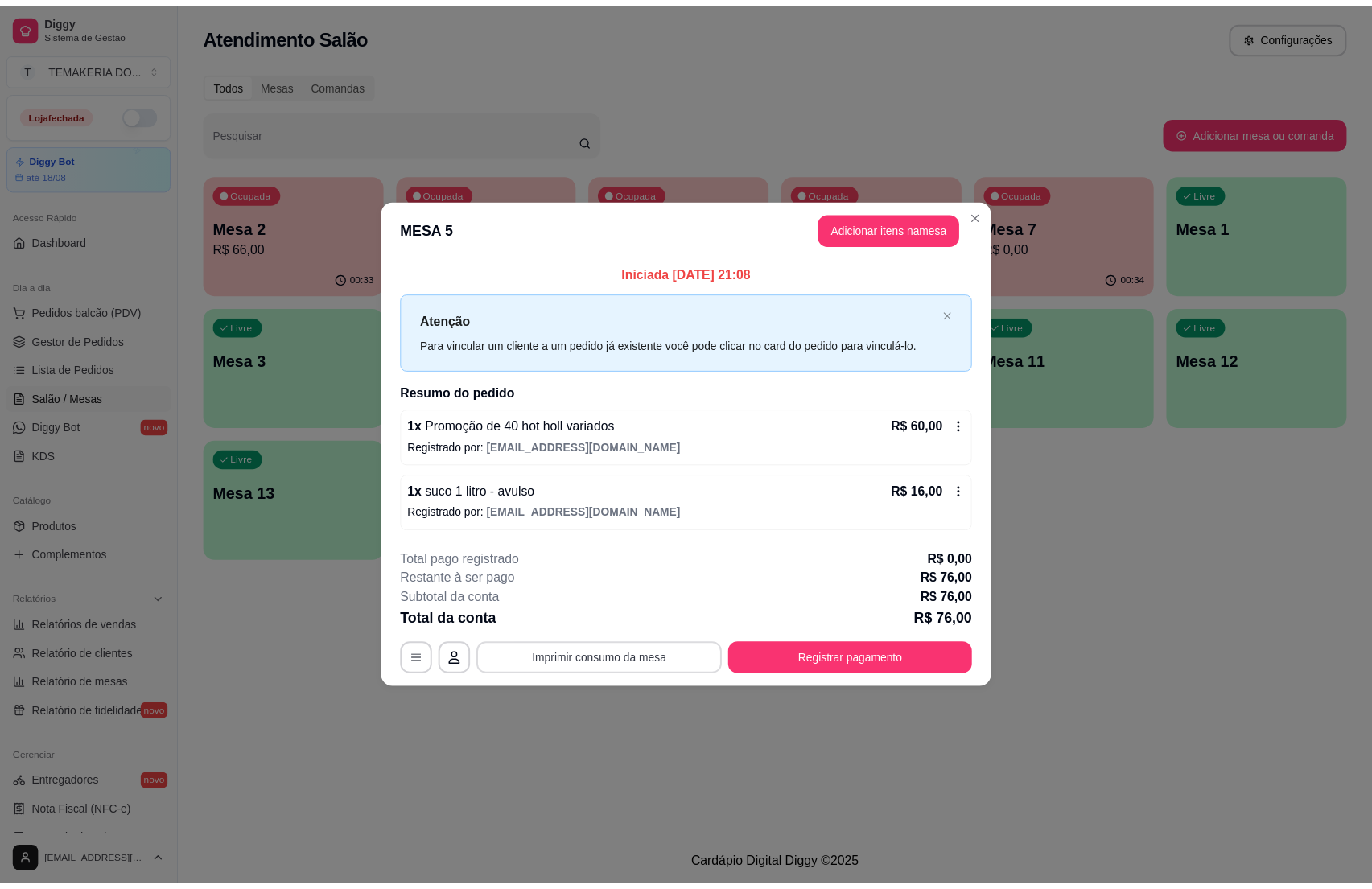
scroll to position [0, 0]
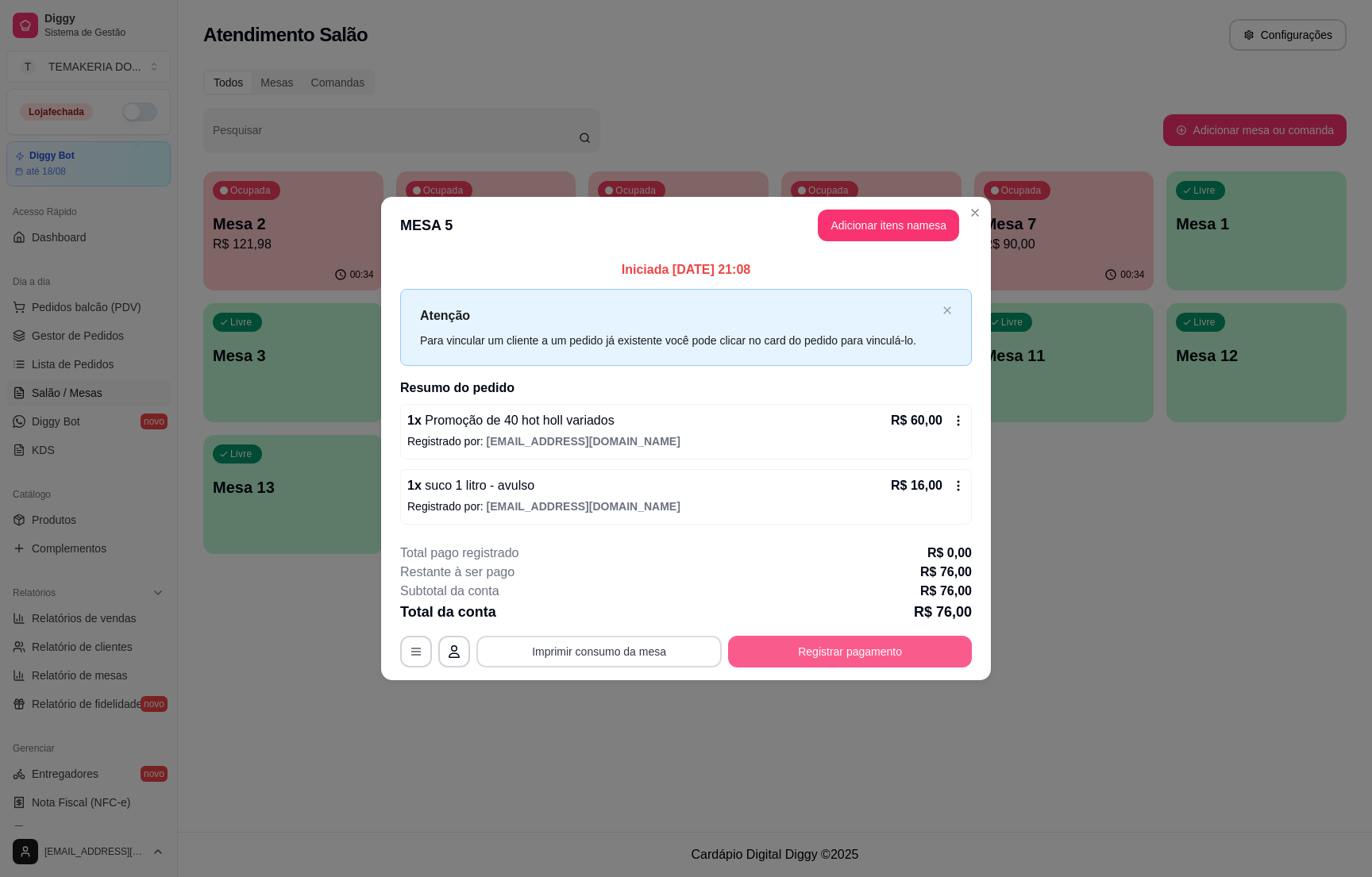
click at [843, 649] on button "Registrar pagamento" at bounding box center [850, 651] width 244 height 32
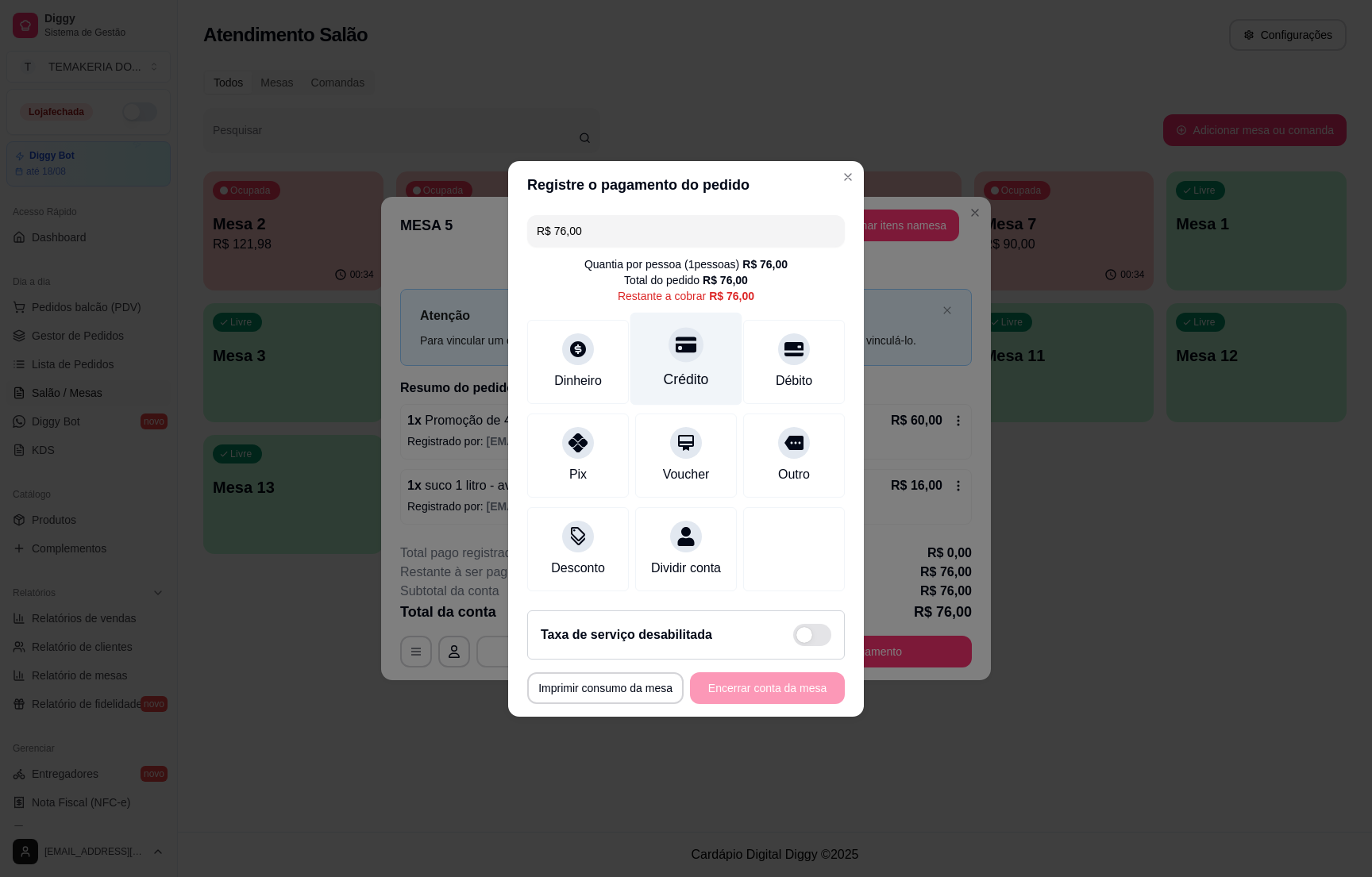
click at [667, 369] on div "Crédito" at bounding box center [686, 379] width 45 height 21
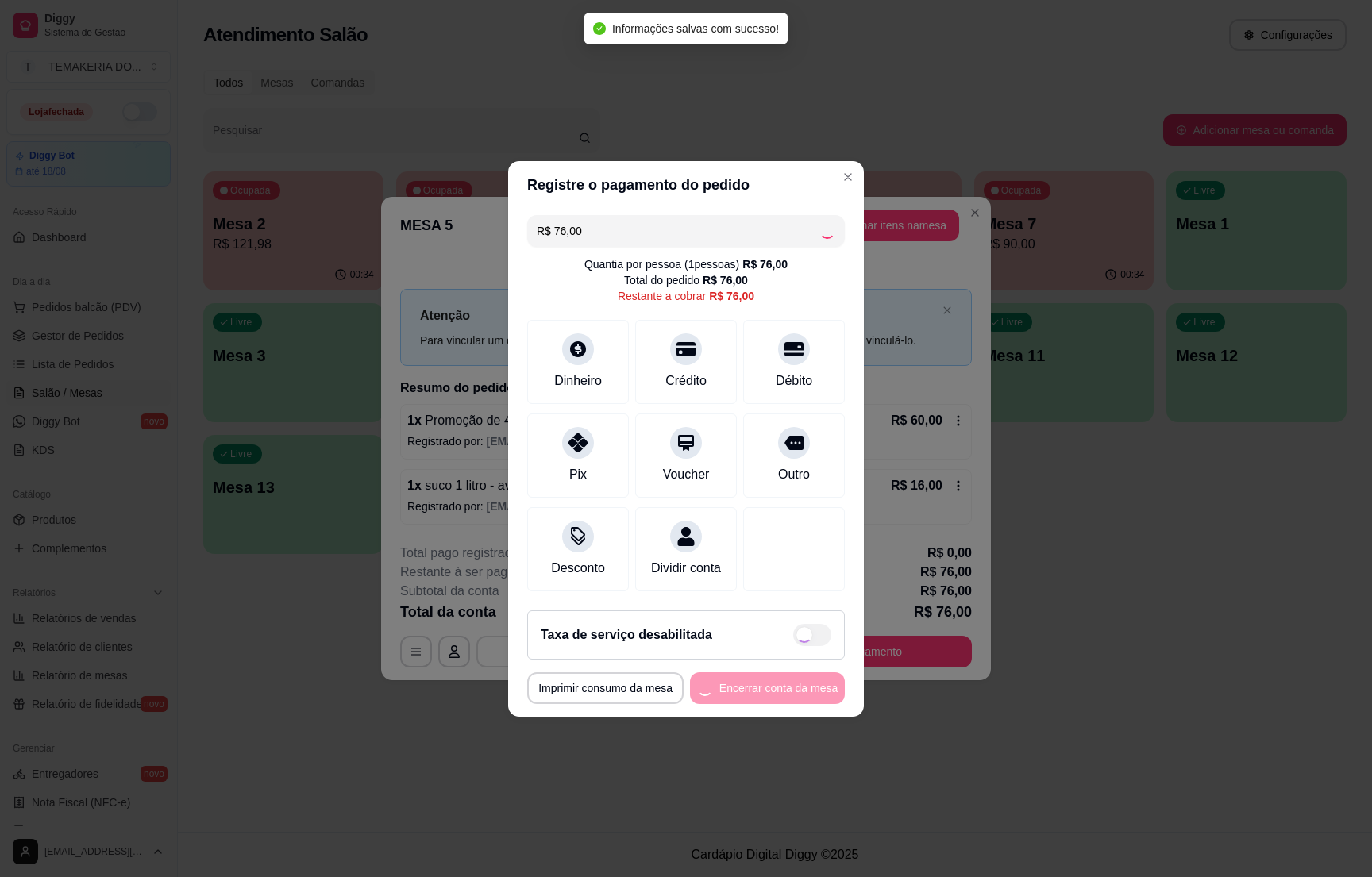
type input "R$ 0,00"
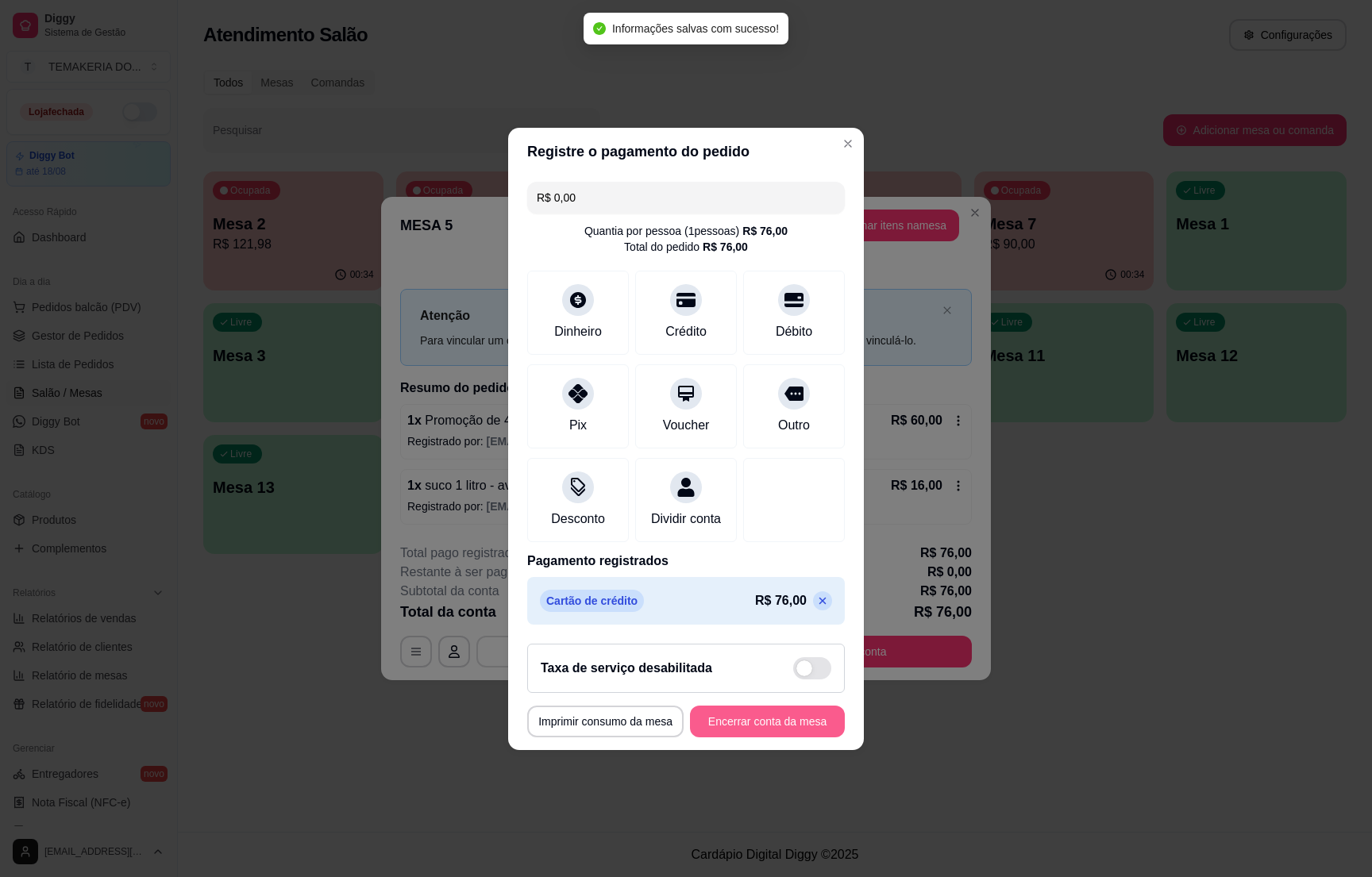
click at [754, 725] on button "Encerrar conta da mesa" at bounding box center [767, 721] width 155 height 32
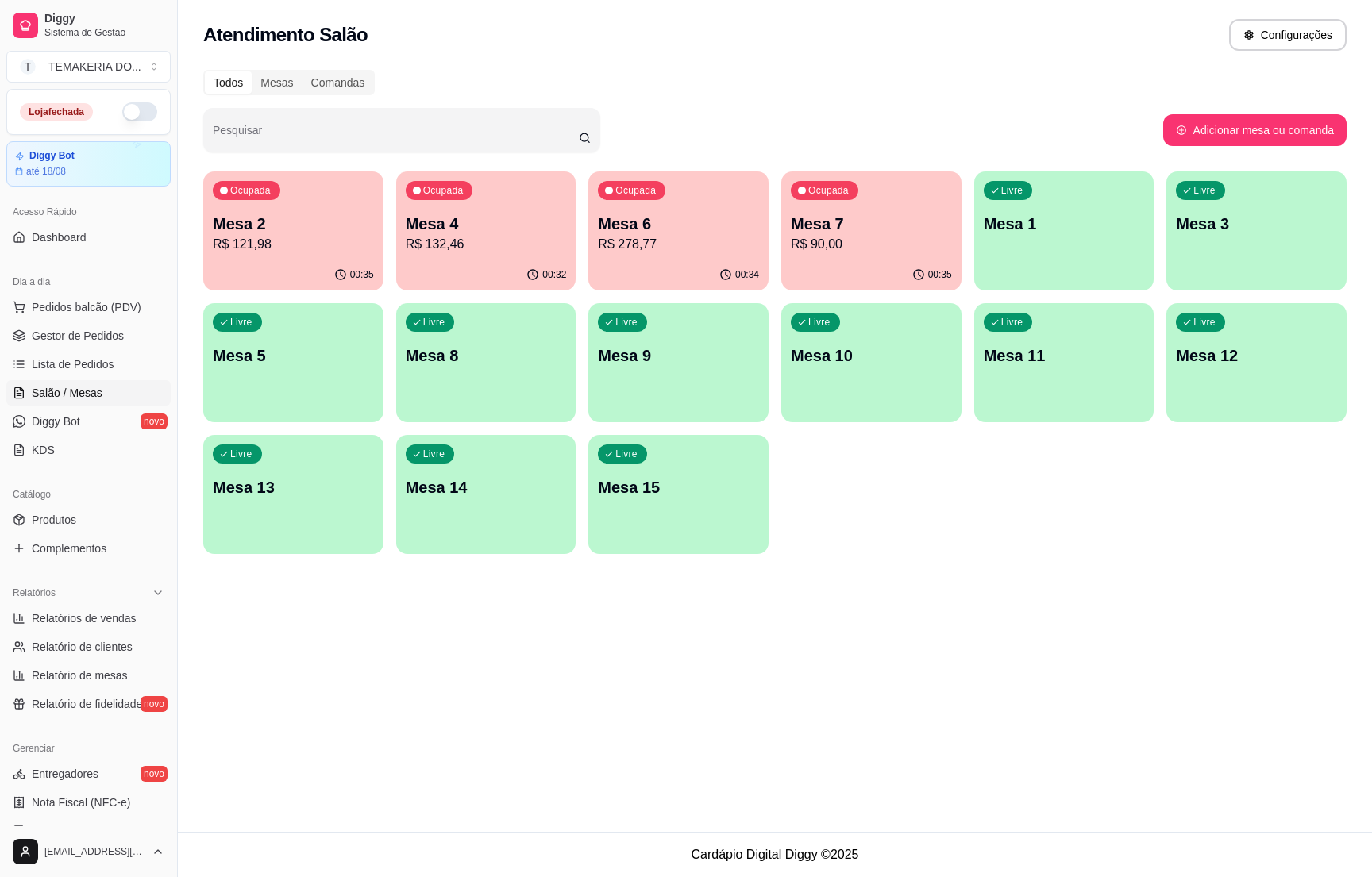
click at [693, 251] on p "R$ 278,77" at bounding box center [679, 245] width 161 height 19
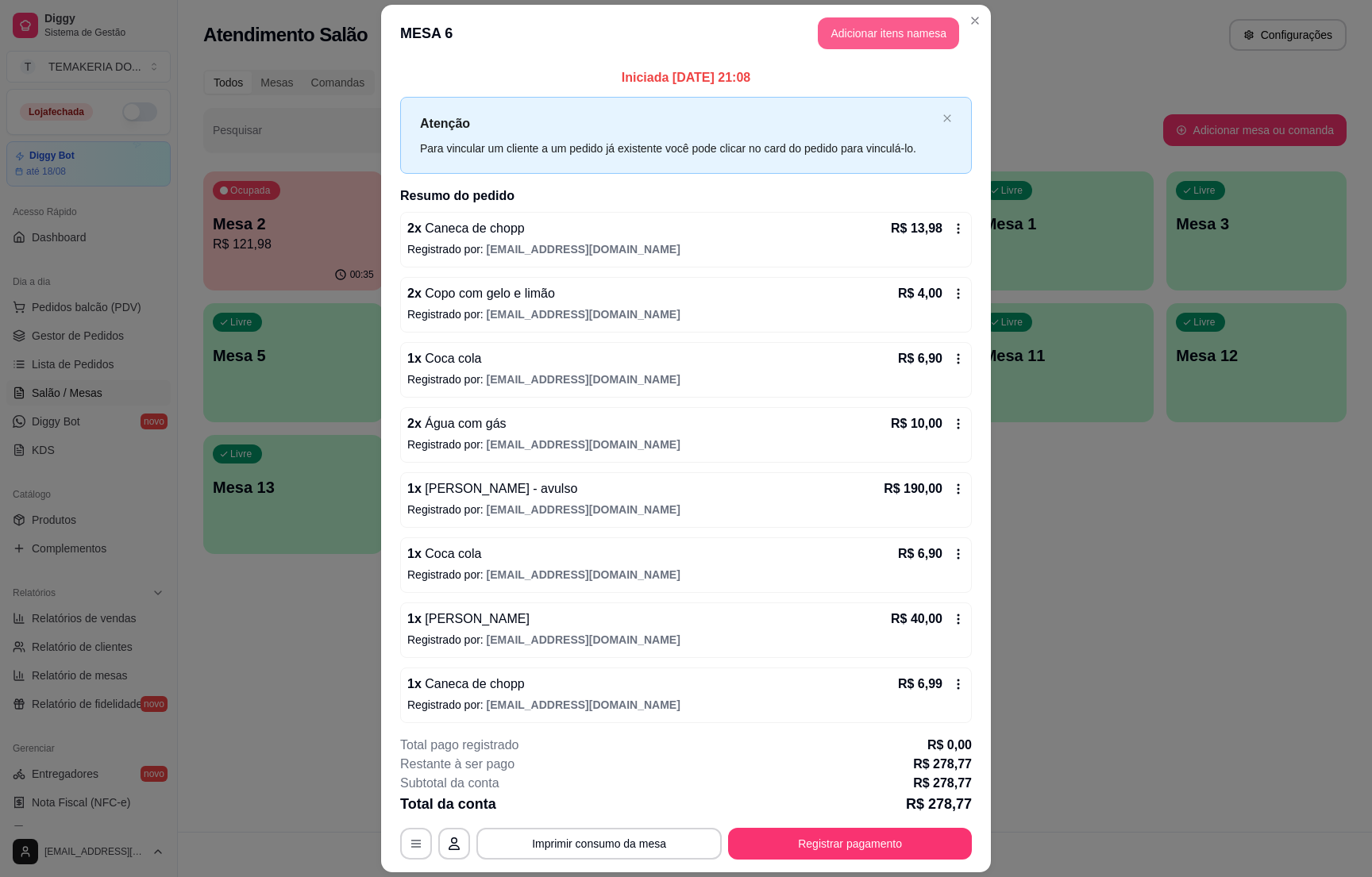
click at [860, 33] on button "Adicionar itens na mesa" at bounding box center [888, 33] width 141 height 32
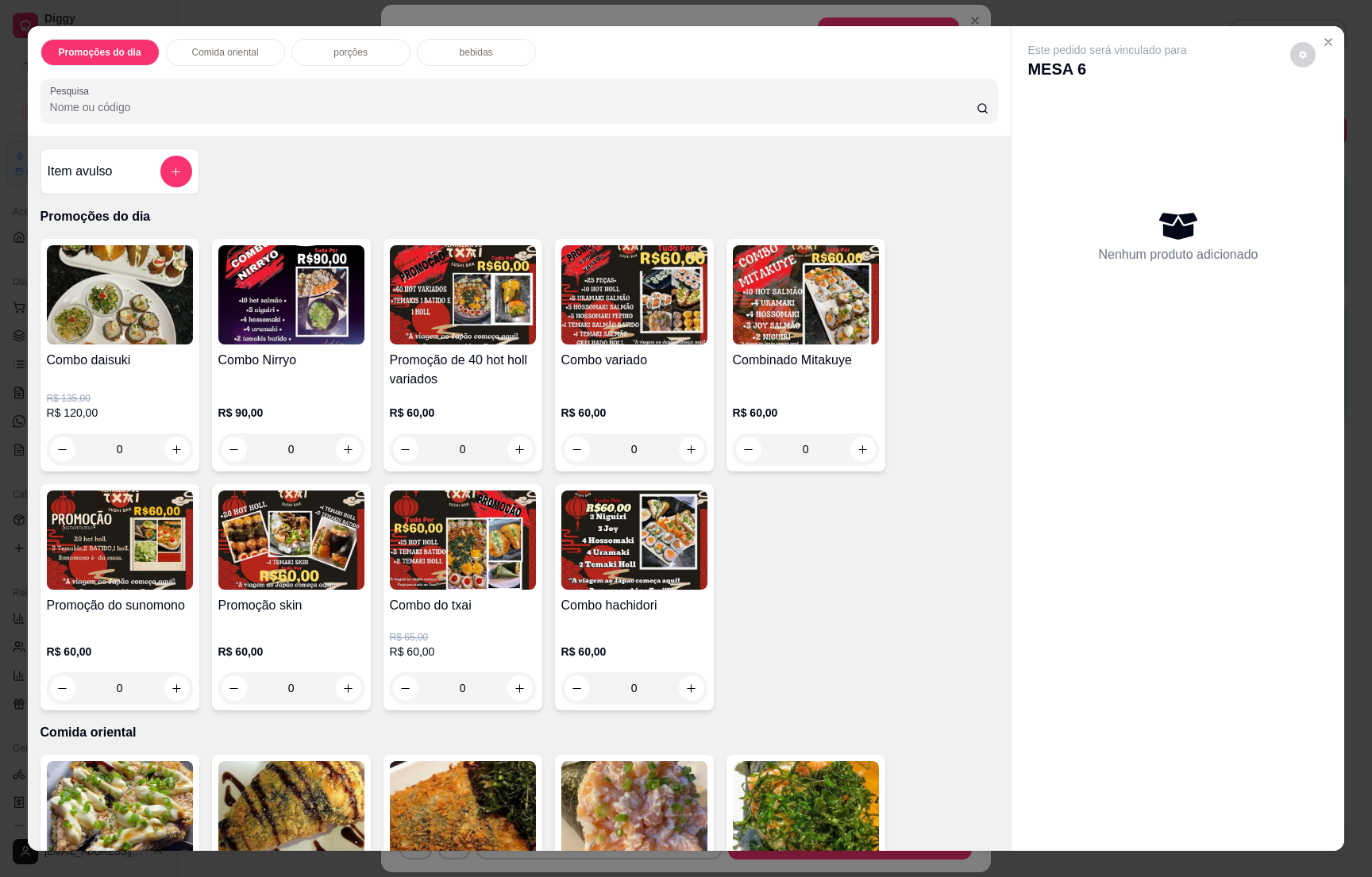
type input "1"
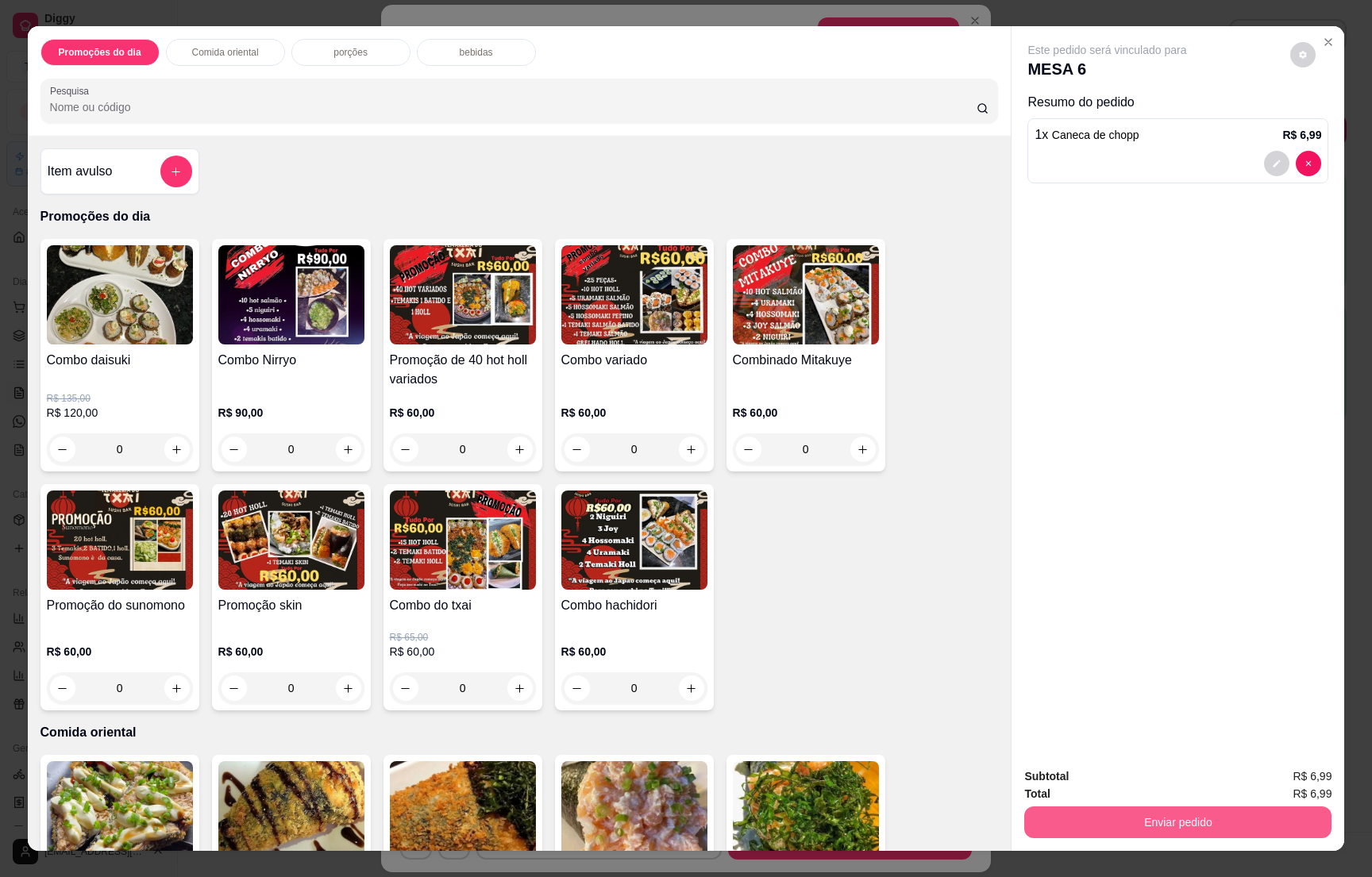
click at [1196, 821] on button "Enviar pedido" at bounding box center [1178, 822] width 307 height 32
click at [1162, 779] on button "Não registrar e enviar pedido" at bounding box center [1122, 783] width 160 height 29
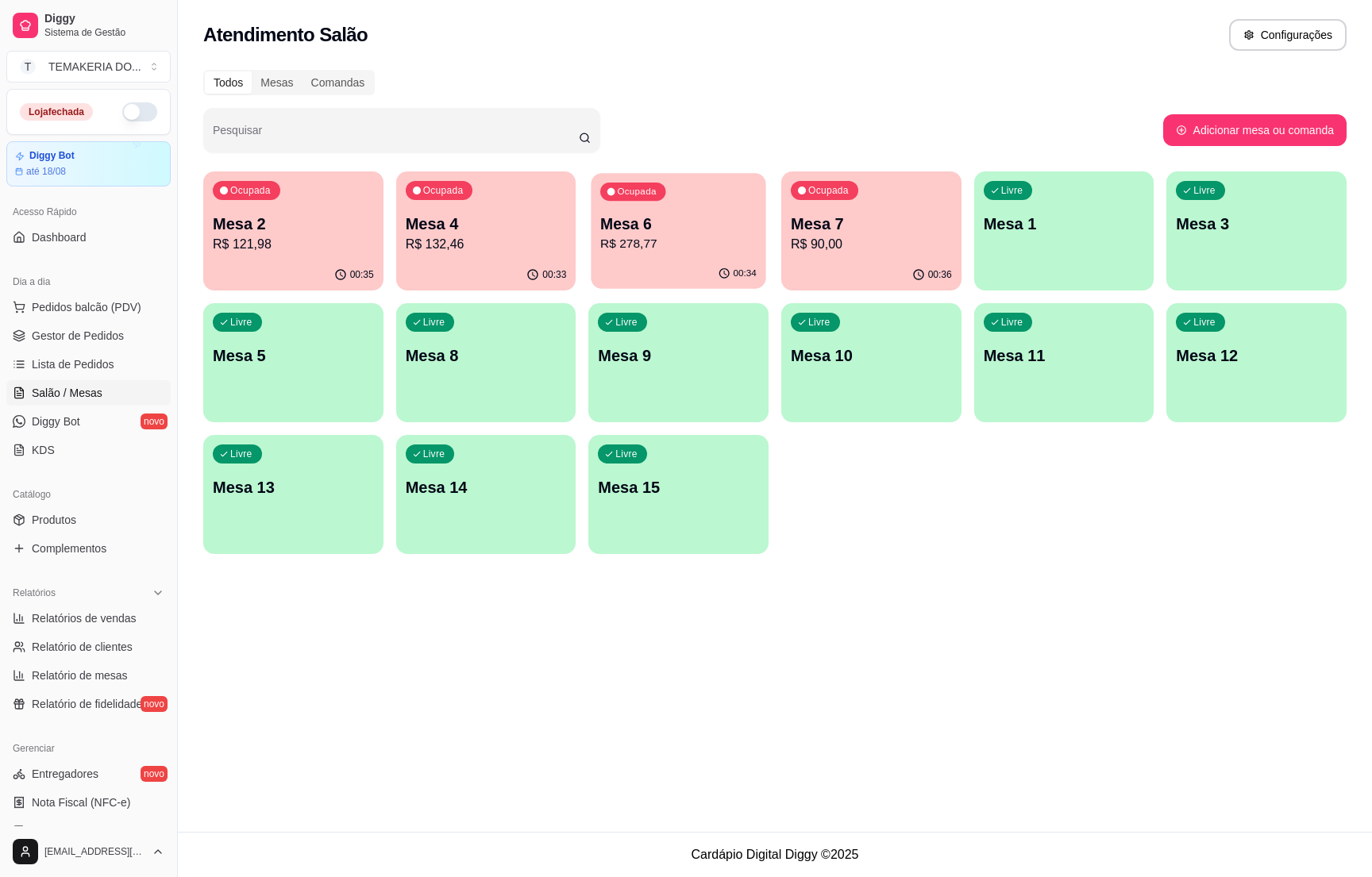
click at [656, 256] on div "Ocupada Mesa 6 R$ 278,77" at bounding box center [679, 216] width 175 height 86
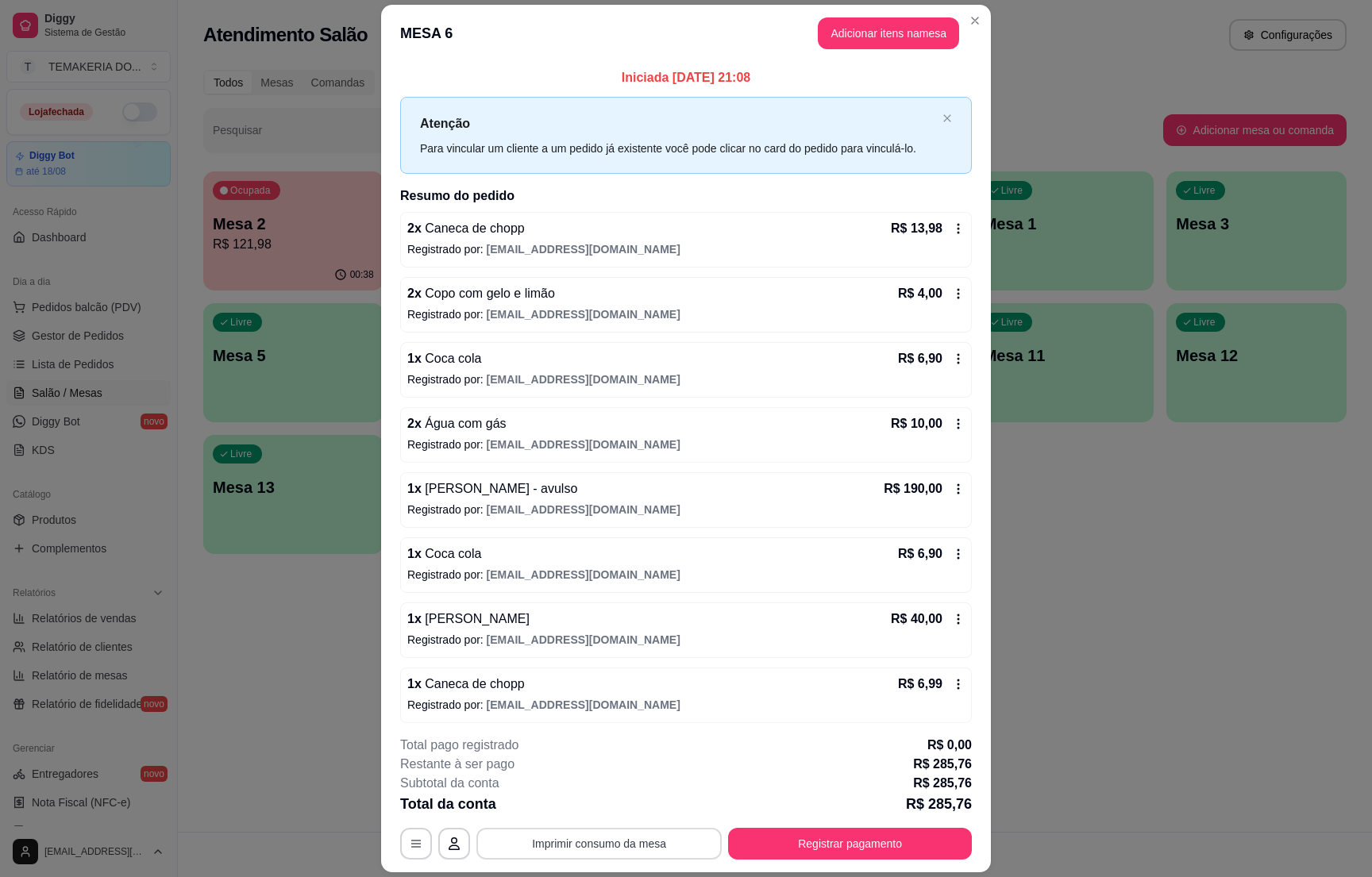
click at [563, 842] on button "Imprimir consumo da mesa" at bounding box center [599, 844] width 246 height 32
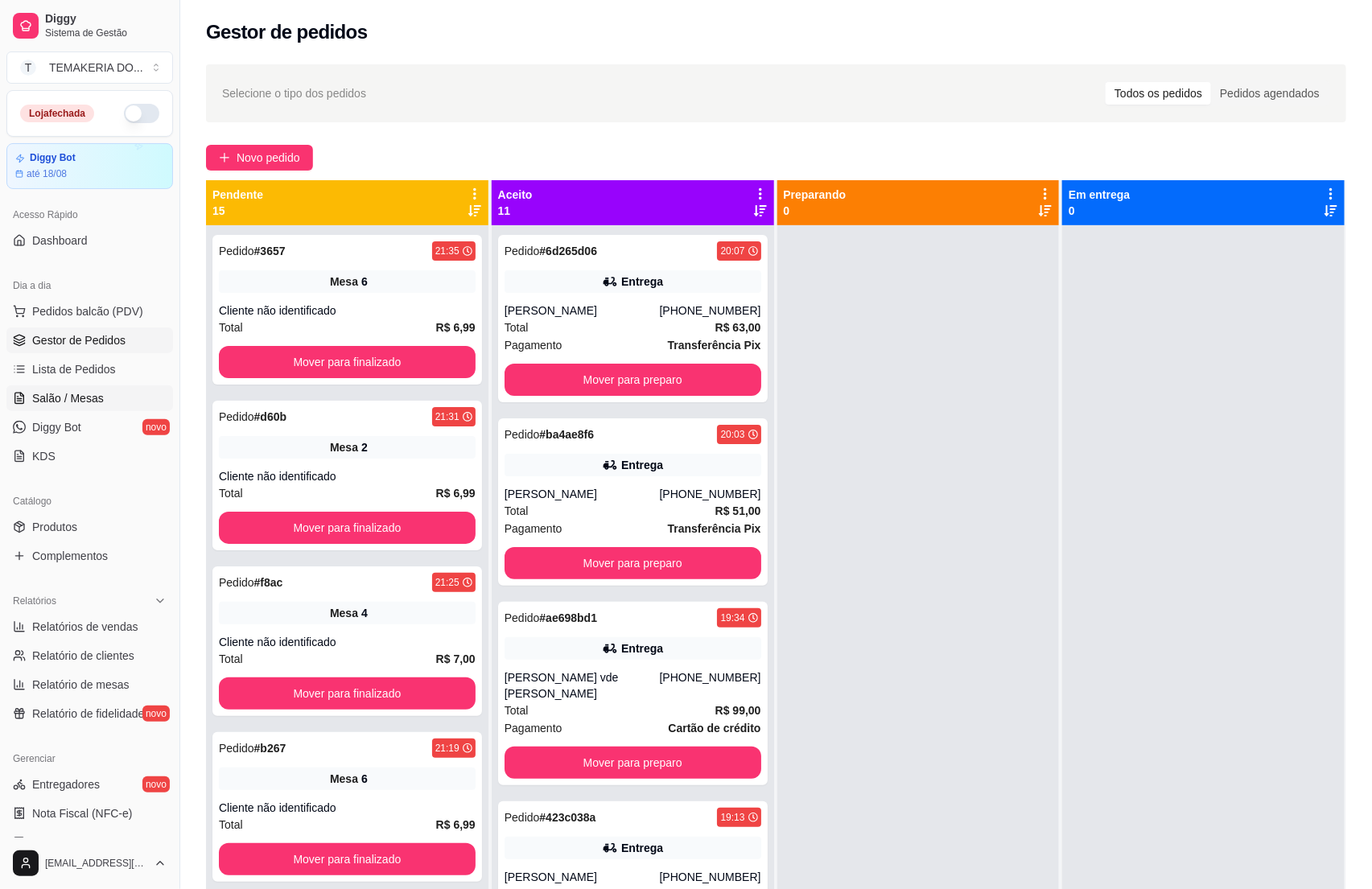
click at [39, 403] on span "Salão / Mesas" at bounding box center [68, 398] width 72 height 16
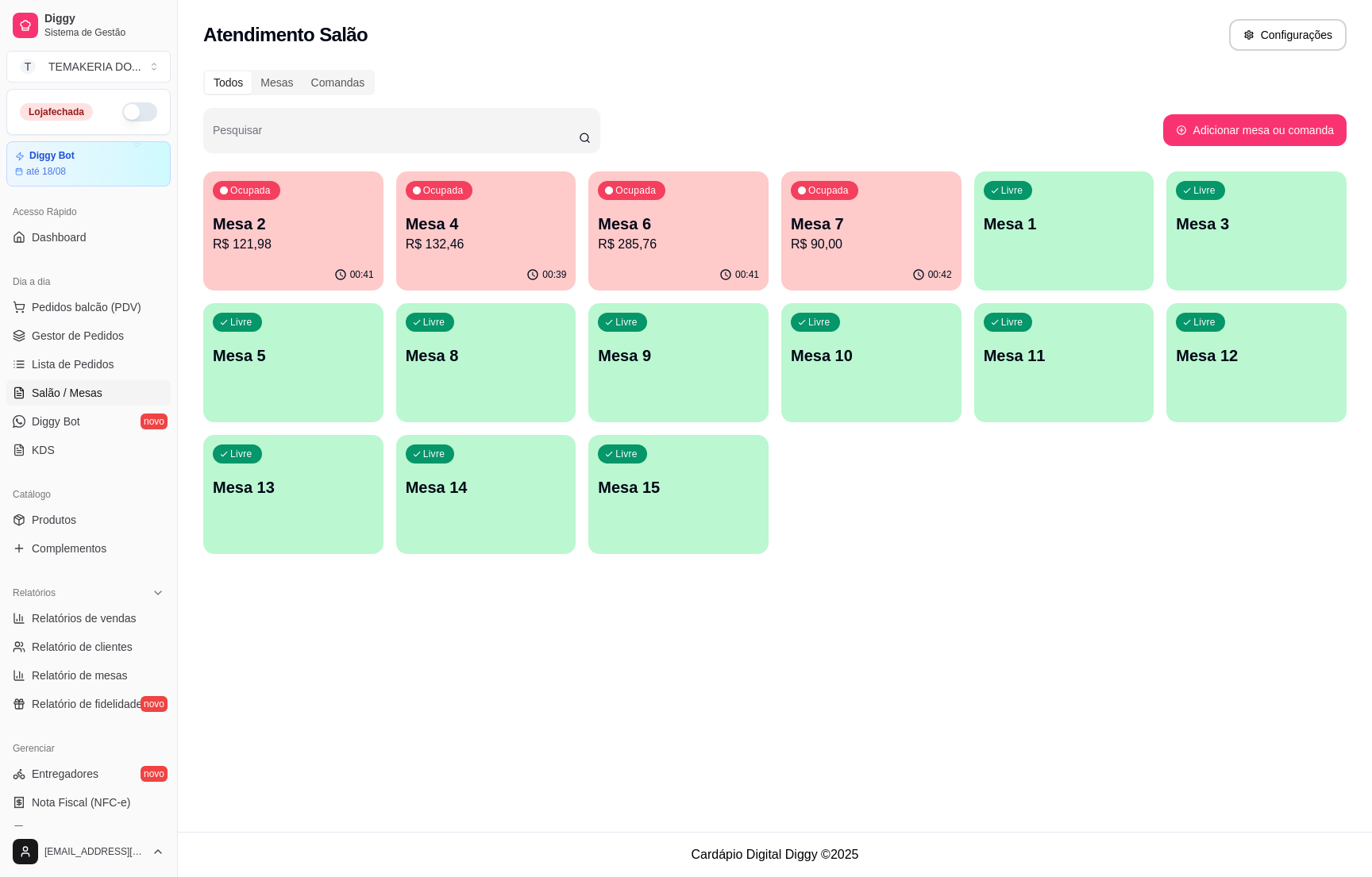
click at [468, 239] on p "R$ 132,46" at bounding box center [486, 245] width 161 height 19
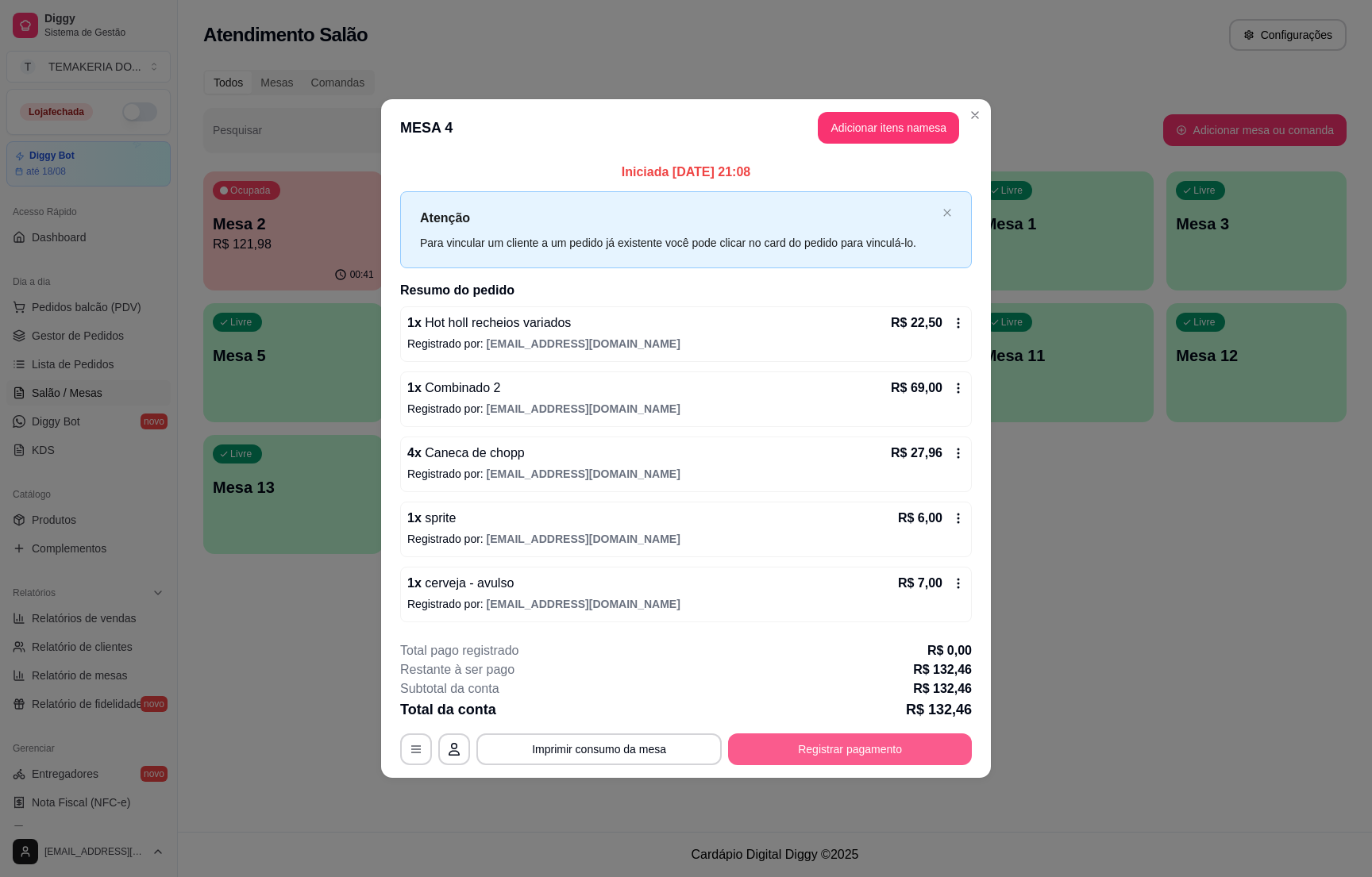
click at [824, 746] on button "Registrar pagamento" at bounding box center [850, 749] width 244 height 32
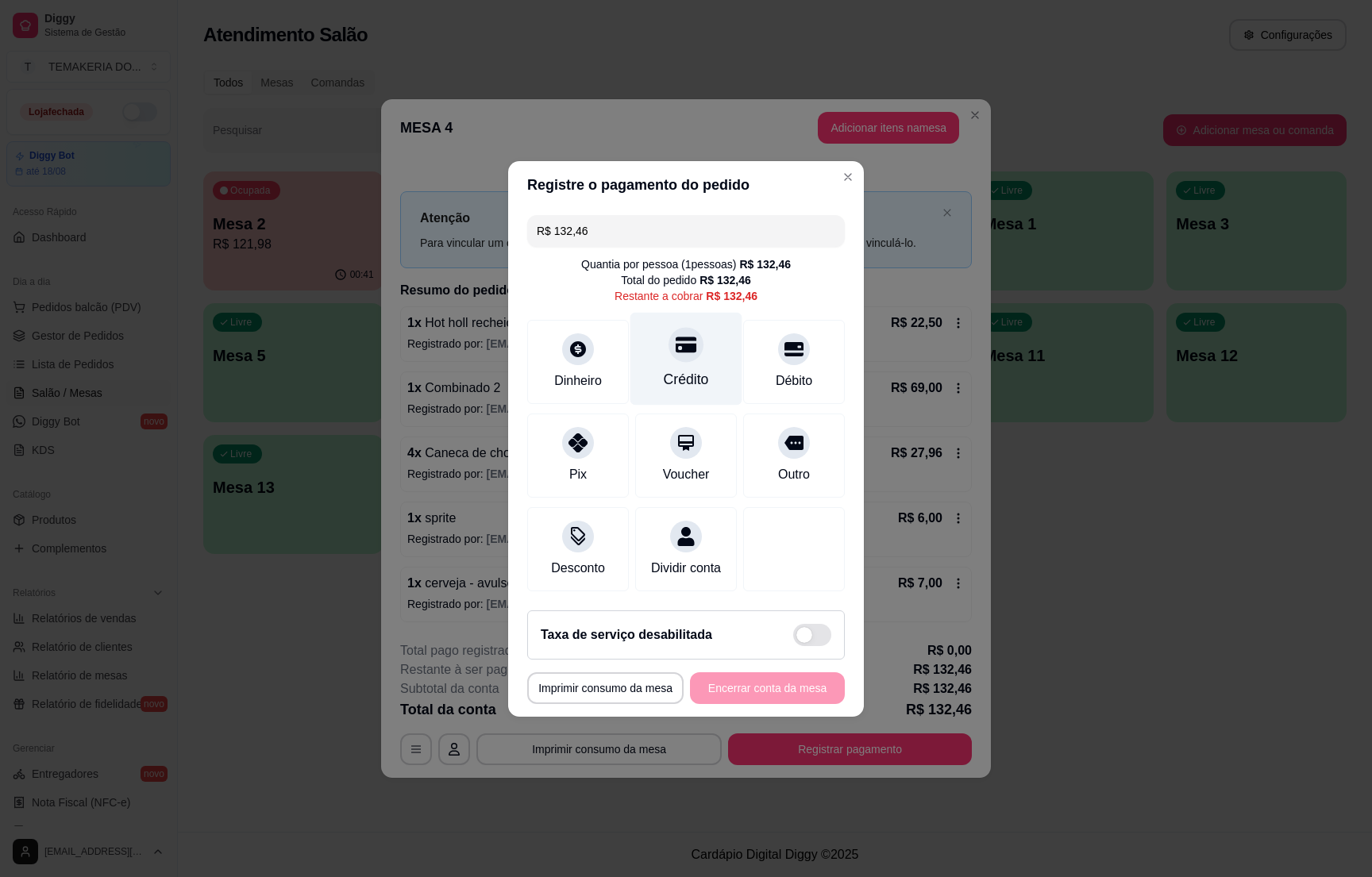
click at [677, 353] on div "Crédito" at bounding box center [686, 359] width 112 height 93
type input "R$ 0,00"
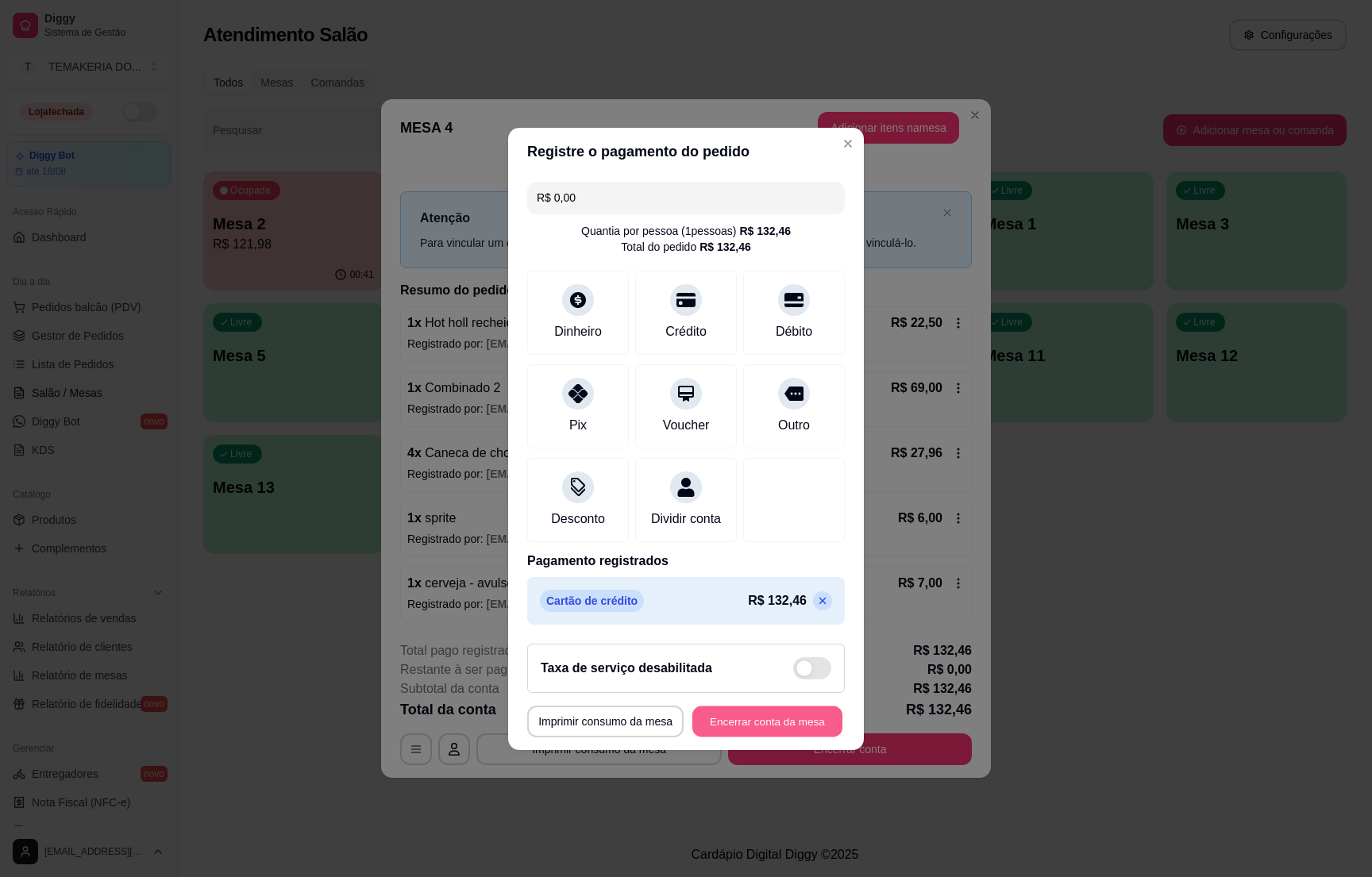
click at [808, 737] on button "Encerrar conta da mesa" at bounding box center [767, 721] width 150 height 31
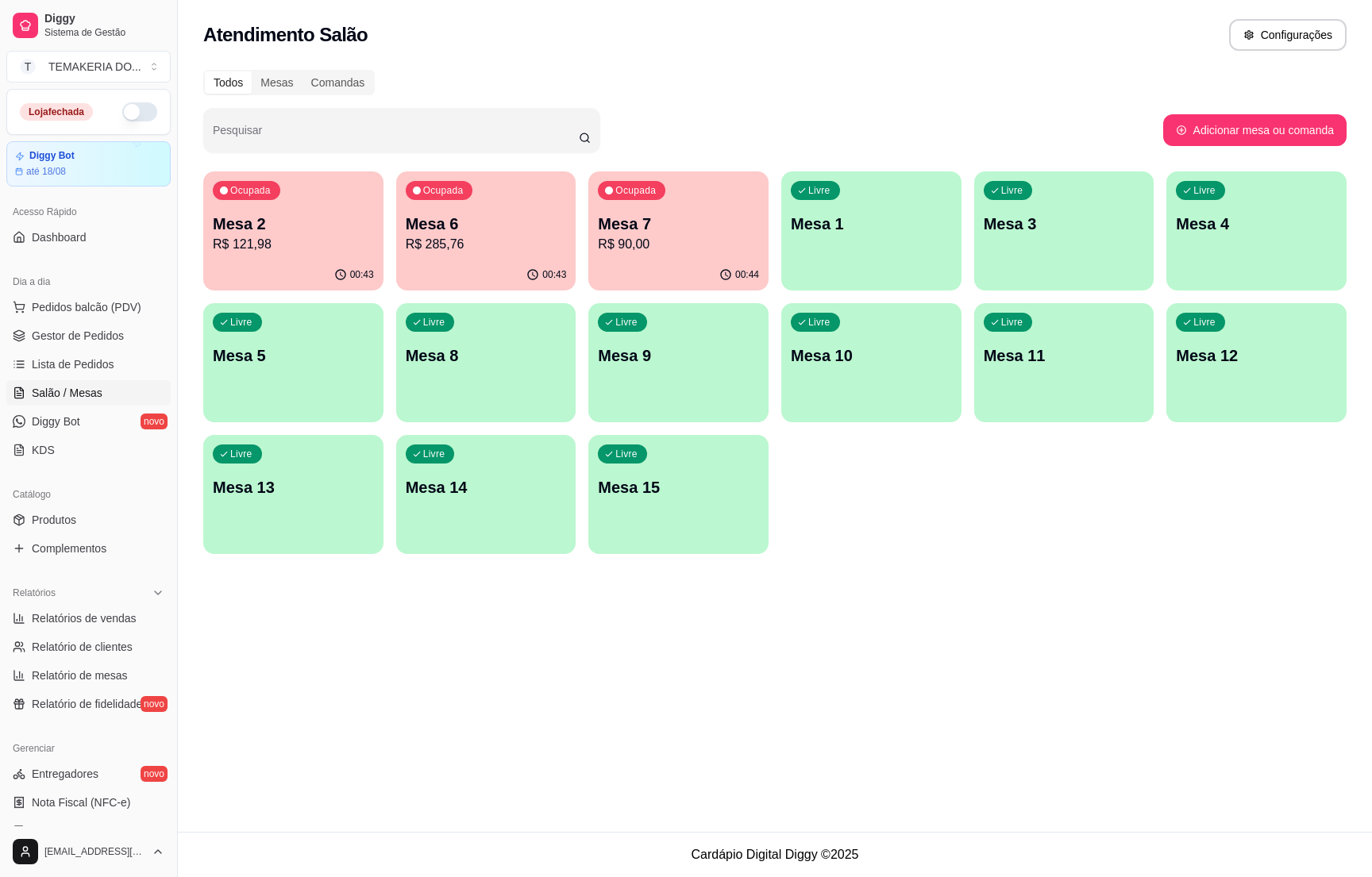
click at [524, 243] on p "R$ 285,76" at bounding box center [486, 245] width 161 height 19
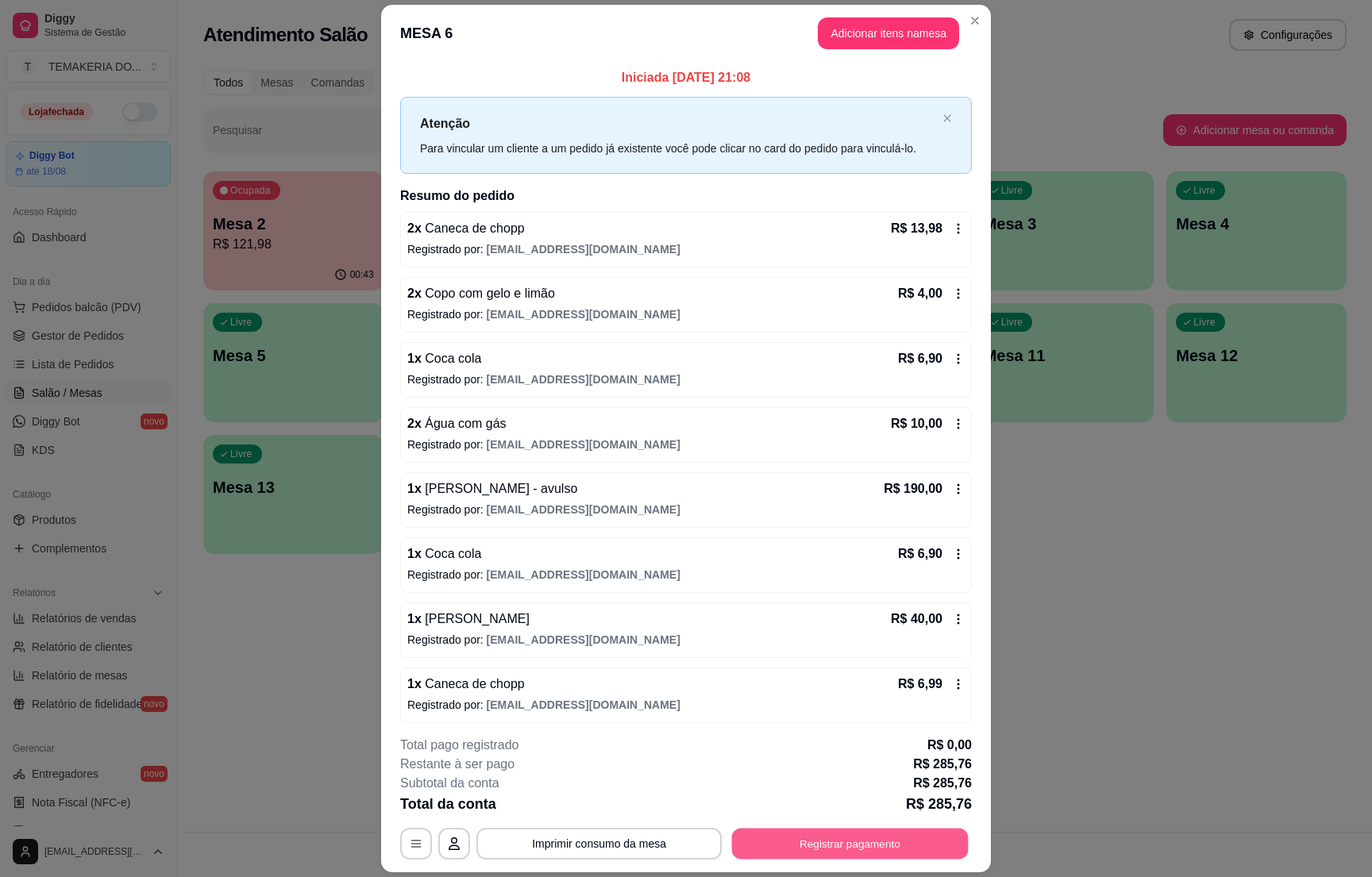
click at [843, 842] on button "Registrar pagamento" at bounding box center [851, 844] width 237 height 31
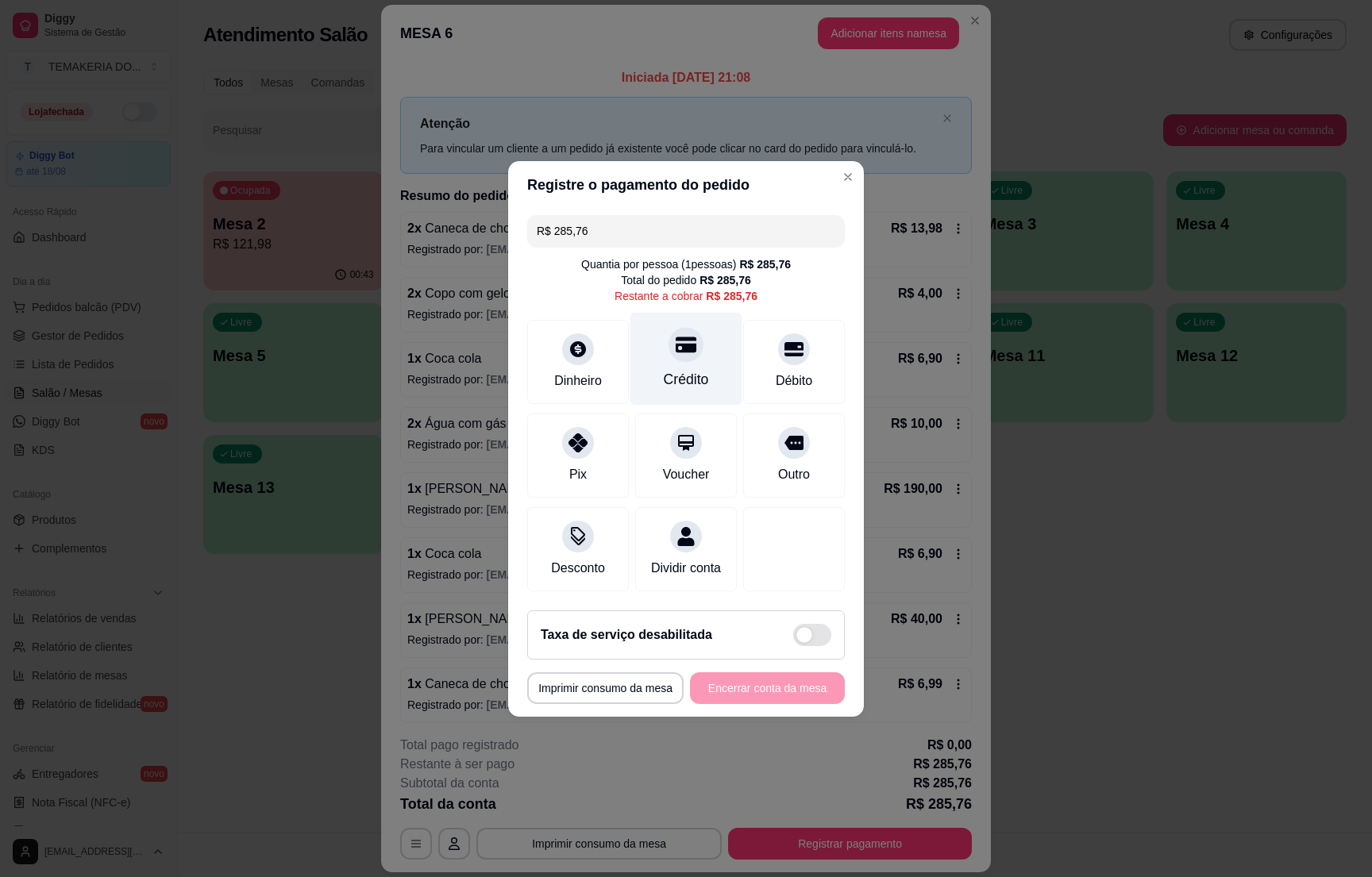
click at [686, 369] on div "Crédito" at bounding box center [686, 379] width 45 height 21
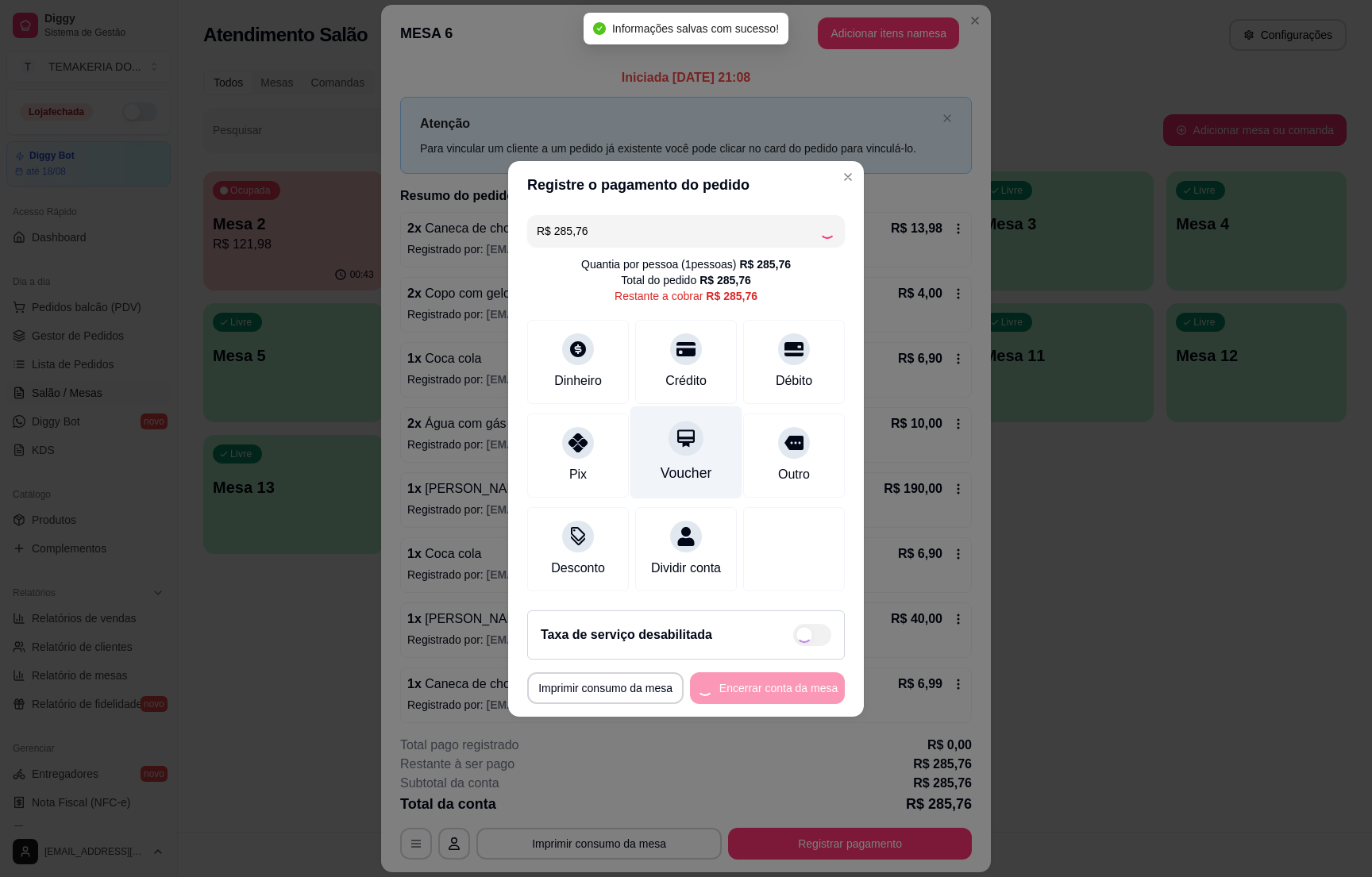
type input "R$ 0,00"
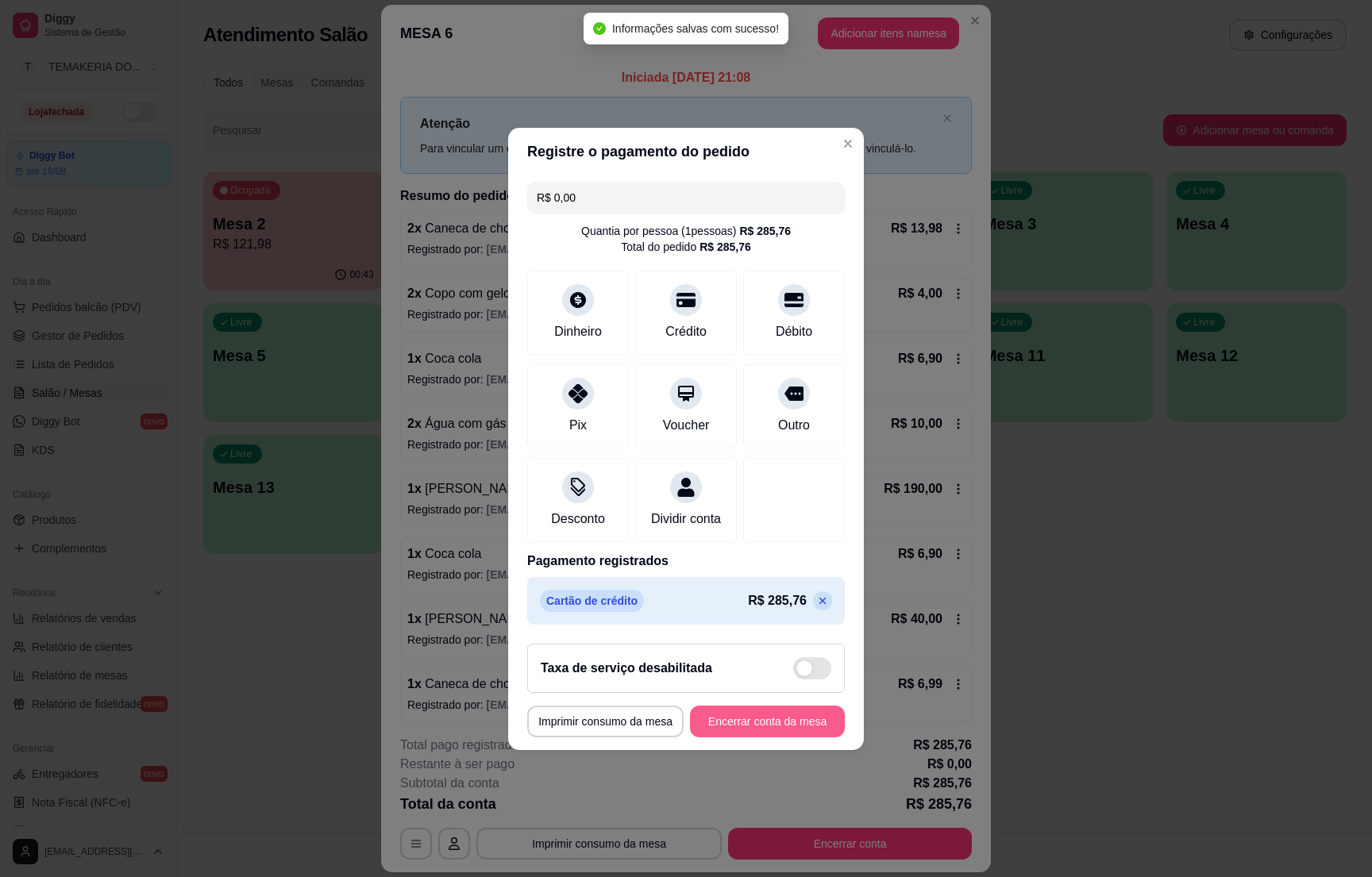
click at [775, 725] on button "Encerrar conta da mesa" at bounding box center [767, 721] width 155 height 32
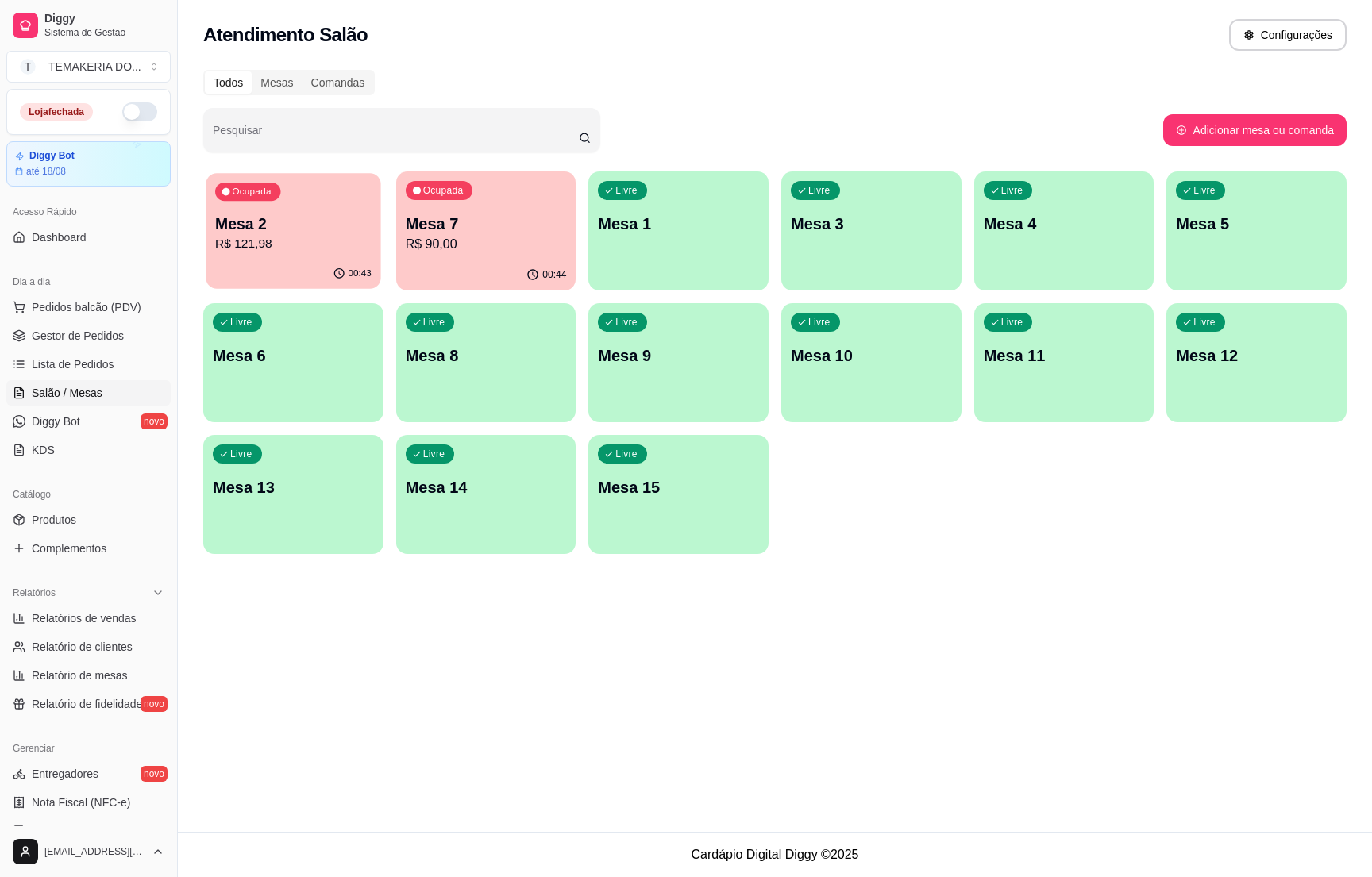
click at [359, 248] on p "R$ 121,98" at bounding box center [293, 244] width 157 height 18
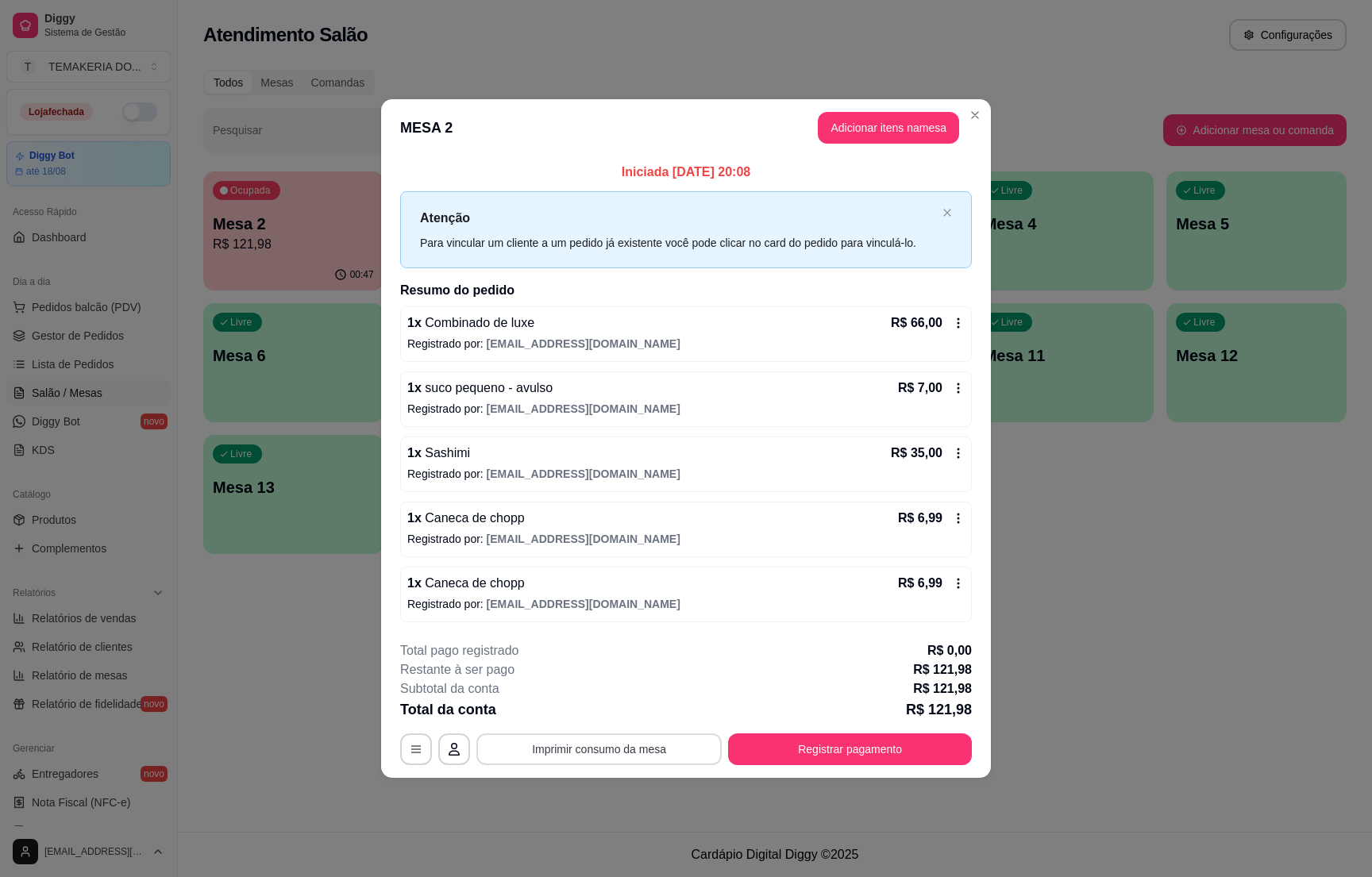
click at [660, 763] on button "Imprimir consumo da mesa" at bounding box center [599, 749] width 246 height 32
click at [858, 745] on button "Registrar pagamento" at bounding box center [850, 749] width 244 height 32
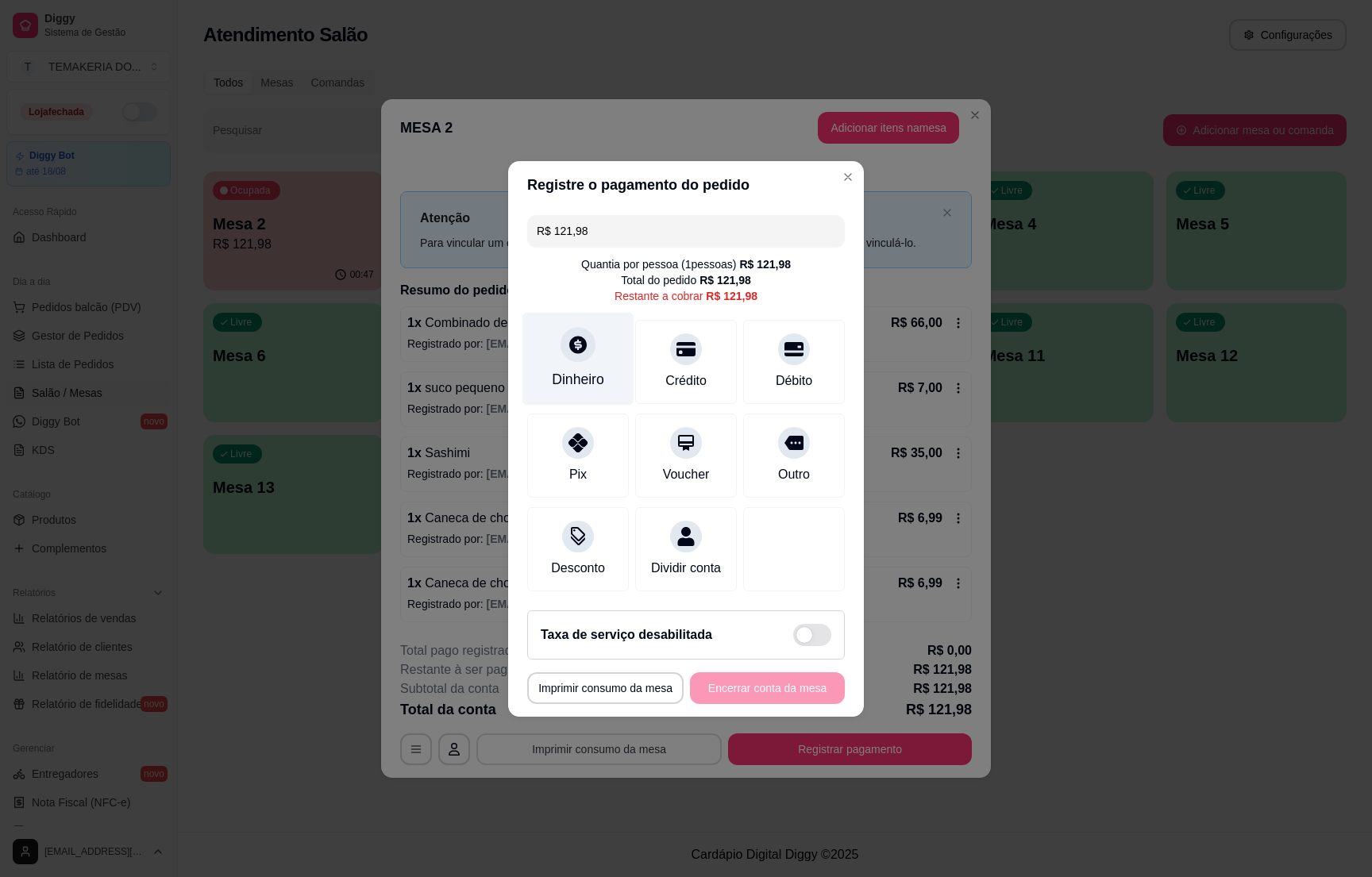
click at [563, 369] on div "Dinheiro" at bounding box center [578, 379] width 52 height 21
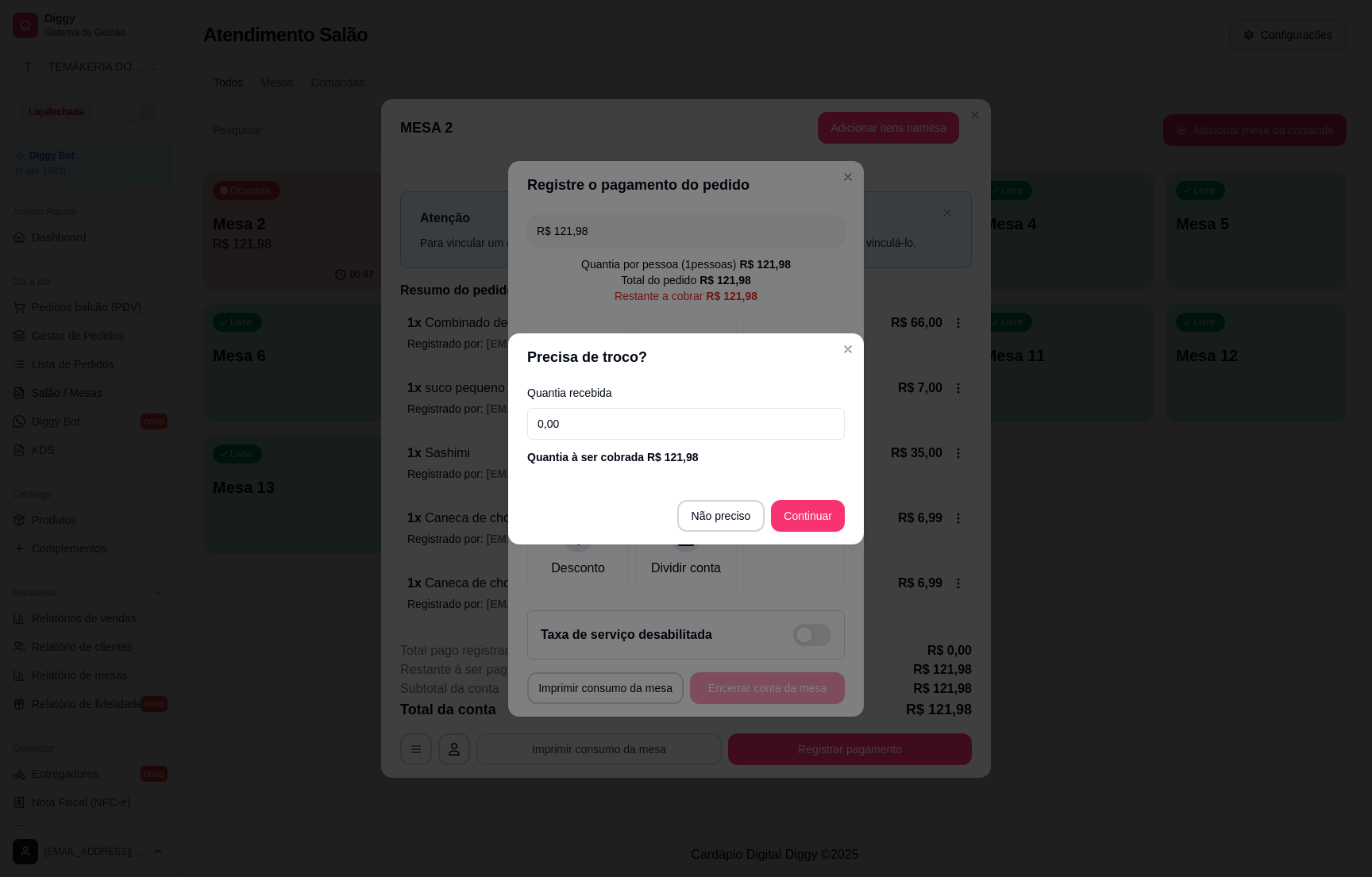
click at [644, 418] on input "0,00" at bounding box center [686, 424] width 318 height 32
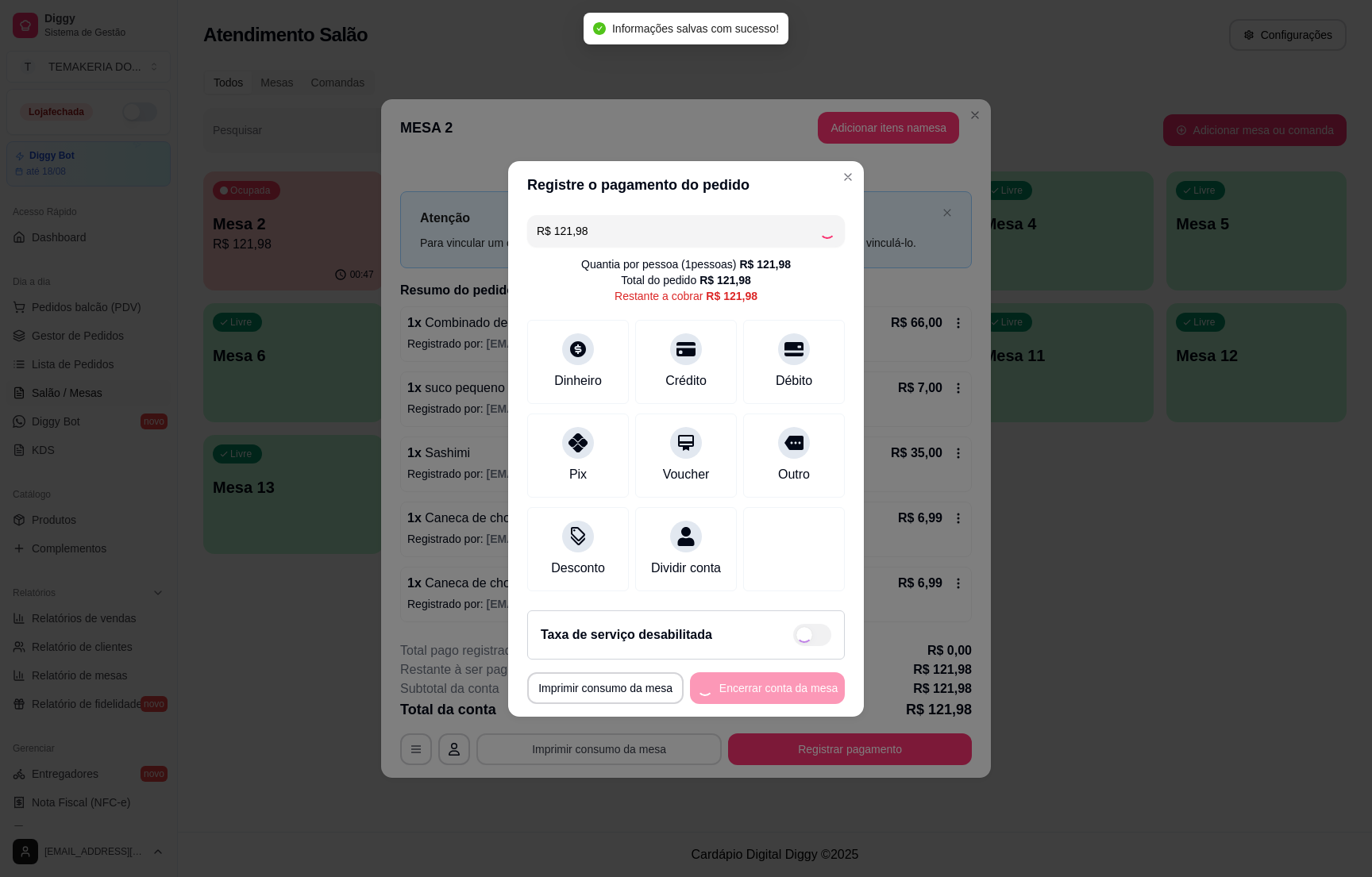
type input "R$ 0,00"
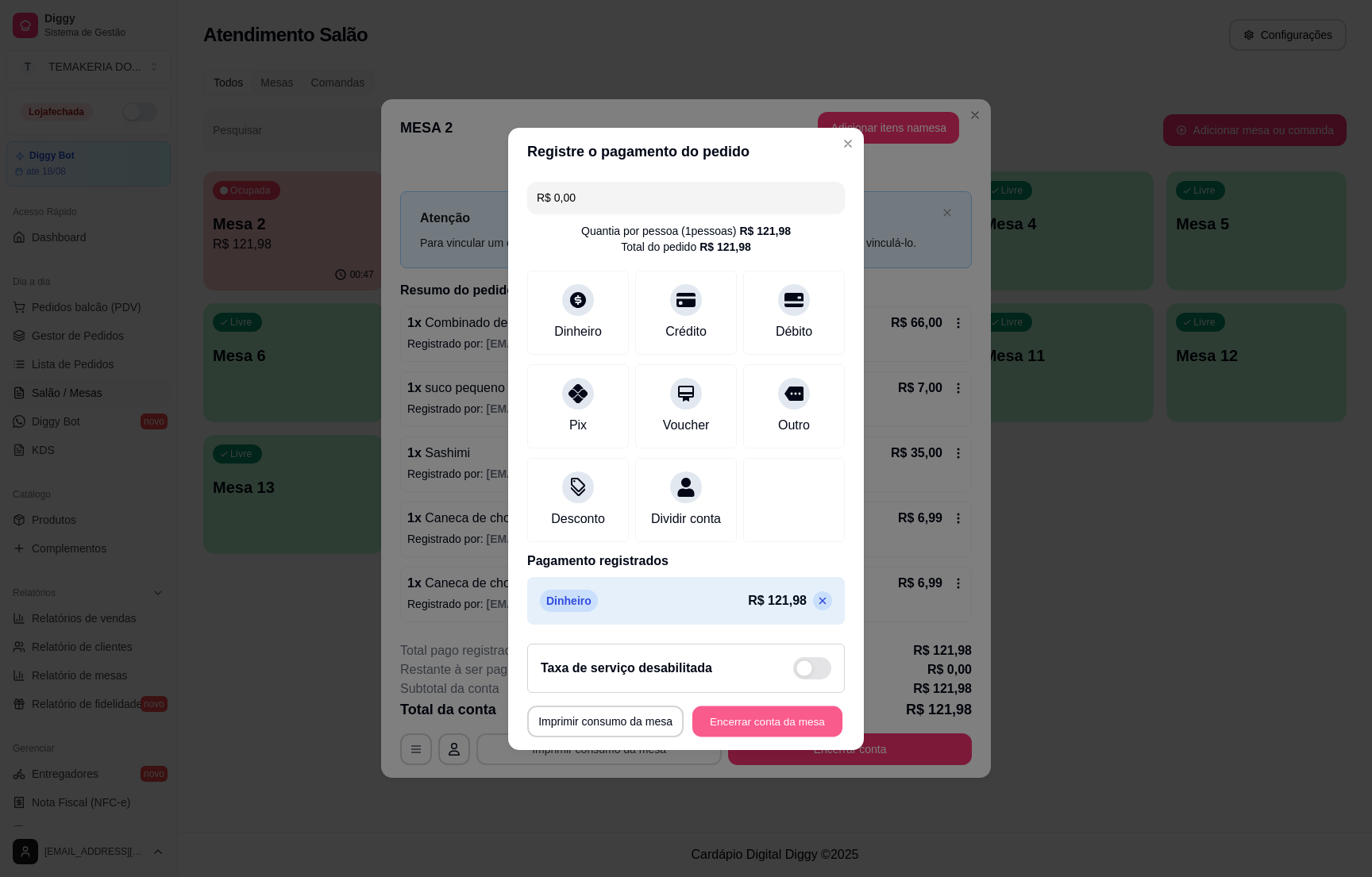
click at [770, 737] on button "Encerrar conta da mesa" at bounding box center [767, 721] width 150 height 31
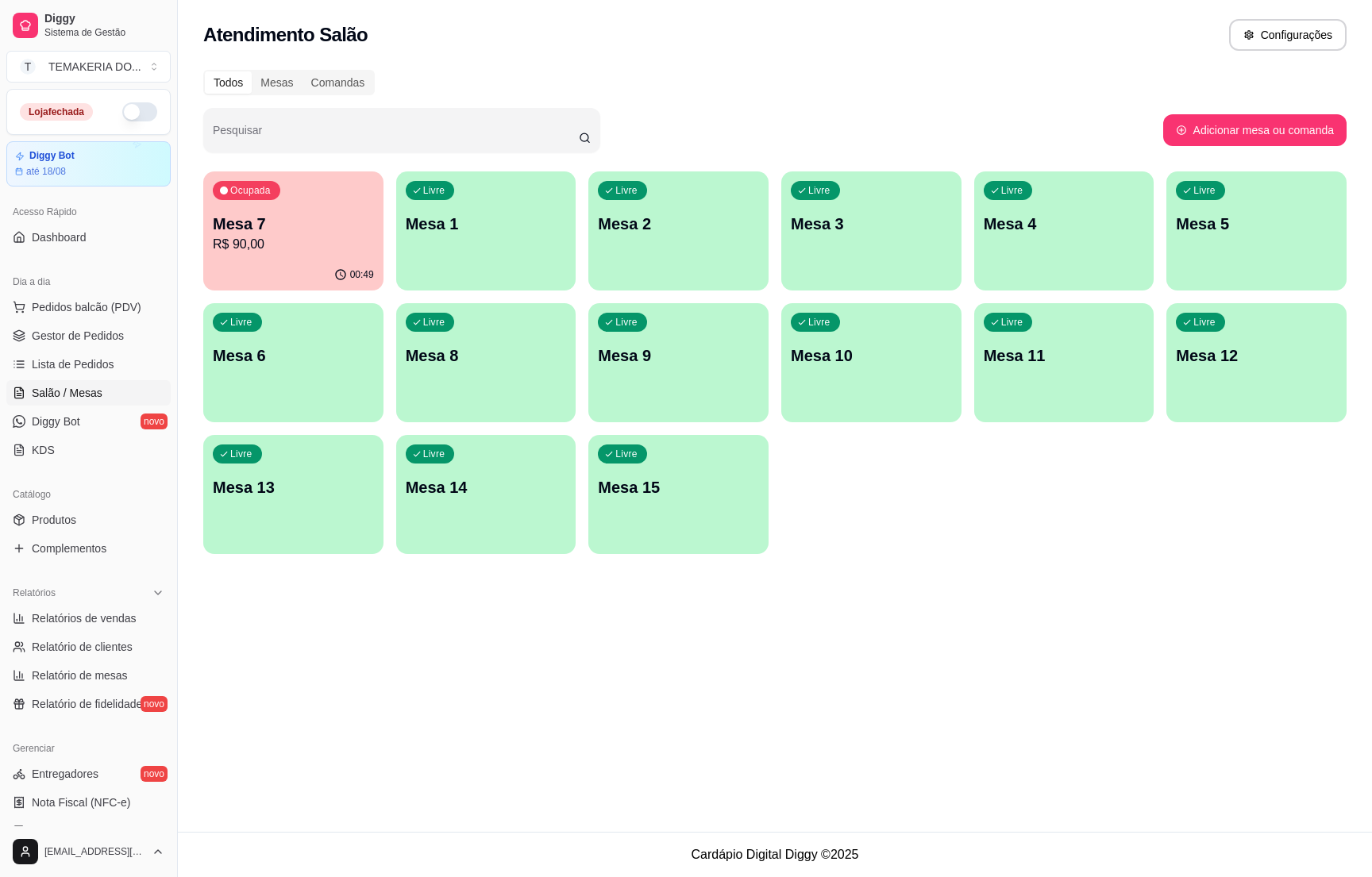
click at [365, 243] on p "R$ 90,00" at bounding box center [294, 245] width 161 height 19
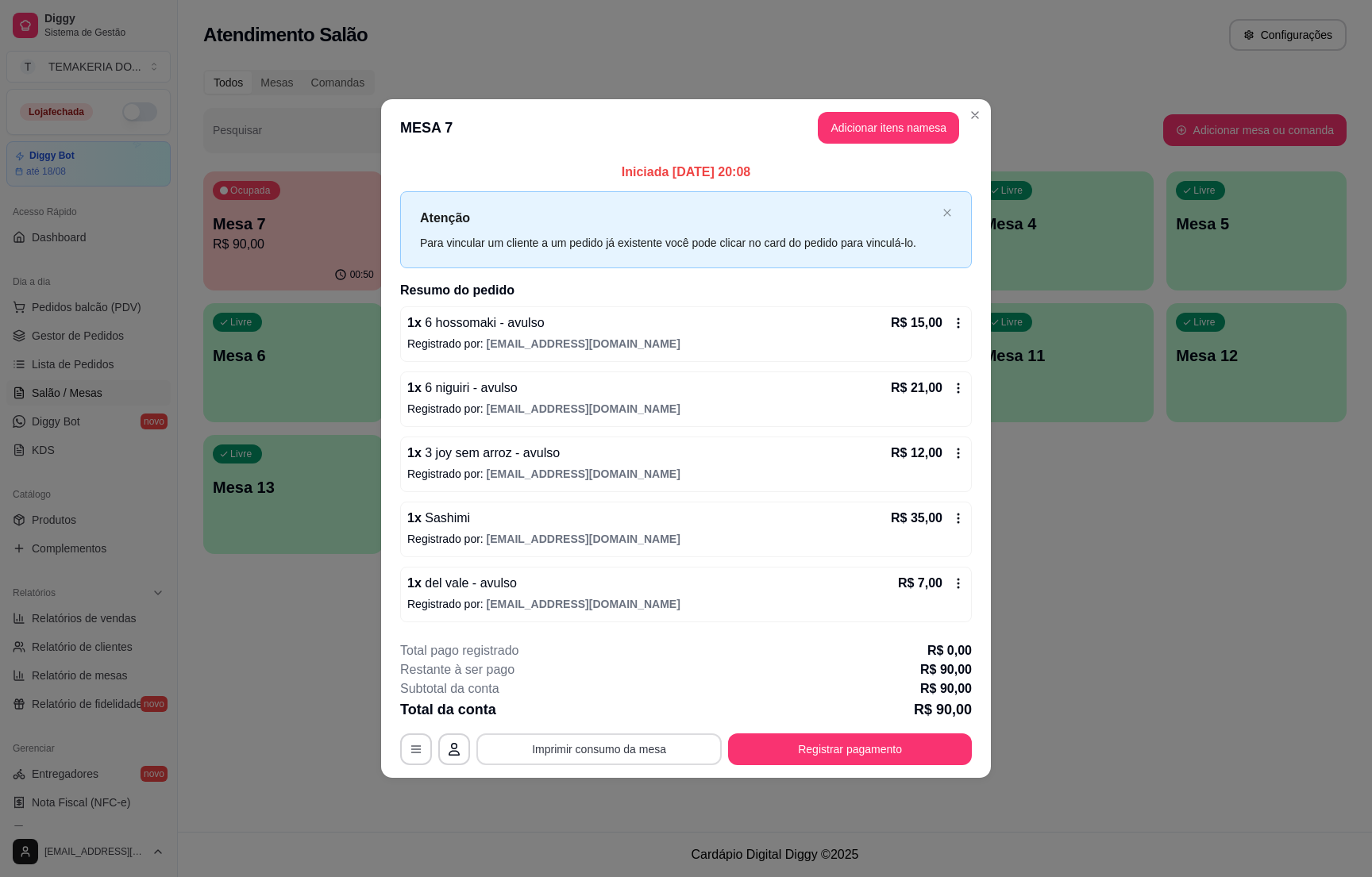
click at [658, 745] on button "Imprimir consumo da mesa" at bounding box center [599, 749] width 246 height 32
click at [928, 748] on button "Registrar pagamento" at bounding box center [850, 749] width 244 height 32
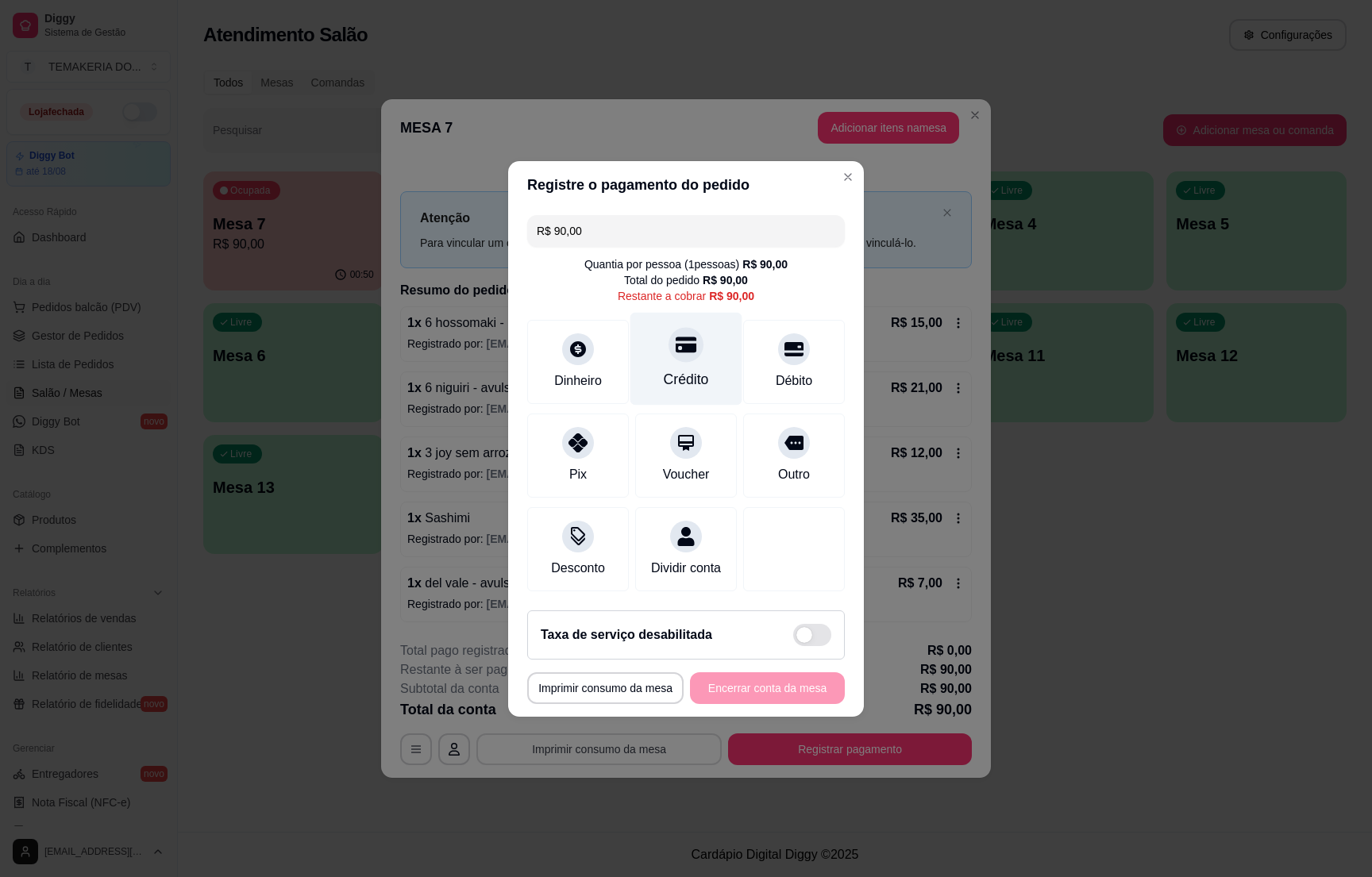
click at [696, 372] on div "Crédito" at bounding box center [686, 379] width 45 height 21
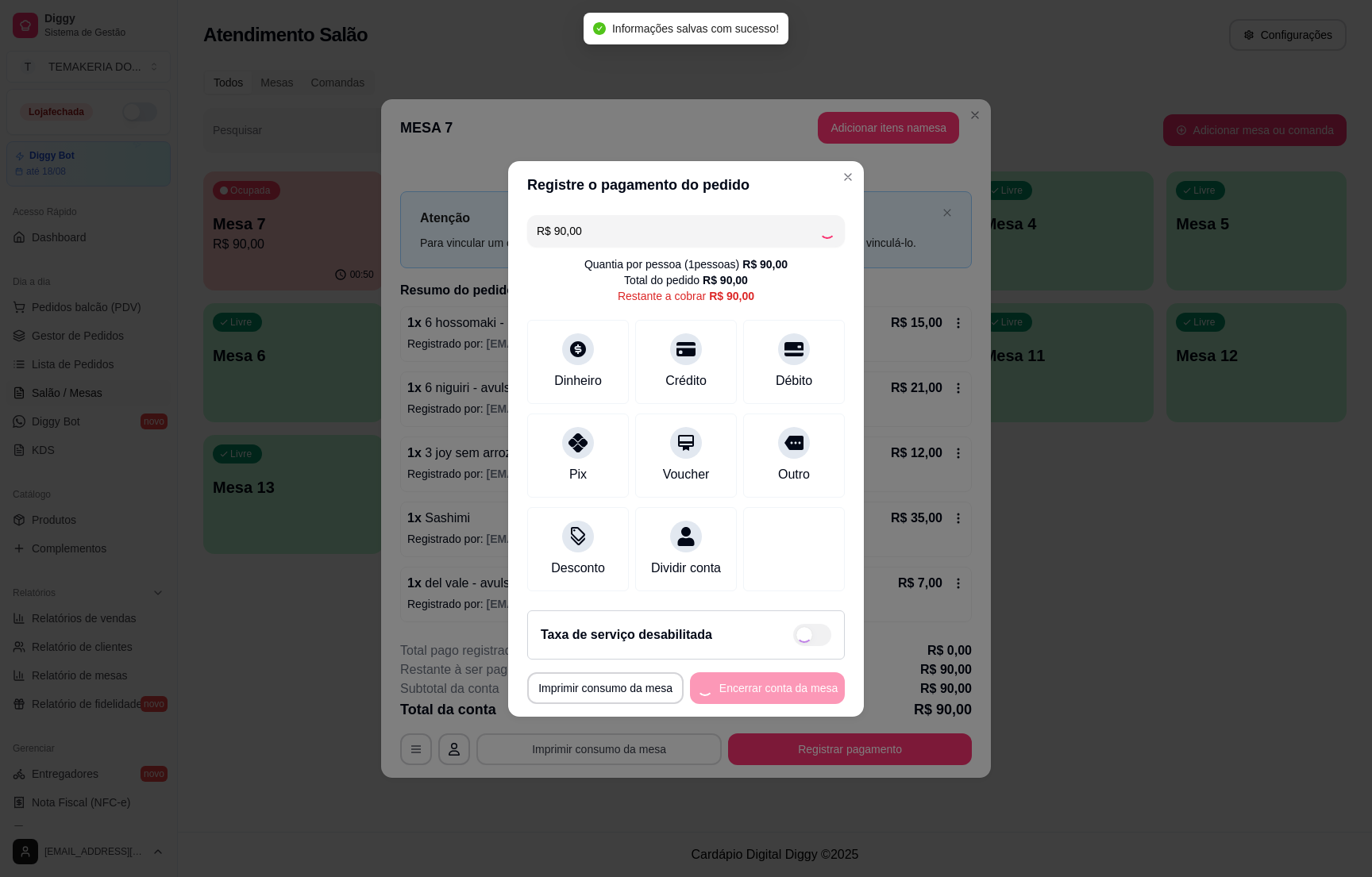
type input "R$ 0,00"
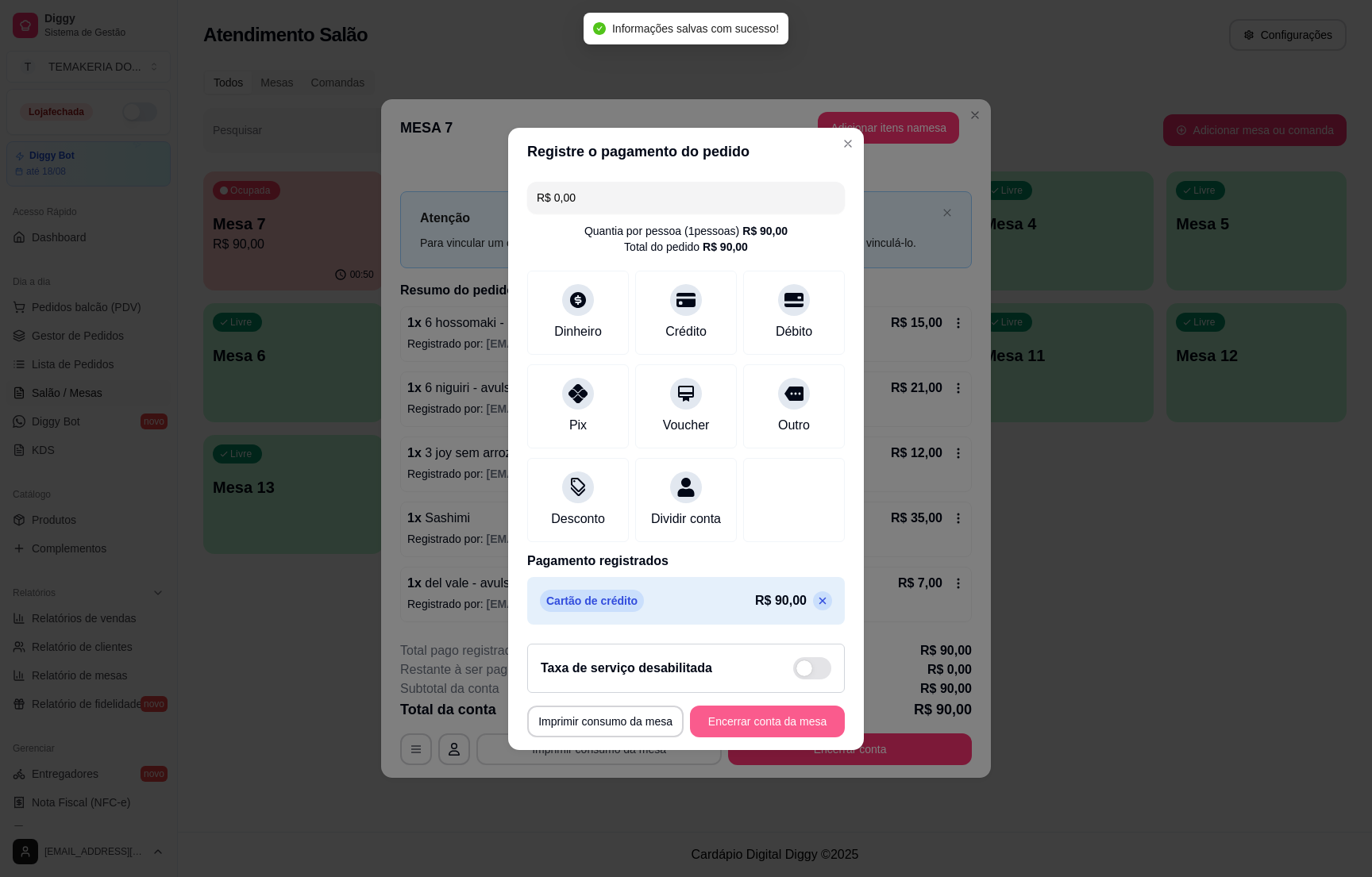
click at [776, 727] on button "Encerrar conta da mesa" at bounding box center [767, 721] width 155 height 32
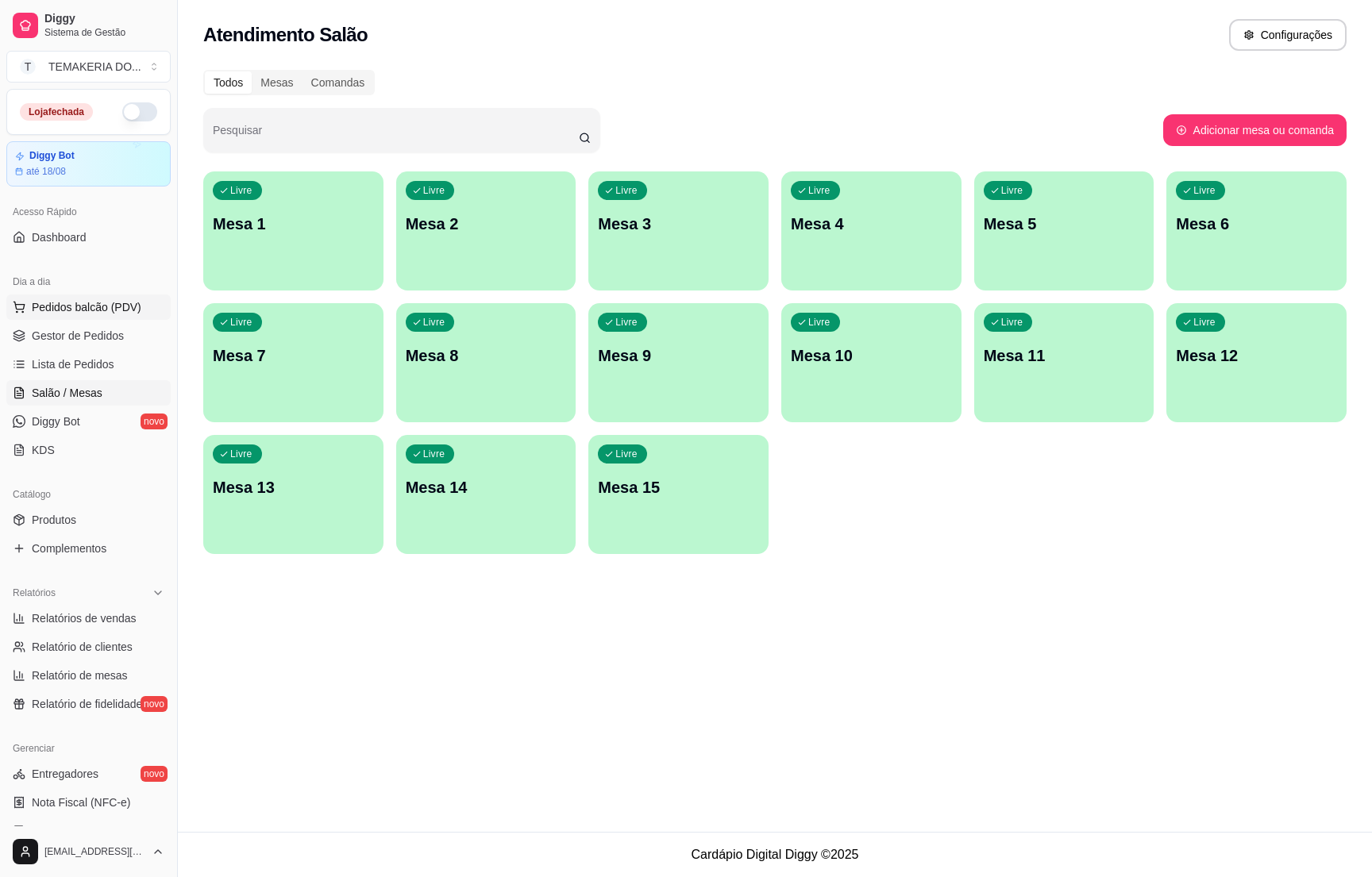
click at [86, 303] on span "Pedidos balcão (PDV)" at bounding box center [86, 307] width 110 height 16
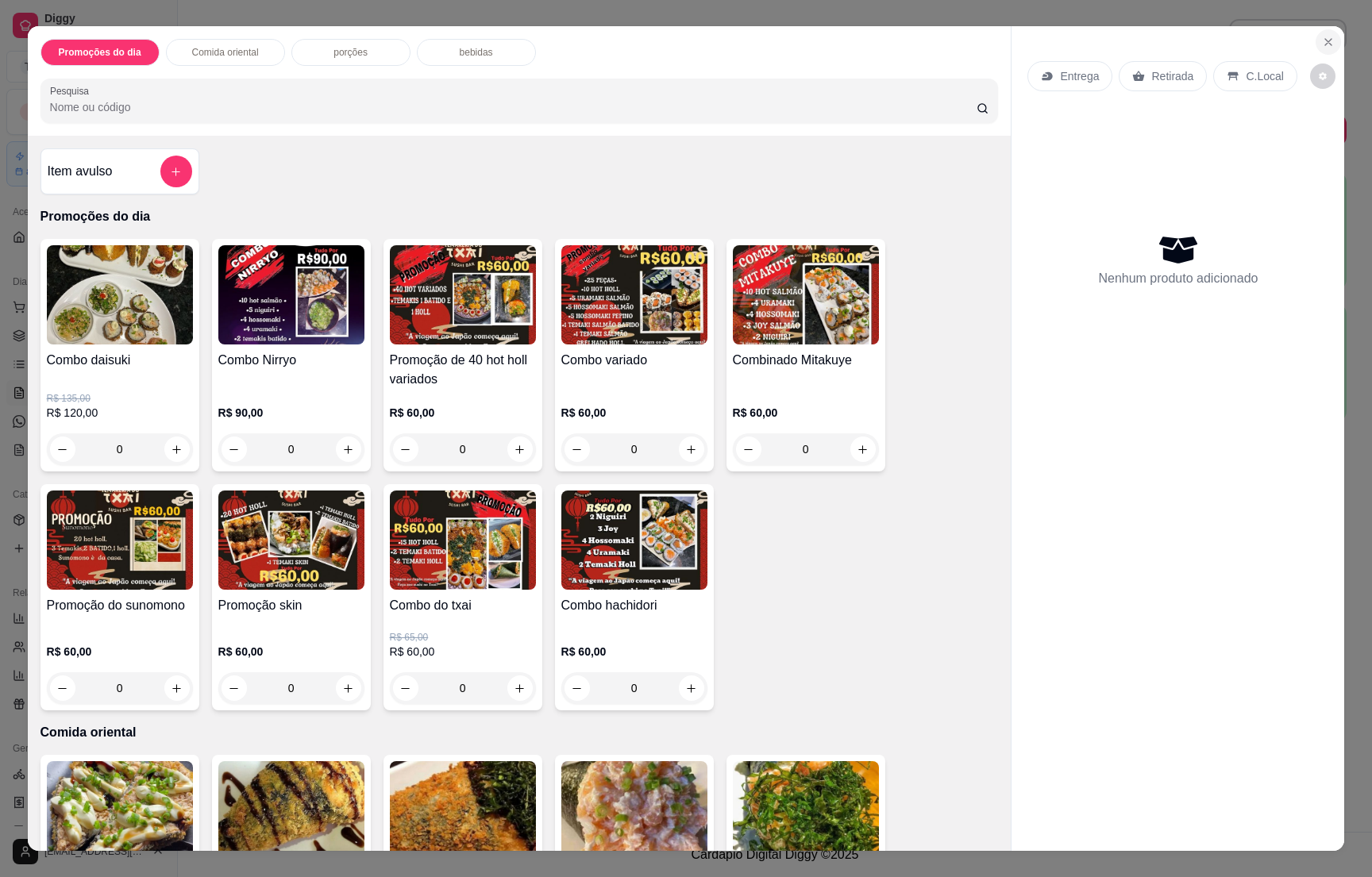
click at [1316, 45] on button "Close" at bounding box center [1329, 42] width 26 height 26
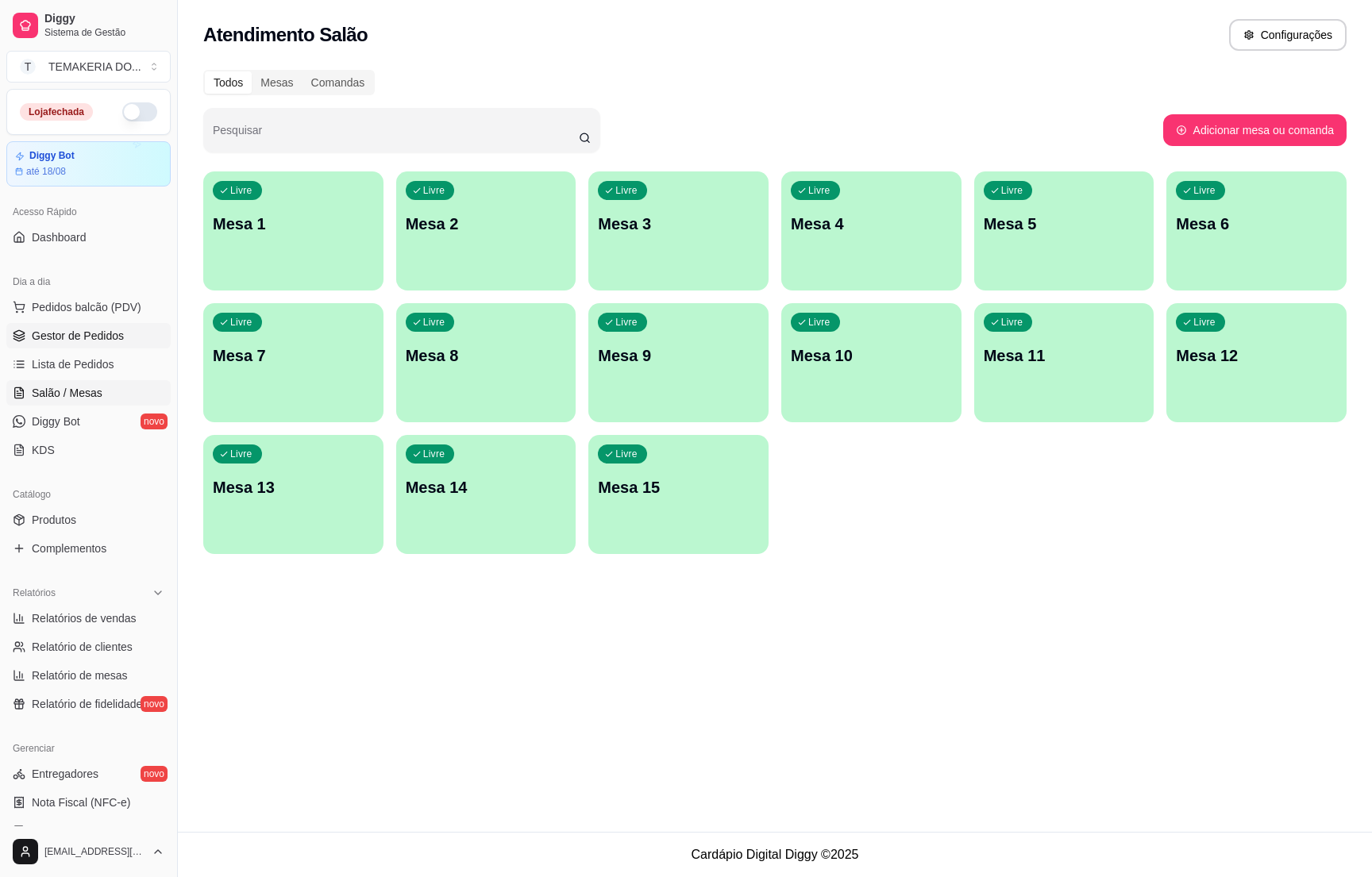
click at [68, 335] on span "Gestor de Pedidos" at bounding box center [78, 335] width 92 height 16
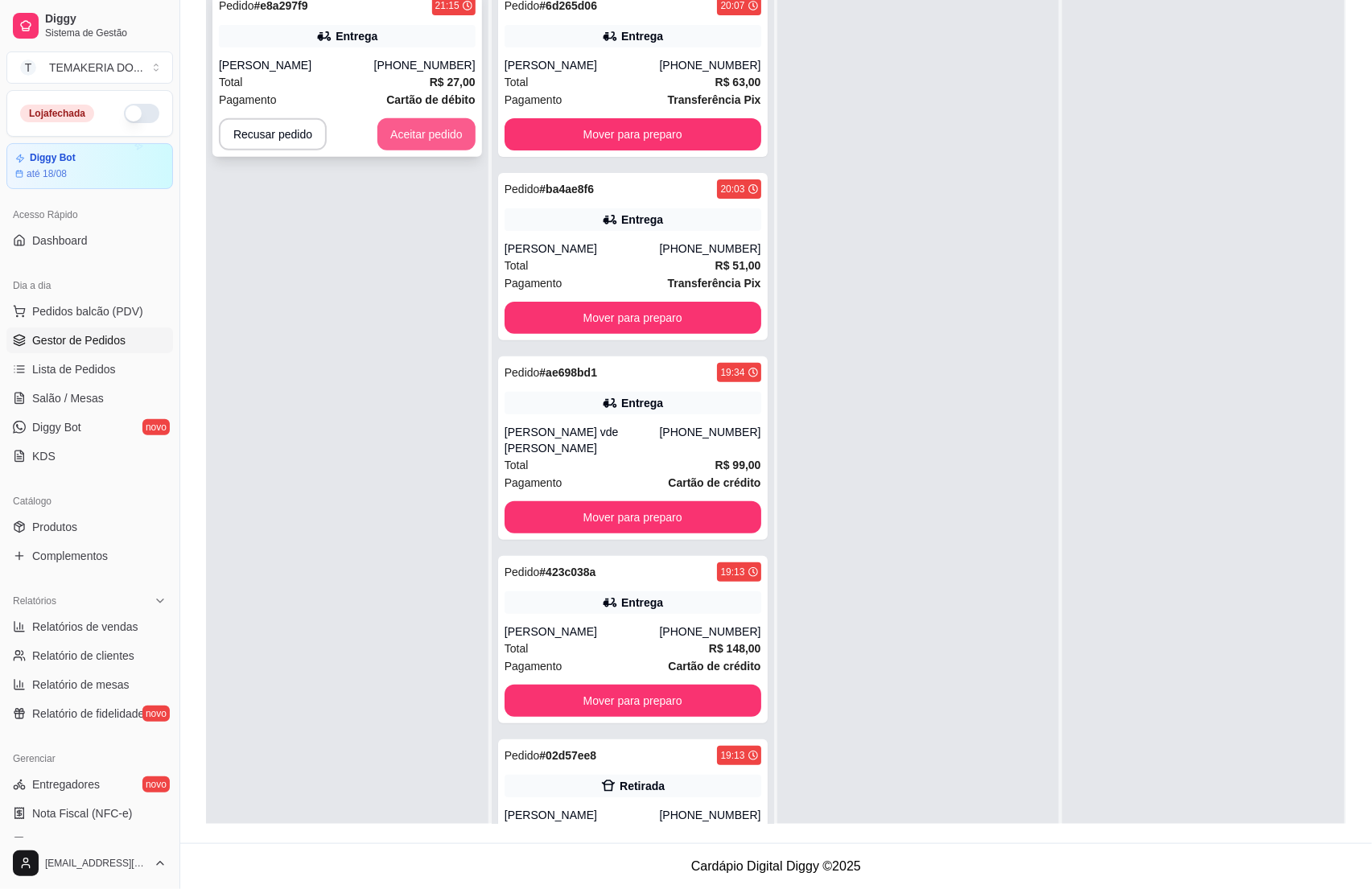
click at [415, 135] on button "Aceitar pedido" at bounding box center [426, 134] width 98 height 32
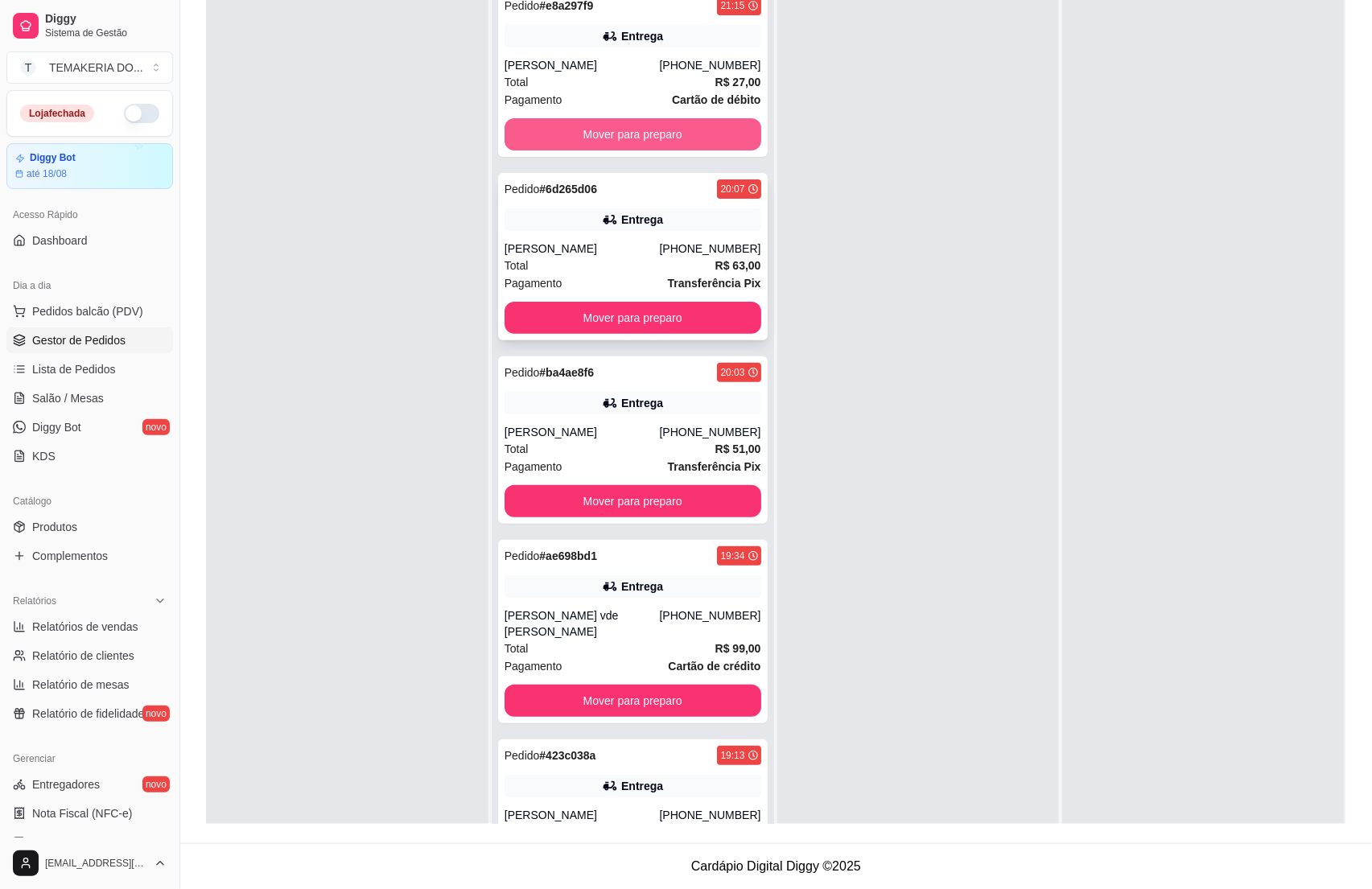
click at [556, 135] on button "Mover para preparo" at bounding box center [633, 134] width 257 height 32
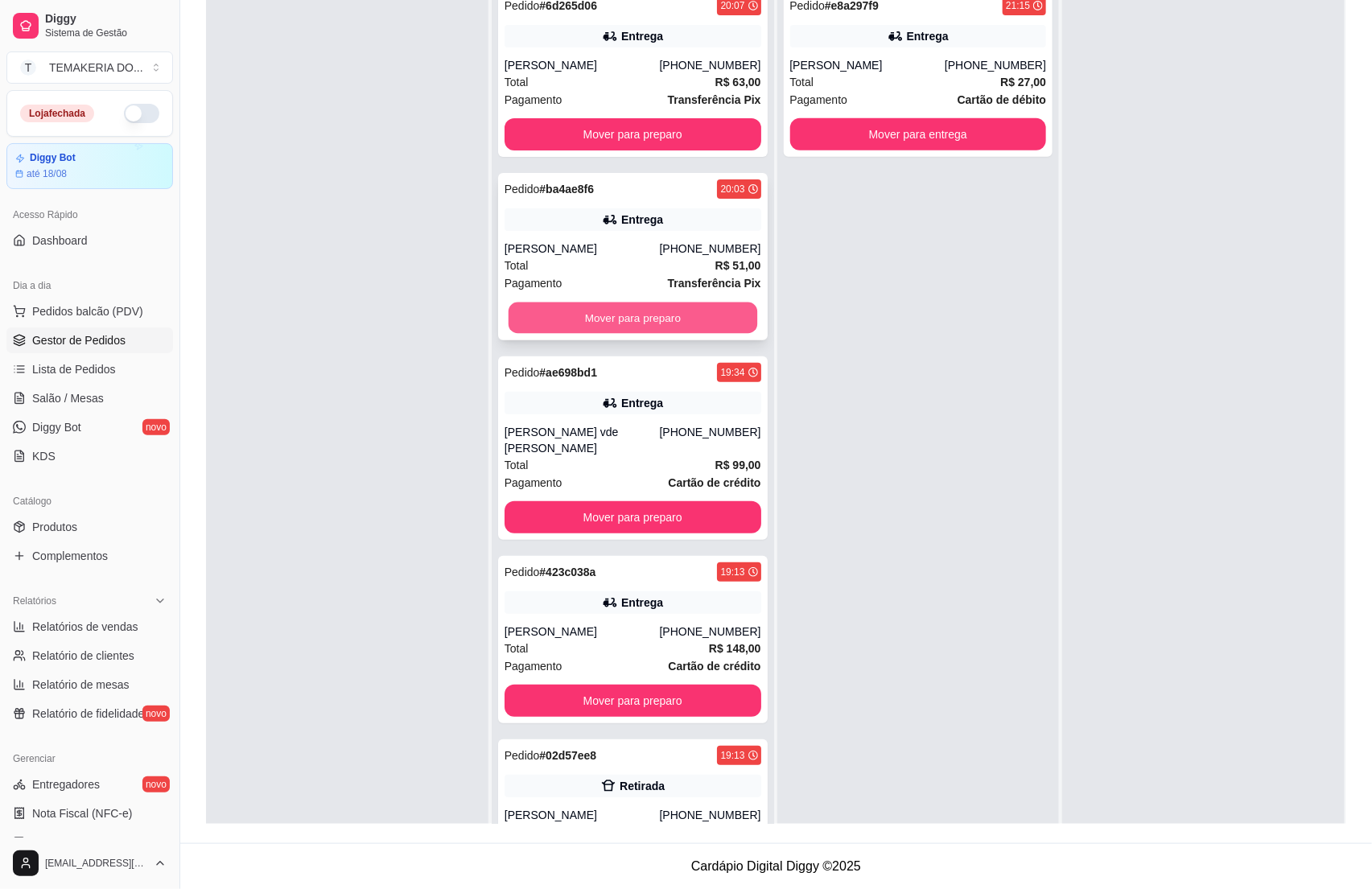
click at [650, 309] on button "Mover para preparo" at bounding box center [632, 318] width 249 height 31
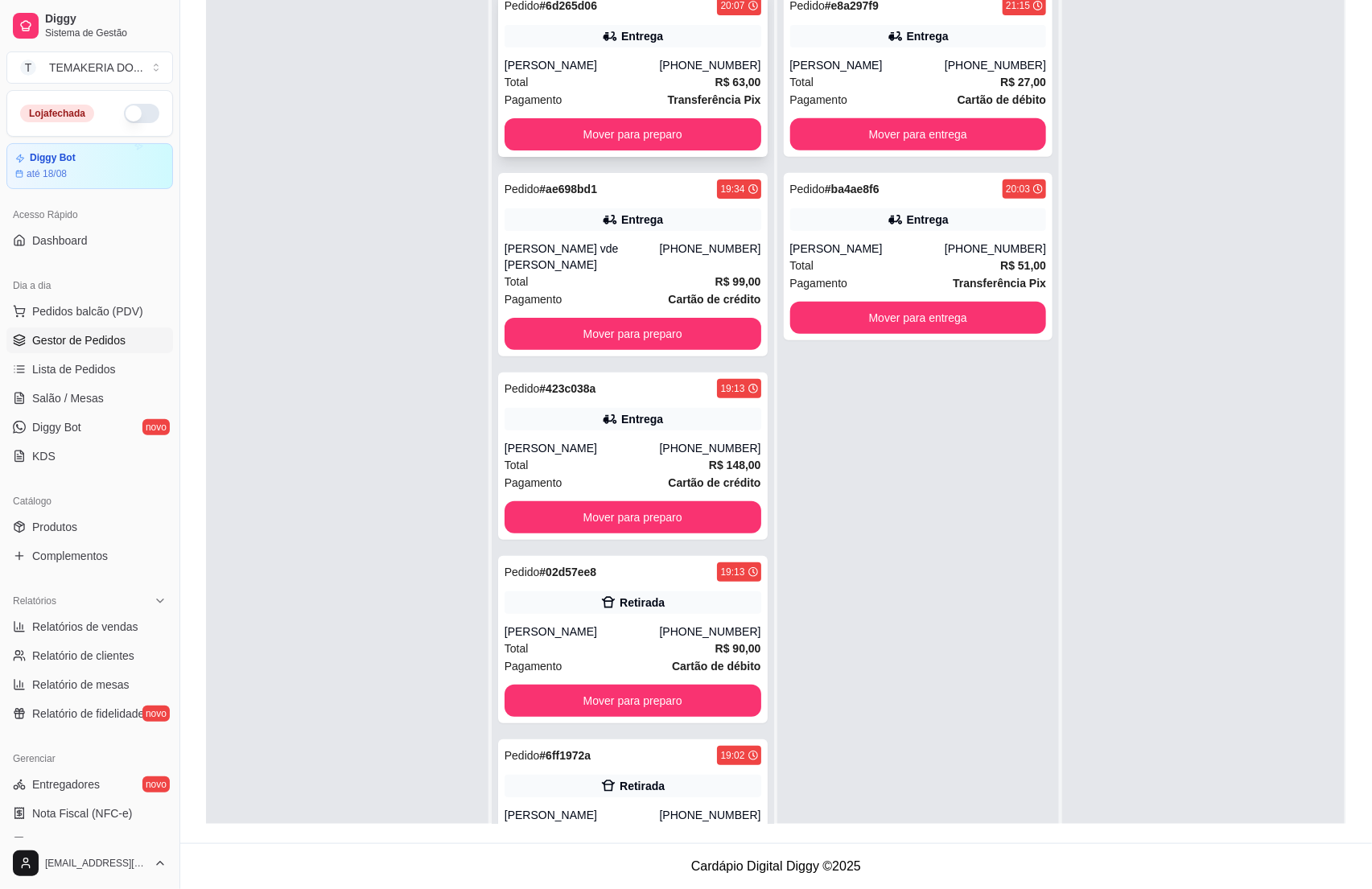
click at [633, 151] on div "Pedido # 6d265d06 20:07 Entrega [PERSON_NAME] [PHONE_NUMBER] Total R$ 63,00 Pag…" at bounding box center [632, 73] width 270 height 167
click at [706, 140] on button "Mover para preparo" at bounding box center [633, 134] width 257 height 32
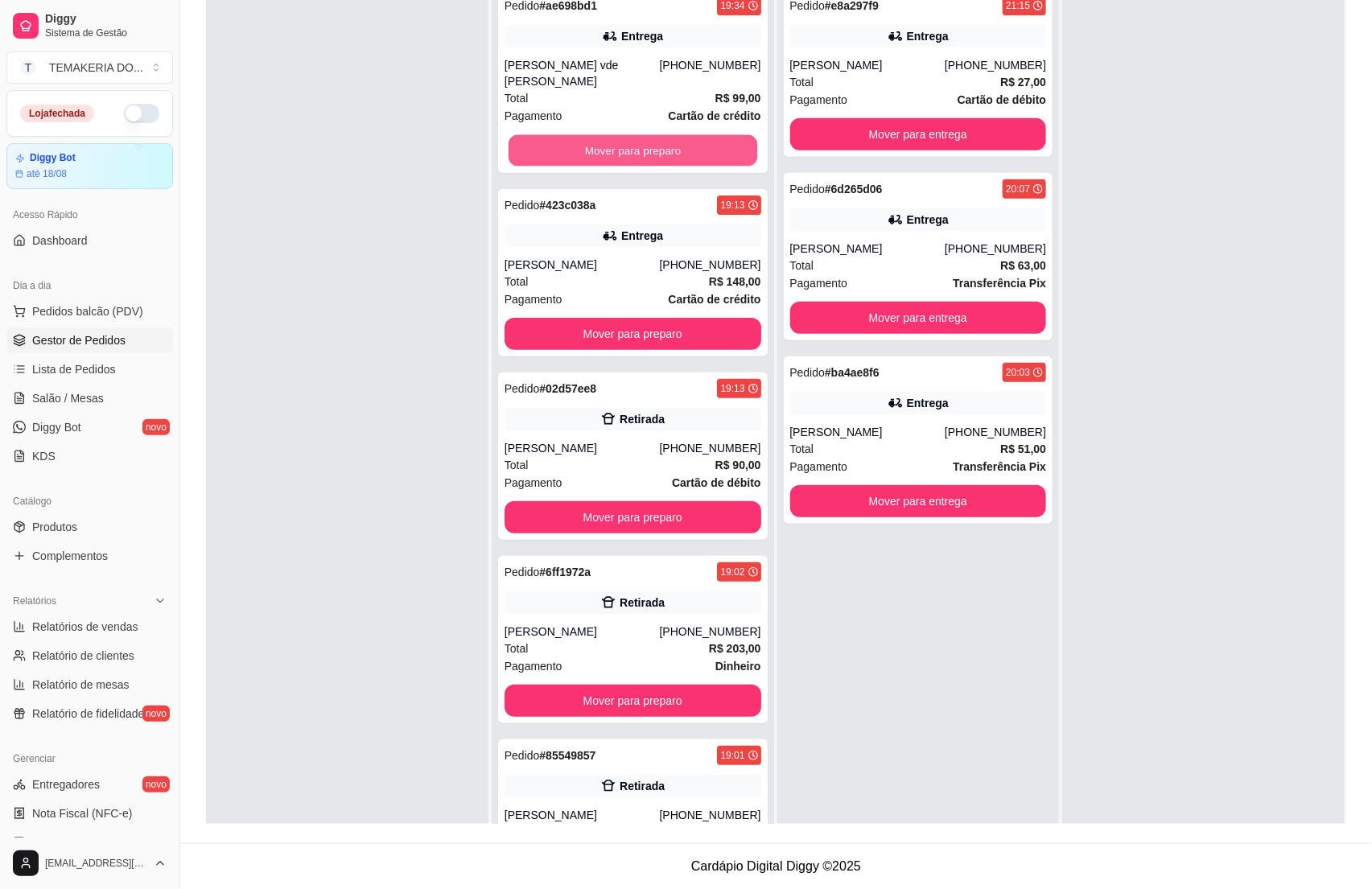
click at [706, 140] on button "Mover para preparo" at bounding box center [632, 151] width 249 height 31
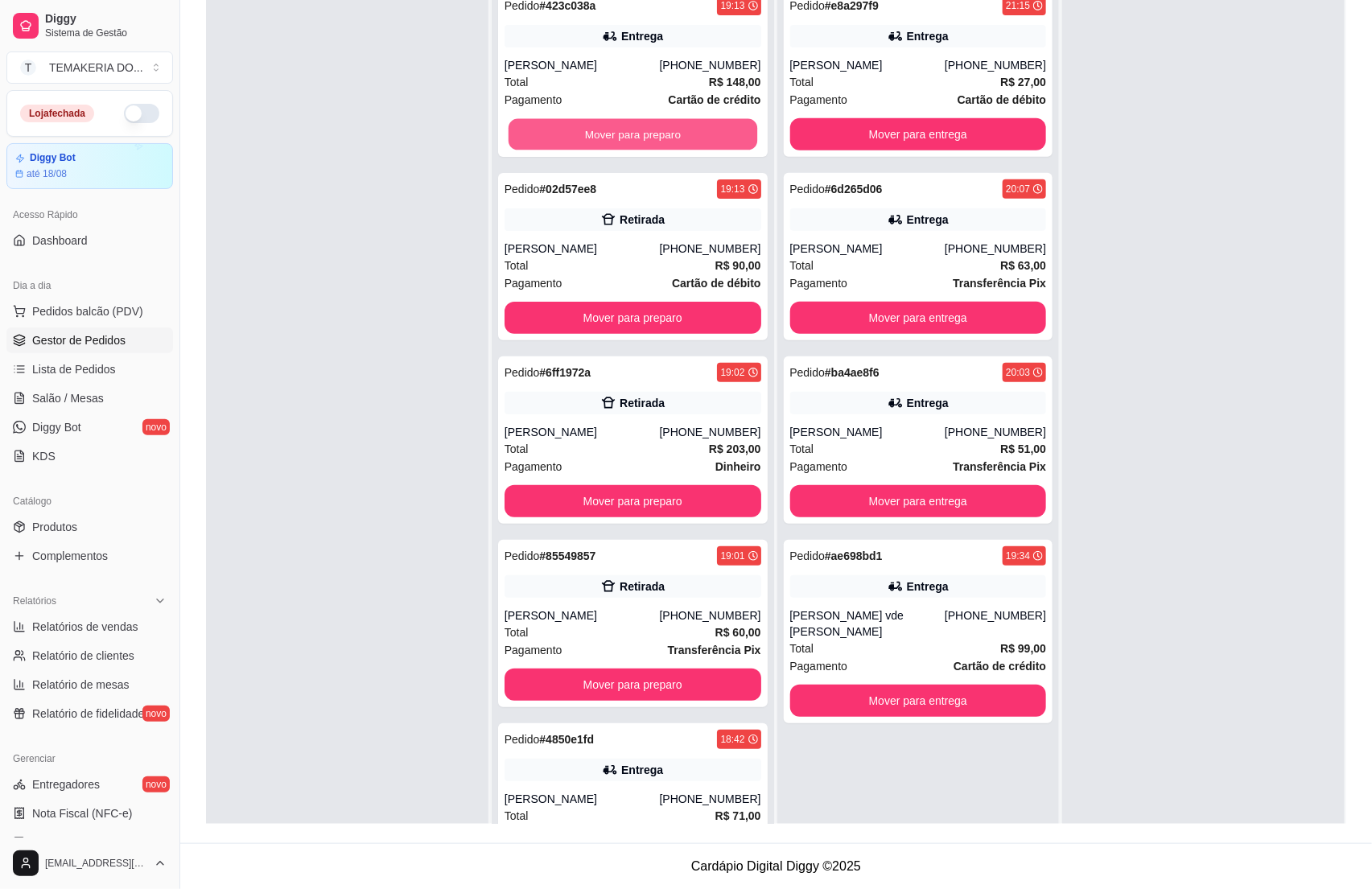
click at [705, 140] on button "Mover para preparo" at bounding box center [632, 134] width 249 height 31
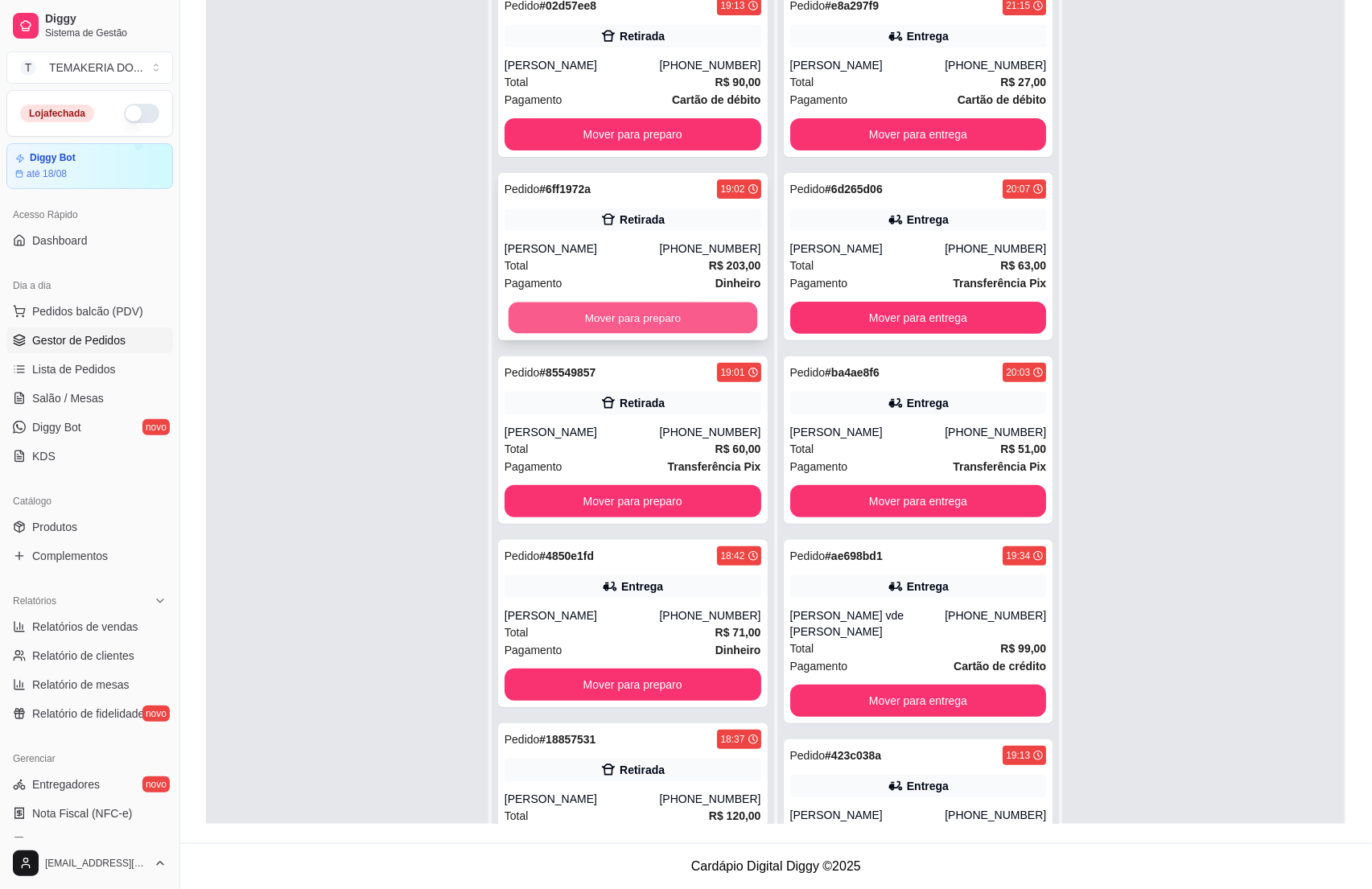
click at [663, 319] on button "Mover para preparo" at bounding box center [632, 318] width 249 height 31
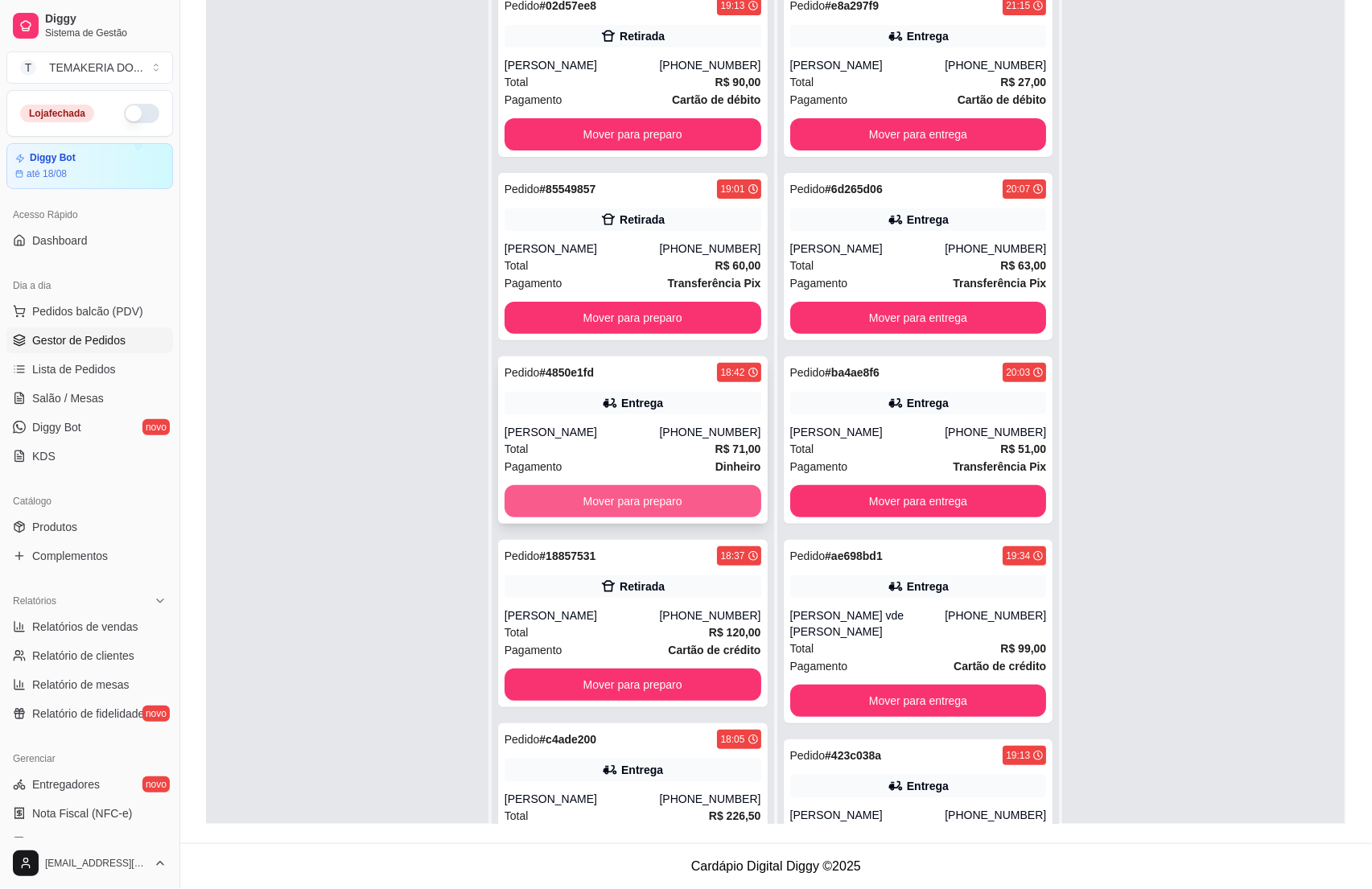
click at [682, 494] on button "Mover para preparo" at bounding box center [633, 501] width 257 height 32
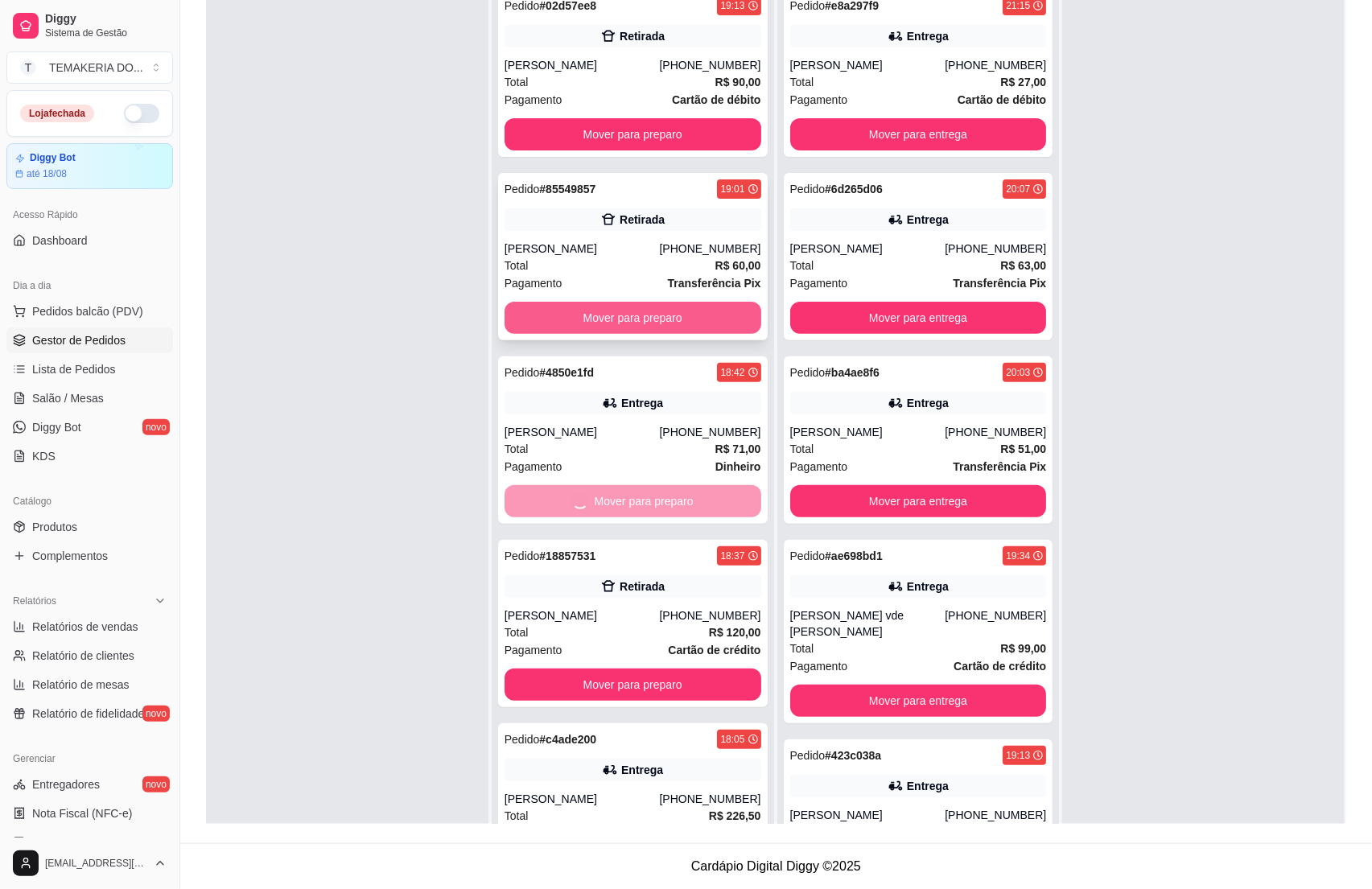
click at [662, 327] on button "Mover para preparo" at bounding box center [633, 317] width 257 height 32
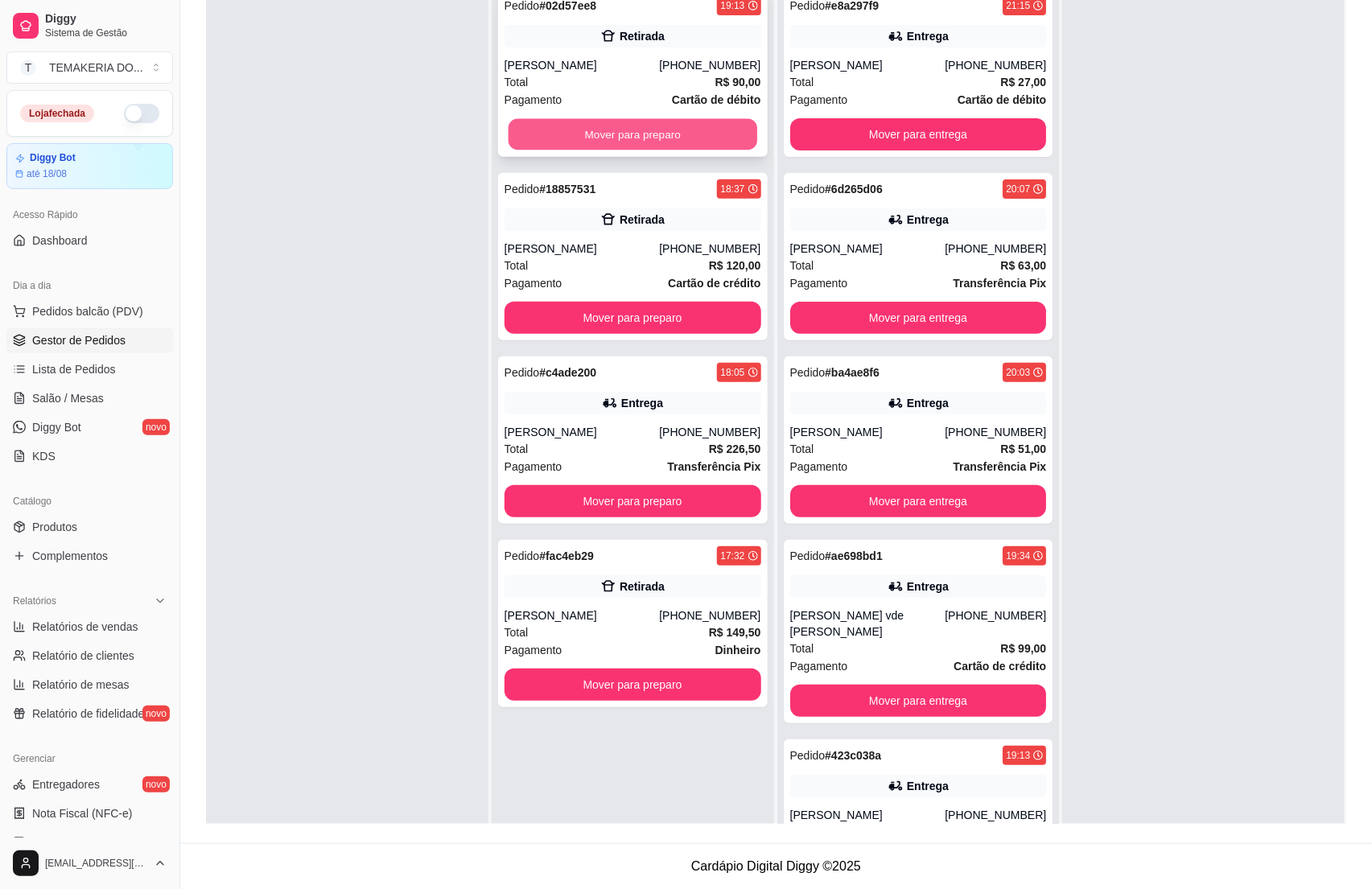
click at [633, 128] on button "Mover para preparo" at bounding box center [632, 134] width 249 height 31
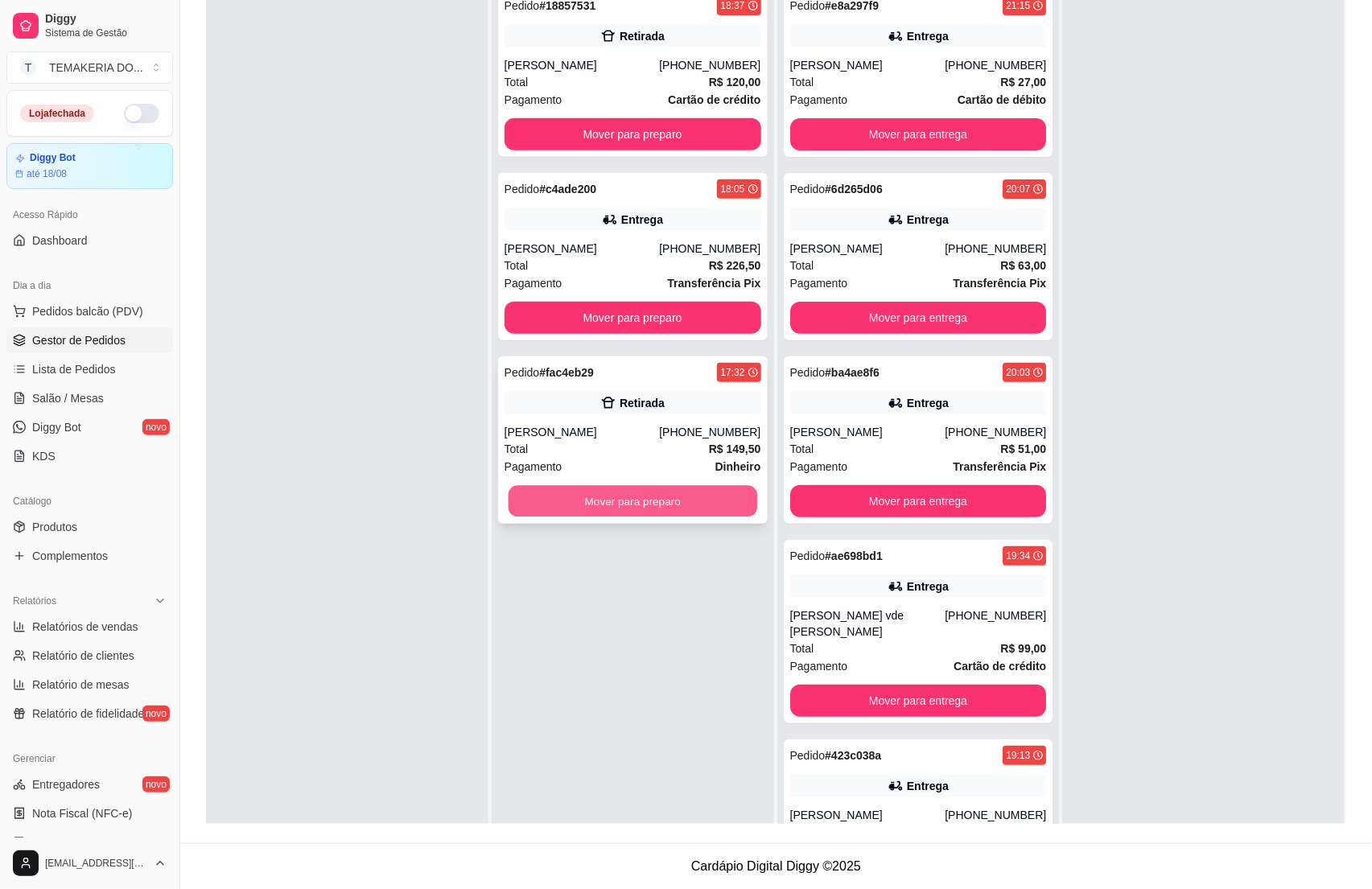
click at [652, 497] on button "Mover para preparo" at bounding box center [632, 501] width 249 height 31
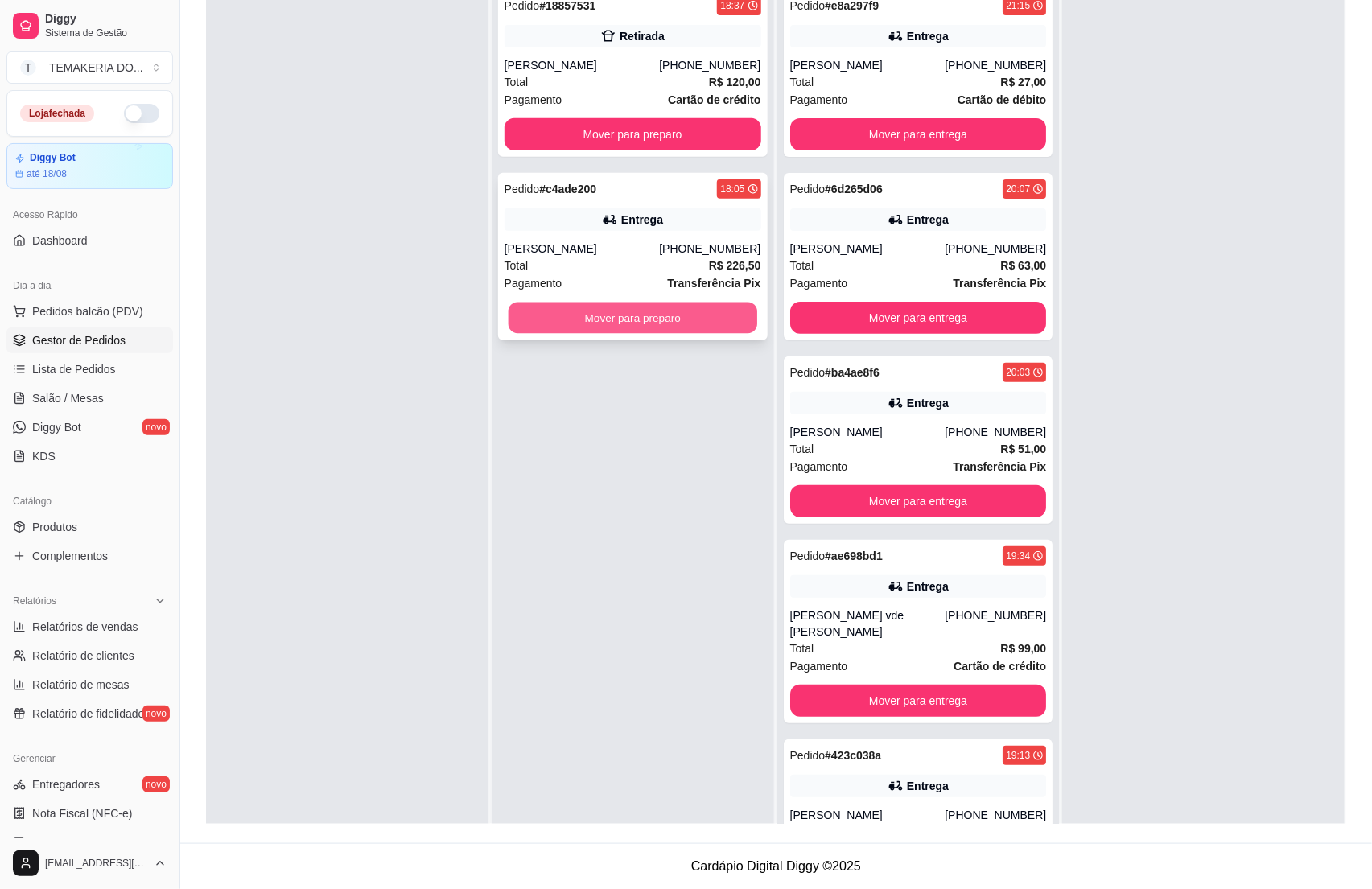
click at [632, 319] on button "Mover para preparo" at bounding box center [632, 318] width 249 height 31
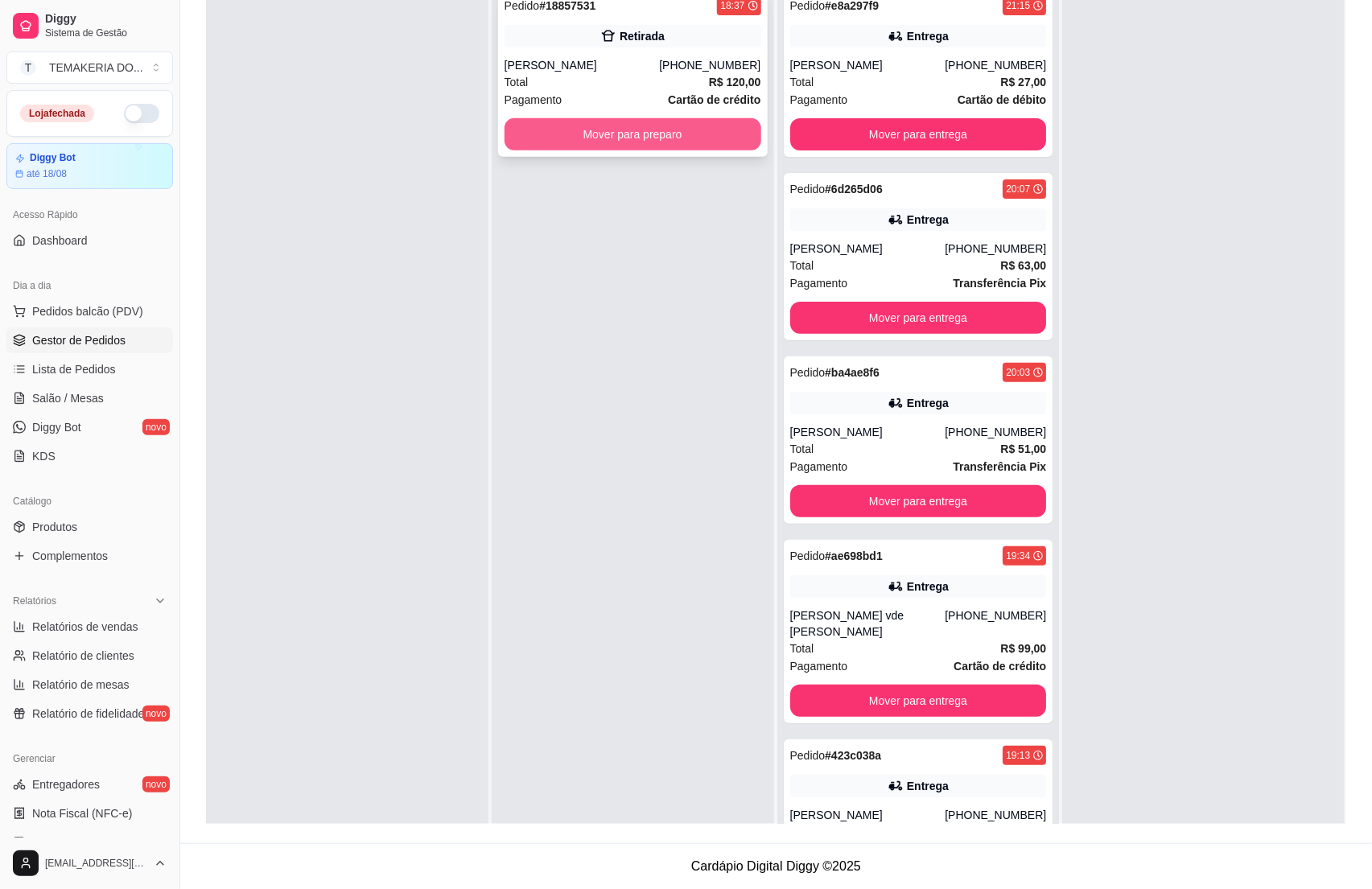
click at [630, 147] on button "Mover para preparo" at bounding box center [633, 134] width 257 height 32
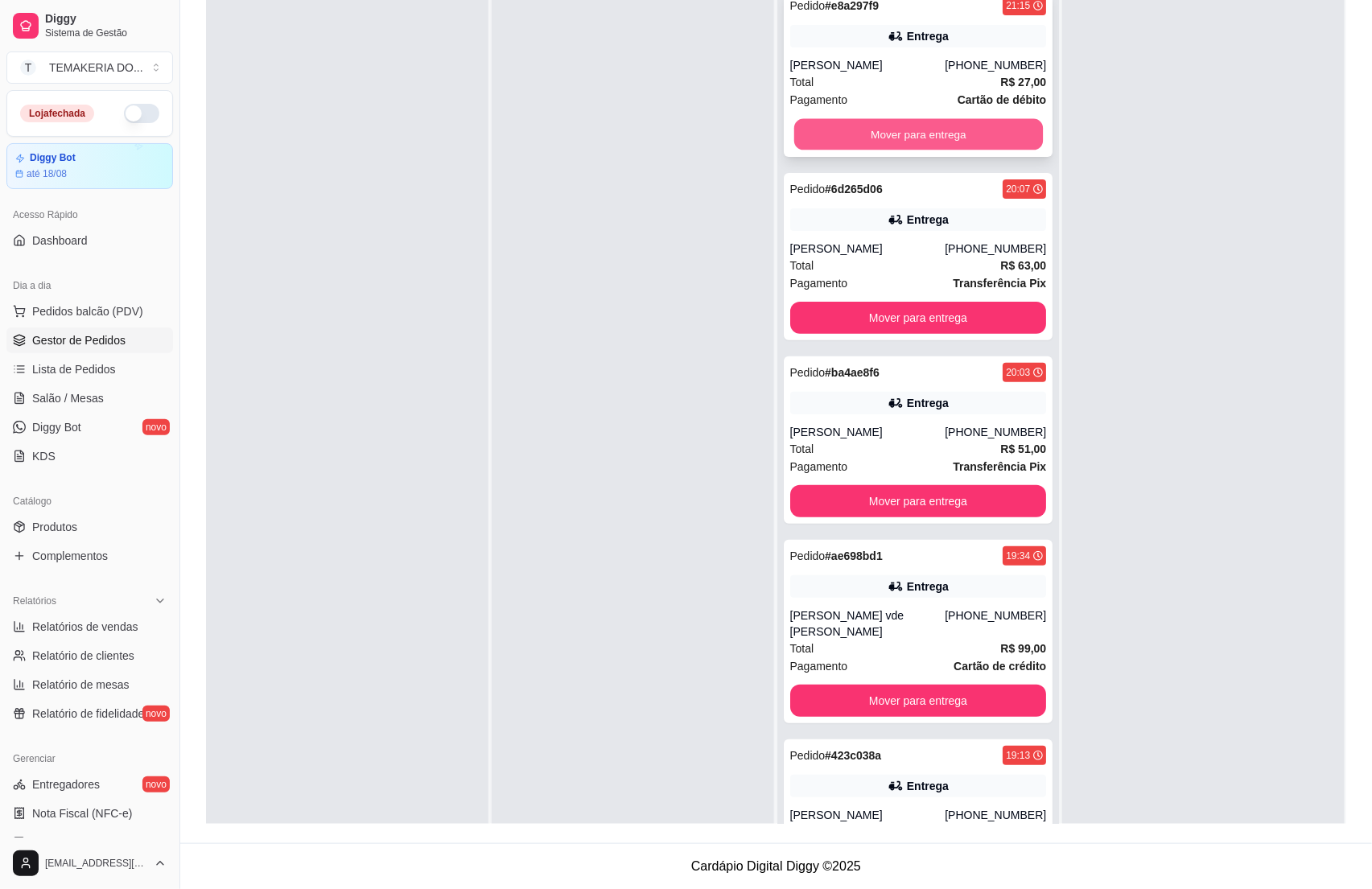
click at [794, 143] on button "Mover para entrega" at bounding box center [918, 134] width 249 height 31
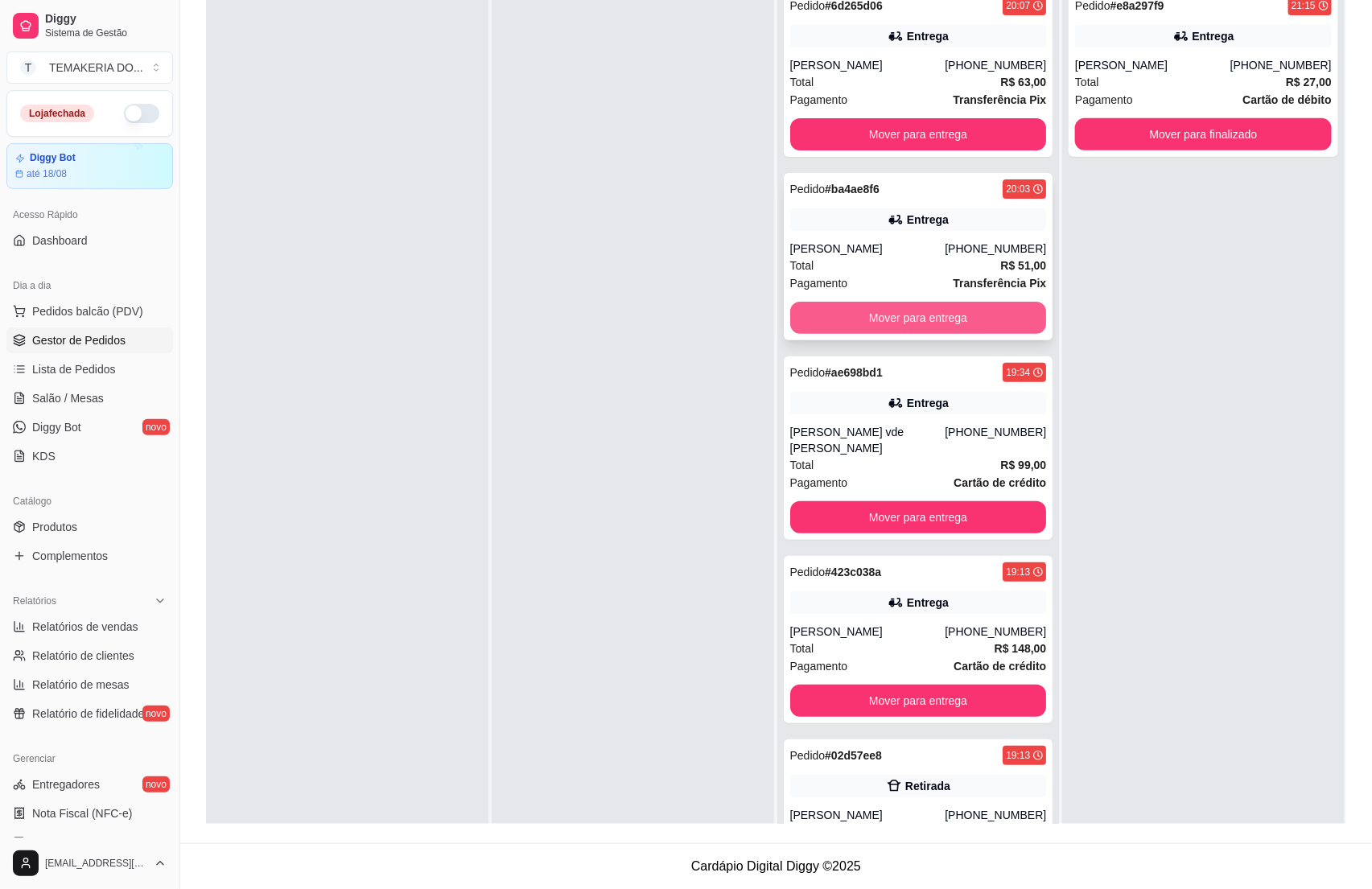
click at [831, 310] on button "Mover para entrega" at bounding box center [918, 317] width 257 height 32
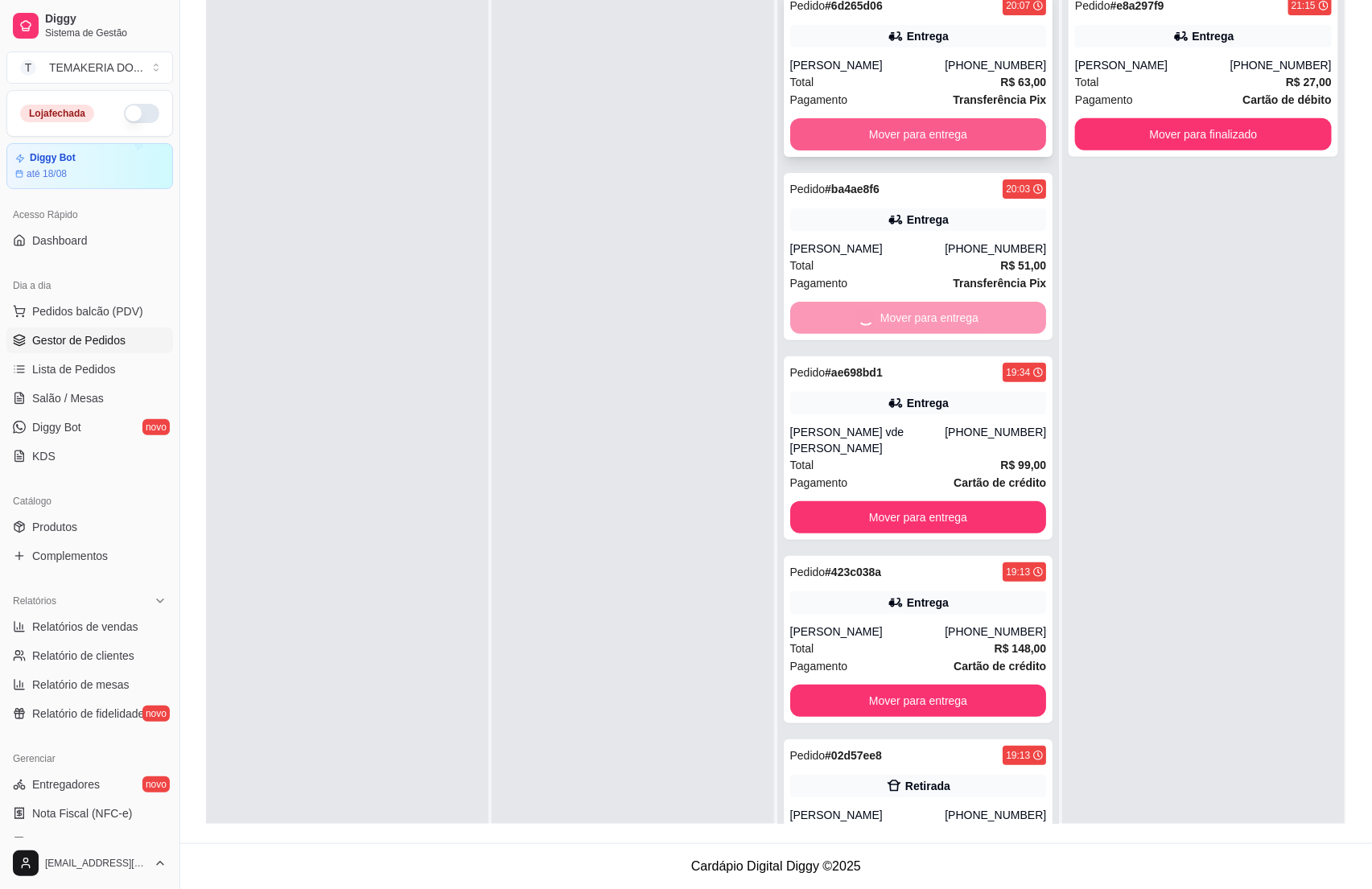
click at [853, 147] on button "Mover para entrega" at bounding box center [918, 134] width 257 height 32
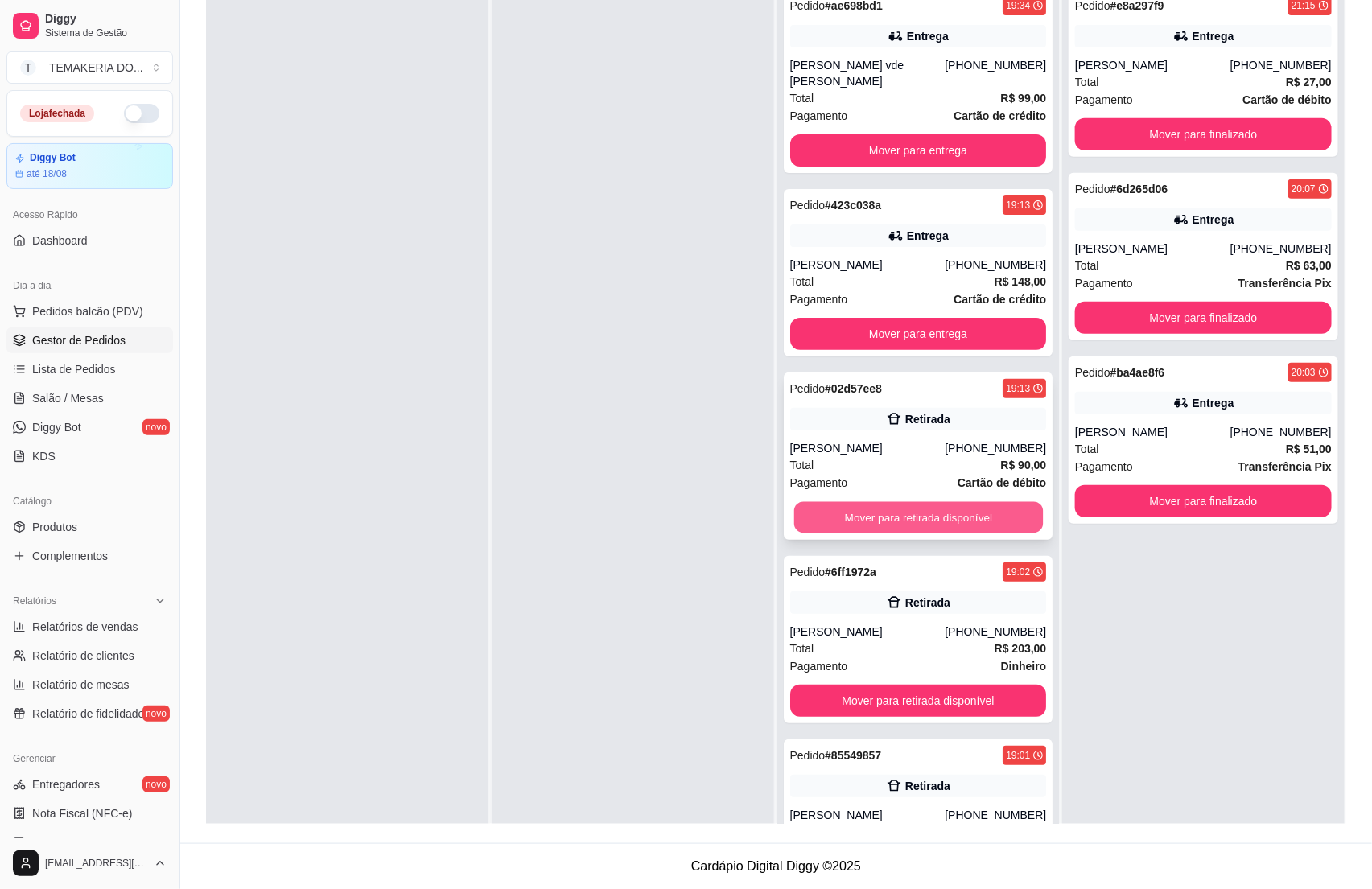
click at [854, 502] on button "Mover para retirada disponível" at bounding box center [918, 518] width 249 height 31
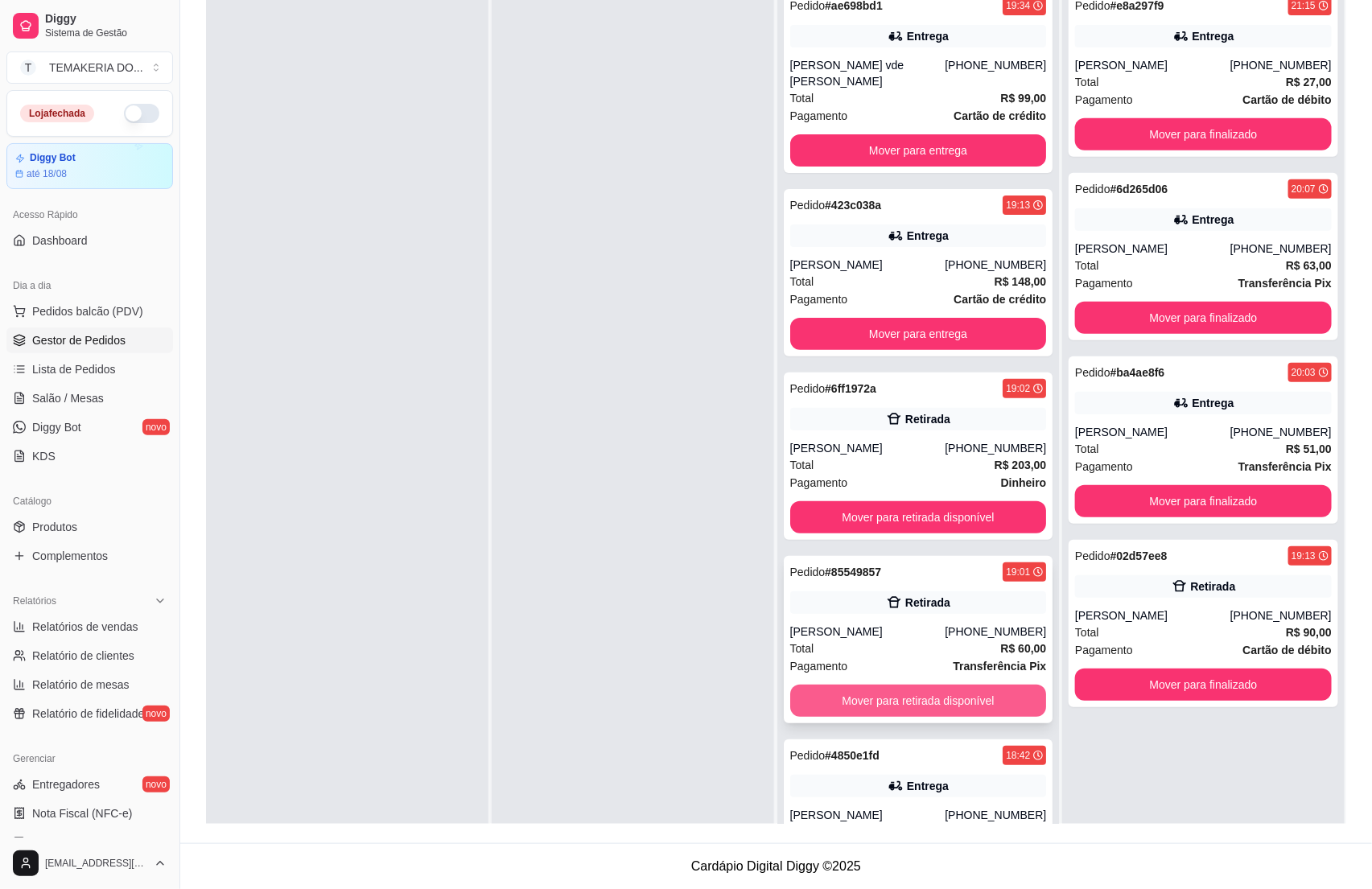
click at [838, 693] on button "Mover para retirada disponível" at bounding box center [918, 701] width 257 height 32
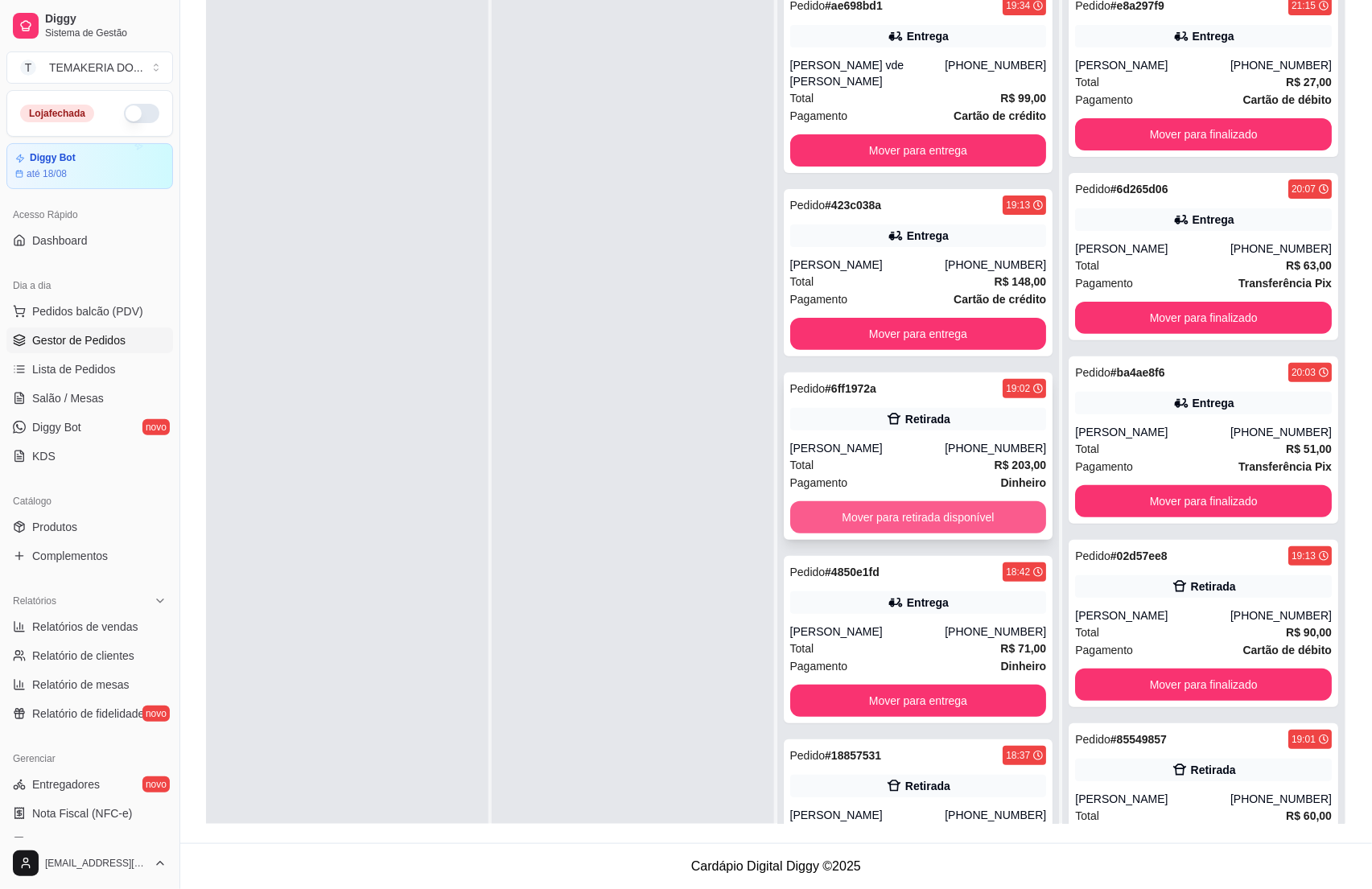
click at [854, 507] on button "Mover para retirada disponível" at bounding box center [918, 517] width 257 height 32
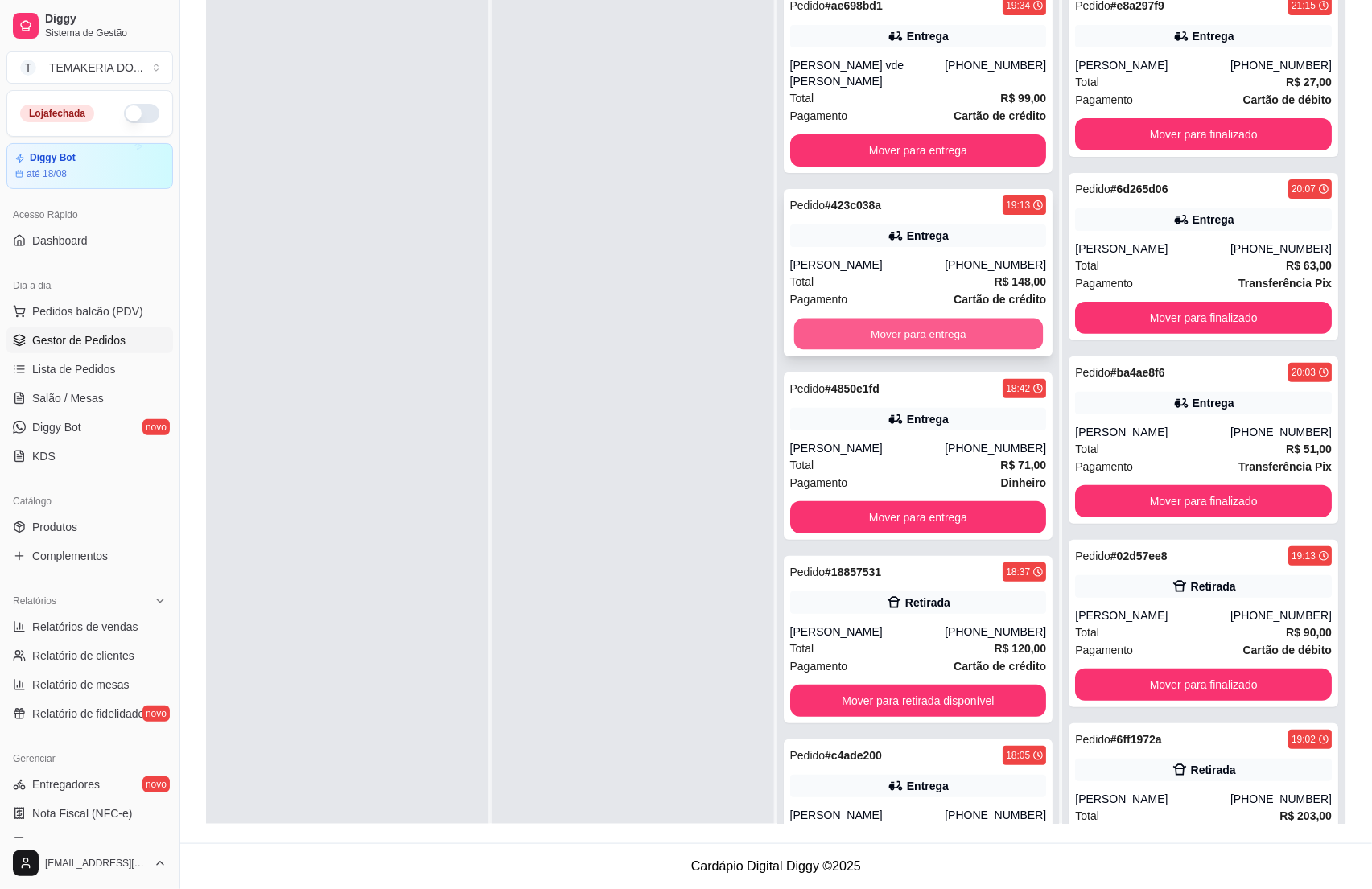
click at [843, 318] on button "Mover para entrega" at bounding box center [918, 334] width 249 height 31
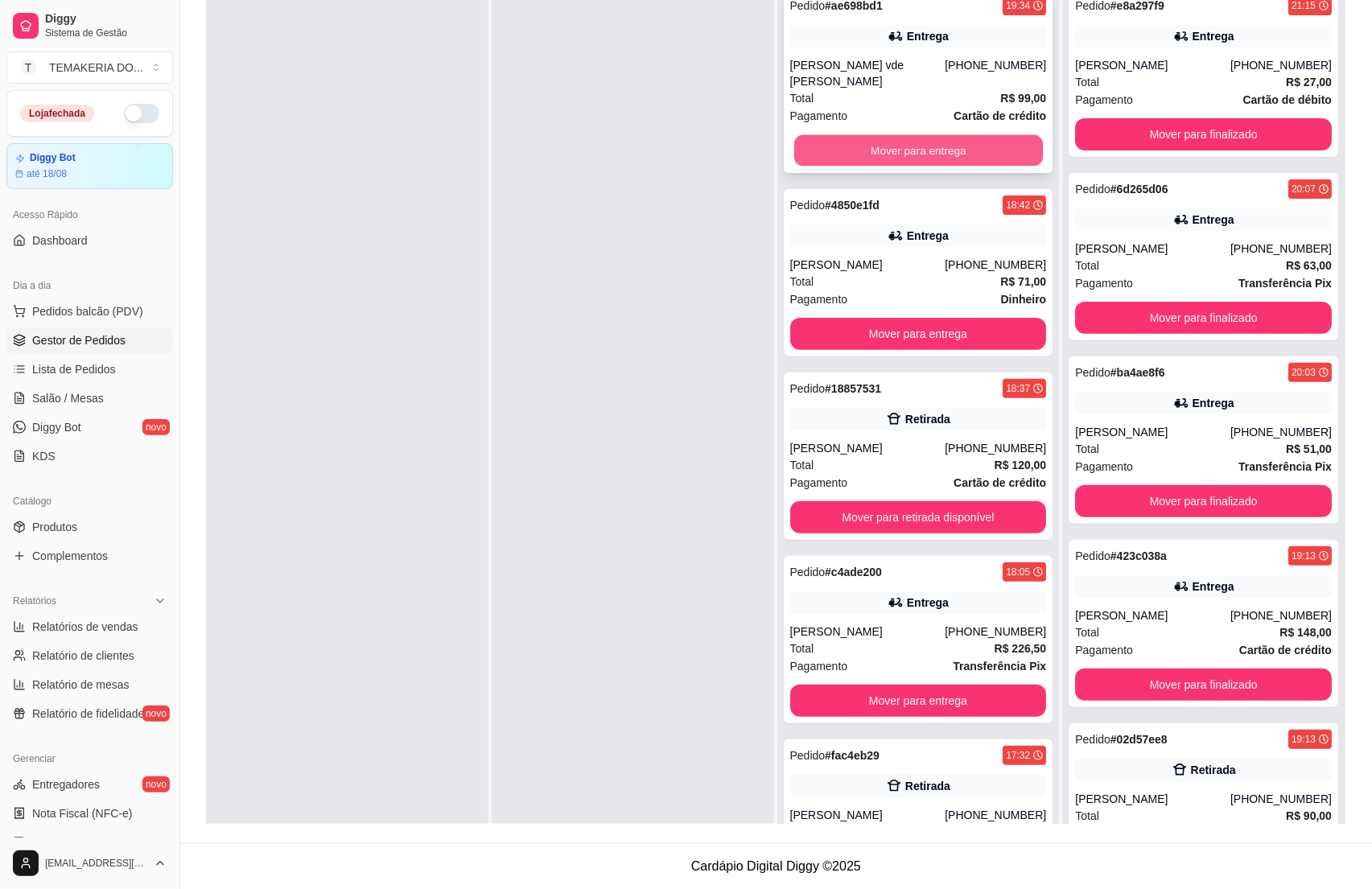
click at [823, 140] on button "Mover para entrega" at bounding box center [918, 151] width 249 height 31
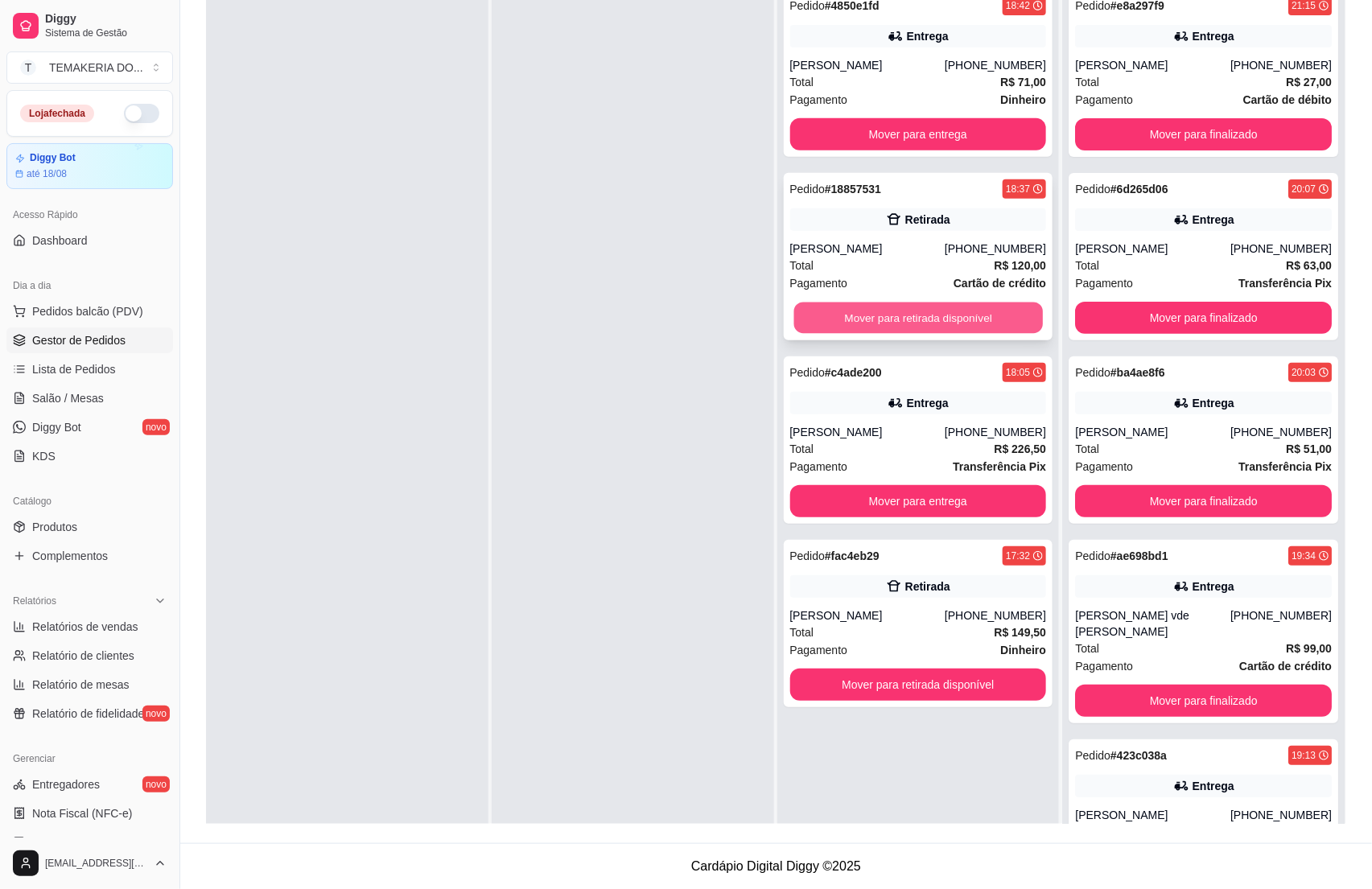
click at [838, 321] on button "Mover para retirada disponível" at bounding box center [918, 318] width 249 height 31
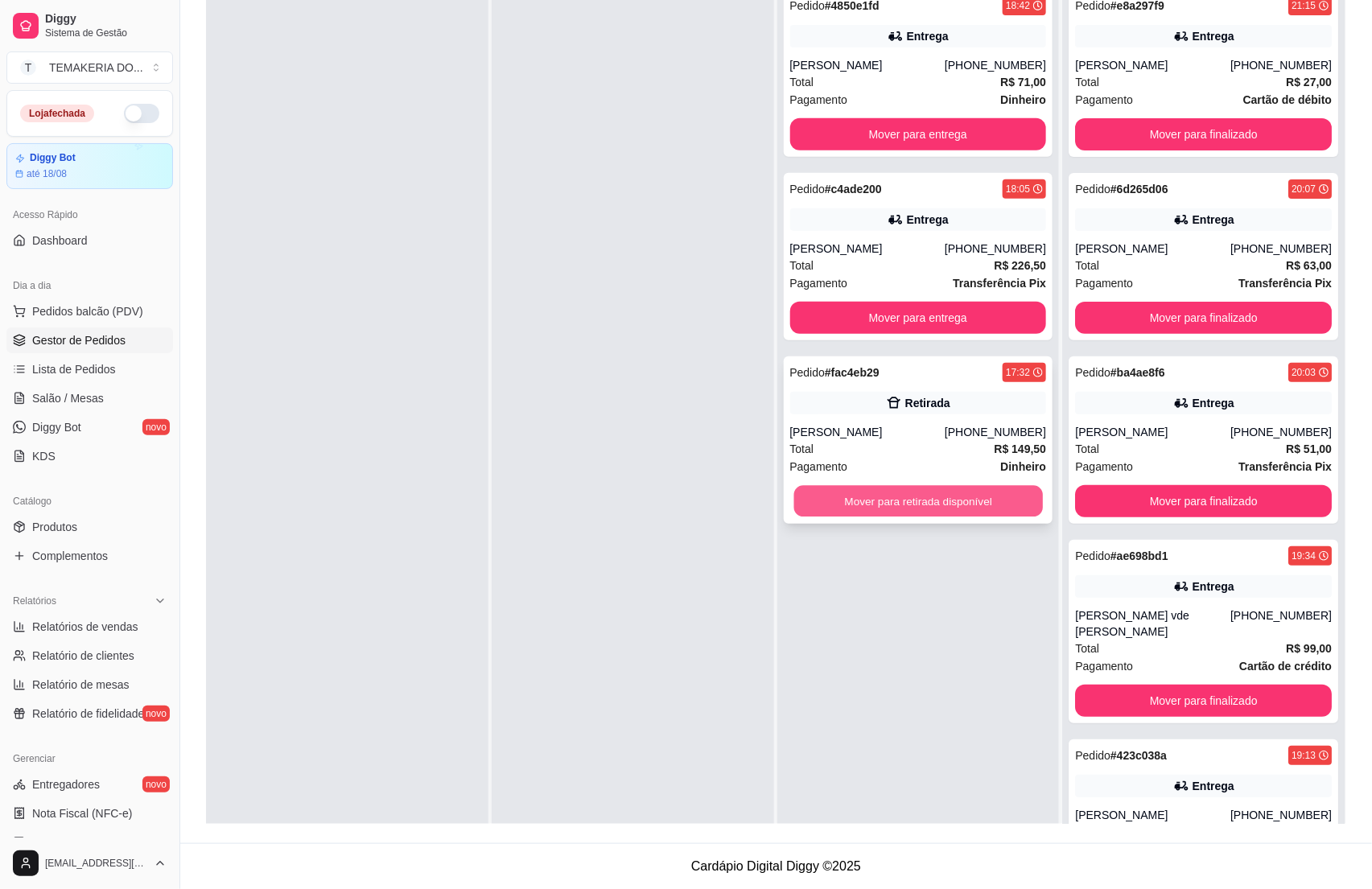
click at [813, 502] on button "Mover para retirada disponível" at bounding box center [918, 501] width 249 height 31
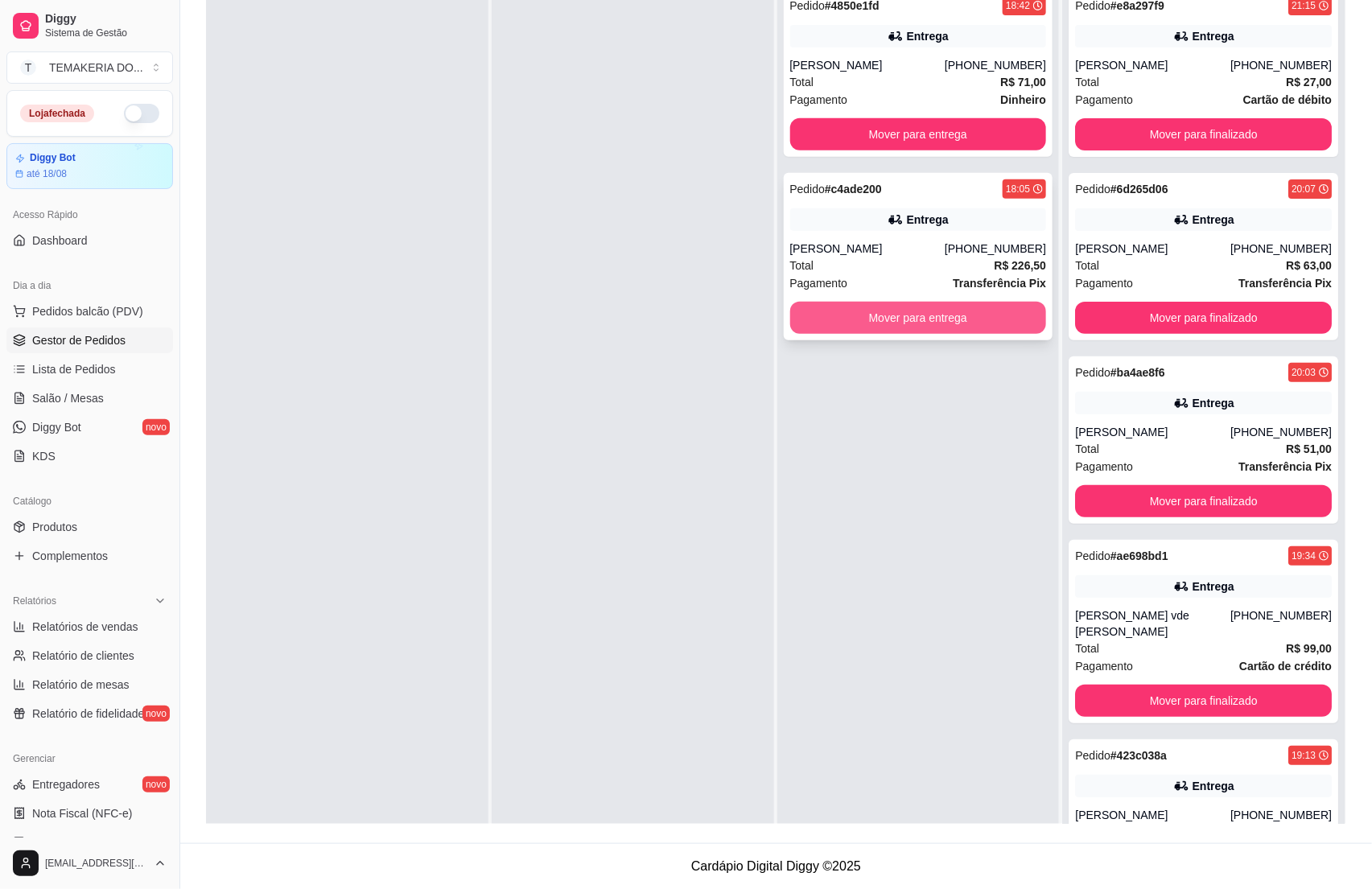
click at [833, 330] on button "Mover para entrega" at bounding box center [918, 317] width 257 height 32
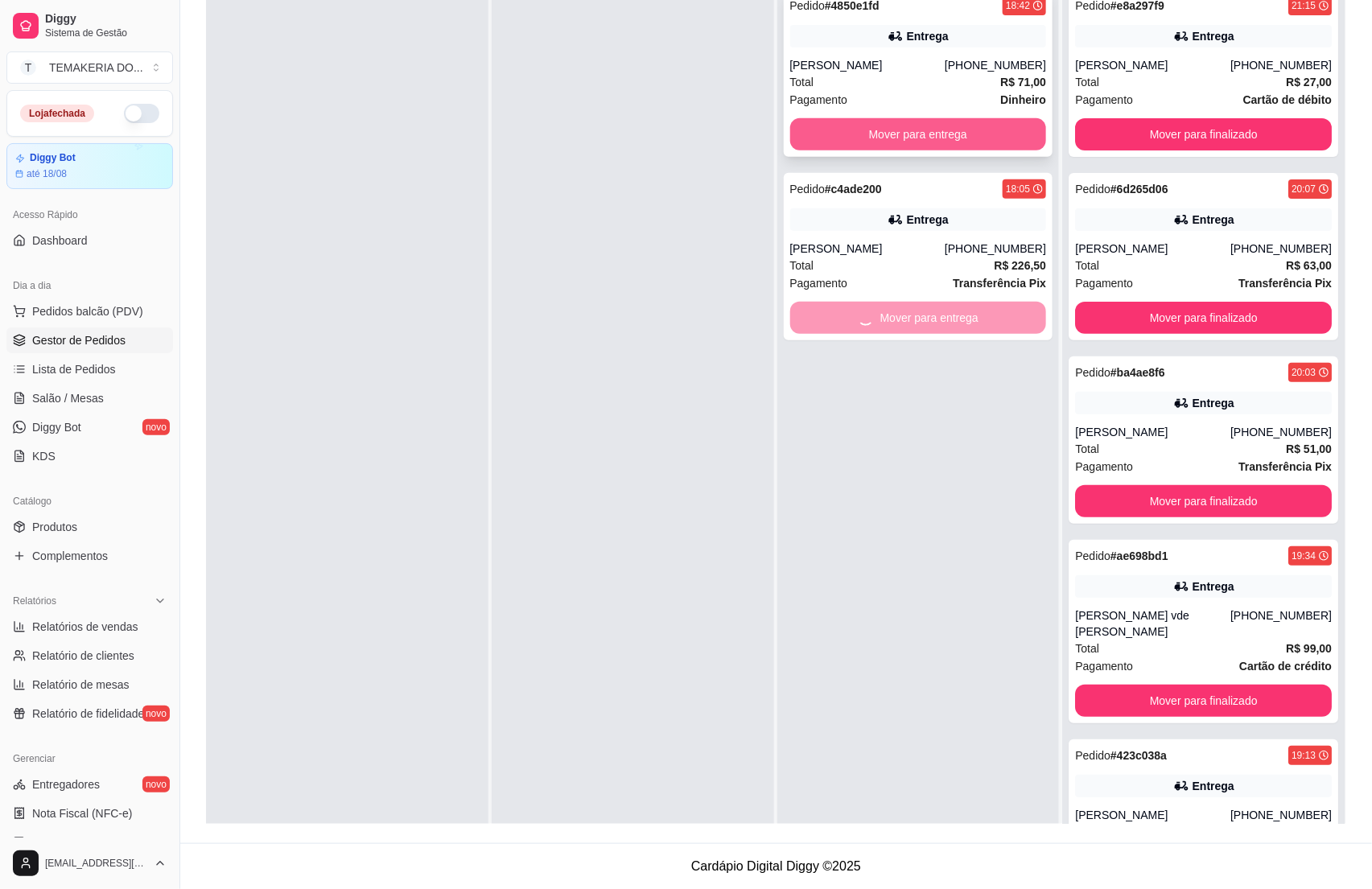
click at [850, 134] on button "Mover para entrega" at bounding box center [918, 134] width 257 height 32
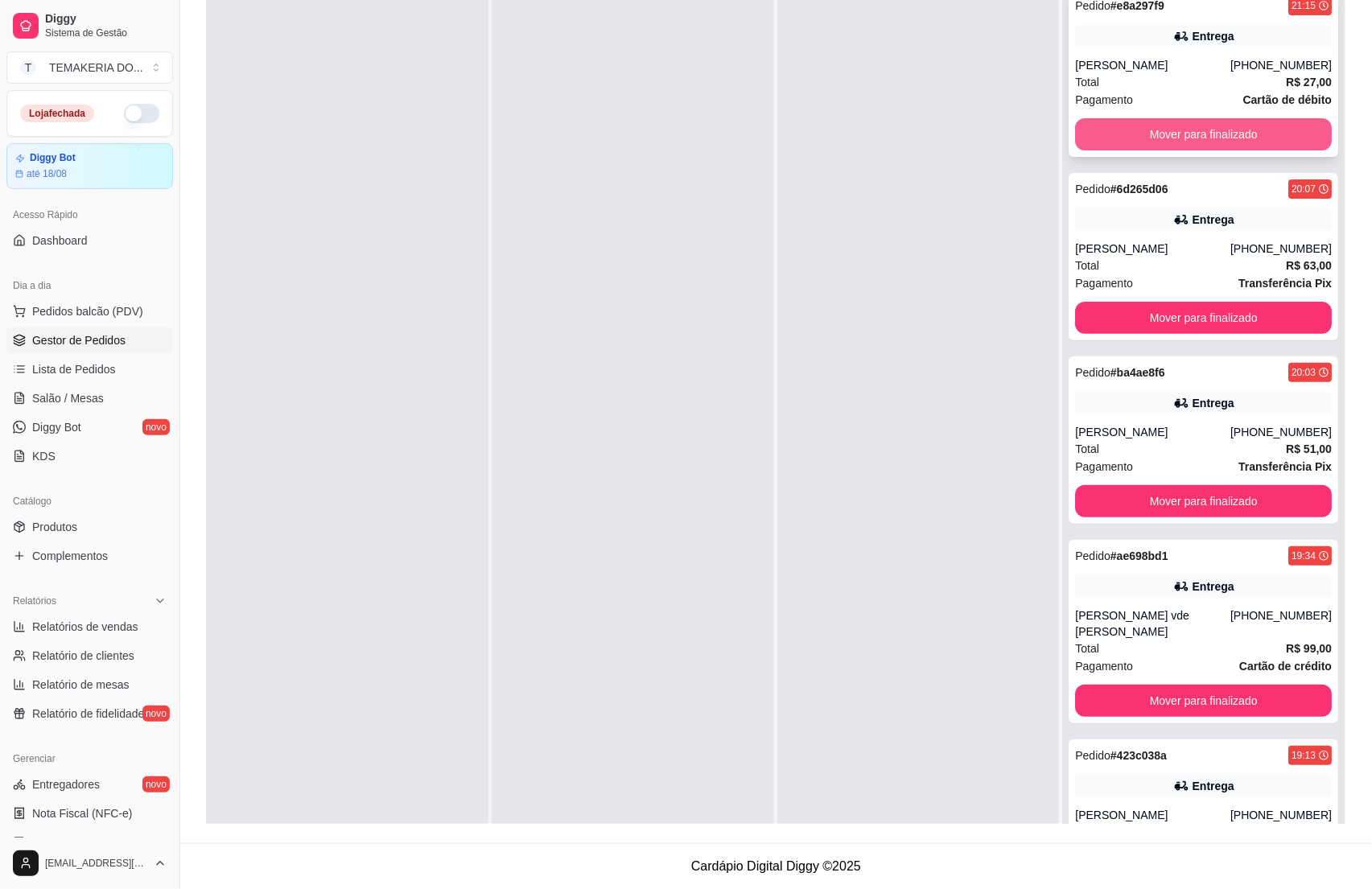
click at [1082, 136] on button "Mover para finalizado" at bounding box center [1204, 134] width 257 height 32
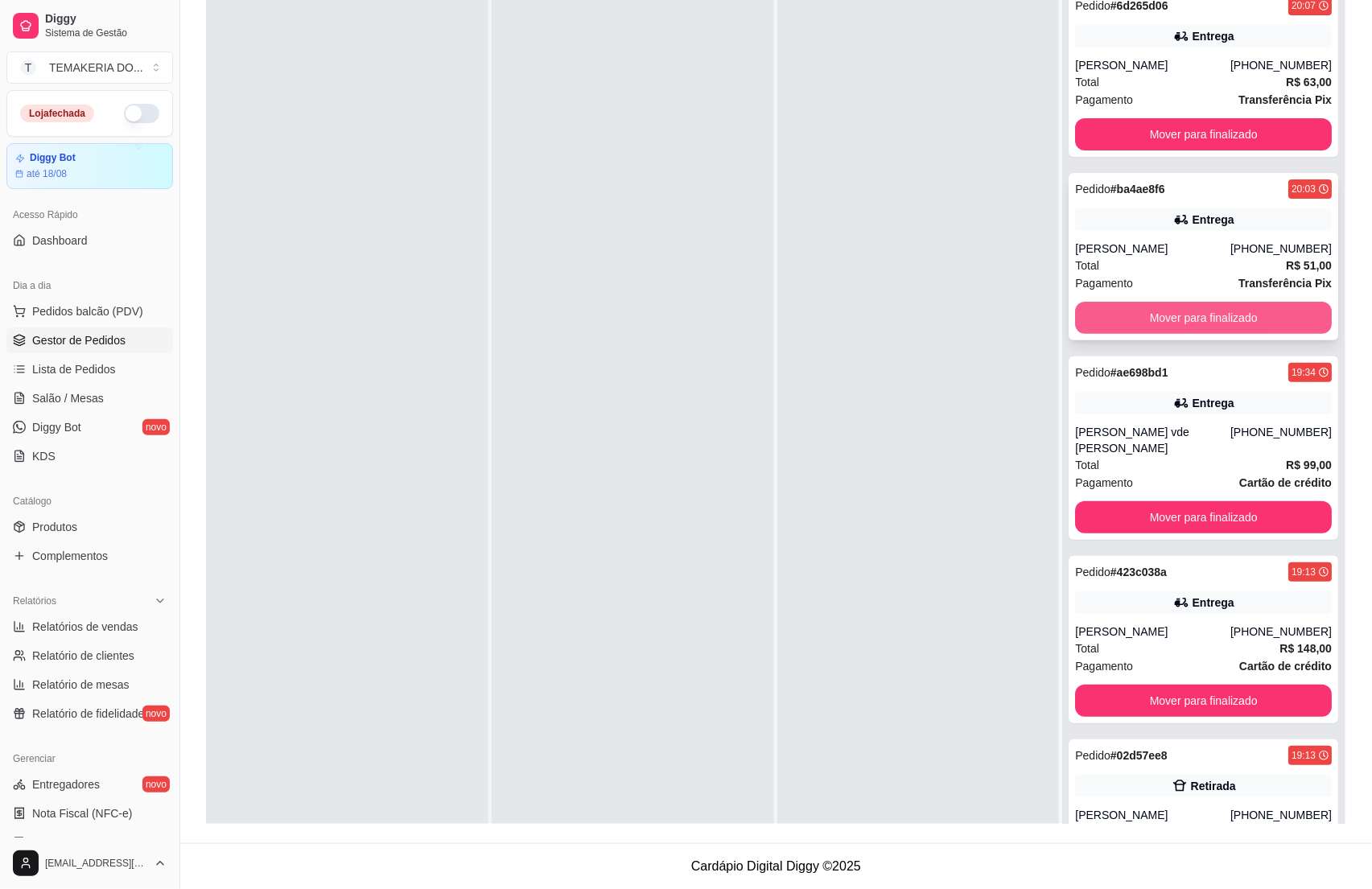
click at [1084, 314] on button "Mover para finalizado" at bounding box center [1204, 317] width 257 height 32
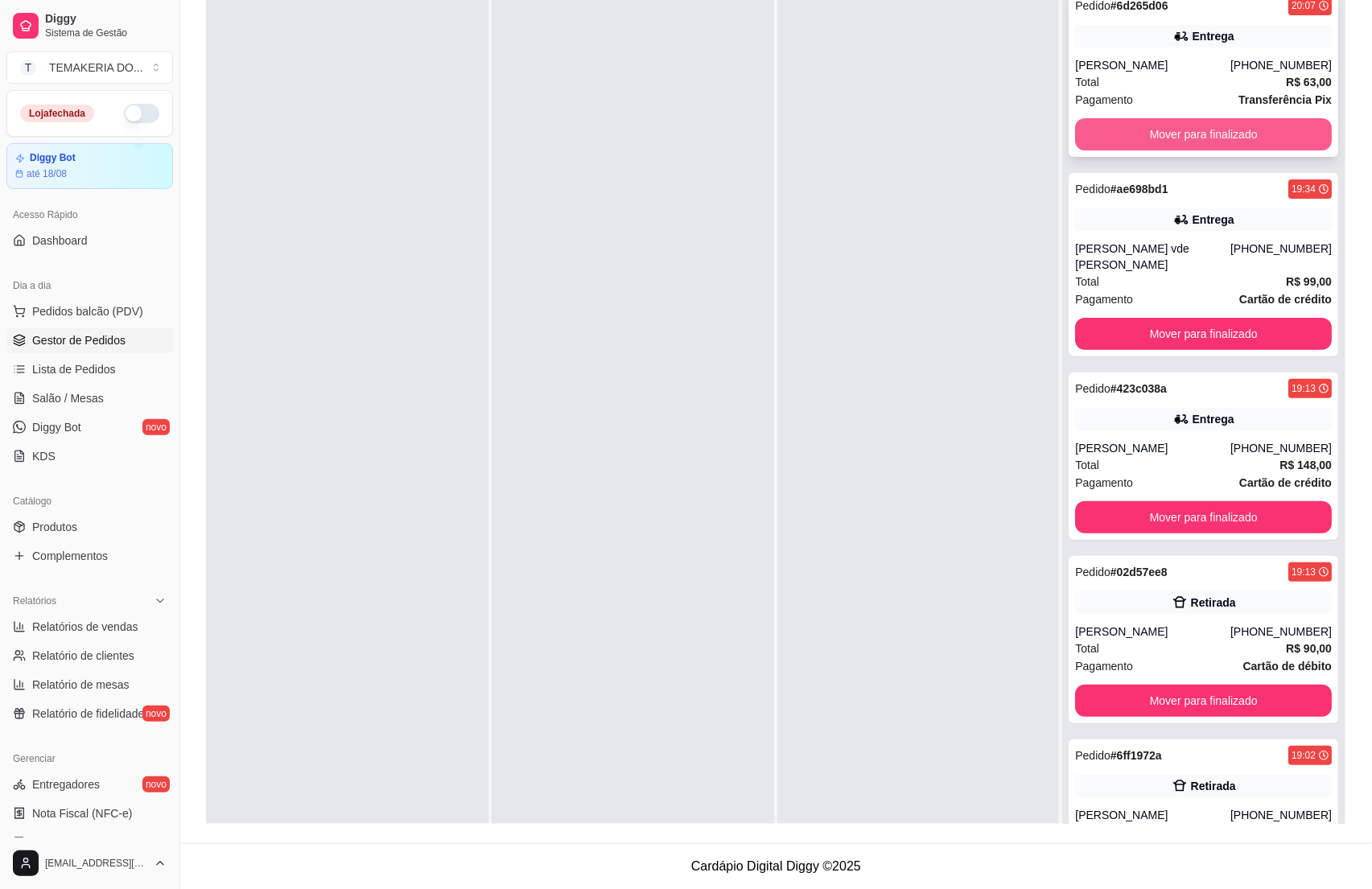
click at [1081, 136] on button "Mover para finalizado" at bounding box center [1204, 134] width 257 height 32
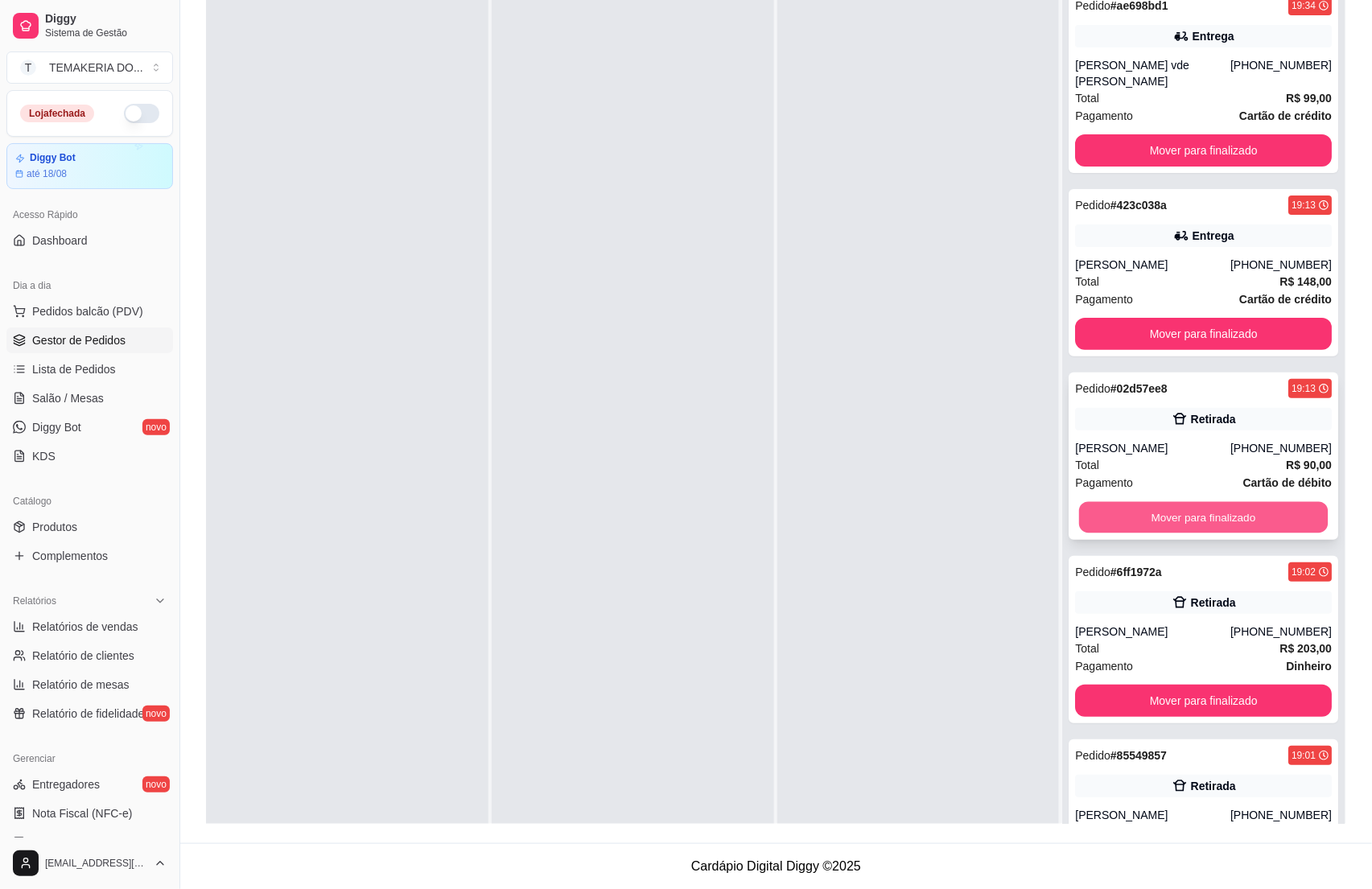
click at [1096, 506] on button "Mover para finalizado" at bounding box center [1203, 518] width 249 height 31
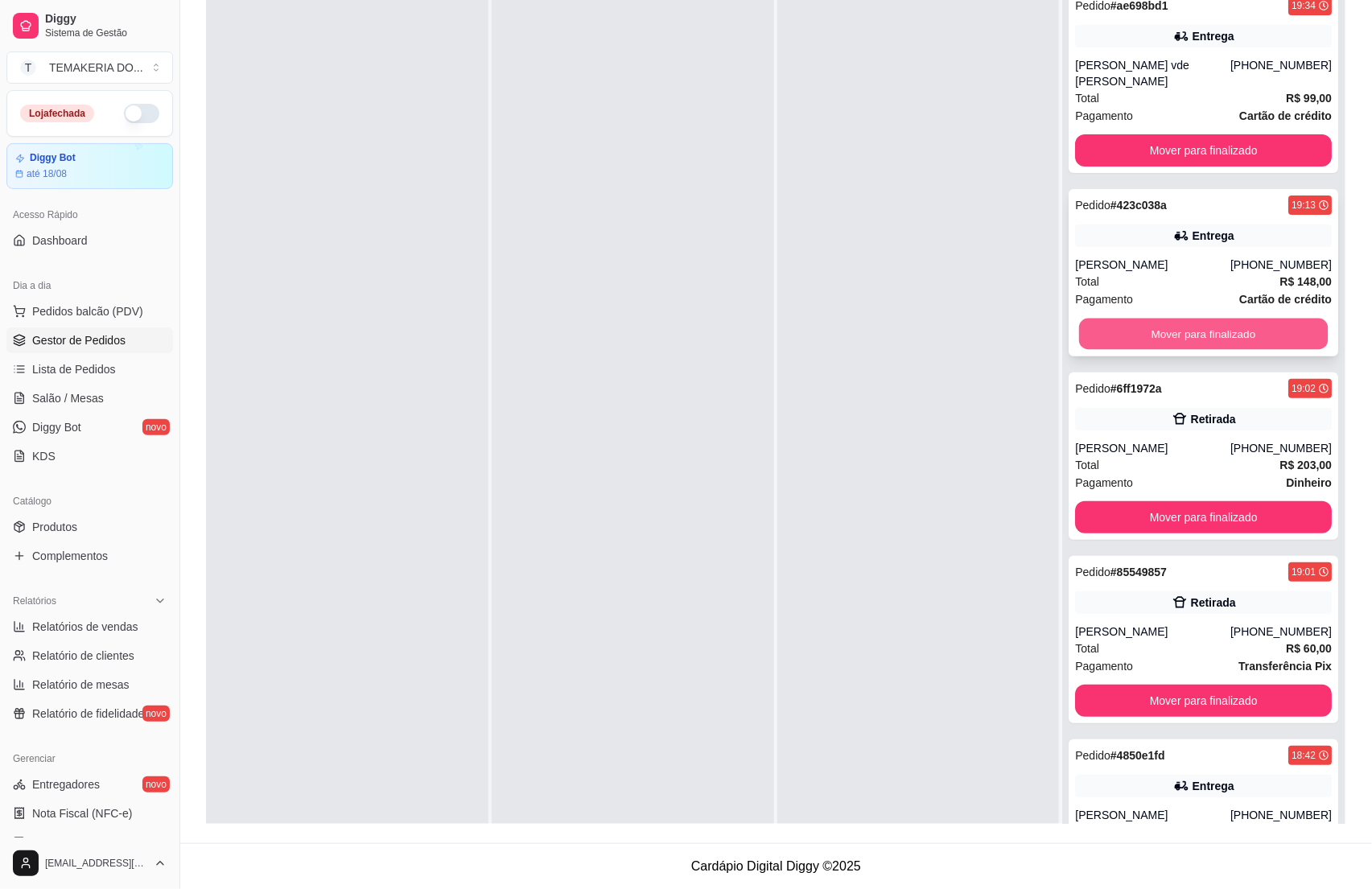
click at [1101, 318] on button "Mover para finalizado" at bounding box center [1203, 334] width 249 height 31
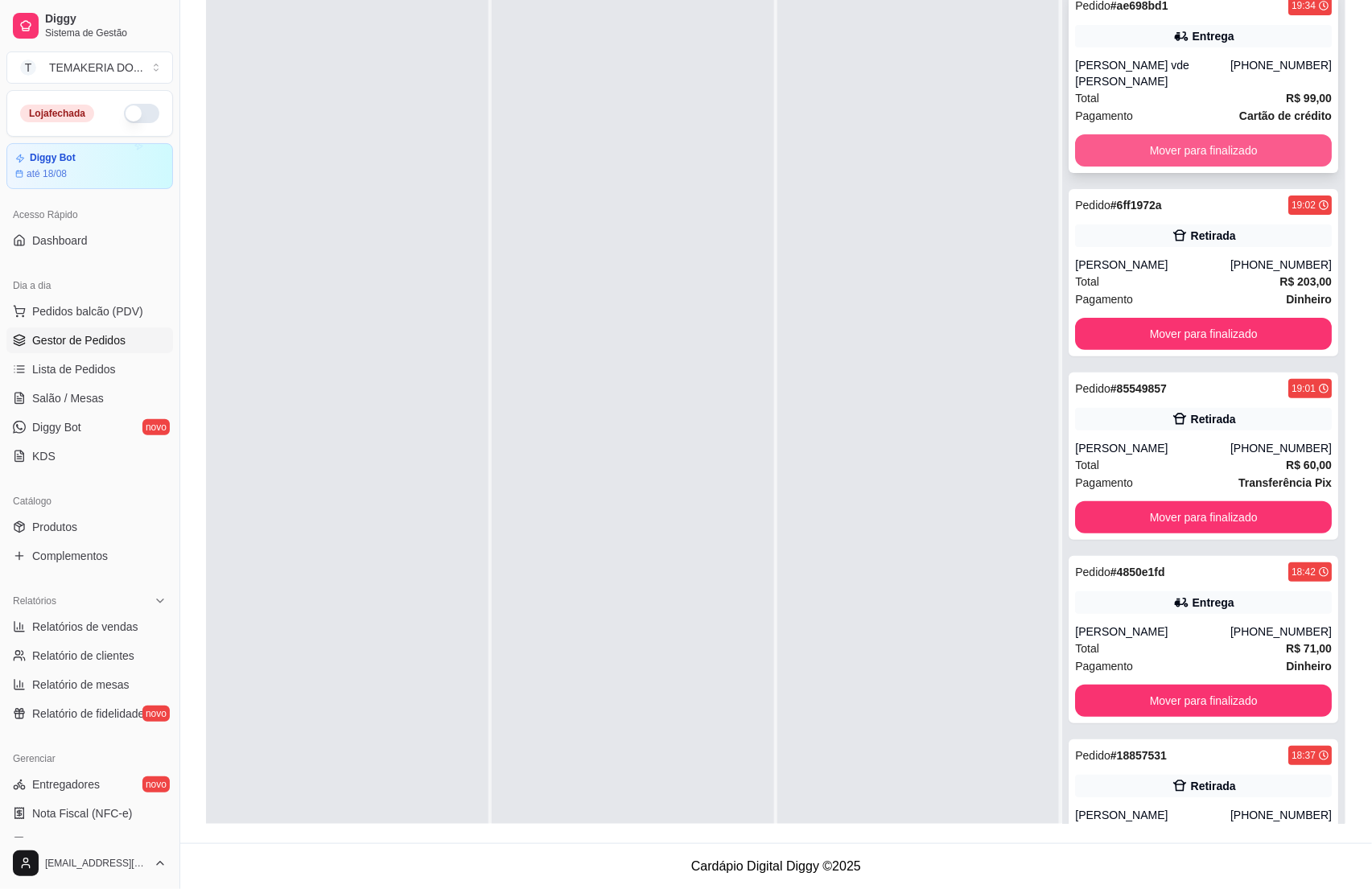
click at [1091, 134] on button "Mover para finalizado" at bounding box center [1204, 150] width 257 height 32
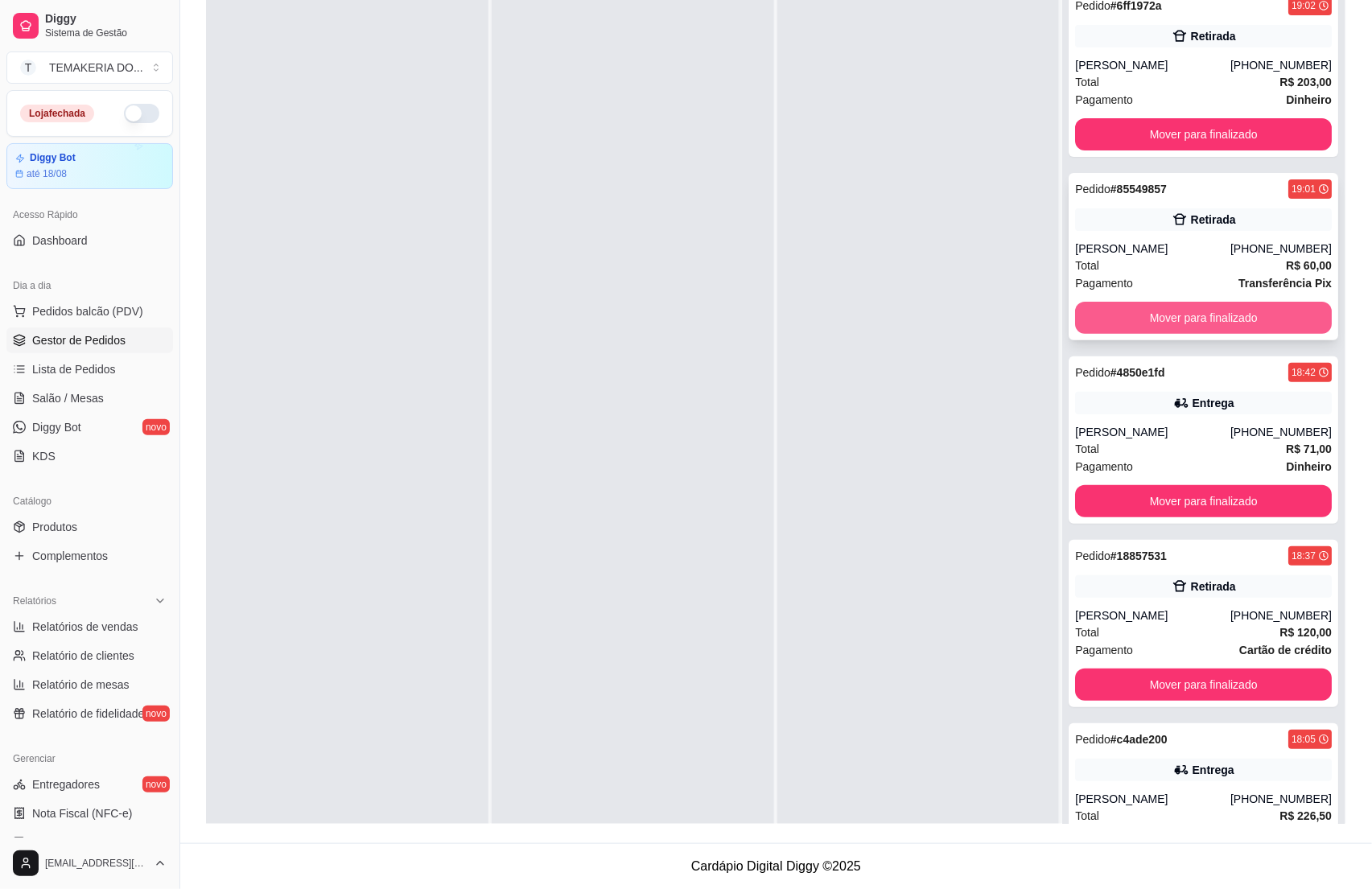
click at [1088, 307] on button "Mover para finalizado" at bounding box center [1204, 317] width 257 height 32
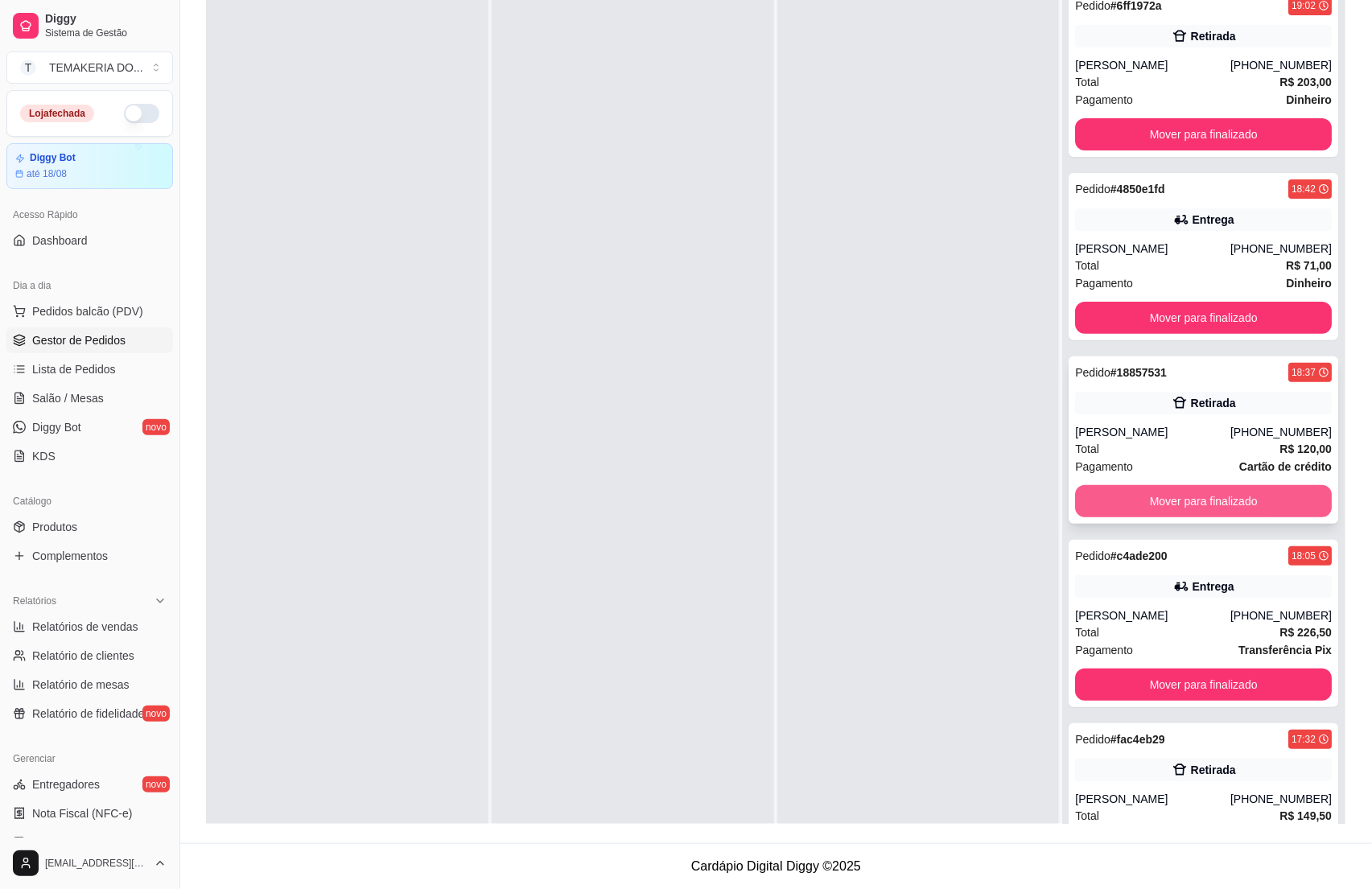
click at [1114, 494] on button "Mover para finalizado" at bounding box center [1204, 501] width 257 height 32
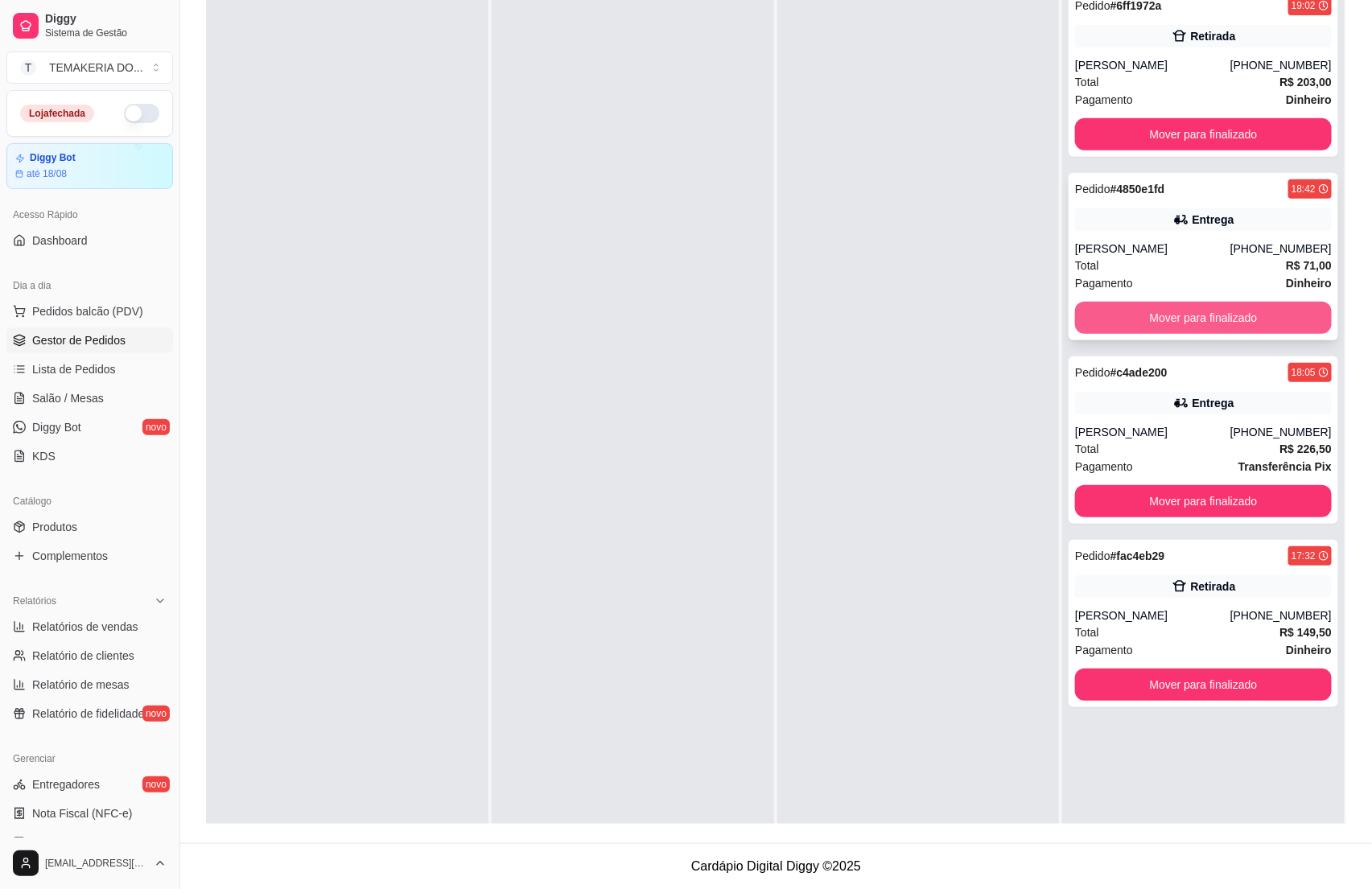
click at [1094, 319] on button "Mover para finalizado" at bounding box center [1204, 317] width 257 height 32
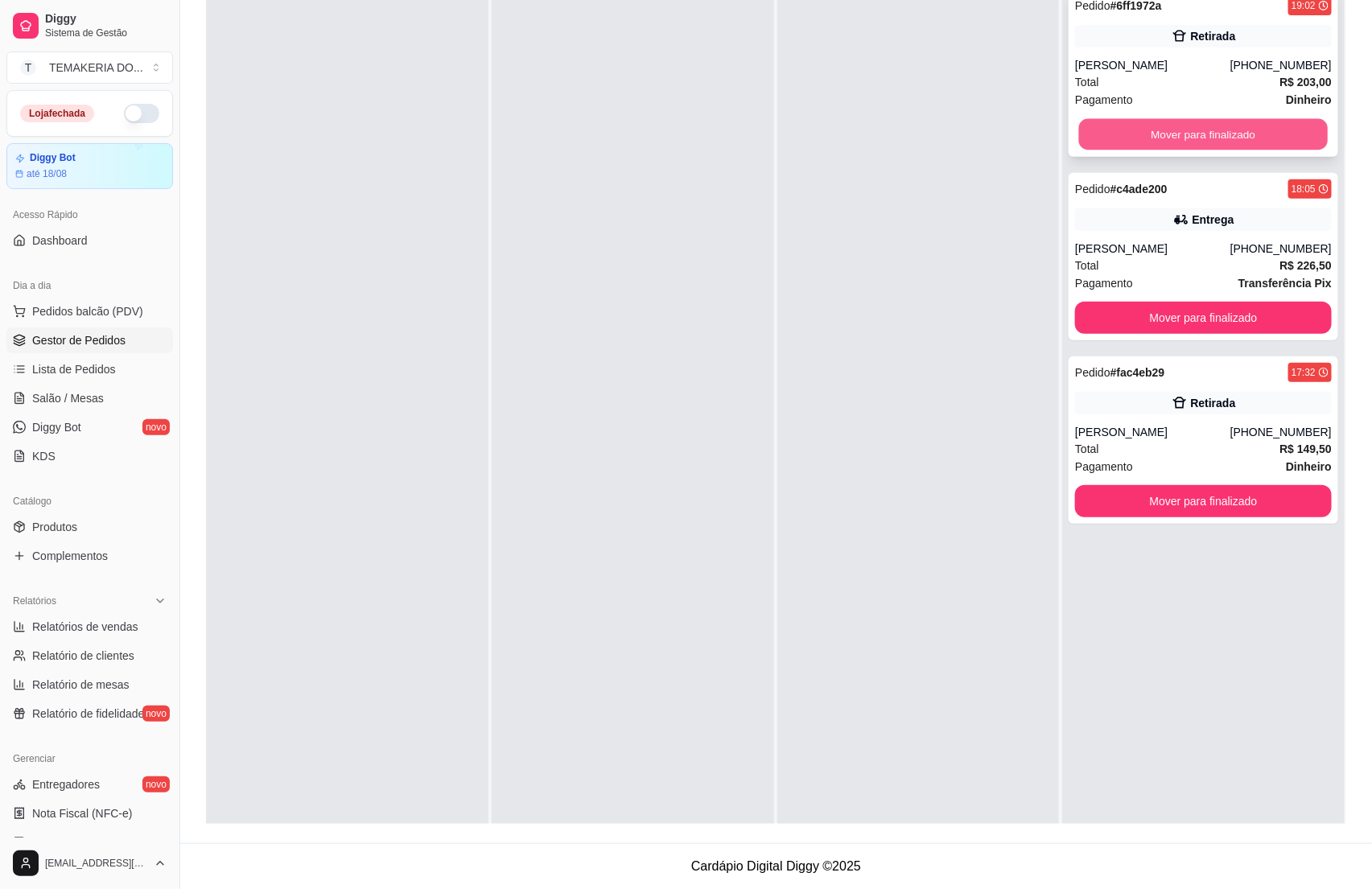
click at [1079, 140] on button "Mover para finalizado" at bounding box center [1203, 134] width 249 height 31
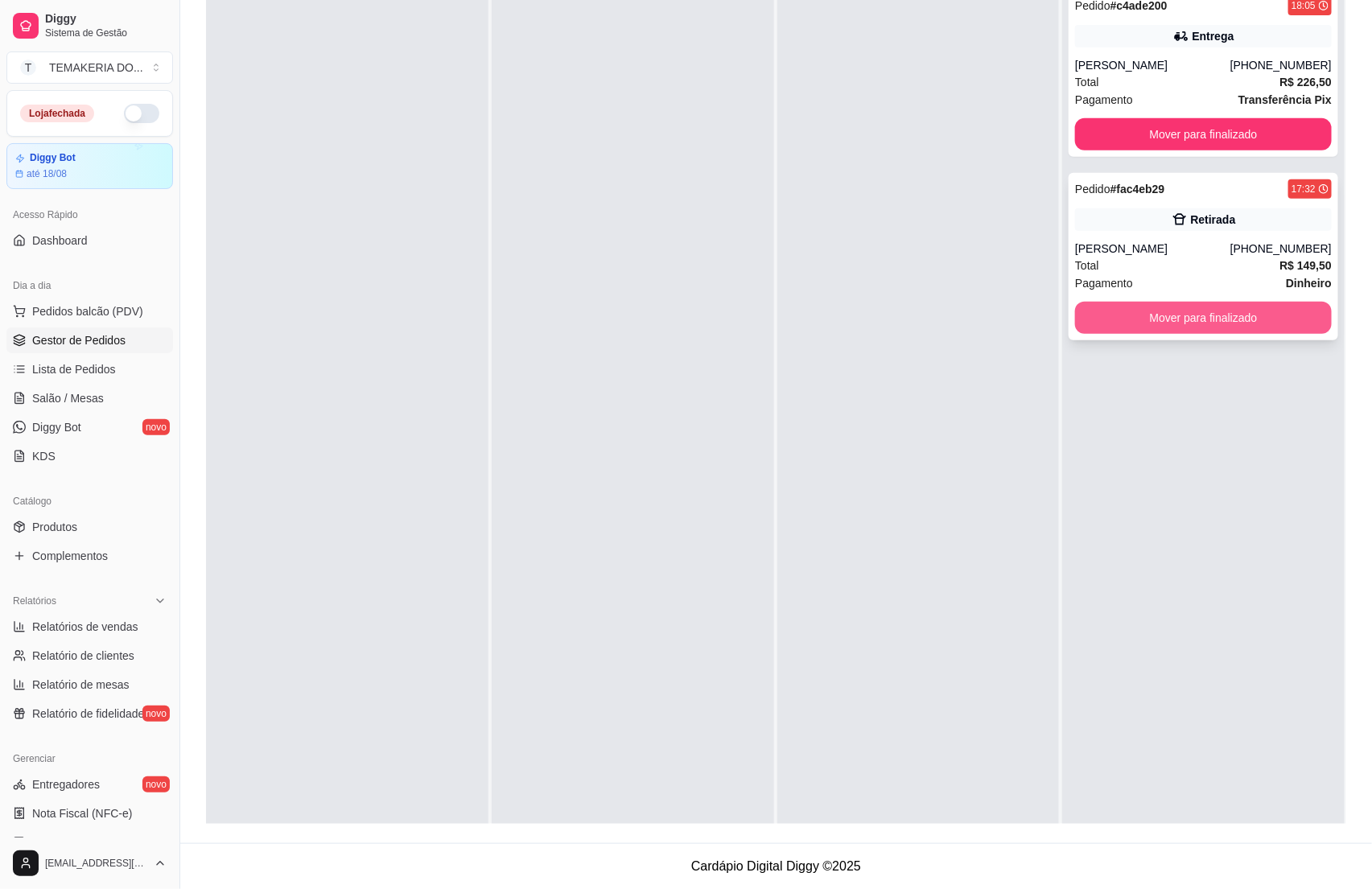
click at [1097, 318] on button "Mover para finalizado" at bounding box center [1204, 317] width 257 height 32
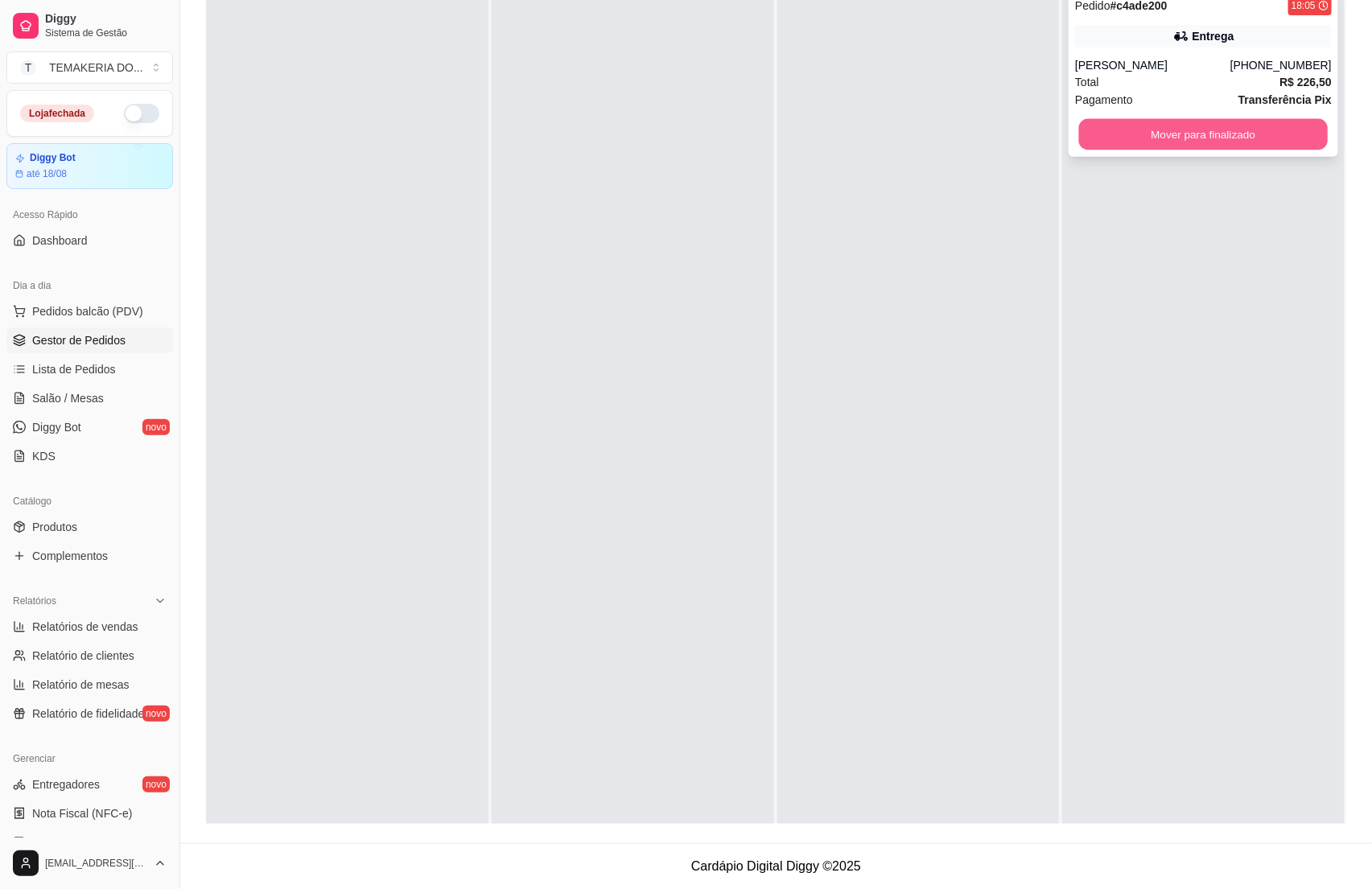
click at [1079, 138] on button "Mover para finalizado" at bounding box center [1203, 134] width 249 height 31
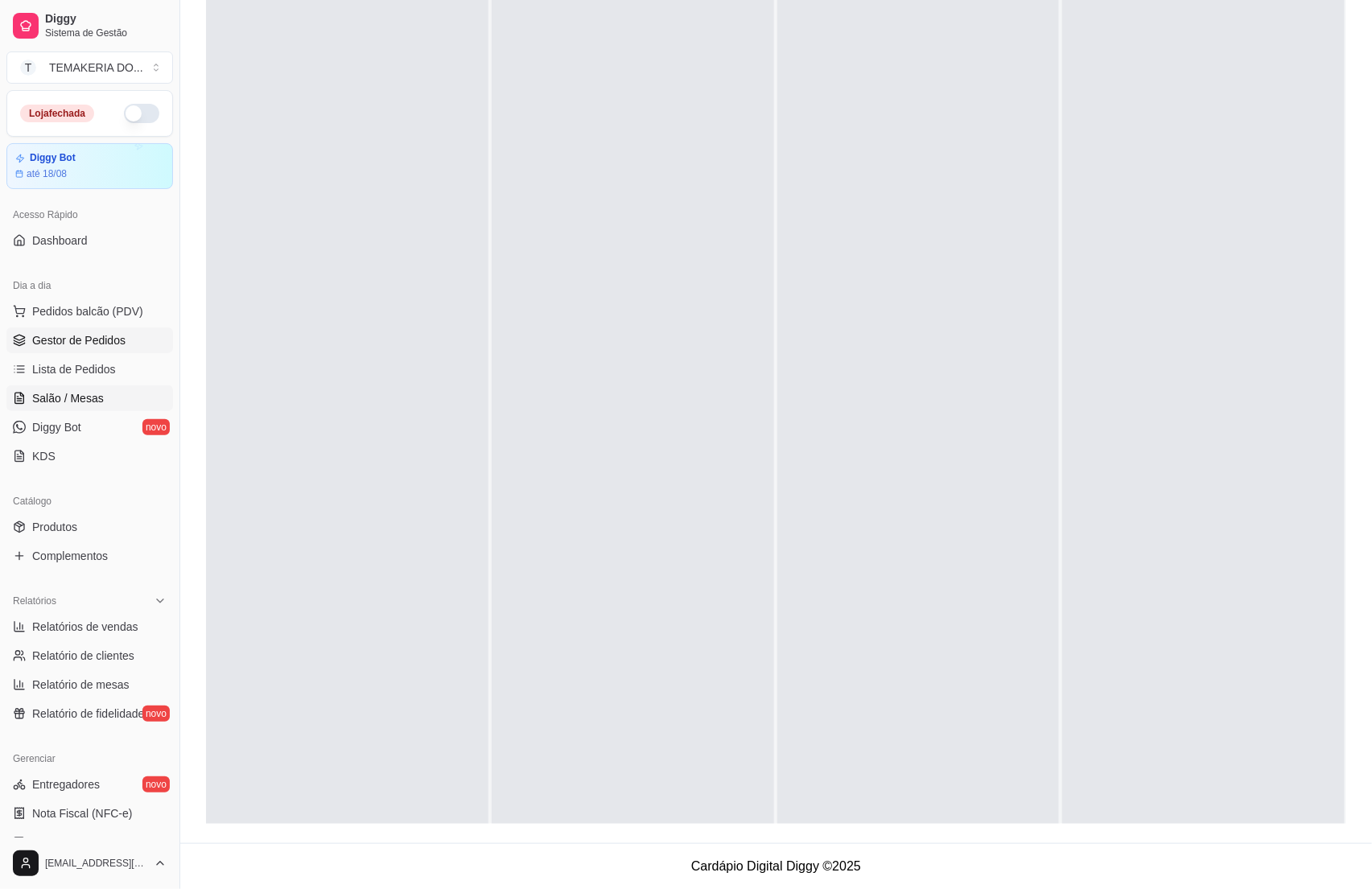
click at [39, 404] on span "Salão / Mesas" at bounding box center [68, 398] width 72 height 16
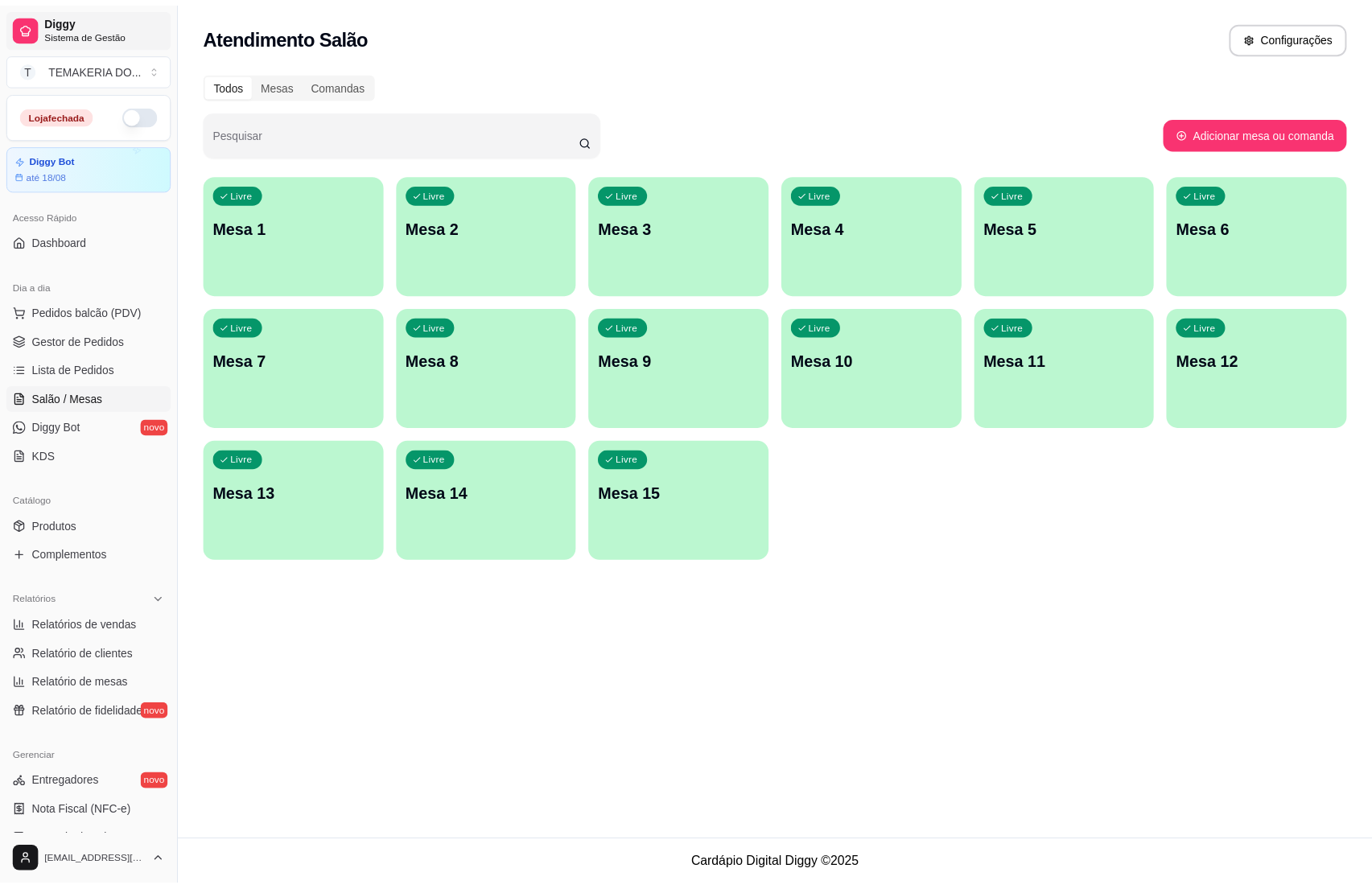
scroll to position [246, 0]
